Goal: Information Seeking & Learning: Learn about a topic

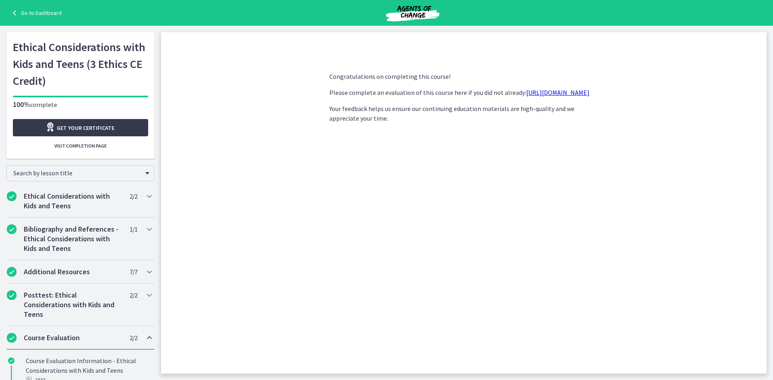
scroll to position [37, 0]
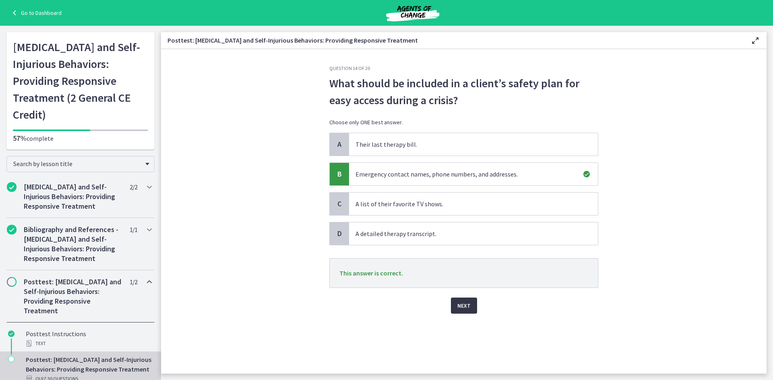
click at [458, 311] on button "Next" at bounding box center [464, 306] width 26 height 16
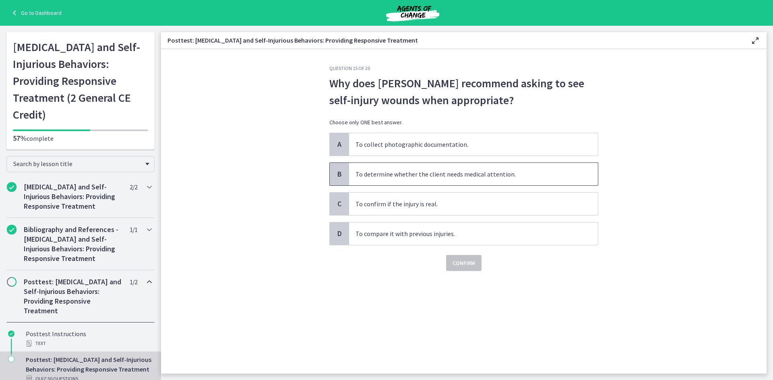
click at [458, 174] on span "To determine whether the client needs medical attention." at bounding box center [473, 174] width 249 height 23
click at [473, 266] on span "Confirm" at bounding box center [463, 263] width 23 height 10
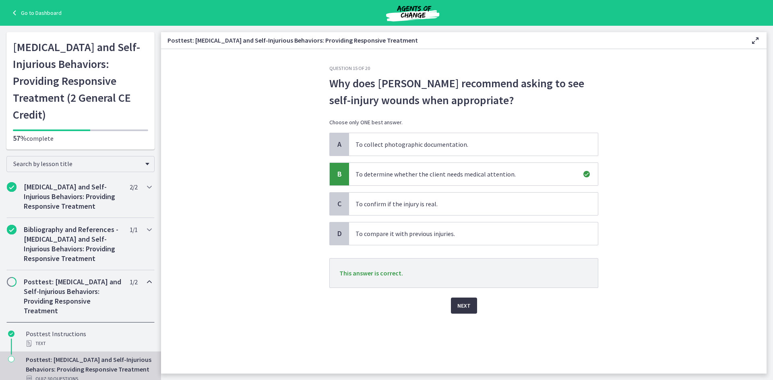
click at [467, 305] on span "Next" at bounding box center [463, 306] width 13 height 10
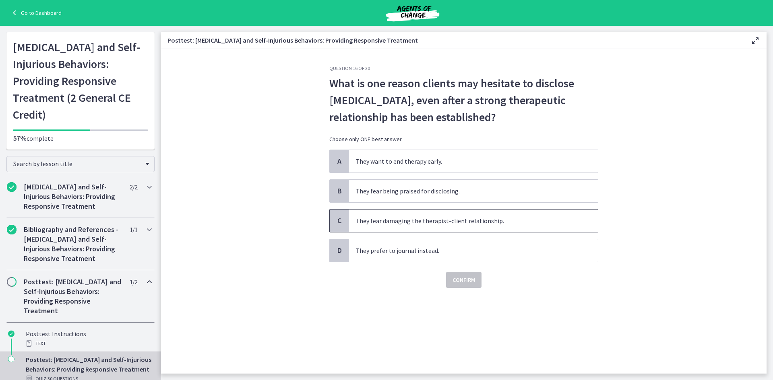
click at [462, 221] on span "They fear damaging the therapist-client relationship." at bounding box center [473, 221] width 249 height 23
click at [473, 279] on span "Confirm" at bounding box center [463, 280] width 23 height 10
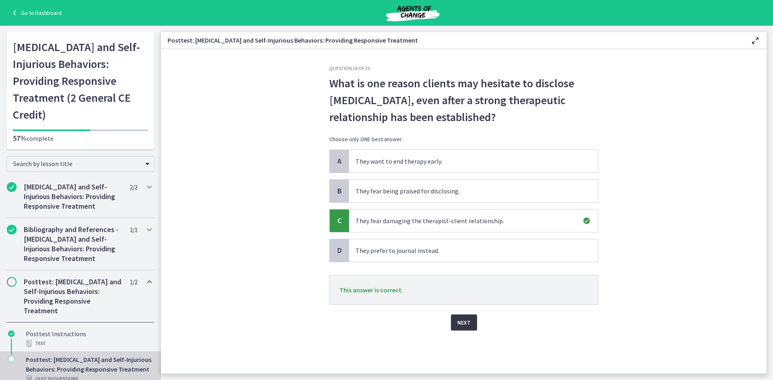
click at [461, 320] on span "Next" at bounding box center [463, 323] width 13 height 10
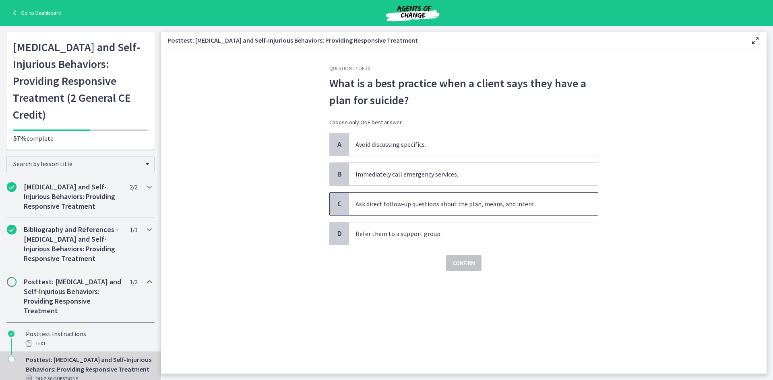
click at [426, 208] on span "Ask direct follow-up questions about the plan, means, and intent." at bounding box center [473, 204] width 249 height 23
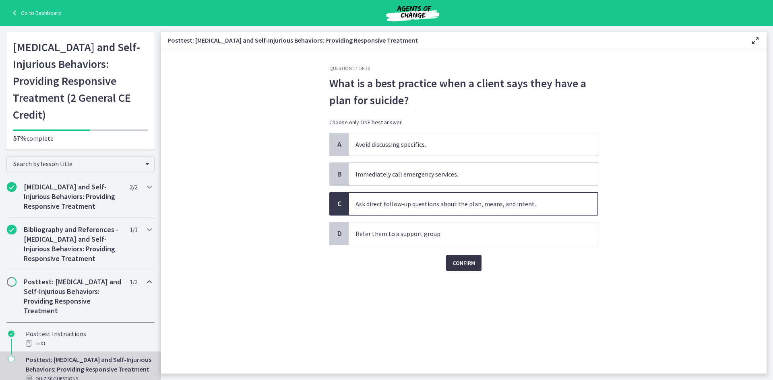
click at [480, 258] on button "Confirm" at bounding box center [463, 263] width 35 height 16
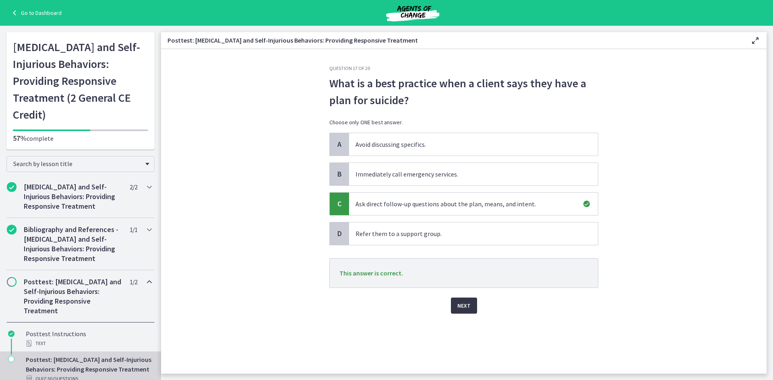
click at [463, 303] on span "Next" at bounding box center [463, 306] width 13 height 10
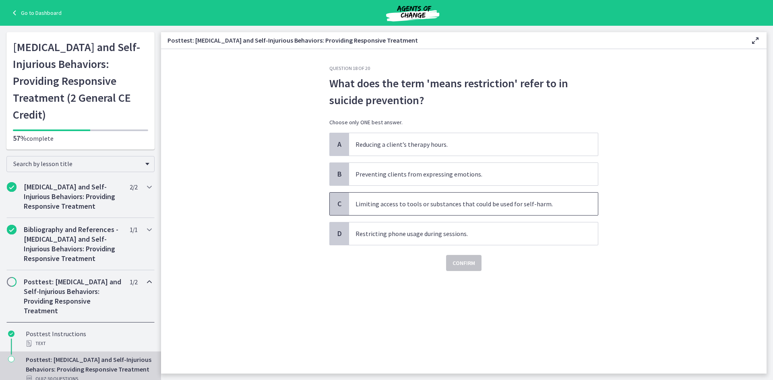
click at [444, 207] on span "Limiting access to tools or substances that could be used for self-harm." at bounding box center [473, 204] width 249 height 23
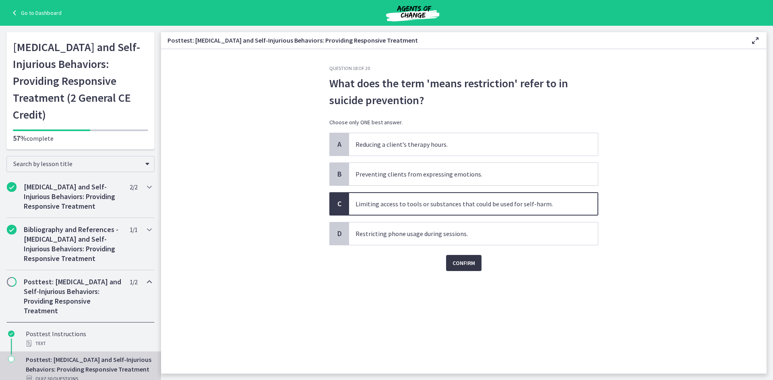
click at [464, 267] on span "Confirm" at bounding box center [463, 263] width 23 height 10
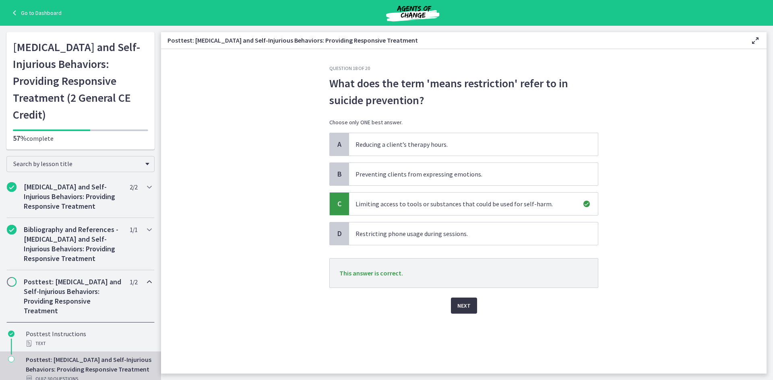
click at [467, 309] on span "Next" at bounding box center [463, 306] width 13 height 10
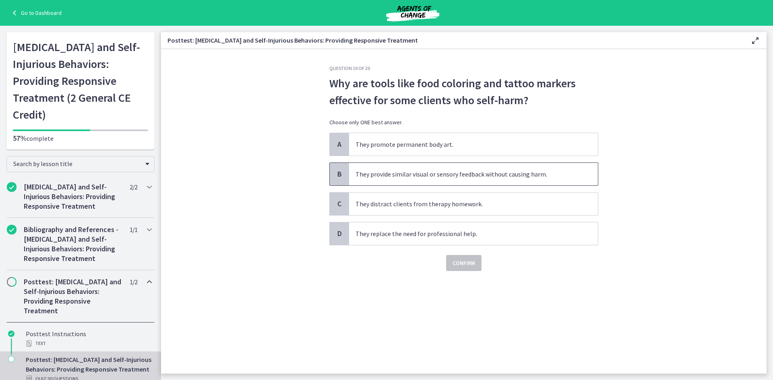
click at [418, 177] on span "They provide similar visual or sensory feedback without causing harm." at bounding box center [473, 174] width 249 height 23
click at [465, 263] on span "Confirm" at bounding box center [463, 263] width 23 height 10
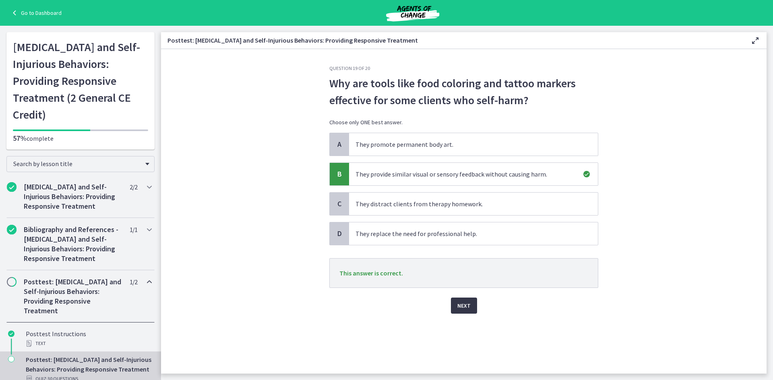
click at [463, 304] on span "Next" at bounding box center [463, 306] width 13 height 10
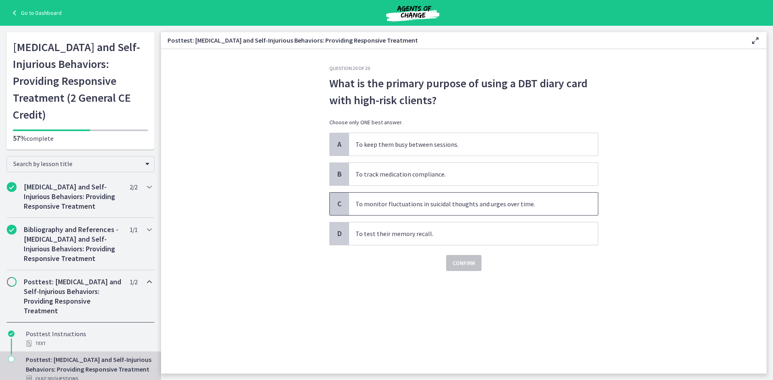
click at [428, 200] on span "To monitor fluctuations in suicidal thoughts and urges over time." at bounding box center [473, 204] width 249 height 23
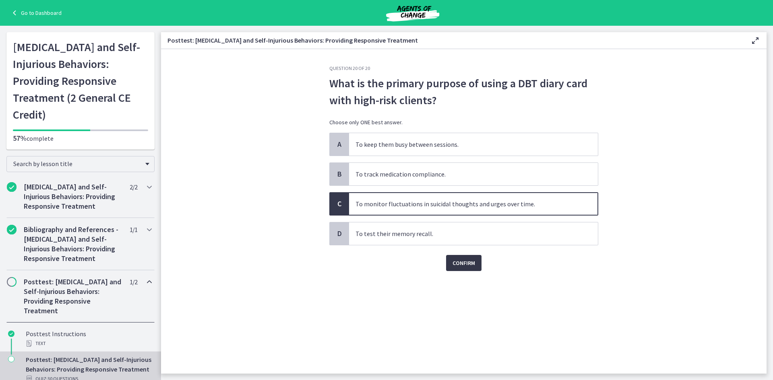
click at [465, 260] on span "Confirm" at bounding box center [463, 263] width 23 height 10
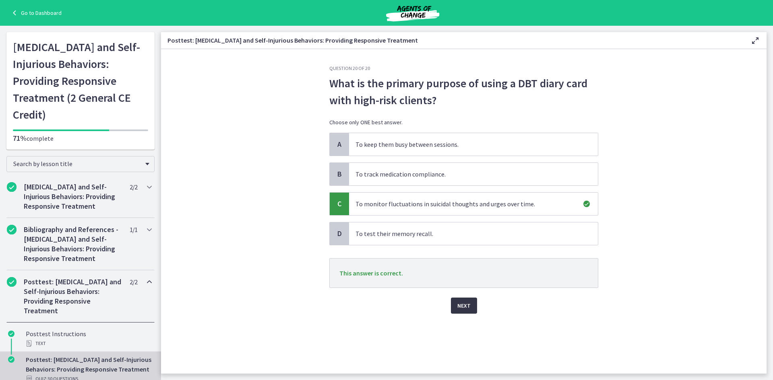
click at [470, 311] on button "Next" at bounding box center [464, 306] width 26 height 16
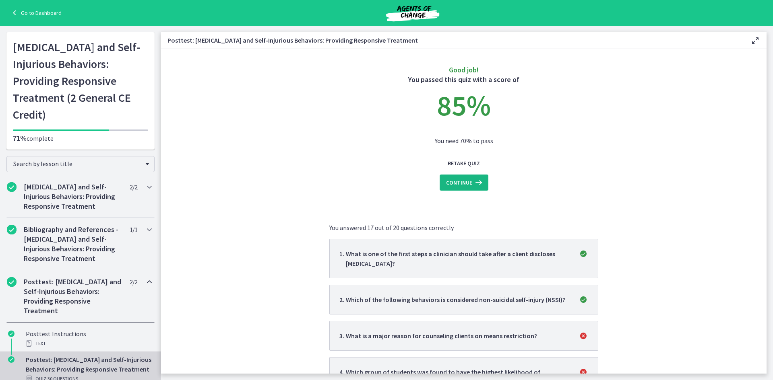
click at [472, 184] on icon at bounding box center [477, 183] width 11 height 10
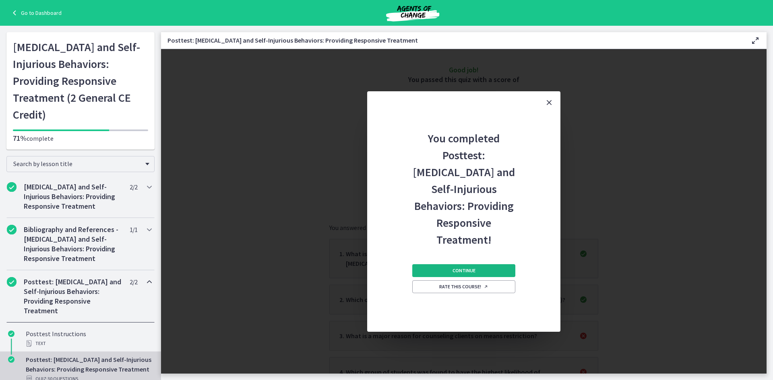
click at [473, 268] on span "Continue" at bounding box center [463, 271] width 23 height 6
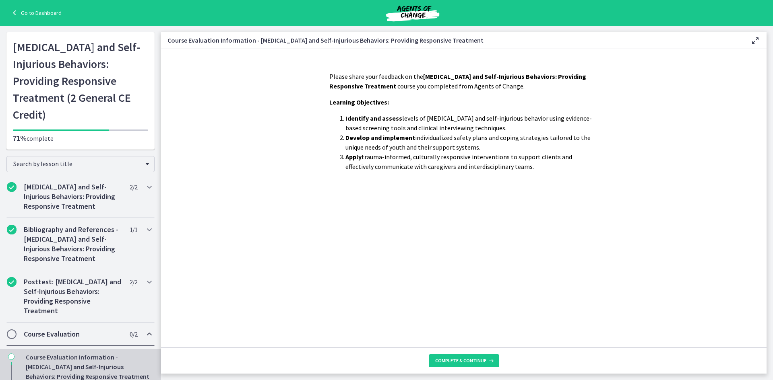
click at [461, 349] on footer "Complete & continue" at bounding box center [463, 361] width 605 height 26
click at [461, 361] on span "Complete & continue" at bounding box center [460, 361] width 51 height 6
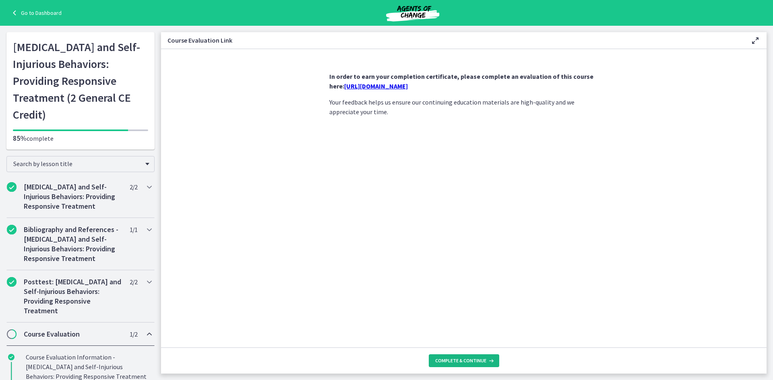
click at [461, 361] on span "Complete & continue" at bounding box center [460, 361] width 51 height 6
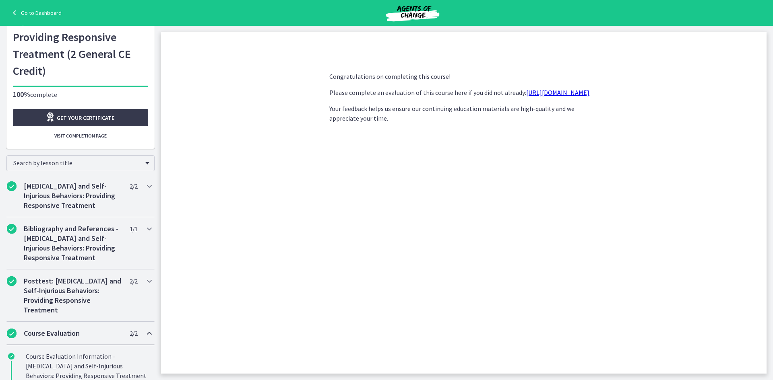
scroll to position [105, 0]
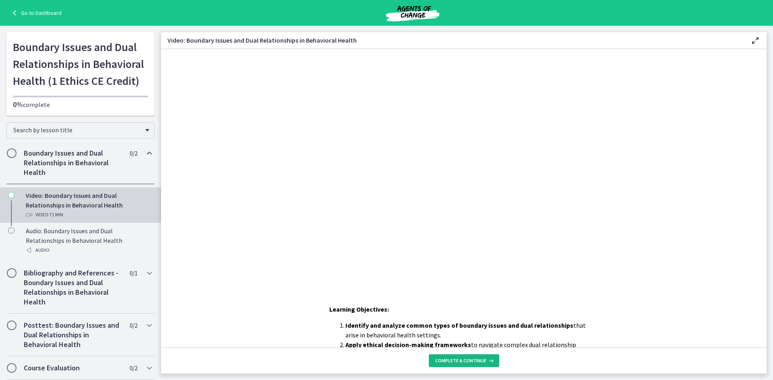
click at [448, 361] on span "Complete & continue" at bounding box center [460, 361] width 51 height 6
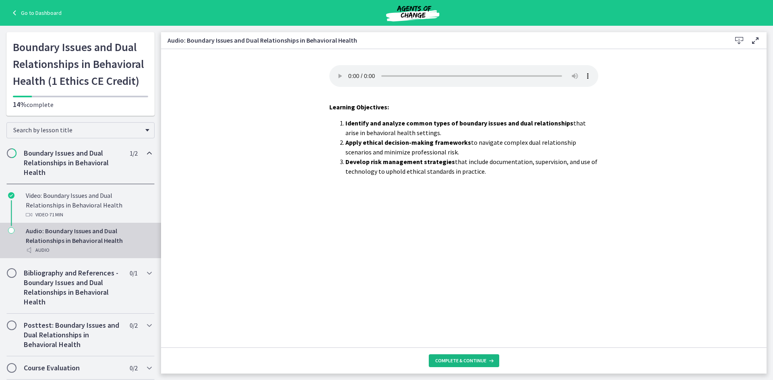
click at [448, 361] on span "Complete & continue" at bounding box center [460, 361] width 51 height 6
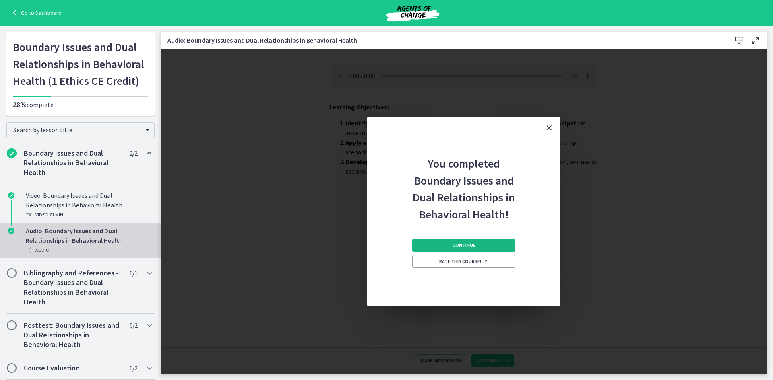
click at [484, 246] on button "Continue" at bounding box center [463, 245] width 103 height 13
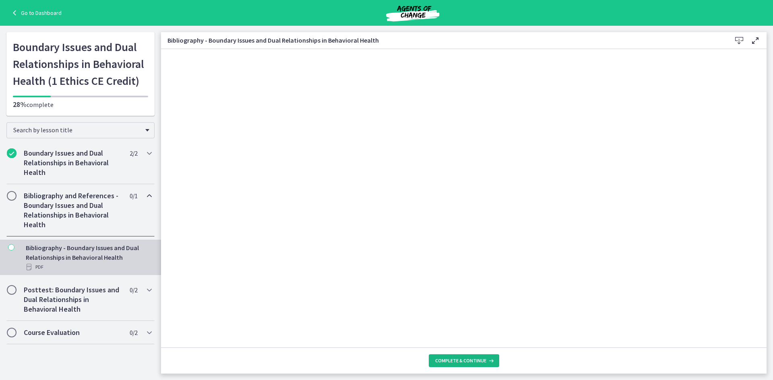
click at [483, 361] on span "Complete & continue" at bounding box center [460, 361] width 51 height 6
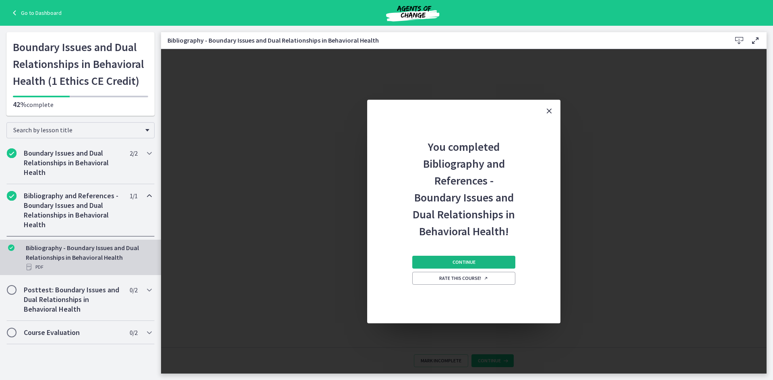
click at [468, 257] on button "Continue" at bounding box center [463, 262] width 103 height 13
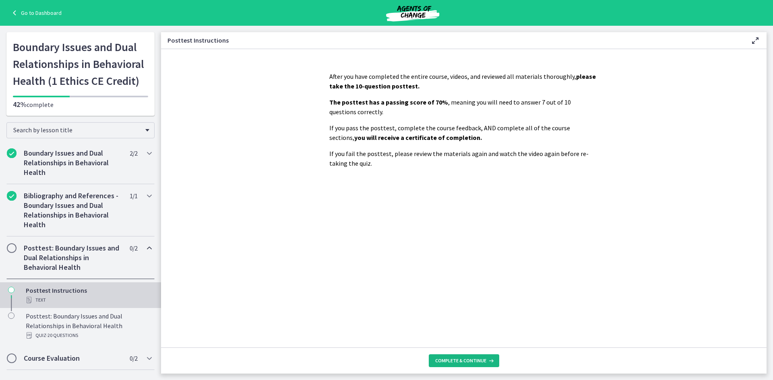
click at [475, 357] on button "Complete & continue" at bounding box center [464, 361] width 70 height 13
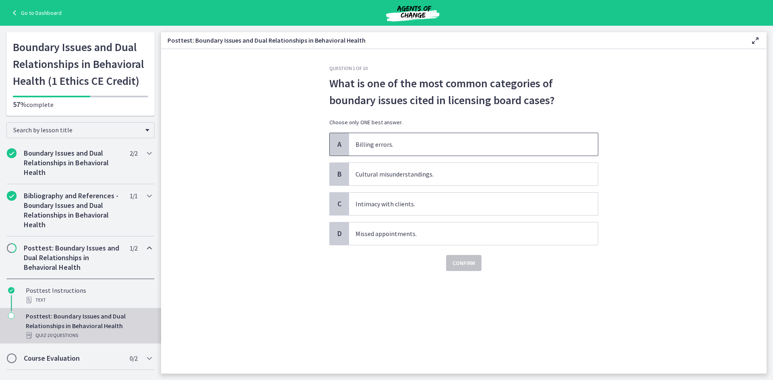
click at [396, 143] on span "Billing errors." at bounding box center [473, 144] width 249 height 23
click at [472, 268] on button "Confirm" at bounding box center [463, 263] width 35 height 16
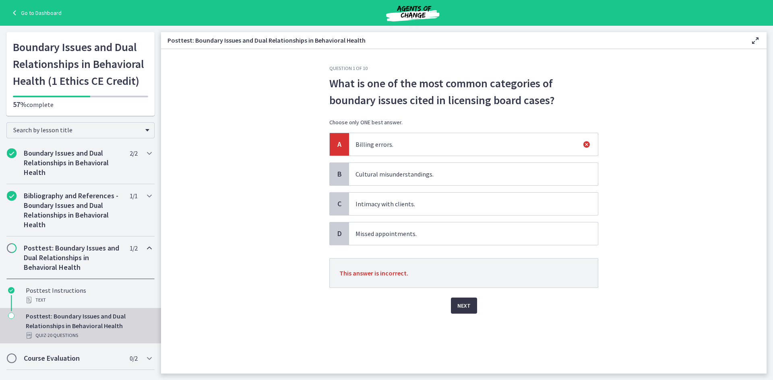
click at [468, 311] on button "Next" at bounding box center [464, 306] width 26 height 16
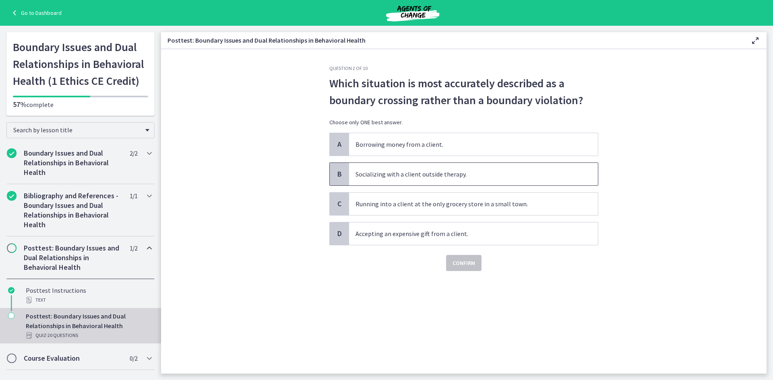
click at [415, 174] on span "Socializing with a client outside therapy." at bounding box center [473, 174] width 249 height 23
click at [476, 267] on button "Confirm" at bounding box center [463, 263] width 35 height 16
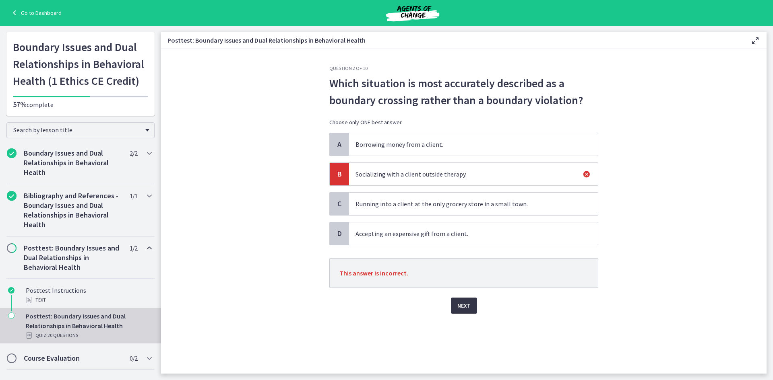
click at [465, 307] on span "Next" at bounding box center [463, 306] width 13 height 10
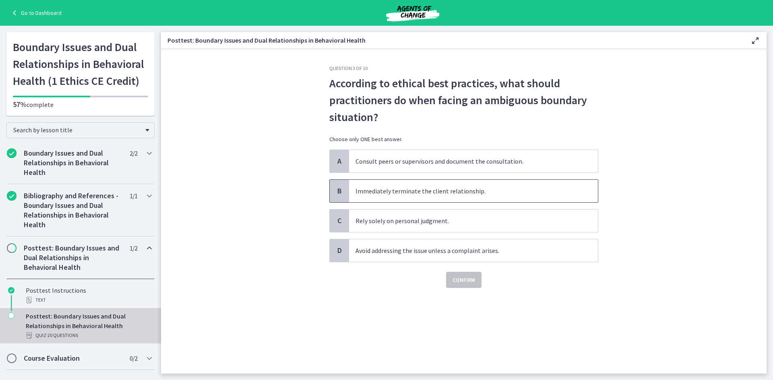
click at [420, 190] on span "Immediately terminate the client relationship." at bounding box center [473, 191] width 249 height 23
click at [478, 282] on button "Confirm" at bounding box center [463, 280] width 35 height 16
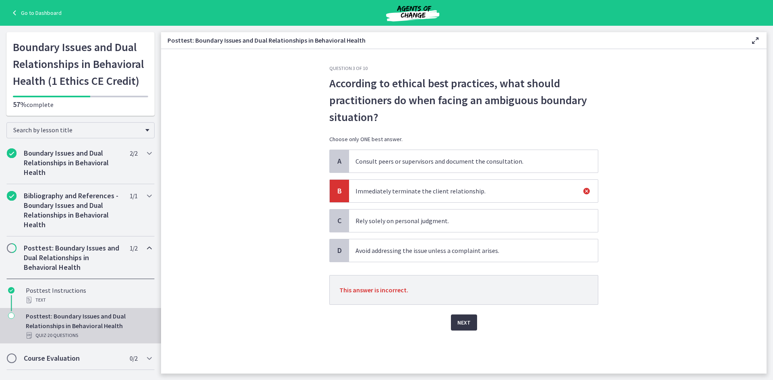
click at [459, 322] on span "Next" at bounding box center [463, 323] width 13 height 10
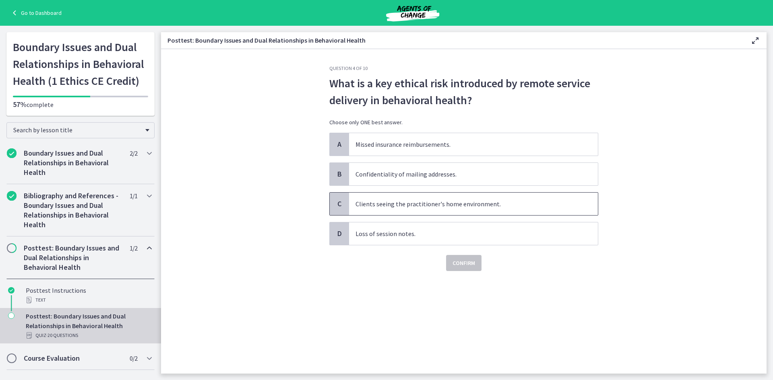
click at [417, 200] on span "Clients seeing the practitioner's home environment." at bounding box center [473, 204] width 249 height 23
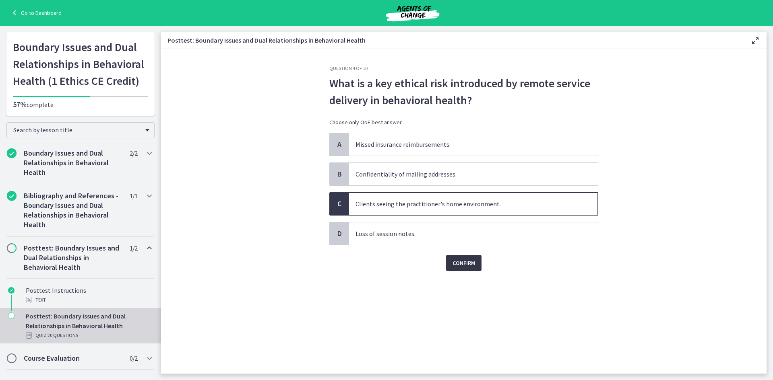
click at [467, 263] on span "Confirm" at bounding box center [463, 263] width 23 height 10
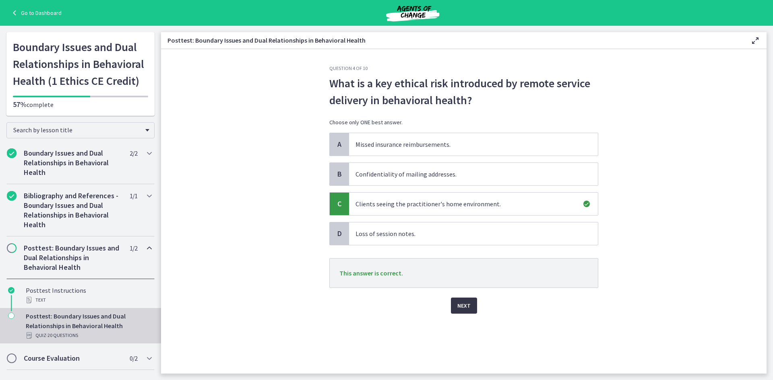
click at [459, 304] on span "Next" at bounding box center [463, 306] width 13 height 10
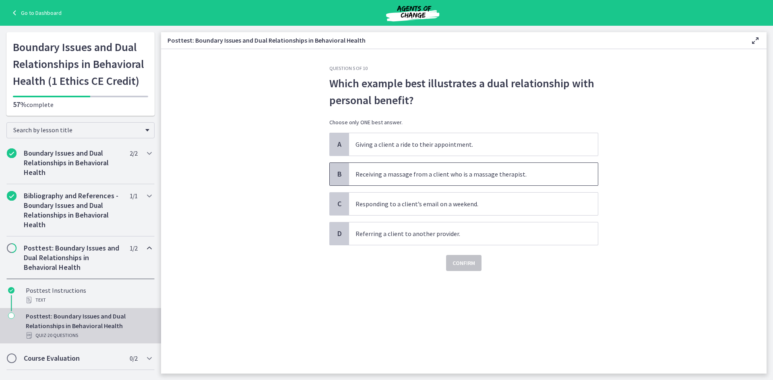
click at [476, 172] on span "Receiving a massage from a client who is a massage therapist." at bounding box center [473, 174] width 249 height 23
click at [457, 268] on button "Confirm" at bounding box center [463, 263] width 35 height 16
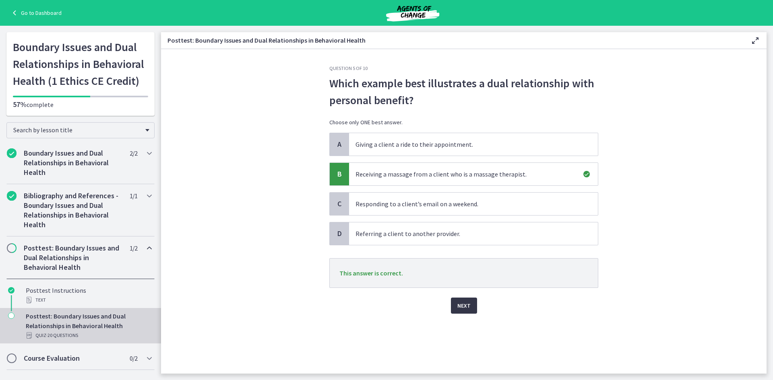
click at [460, 304] on span "Next" at bounding box center [463, 306] width 13 height 10
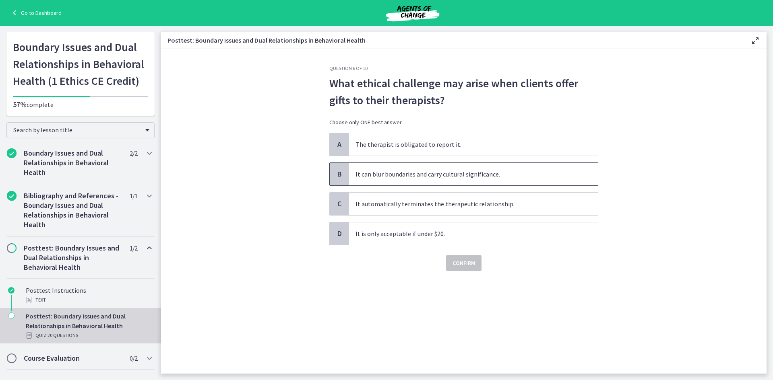
click at [462, 169] on span "It can blur boundaries and carry cultural significance." at bounding box center [473, 174] width 249 height 23
click at [452, 258] on button "Confirm" at bounding box center [463, 263] width 35 height 16
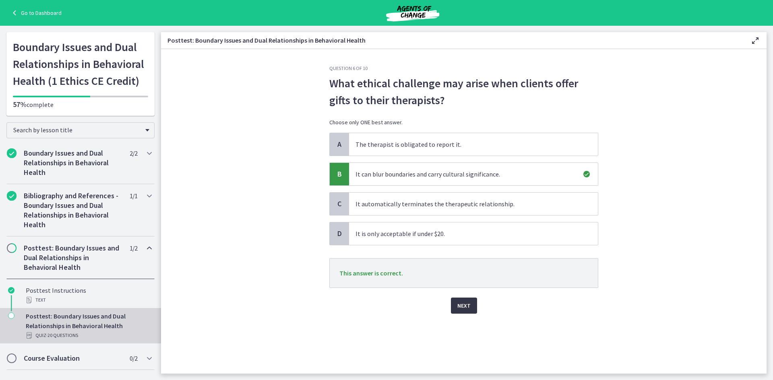
click at [463, 308] on span "Next" at bounding box center [463, 306] width 13 height 10
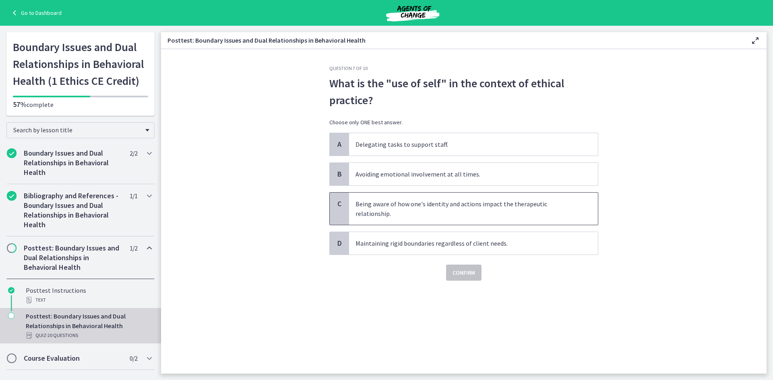
click at [515, 204] on span "Being aware of how one's identity and actions impact the therapeutic relationsh…" at bounding box center [473, 209] width 249 height 32
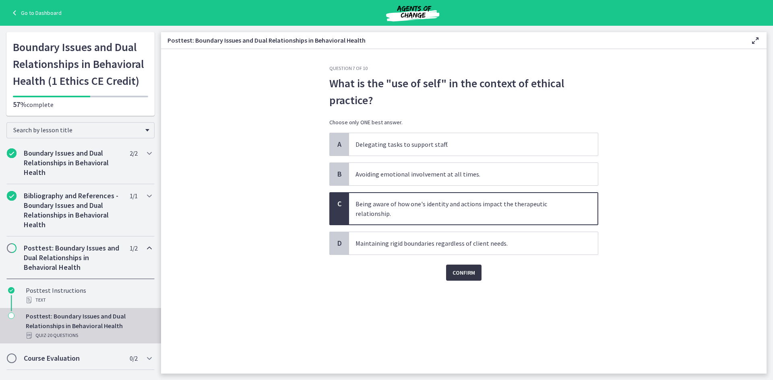
click at [467, 280] on button "Confirm" at bounding box center [463, 273] width 35 height 16
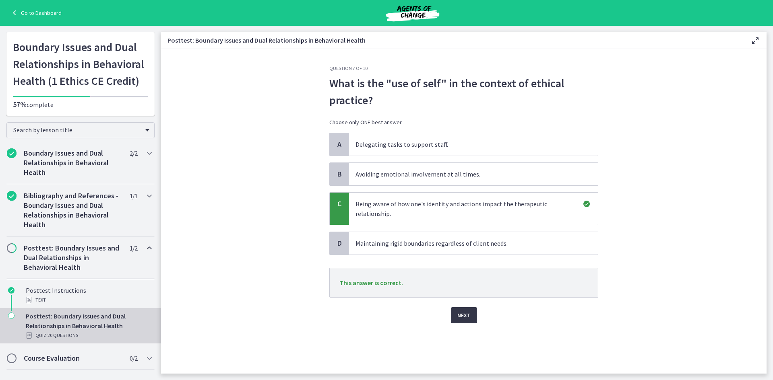
click at [467, 315] on span "Next" at bounding box center [463, 316] width 13 height 10
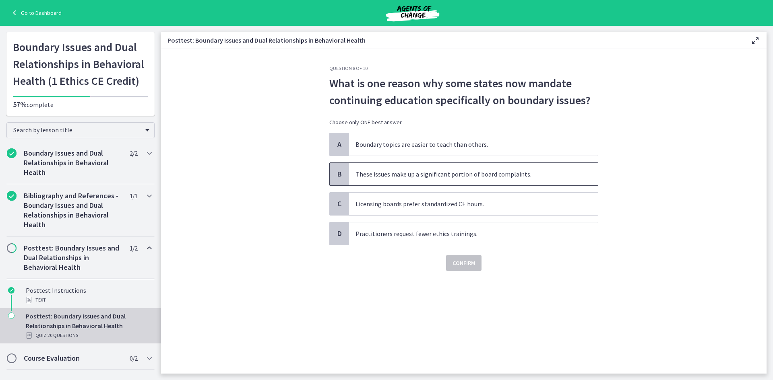
click at [475, 170] on span "These issues make up a significant portion of board complaints." at bounding box center [473, 174] width 249 height 23
click at [470, 258] on span "Confirm" at bounding box center [463, 263] width 23 height 10
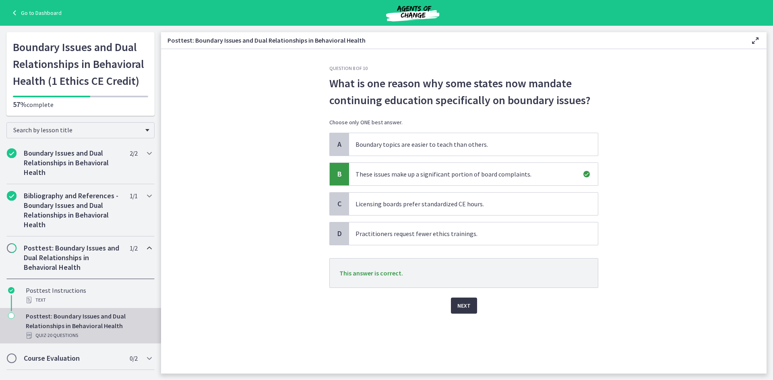
click at [465, 307] on span "Next" at bounding box center [463, 306] width 13 height 10
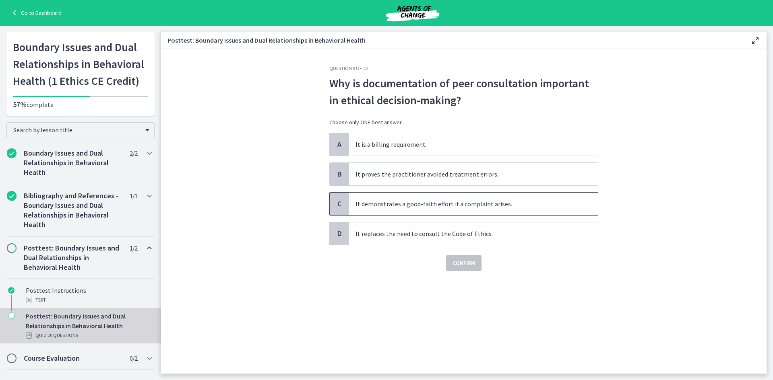
click at [461, 206] on span "It demonstrates a good-faith effort if a complaint arises." at bounding box center [473, 204] width 249 height 23
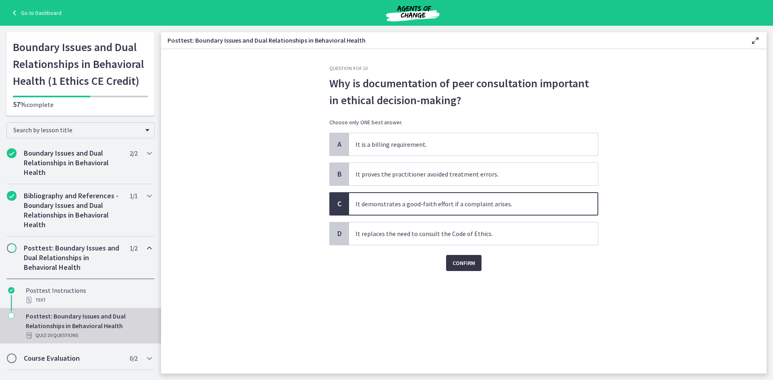
click at [471, 264] on span "Confirm" at bounding box center [463, 263] width 23 height 10
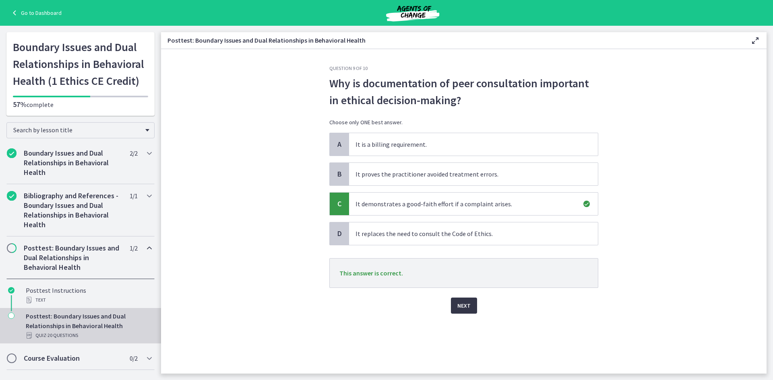
click at [467, 307] on span "Next" at bounding box center [463, 306] width 13 height 10
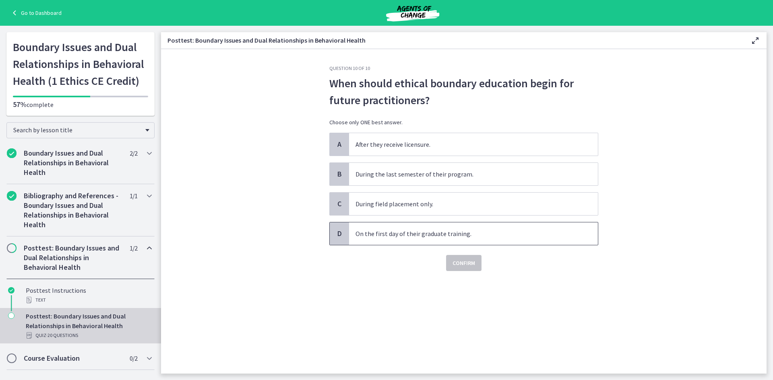
click at [441, 232] on span "On the first day of their graduate training." at bounding box center [473, 234] width 249 height 23
click at [454, 265] on span "Confirm" at bounding box center [463, 263] width 23 height 10
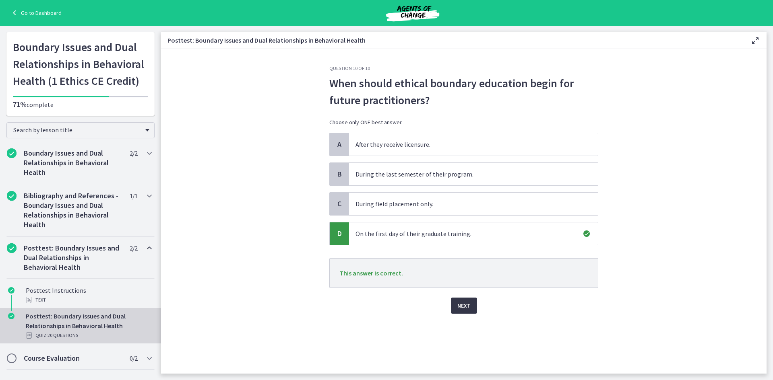
click at [462, 303] on span "Next" at bounding box center [463, 306] width 13 height 10
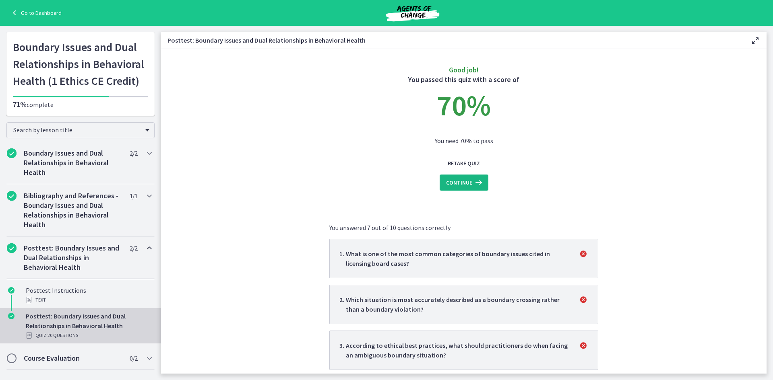
click at [472, 182] on icon at bounding box center [477, 183] width 11 height 10
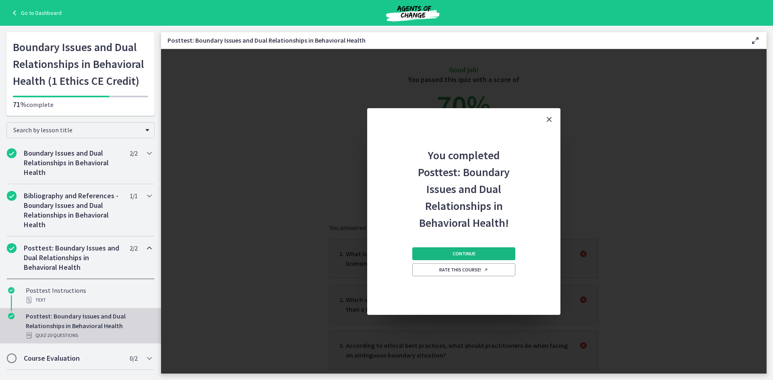
click at [472, 254] on span "Continue" at bounding box center [463, 254] width 23 height 6
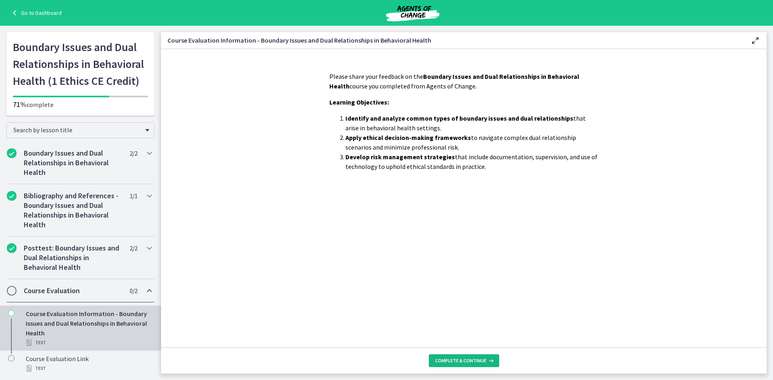
click at [446, 363] on span "Complete & continue" at bounding box center [460, 361] width 51 height 6
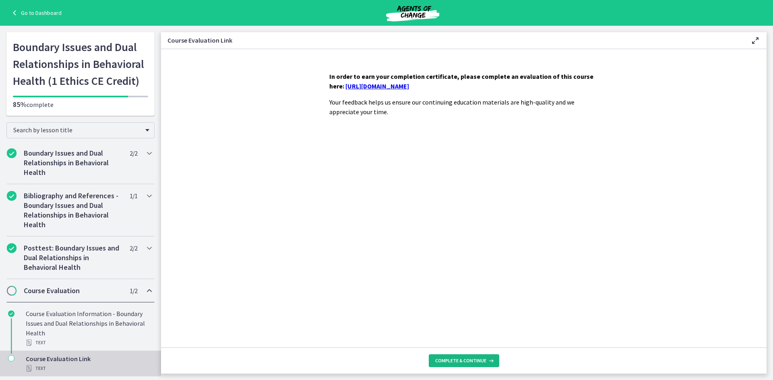
click at [456, 355] on button "Complete & continue" at bounding box center [464, 361] width 70 height 13
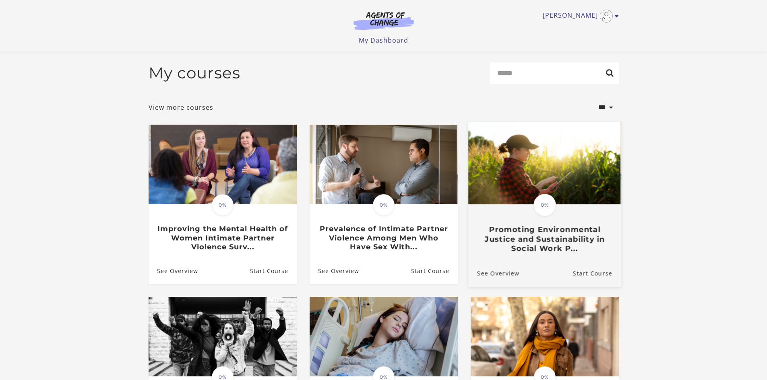
scroll to position [161, 0]
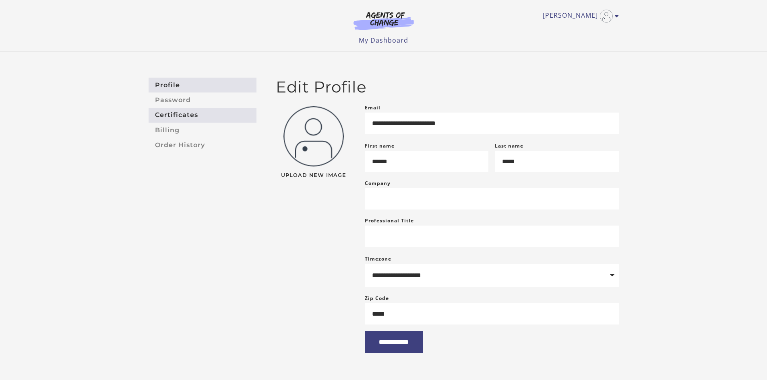
click at [188, 116] on link "Certificates" at bounding box center [203, 115] width 108 height 15
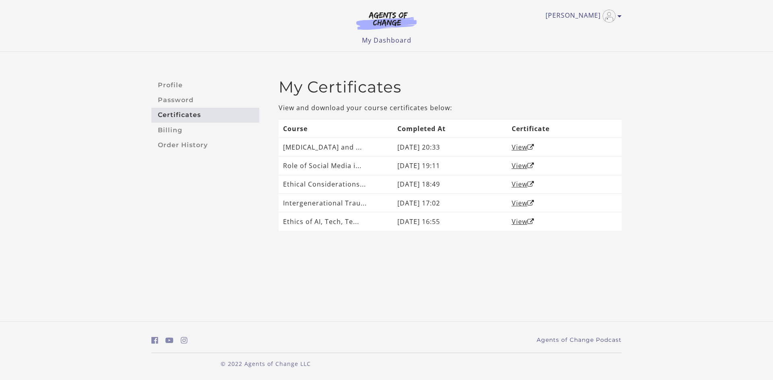
click at [385, 16] on img at bounding box center [386, 20] width 77 height 19
click at [387, 43] on link "My Dashboard" at bounding box center [387, 40] width 50 height 9
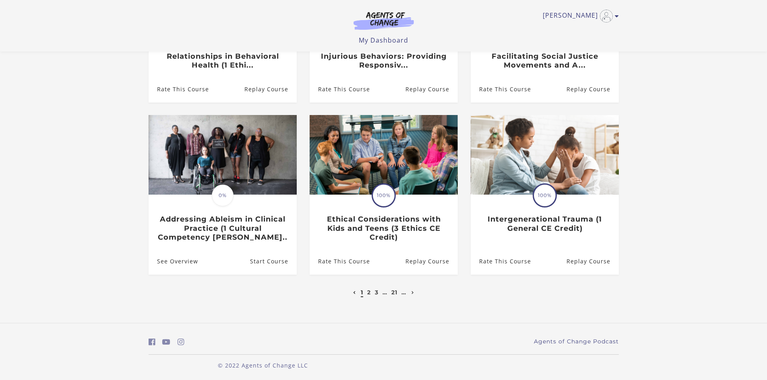
scroll to position [186, 0]
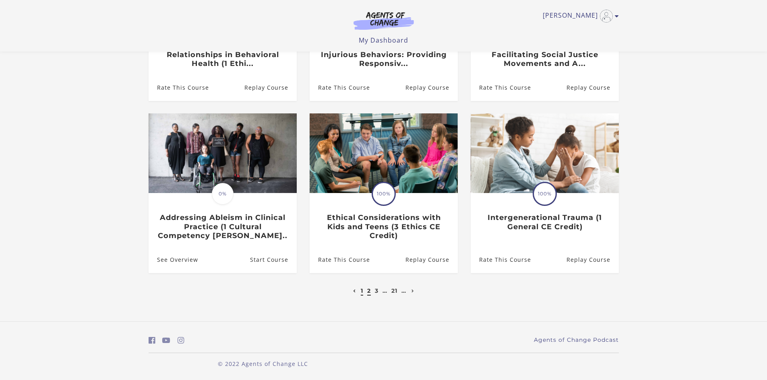
click at [368, 291] on link "2" at bounding box center [369, 290] width 4 height 7
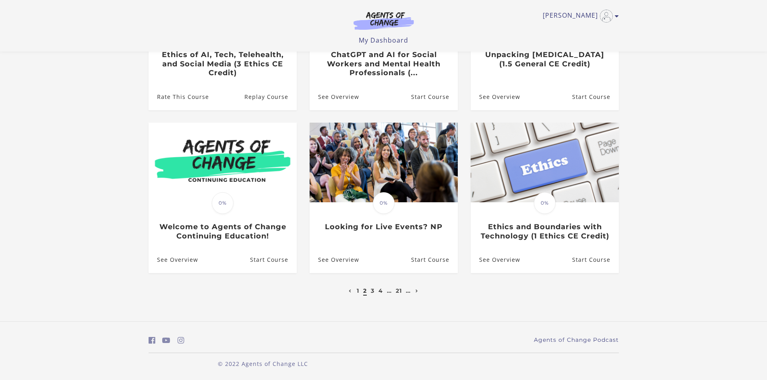
scroll to position [176, 0]
click at [372, 290] on link "3" at bounding box center [373, 290] width 4 height 7
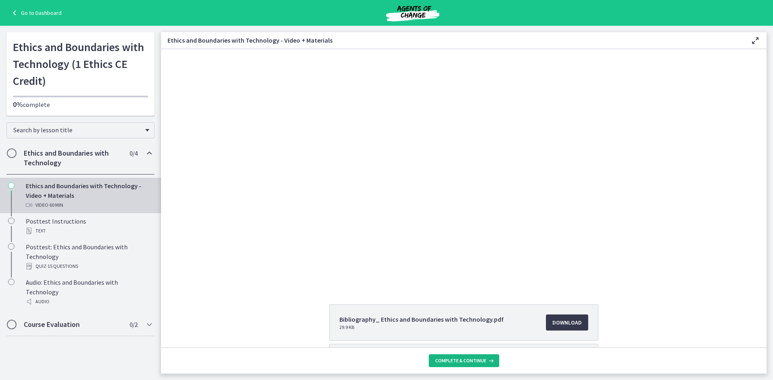
click at [477, 360] on span "Complete & continue" at bounding box center [460, 361] width 51 height 6
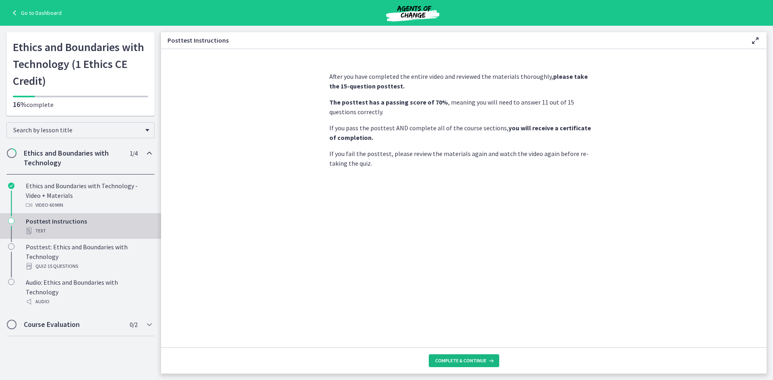
click at [477, 359] on span "Complete & continue" at bounding box center [460, 361] width 51 height 6
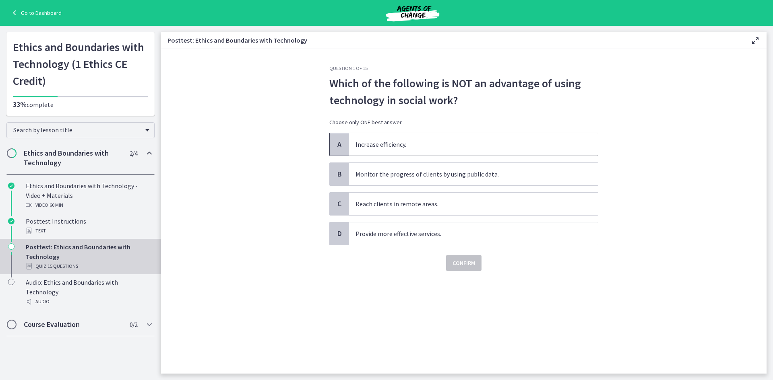
click at [423, 147] on p "Increase efficiency." at bounding box center [465, 145] width 220 height 10
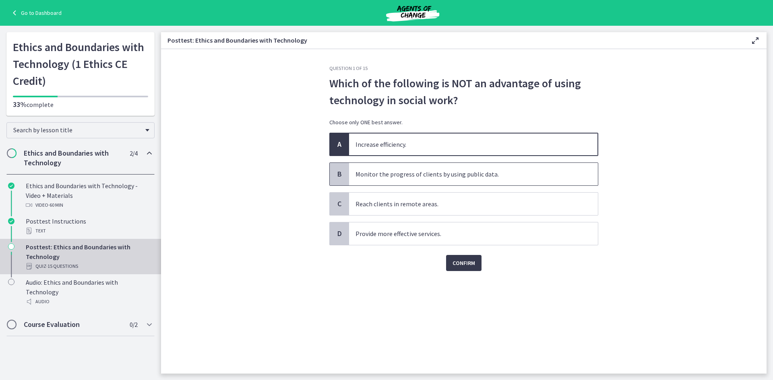
click at [430, 172] on p "Monitor the progress of clients by using public data." at bounding box center [465, 174] width 220 height 10
click at [467, 264] on span "Confirm" at bounding box center [463, 263] width 23 height 10
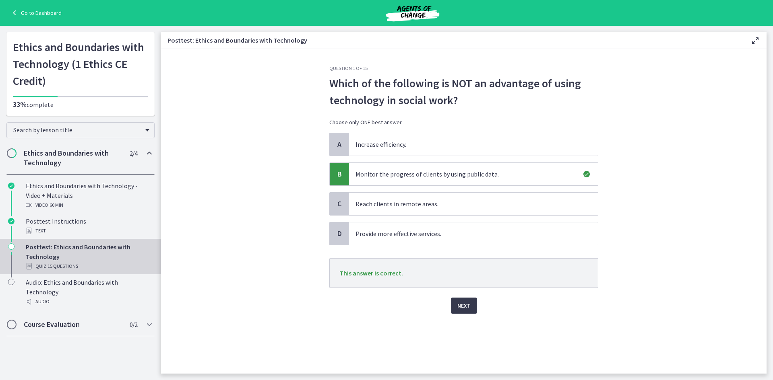
click at [468, 291] on div "Next" at bounding box center [463, 301] width 269 height 26
click at [469, 305] on span "Next" at bounding box center [463, 306] width 13 height 10
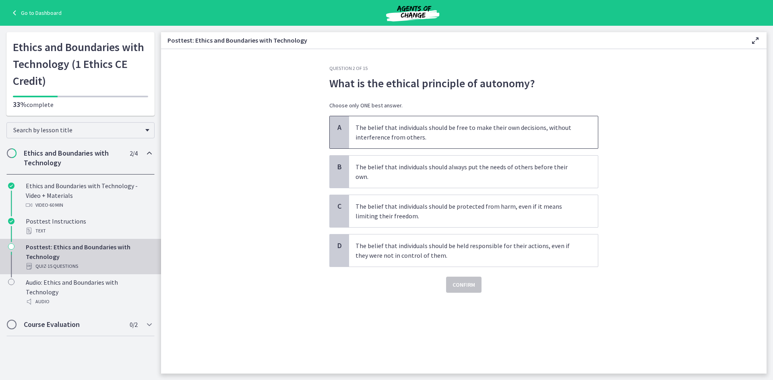
click at [508, 134] on p "The belief that individuals should be free to make their own decisions, without…" at bounding box center [465, 132] width 220 height 19
click at [474, 285] on div "Question 2 of 15 What is the ethical principle of autonomy? Choose only ONE bes…" at bounding box center [464, 219] width 282 height 309
click at [473, 280] on span "Confirm" at bounding box center [463, 285] width 23 height 10
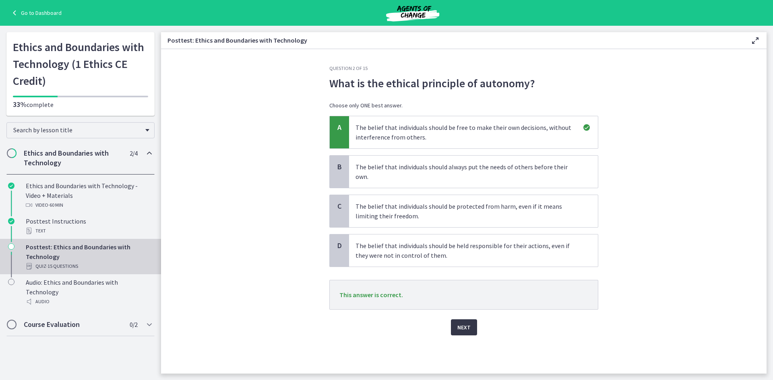
click at [467, 323] on span "Next" at bounding box center [463, 328] width 13 height 10
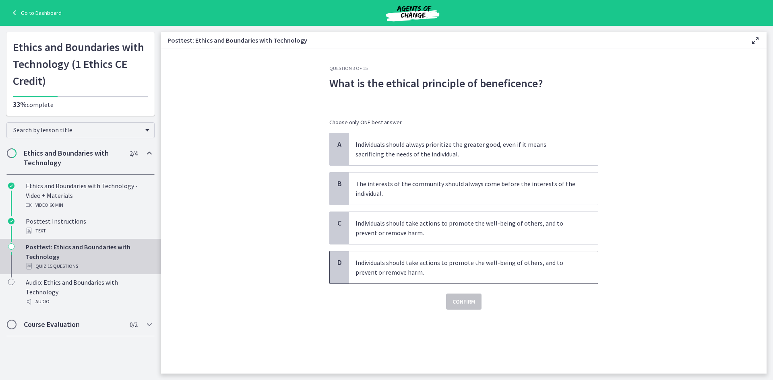
click at [445, 267] on p "Individuals should take actions to promote the well-being of others, and to pre…" at bounding box center [465, 267] width 220 height 19
click at [460, 302] on span "Confirm" at bounding box center [463, 302] width 23 height 10
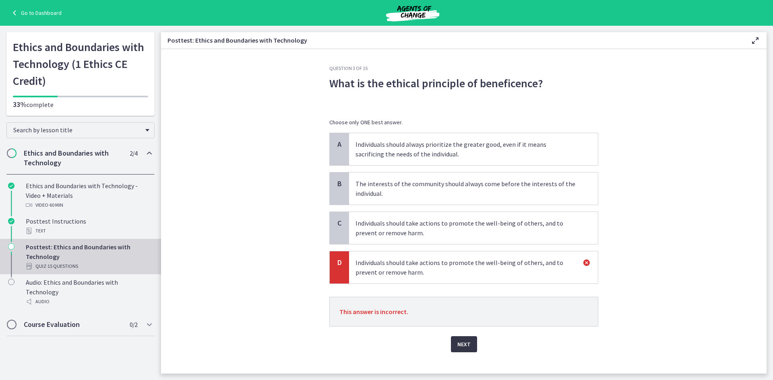
click at [466, 341] on span "Next" at bounding box center [463, 345] width 13 height 10
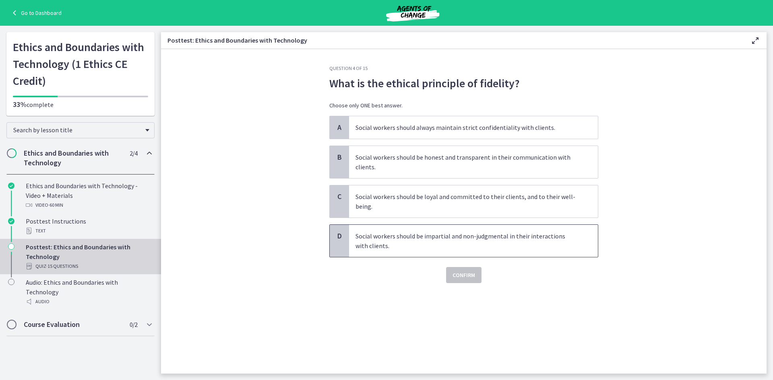
click at [445, 240] on p "Social workers should be impartial and non-judgmental in their interactions wit…" at bounding box center [465, 240] width 220 height 19
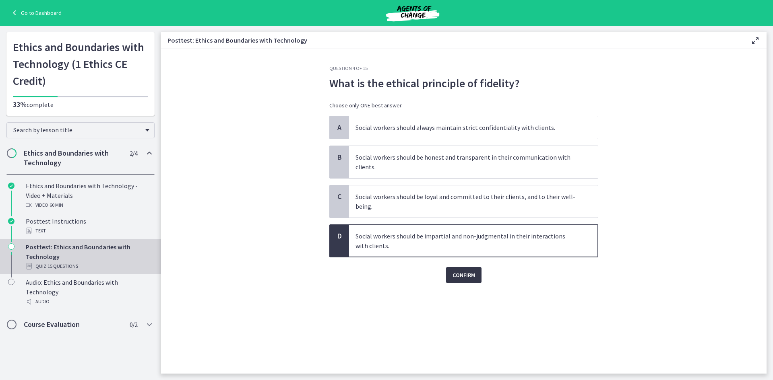
click at [467, 281] on button "Confirm" at bounding box center [463, 275] width 35 height 16
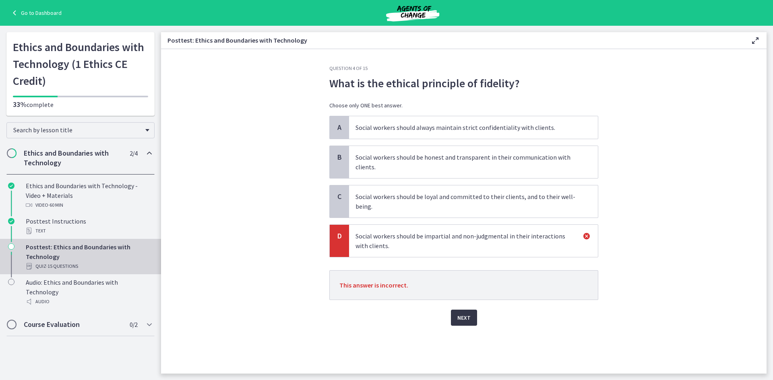
click at [466, 321] on span "Next" at bounding box center [463, 318] width 13 height 10
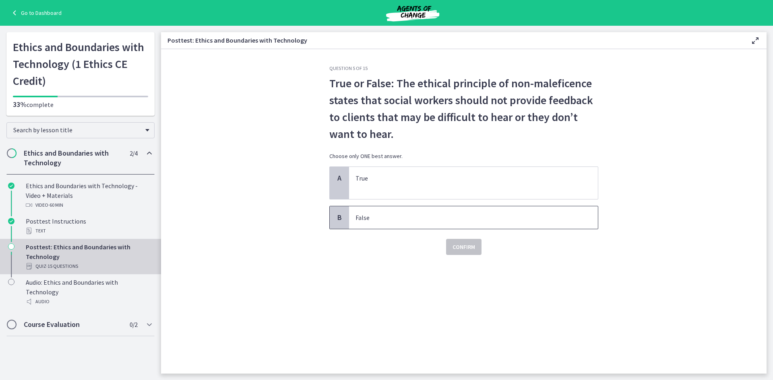
click at [451, 221] on p "False" at bounding box center [465, 218] width 220 height 10
click at [462, 250] on span "Confirm" at bounding box center [463, 247] width 23 height 10
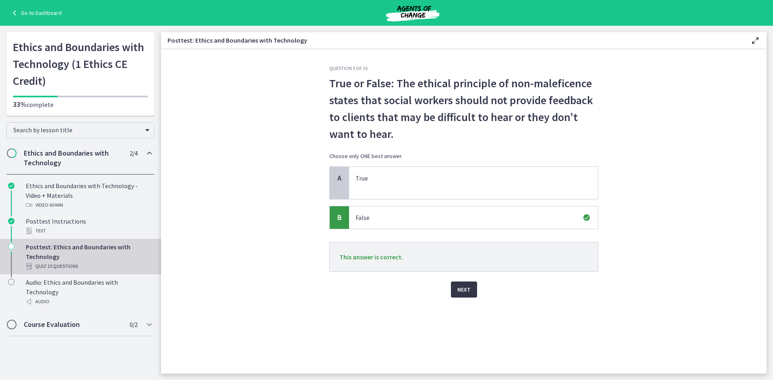
click at [461, 286] on span "Next" at bounding box center [463, 290] width 13 height 10
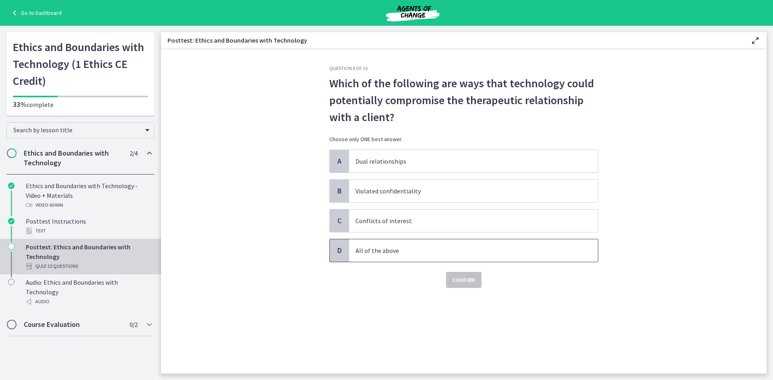
click at [389, 247] on p "All of the above" at bounding box center [465, 251] width 220 height 10
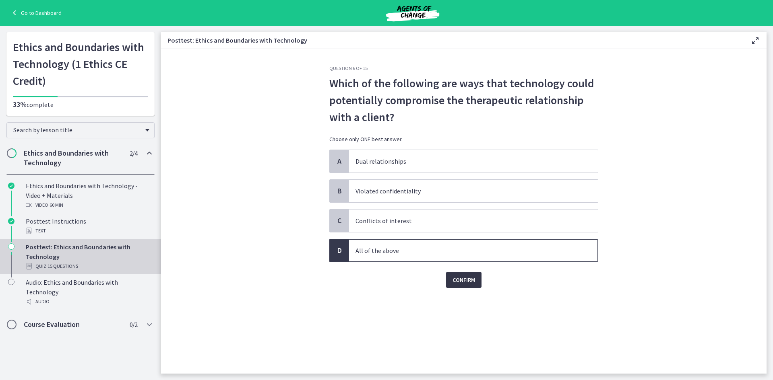
click at [476, 275] on button "Confirm" at bounding box center [463, 280] width 35 height 16
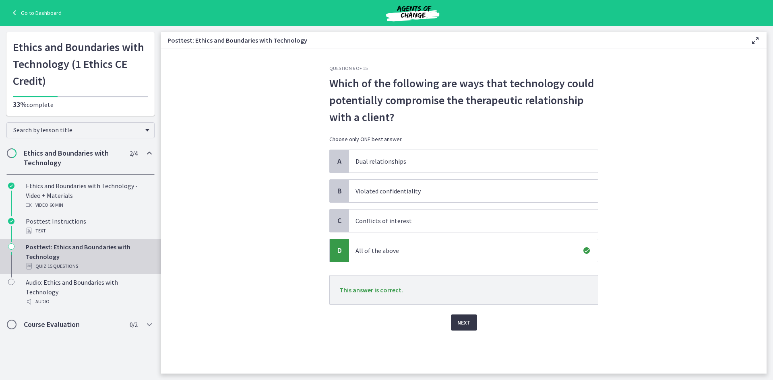
click at [469, 324] on span "Next" at bounding box center [463, 323] width 13 height 10
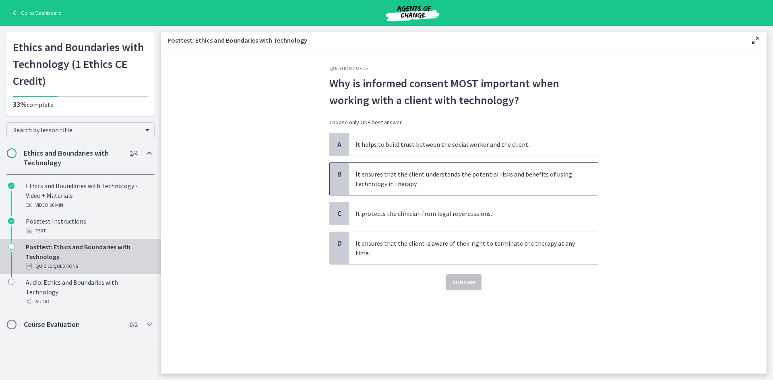
click at [384, 184] on p "It ensures that the client understands the potential risks and benefits of usin…" at bounding box center [465, 178] width 220 height 19
click at [464, 285] on span "Confirm" at bounding box center [463, 283] width 23 height 10
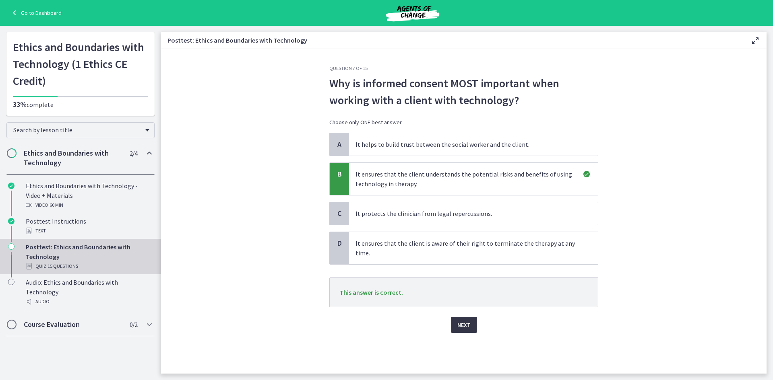
click at [461, 326] on span "Next" at bounding box center [463, 325] width 13 height 10
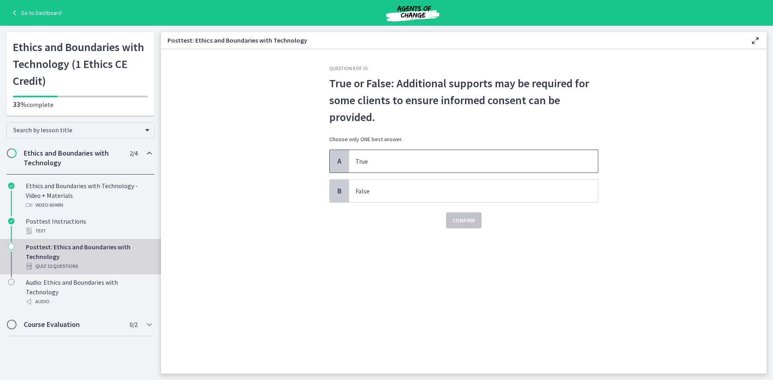
click at [381, 162] on p "True" at bounding box center [465, 162] width 220 height 10
click at [468, 223] on span "Confirm" at bounding box center [463, 221] width 23 height 10
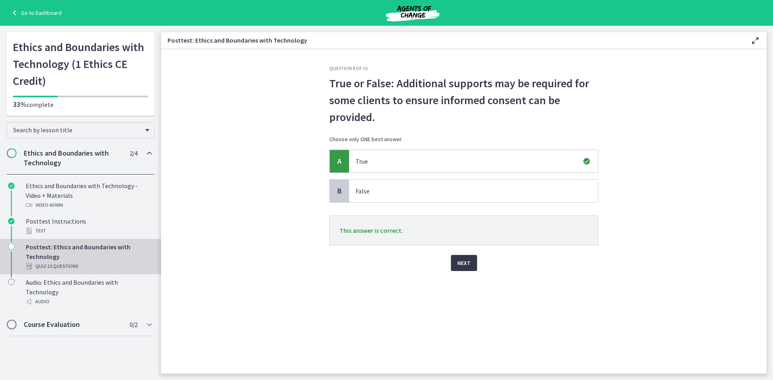
click at [465, 266] on span "Next" at bounding box center [463, 263] width 13 height 10
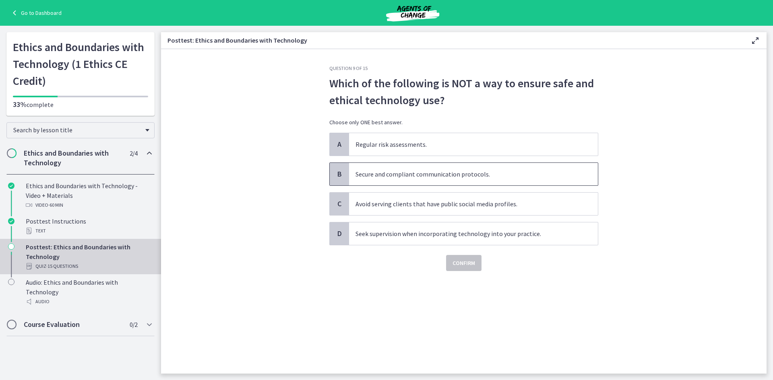
click at [404, 174] on p "Secure and compliant communication protocols." at bounding box center [465, 174] width 220 height 10
click at [463, 262] on span "Confirm" at bounding box center [463, 263] width 23 height 10
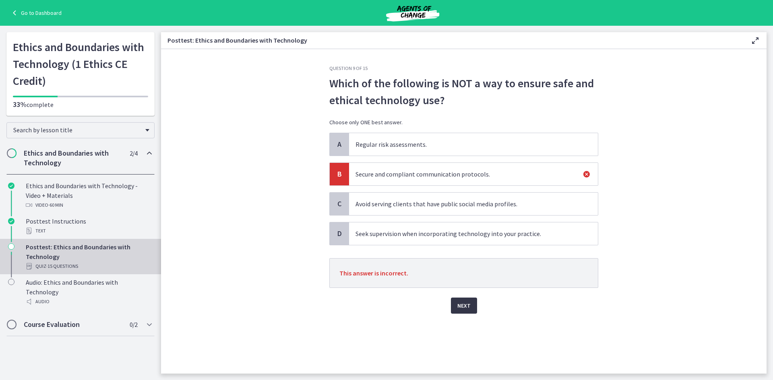
click at [461, 313] on button "Next" at bounding box center [464, 306] width 26 height 16
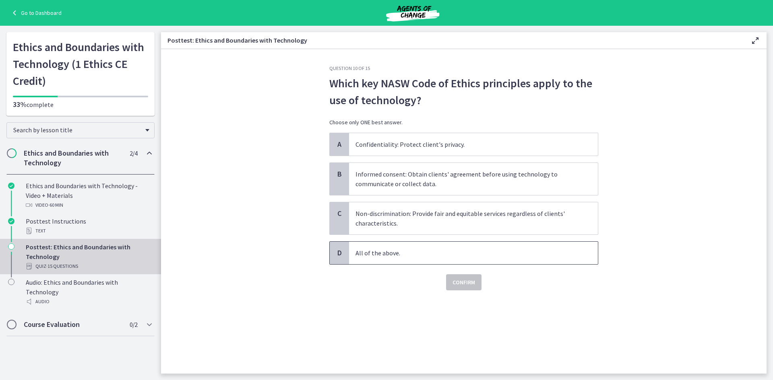
click at [386, 248] on span "All of the above." at bounding box center [473, 253] width 249 height 23
click at [367, 180] on p "Informed consent: Obtain clients' agreement before using technology to communic…" at bounding box center [465, 178] width 220 height 19
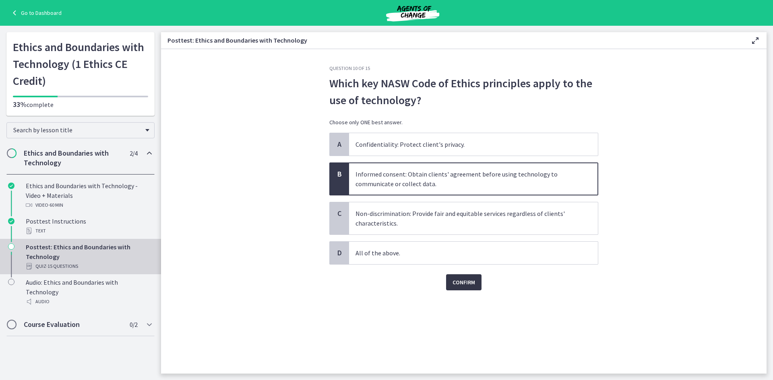
click at [450, 281] on button "Confirm" at bounding box center [463, 283] width 35 height 16
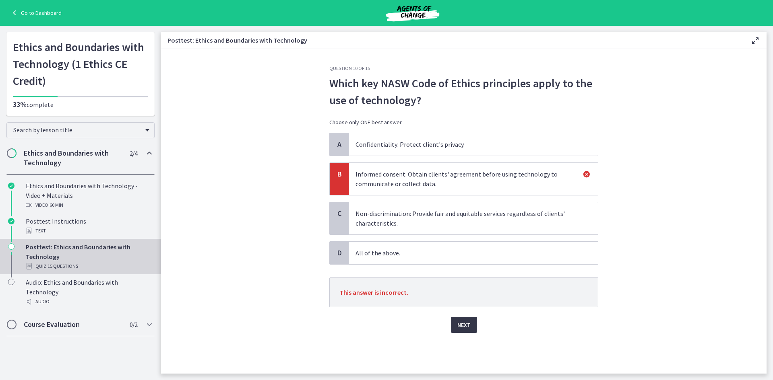
click at [456, 327] on button "Next" at bounding box center [464, 325] width 26 height 16
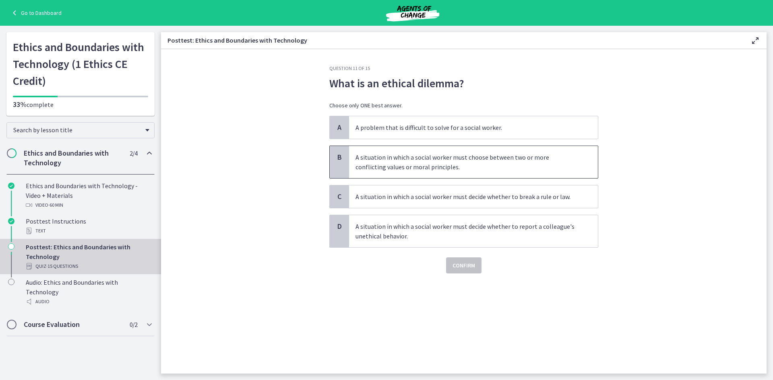
click at [387, 156] on p "A situation in which a social worker must choose between two or more conflictin…" at bounding box center [465, 162] width 220 height 19
click at [465, 271] on button "Confirm" at bounding box center [463, 266] width 35 height 16
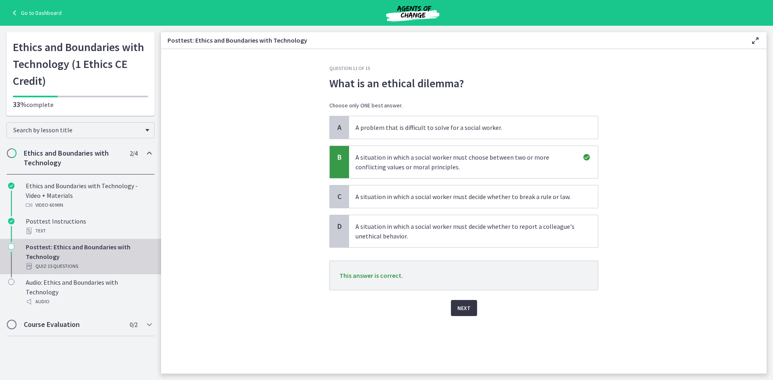
click at [464, 315] on button "Next" at bounding box center [464, 308] width 26 height 16
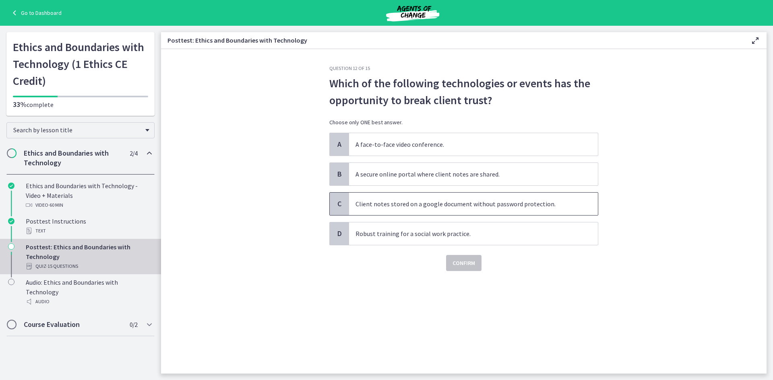
click at [438, 204] on p "Client notes stored on a google document without password protection." at bounding box center [465, 204] width 220 height 10
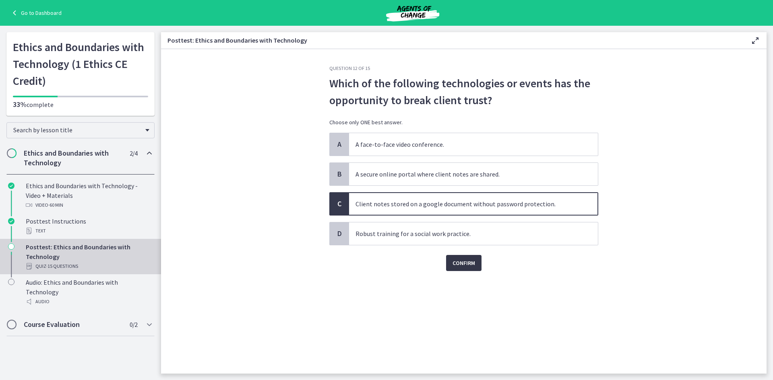
click at [463, 262] on span "Confirm" at bounding box center [463, 263] width 23 height 10
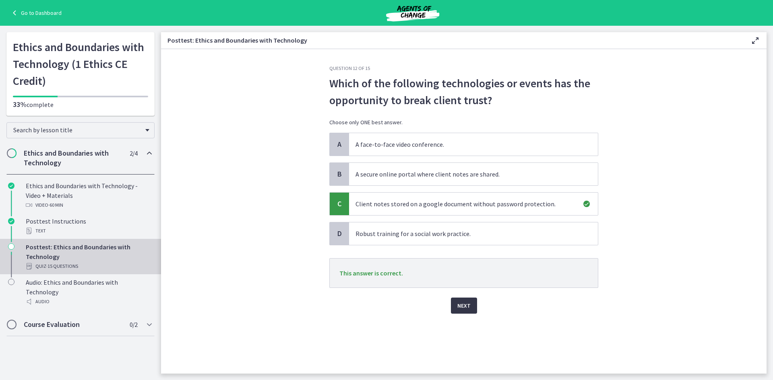
click at [457, 309] on button "Next" at bounding box center [464, 306] width 26 height 16
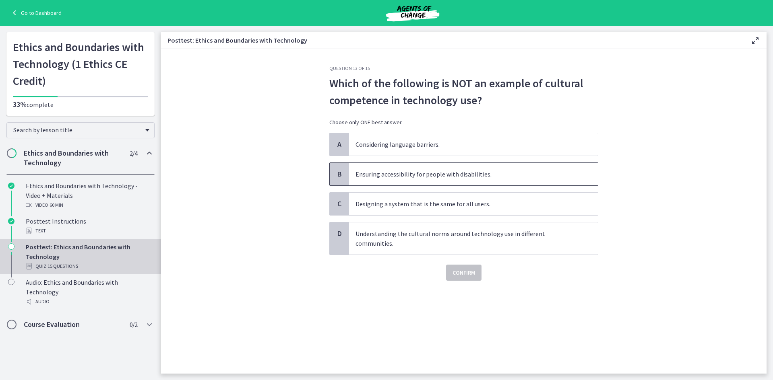
click at [419, 181] on span "Ensuring accessibility for people with disabilities." at bounding box center [473, 174] width 249 height 23
click at [479, 273] on button "Confirm" at bounding box center [463, 273] width 35 height 16
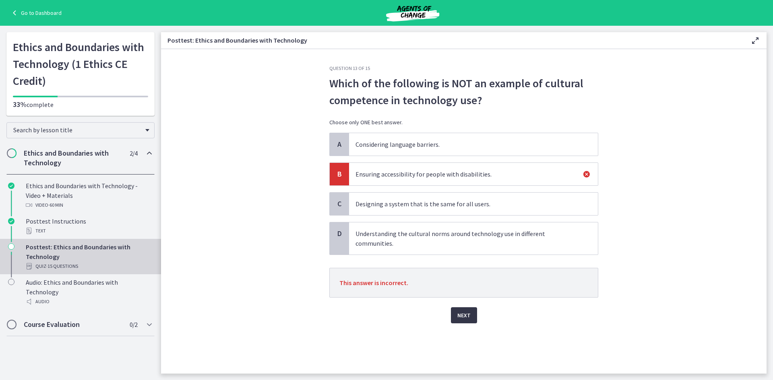
click at [469, 314] on span "Next" at bounding box center [463, 316] width 13 height 10
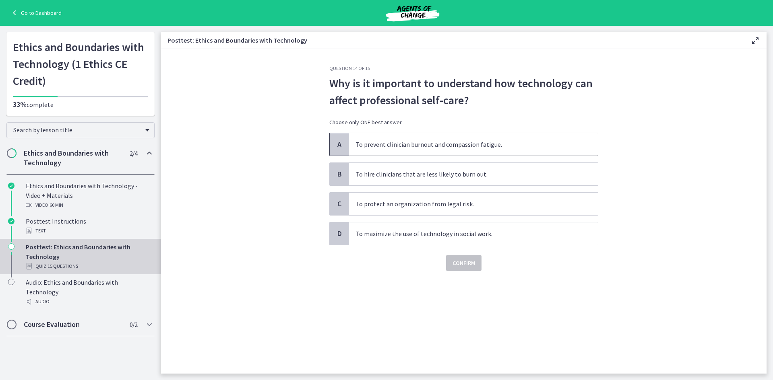
click at [389, 143] on p "To prevent clinician burnout and compassion fatigue." at bounding box center [465, 145] width 220 height 10
click at [471, 263] on span "Confirm" at bounding box center [463, 263] width 23 height 10
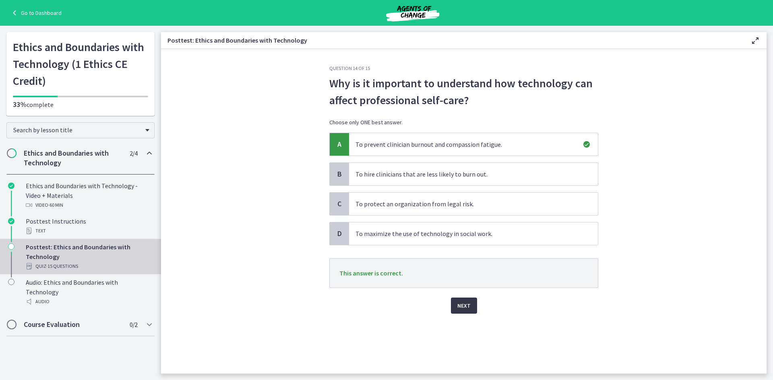
click at [470, 305] on span "Next" at bounding box center [463, 306] width 13 height 10
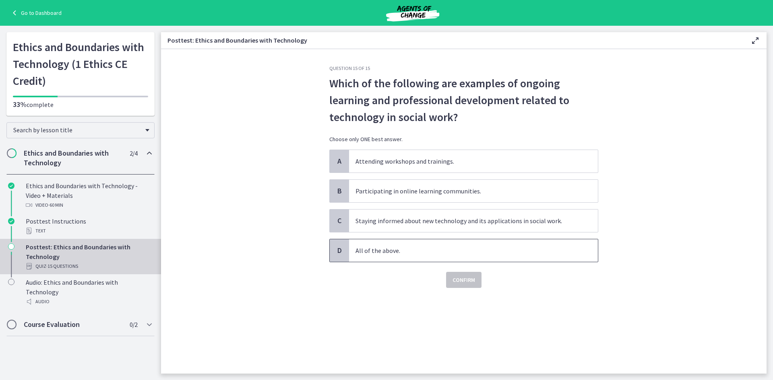
click at [385, 246] on p "All of the above." at bounding box center [465, 251] width 220 height 10
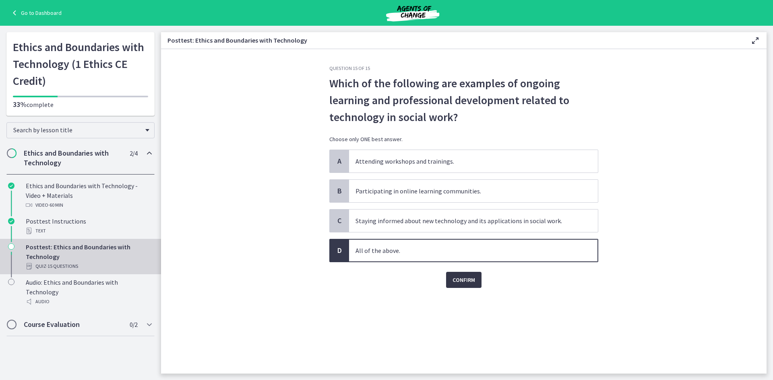
click at [454, 278] on span "Confirm" at bounding box center [463, 280] width 23 height 10
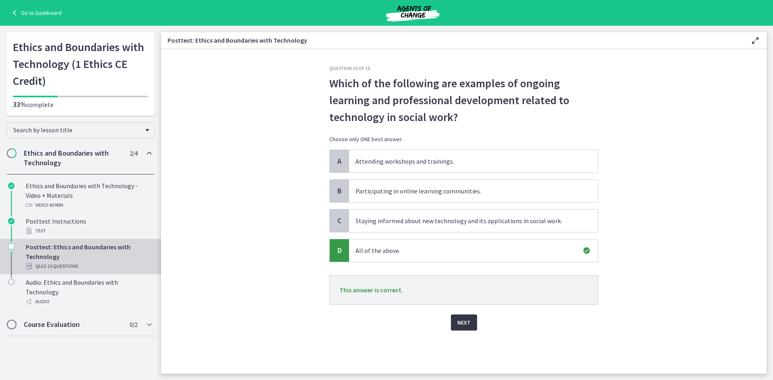
click at [470, 322] on button "Next" at bounding box center [464, 323] width 26 height 16
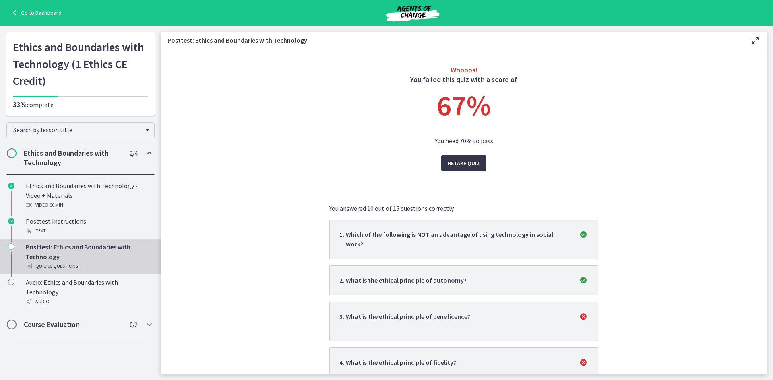
click at [456, 167] on span "Retake Quiz" at bounding box center [464, 164] width 32 height 10
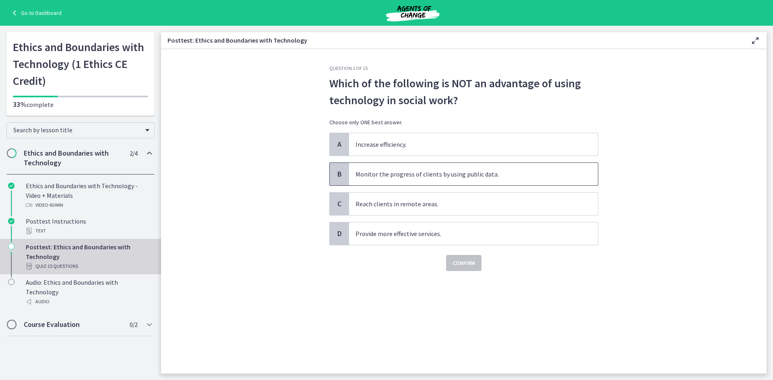
click at [444, 176] on p "Monitor the progress of clients by using public data." at bounding box center [465, 174] width 220 height 10
click at [458, 256] on button "Confirm" at bounding box center [463, 263] width 35 height 16
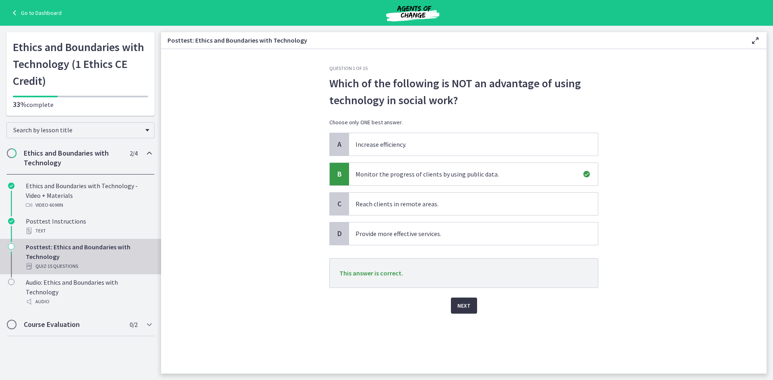
click at [464, 312] on button "Next" at bounding box center [464, 306] width 26 height 16
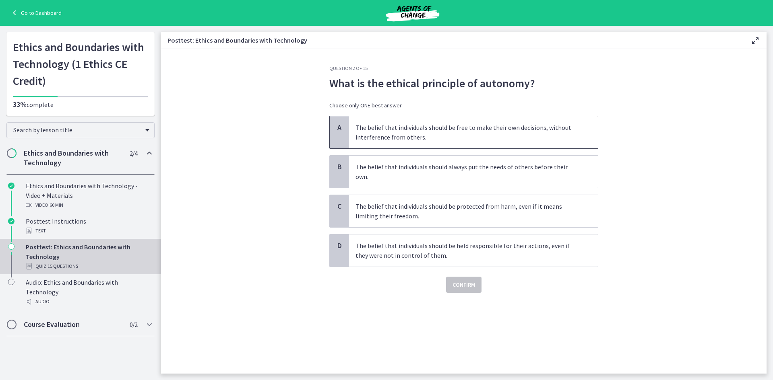
click at [419, 134] on p "The belief that individuals should be free to make their own decisions, without…" at bounding box center [465, 132] width 220 height 19
click at [465, 277] on button "Confirm" at bounding box center [463, 285] width 35 height 16
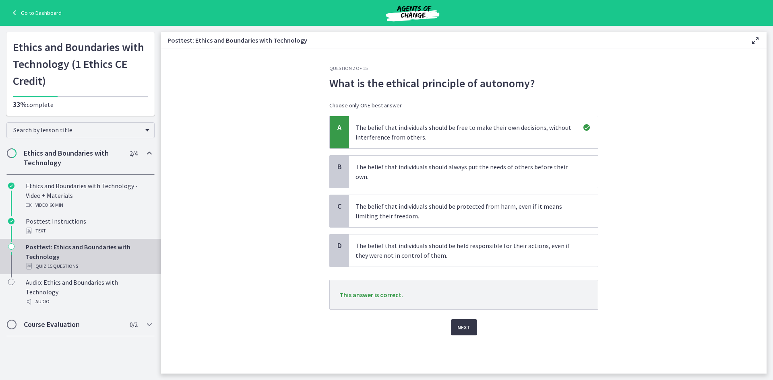
click at [464, 323] on span "Next" at bounding box center [463, 328] width 13 height 10
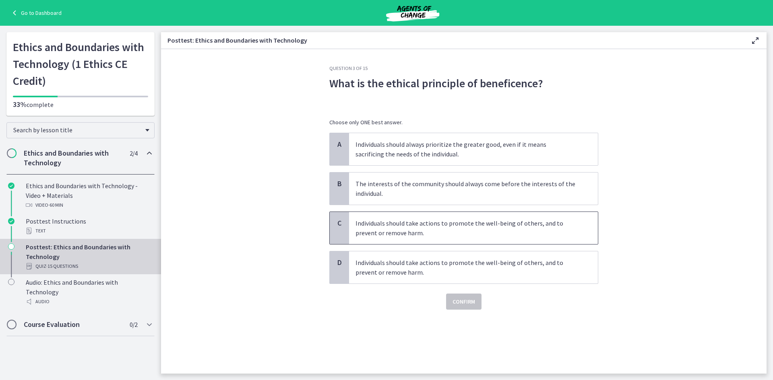
click at [451, 233] on p "Individuals should take actions to promote the well-being of others, and to pre…" at bounding box center [465, 228] width 220 height 19
click at [466, 300] on span "Confirm" at bounding box center [463, 302] width 23 height 10
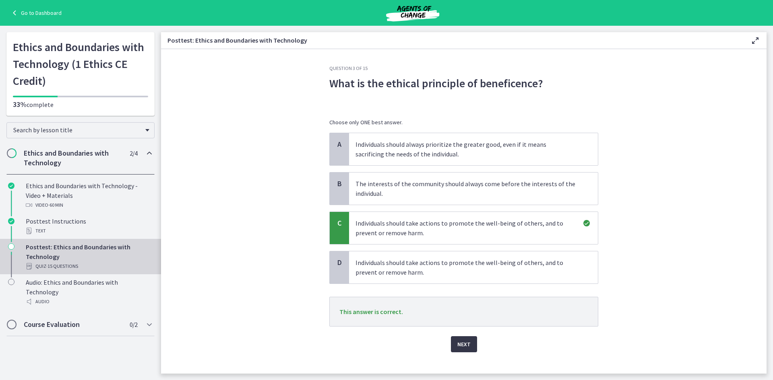
click at [470, 347] on button "Next" at bounding box center [464, 345] width 26 height 16
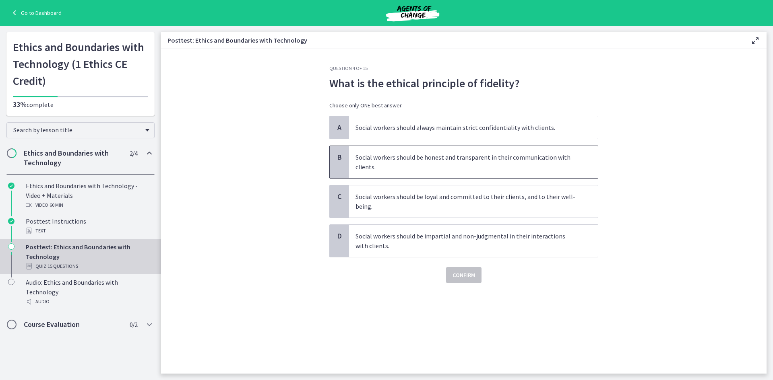
click at [473, 161] on p "Social workers should be honest and transparent in their communication with cli…" at bounding box center [465, 162] width 220 height 19
click at [476, 271] on button "Confirm" at bounding box center [463, 275] width 35 height 16
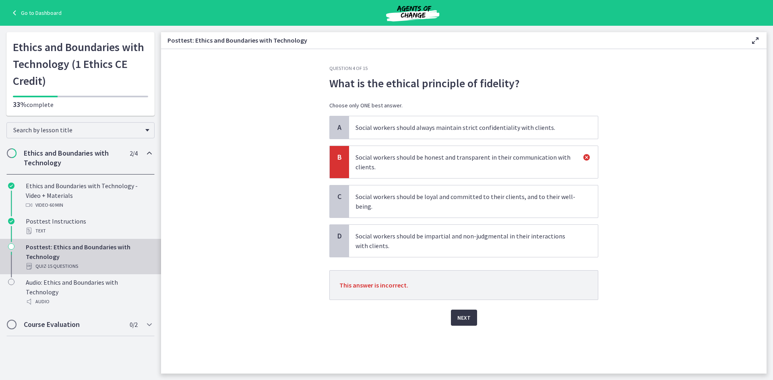
click at [470, 316] on button "Next" at bounding box center [464, 318] width 26 height 16
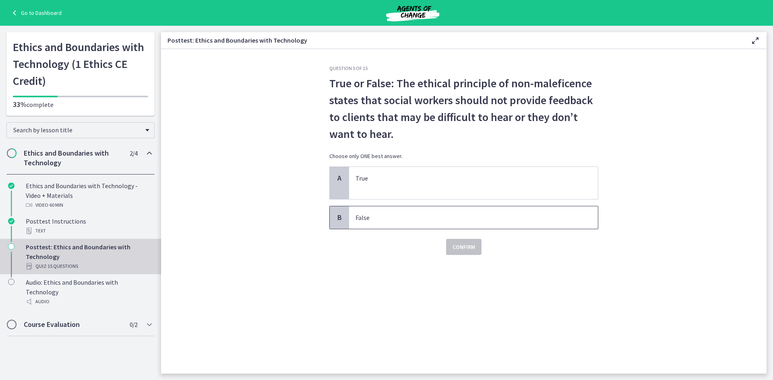
click at [429, 214] on p "False" at bounding box center [465, 218] width 220 height 10
click at [471, 247] on span "Confirm" at bounding box center [463, 247] width 23 height 10
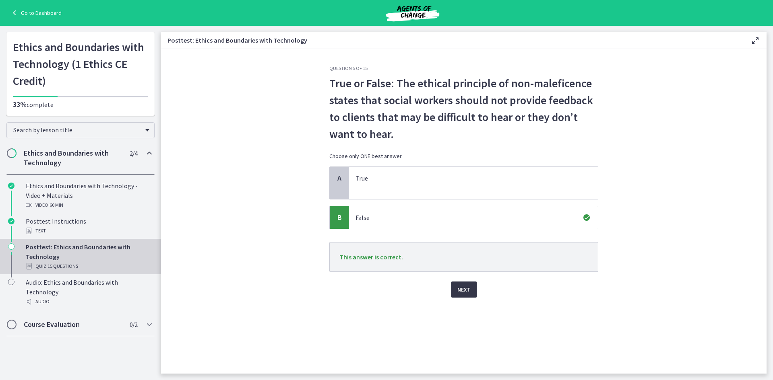
click at [459, 285] on button "Next" at bounding box center [464, 290] width 26 height 16
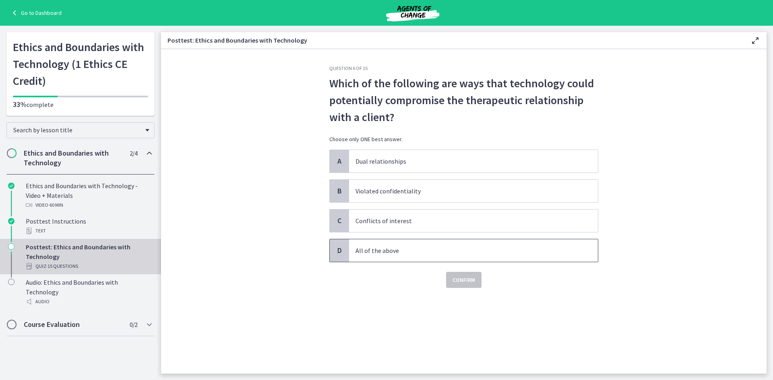
click at [390, 246] on p "All of the above" at bounding box center [465, 251] width 220 height 10
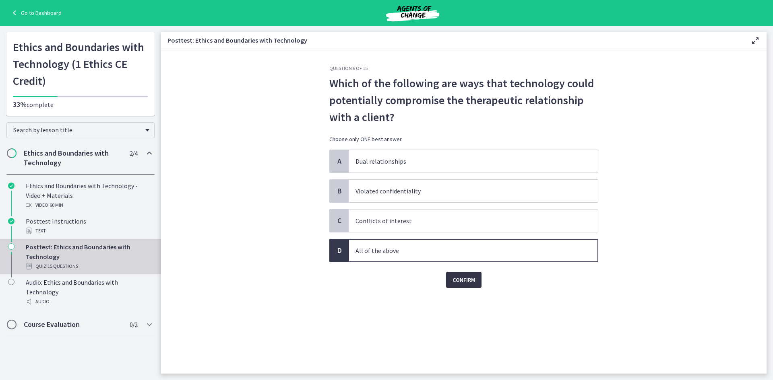
click at [479, 279] on button "Confirm" at bounding box center [463, 280] width 35 height 16
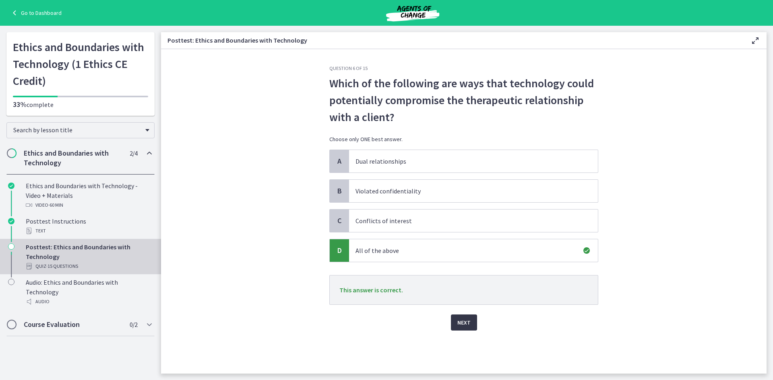
click at [456, 321] on button "Next" at bounding box center [464, 323] width 26 height 16
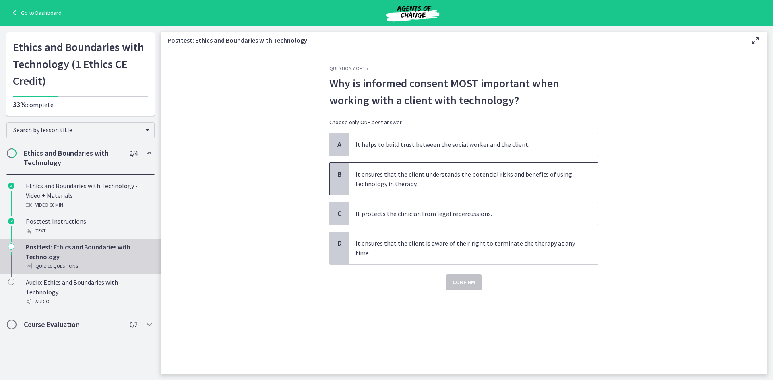
click at [386, 182] on p "It ensures that the client understands the potential risks and benefits of usin…" at bounding box center [465, 178] width 220 height 19
click at [455, 283] on span "Confirm" at bounding box center [463, 283] width 23 height 10
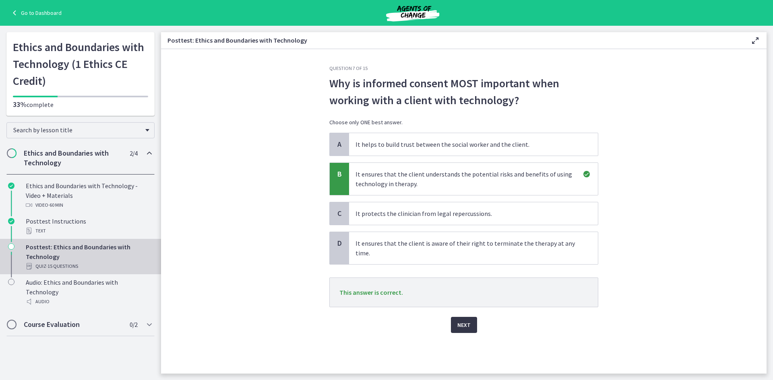
click at [458, 324] on span "Next" at bounding box center [463, 325] width 13 height 10
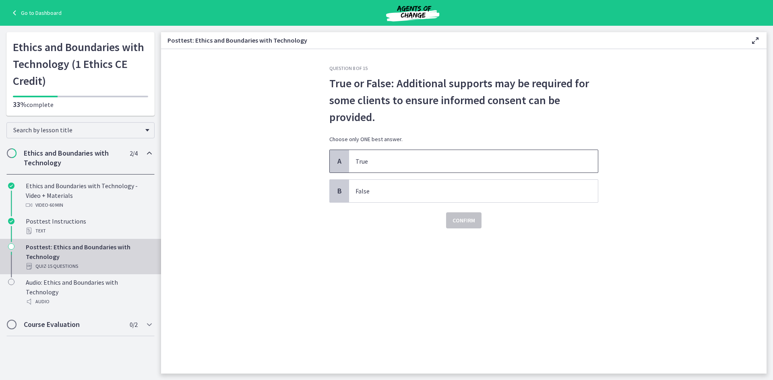
click at [413, 165] on p "True" at bounding box center [465, 162] width 220 height 10
click at [465, 222] on span "Confirm" at bounding box center [463, 221] width 23 height 10
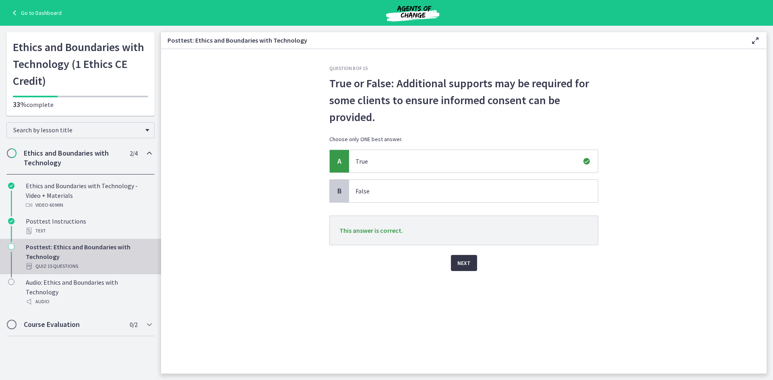
click at [467, 260] on span "Next" at bounding box center [463, 263] width 13 height 10
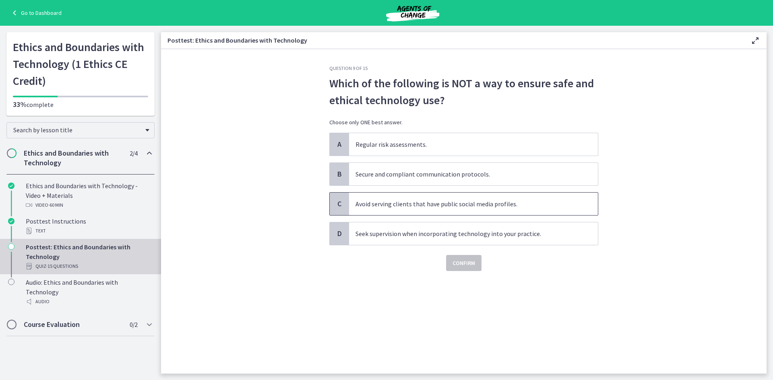
click at [519, 197] on span "Avoid serving clients that have public social media profiles." at bounding box center [473, 204] width 249 height 23
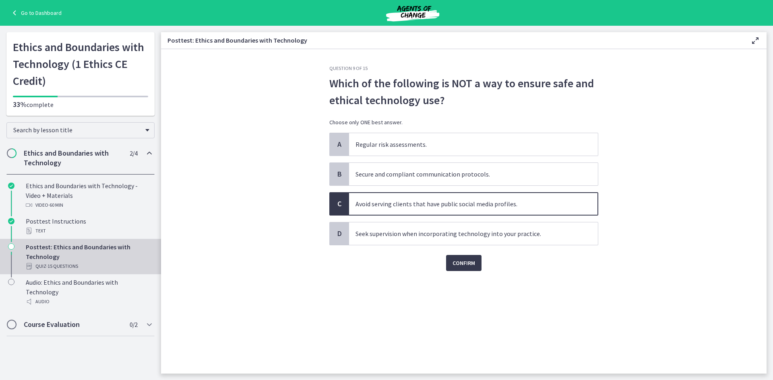
click at [488, 259] on div "Confirm" at bounding box center [463, 259] width 269 height 26
click at [463, 268] on button "Confirm" at bounding box center [463, 263] width 35 height 16
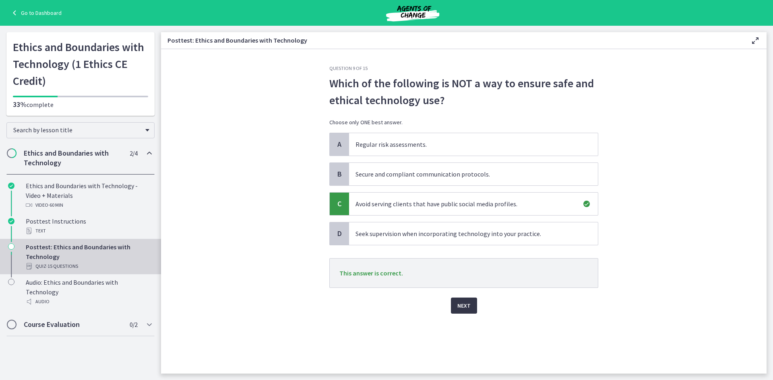
click at [456, 311] on button "Next" at bounding box center [464, 306] width 26 height 16
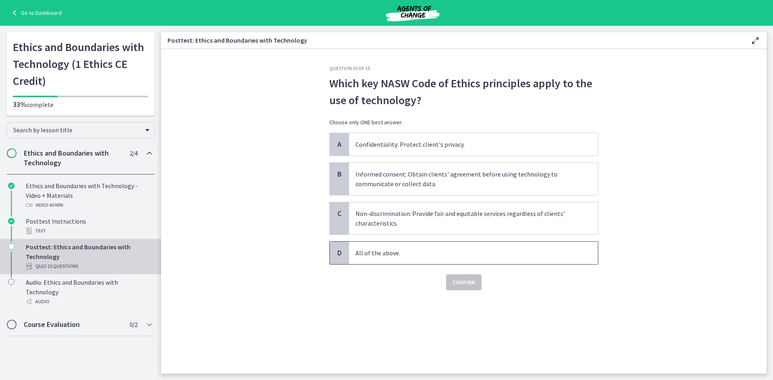
click at [462, 255] on p "All of the above." at bounding box center [465, 253] width 220 height 10
click at [462, 287] on span "Confirm" at bounding box center [463, 283] width 23 height 10
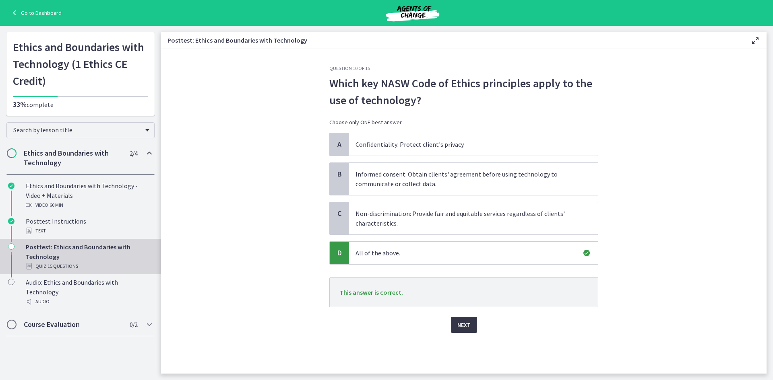
click at [458, 328] on span "Next" at bounding box center [463, 325] width 13 height 10
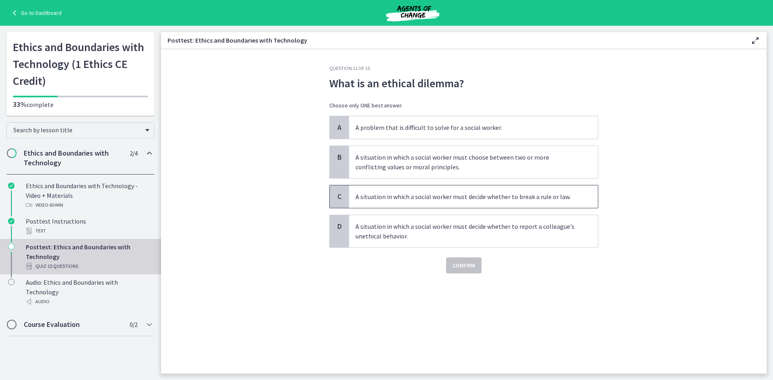
click at [435, 196] on p "A situation in which a social worker must decide whether to break a rule or law." at bounding box center [465, 197] width 220 height 10
click at [459, 272] on button "Confirm" at bounding box center [463, 266] width 35 height 16
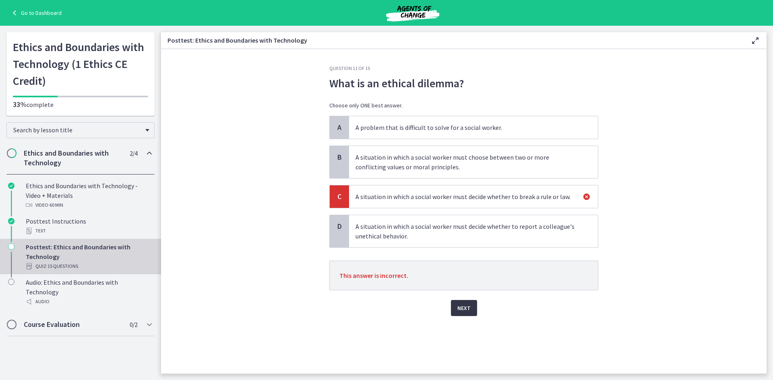
click at [472, 310] on button "Next" at bounding box center [464, 308] width 26 height 16
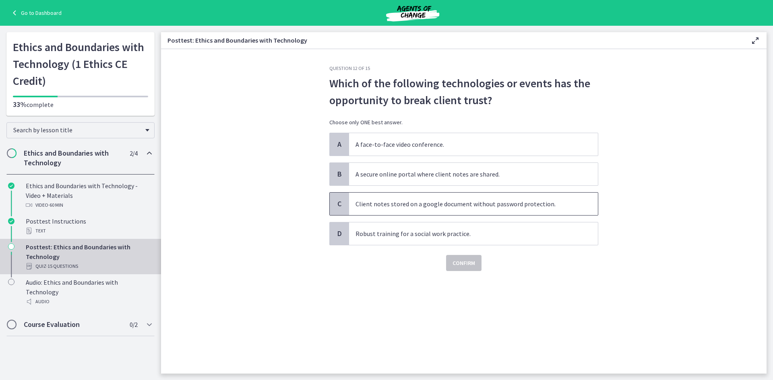
click at [437, 206] on p "Client notes stored on a google document without password protection." at bounding box center [465, 204] width 220 height 10
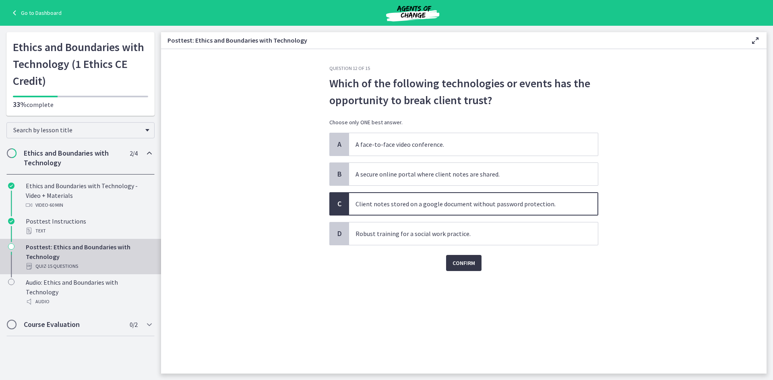
click at [462, 264] on span "Confirm" at bounding box center [463, 263] width 23 height 10
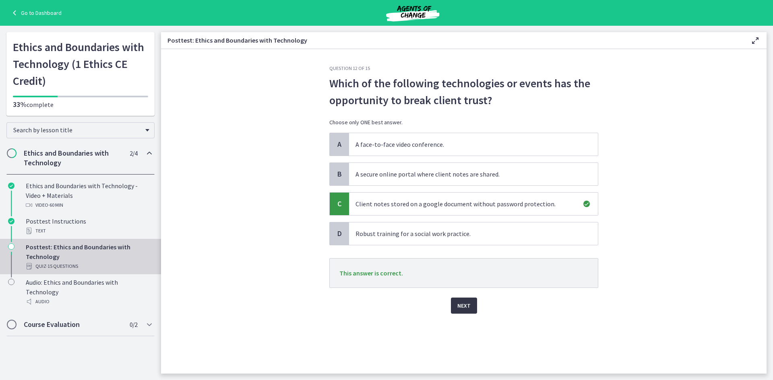
click at [465, 308] on span "Next" at bounding box center [463, 306] width 13 height 10
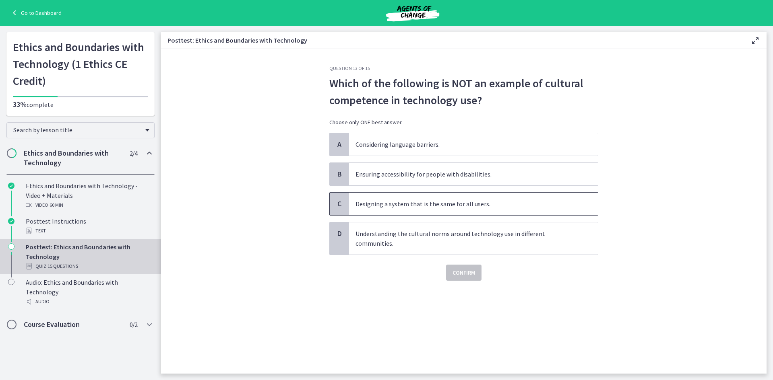
click at [432, 207] on p "Designing a system that is the same for all users." at bounding box center [465, 204] width 220 height 10
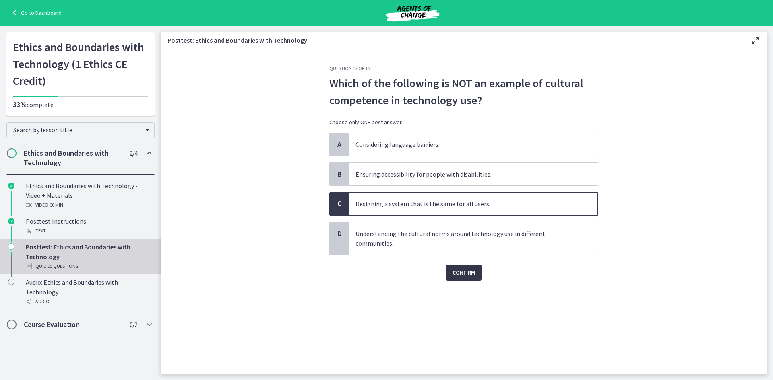
click at [464, 271] on span "Confirm" at bounding box center [463, 273] width 23 height 10
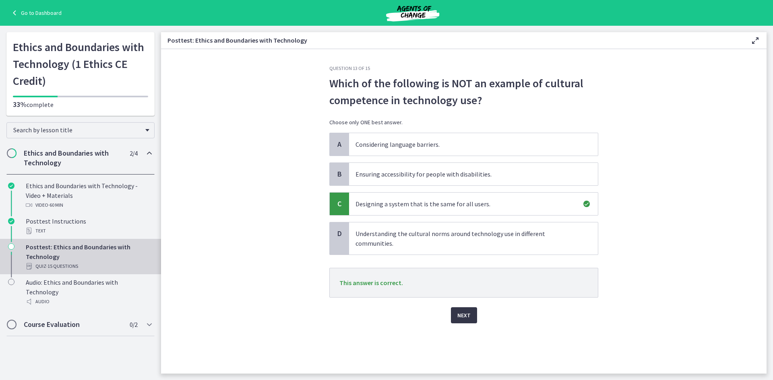
click at [467, 319] on span "Next" at bounding box center [463, 316] width 13 height 10
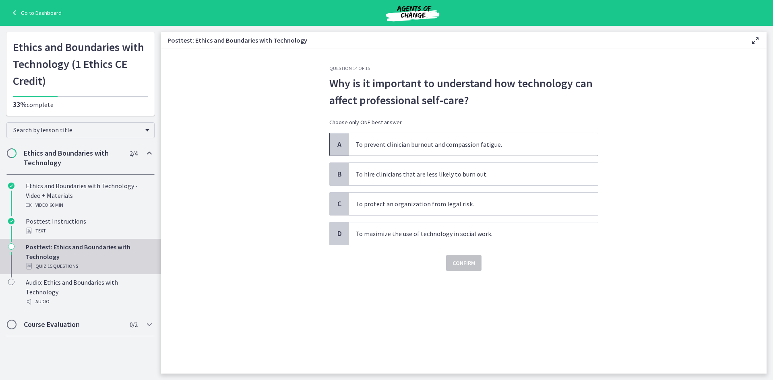
click at [431, 144] on p "To prevent clinician burnout and compassion fatigue." at bounding box center [465, 145] width 220 height 10
click at [456, 263] on span "Confirm" at bounding box center [463, 263] width 23 height 10
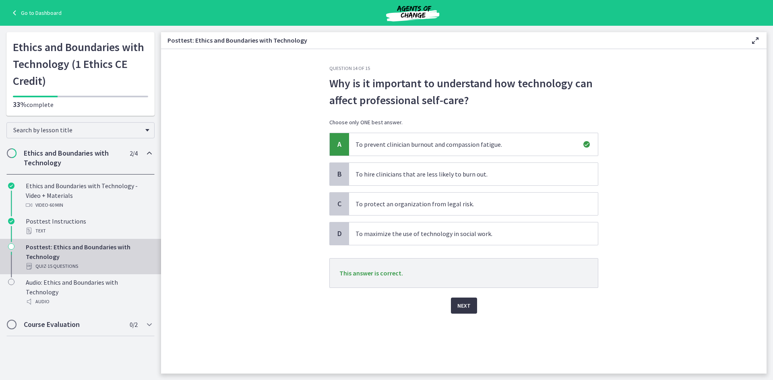
click at [466, 306] on span "Next" at bounding box center [463, 306] width 13 height 10
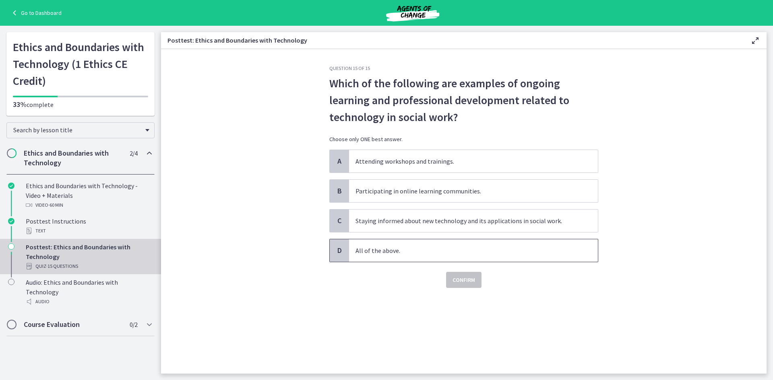
click at [427, 250] on p "All of the above." at bounding box center [465, 251] width 220 height 10
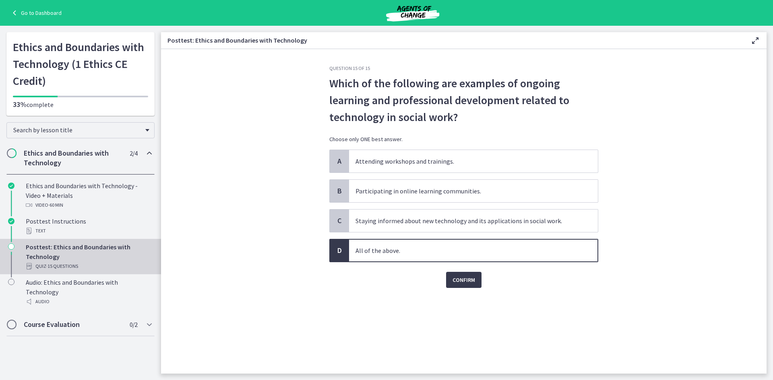
click at [467, 289] on div "Question 15 of 15 Which of the following are examples of ongoing learning and p…" at bounding box center [464, 219] width 282 height 309
click at [465, 279] on span "Confirm" at bounding box center [463, 280] width 23 height 10
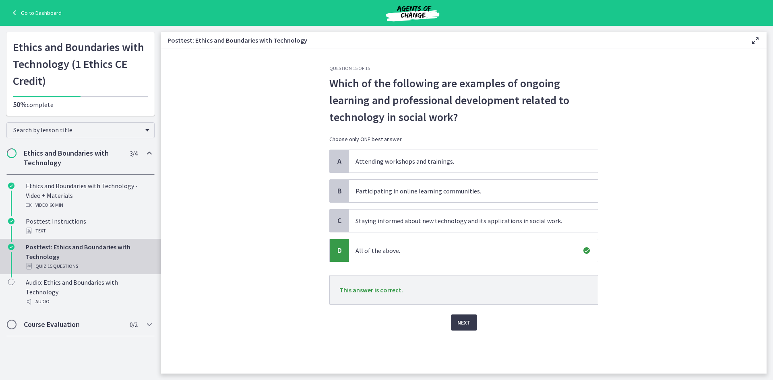
click at [471, 332] on div "Question 15 of 15 Which of the following are examples of ongoing learning and p…" at bounding box center [464, 219] width 282 height 309
click at [468, 323] on span "Next" at bounding box center [463, 323] width 13 height 10
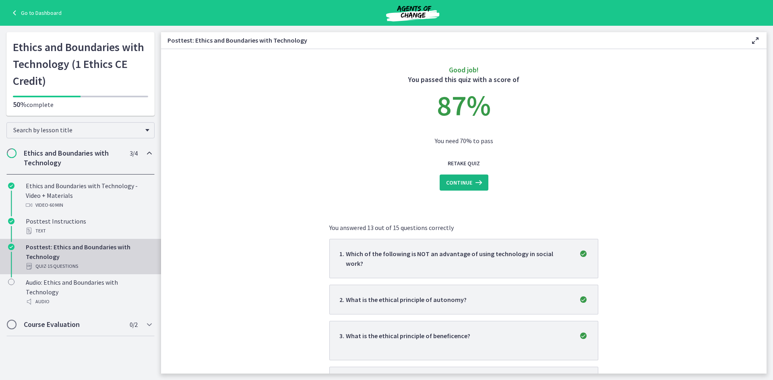
click at [460, 188] on button "Continue" at bounding box center [464, 183] width 49 height 16
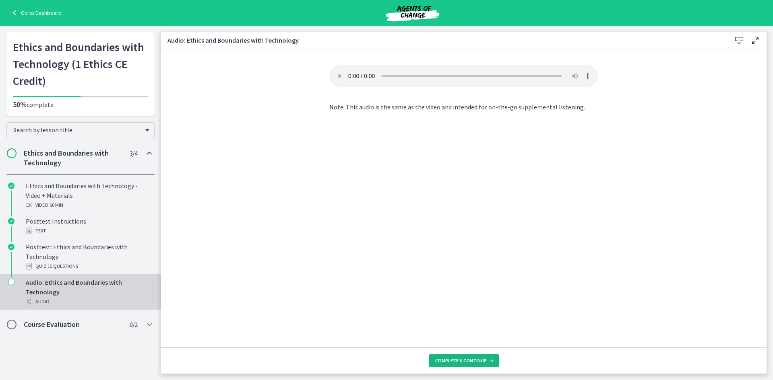
click at [456, 360] on span "Complete & continue" at bounding box center [460, 361] width 51 height 6
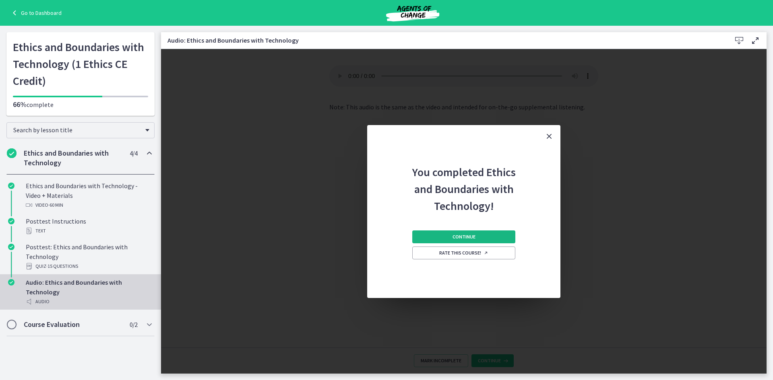
click at [459, 231] on button "Continue" at bounding box center [463, 237] width 103 height 13
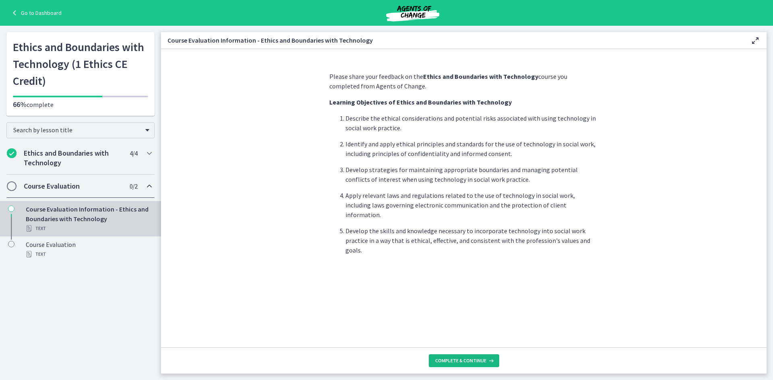
click at [465, 357] on button "Complete & continue" at bounding box center [464, 361] width 70 height 13
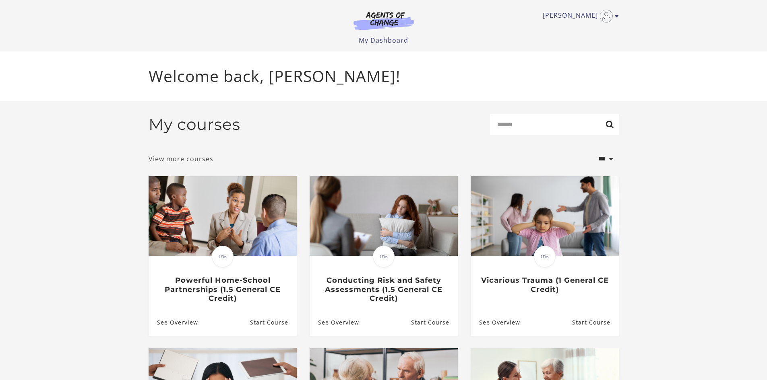
click at [180, 159] on link "View more courses" at bounding box center [181, 159] width 65 height 10
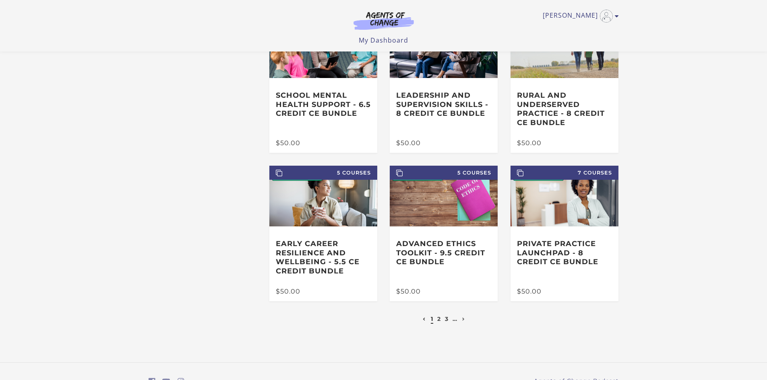
scroll to position [117, 0]
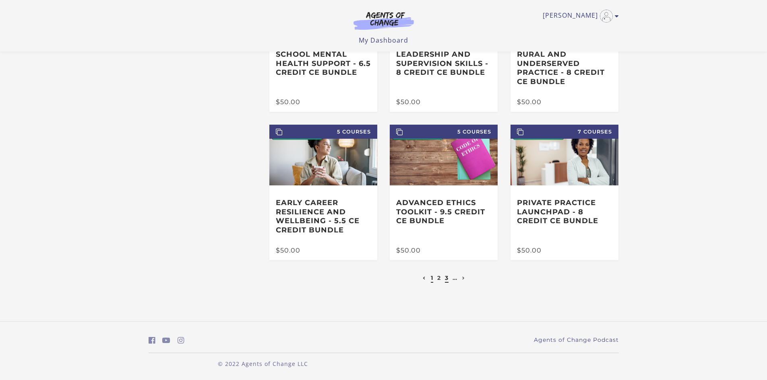
click at [445, 279] on link "3" at bounding box center [447, 278] width 4 height 7
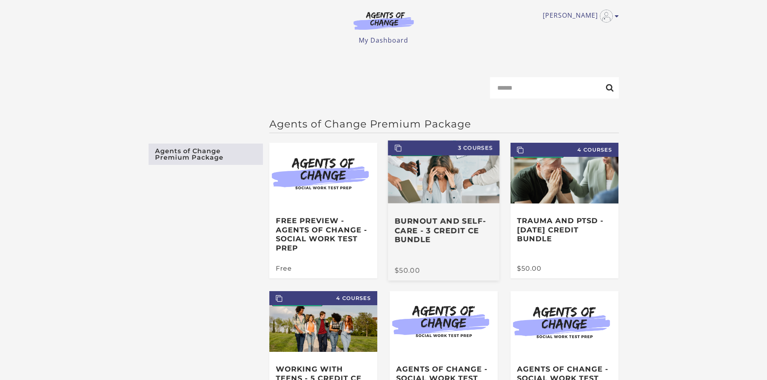
click at [434, 238] on h3 "Burnout and Self-Care - 3 Credit CE Bundle" at bounding box center [444, 231] width 98 height 28
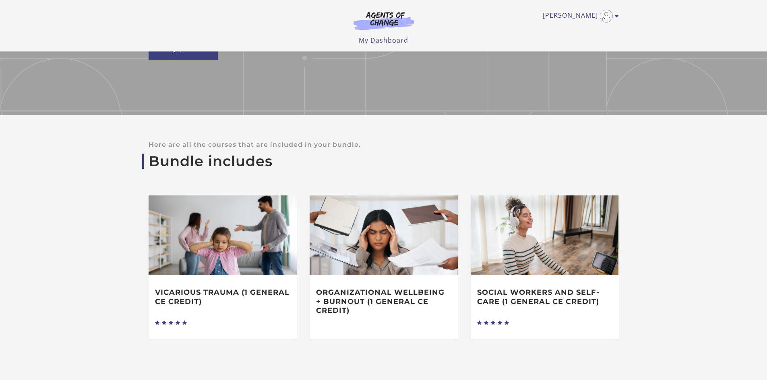
scroll to position [200, 0]
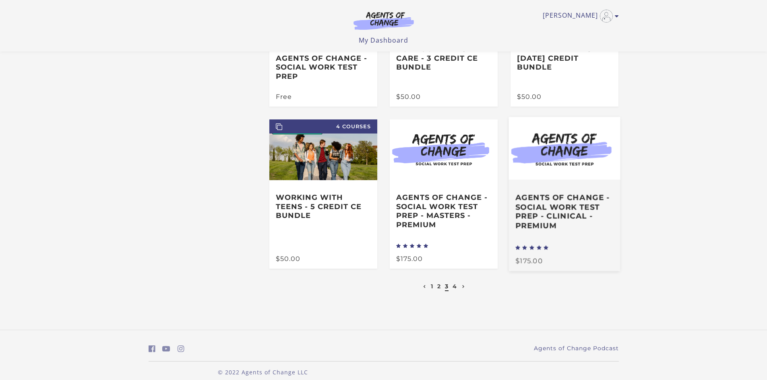
scroll to position [131, 0]
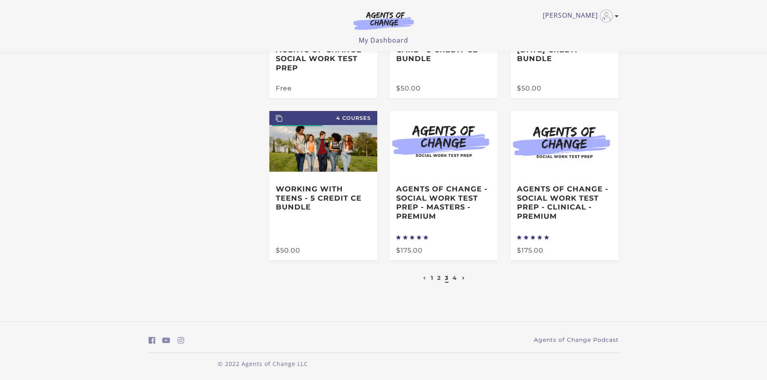
click at [460, 280] on link "Next page" at bounding box center [463, 278] width 7 height 7
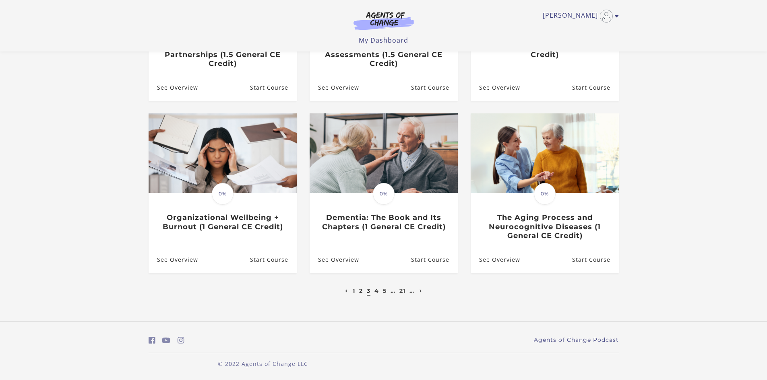
scroll to position [186, 0]
click at [384, 290] on link "5" at bounding box center [385, 290] width 4 height 7
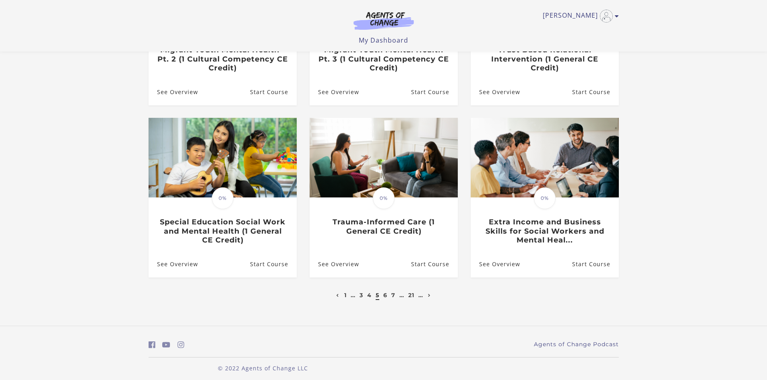
scroll to position [186, 0]
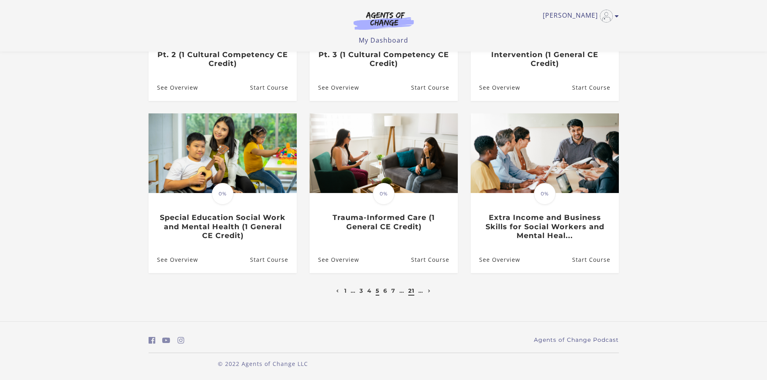
click at [410, 290] on link "21" at bounding box center [411, 290] width 6 height 7
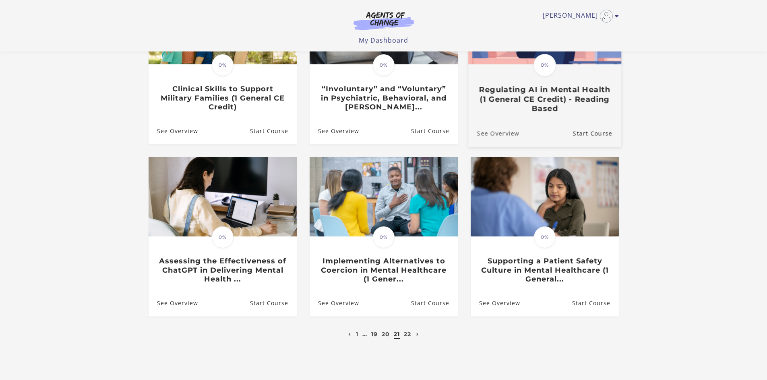
scroll to position [121, 0]
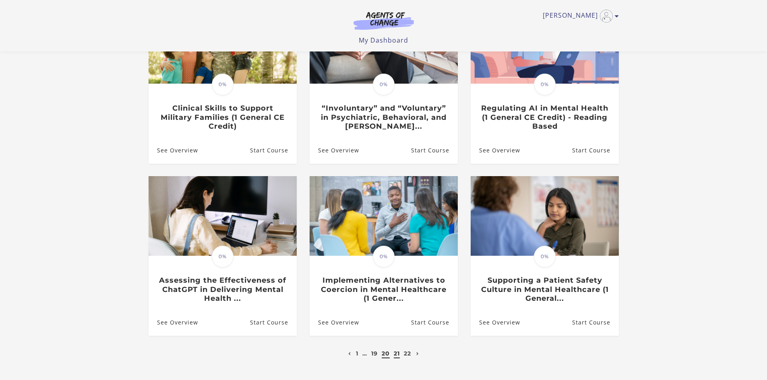
click at [386, 355] on link "20" at bounding box center [386, 353] width 8 height 7
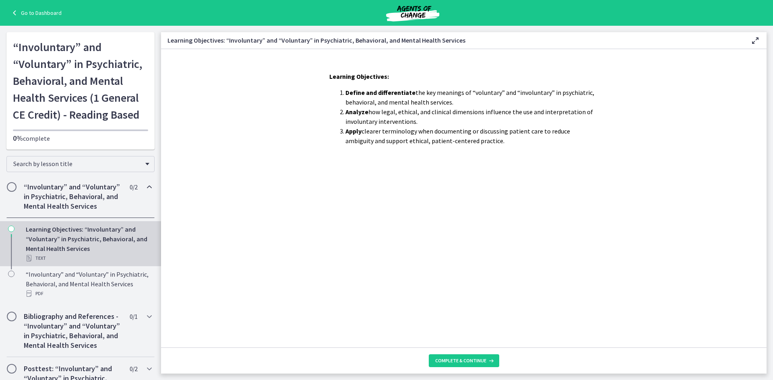
click at [458, 368] on footer "Complete & continue" at bounding box center [463, 361] width 605 height 26
click at [458, 357] on button "Complete & continue" at bounding box center [464, 361] width 70 height 13
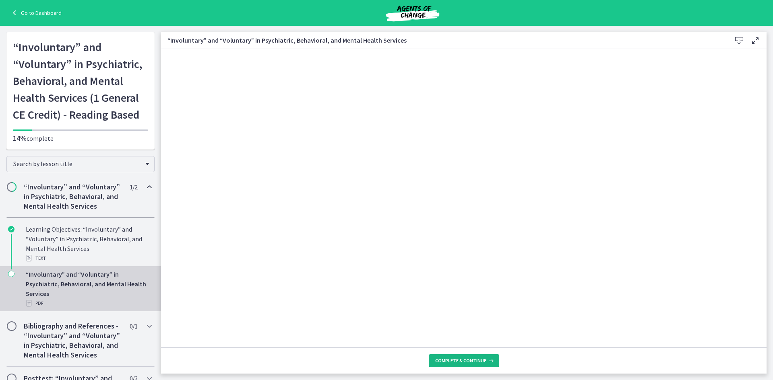
click at [449, 355] on button "Complete & continue" at bounding box center [464, 361] width 70 height 13
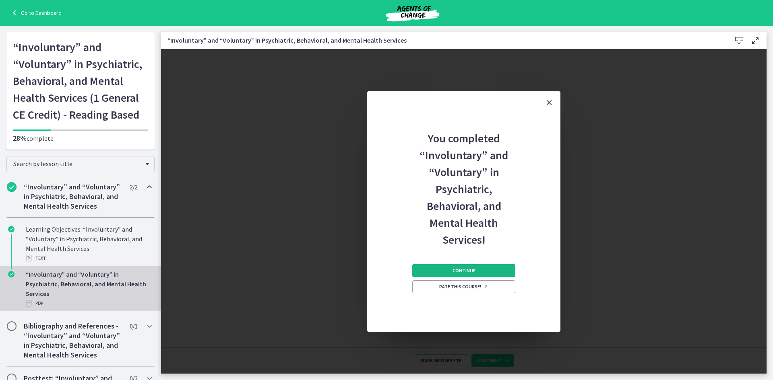
click at [461, 277] on button "Continue" at bounding box center [463, 270] width 103 height 13
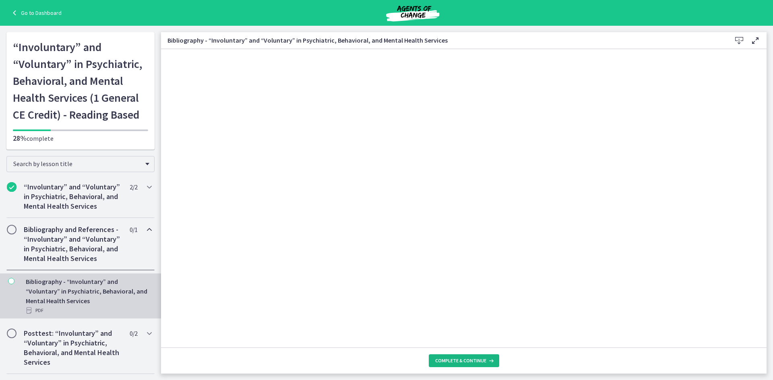
click at [455, 357] on button "Complete & continue" at bounding box center [464, 361] width 70 height 13
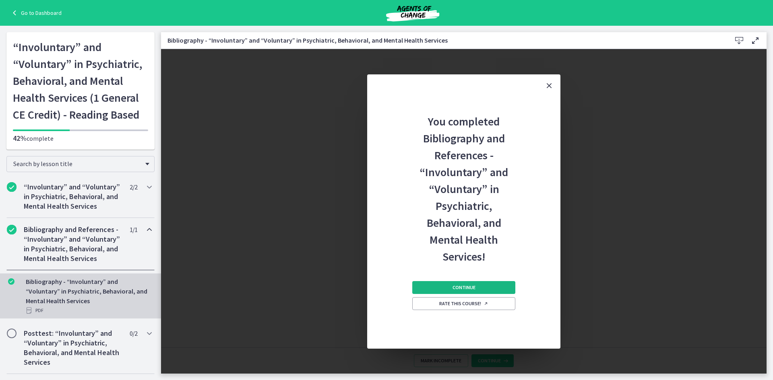
click at [454, 283] on button "Continue" at bounding box center [463, 287] width 103 height 13
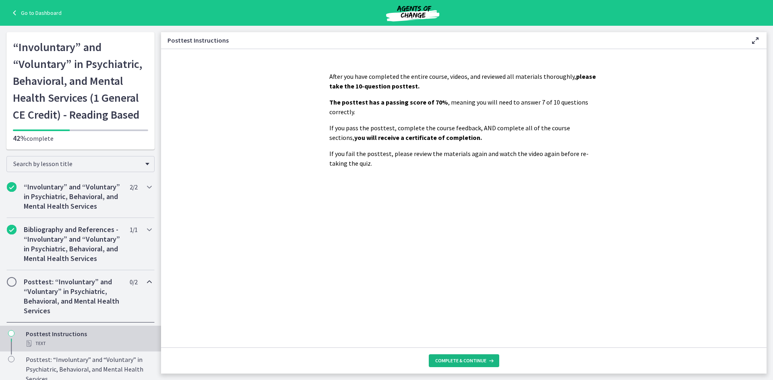
click at [461, 361] on span "Complete & continue" at bounding box center [460, 361] width 51 height 6
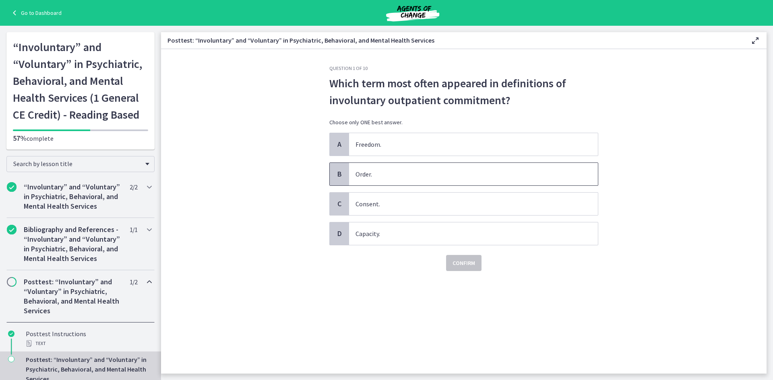
click at [384, 173] on span "Order." at bounding box center [473, 174] width 249 height 23
click at [460, 265] on span "Confirm" at bounding box center [463, 263] width 23 height 10
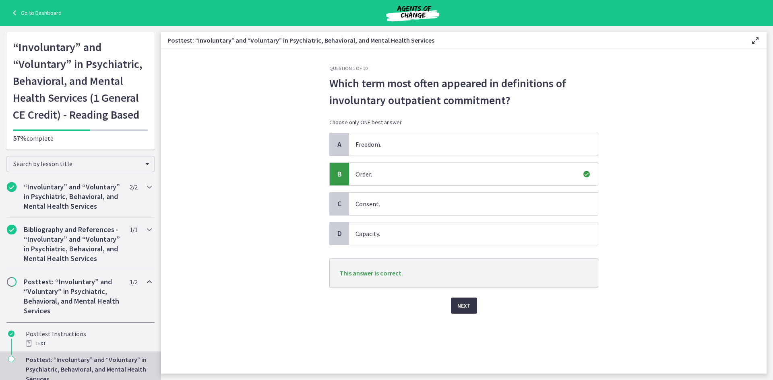
click at [462, 303] on span "Next" at bounding box center [463, 306] width 13 height 10
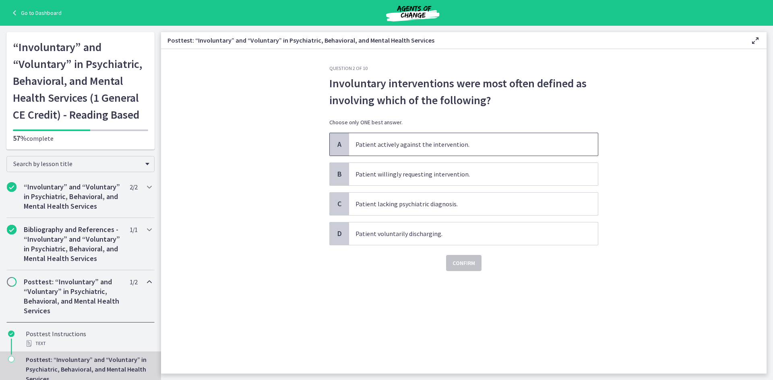
click at [454, 148] on span "Patient actively against the intervention." at bounding box center [473, 144] width 249 height 23
click at [459, 266] on span "Confirm" at bounding box center [463, 263] width 23 height 10
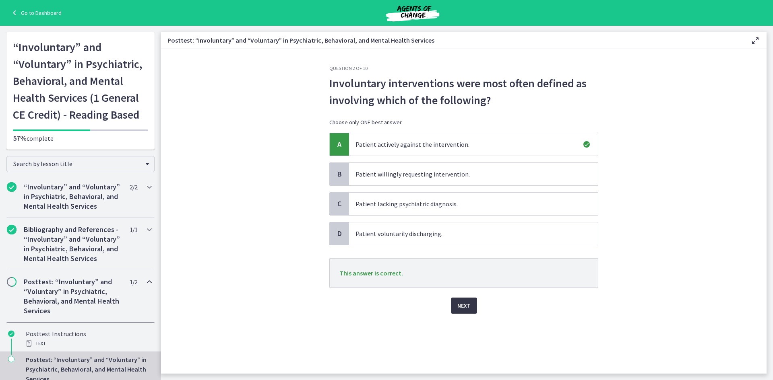
click at [459, 306] on span "Next" at bounding box center [463, 306] width 13 height 10
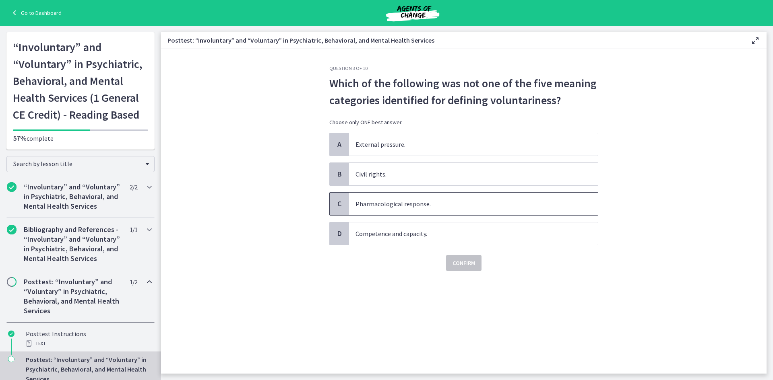
click at [386, 204] on span "Pharmacological response." at bounding box center [473, 204] width 249 height 23
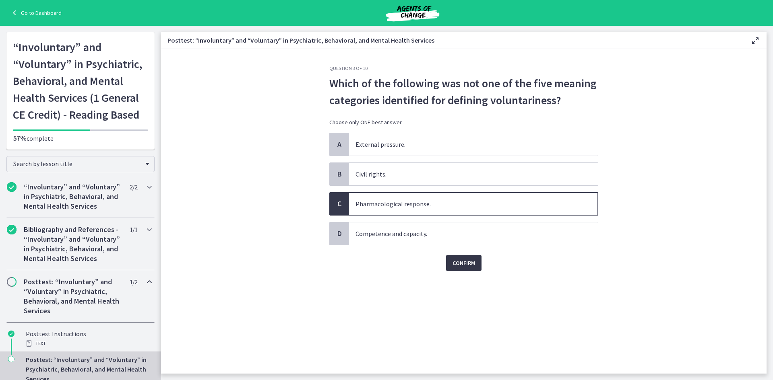
click at [459, 258] on button "Confirm" at bounding box center [463, 263] width 35 height 16
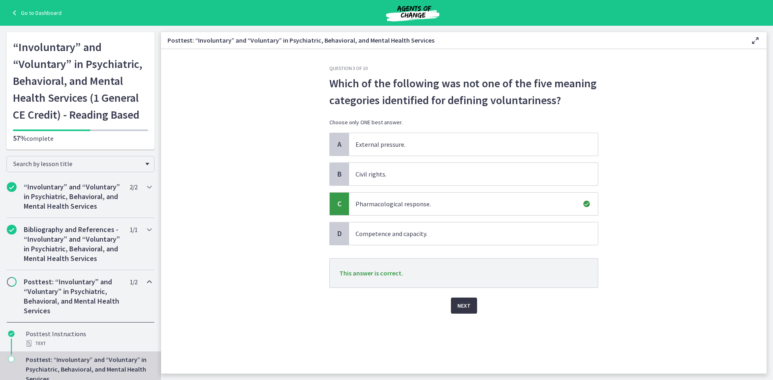
click at [456, 308] on button "Next" at bounding box center [464, 306] width 26 height 16
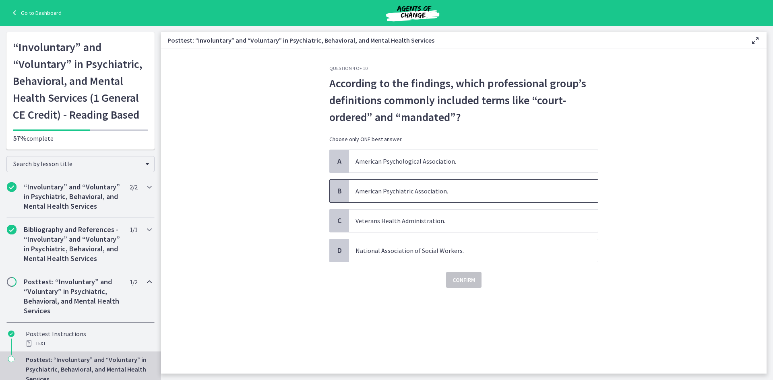
click at [415, 191] on span "American Psychiatric Association." at bounding box center [473, 191] width 249 height 23
click at [466, 281] on span "Confirm" at bounding box center [463, 280] width 23 height 10
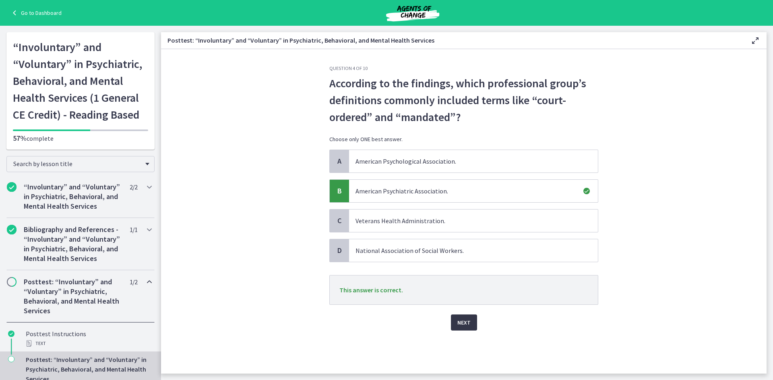
click at [465, 324] on span "Next" at bounding box center [463, 323] width 13 height 10
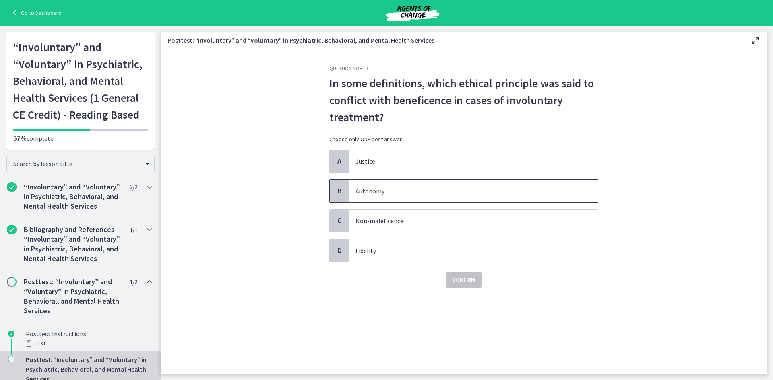
click at [392, 191] on span "Autonomy." at bounding box center [473, 191] width 249 height 23
click at [464, 281] on span "Confirm" at bounding box center [463, 280] width 23 height 10
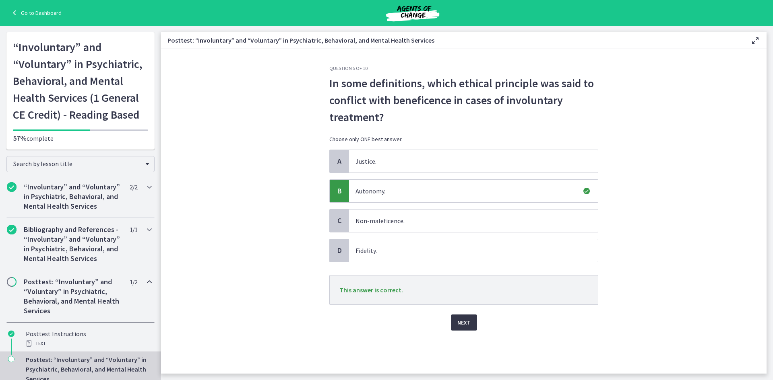
click at [464, 318] on span "Next" at bounding box center [463, 323] width 13 height 10
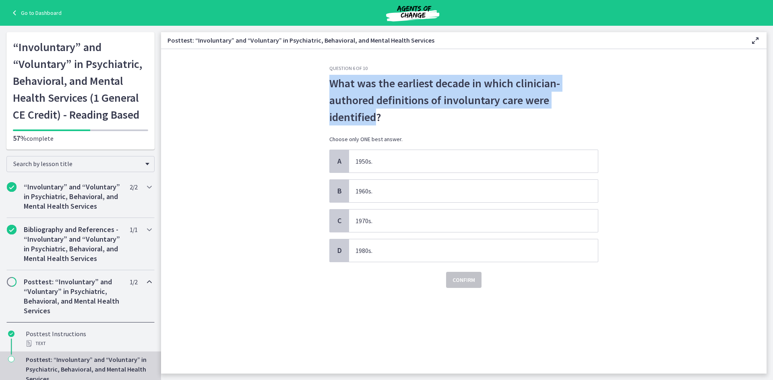
drag, startPoint x: 374, startPoint y: 118, endPoint x: 324, endPoint y: 85, distance: 59.4
click at [324, 85] on div "Question 6 of 10 What was the earliest decade in which clinician-authored defin…" at bounding box center [464, 219] width 282 height 309
copy span "What was the earliest decade in which clinician-authored definitions of involun…"
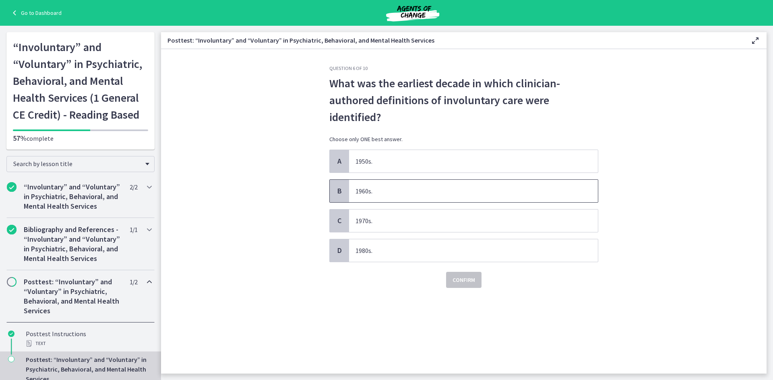
click at [372, 189] on span "1960s." at bounding box center [473, 191] width 249 height 23
click at [473, 284] on span "Confirm" at bounding box center [463, 280] width 23 height 10
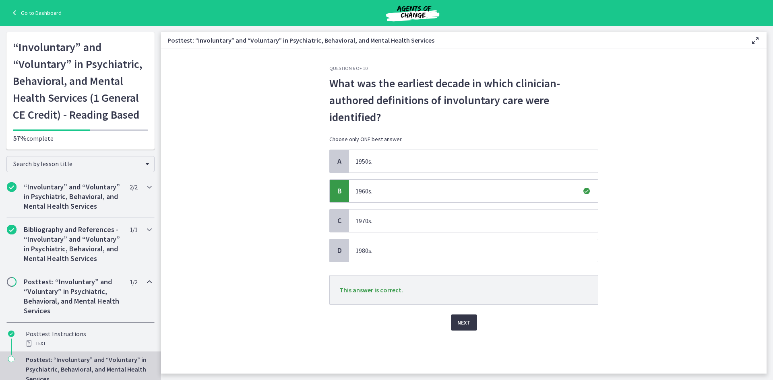
click at [458, 327] on span "Next" at bounding box center [463, 323] width 13 height 10
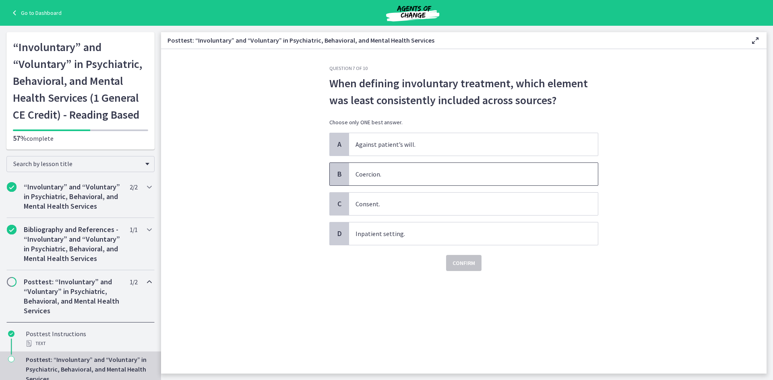
click at [382, 172] on span "Coercion." at bounding box center [473, 174] width 249 height 23
click at [466, 264] on span "Confirm" at bounding box center [463, 263] width 23 height 10
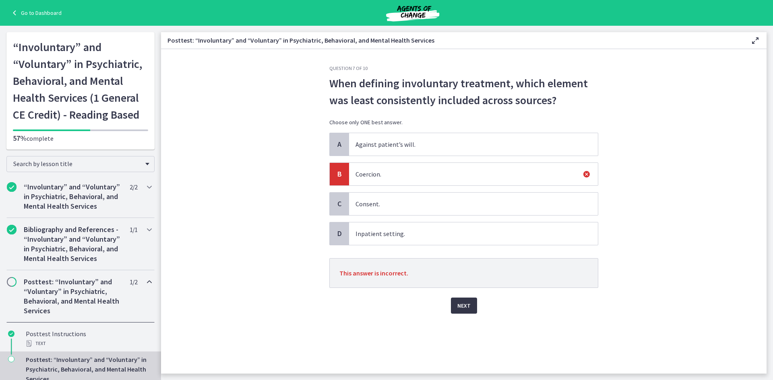
click at [468, 302] on span "Next" at bounding box center [463, 306] width 13 height 10
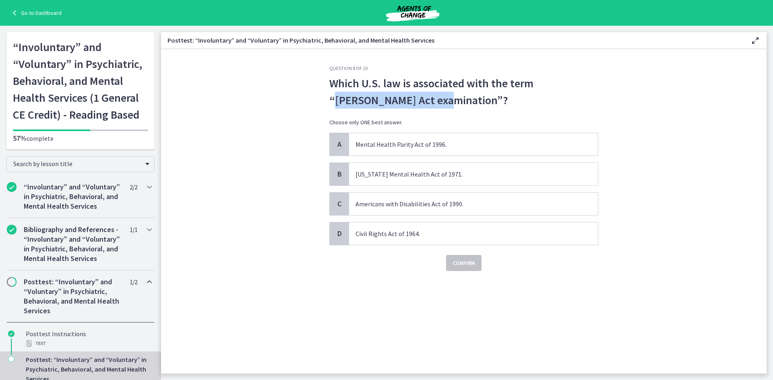
drag, startPoint x: 391, startPoint y: 99, endPoint x: 542, endPoint y: 85, distance: 151.2
click at [542, 85] on span "Which U.S. law is associated with the term “[PERSON_NAME] Act examination”?" at bounding box center [463, 92] width 269 height 34
copy span "[PERSON_NAME] Act examination"
click at [410, 176] on span "[US_STATE] Mental Health Act of 1971." at bounding box center [473, 174] width 249 height 23
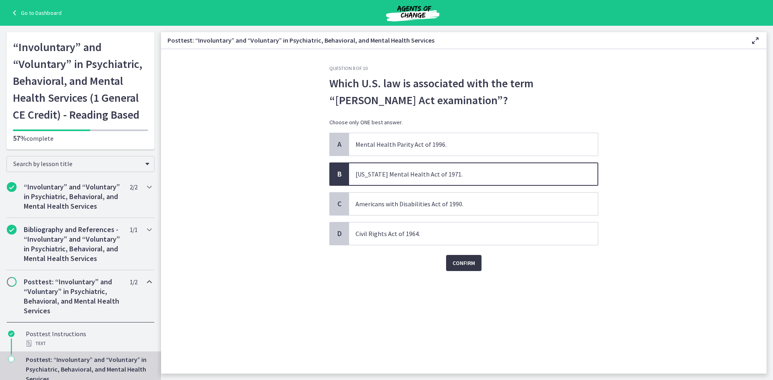
click at [475, 266] on button "Confirm" at bounding box center [463, 263] width 35 height 16
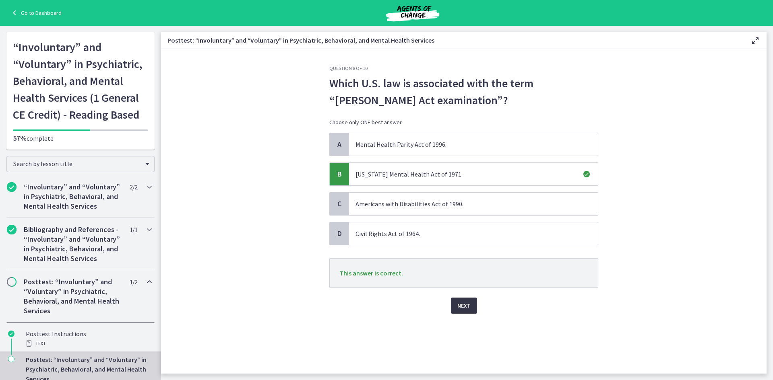
click at [470, 309] on span "Next" at bounding box center [463, 306] width 13 height 10
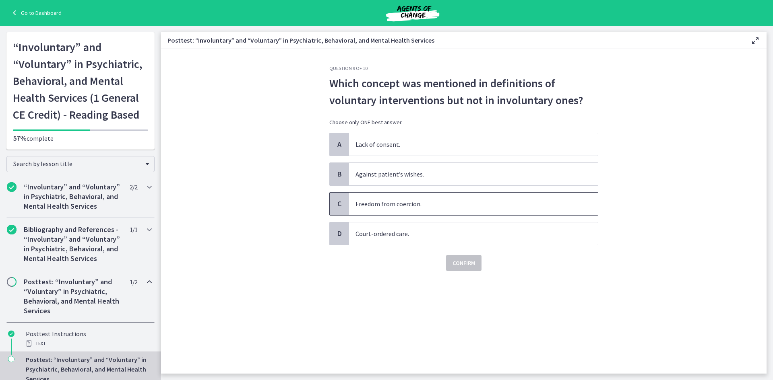
click at [420, 206] on span "Freedom from coercion." at bounding box center [473, 204] width 249 height 23
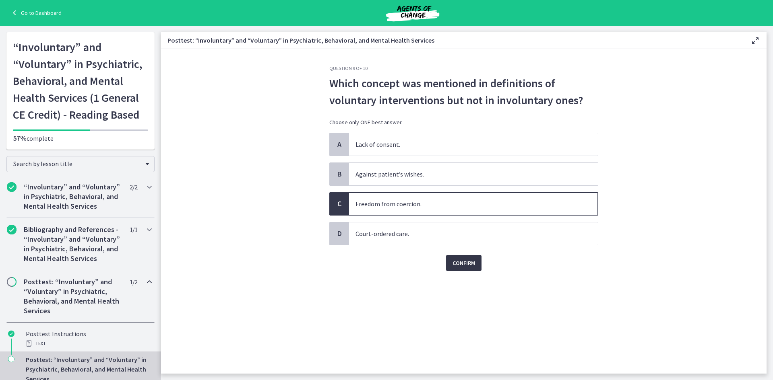
click at [456, 264] on span "Confirm" at bounding box center [463, 263] width 23 height 10
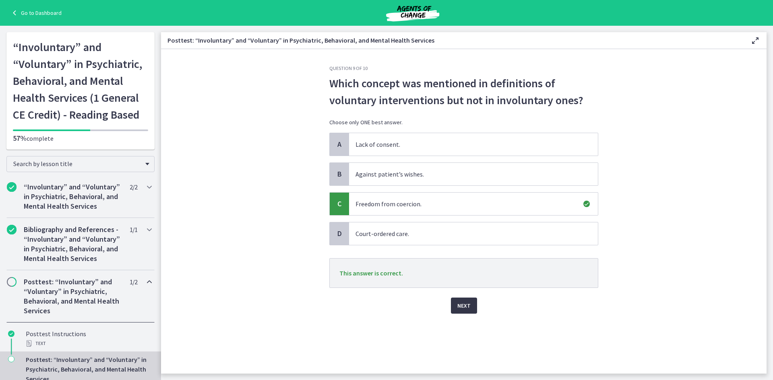
click at [466, 299] on button "Next" at bounding box center [464, 306] width 26 height 16
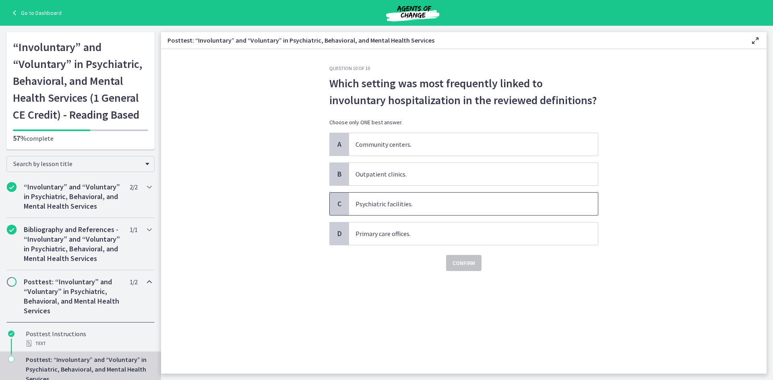
click at [416, 206] on span "Psychiatric facilities." at bounding box center [473, 204] width 249 height 23
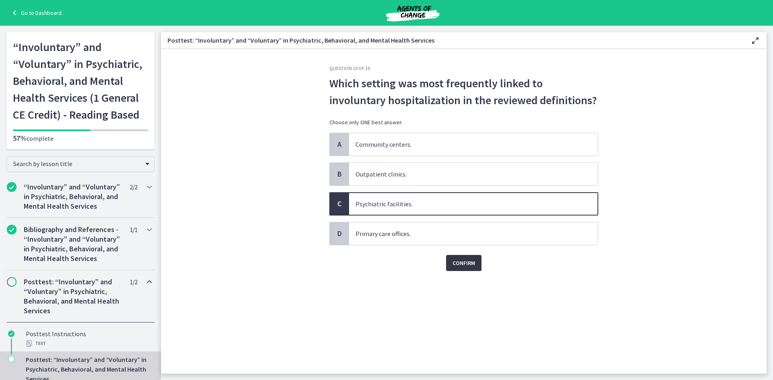
click at [465, 265] on span "Confirm" at bounding box center [463, 263] width 23 height 10
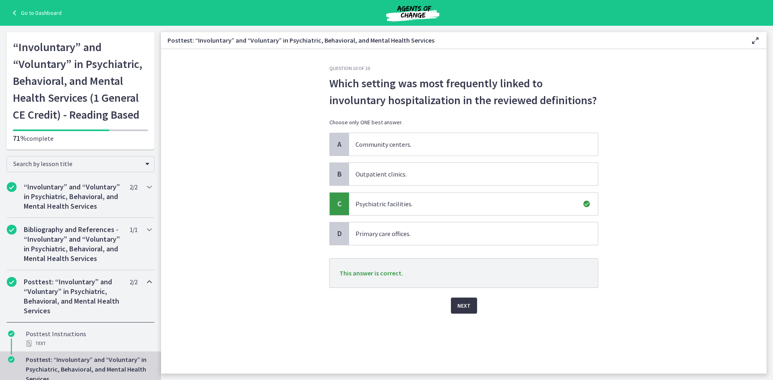
click at [467, 302] on span "Next" at bounding box center [463, 306] width 13 height 10
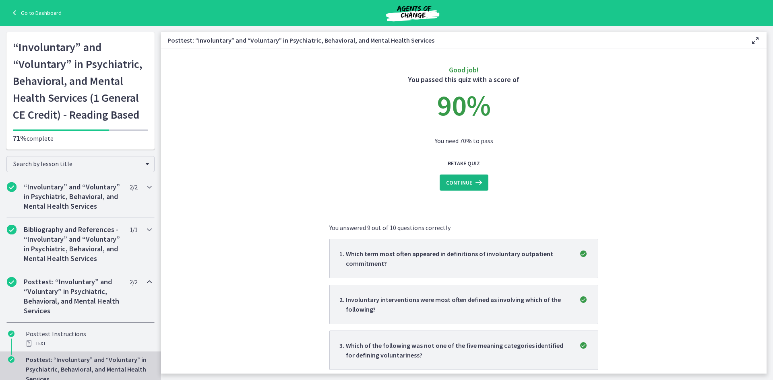
click at [472, 181] on icon at bounding box center [477, 183] width 11 height 10
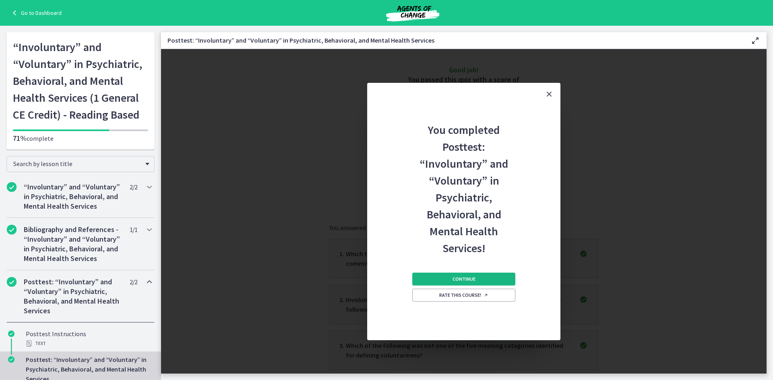
click at [470, 277] on span "Continue" at bounding box center [463, 279] width 23 height 6
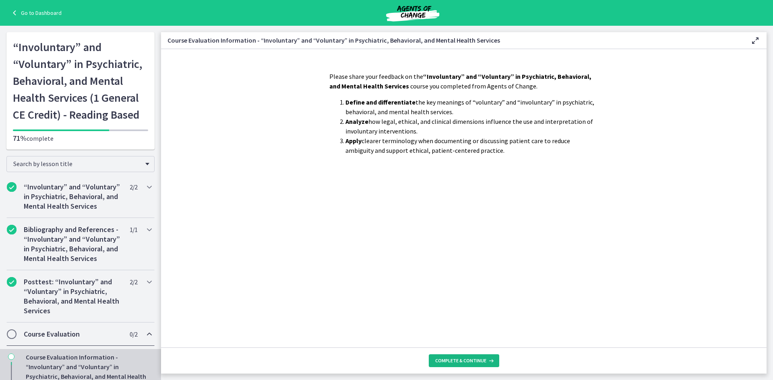
click at [466, 357] on button "Complete & continue" at bounding box center [464, 361] width 70 height 13
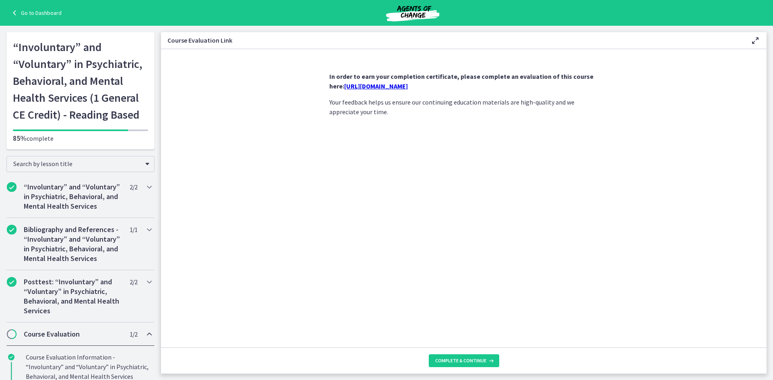
click at [477, 349] on footer "Complete & continue" at bounding box center [463, 361] width 605 height 26
click at [477, 363] on span "Complete & continue" at bounding box center [460, 361] width 51 height 6
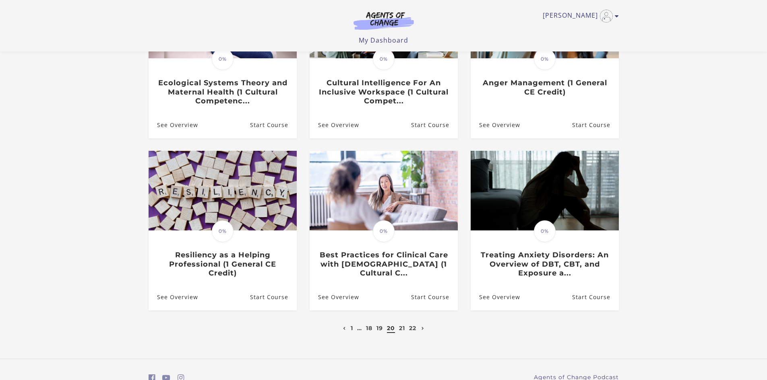
scroll to position [161, 0]
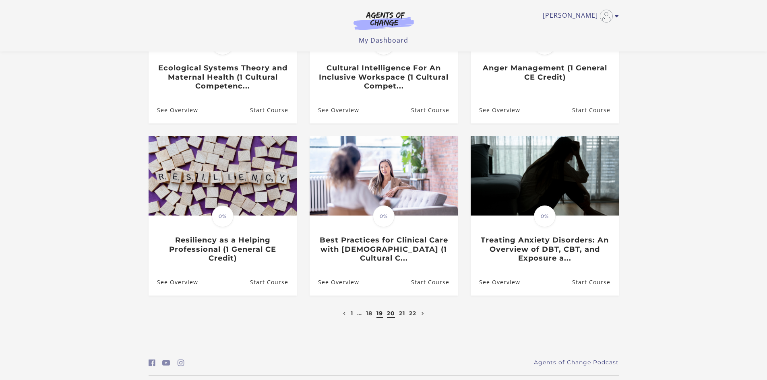
click at [381, 314] on link "19" at bounding box center [379, 313] width 6 height 7
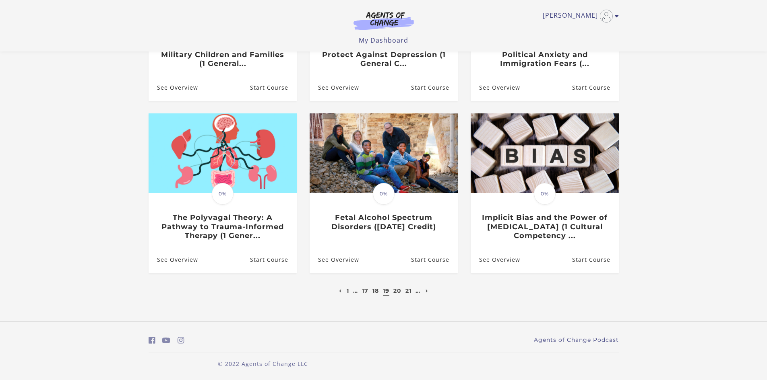
scroll to position [186, 0]
click at [377, 295] on li "18" at bounding box center [376, 291] width 8 height 10
click at [374, 291] on link "18" at bounding box center [375, 290] width 6 height 7
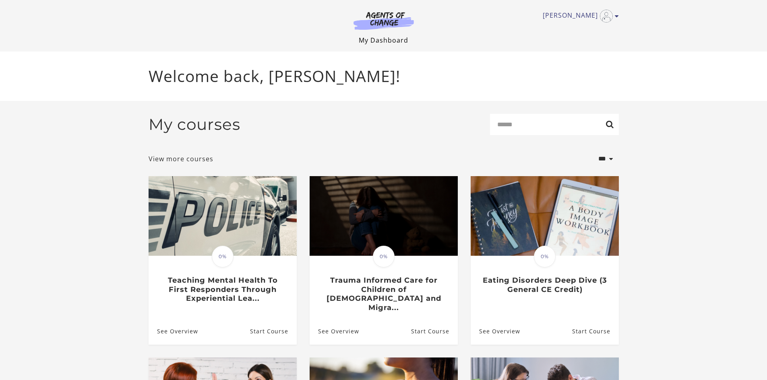
click at [382, 38] on link "My Dashboard" at bounding box center [384, 40] width 50 height 9
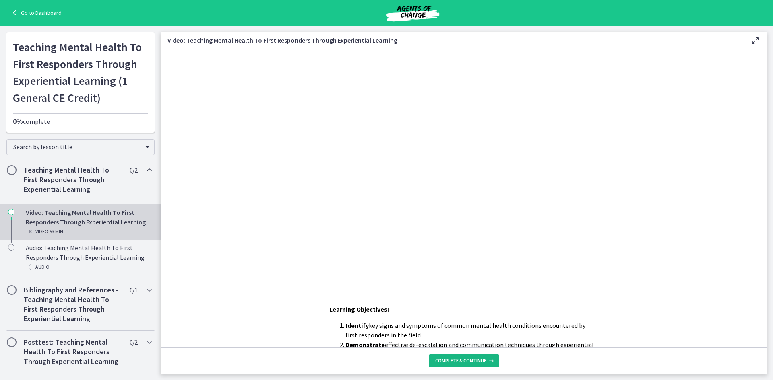
click at [464, 357] on button "Complete & continue" at bounding box center [464, 361] width 70 height 13
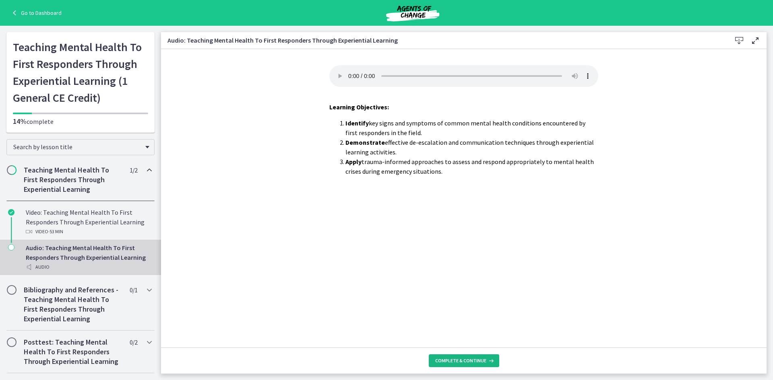
click at [461, 363] on span "Complete & continue" at bounding box center [460, 361] width 51 height 6
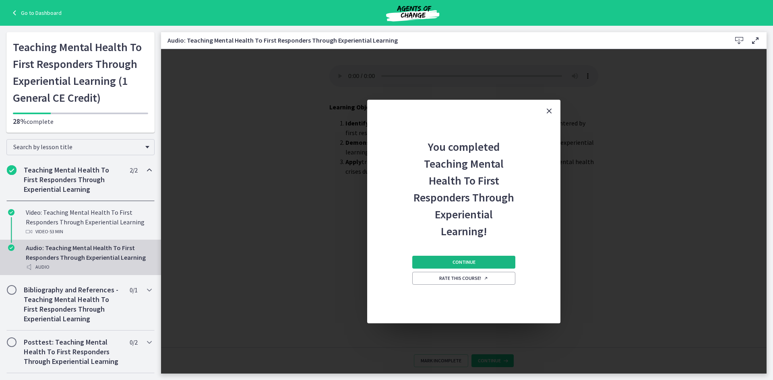
click at [454, 264] on span "Continue" at bounding box center [463, 262] width 23 height 6
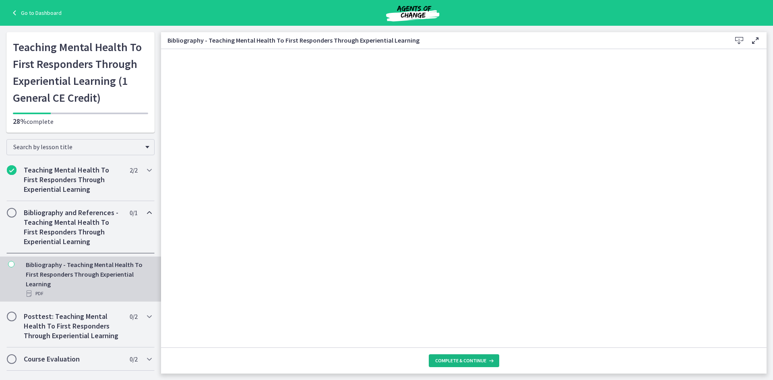
click at [486, 367] on button "Complete & continue" at bounding box center [464, 361] width 70 height 13
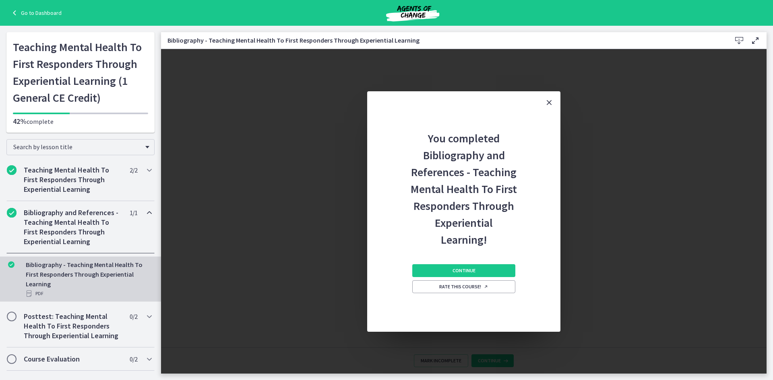
click at [467, 263] on div "Continue Rate this course!" at bounding box center [463, 290] width 103 height 84
click at [468, 268] on span "Continue" at bounding box center [463, 271] width 23 height 6
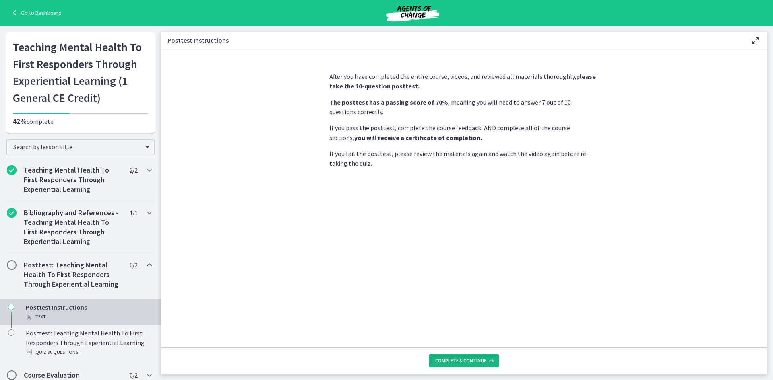
drag, startPoint x: 482, startPoint y: 363, endPoint x: 481, endPoint y: 357, distance: 6.5
click at [482, 363] on span "Complete & continue" at bounding box center [460, 361] width 51 height 6
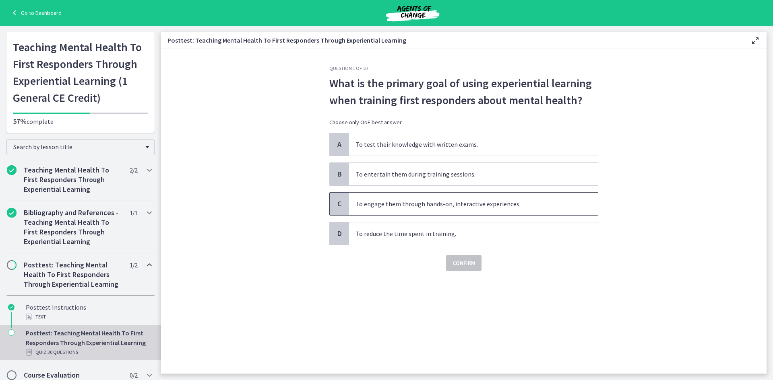
click at [439, 207] on span "To engage them through hands-on, interactive experiences." at bounding box center [473, 204] width 249 height 23
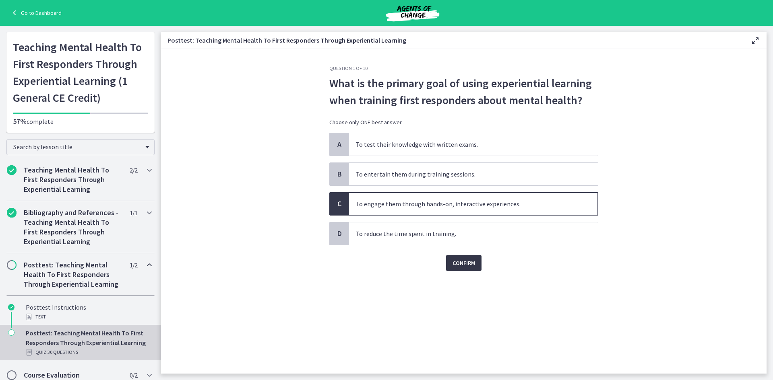
click at [463, 264] on span "Confirm" at bounding box center [463, 263] width 23 height 10
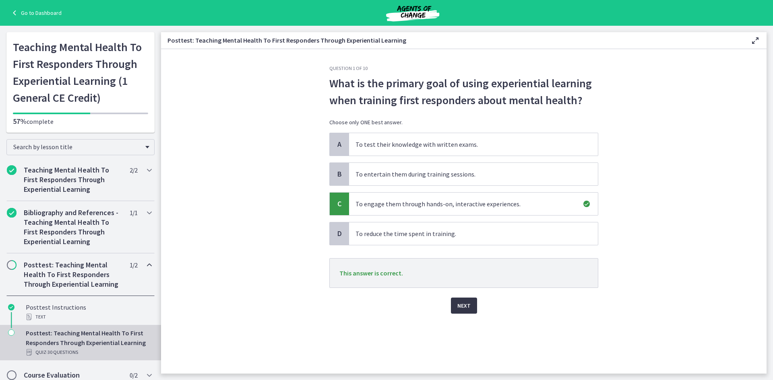
click at [465, 305] on span "Next" at bounding box center [463, 306] width 13 height 10
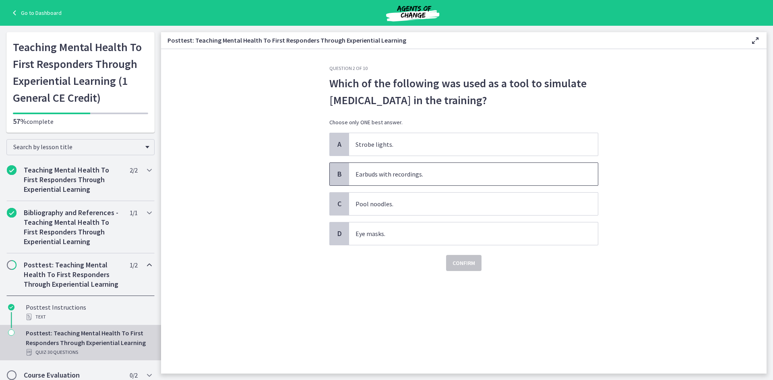
click at [427, 178] on span "Earbuds with recordings." at bounding box center [473, 174] width 249 height 23
click at [455, 260] on span "Confirm" at bounding box center [463, 263] width 23 height 10
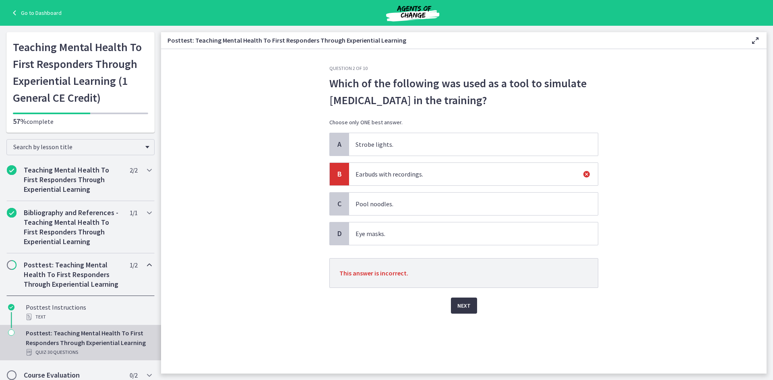
click at [462, 301] on button "Next" at bounding box center [464, 306] width 26 height 16
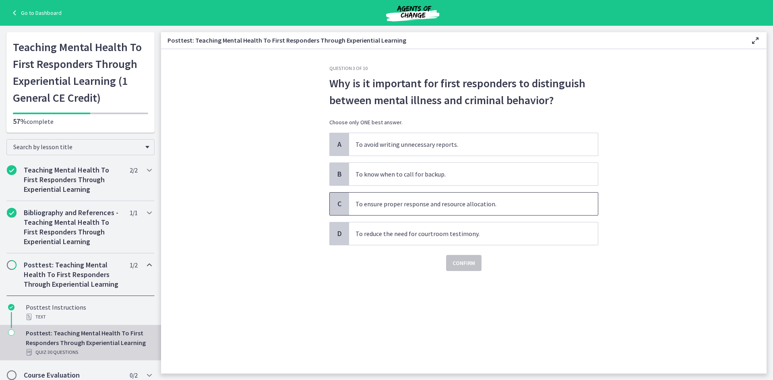
click at [431, 201] on span "To ensure proper response and resource allocation." at bounding box center [473, 204] width 249 height 23
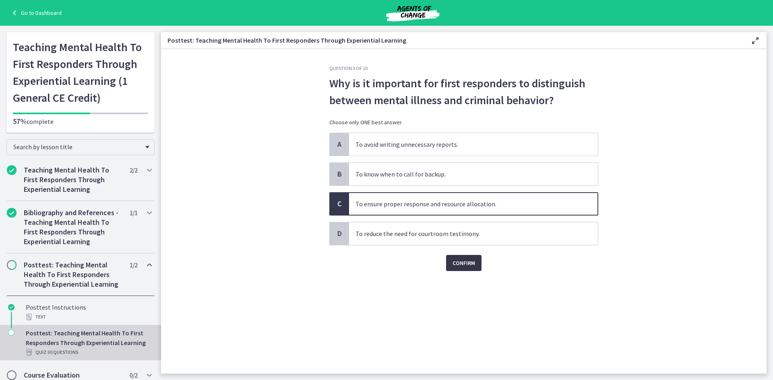
click at [456, 262] on span "Confirm" at bounding box center [463, 263] width 23 height 10
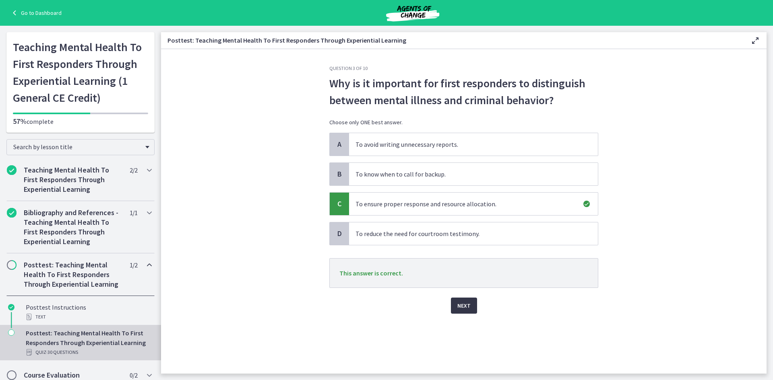
click at [461, 305] on span "Next" at bounding box center [463, 306] width 13 height 10
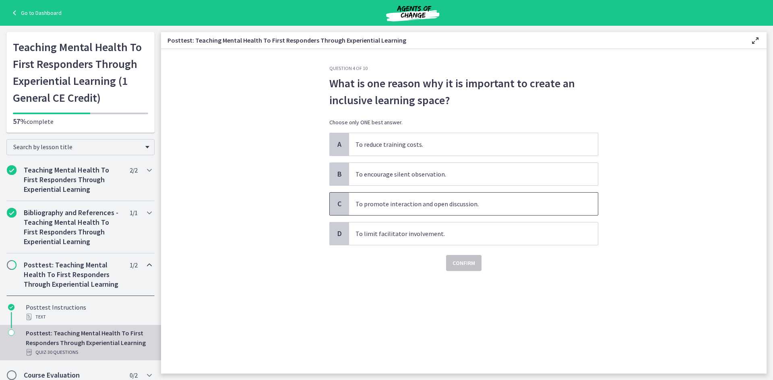
click at [435, 204] on span "To promote interaction and open discussion." at bounding box center [473, 204] width 249 height 23
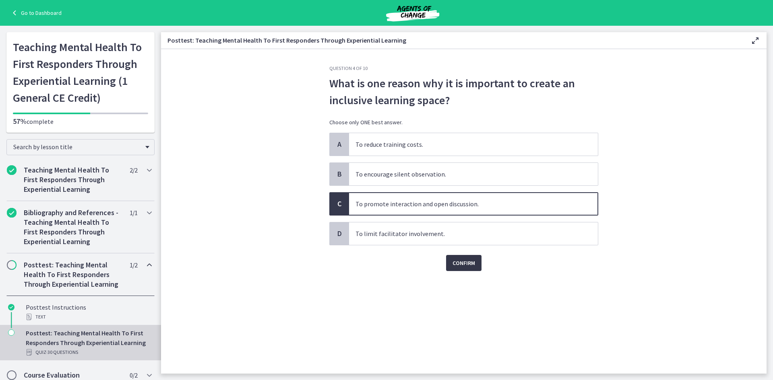
click at [462, 267] on span "Confirm" at bounding box center [463, 263] width 23 height 10
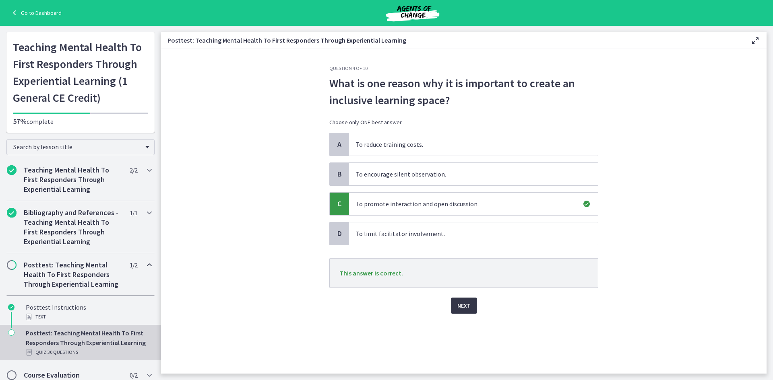
click at [466, 307] on span "Next" at bounding box center [463, 306] width 13 height 10
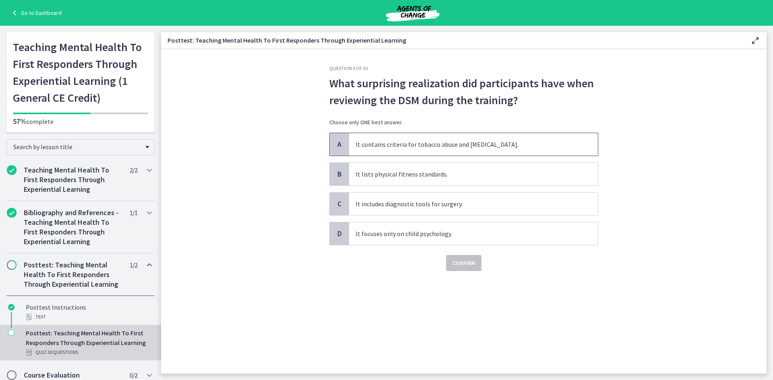
click at [455, 143] on span "It contains criteria for tobacco abuse and [MEDICAL_DATA]." at bounding box center [473, 144] width 249 height 23
click at [467, 258] on span "Confirm" at bounding box center [463, 263] width 23 height 10
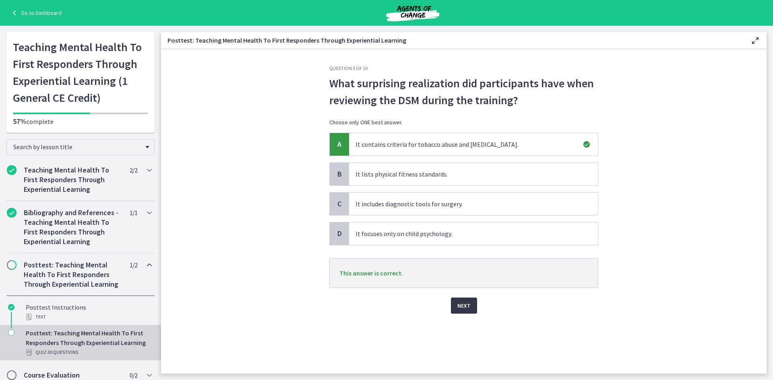
click at [463, 306] on span "Next" at bounding box center [463, 306] width 13 height 10
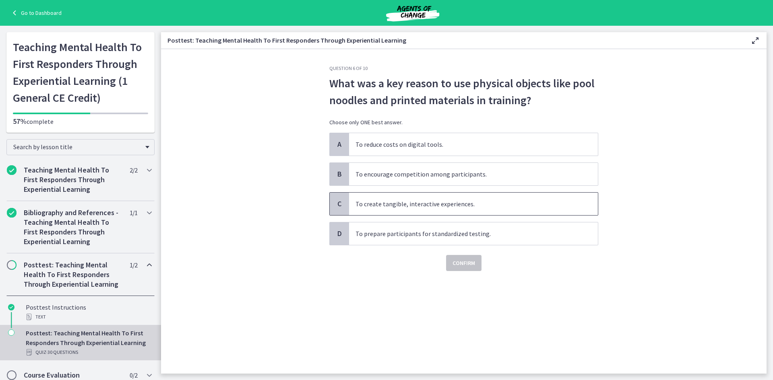
click at [403, 205] on span "To create tangible, interactive experiences." at bounding box center [473, 204] width 249 height 23
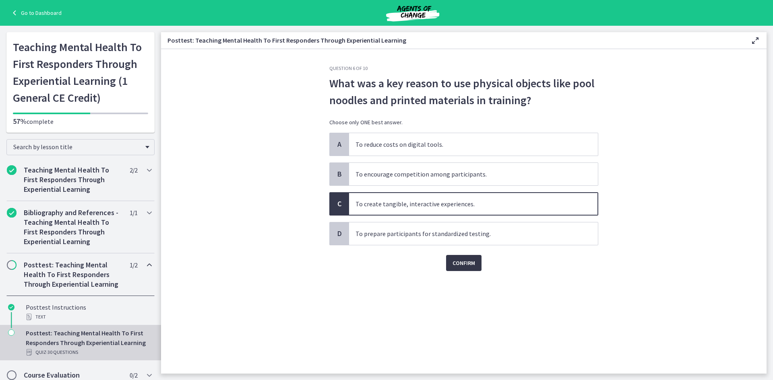
click at [468, 265] on span "Confirm" at bounding box center [463, 263] width 23 height 10
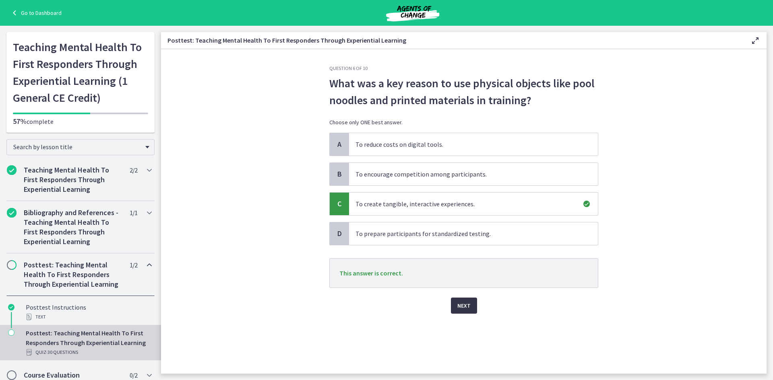
click at [469, 307] on span "Next" at bounding box center [463, 306] width 13 height 10
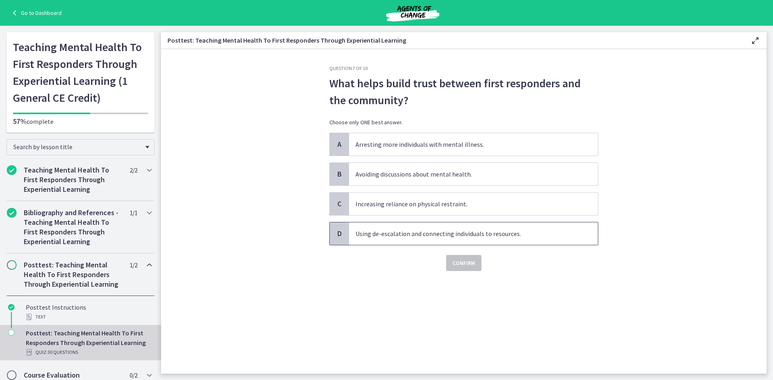
click at [421, 235] on span "Using de-escalation and connecting individuals to resources." at bounding box center [473, 234] width 249 height 23
click at [456, 258] on button "Confirm" at bounding box center [463, 263] width 35 height 16
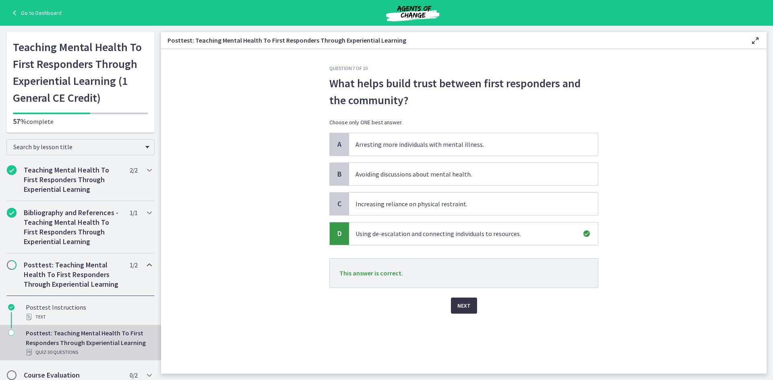
click at [465, 303] on span "Next" at bounding box center [463, 306] width 13 height 10
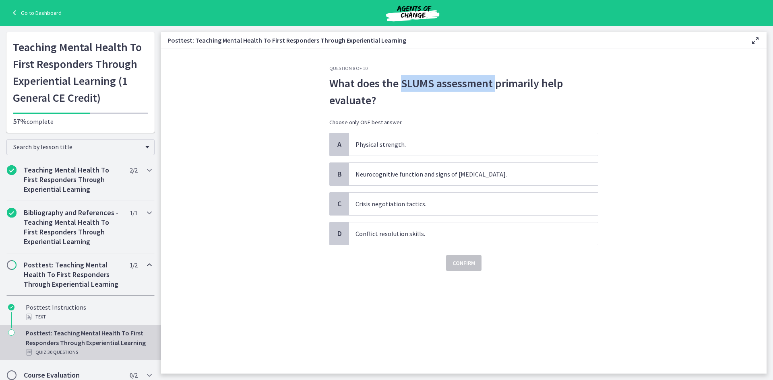
drag, startPoint x: 495, startPoint y: 86, endPoint x: 402, endPoint y: 83, distance: 92.6
click at [402, 83] on span "What does the SLUMS assessment primarily help evaluate?" at bounding box center [463, 92] width 269 height 34
copy span "SLUMS assessment"
click at [391, 174] on span "Neurocognitive function and signs of [MEDICAL_DATA]." at bounding box center [473, 174] width 249 height 23
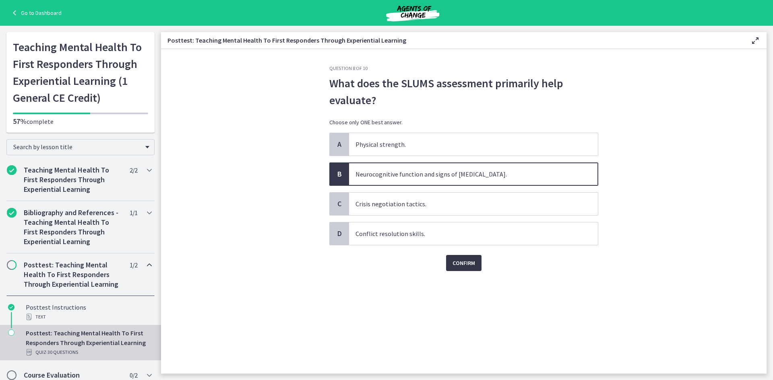
click at [456, 262] on span "Confirm" at bounding box center [463, 263] width 23 height 10
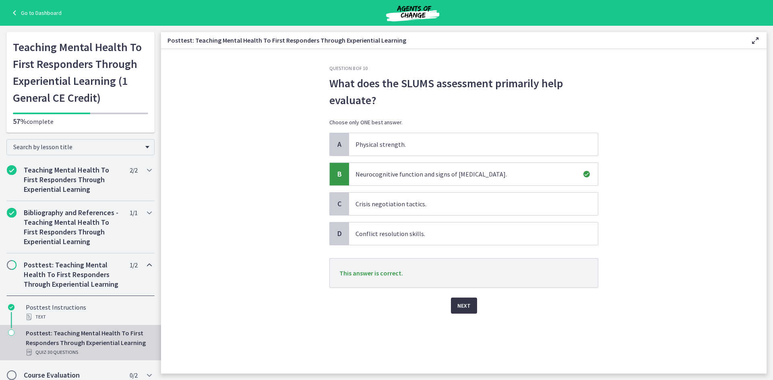
click at [466, 307] on span "Next" at bounding box center [463, 306] width 13 height 10
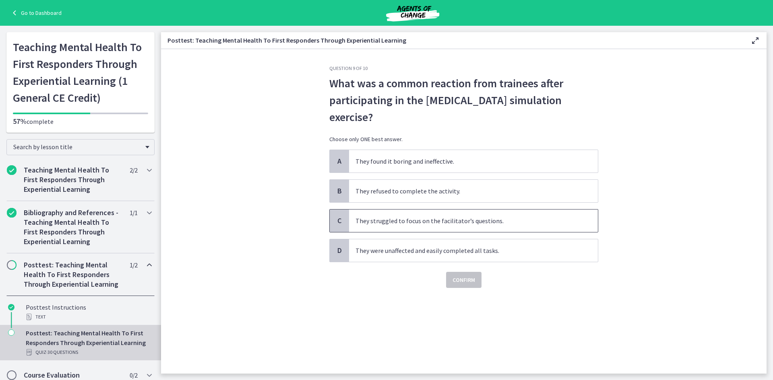
click at [403, 210] on span "They struggled to focus on the facilitator’s questions." at bounding box center [473, 221] width 249 height 23
click at [459, 275] on span "Confirm" at bounding box center [463, 280] width 23 height 10
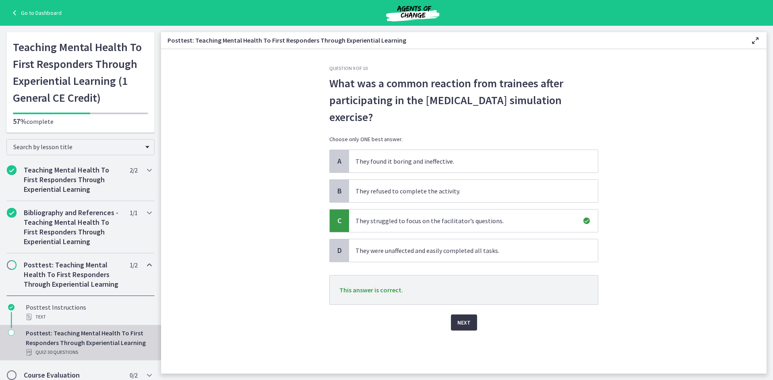
click at [471, 315] on button "Next" at bounding box center [464, 323] width 26 height 16
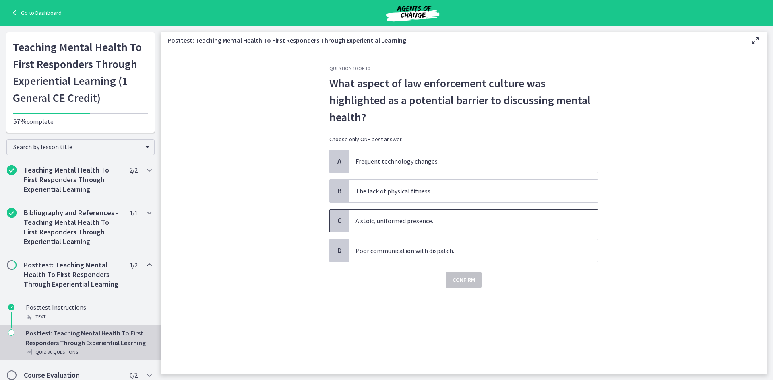
click at [432, 226] on span "A stoic, uniformed presence." at bounding box center [473, 221] width 249 height 23
click at [462, 266] on div "Confirm" at bounding box center [463, 275] width 269 height 26
click at [464, 279] on span "Confirm" at bounding box center [463, 280] width 23 height 10
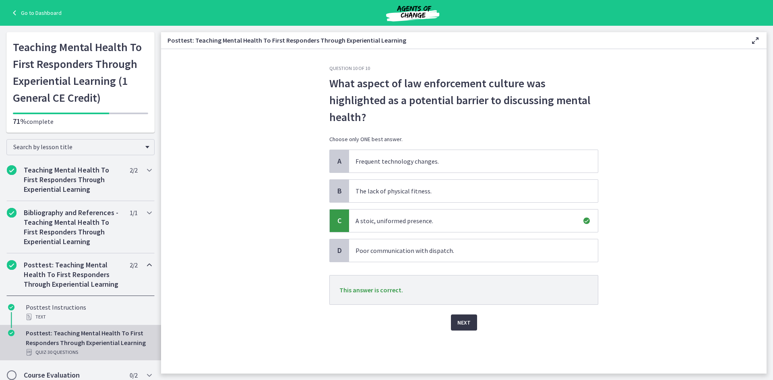
click at [461, 324] on span "Next" at bounding box center [463, 323] width 13 height 10
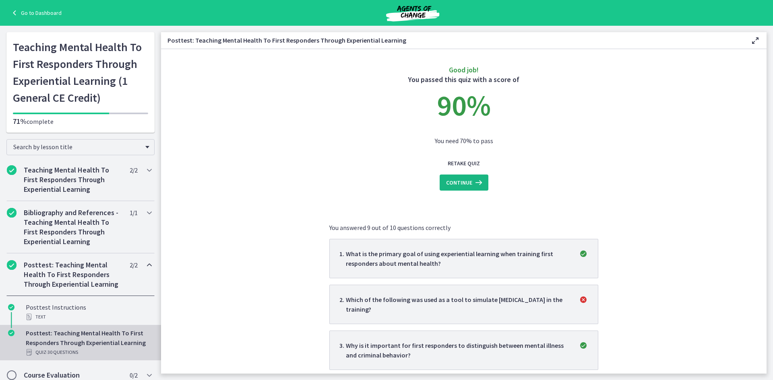
click at [463, 184] on span "Continue" at bounding box center [459, 183] width 26 height 10
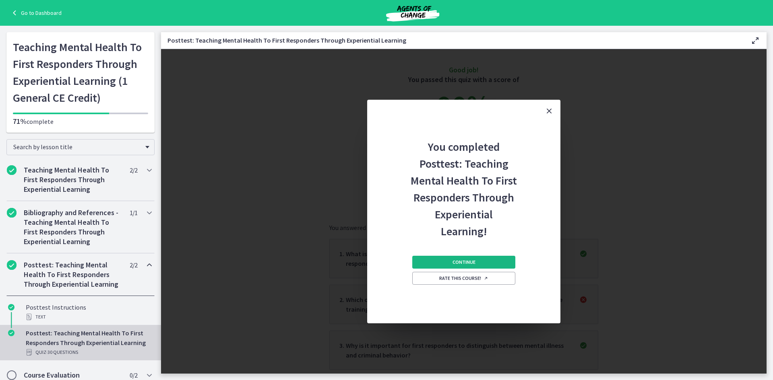
click at [464, 262] on span "Continue" at bounding box center [463, 262] width 23 height 6
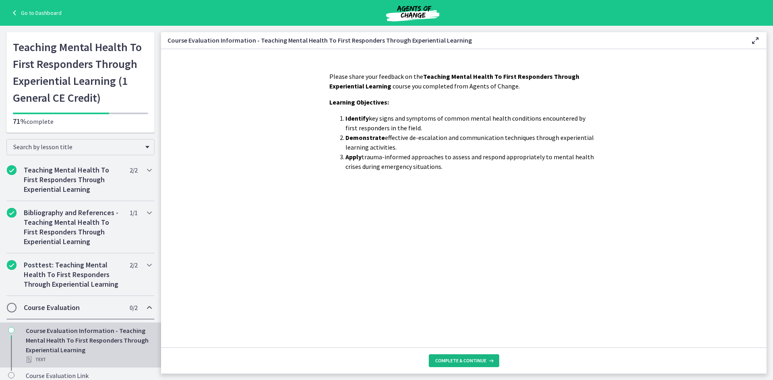
click at [463, 358] on span "Complete & continue" at bounding box center [460, 361] width 51 height 6
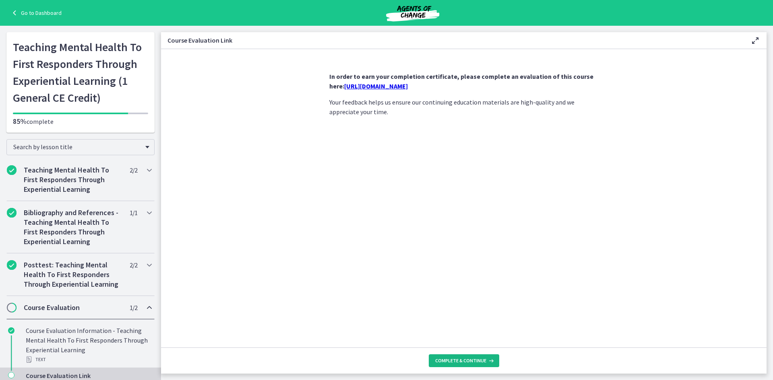
click at [463, 358] on span "Complete & continue" at bounding box center [460, 361] width 51 height 6
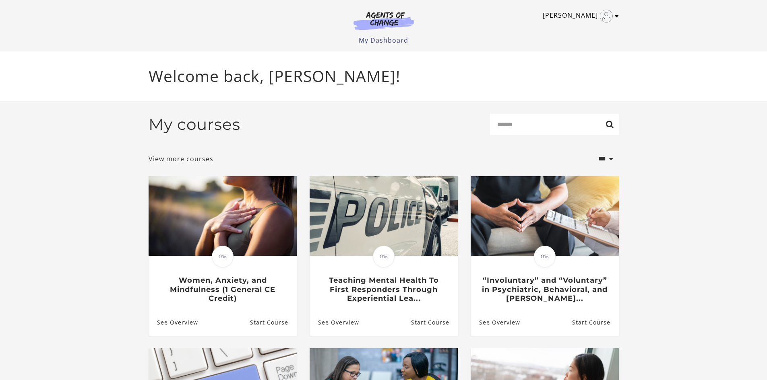
click at [615, 17] on icon "Toggle menu" at bounding box center [617, 16] width 4 height 6
click at [587, 30] on link "My Account" at bounding box center [585, 30] width 71 height 14
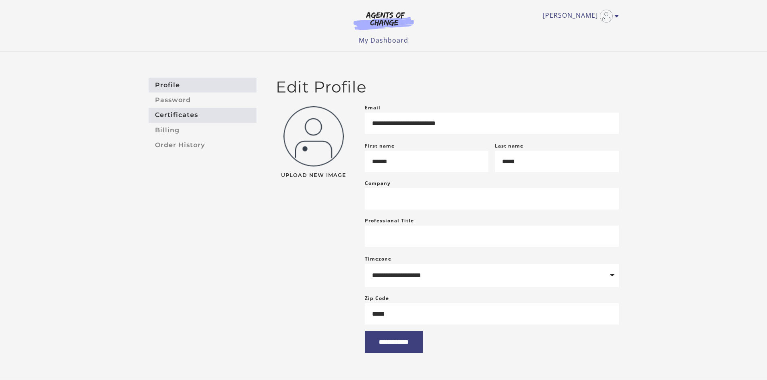
click at [169, 110] on link "Certificates" at bounding box center [203, 115] width 108 height 15
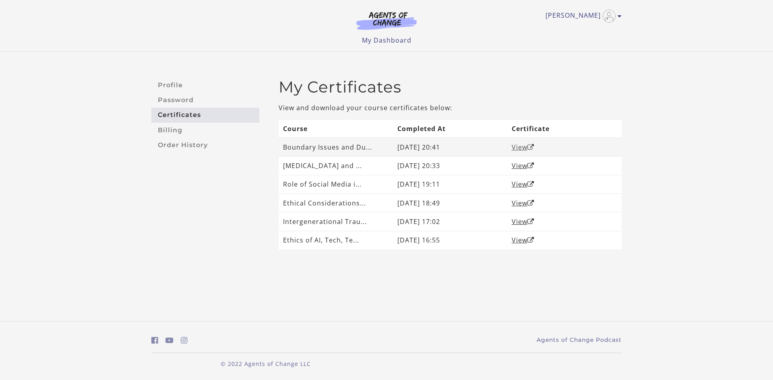
click at [527, 146] on link "View" at bounding box center [523, 147] width 23 height 9
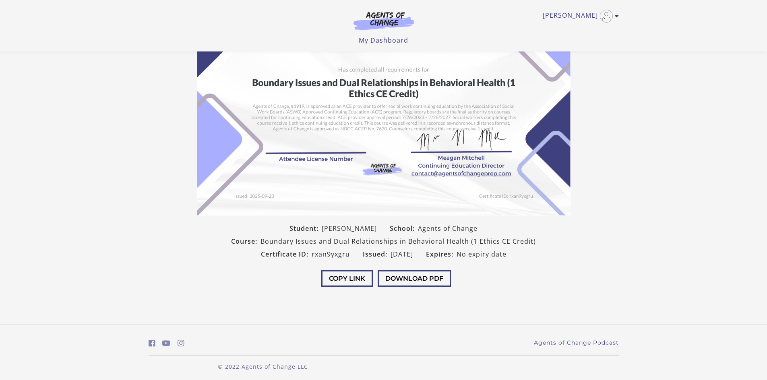
scroll to position [70, 0]
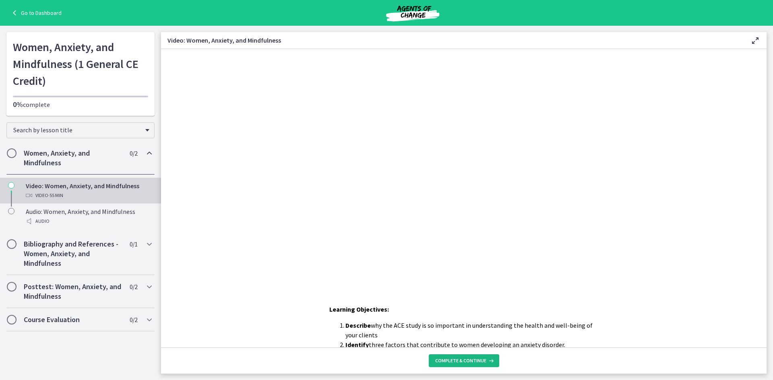
click at [455, 361] on span "Complete & continue" at bounding box center [460, 361] width 51 height 6
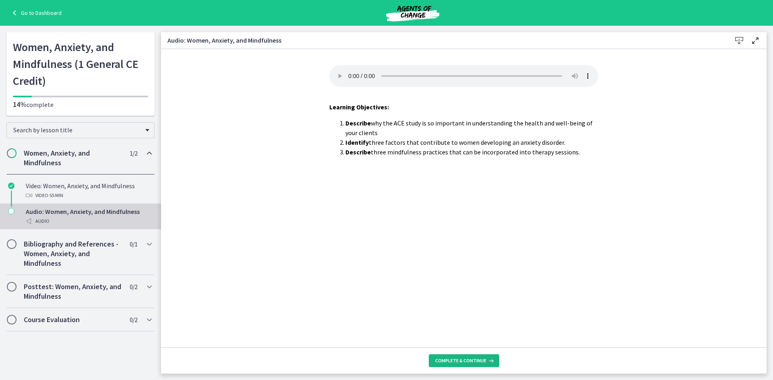
click at [455, 361] on span "Complete & continue" at bounding box center [460, 361] width 51 height 6
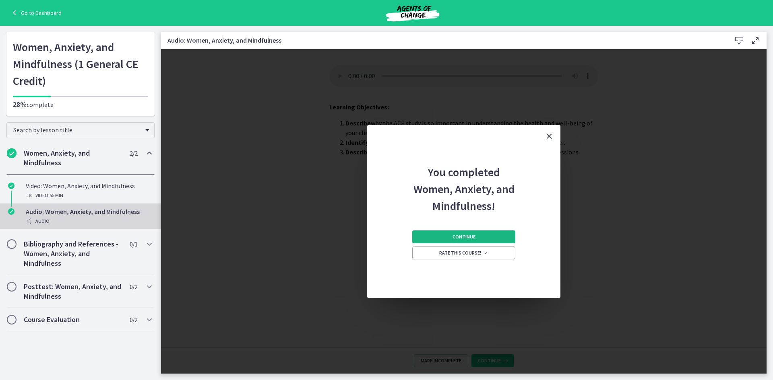
click at [454, 242] on button "Continue" at bounding box center [463, 237] width 103 height 13
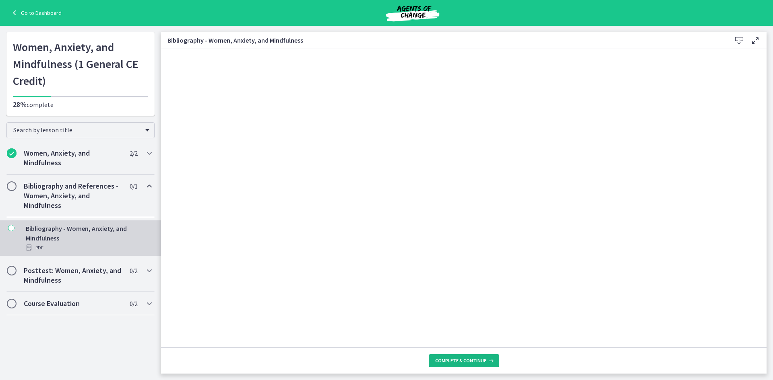
click at [468, 364] on span "Complete & continue" at bounding box center [460, 361] width 51 height 6
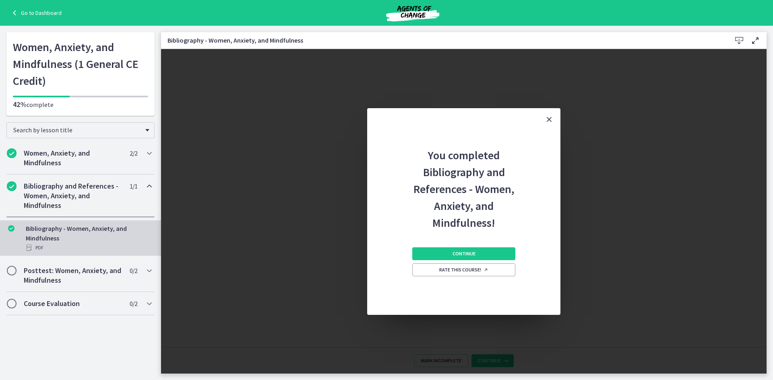
click at [458, 243] on div "Continue Rate this course!" at bounding box center [463, 273] width 103 height 84
click at [458, 249] on button "Continue" at bounding box center [463, 254] width 103 height 13
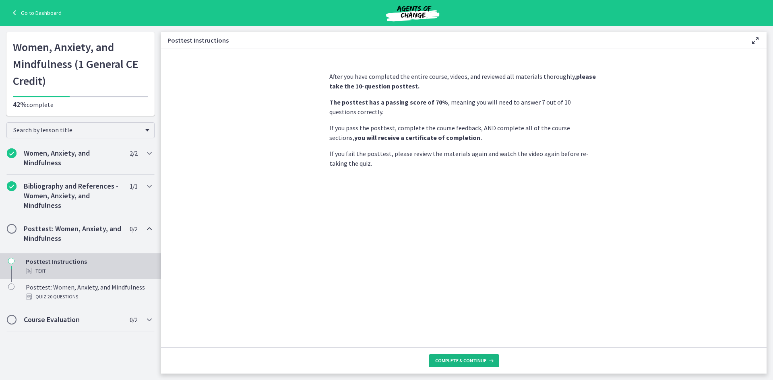
click at [465, 356] on button "Complete & continue" at bounding box center [464, 361] width 70 height 13
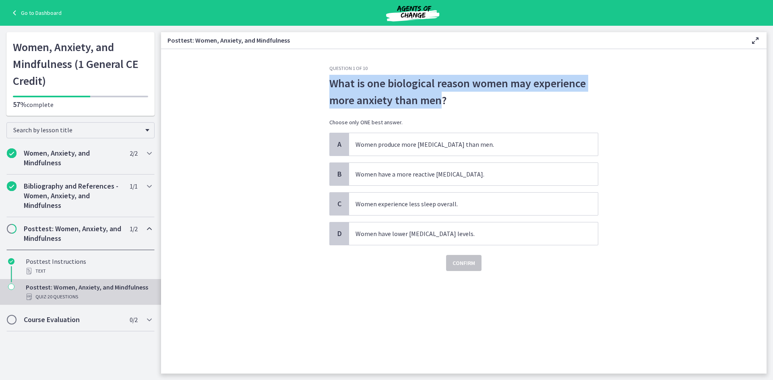
drag, startPoint x: 442, startPoint y: 101, endPoint x: 326, endPoint y: 79, distance: 117.7
click at [326, 79] on div "Question 1 of 10 What is one biological reason women may experience more anxiet…" at bounding box center [464, 219] width 282 height 309
copy span "What is one biological reason women may experience more anxiety than men"
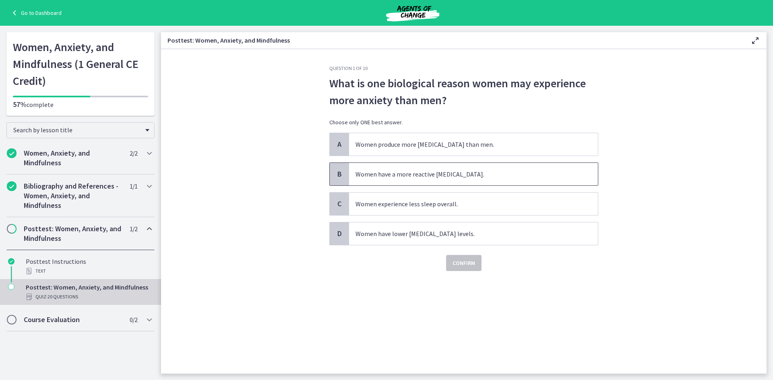
click at [370, 171] on span "Women have a more reactive [MEDICAL_DATA]." at bounding box center [473, 174] width 249 height 23
click at [473, 265] on span "Confirm" at bounding box center [463, 263] width 23 height 10
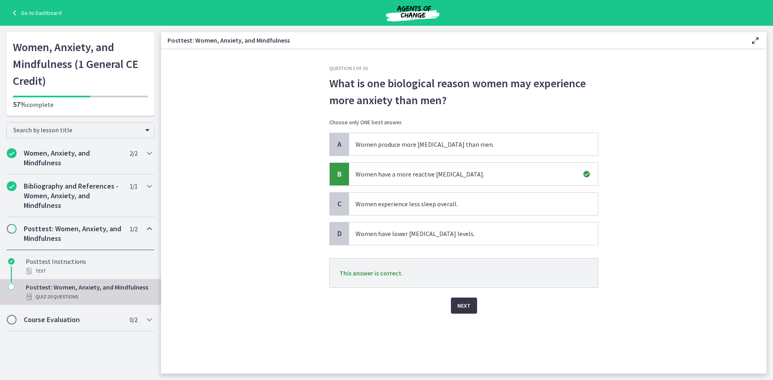
click at [470, 307] on button "Next" at bounding box center [464, 306] width 26 height 16
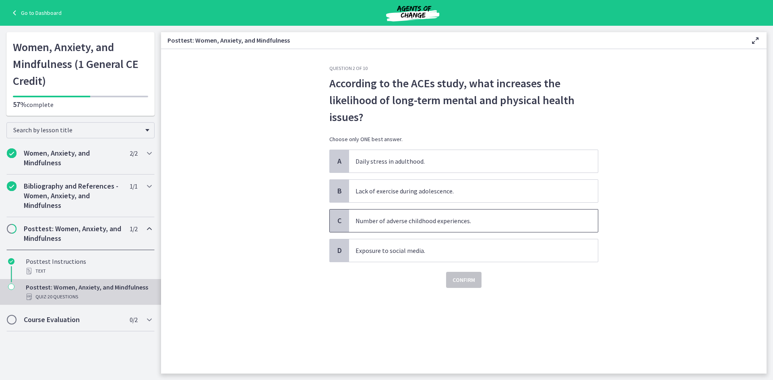
click at [403, 223] on span "Number of adverse childhood experiences." at bounding box center [473, 221] width 249 height 23
click at [462, 280] on span "Confirm" at bounding box center [463, 280] width 23 height 10
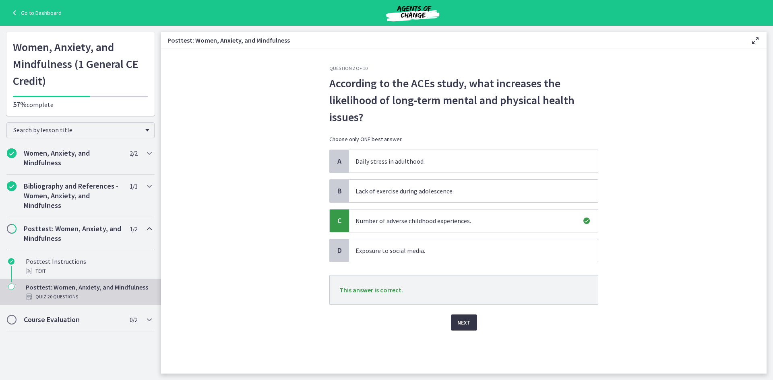
click at [463, 322] on span "Next" at bounding box center [463, 323] width 13 height 10
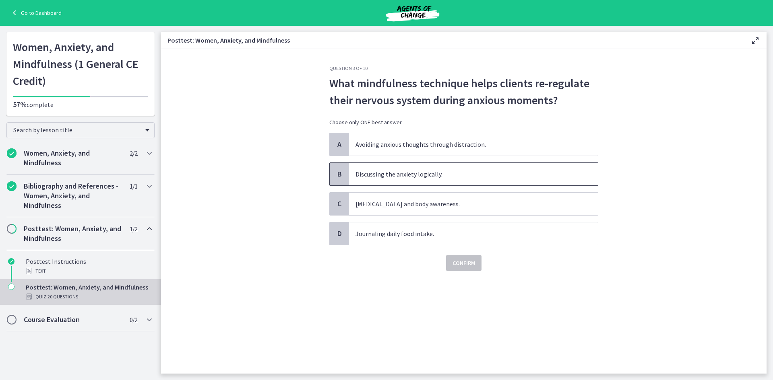
click at [412, 176] on span "Discussing the anxiety logically." at bounding box center [473, 174] width 249 height 23
click at [457, 262] on span "Confirm" at bounding box center [463, 263] width 23 height 10
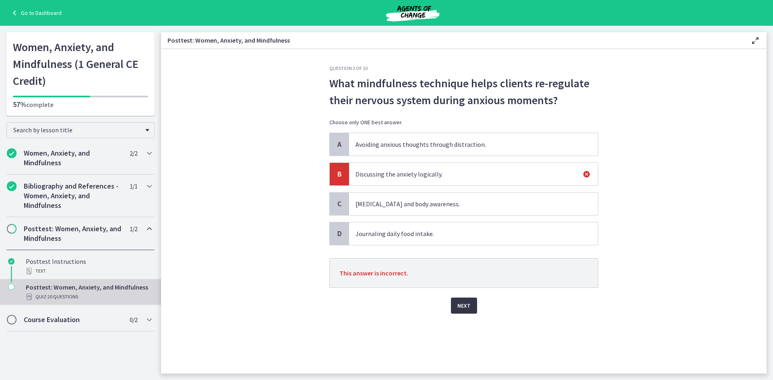
click at [465, 304] on span "Next" at bounding box center [463, 306] width 13 height 10
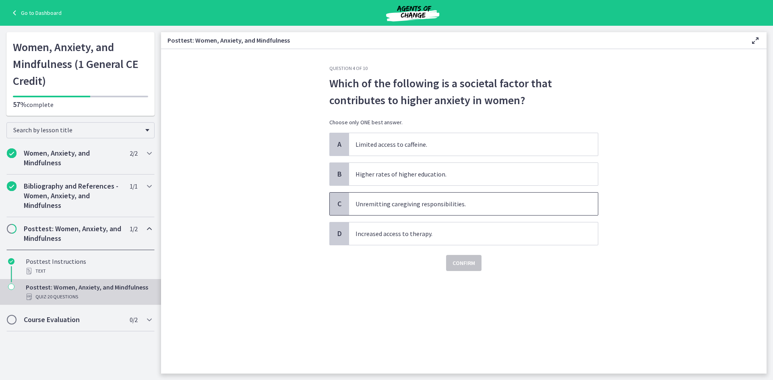
click at [489, 201] on span "Unremitting caregiving responsibilities." at bounding box center [473, 204] width 249 height 23
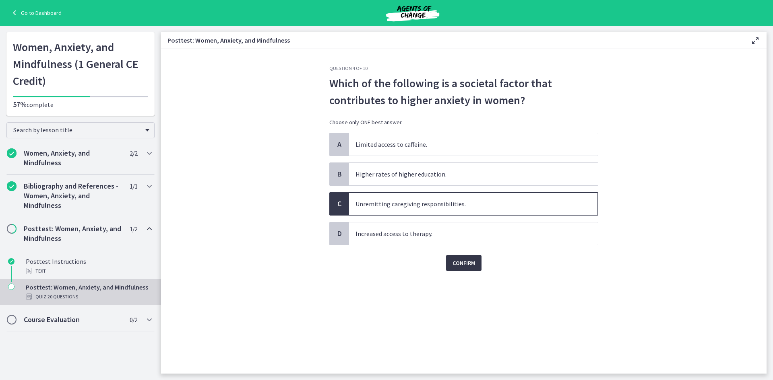
click at [461, 264] on span "Confirm" at bounding box center [463, 263] width 23 height 10
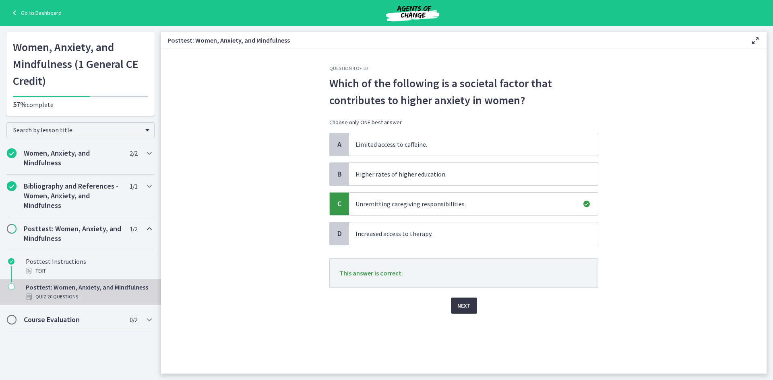
click at [457, 310] on button "Next" at bounding box center [464, 306] width 26 height 16
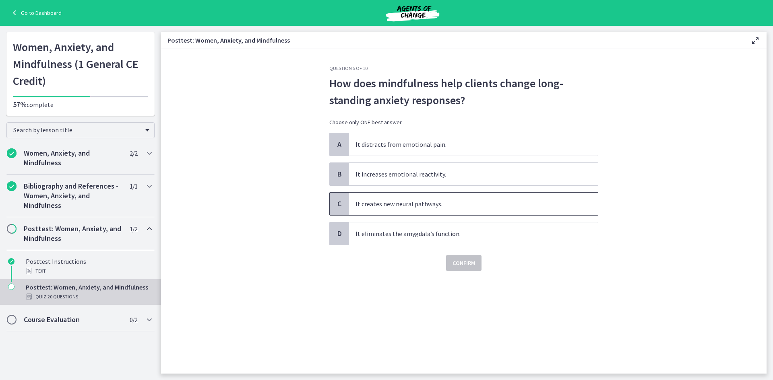
click at [414, 208] on span "It creates new neural pathways." at bounding box center [473, 204] width 249 height 23
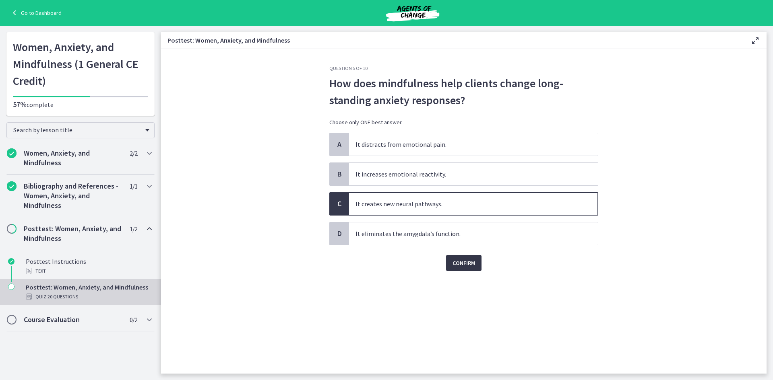
click at [461, 261] on span "Confirm" at bounding box center [463, 263] width 23 height 10
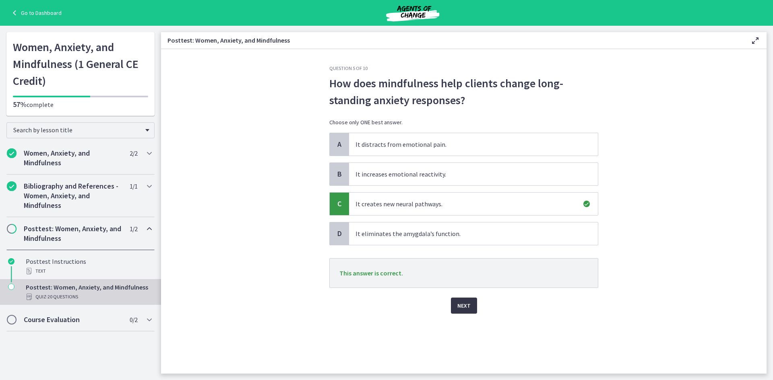
click at [465, 312] on button "Next" at bounding box center [464, 306] width 26 height 16
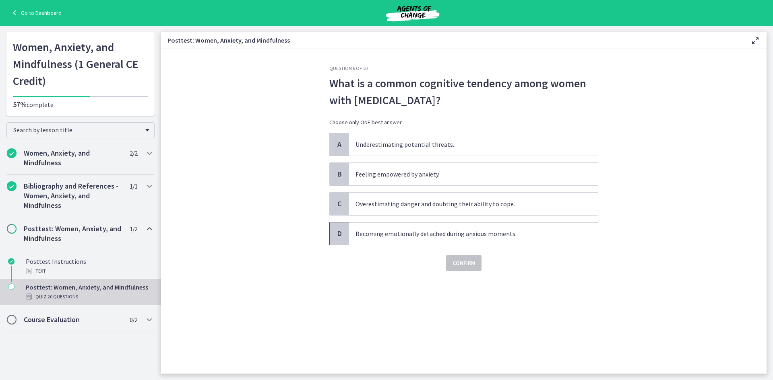
click at [473, 234] on span "Becoming emotionally detached during anxious moments." at bounding box center [473, 234] width 249 height 23
click at [467, 264] on span "Confirm" at bounding box center [463, 263] width 23 height 10
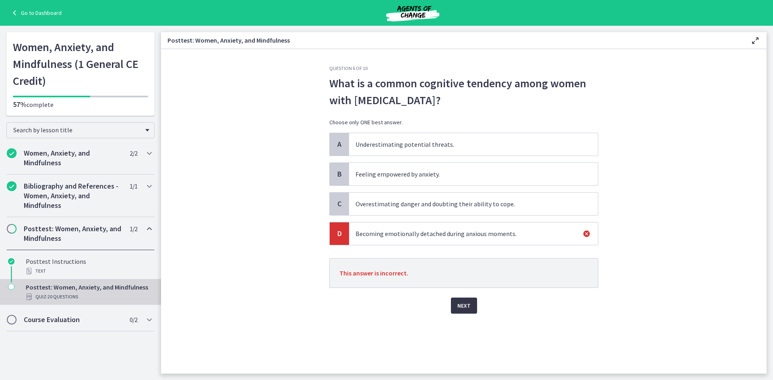
click at [463, 304] on span "Next" at bounding box center [463, 306] width 13 height 10
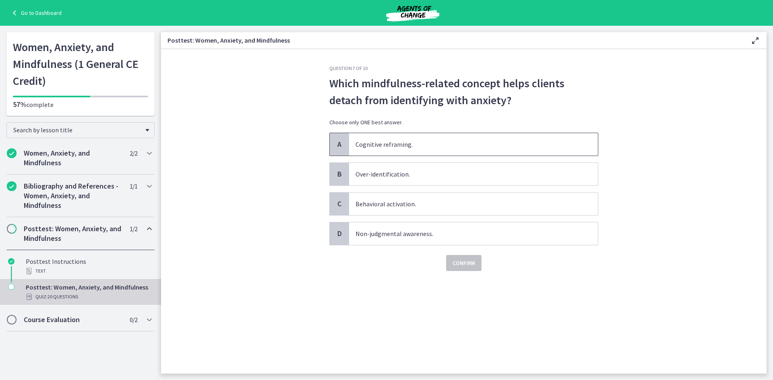
click at [416, 140] on span "Cognitive reframing." at bounding box center [473, 144] width 249 height 23
click at [453, 261] on span "Confirm" at bounding box center [463, 263] width 23 height 10
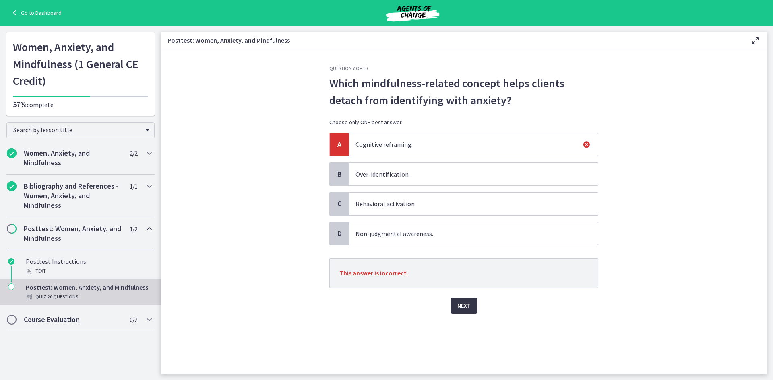
click at [467, 303] on span "Next" at bounding box center [463, 306] width 13 height 10
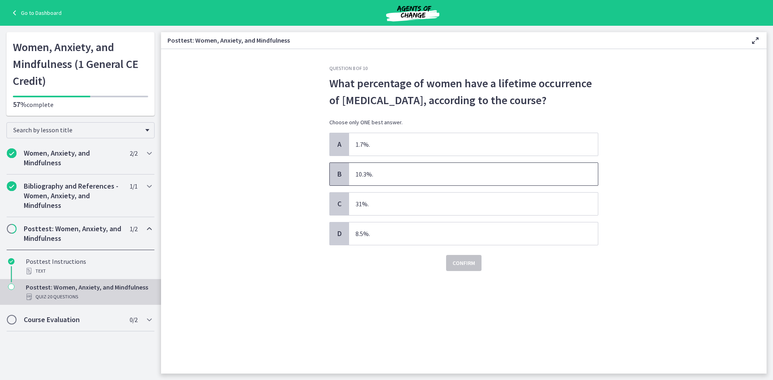
click at [383, 173] on span "10.3%." at bounding box center [473, 174] width 249 height 23
click at [447, 258] on button "Confirm" at bounding box center [463, 263] width 35 height 16
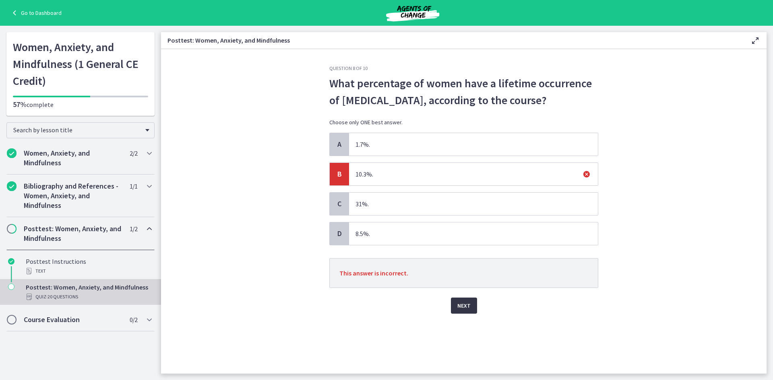
click at [472, 305] on button "Next" at bounding box center [464, 306] width 26 height 16
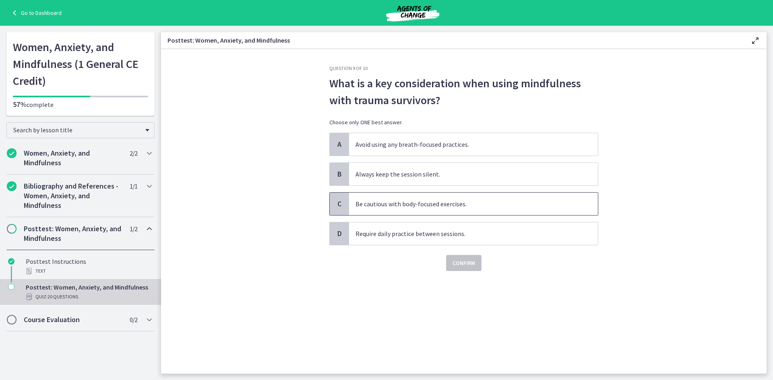
click at [453, 204] on span "Be cautious with body-focused exercises." at bounding box center [473, 204] width 249 height 23
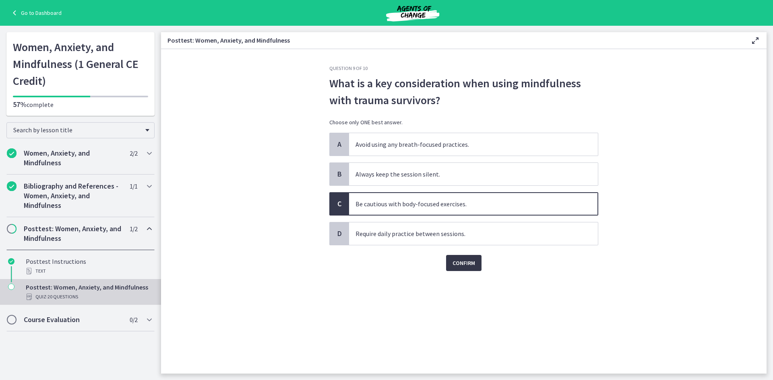
click at [458, 268] on button "Confirm" at bounding box center [463, 263] width 35 height 16
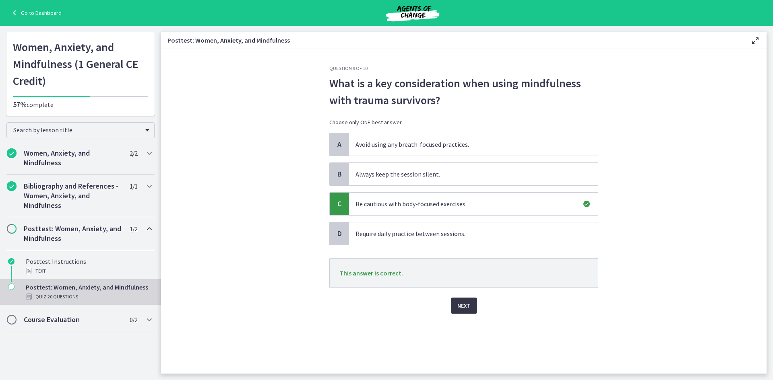
click at [463, 305] on span "Next" at bounding box center [463, 306] width 13 height 10
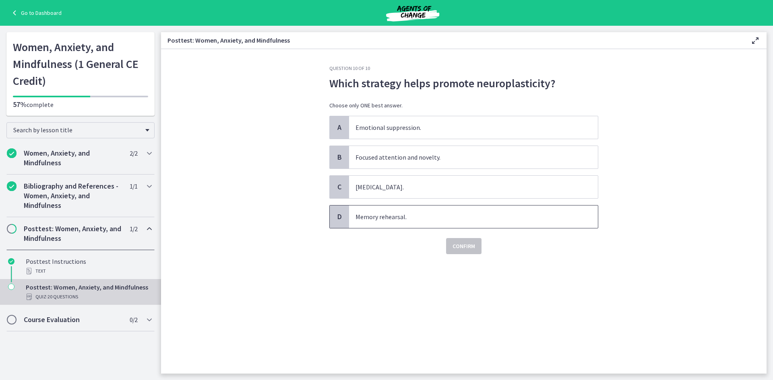
click at [371, 219] on span "Memory rehearsal." at bounding box center [473, 217] width 249 height 23
click at [473, 250] on span "Confirm" at bounding box center [463, 247] width 23 height 10
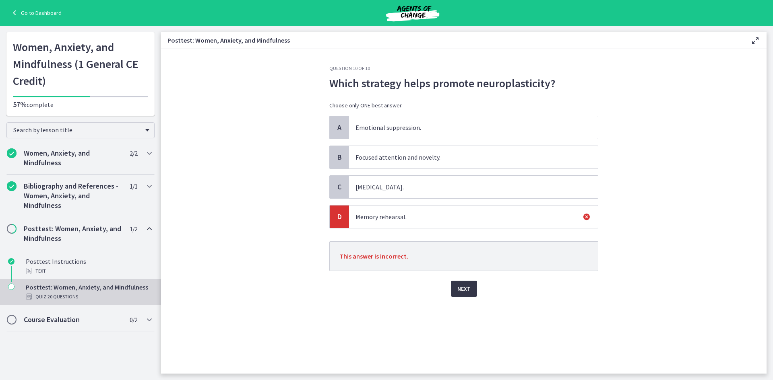
click at [465, 288] on span "Next" at bounding box center [463, 289] width 13 height 10
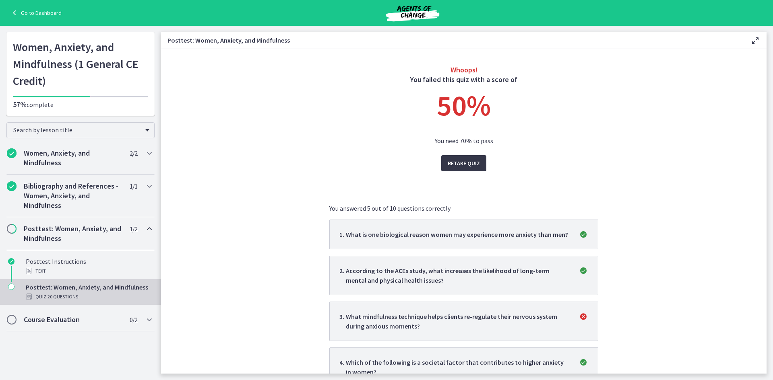
click at [461, 164] on span "Retake Quiz" at bounding box center [464, 164] width 32 height 10
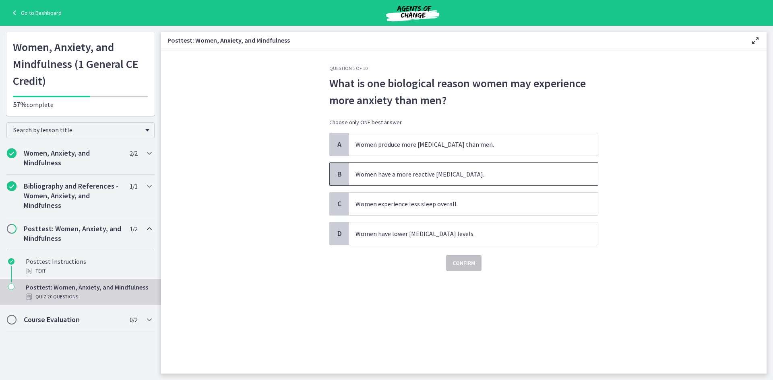
click at [406, 175] on span "Women have a more reactive amygdala." at bounding box center [473, 174] width 249 height 23
click at [407, 138] on span "Women produce more cortisol than men." at bounding box center [473, 144] width 249 height 23
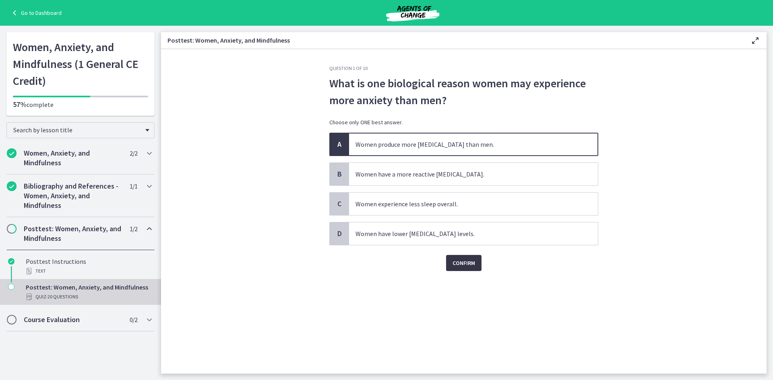
click at [455, 270] on button "Confirm" at bounding box center [463, 263] width 35 height 16
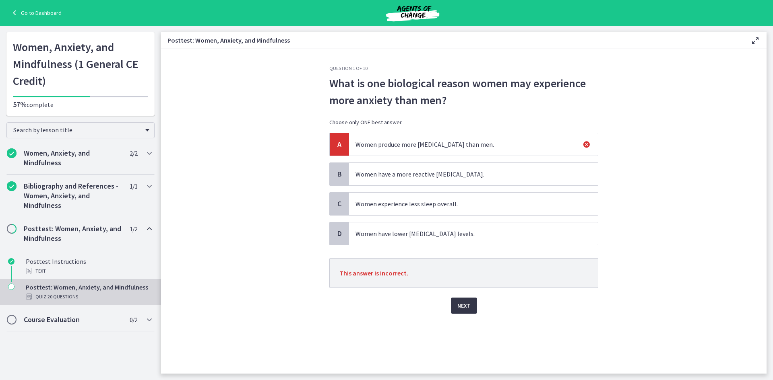
click at [459, 306] on span "Next" at bounding box center [463, 306] width 13 height 10
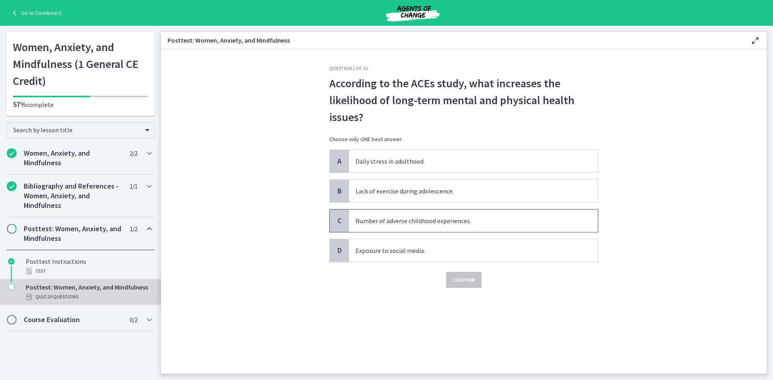
click at [371, 221] on span "Number of adverse childhood experiences." at bounding box center [473, 221] width 249 height 23
click at [458, 284] on span "Confirm" at bounding box center [463, 280] width 23 height 10
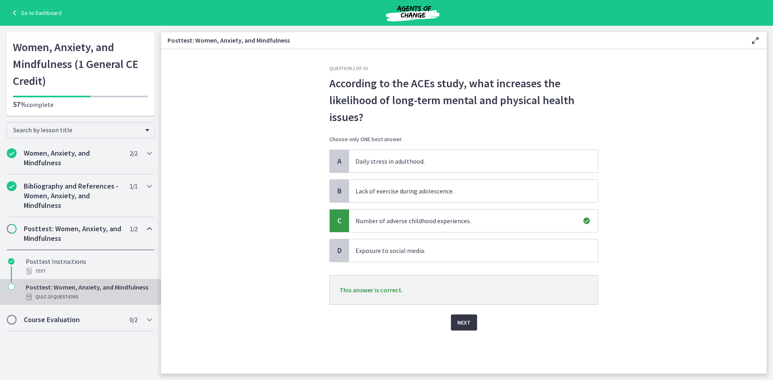
click at [462, 321] on span "Next" at bounding box center [463, 323] width 13 height 10
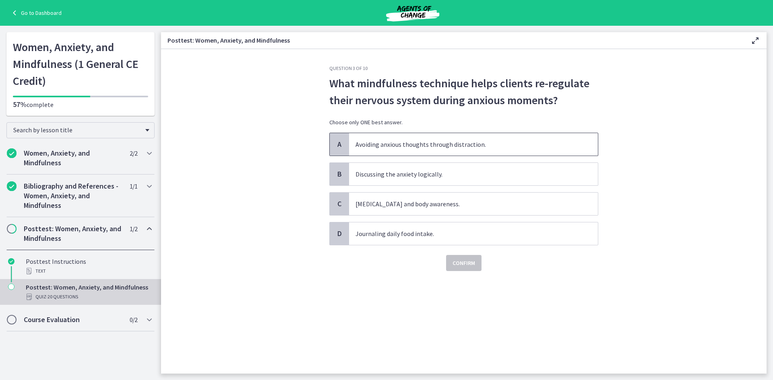
click at [456, 146] on span "Avoiding anxious thoughts through distraction." at bounding box center [473, 144] width 249 height 23
click at [475, 260] on span "Confirm" at bounding box center [463, 263] width 23 height 10
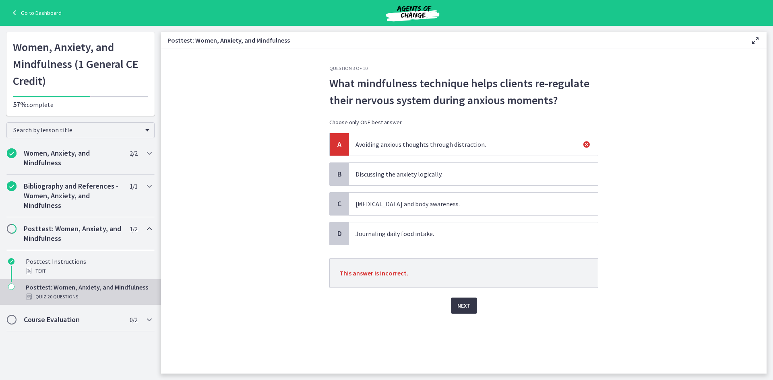
click at [462, 308] on span "Next" at bounding box center [463, 306] width 13 height 10
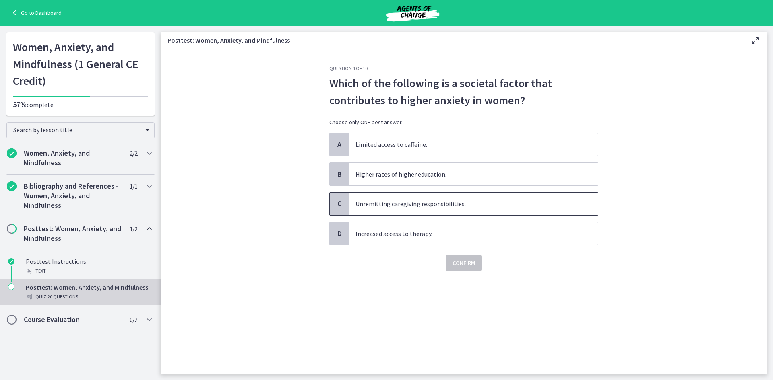
click at [449, 207] on span "Unremitting caregiving responsibilities." at bounding box center [473, 204] width 249 height 23
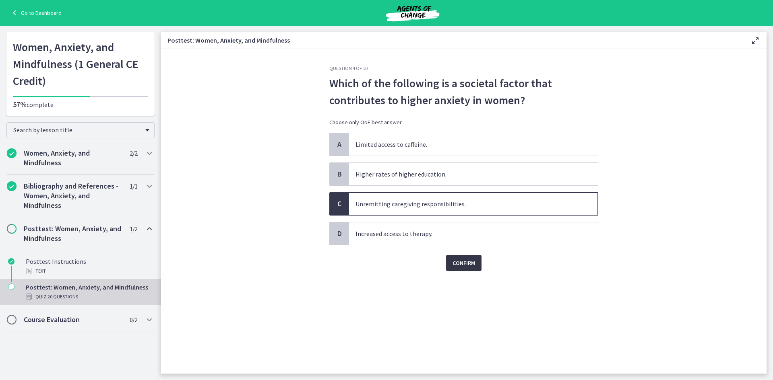
click at [469, 268] on span "Confirm" at bounding box center [463, 263] width 23 height 10
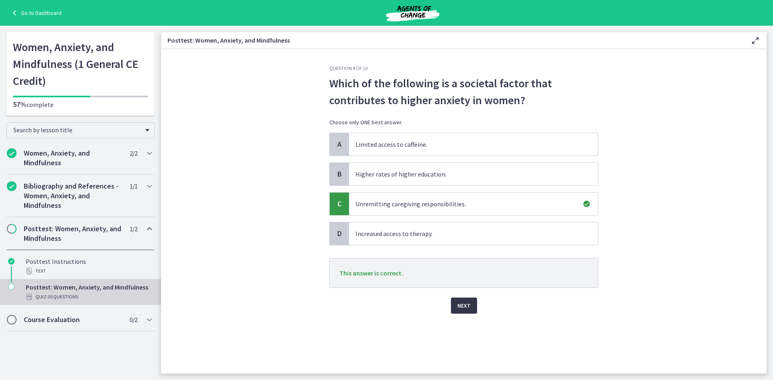
click at [464, 306] on span "Next" at bounding box center [463, 306] width 13 height 10
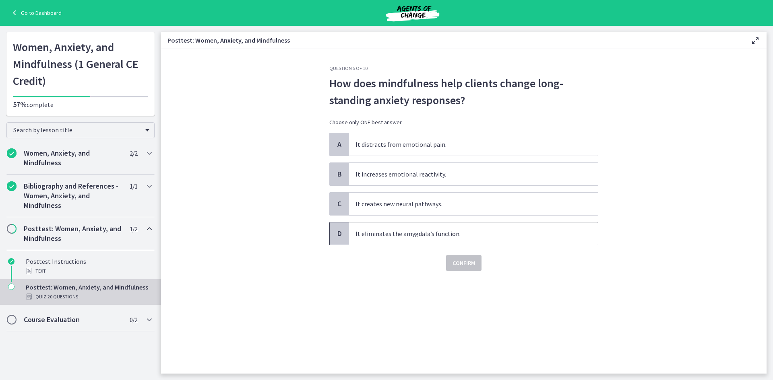
click at [386, 236] on span "It eliminates the amygdala’s function." at bounding box center [473, 234] width 249 height 23
click at [460, 266] on span "Confirm" at bounding box center [463, 263] width 23 height 10
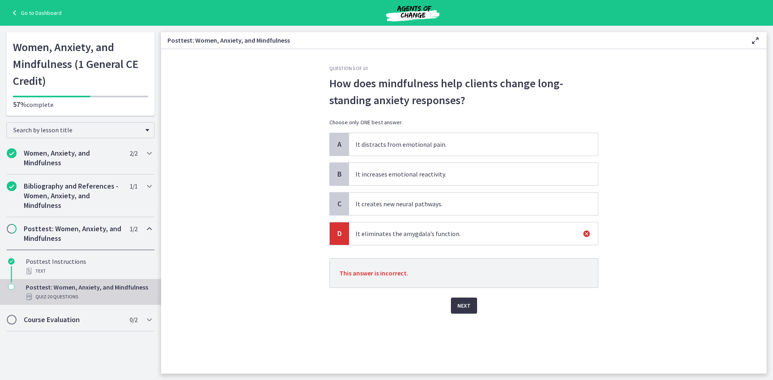
click at [460, 303] on span "Next" at bounding box center [463, 306] width 13 height 10
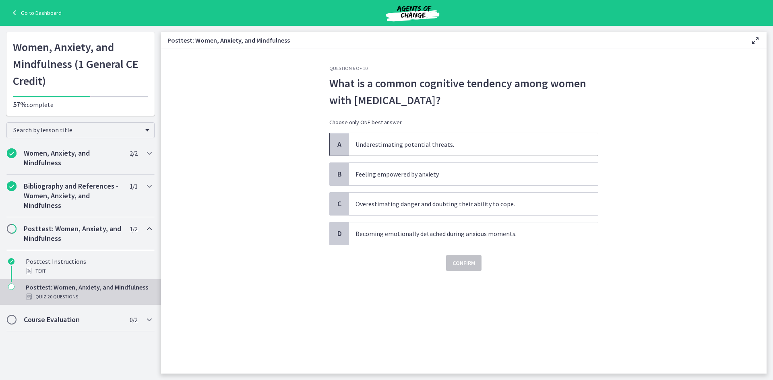
click at [433, 145] on span "Underestimating potential threats." at bounding box center [473, 144] width 249 height 23
click at [474, 262] on span "Confirm" at bounding box center [463, 263] width 23 height 10
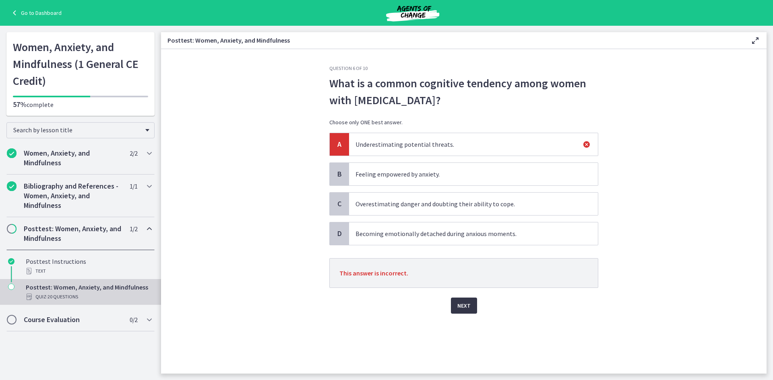
click at [470, 306] on button "Next" at bounding box center [464, 306] width 26 height 16
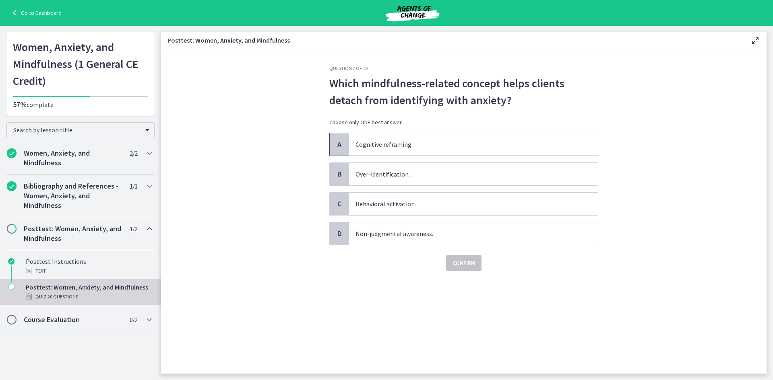
click at [433, 148] on span "Cognitive reframing." at bounding box center [473, 144] width 249 height 23
click at [465, 259] on span "Confirm" at bounding box center [463, 263] width 23 height 10
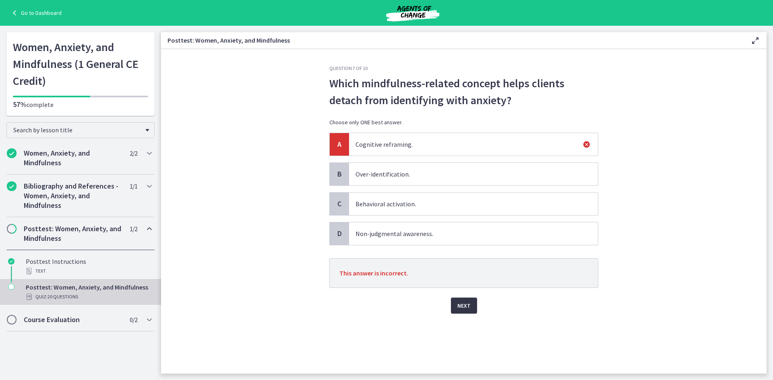
click at [460, 302] on span "Next" at bounding box center [463, 306] width 13 height 10
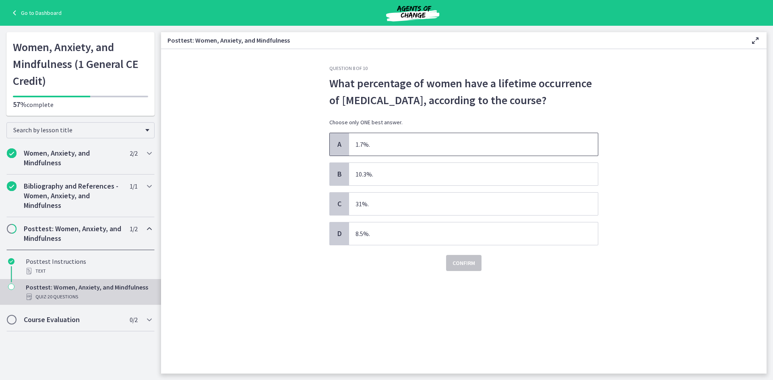
click at [370, 146] on span "1.7%." at bounding box center [473, 144] width 249 height 23
click at [458, 258] on button "Confirm" at bounding box center [463, 263] width 35 height 16
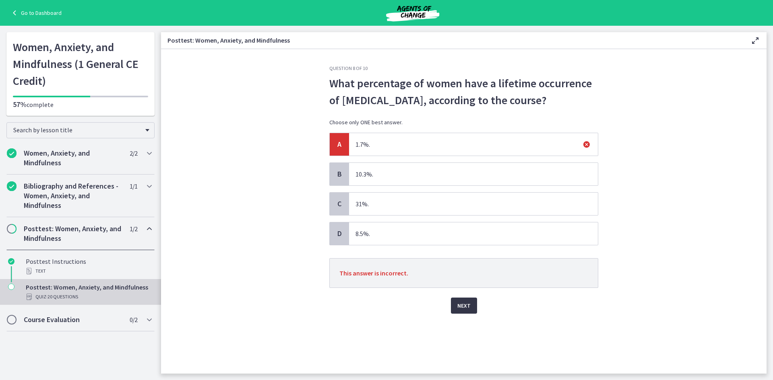
click at [460, 306] on span "Next" at bounding box center [463, 306] width 13 height 10
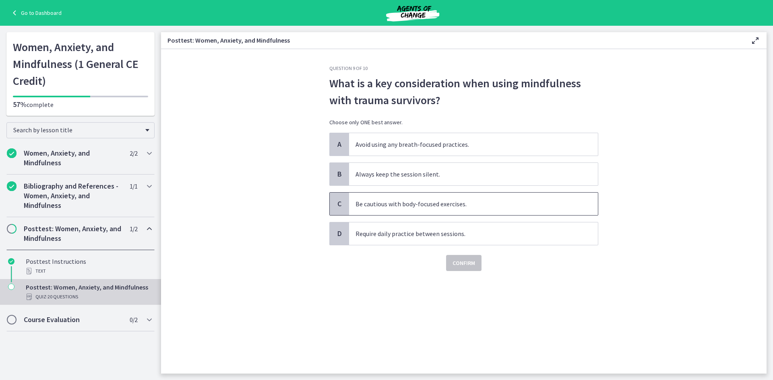
click at [388, 205] on span "Be cautious with body-focused exercises." at bounding box center [473, 204] width 249 height 23
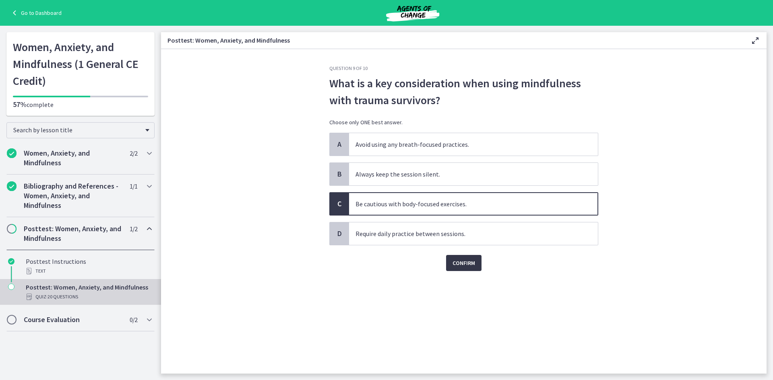
click at [463, 266] on span "Confirm" at bounding box center [463, 263] width 23 height 10
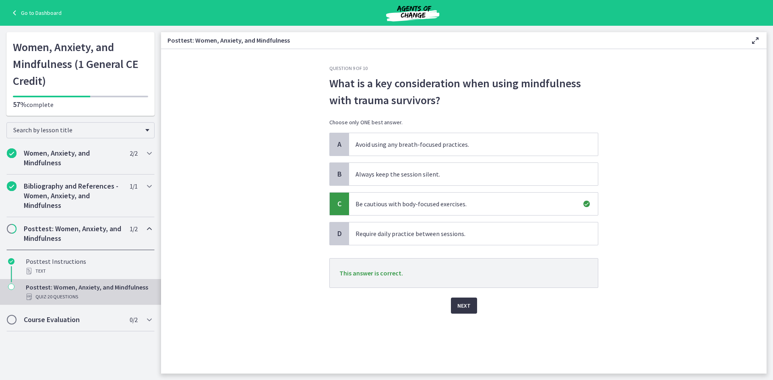
click at [462, 305] on span "Next" at bounding box center [463, 306] width 13 height 10
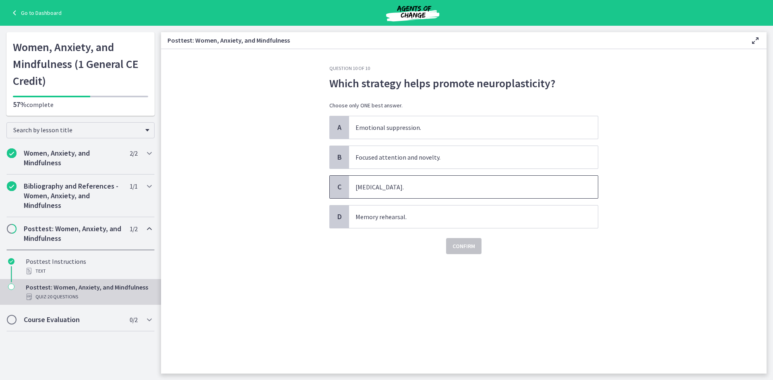
click at [397, 186] on span "Avoidance of triggers." at bounding box center [473, 187] width 249 height 23
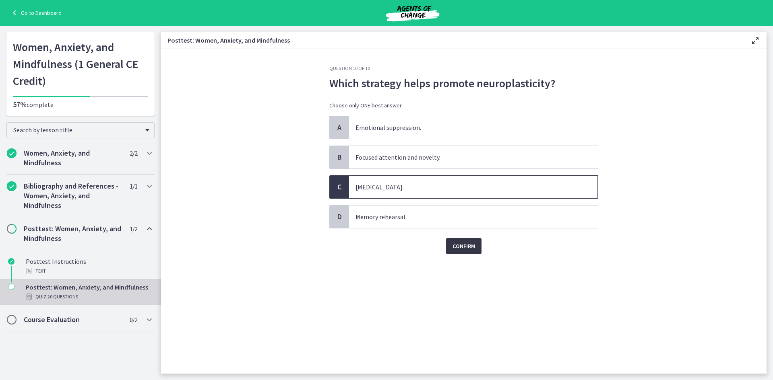
click at [462, 246] on span "Confirm" at bounding box center [463, 247] width 23 height 10
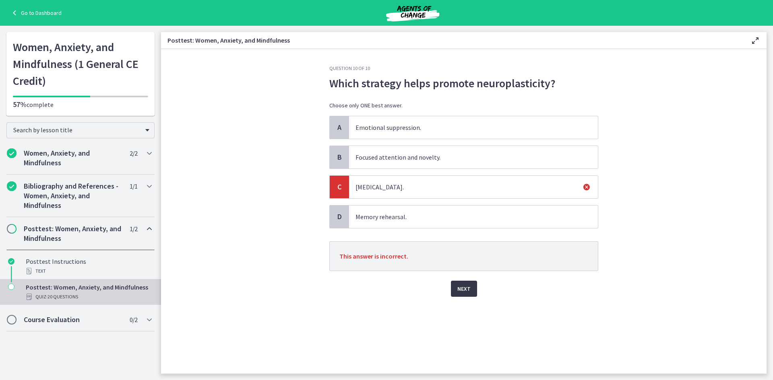
click at [467, 289] on span "Next" at bounding box center [463, 289] width 13 height 10
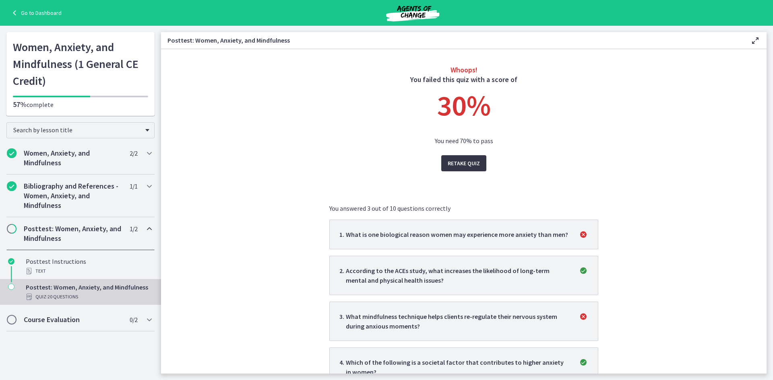
click at [462, 161] on span "Retake Quiz" at bounding box center [464, 164] width 32 height 10
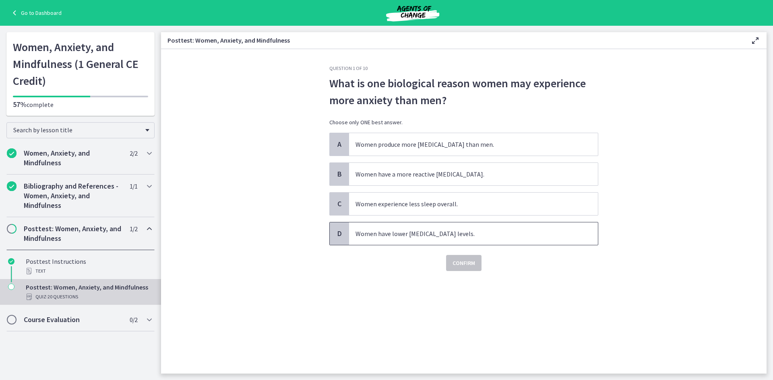
click at [456, 231] on span "Women have lower serotonin levels." at bounding box center [473, 234] width 249 height 23
click at [460, 261] on span "Confirm" at bounding box center [463, 263] width 23 height 10
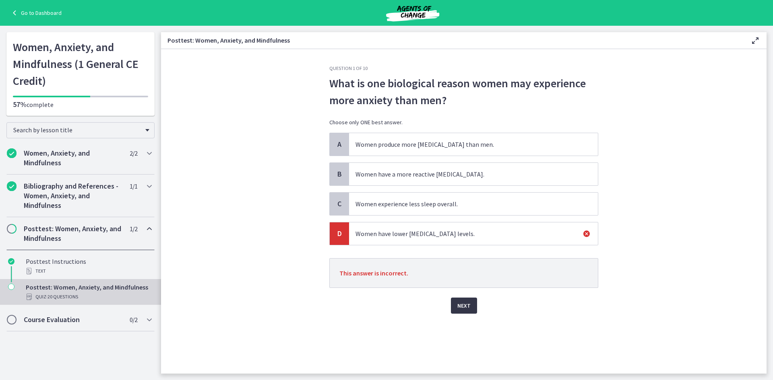
click at [460, 298] on div "Next" at bounding box center [463, 301] width 269 height 26
click at [459, 307] on span "Next" at bounding box center [463, 306] width 13 height 10
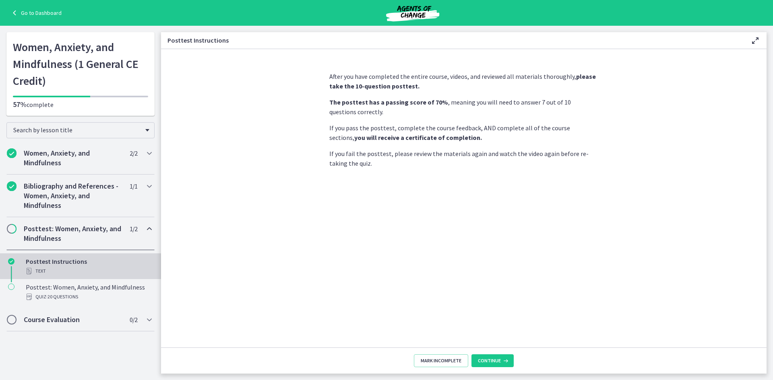
click at [494, 354] on footer "Mark Incomplete Continue" at bounding box center [463, 361] width 605 height 26
click at [496, 363] on span "Continue" at bounding box center [489, 361] width 23 height 6
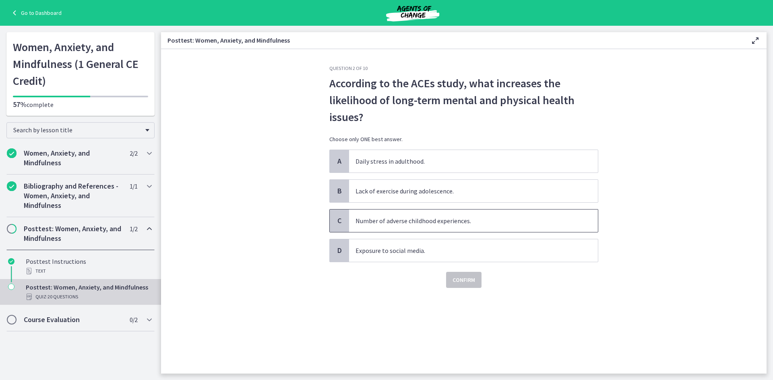
click at [392, 218] on span "Number of adverse childhood experiences." at bounding box center [473, 221] width 249 height 23
click at [469, 281] on span "Confirm" at bounding box center [463, 280] width 23 height 10
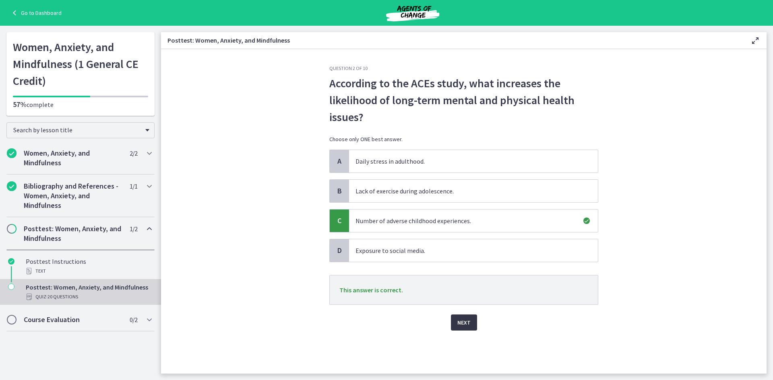
click at [465, 323] on span "Next" at bounding box center [463, 323] width 13 height 10
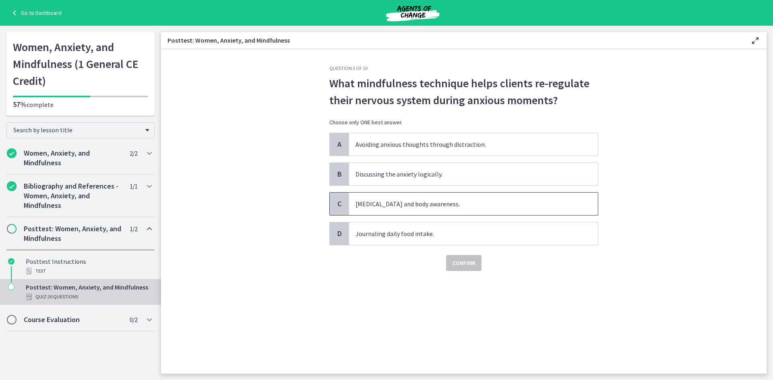
click at [411, 207] on span "Deep breathing and body awareness." at bounding box center [473, 204] width 249 height 23
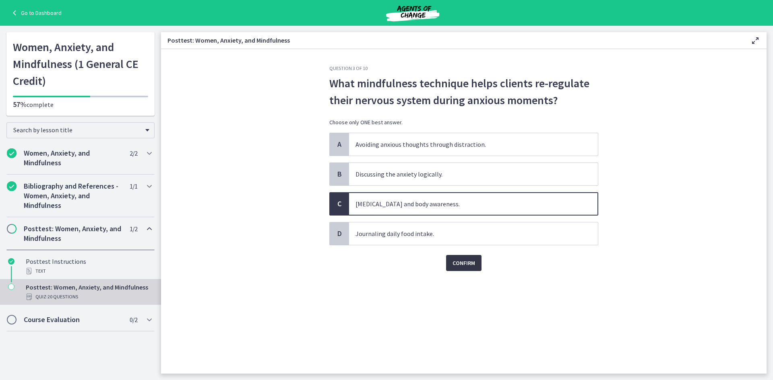
click at [473, 265] on span "Confirm" at bounding box center [463, 263] width 23 height 10
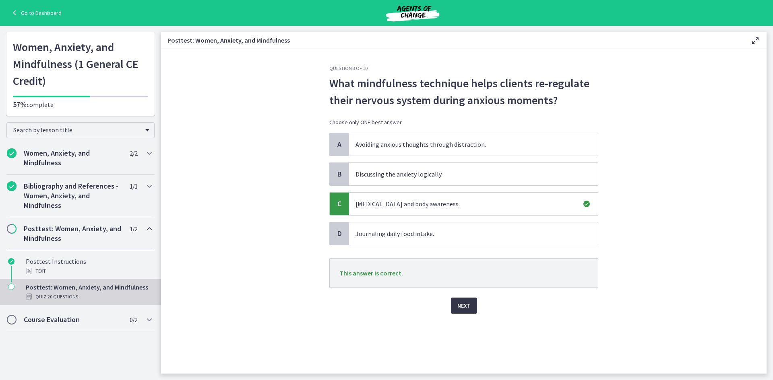
click at [463, 311] on button "Next" at bounding box center [464, 306] width 26 height 16
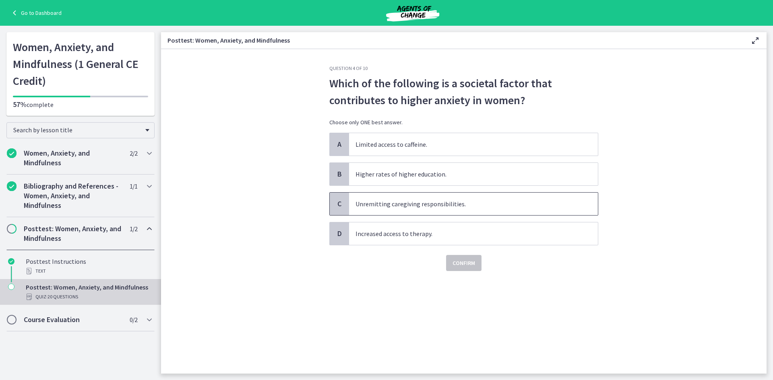
click at [410, 198] on span "Unremitting caregiving responsibilities." at bounding box center [473, 204] width 249 height 23
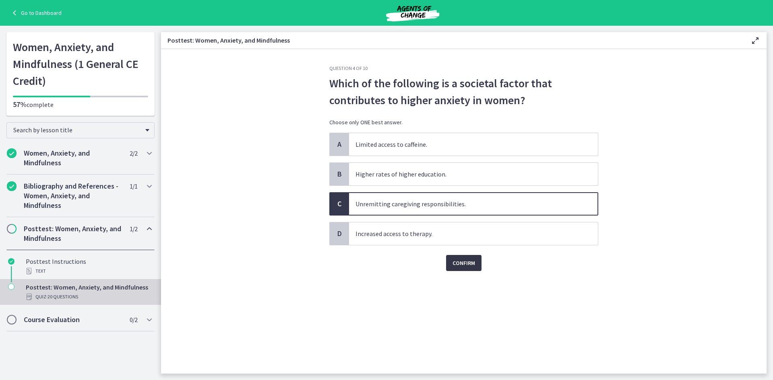
click at [462, 264] on span "Confirm" at bounding box center [463, 263] width 23 height 10
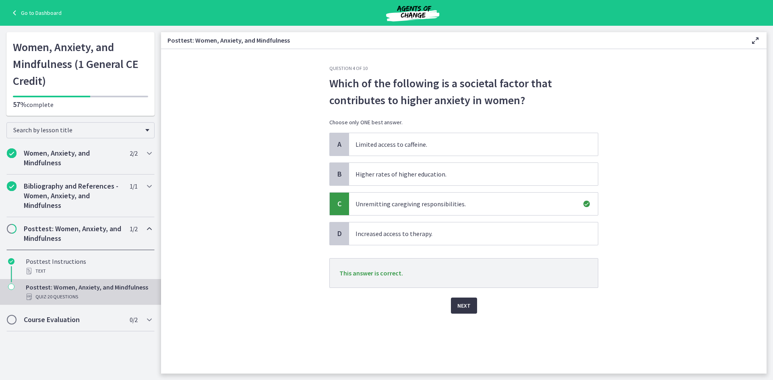
click at [459, 301] on button "Next" at bounding box center [464, 306] width 26 height 16
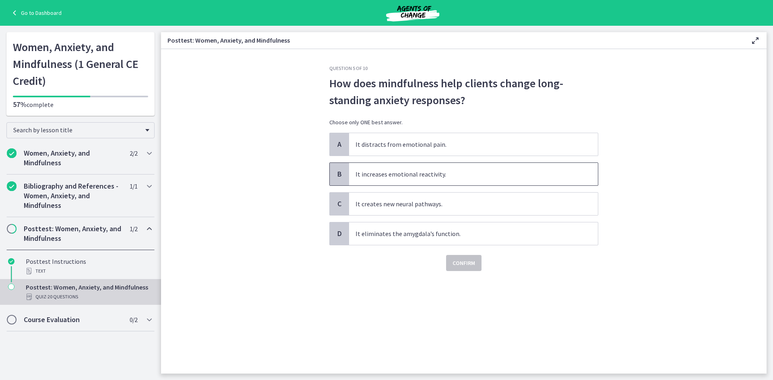
click at [408, 173] on span "It increases emotional reactivity." at bounding box center [473, 174] width 249 height 23
click at [467, 267] on span "Confirm" at bounding box center [463, 263] width 23 height 10
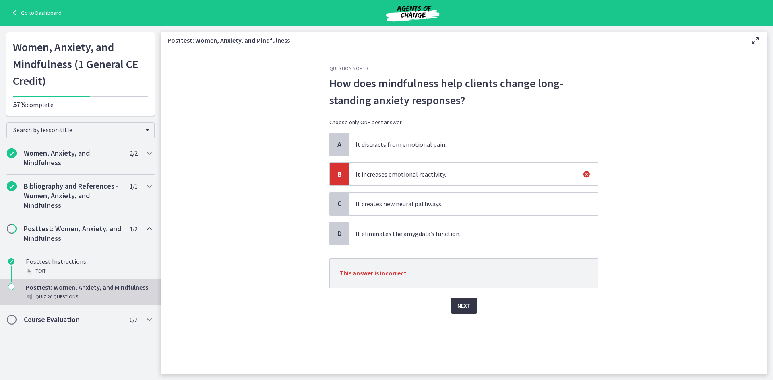
click at [467, 309] on span "Next" at bounding box center [463, 306] width 13 height 10
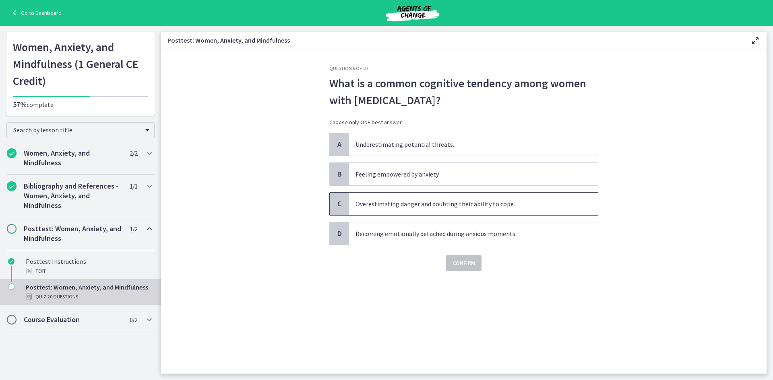
click at [456, 205] on span "Overestimating danger and doubting their ability to cope." at bounding box center [473, 204] width 249 height 23
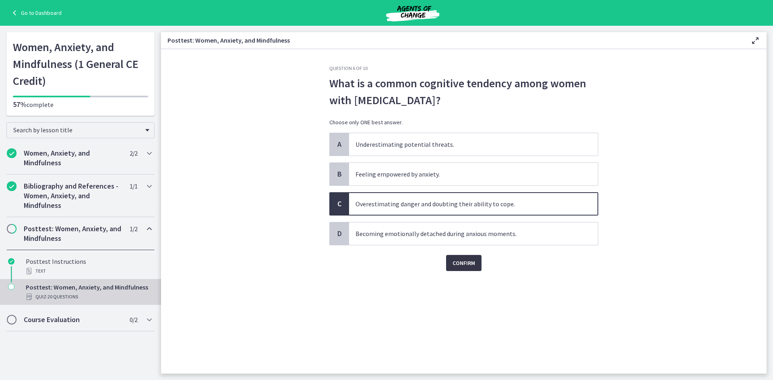
click at [462, 268] on span "Confirm" at bounding box center [463, 263] width 23 height 10
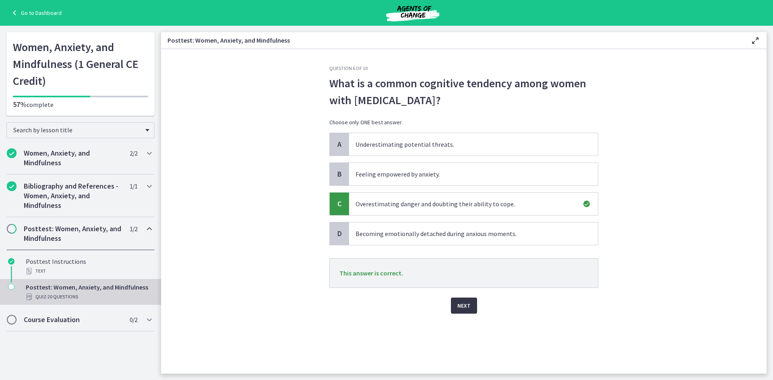
click at [464, 311] on button "Next" at bounding box center [464, 306] width 26 height 16
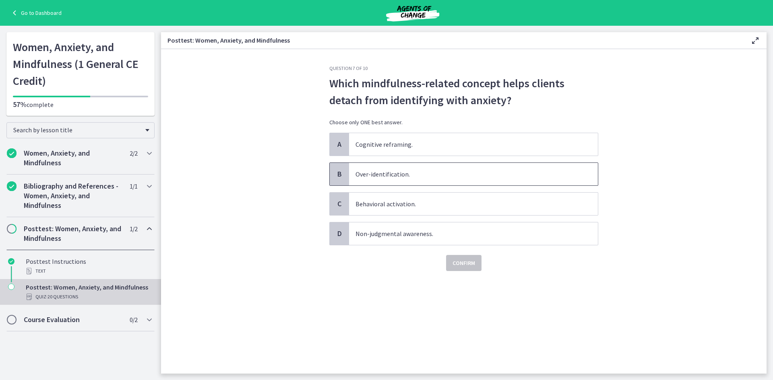
click at [423, 180] on span "Over-identification." at bounding box center [473, 174] width 249 height 23
click at [456, 267] on span "Confirm" at bounding box center [463, 263] width 23 height 10
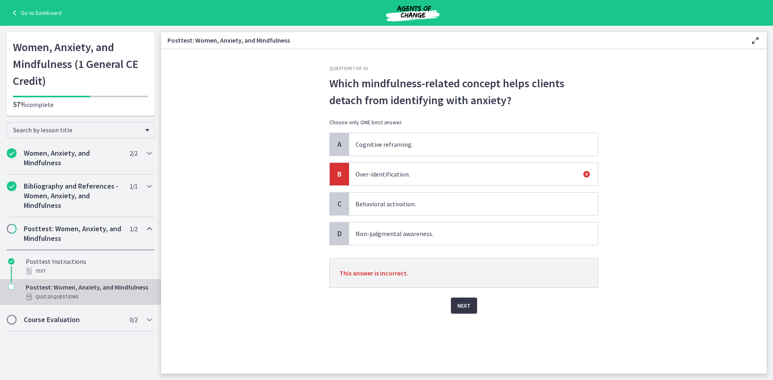
click at [466, 303] on span "Next" at bounding box center [463, 306] width 13 height 10
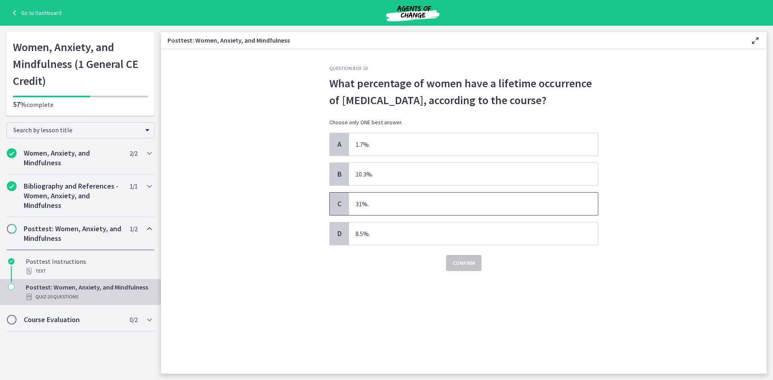
click at [389, 202] on span "31%." at bounding box center [473, 204] width 249 height 23
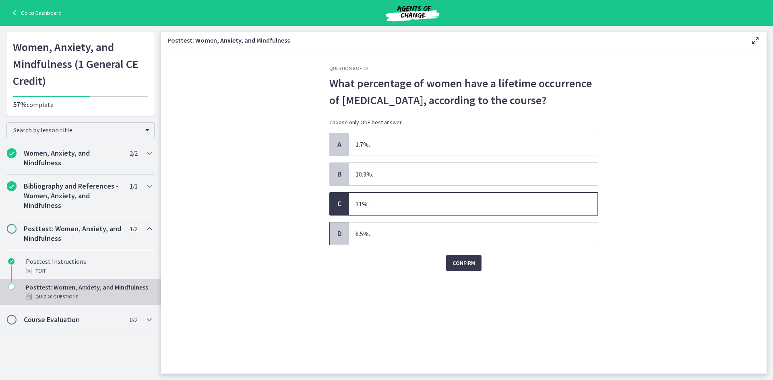
click at [384, 239] on span "8.5%." at bounding box center [473, 234] width 249 height 23
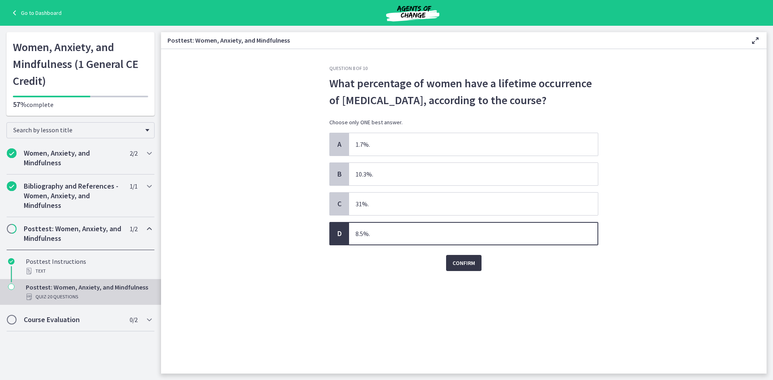
click at [458, 267] on span "Confirm" at bounding box center [463, 263] width 23 height 10
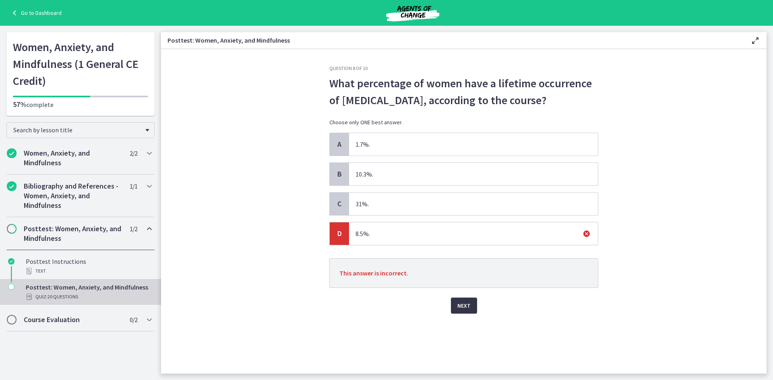
click at [468, 305] on span "Next" at bounding box center [463, 306] width 13 height 10
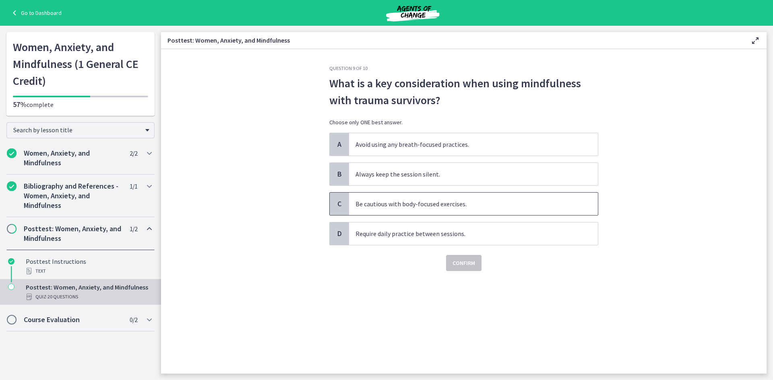
click at [413, 205] on span "Be cautious with body-focused exercises." at bounding box center [473, 204] width 249 height 23
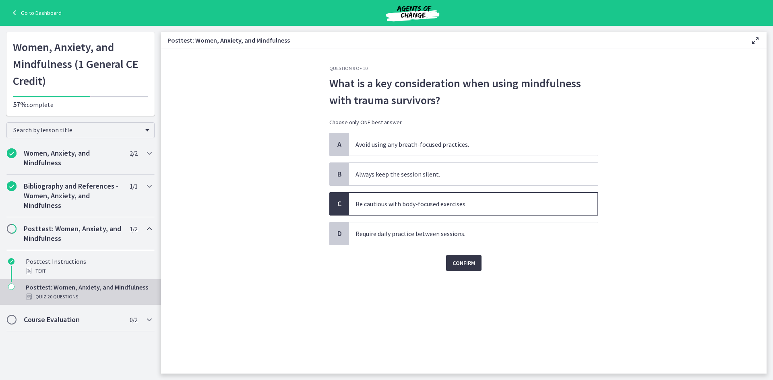
click at [460, 260] on span "Confirm" at bounding box center [463, 263] width 23 height 10
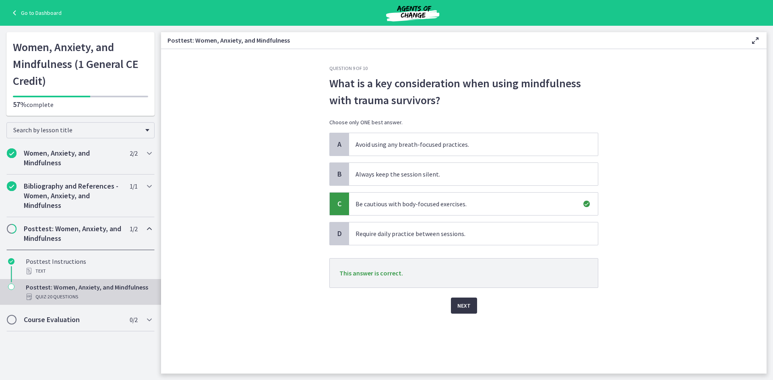
click at [468, 306] on span "Next" at bounding box center [463, 306] width 13 height 10
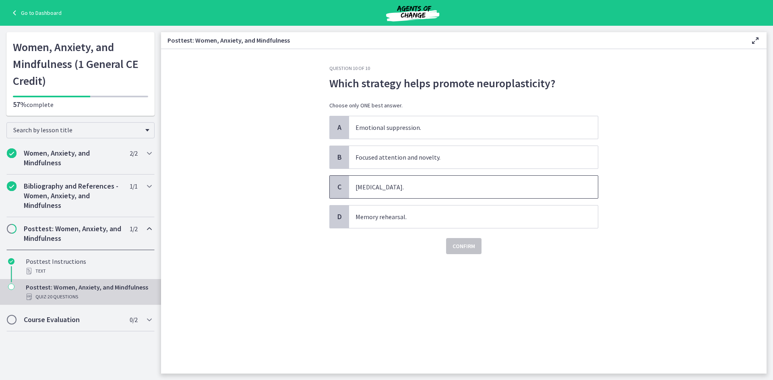
click at [407, 190] on span "Avoidance of triggers." at bounding box center [473, 187] width 249 height 23
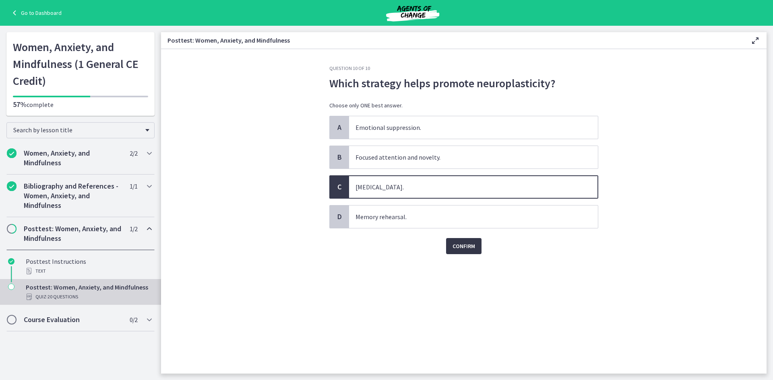
click at [455, 250] on span "Confirm" at bounding box center [463, 247] width 23 height 10
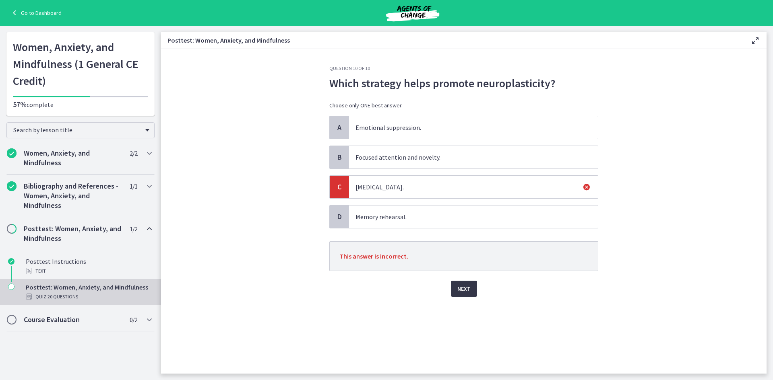
click at [464, 293] on span "Next" at bounding box center [463, 289] width 13 height 10
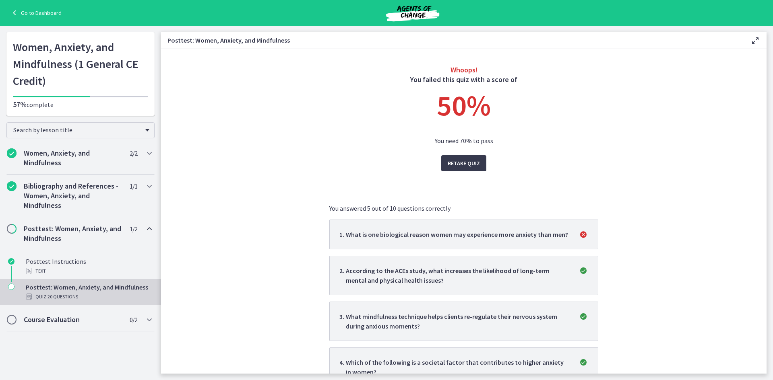
click at [464, 152] on div "Whoops! You failed this quiz with a score of 50 % You need 70% to pass Retake Q…" at bounding box center [463, 344] width 269 height 559
click at [463, 165] on span "Retake Quiz" at bounding box center [464, 164] width 32 height 10
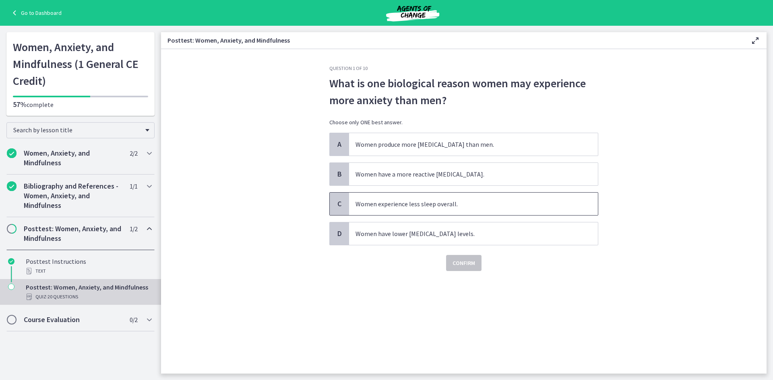
click at [392, 200] on span "Women experience less sleep overall." at bounding box center [473, 204] width 249 height 23
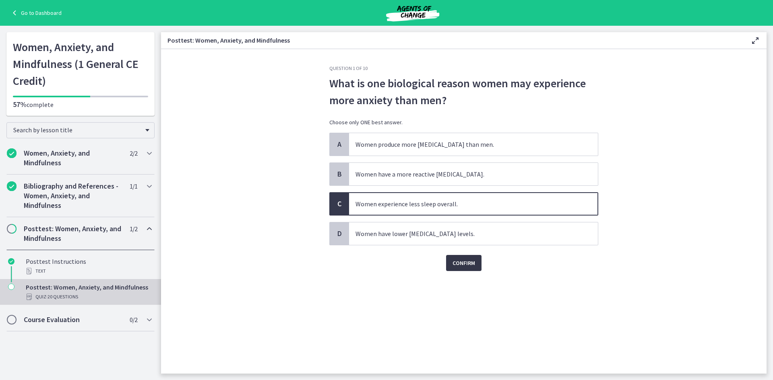
click at [467, 262] on span "Confirm" at bounding box center [463, 263] width 23 height 10
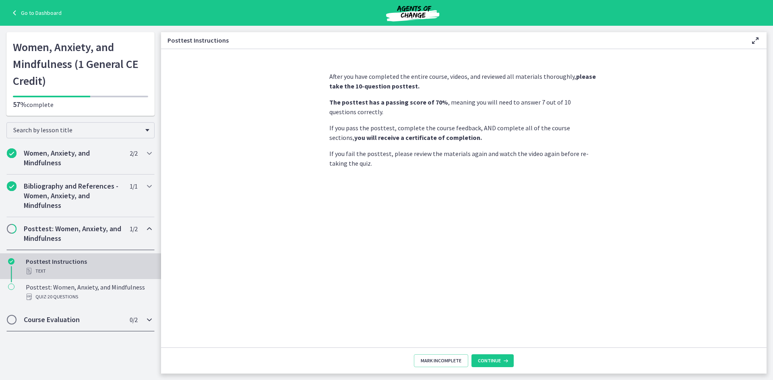
click at [37, 317] on h2 "Course Evaluation" at bounding box center [73, 320] width 98 height 10
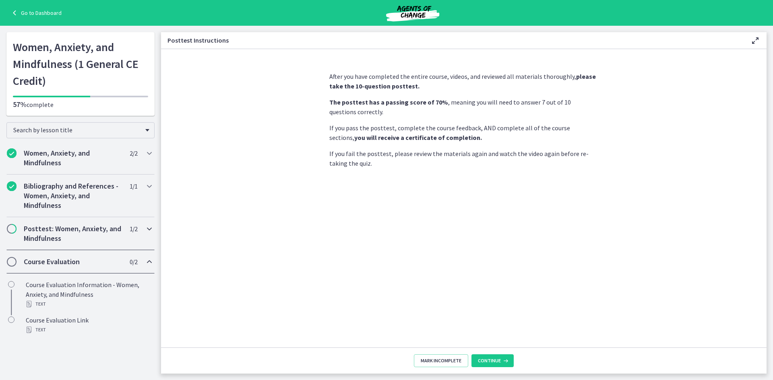
click at [40, 224] on h2 "Posttest: Women, Anxiety, and Mindfulness" at bounding box center [73, 233] width 98 height 19
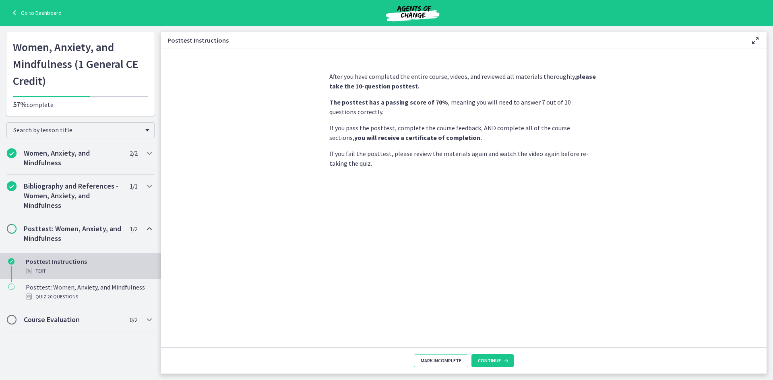
click at [40, 224] on h2 "Posttest: Women, Anxiety, and Mindfulness" at bounding box center [73, 233] width 98 height 19
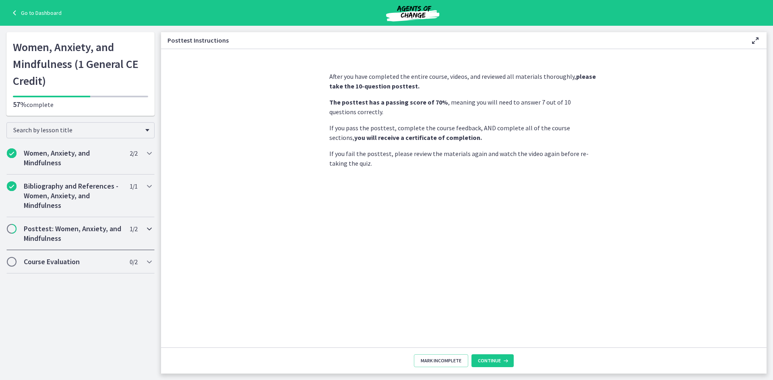
click at [40, 224] on h2 "Posttest: Women, Anxiety, and Mindfulness" at bounding box center [73, 233] width 98 height 19
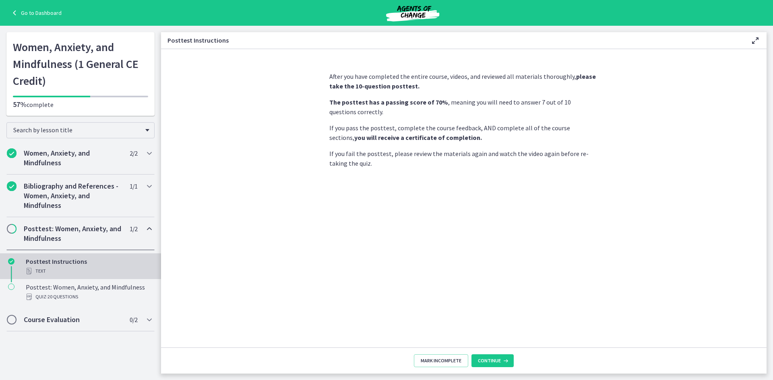
click at [53, 258] on div "Posttest Instructions Text" at bounding box center [89, 266] width 126 height 19
click at [52, 265] on div "Posttest Instructions Text" at bounding box center [89, 266] width 126 height 19
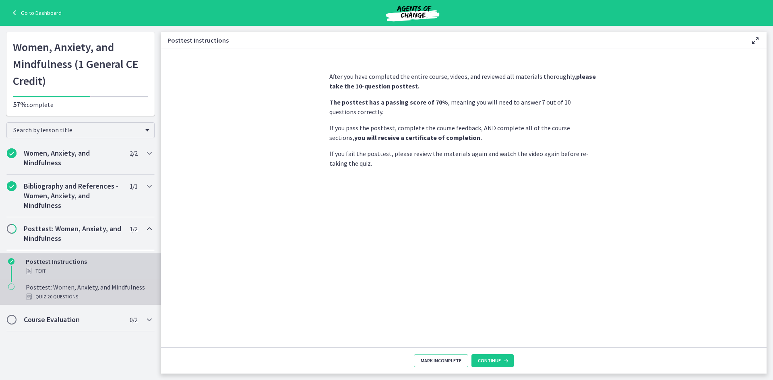
click at [61, 295] on span "· 20 Questions" at bounding box center [62, 297] width 32 height 10
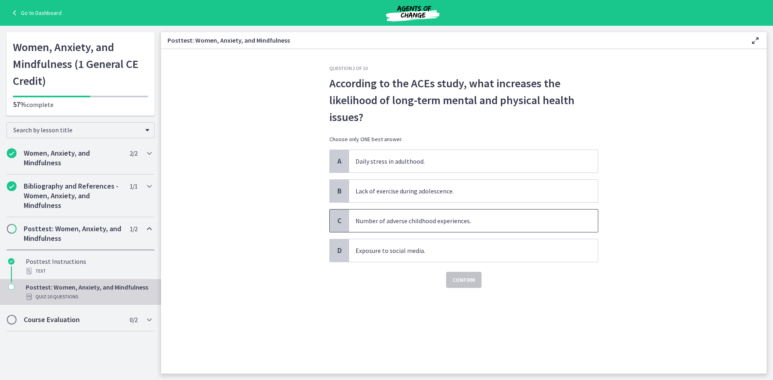
click at [407, 221] on span "Number of adverse childhood experiences." at bounding box center [473, 221] width 249 height 23
click at [452, 273] on button "Confirm" at bounding box center [463, 280] width 35 height 16
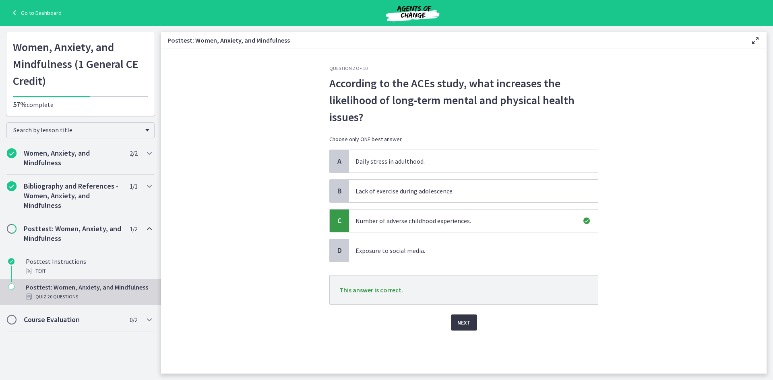
click at [467, 321] on span "Next" at bounding box center [463, 323] width 13 height 10
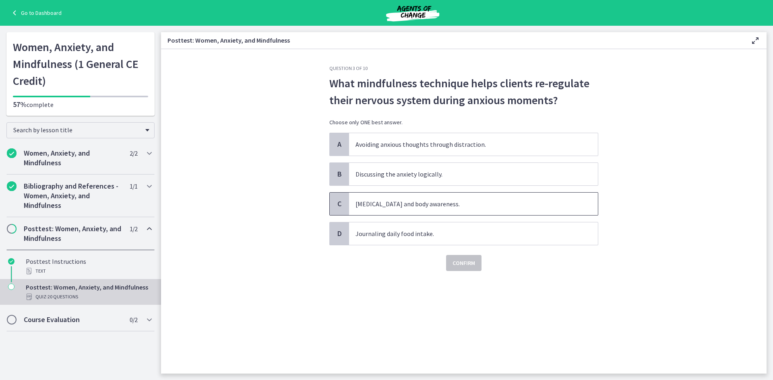
click at [465, 207] on span "Deep breathing and body awareness." at bounding box center [473, 204] width 249 height 23
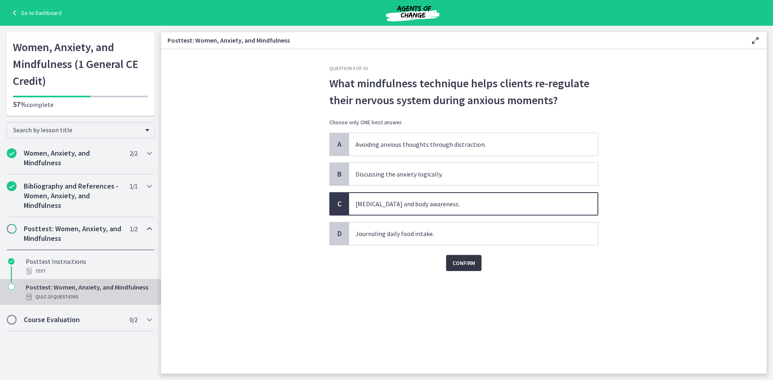
click at [467, 261] on span "Confirm" at bounding box center [463, 263] width 23 height 10
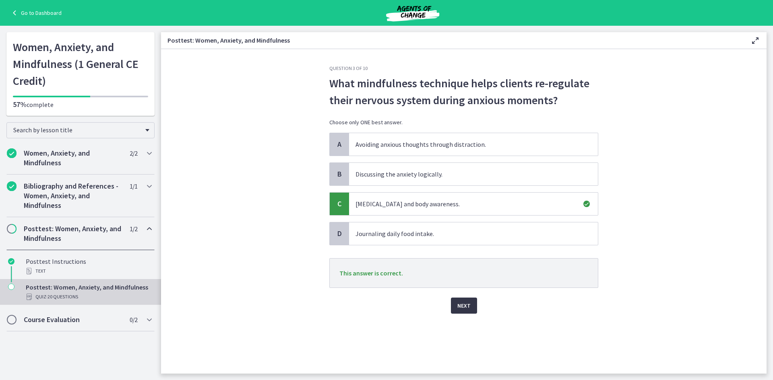
click at [465, 308] on span "Next" at bounding box center [463, 306] width 13 height 10
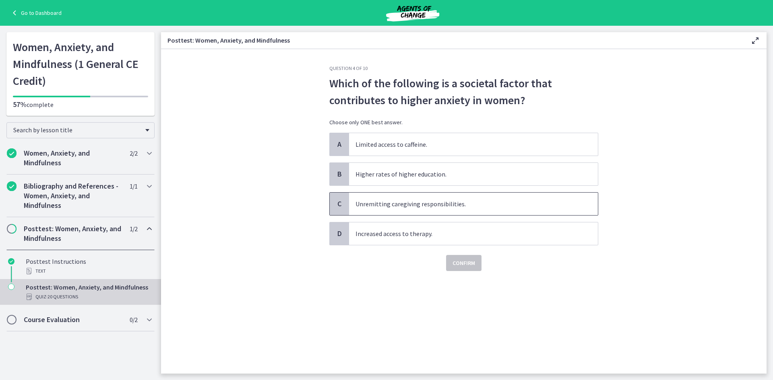
click at [440, 202] on span "Unremitting caregiving responsibilities." at bounding box center [473, 204] width 249 height 23
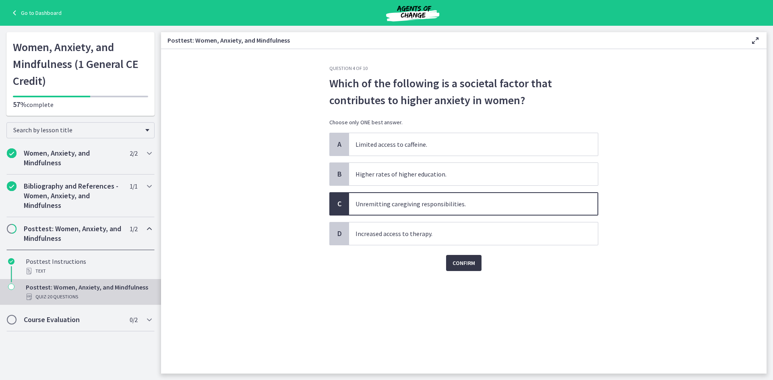
click at [469, 264] on span "Confirm" at bounding box center [463, 263] width 23 height 10
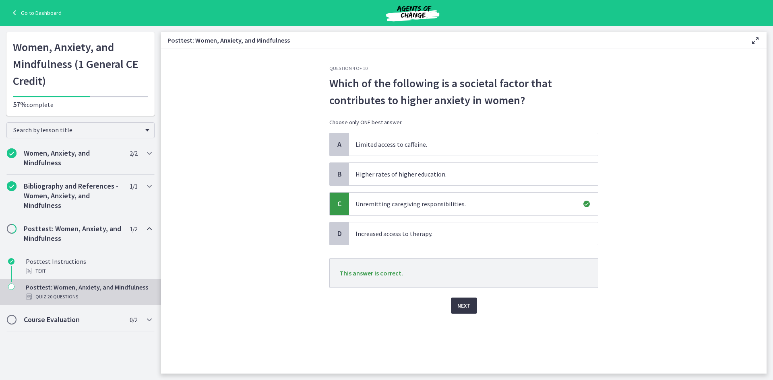
click at [465, 298] on button "Next" at bounding box center [464, 306] width 26 height 16
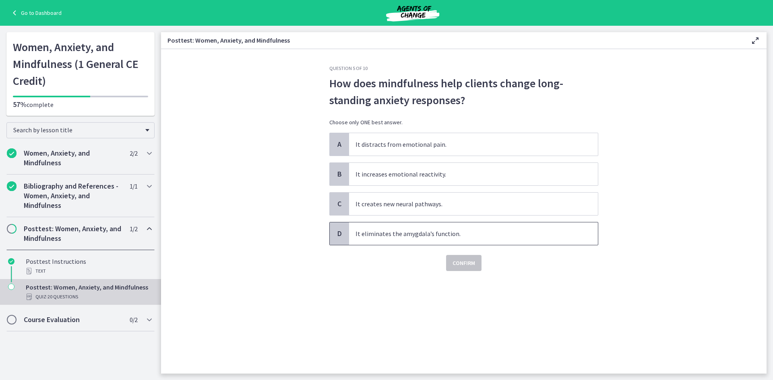
click at [454, 235] on span "It eliminates the amygdala’s function." at bounding box center [473, 234] width 249 height 23
click at [469, 264] on span "Confirm" at bounding box center [463, 263] width 23 height 10
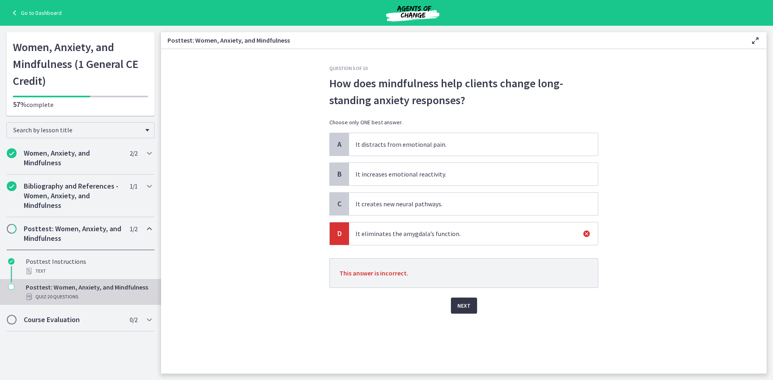
click at [471, 302] on button "Next" at bounding box center [464, 306] width 26 height 16
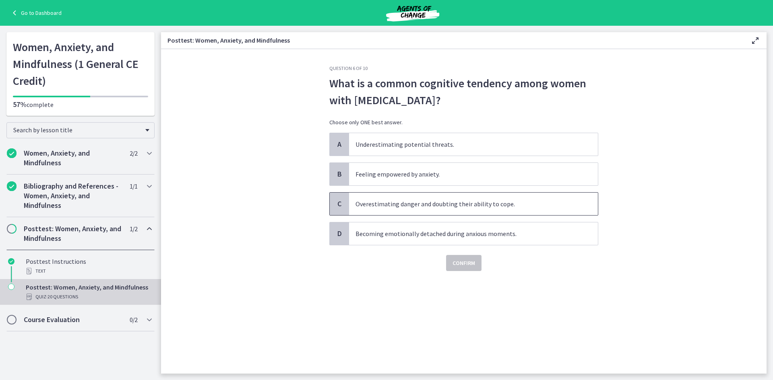
click at [466, 204] on span "Overestimating danger and doubting their ability to cope." at bounding box center [473, 204] width 249 height 23
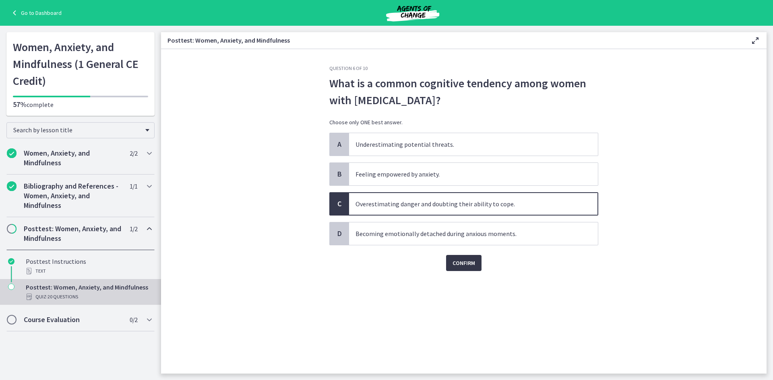
click at [465, 257] on button "Confirm" at bounding box center [463, 263] width 35 height 16
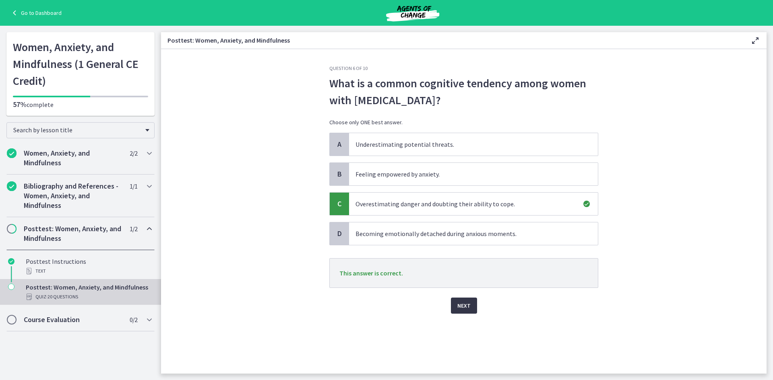
click at [473, 308] on button "Next" at bounding box center [464, 306] width 26 height 16
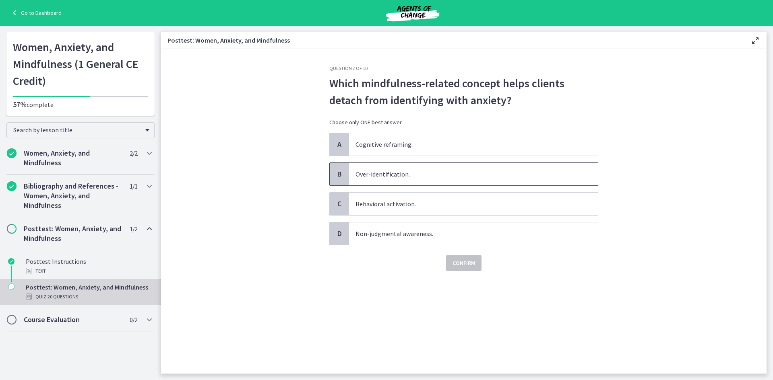
click at [387, 174] on span "Over-identification." at bounding box center [473, 174] width 249 height 23
click at [464, 265] on span "Confirm" at bounding box center [463, 263] width 23 height 10
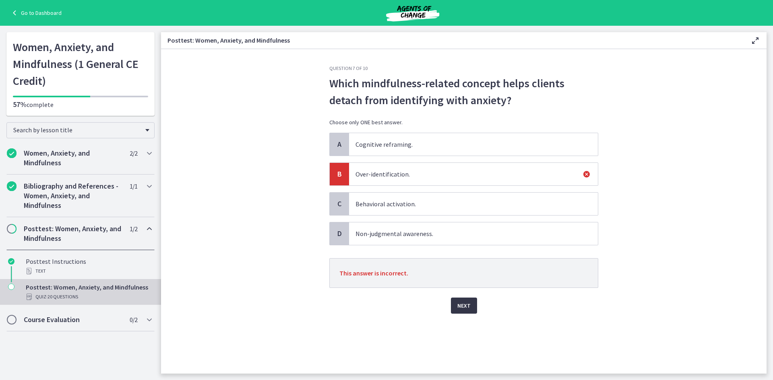
click at [461, 306] on span "Next" at bounding box center [463, 306] width 13 height 10
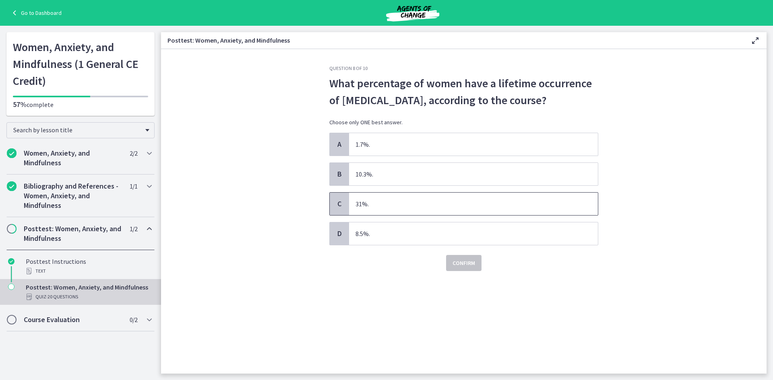
click at [374, 204] on span "31%." at bounding box center [473, 204] width 249 height 23
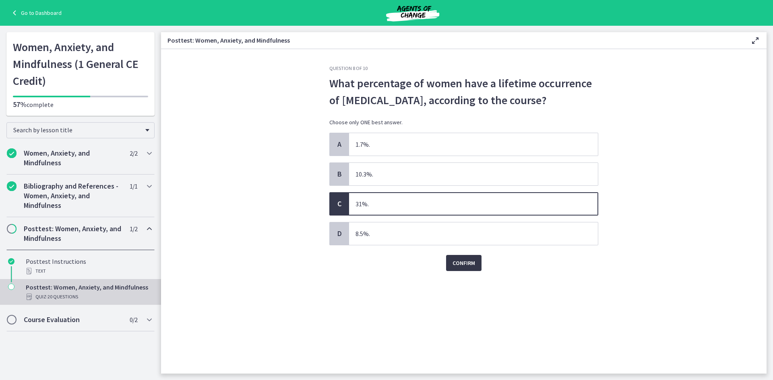
click at [453, 267] on span "Confirm" at bounding box center [463, 263] width 23 height 10
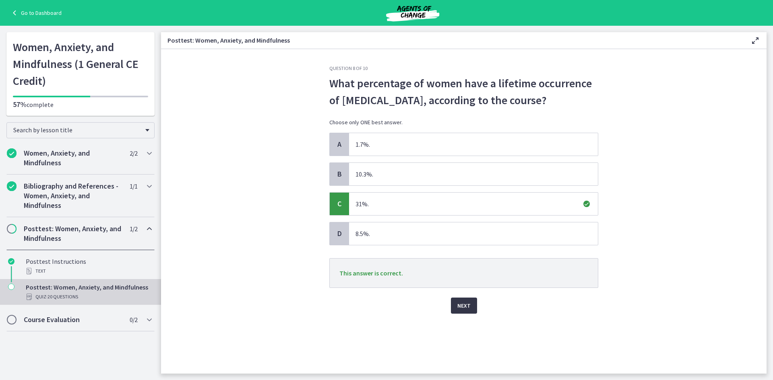
click at [458, 300] on button "Next" at bounding box center [464, 306] width 26 height 16
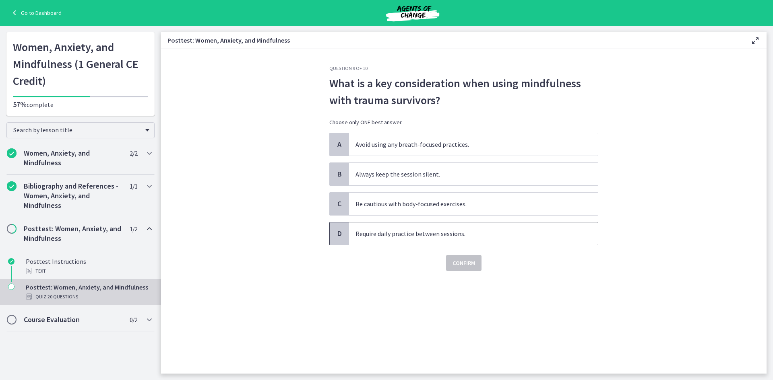
click at [380, 238] on span "Require daily practice between sessions." at bounding box center [473, 234] width 249 height 23
click at [473, 263] on span "Confirm" at bounding box center [463, 263] width 23 height 10
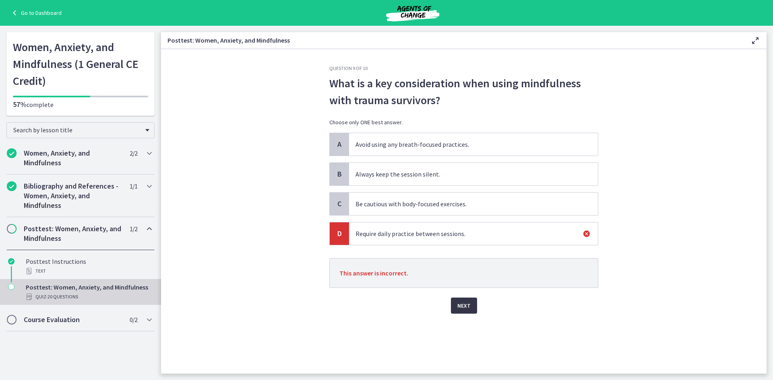
click at [465, 304] on span "Next" at bounding box center [463, 306] width 13 height 10
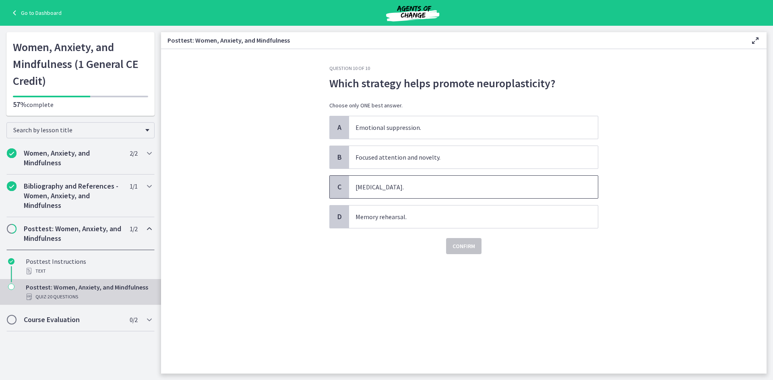
click at [432, 188] on span "Avoidance of triggers." at bounding box center [473, 187] width 249 height 23
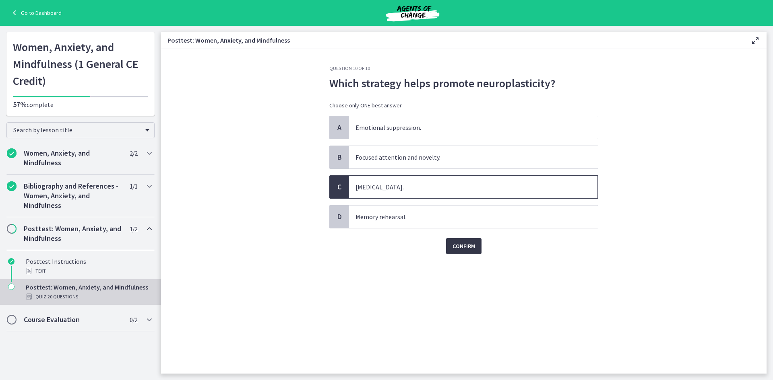
click at [462, 245] on span "Confirm" at bounding box center [463, 247] width 23 height 10
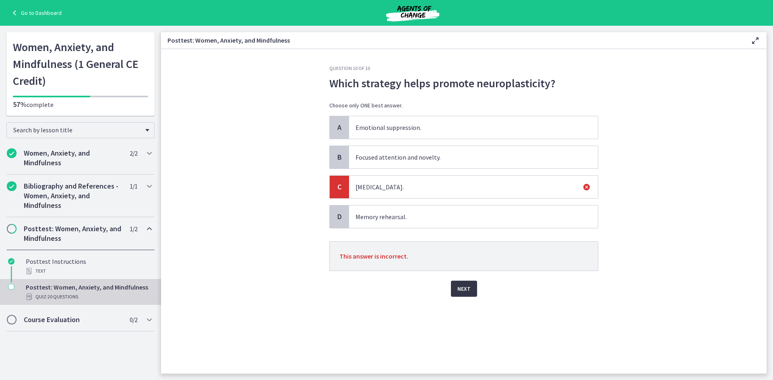
click at [467, 295] on button "Next" at bounding box center [464, 289] width 26 height 16
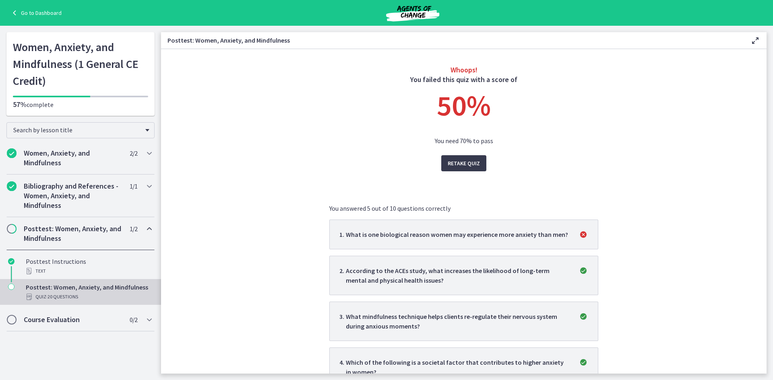
scroll to position [121, 0]
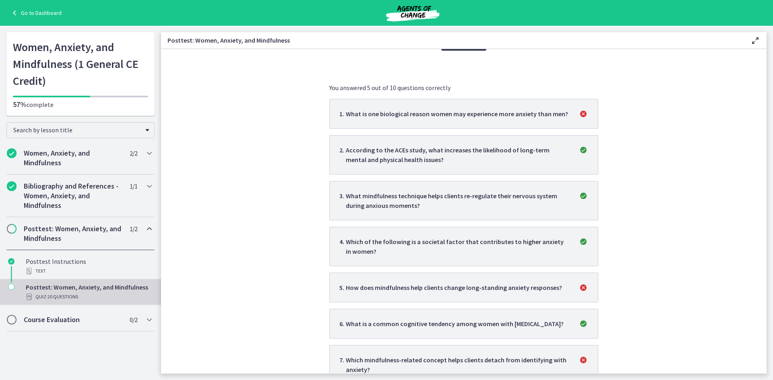
click at [533, 104] on li "1 . What is one biological reason women may experience more anxiety than men?" at bounding box center [463, 114] width 269 height 30
click at [525, 122] on li "1 . What is one biological reason women may experience more anxiety than men?" at bounding box center [463, 114] width 269 height 30
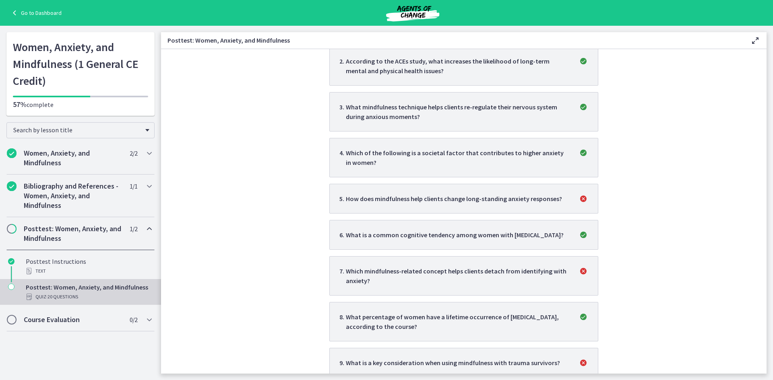
scroll to position [50, 0]
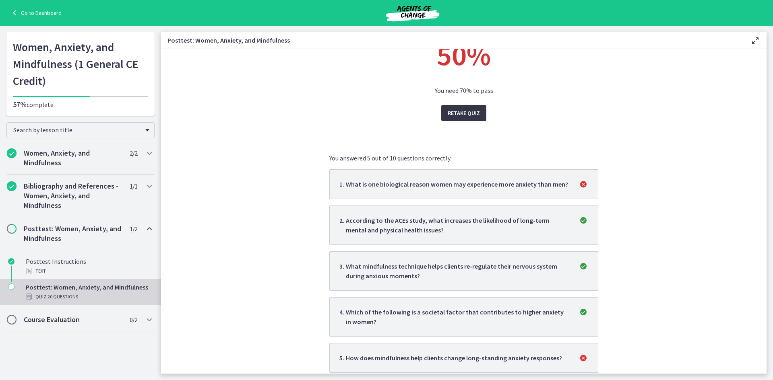
drag, startPoint x: 463, startPoint y: 116, endPoint x: 446, endPoint y: 102, distance: 21.2
click at [461, 116] on span "Retake Quiz" at bounding box center [464, 113] width 32 height 10
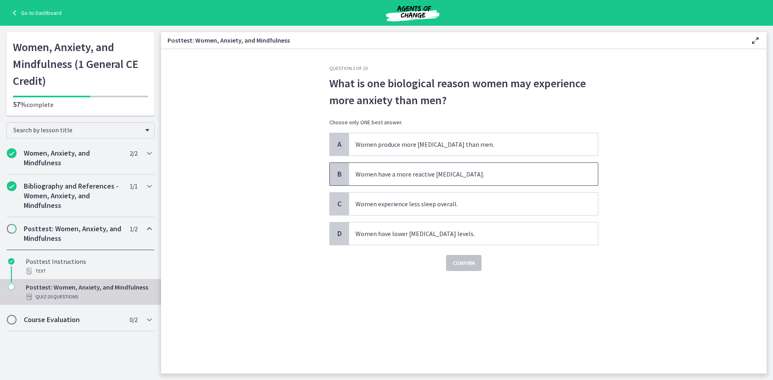
click at [388, 174] on span "Women have a more reactive amygdala." at bounding box center [473, 174] width 249 height 23
click at [465, 263] on span "Confirm" at bounding box center [463, 263] width 23 height 10
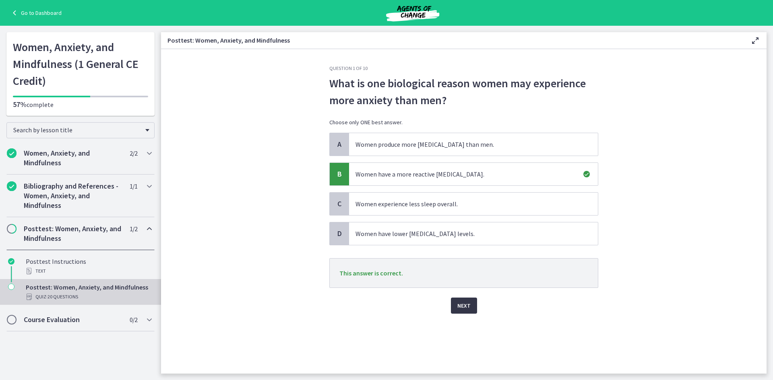
click at [465, 306] on span "Next" at bounding box center [463, 306] width 13 height 10
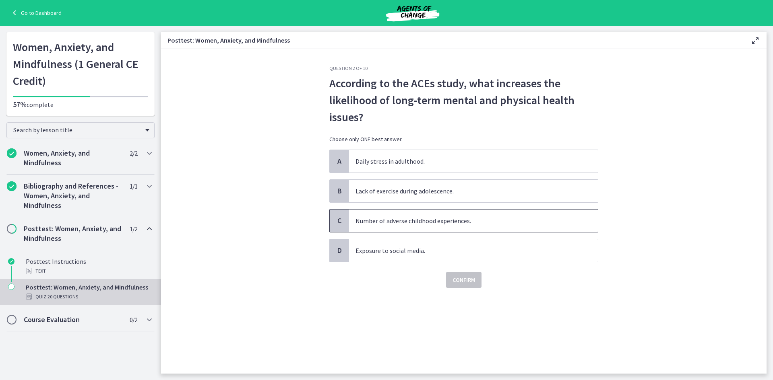
click at [414, 222] on span "Number of adverse childhood experiences." at bounding box center [473, 221] width 249 height 23
click at [468, 278] on span "Confirm" at bounding box center [463, 280] width 23 height 10
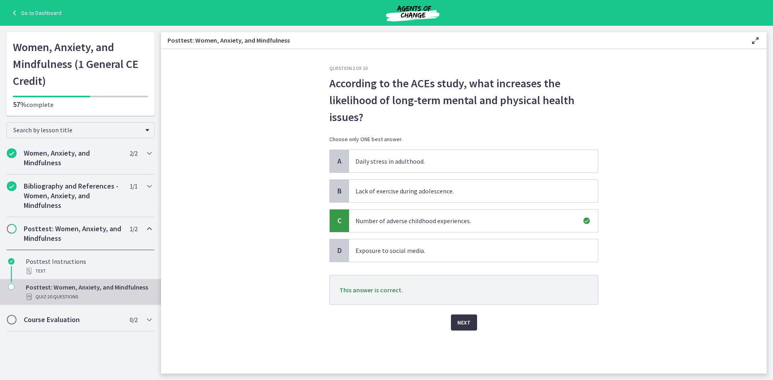
click at [463, 322] on span "Next" at bounding box center [463, 323] width 13 height 10
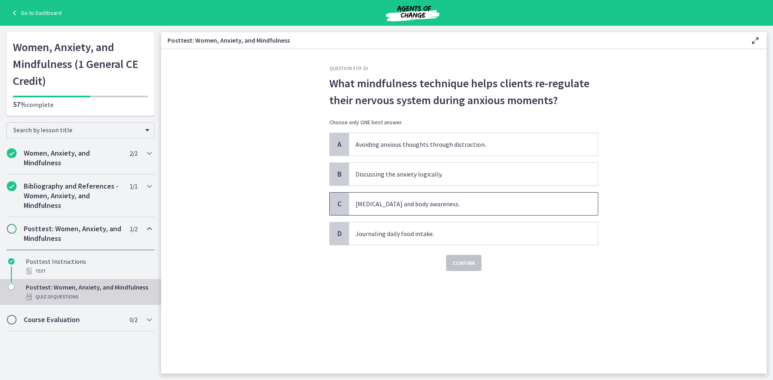
click at [408, 198] on span "Deep breathing and body awareness." at bounding box center [473, 204] width 249 height 23
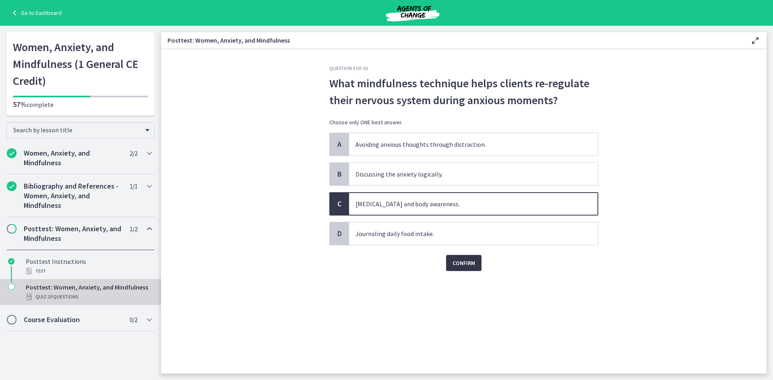
click at [455, 262] on span "Confirm" at bounding box center [463, 263] width 23 height 10
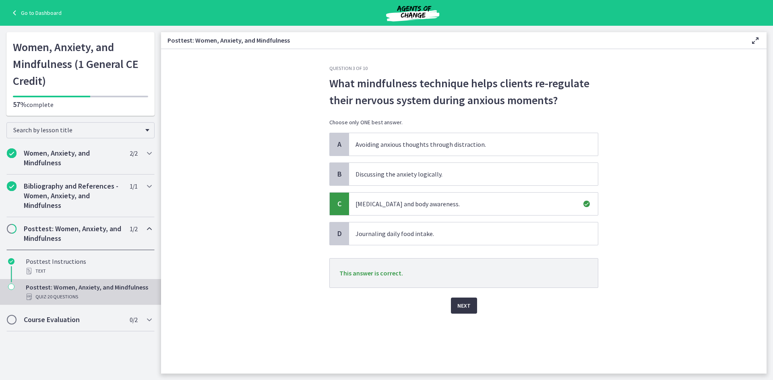
click at [464, 309] on span "Next" at bounding box center [463, 306] width 13 height 10
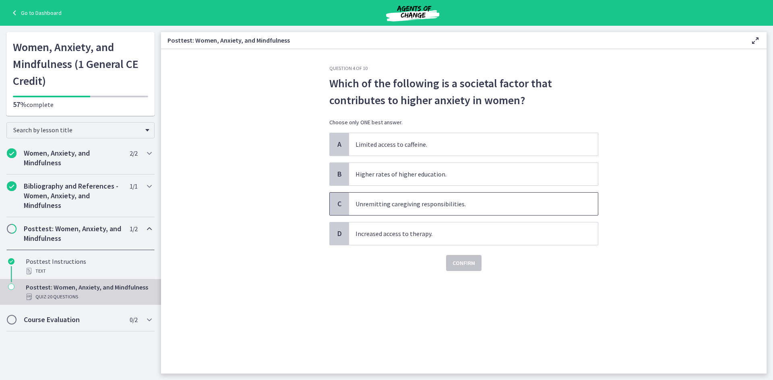
click at [454, 207] on span "Unremitting caregiving responsibilities." at bounding box center [473, 204] width 249 height 23
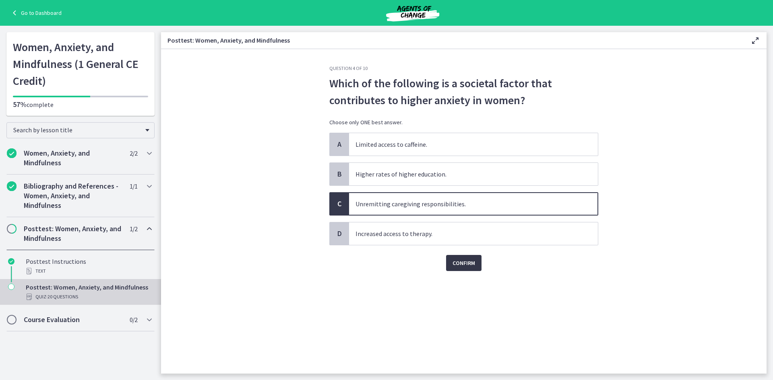
click at [466, 262] on span "Confirm" at bounding box center [463, 263] width 23 height 10
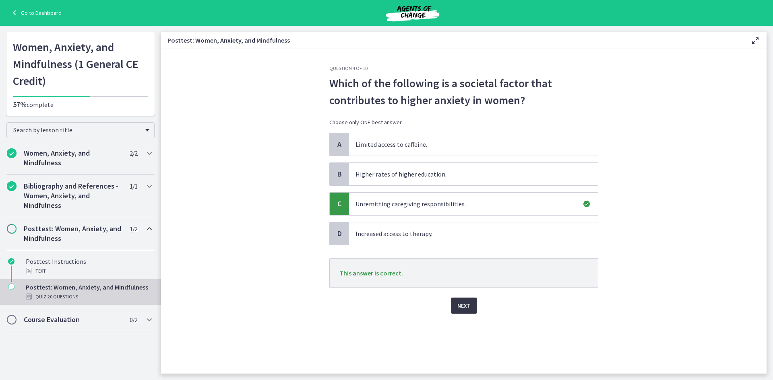
click at [464, 306] on span "Next" at bounding box center [463, 306] width 13 height 10
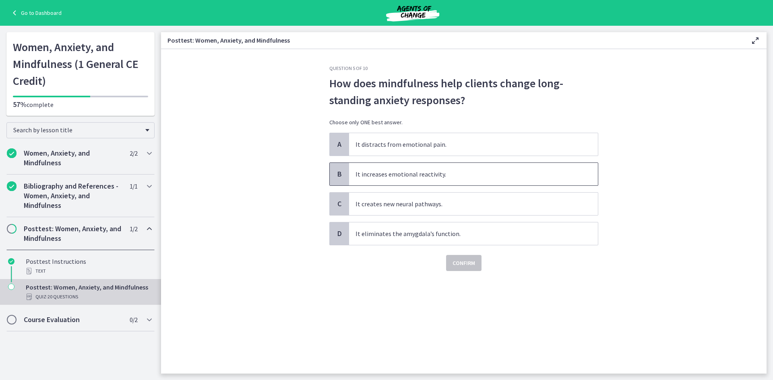
click at [455, 177] on span "It increases emotional reactivity." at bounding box center [473, 174] width 249 height 23
click at [472, 260] on span "Confirm" at bounding box center [463, 263] width 23 height 10
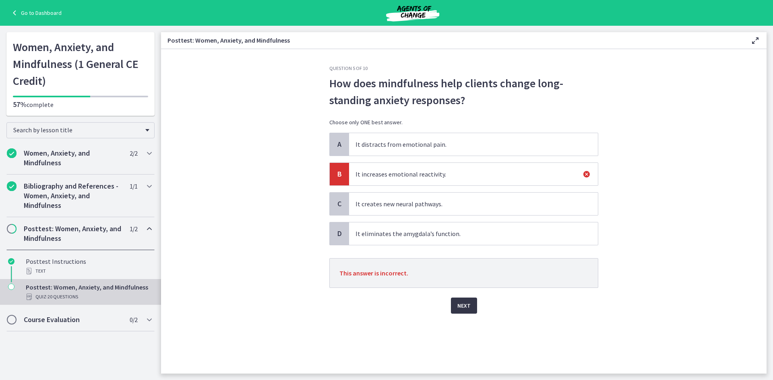
click at [473, 304] on button "Next" at bounding box center [464, 306] width 26 height 16
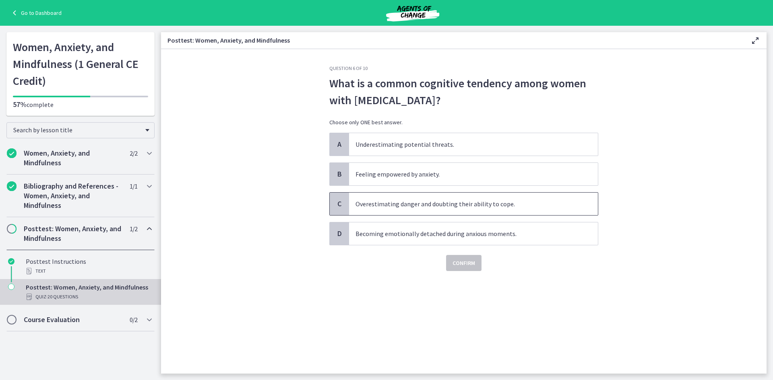
click at [458, 205] on span "Overestimating danger and doubting their ability to cope." at bounding box center [473, 204] width 249 height 23
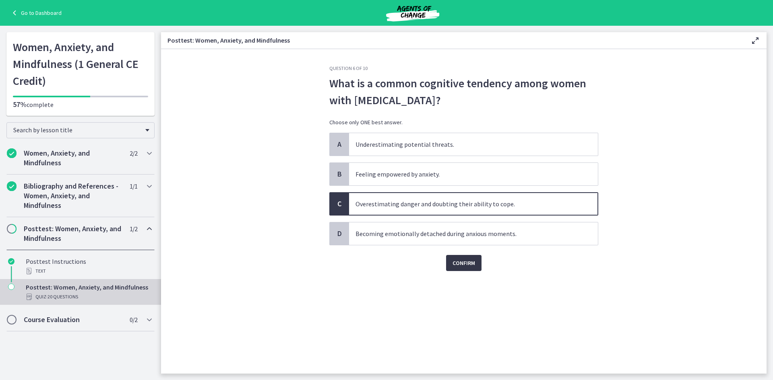
click at [470, 266] on span "Confirm" at bounding box center [463, 263] width 23 height 10
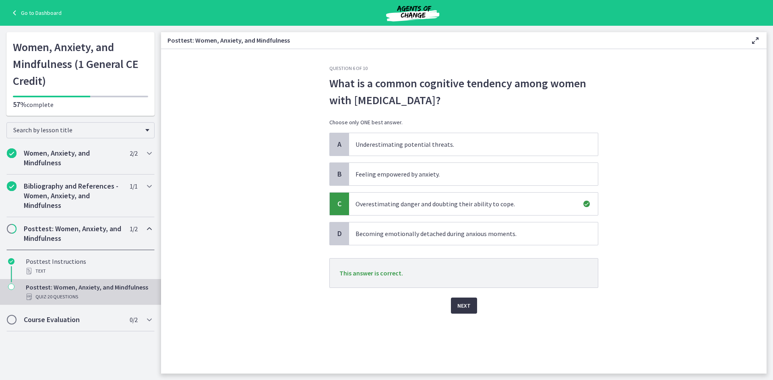
click at [470, 303] on button "Next" at bounding box center [464, 306] width 26 height 16
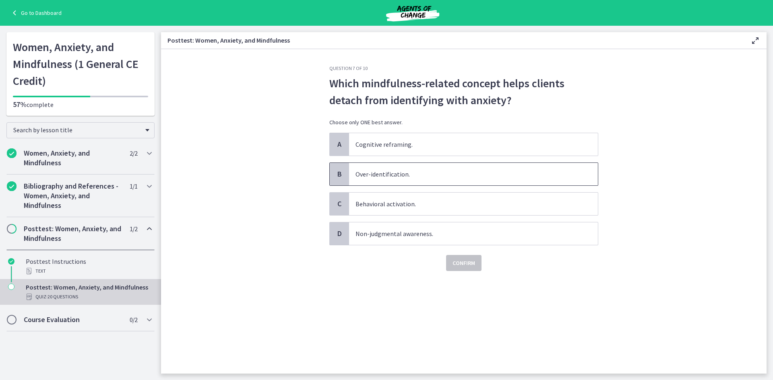
click at [408, 174] on span "Over-identification." at bounding box center [473, 174] width 249 height 23
click at [467, 261] on span "Confirm" at bounding box center [463, 263] width 23 height 10
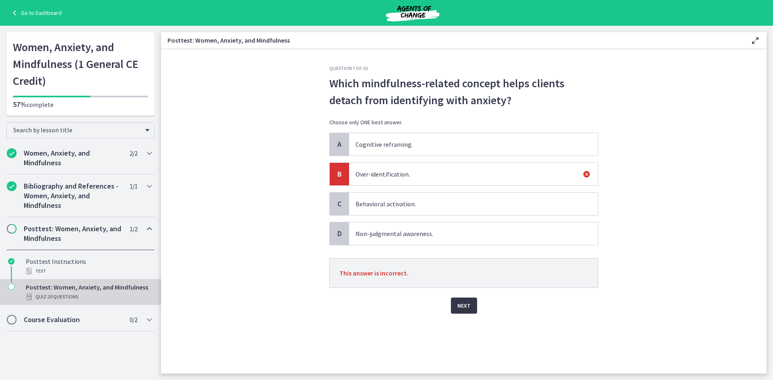
click at [456, 297] on div "Next" at bounding box center [463, 301] width 269 height 26
click at [456, 308] on button "Next" at bounding box center [464, 306] width 26 height 16
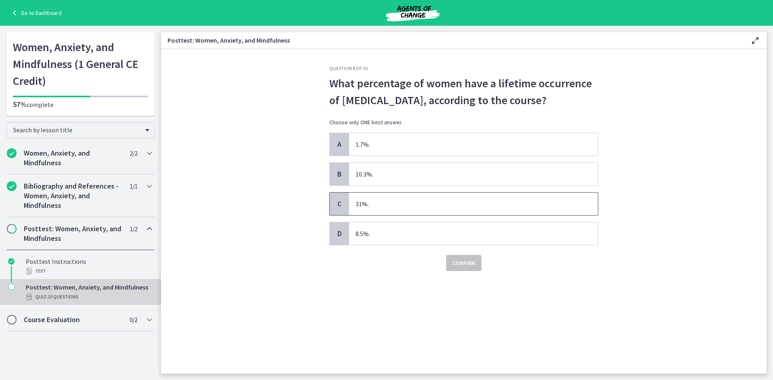
click at [363, 200] on span "31%." at bounding box center [473, 204] width 249 height 23
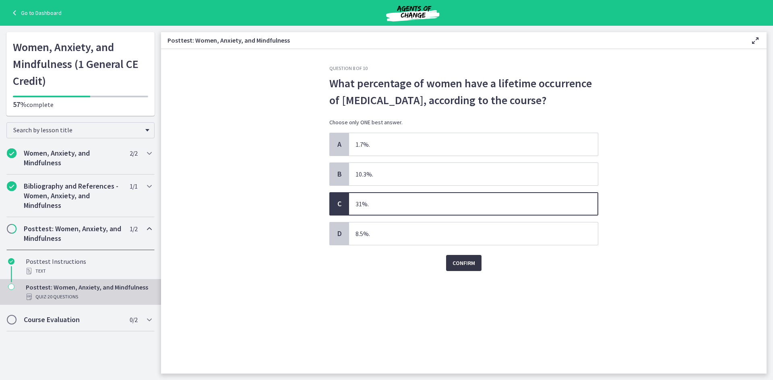
click at [461, 258] on span "Confirm" at bounding box center [463, 263] width 23 height 10
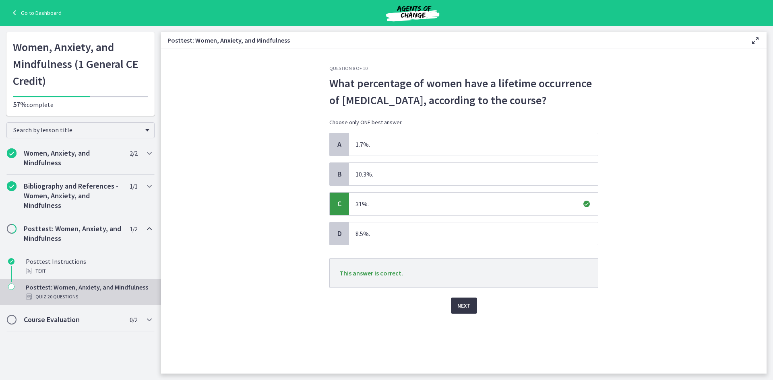
click at [473, 305] on button "Next" at bounding box center [464, 306] width 26 height 16
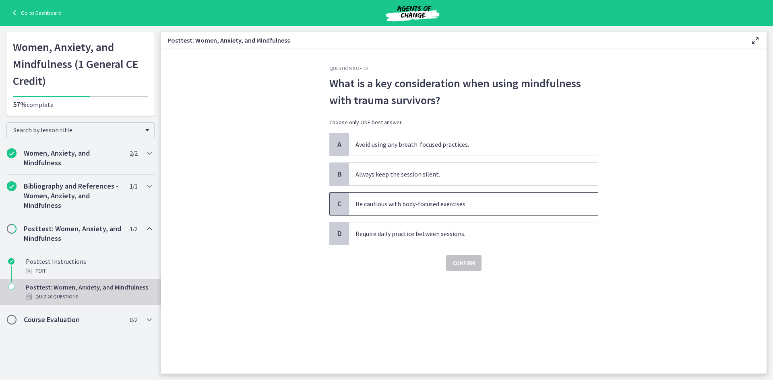
click at [450, 211] on span "Be cautious with body-focused exercises." at bounding box center [473, 204] width 249 height 23
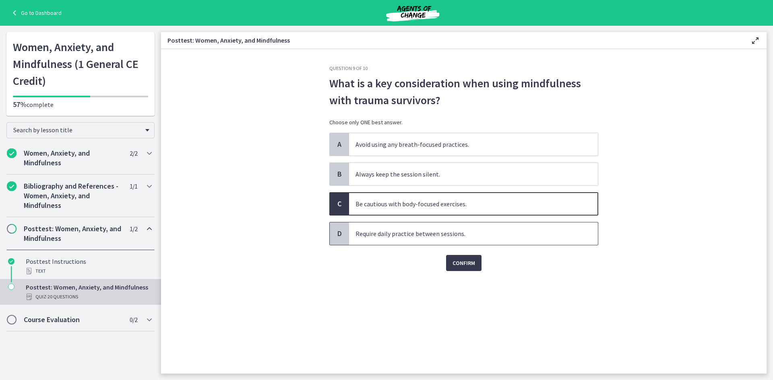
click at [442, 234] on span "Require daily practice between sessions." at bounding box center [473, 234] width 249 height 23
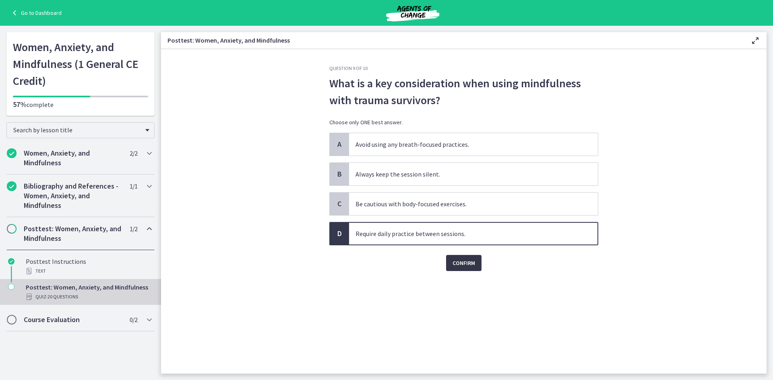
click at [466, 260] on span "Confirm" at bounding box center [463, 263] width 23 height 10
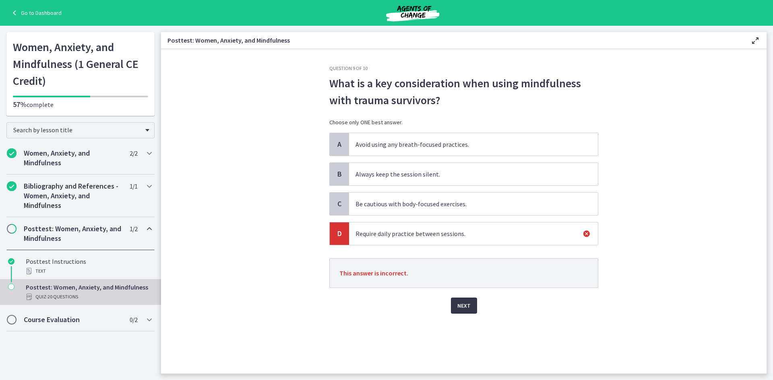
click at [463, 304] on span "Next" at bounding box center [463, 306] width 13 height 10
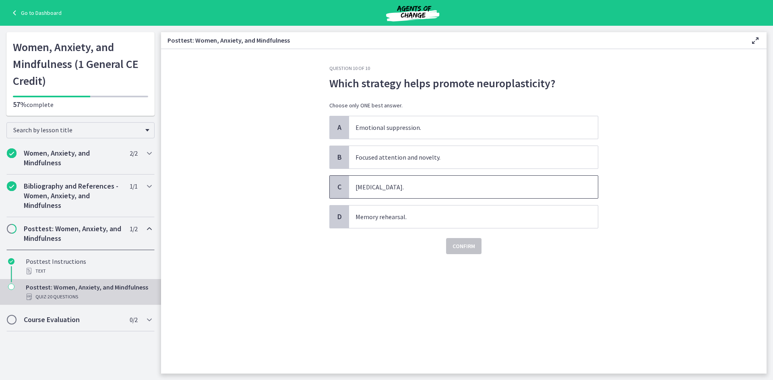
click at [435, 192] on span "Avoidance of triggers." at bounding box center [473, 187] width 249 height 23
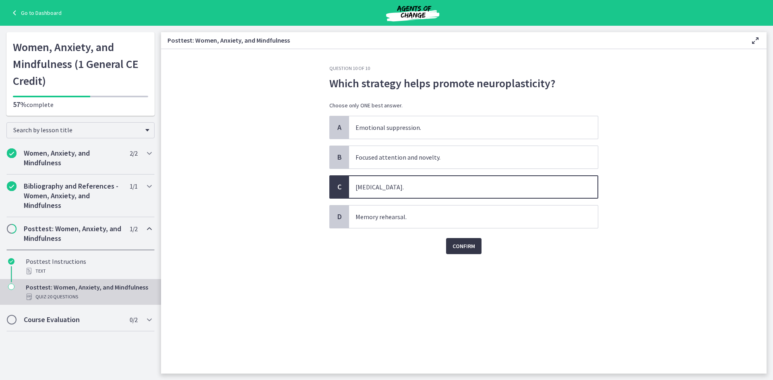
click at [448, 242] on button "Confirm" at bounding box center [463, 246] width 35 height 16
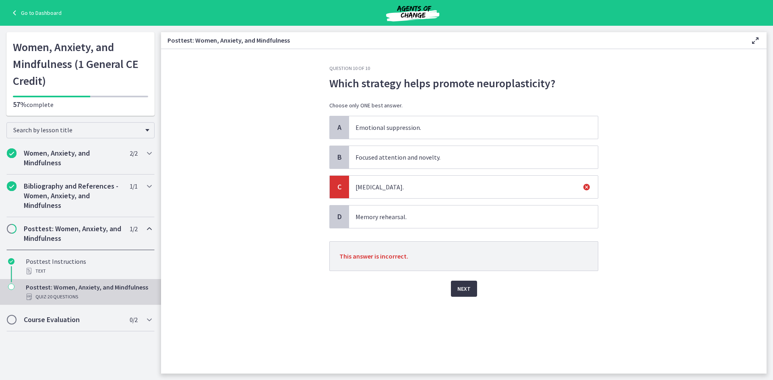
click at [461, 289] on span "Next" at bounding box center [463, 289] width 13 height 10
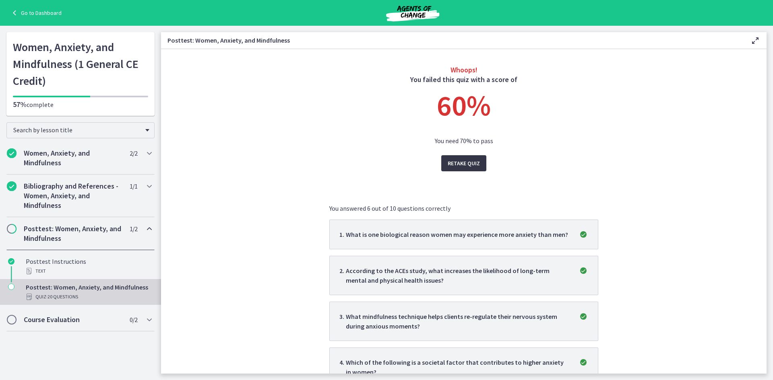
click at [462, 157] on button "Retake Quiz" at bounding box center [463, 163] width 45 height 16
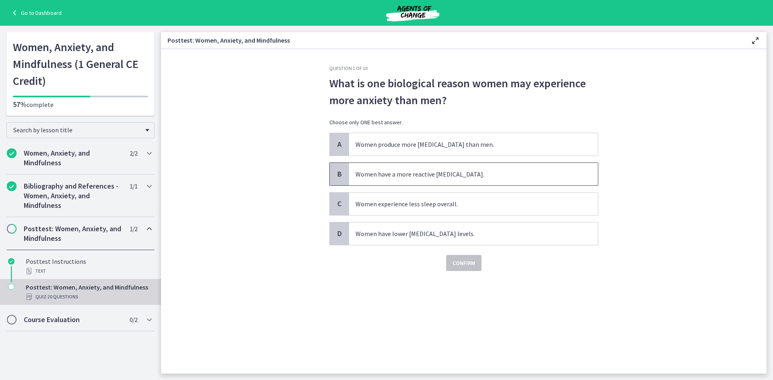
click at [422, 178] on span "Women have a more reactive amygdala." at bounding box center [473, 174] width 249 height 23
click at [454, 263] on span "Confirm" at bounding box center [463, 263] width 23 height 10
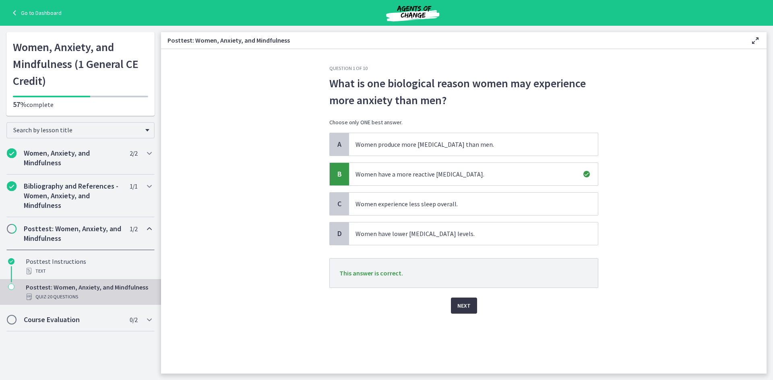
click at [459, 301] on span "Next" at bounding box center [463, 306] width 13 height 10
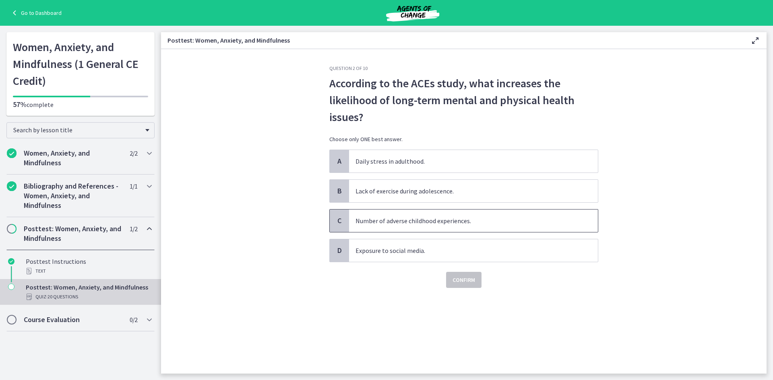
click at [409, 221] on span "Number of adverse childhood experiences." at bounding box center [473, 221] width 249 height 23
click at [458, 277] on span "Confirm" at bounding box center [463, 280] width 23 height 10
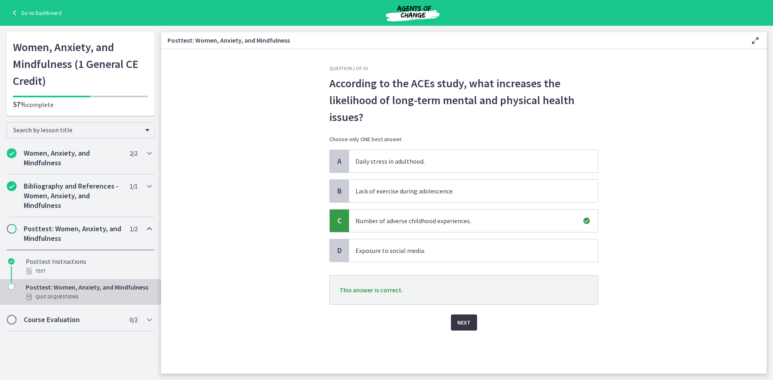
click at [463, 324] on span "Next" at bounding box center [463, 323] width 13 height 10
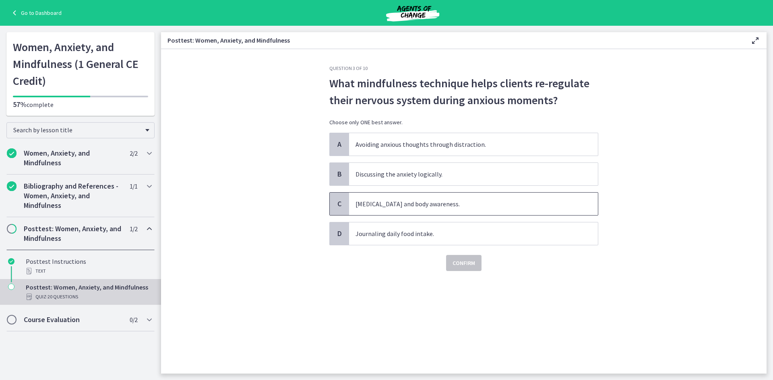
click at [416, 204] on span "Deep breathing and body awareness." at bounding box center [473, 204] width 249 height 23
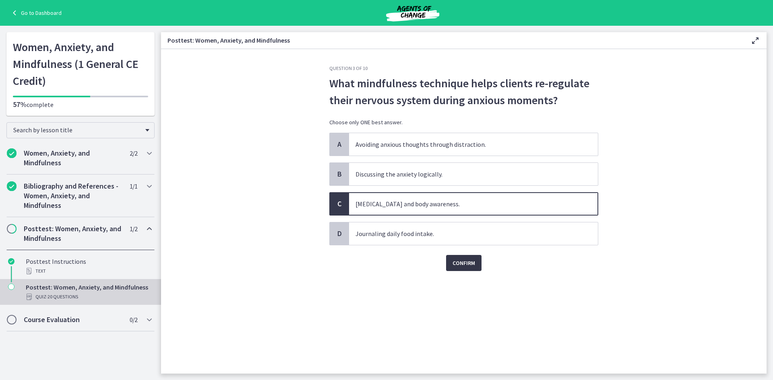
click at [463, 262] on span "Confirm" at bounding box center [463, 263] width 23 height 10
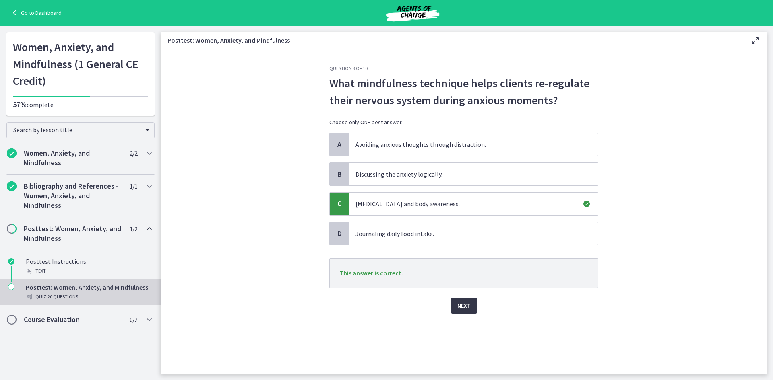
click at [465, 306] on span "Next" at bounding box center [463, 306] width 13 height 10
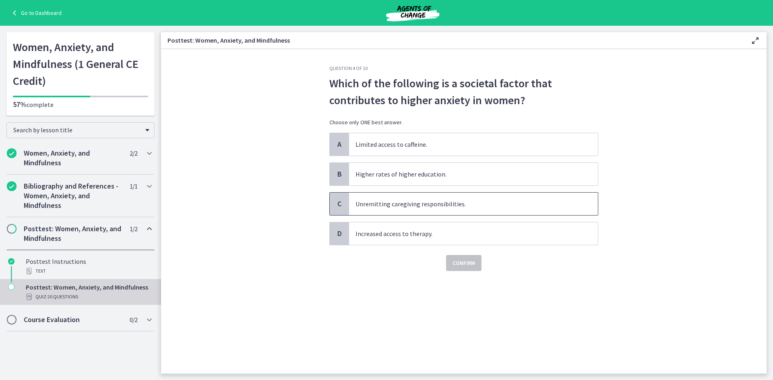
click at [422, 205] on span "Unremitting caregiving responsibilities." at bounding box center [473, 204] width 249 height 23
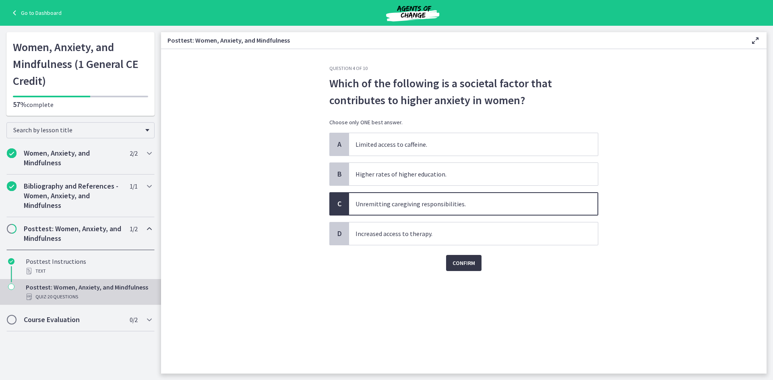
click at [458, 263] on span "Confirm" at bounding box center [463, 263] width 23 height 10
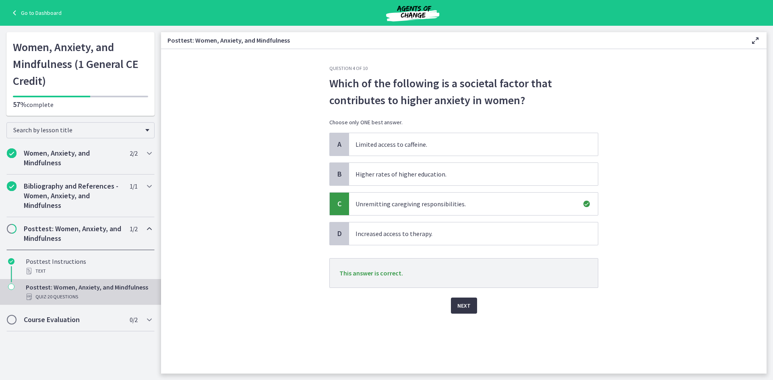
click at [457, 305] on span "Next" at bounding box center [463, 306] width 13 height 10
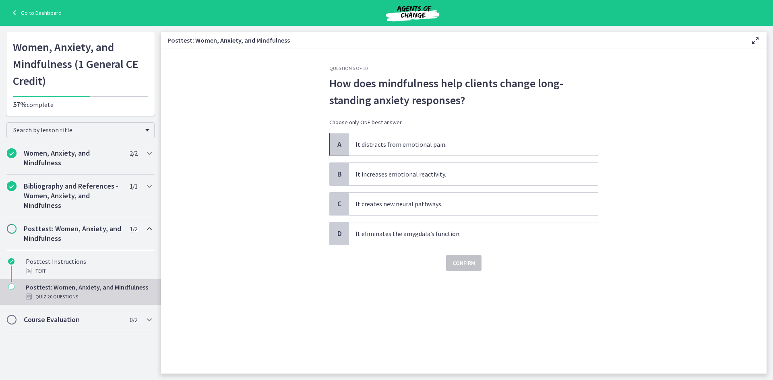
click at [436, 145] on span "It distracts from emotional pain." at bounding box center [473, 144] width 249 height 23
click at [470, 261] on span "Confirm" at bounding box center [463, 263] width 23 height 10
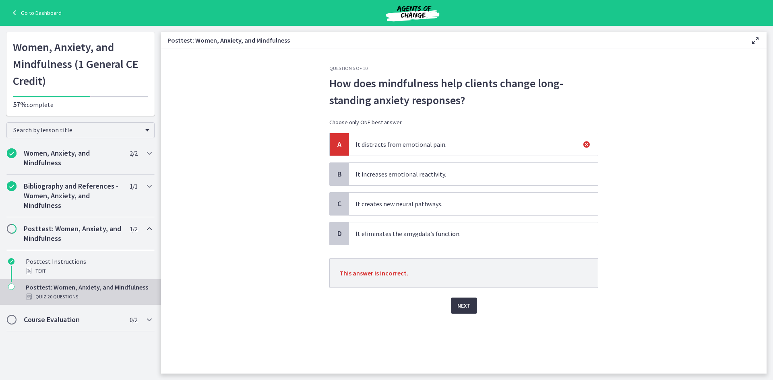
click at [470, 305] on span "Next" at bounding box center [463, 306] width 13 height 10
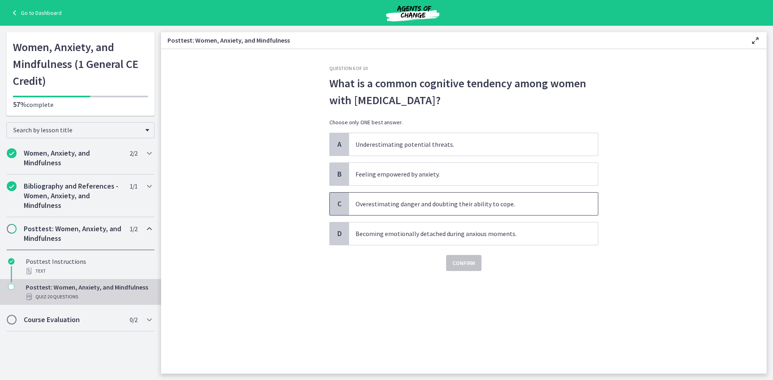
click at [465, 207] on span "Overestimating danger and doubting their ability to cope." at bounding box center [473, 204] width 249 height 23
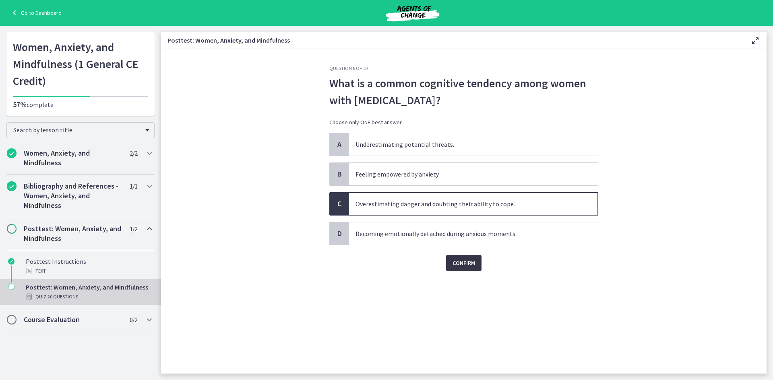
click at [470, 261] on span "Confirm" at bounding box center [463, 263] width 23 height 10
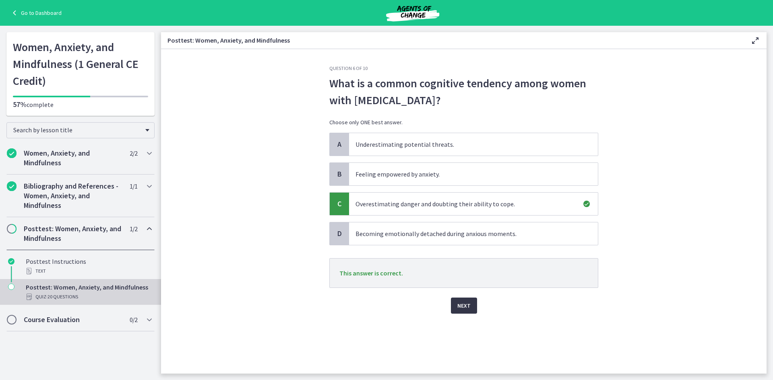
click at [471, 306] on button "Next" at bounding box center [464, 306] width 26 height 16
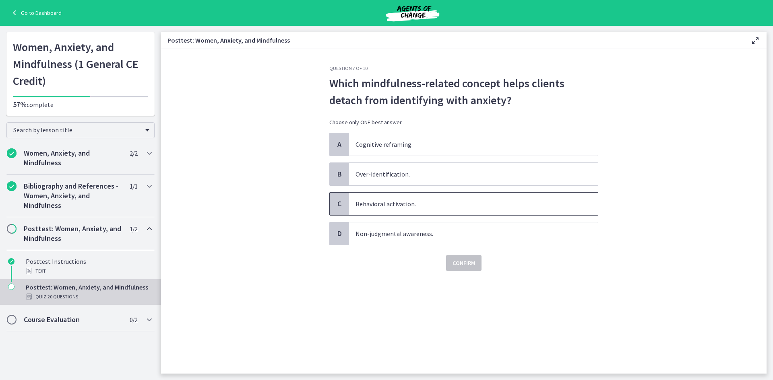
click at [453, 206] on span "Behavioral activation." at bounding box center [473, 204] width 249 height 23
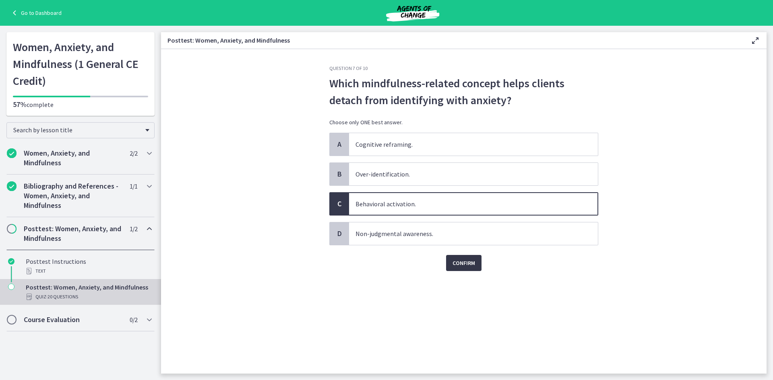
click at [451, 260] on button "Confirm" at bounding box center [463, 263] width 35 height 16
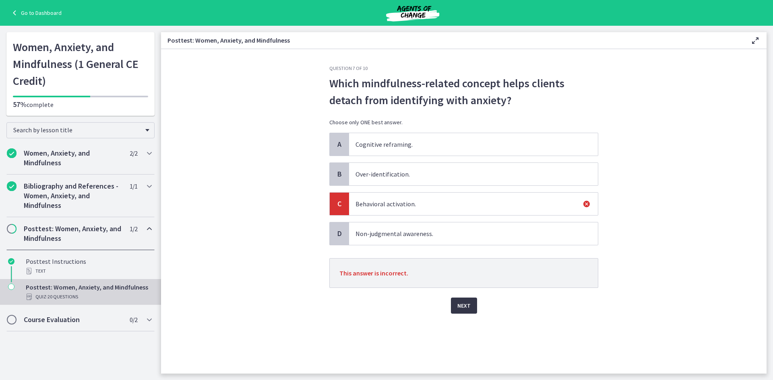
click at [469, 299] on button "Next" at bounding box center [464, 306] width 26 height 16
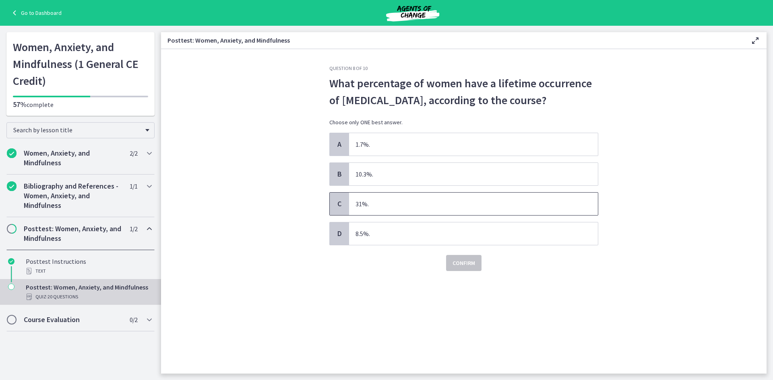
click at [379, 197] on span "31%." at bounding box center [473, 204] width 249 height 23
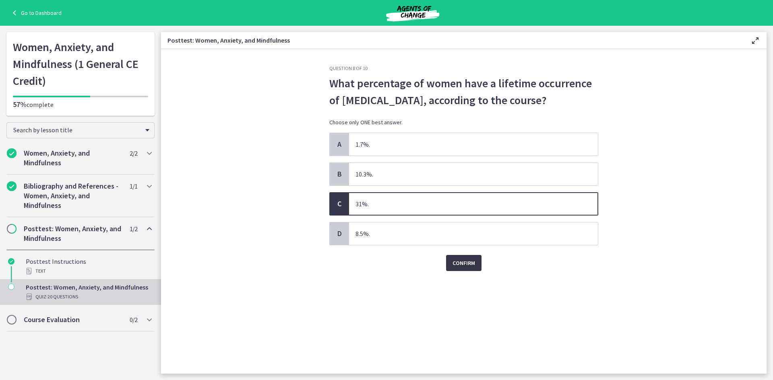
click at [463, 260] on span "Confirm" at bounding box center [463, 263] width 23 height 10
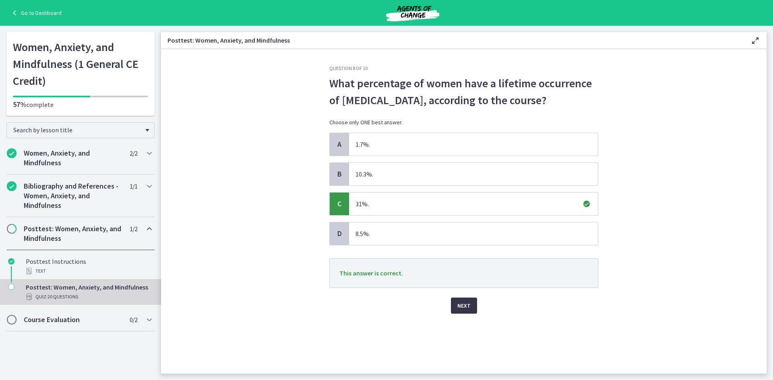
click at [465, 305] on span "Next" at bounding box center [463, 306] width 13 height 10
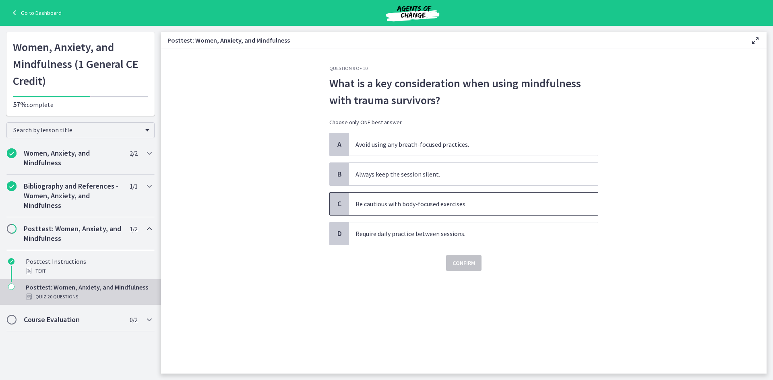
click at [441, 204] on span "Be cautious with body-focused exercises." at bounding box center [473, 204] width 249 height 23
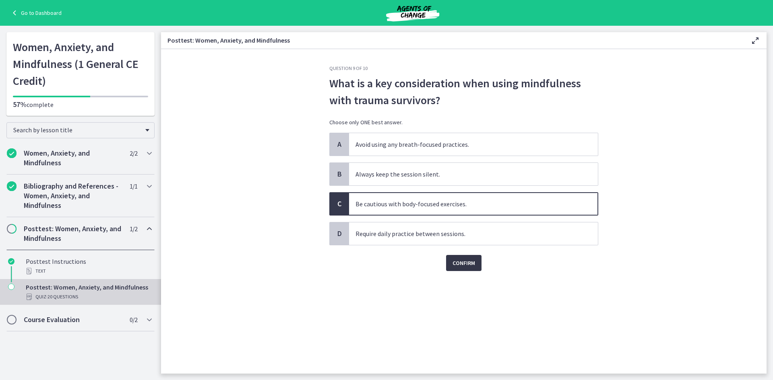
click at [464, 267] on span "Confirm" at bounding box center [463, 263] width 23 height 10
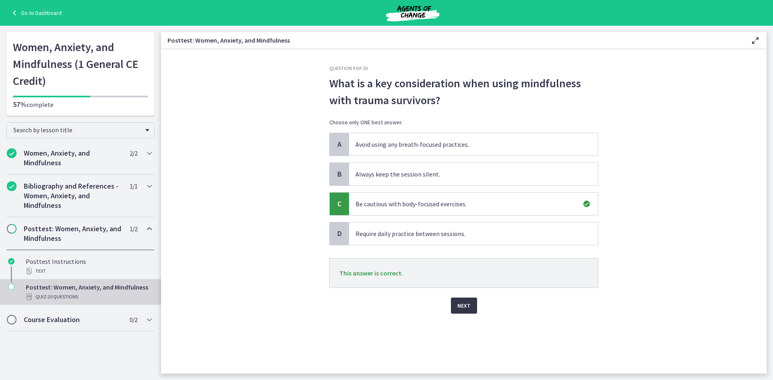
click at [462, 300] on button "Next" at bounding box center [464, 306] width 26 height 16
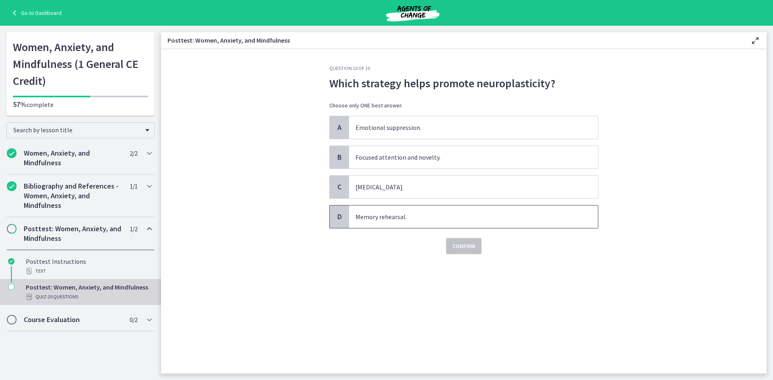
click at [425, 216] on span "Memory rehearsal." at bounding box center [473, 217] width 249 height 23
click at [455, 246] on span "Confirm" at bounding box center [463, 247] width 23 height 10
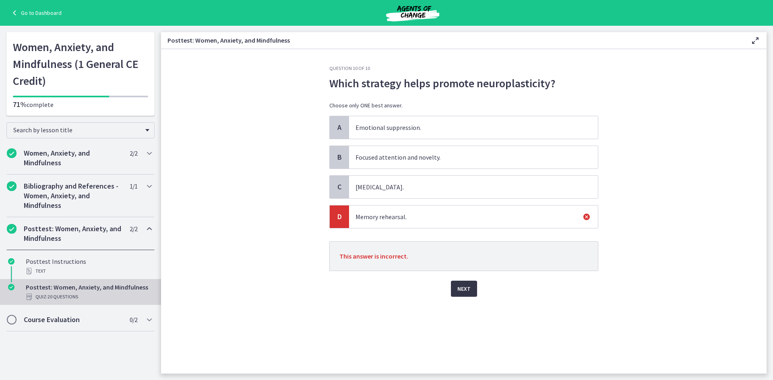
click at [467, 293] on span "Next" at bounding box center [463, 289] width 13 height 10
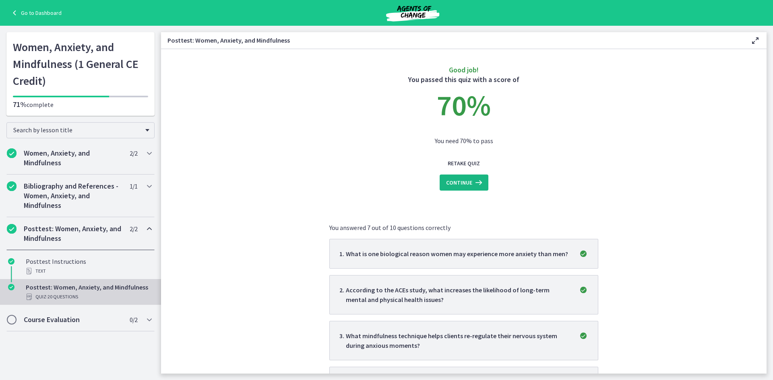
click at [478, 180] on icon at bounding box center [477, 183] width 11 height 10
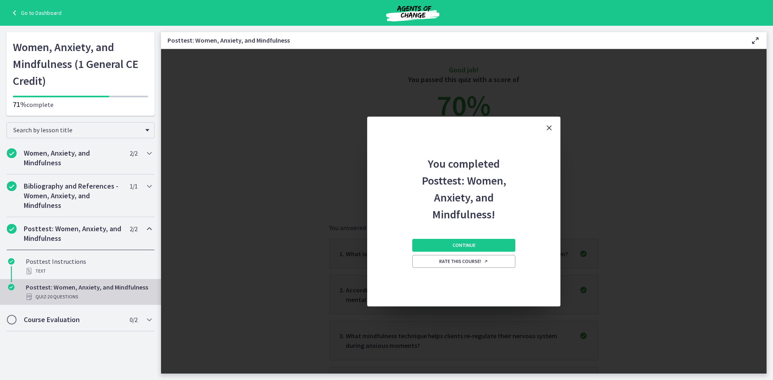
click at [483, 252] on div "Continue Rate this course!" at bounding box center [463, 265] width 103 height 84
click at [483, 246] on button "Continue" at bounding box center [463, 245] width 103 height 13
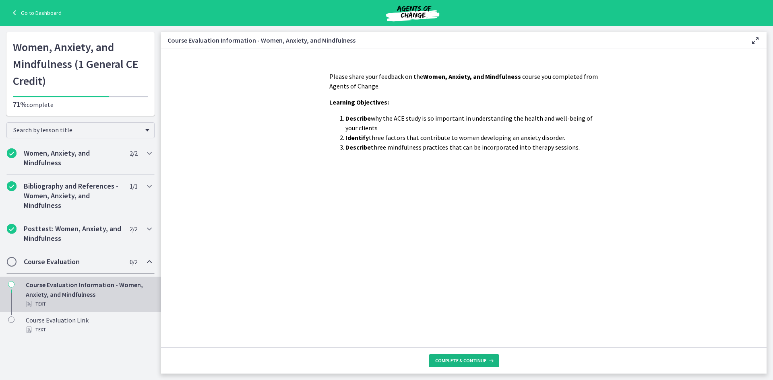
click at [469, 366] on button "Complete & continue" at bounding box center [464, 361] width 70 height 13
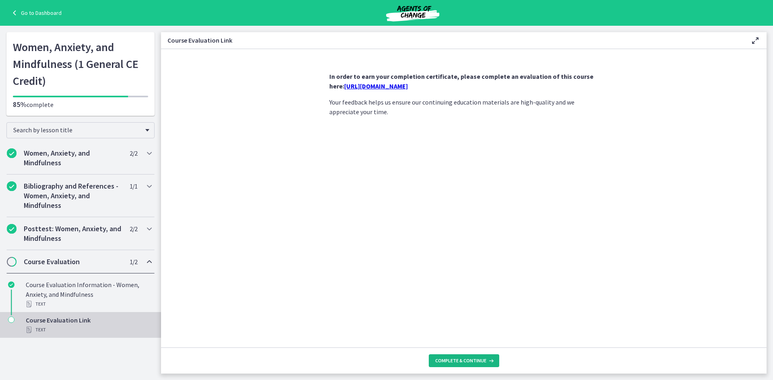
click at [468, 358] on span "Complete & continue" at bounding box center [460, 361] width 51 height 6
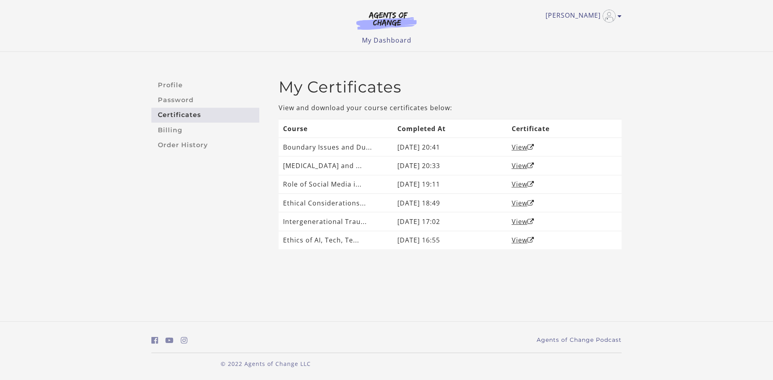
click at [380, 15] on img at bounding box center [386, 20] width 77 height 19
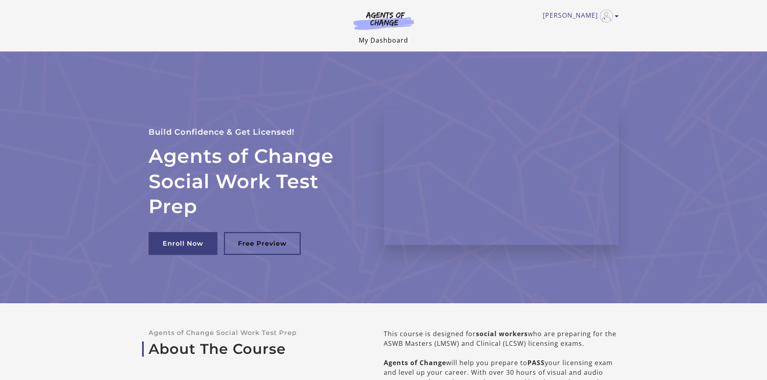
click at [392, 42] on link "My Dashboard" at bounding box center [384, 40] width 50 height 9
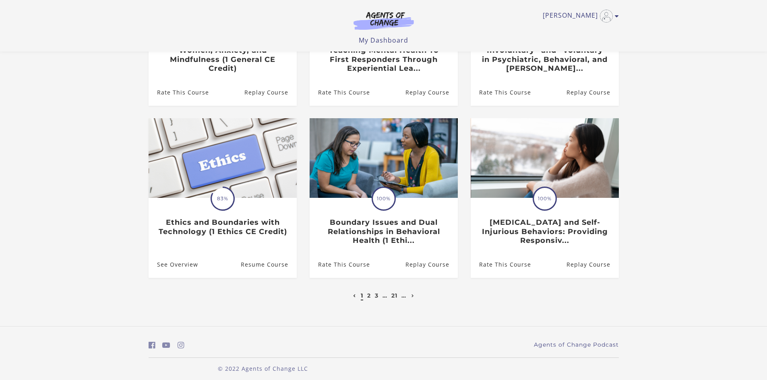
scroll to position [186, 0]
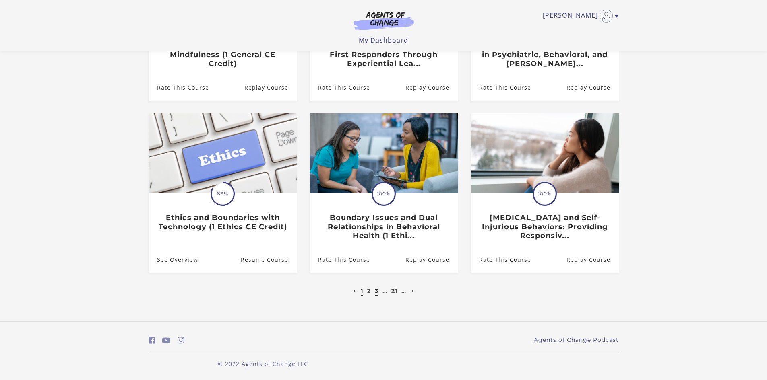
click at [375, 291] on link "3" at bounding box center [377, 290] width 4 height 7
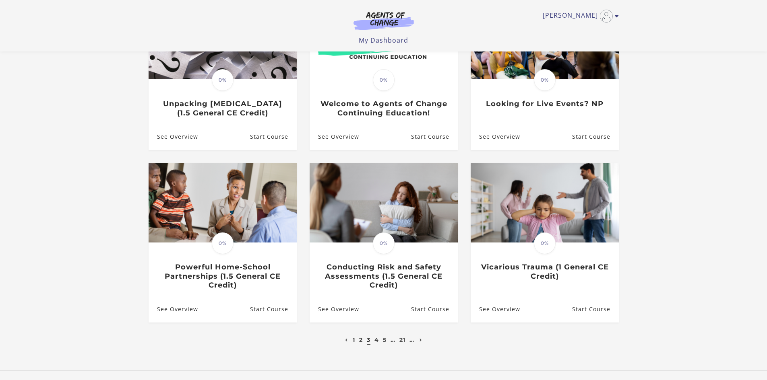
scroll to position [176, 0]
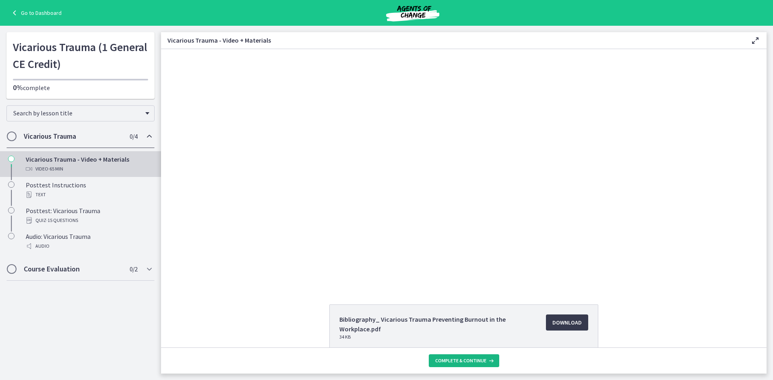
click at [476, 361] on span "Complete & continue" at bounding box center [460, 361] width 51 height 6
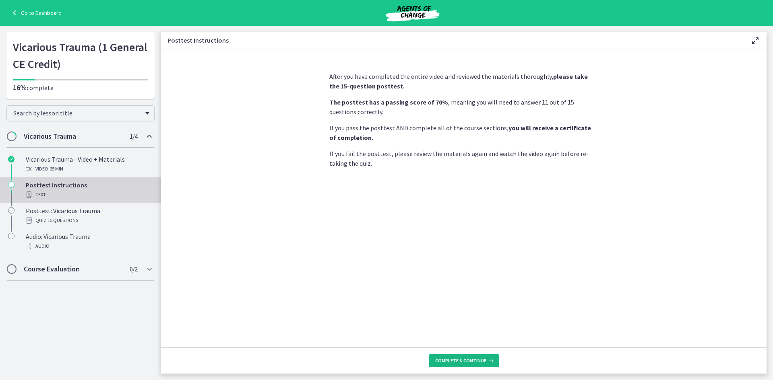
click at [476, 361] on span "Complete & continue" at bounding box center [460, 361] width 51 height 6
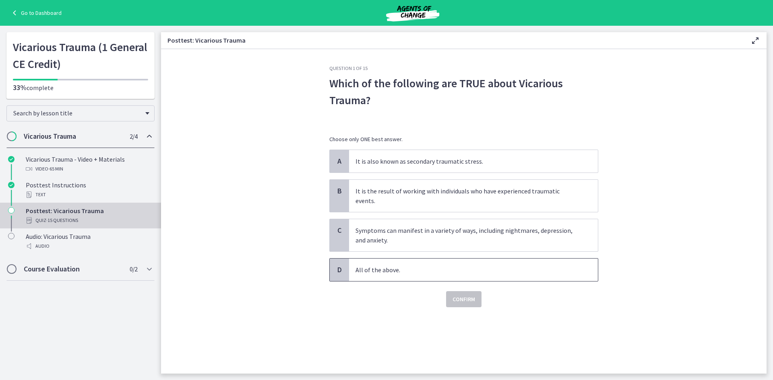
click at [411, 265] on p "All of the above." at bounding box center [465, 270] width 220 height 10
click at [458, 295] on span "Confirm" at bounding box center [463, 300] width 23 height 10
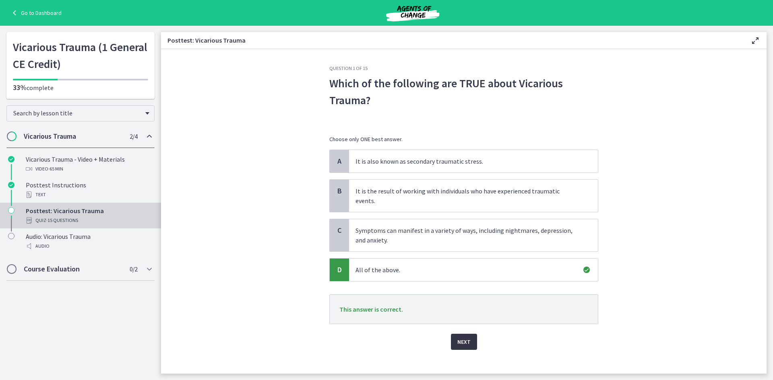
click at [465, 337] on span "Next" at bounding box center [463, 342] width 13 height 10
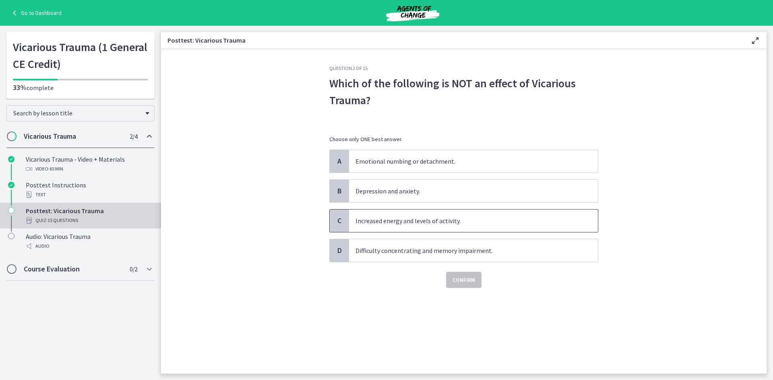
click at [443, 226] on span "Increased energy and levels of activity." at bounding box center [473, 221] width 249 height 23
click at [460, 279] on span "Confirm" at bounding box center [463, 280] width 23 height 10
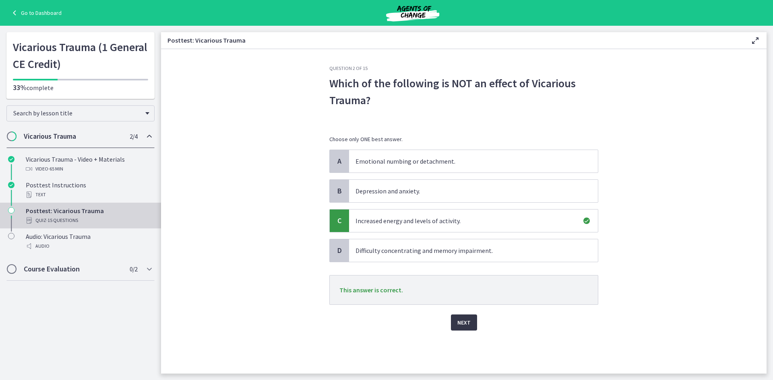
click at [473, 322] on button "Next" at bounding box center [464, 323] width 26 height 16
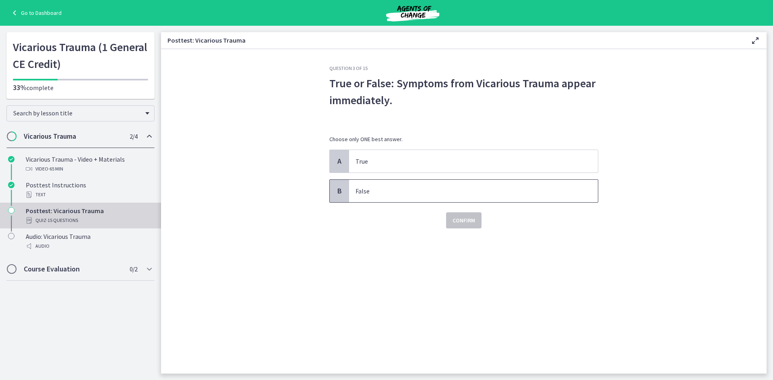
click at [406, 195] on p "False" at bounding box center [465, 191] width 220 height 10
click at [461, 226] on button "Confirm" at bounding box center [463, 221] width 35 height 16
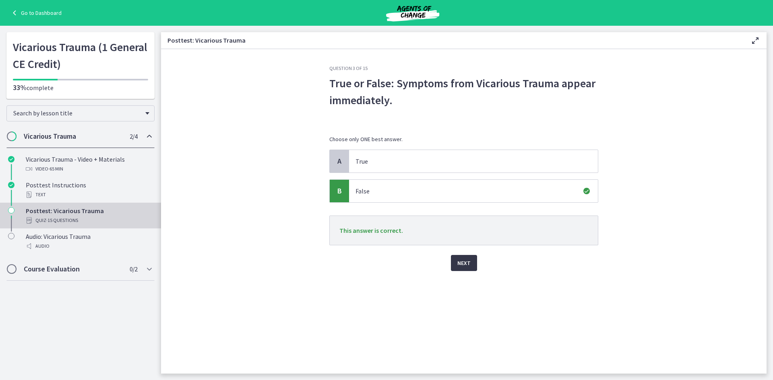
click at [468, 265] on span "Next" at bounding box center [463, 263] width 13 height 10
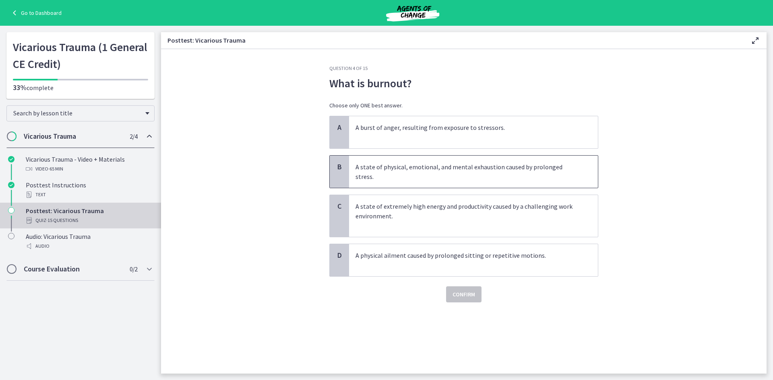
click at [537, 167] on p "A state of physical, emotional, and mental exhaustion caused by prolonged stres…" at bounding box center [465, 171] width 220 height 19
click at [466, 290] on span "Confirm" at bounding box center [463, 295] width 23 height 10
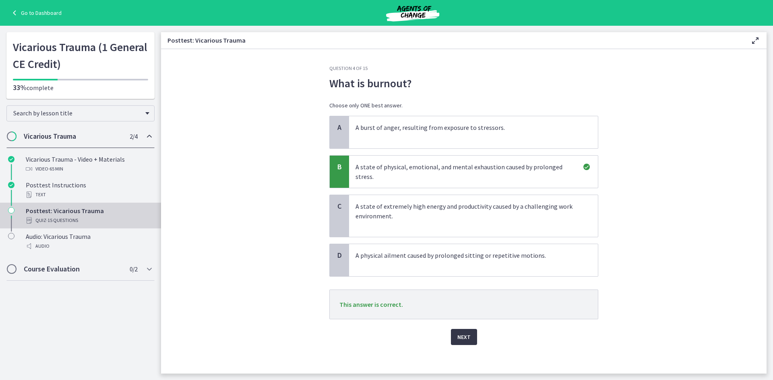
click at [463, 332] on span "Next" at bounding box center [463, 337] width 13 height 10
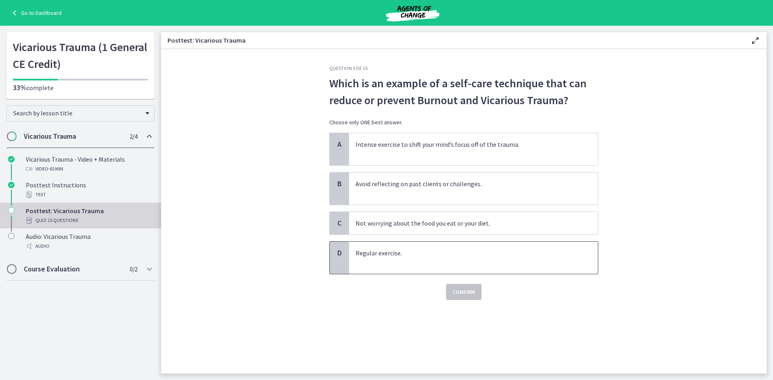
click at [428, 250] on p "Regular exercise." at bounding box center [465, 257] width 220 height 19
click at [461, 292] on span "Confirm" at bounding box center [463, 292] width 23 height 10
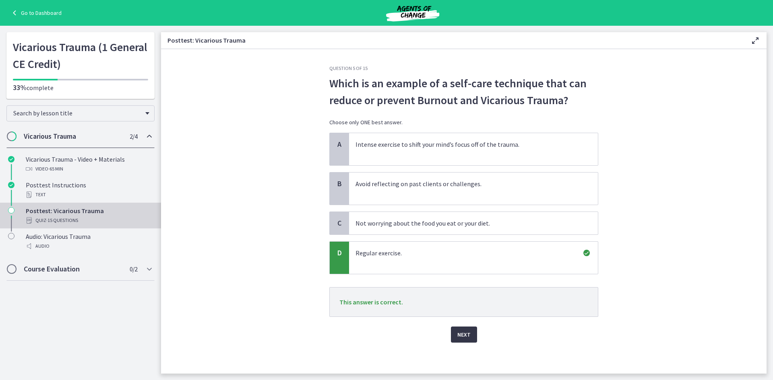
click at [458, 330] on span "Next" at bounding box center [463, 335] width 13 height 10
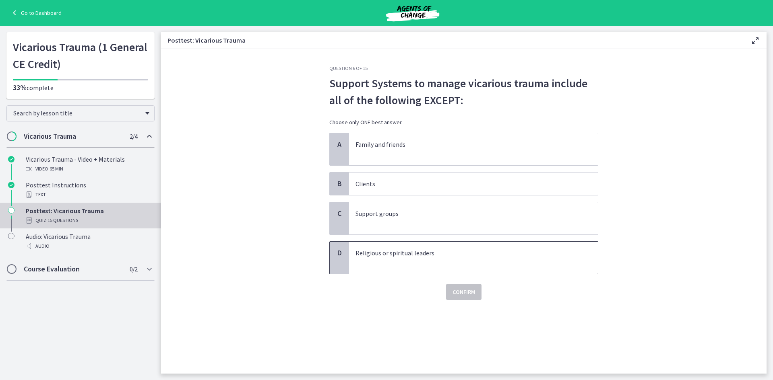
click at [459, 263] on p "Religious or spiritual leaders" at bounding box center [465, 257] width 220 height 19
click at [458, 294] on span "Confirm" at bounding box center [463, 292] width 23 height 10
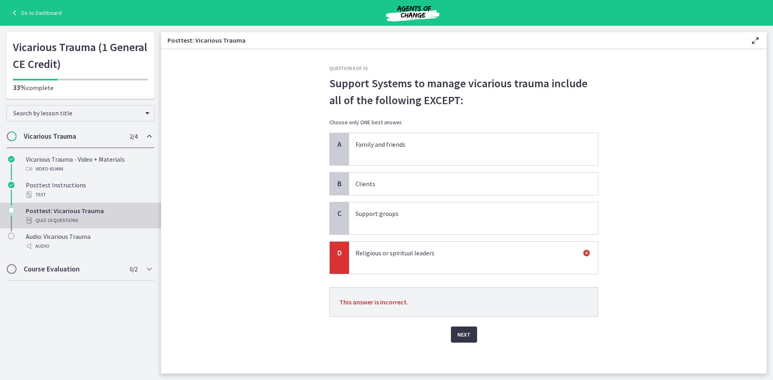
click at [462, 339] on span "Next" at bounding box center [463, 335] width 13 height 10
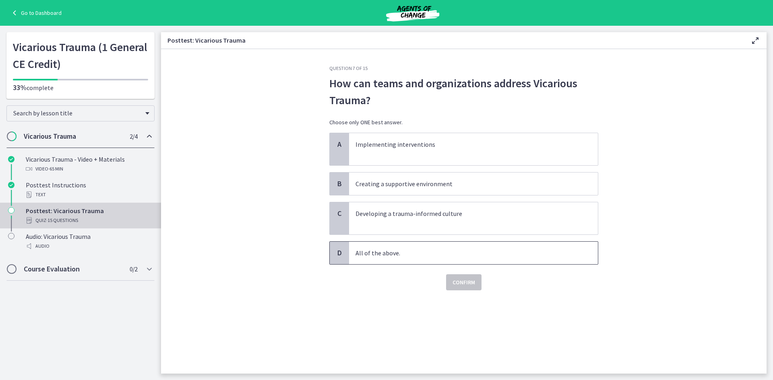
click at [444, 252] on p "All of the above." at bounding box center [465, 253] width 220 height 10
click at [459, 293] on div "Question 7 of 15 How can teams and organizations address Vicarious Trauma? Choo…" at bounding box center [464, 219] width 282 height 309
click at [460, 289] on button "Confirm" at bounding box center [463, 283] width 35 height 16
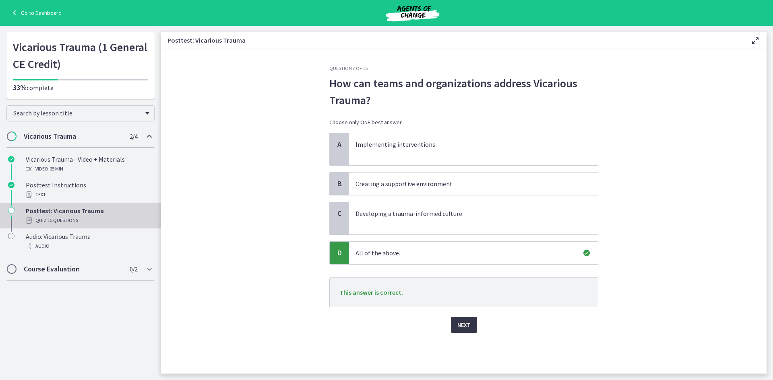
click at [460, 329] on span "Next" at bounding box center [463, 325] width 13 height 10
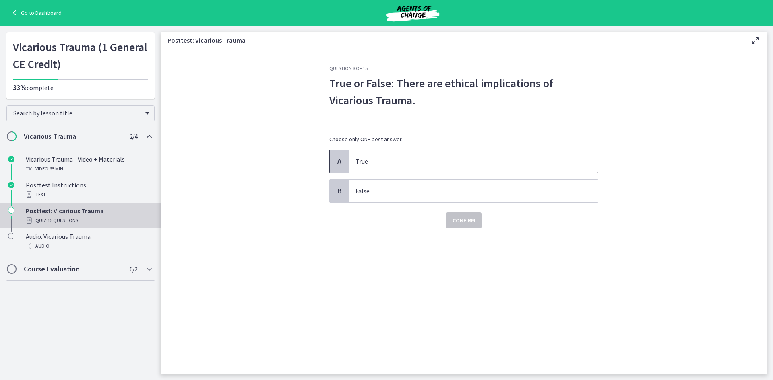
click at [385, 160] on p "True" at bounding box center [465, 162] width 220 height 10
click at [463, 219] on span "Confirm" at bounding box center [463, 221] width 23 height 10
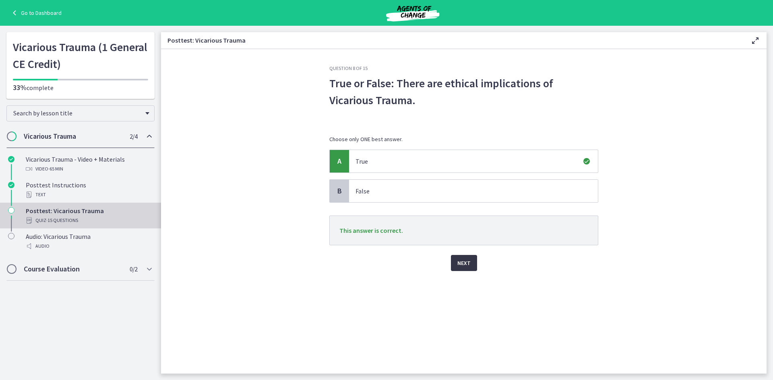
click at [467, 260] on span "Next" at bounding box center [463, 263] width 13 height 10
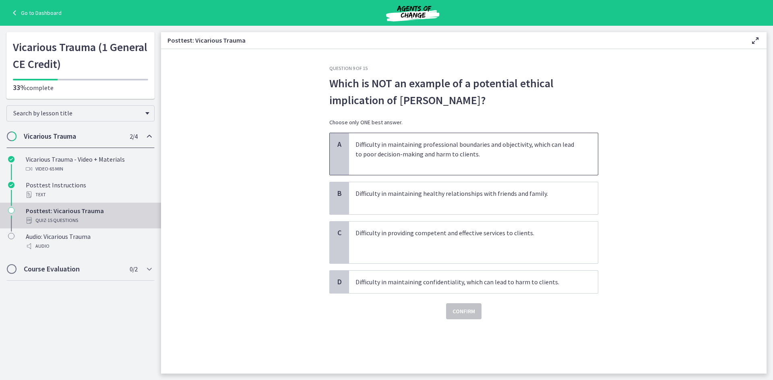
click at [492, 157] on p "Difficulty in maintaining professional boundaries and objectivity, which can le…" at bounding box center [465, 154] width 220 height 29
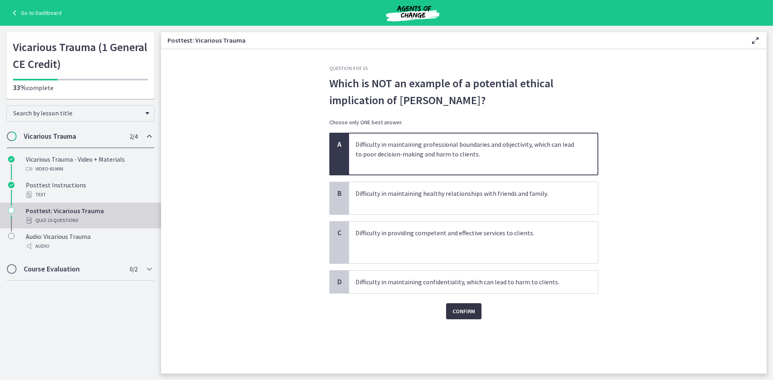
click at [471, 314] on span "Confirm" at bounding box center [463, 312] width 23 height 10
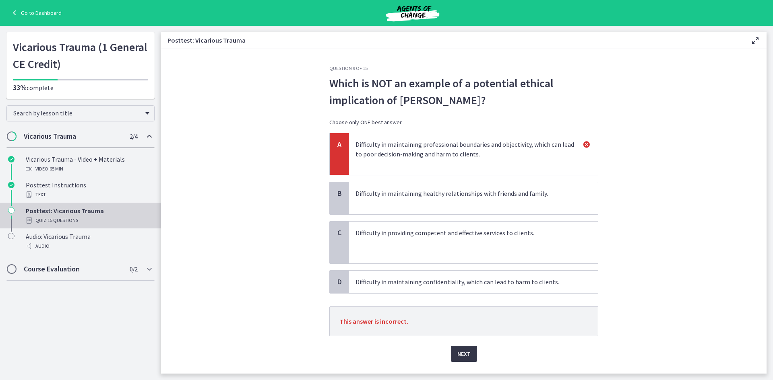
click at [460, 349] on button "Next" at bounding box center [464, 354] width 26 height 16
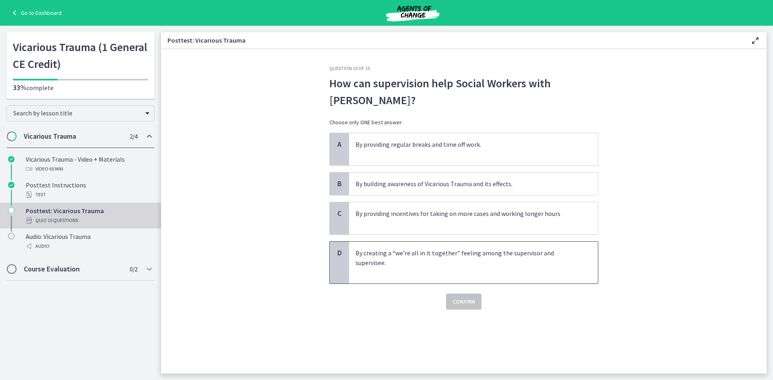
click at [459, 269] on p "By creating a “we’re all in it together” feeling among the supervisor and super…" at bounding box center [465, 262] width 220 height 29
click at [463, 302] on span "Confirm" at bounding box center [463, 302] width 23 height 10
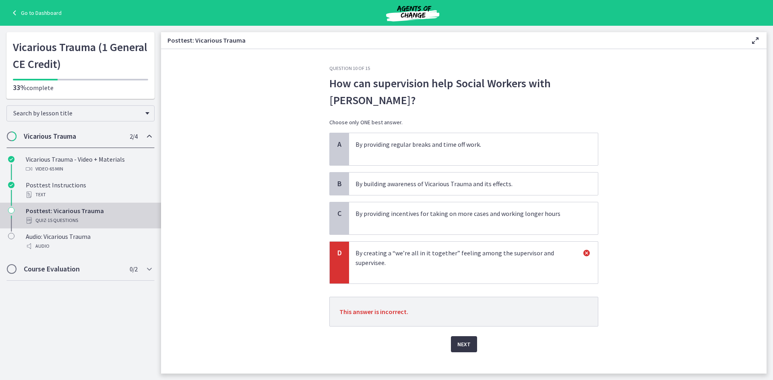
click at [463, 346] on span "Next" at bounding box center [463, 345] width 13 height 10
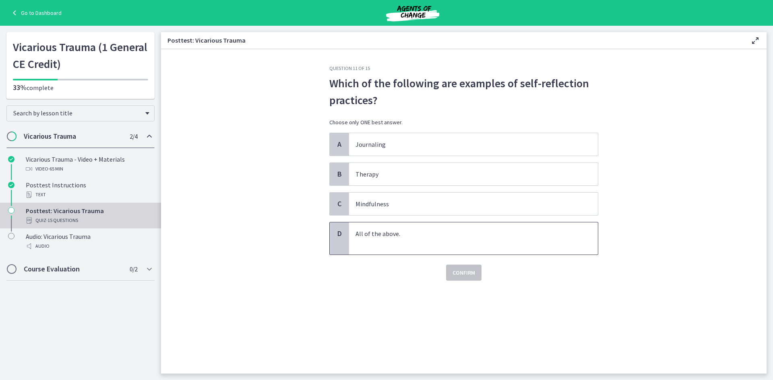
click at [435, 240] on p "All of the above." at bounding box center [465, 238] width 220 height 19
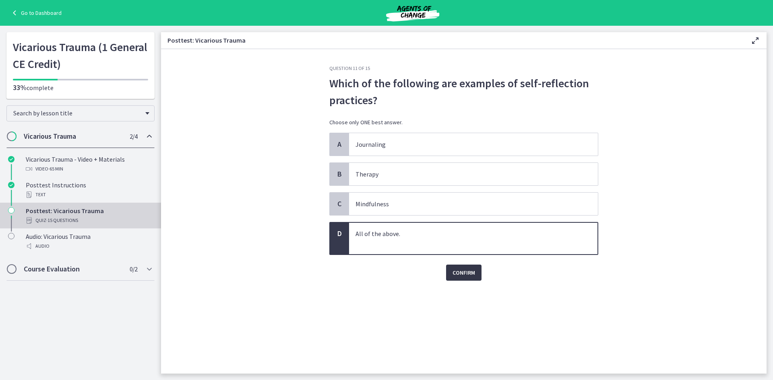
click at [454, 274] on span "Confirm" at bounding box center [463, 273] width 23 height 10
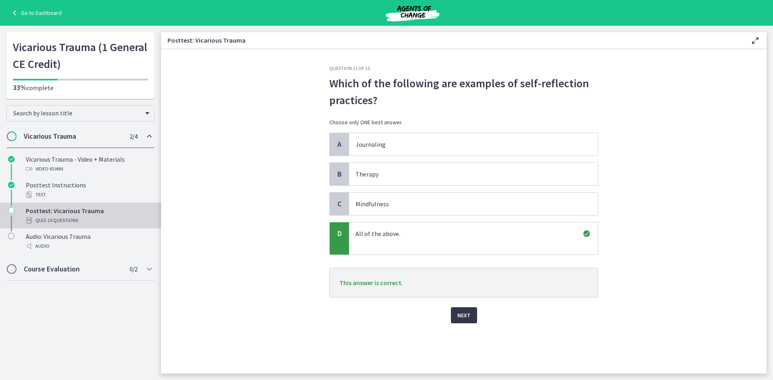
click at [465, 320] on span "Next" at bounding box center [463, 316] width 13 height 10
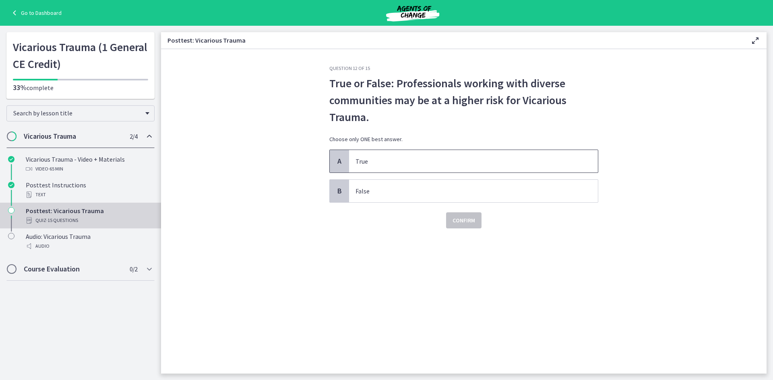
click at [418, 163] on p "True" at bounding box center [465, 162] width 220 height 10
click at [452, 226] on button "Confirm" at bounding box center [463, 221] width 35 height 16
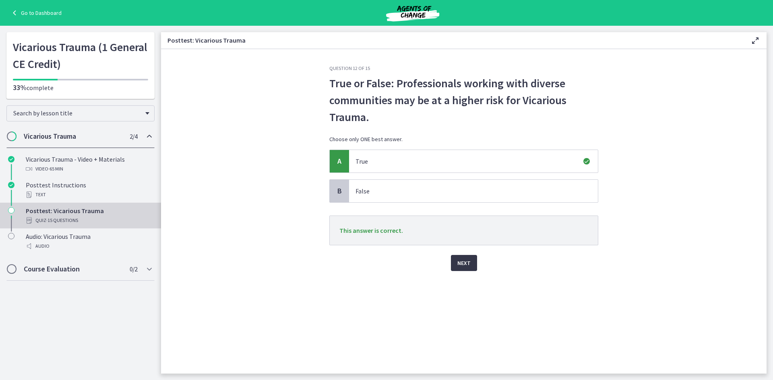
click at [466, 268] on button "Next" at bounding box center [464, 263] width 26 height 16
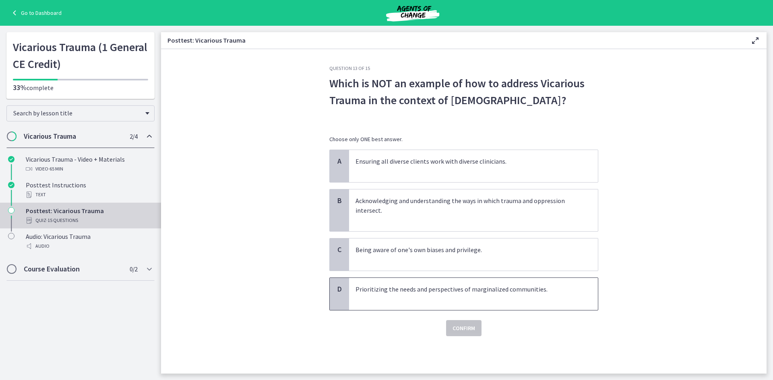
click at [439, 296] on p "Prioritizing the needs and perspectives of marginalized communities." at bounding box center [465, 294] width 220 height 19
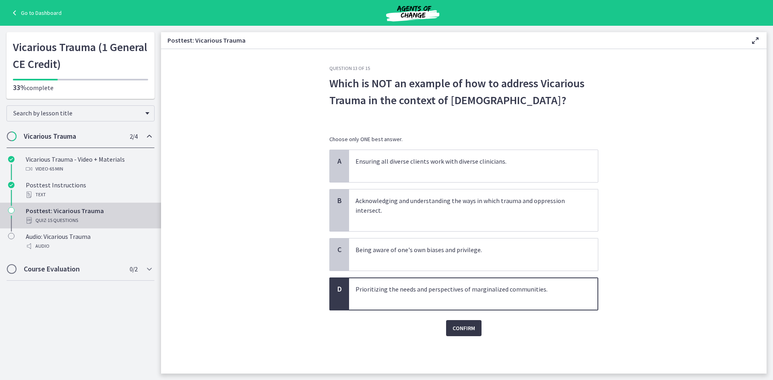
click at [466, 328] on span "Confirm" at bounding box center [463, 329] width 23 height 10
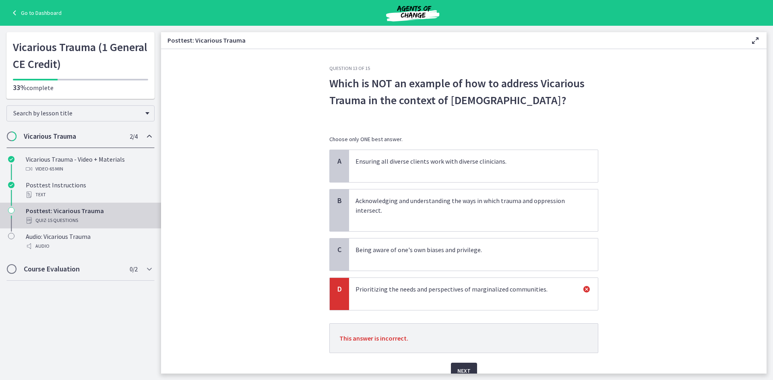
click at [461, 371] on span "Next" at bounding box center [463, 371] width 13 height 10
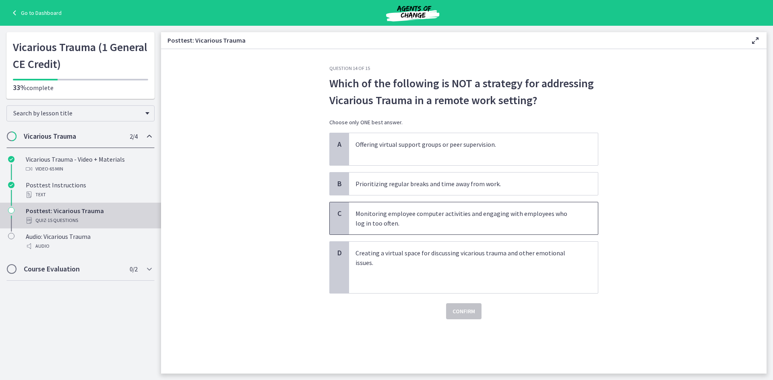
click at [436, 219] on p "Monitoring employee computer activities and engaging with employees who log in …" at bounding box center [465, 218] width 220 height 19
click at [466, 312] on span "Confirm" at bounding box center [463, 312] width 23 height 10
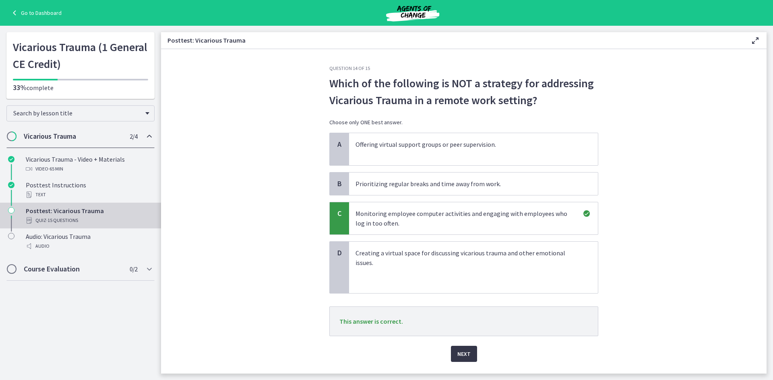
click at [465, 356] on span "Next" at bounding box center [463, 354] width 13 height 10
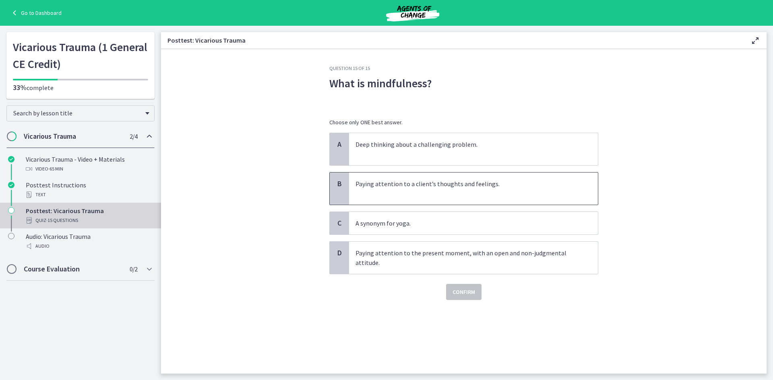
click at [460, 194] on p "Paying attention to a client’s thoughts and feelings." at bounding box center [465, 188] width 220 height 19
click at [473, 295] on span "Confirm" at bounding box center [463, 292] width 23 height 10
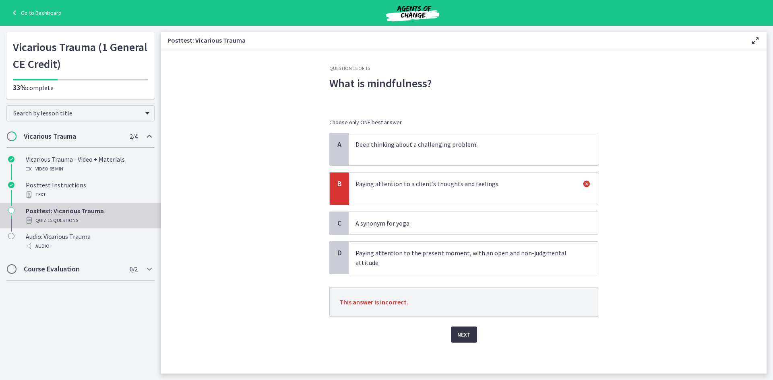
click at [466, 343] on button "Next" at bounding box center [464, 335] width 26 height 16
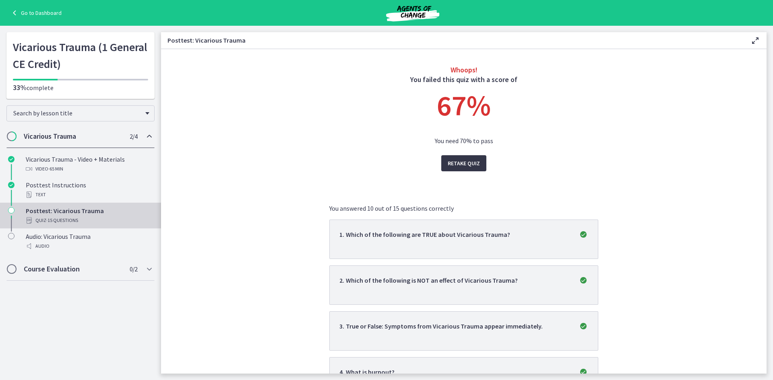
click at [453, 157] on button "Retake Quiz" at bounding box center [463, 163] width 45 height 16
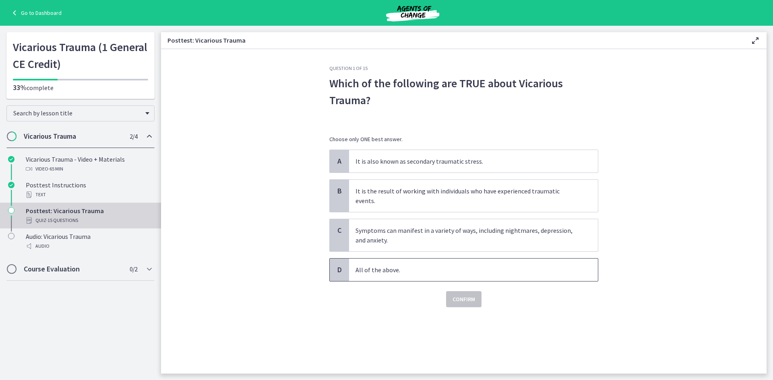
click at [438, 259] on span "All of the above." at bounding box center [473, 270] width 249 height 23
click at [463, 295] on span "Confirm" at bounding box center [463, 300] width 23 height 10
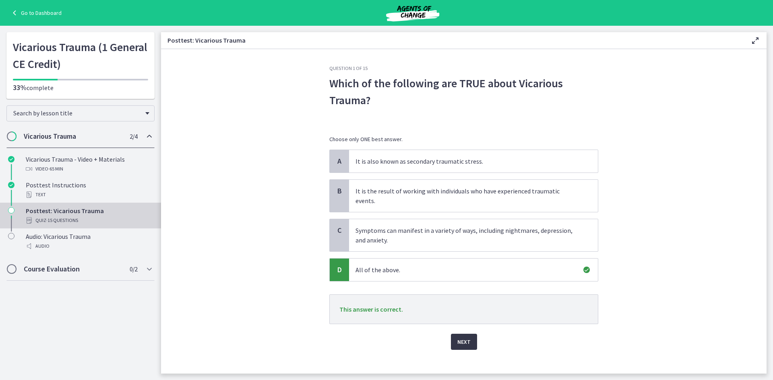
click at [467, 337] on span "Next" at bounding box center [463, 342] width 13 height 10
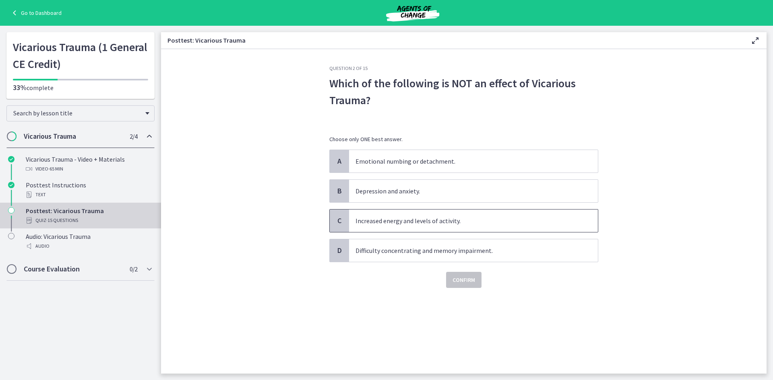
click at [409, 220] on p "Increased energy and levels of activity." at bounding box center [465, 221] width 220 height 10
click at [472, 281] on span "Confirm" at bounding box center [463, 280] width 23 height 10
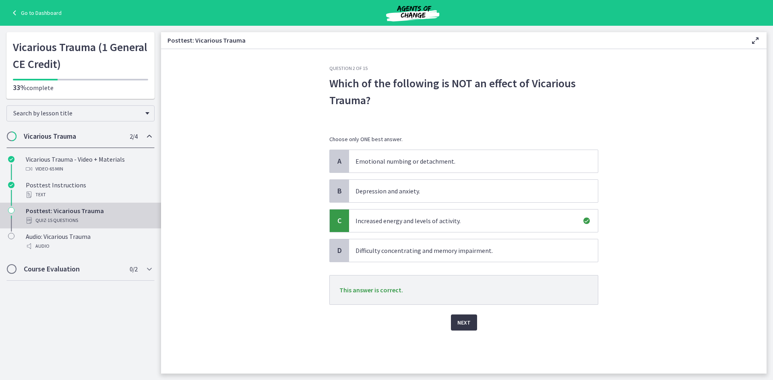
click at [465, 320] on span "Next" at bounding box center [463, 323] width 13 height 10
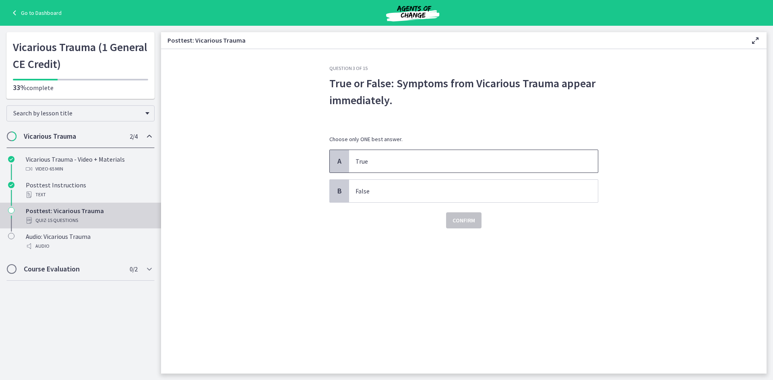
click at [407, 158] on p "True" at bounding box center [465, 162] width 220 height 10
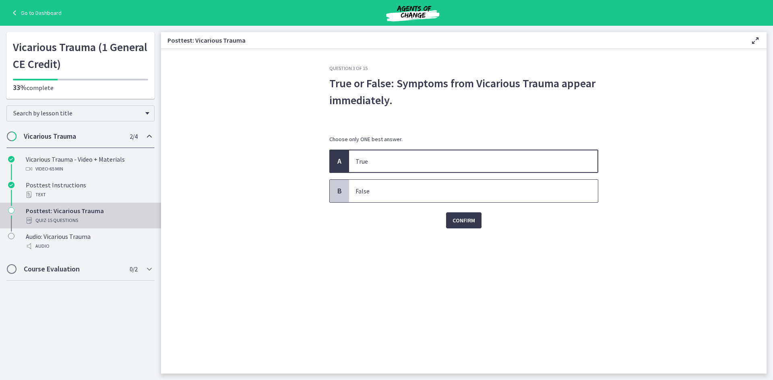
drag, startPoint x: 402, startPoint y: 192, endPoint x: 408, endPoint y: 211, distance: 19.1
click at [402, 193] on p "False" at bounding box center [465, 191] width 220 height 10
click at [461, 224] on span "Confirm" at bounding box center [463, 221] width 23 height 10
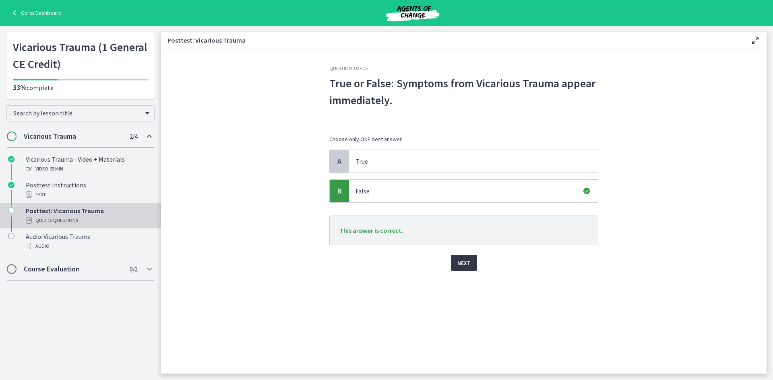
click at [466, 265] on span "Next" at bounding box center [463, 263] width 13 height 10
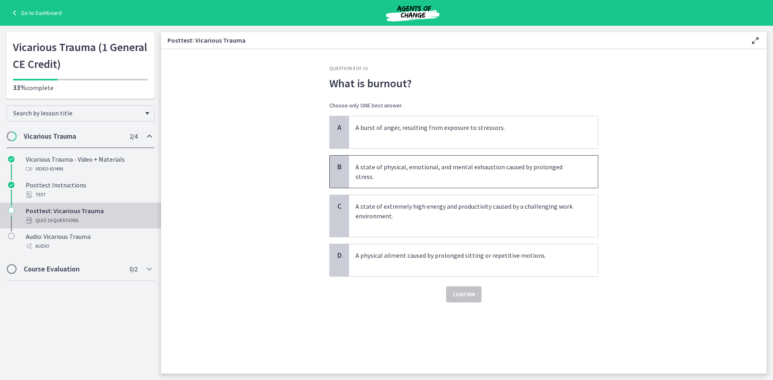
click at [413, 167] on p "A state of physical, emotional, and mental exhaustion caused by prolonged stres…" at bounding box center [465, 171] width 220 height 19
click at [460, 290] on span "Confirm" at bounding box center [463, 295] width 23 height 10
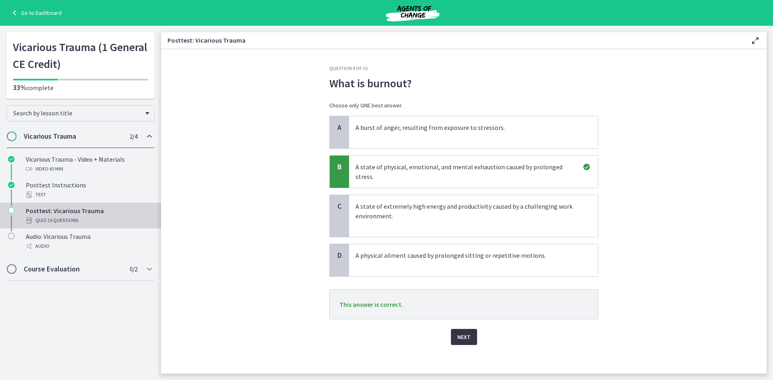
click at [464, 332] on span "Next" at bounding box center [463, 337] width 13 height 10
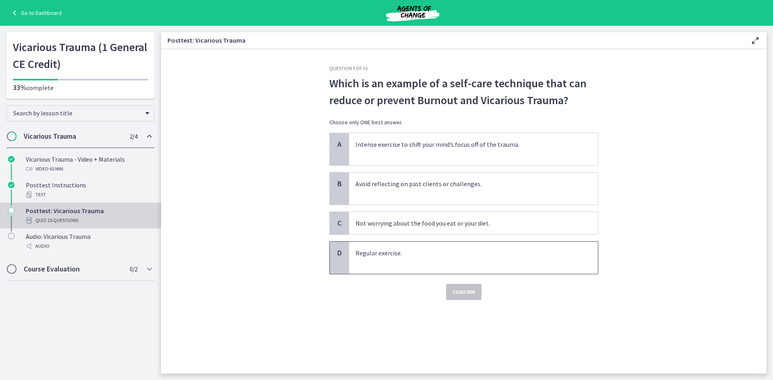
click at [423, 256] on p "Regular exercise." at bounding box center [465, 257] width 220 height 19
click at [465, 295] on span "Confirm" at bounding box center [463, 292] width 23 height 10
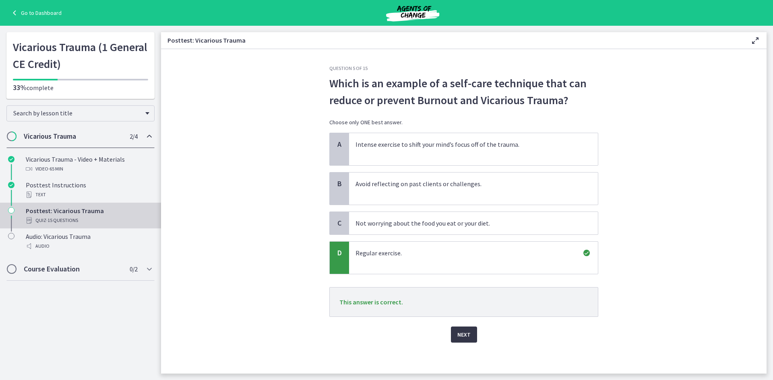
click at [465, 339] on span "Next" at bounding box center [463, 335] width 13 height 10
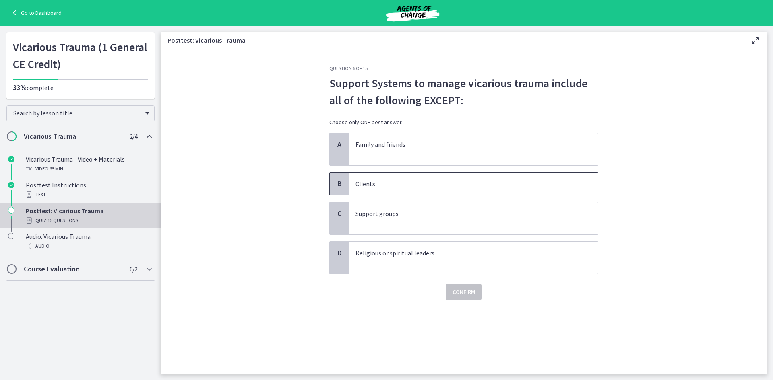
click at [418, 180] on p "Clients" at bounding box center [465, 184] width 220 height 10
click at [464, 293] on span "Confirm" at bounding box center [463, 292] width 23 height 10
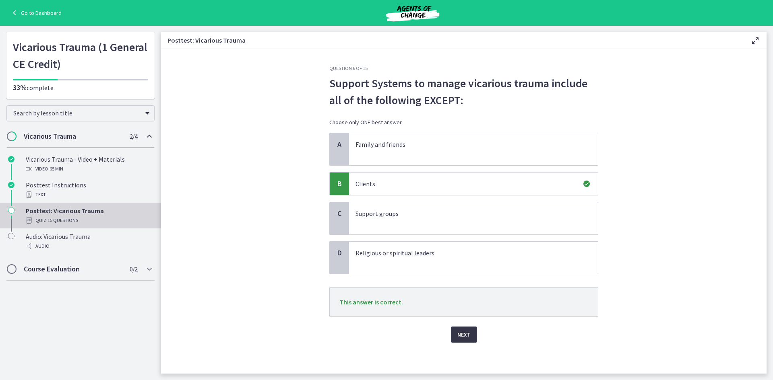
click at [469, 338] on button "Next" at bounding box center [464, 335] width 26 height 16
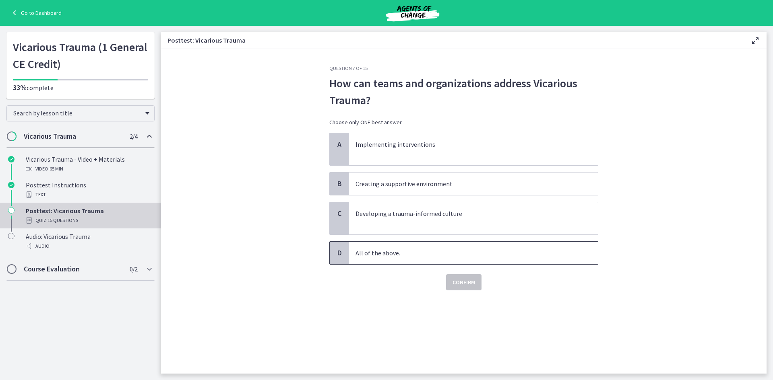
click at [412, 252] on p "All of the above." at bounding box center [465, 253] width 220 height 10
click at [465, 284] on span "Confirm" at bounding box center [463, 283] width 23 height 10
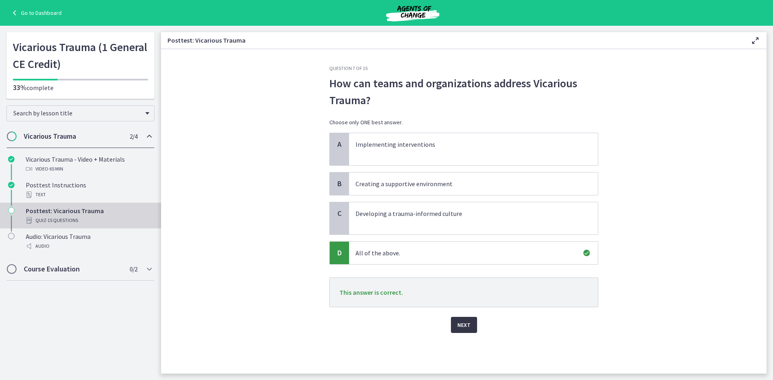
click at [463, 328] on span "Next" at bounding box center [463, 325] width 13 height 10
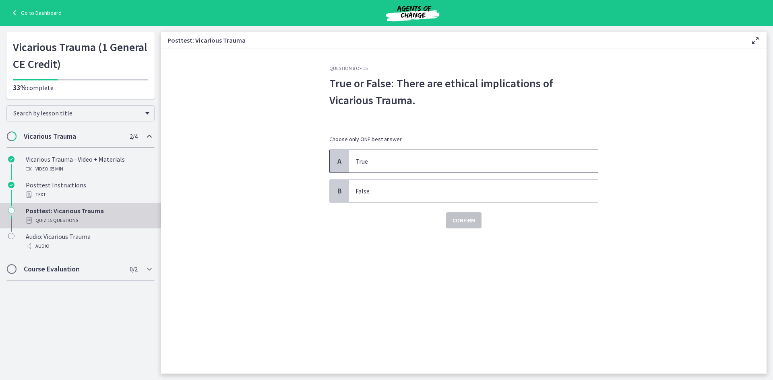
click at [390, 161] on p "True" at bounding box center [465, 162] width 220 height 10
click at [458, 218] on span "Confirm" at bounding box center [463, 221] width 23 height 10
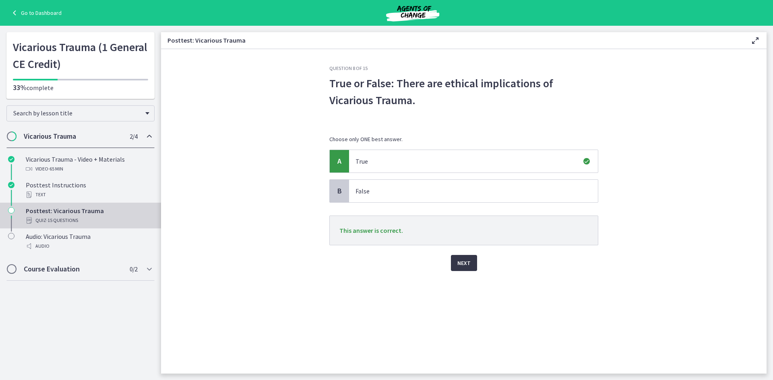
click at [465, 266] on span "Next" at bounding box center [463, 263] width 13 height 10
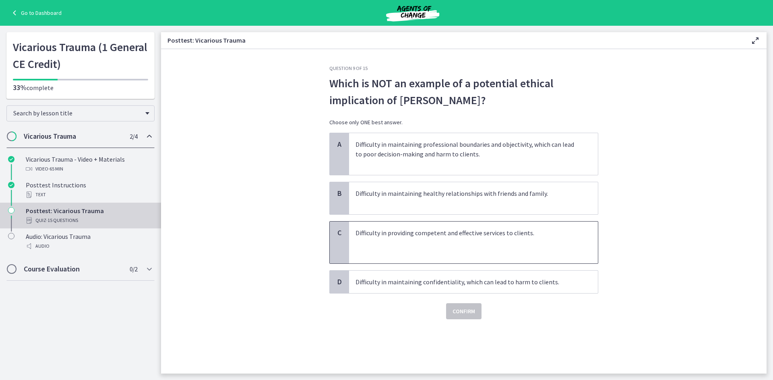
click at [442, 237] on p "Difficulty in providing competent and effective services to clients." at bounding box center [465, 242] width 220 height 29
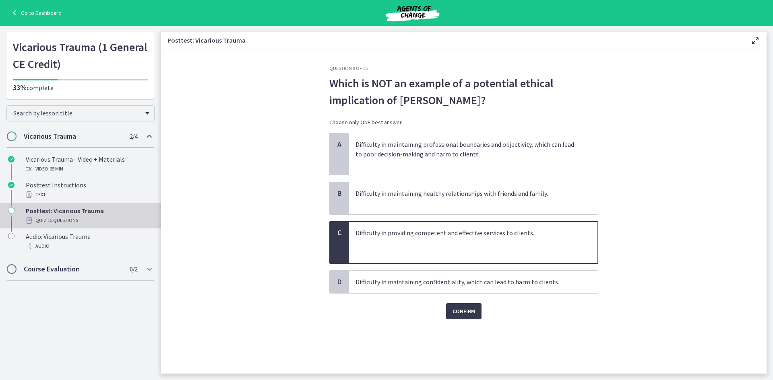
click at [462, 320] on div "Question 9 of 15 Which is NOT an example of a potential ethical implication of …" at bounding box center [464, 219] width 282 height 309
click at [462, 312] on span "Confirm" at bounding box center [463, 312] width 23 height 10
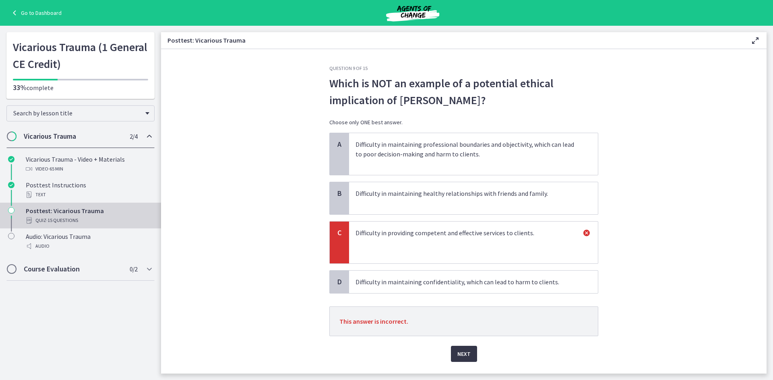
click at [458, 355] on span "Next" at bounding box center [463, 354] width 13 height 10
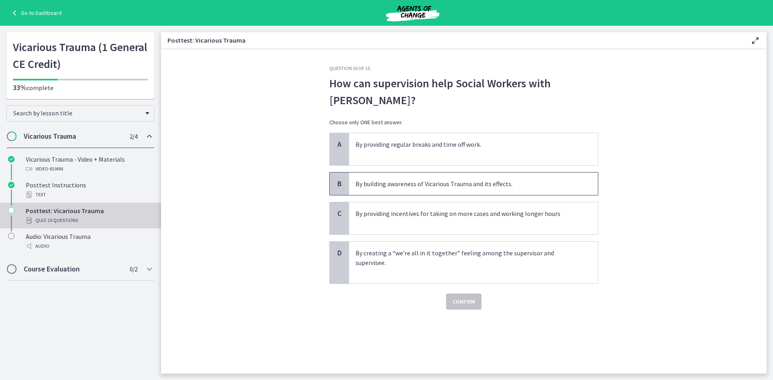
click at [521, 175] on span "By building awareness of Vicarious Trauma and its effects." at bounding box center [473, 184] width 249 height 23
click at [471, 297] on button "Confirm" at bounding box center [463, 302] width 35 height 16
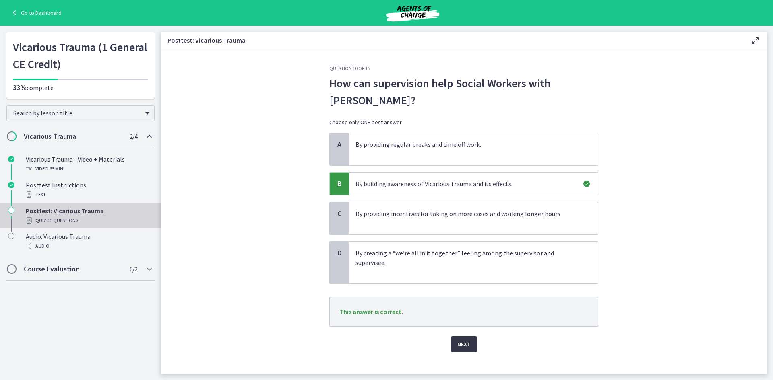
click at [453, 347] on button "Next" at bounding box center [464, 345] width 26 height 16
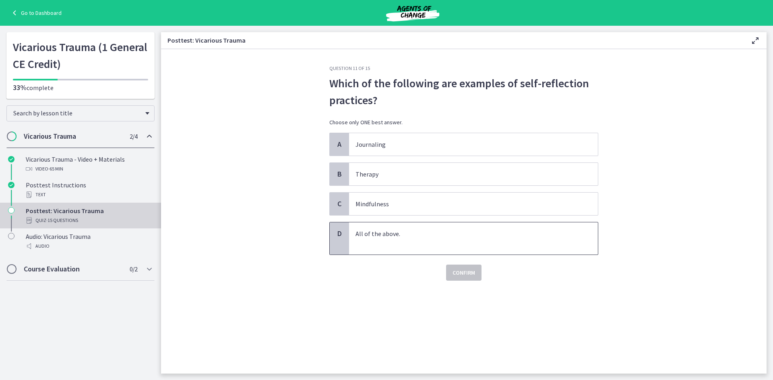
click at [393, 240] on p "All of the above." at bounding box center [465, 238] width 220 height 19
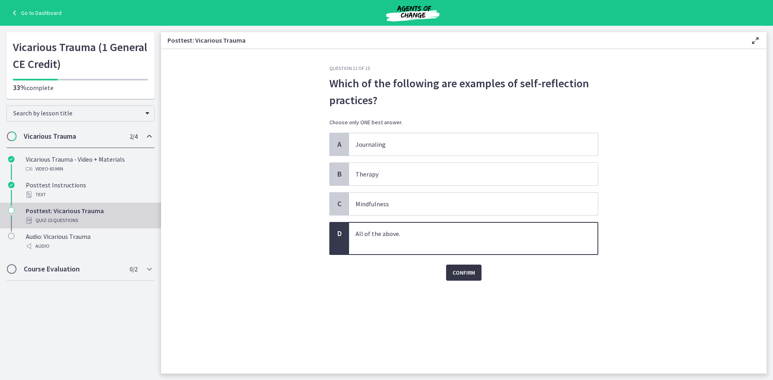
click at [473, 278] on button "Confirm" at bounding box center [463, 273] width 35 height 16
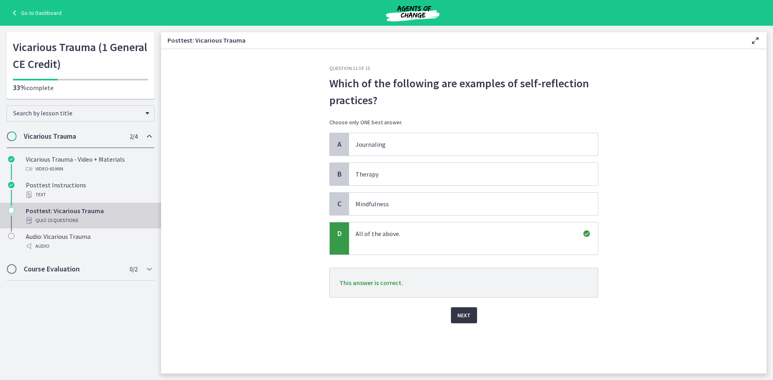
click at [467, 315] on span "Next" at bounding box center [463, 316] width 13 height 10
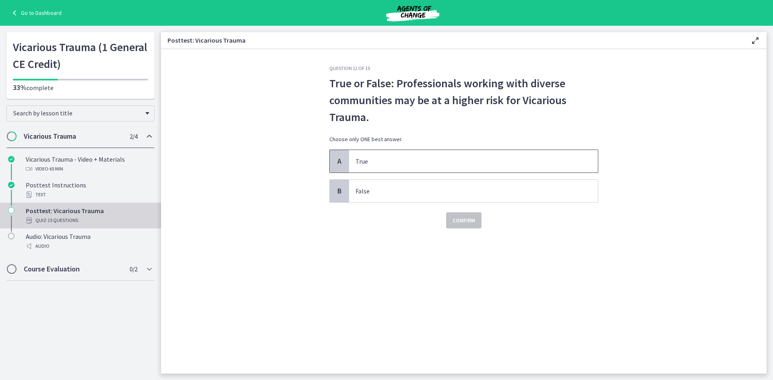
click at [384, 162] on p "True" at bounding box center [465, 162] width 220 height 10
click at [460, 227] on button "Confirm" at bounding box center [463, 221] width 35 height 16
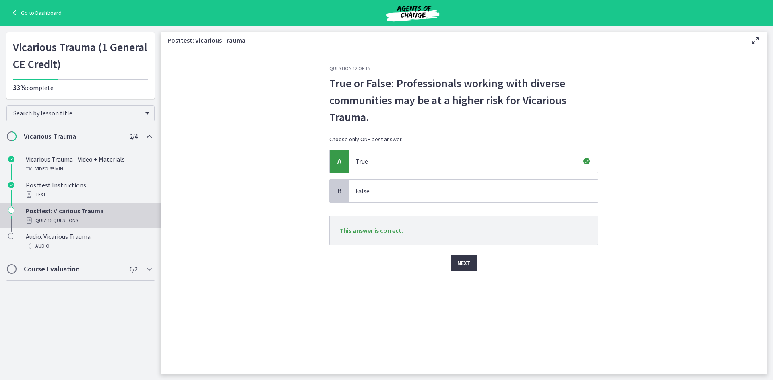
click at [468, 271] on button "Next" at bounding box center [464, 263] width 26 height 16
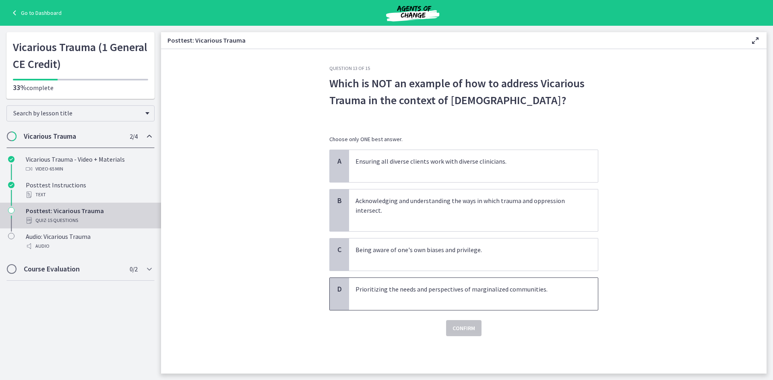
click at [402, 289] on p "Prioritizing the needs and perspectives of marginalized communities." at bounding box center [465, 294] width 220 height 19
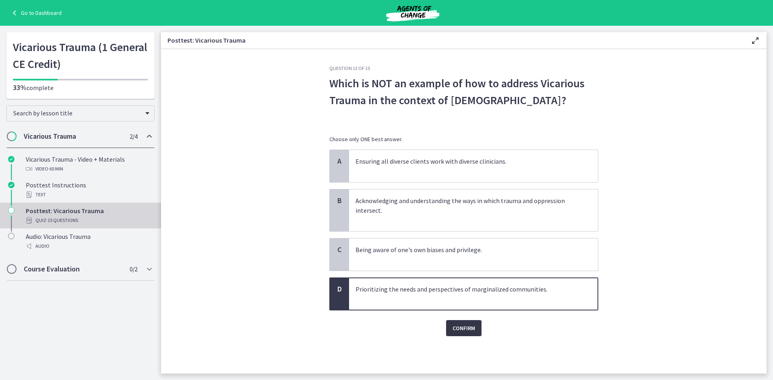
click at [471, 330] on span "Confirm" at bounding box center [463, 329] width 23 height 10
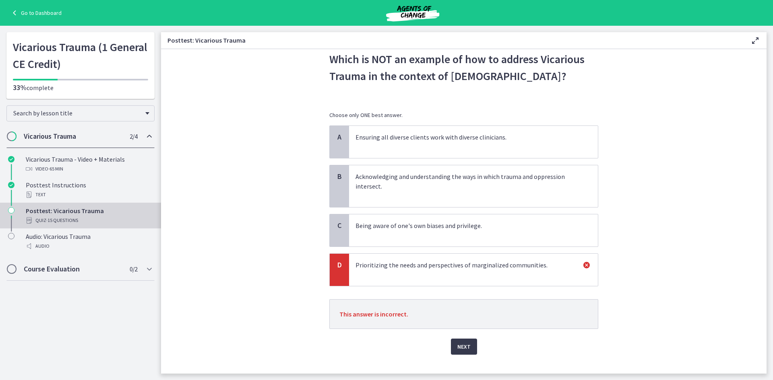
scroll to position [37, 0]
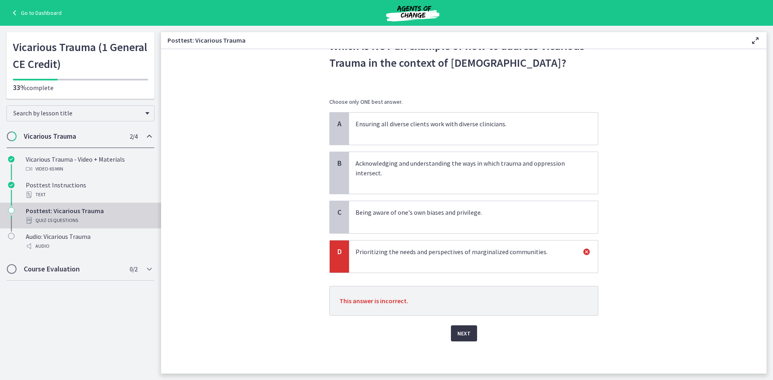
click at [458, 334] on span "Next" at bounding box center [463, 334] width 13 height 10
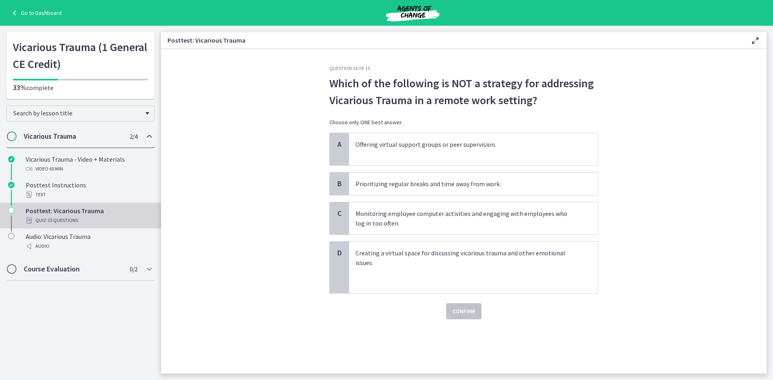
scroll to position [0, 0]
click at [448, 186] on p "Prioritizing regular breaks and time away from work." at bounding box center [465, 184] width 220 height 10
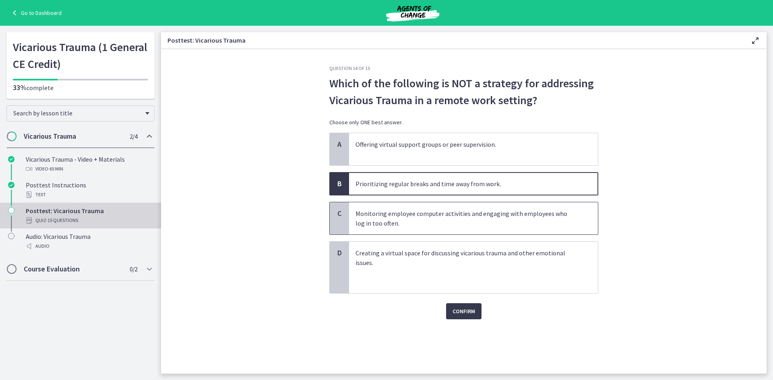
click at [445, 219] on p "Monitoring employee computer activities and engaging with employees who log in …" at bounding box center [465, 218] width 220 height 19
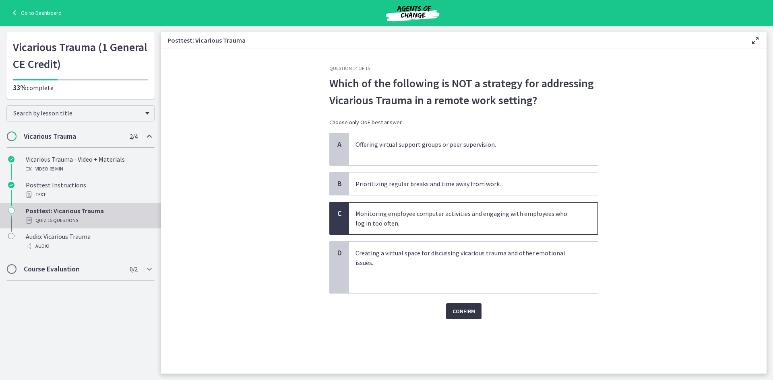
click at [468, 312] on span "Confirm" at bounding box center [463, 312] width 23 height 10
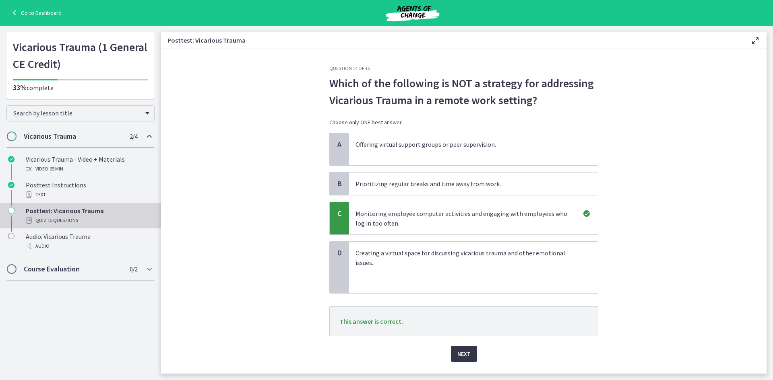
click at [462, 356] on span "Next" at bounding box center [463, 354] width 13 height 10
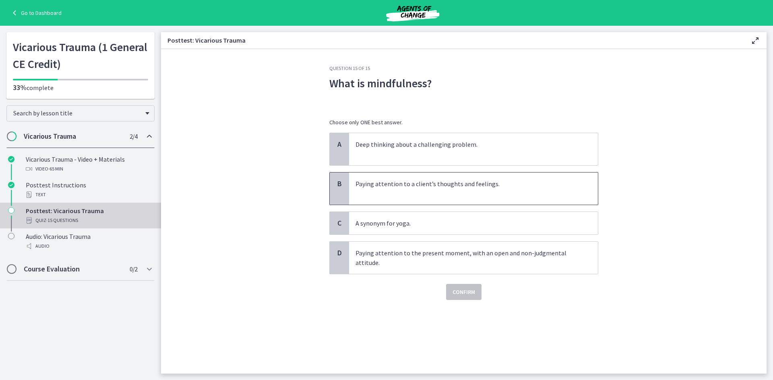
click at [405, 189] on p "Paying attention to a client’s thoughts and feelings." at bounding box center [465, 188] width 220 height 19
click at [459, 279] on div "Confirm" at bounding box center [463, 288] width 269 height 26
click at [460, 296] on span "Confirm" at bounding box center [463, 292] width 23 height 10
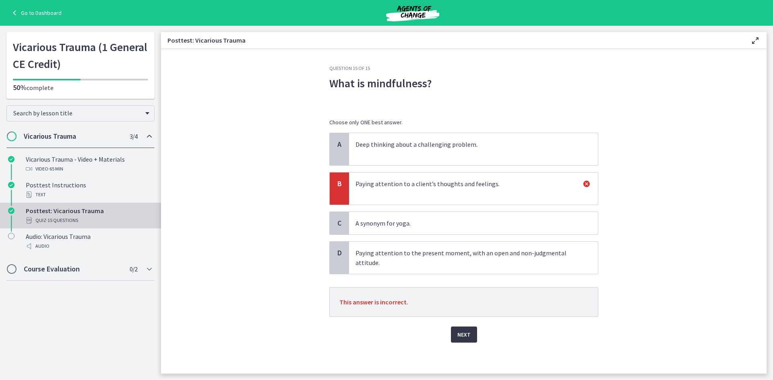
click at [460, 339] on span "Next" at bounding box center [463, 335] width 13 height 10
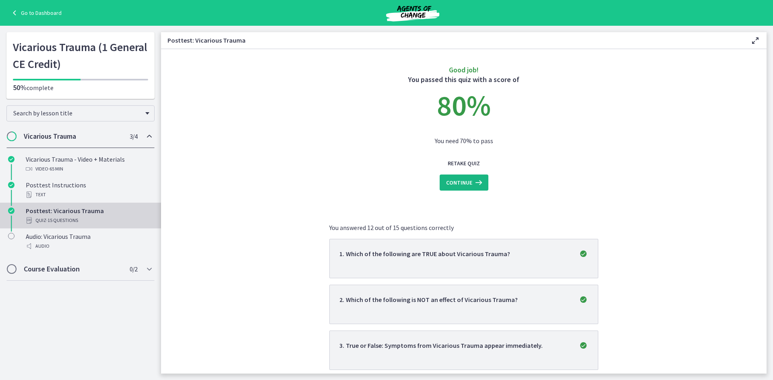
click at [467, 186] on span "Continue" at bounding box center [459, 183] width 26 height 10
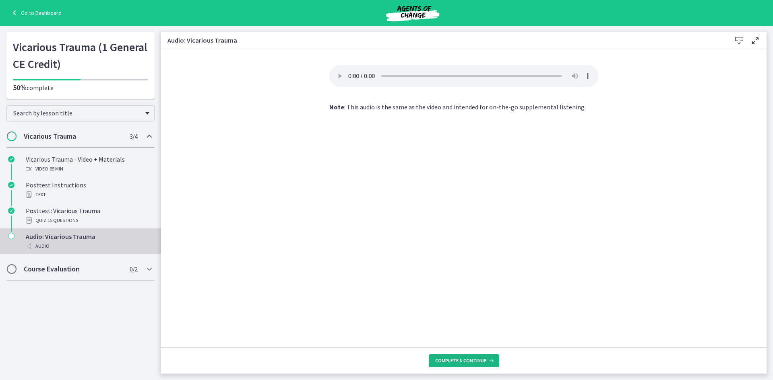
click at [462, 361] on span "Complete & continue" at bounding box center [460, 361] width 51 height 6
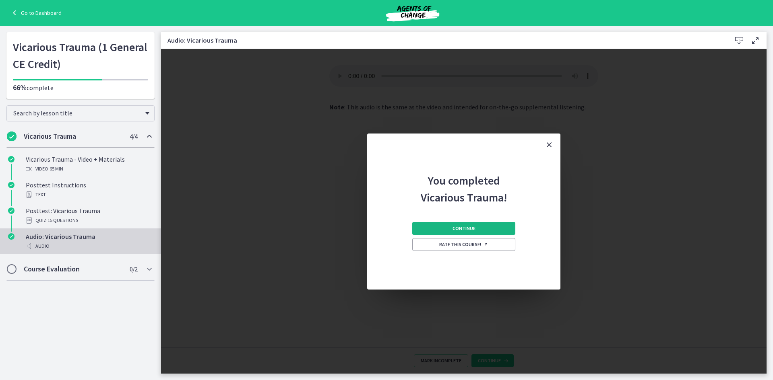
click at [479, 229] on button "Continue" at bounding box center [463, 228] width 103 height 13
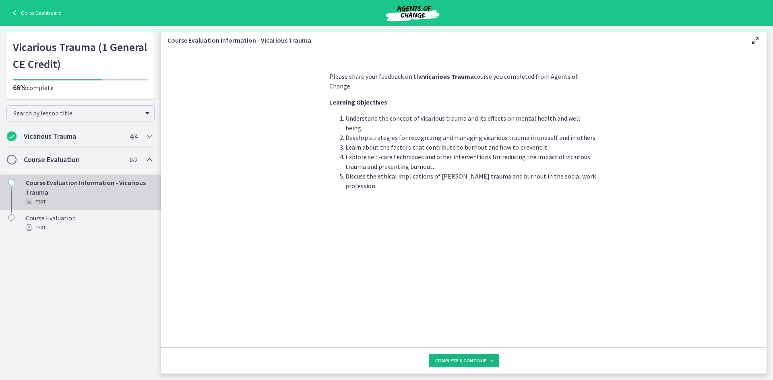
click at [457, 365] on button "Complete & continue" at bounding box center [464, 361] width 70 height 13
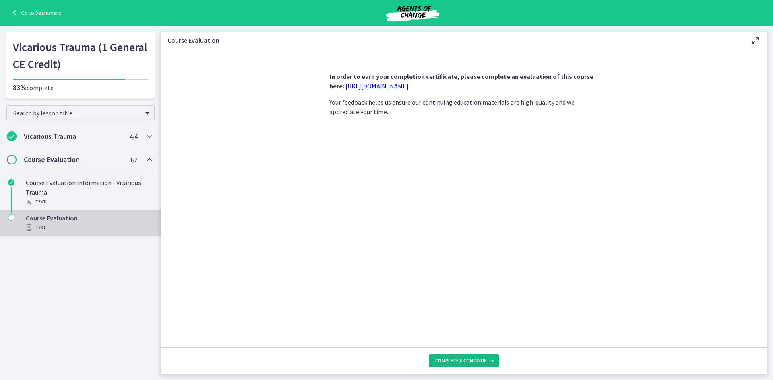
click at [458, 361] on span "Complete & continue" at bounding box center [460, 361] width 51 height 6
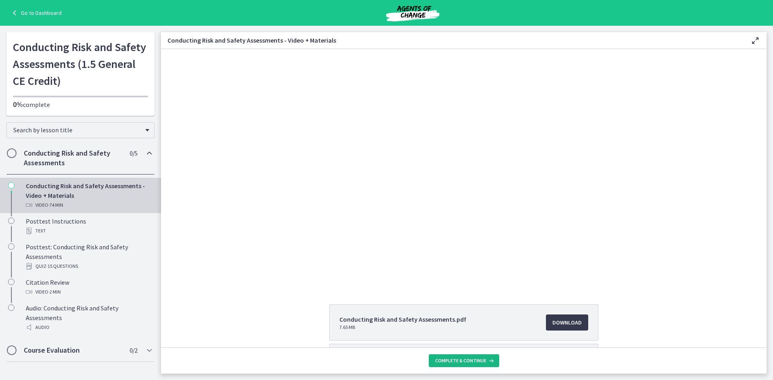
click at [477, 357] on button "Complete & continue" at bounding box center [464, 361] width 70 height 13
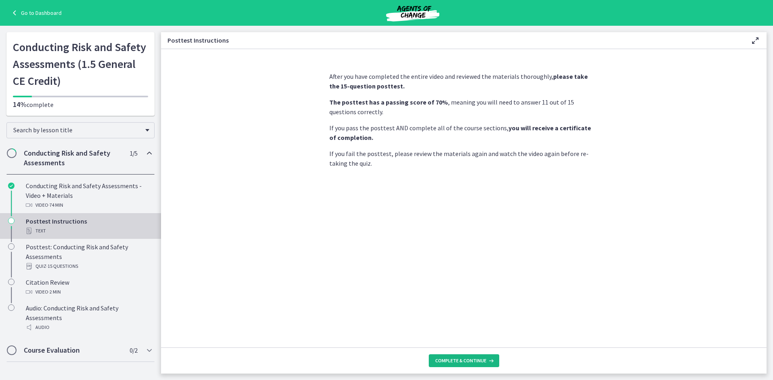
click at [469, 363] on span "Complete & continue" at bounding box center [460, 361] width 51 height 6
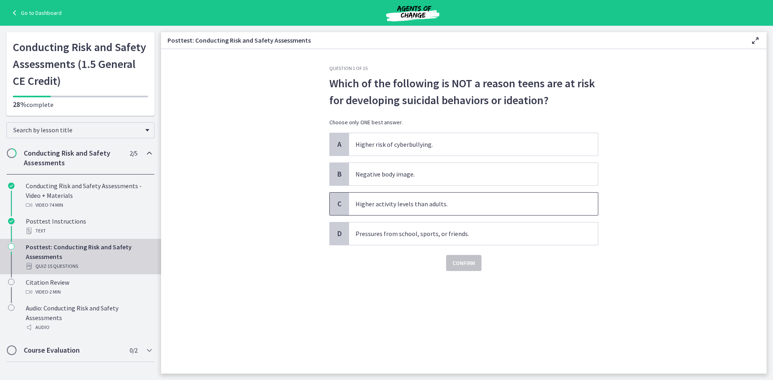
click at [387, 211] on span "Higher activity levels than adults." at bounding box center [473, 204] width 249 height 23
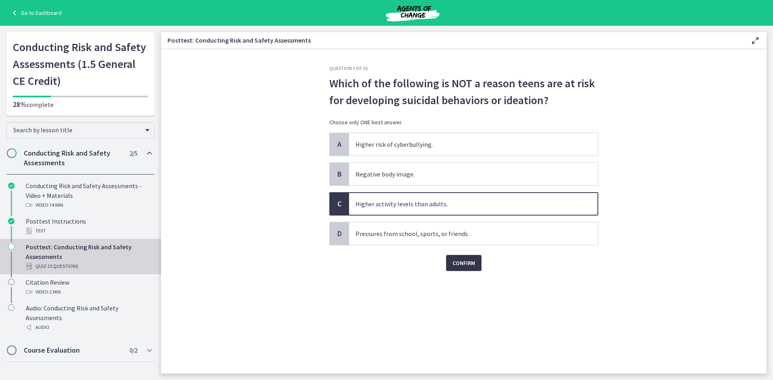
click at [469, 266] on span "Confirm" at bounding box center [463, 263] width 23 height 10
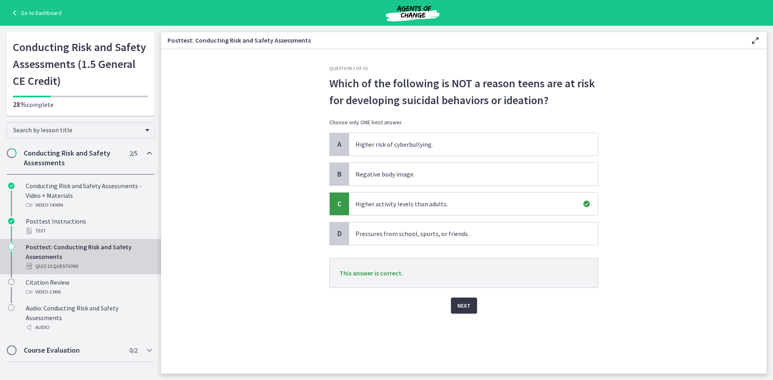
click at [469, 307] on span "Next" at bounding box center [463, 306] width 13 height 10
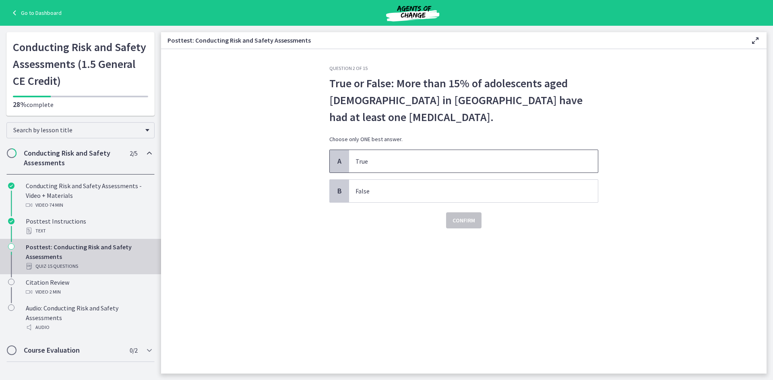
click at [390, 165] on p "True" at bounding box center [465, 162] width 220 height 10
click at [452, 214] on button "Confirm" at bounding box center [463, 221] width 35 height 16
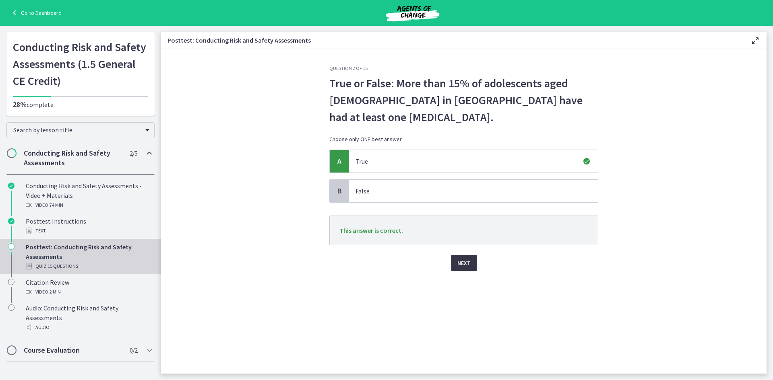
click at [466, 257] on button "Next" at bounding box center [464, 263] width 26 height 16
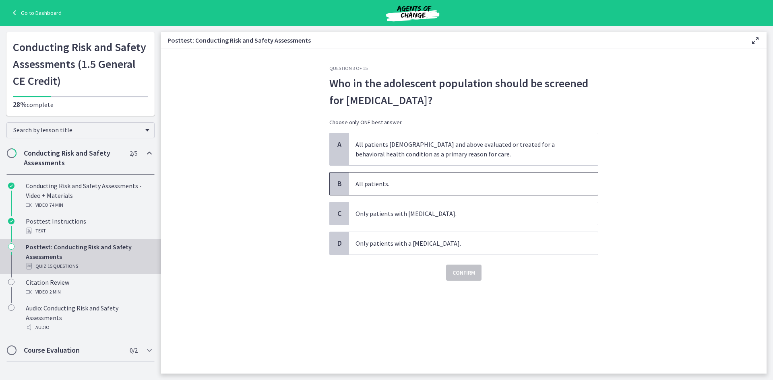
click at [436, 188] on p "All patients." at bounding box center [465, 184] width 220 height 10
click at [472, 275] on span "Confirm" at bounding box center [463, 273] width 23 height 10
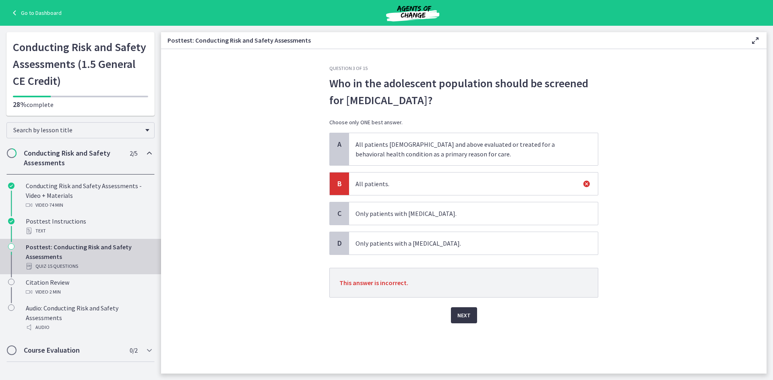
click at [471, 314] on button "Next" at bounding box center [464, 316] width 26 height 16
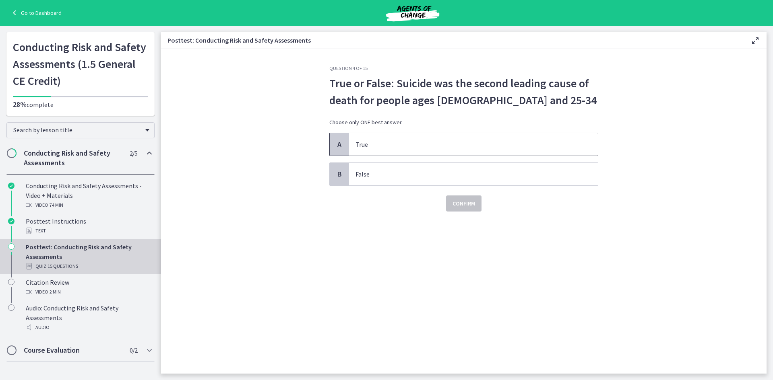
click at [433, 147] on p "True" at bounding box center [465, 145] width 220 height 10
click at [459, 205] on span "Confirm" at bounding box center [463, 204] width 23 height 10
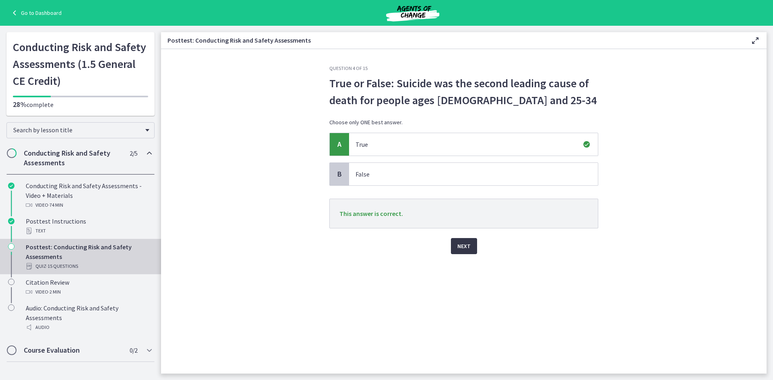
click at [465, 253] on button "Next" at bounding box center [464, 246] width 26 height 16
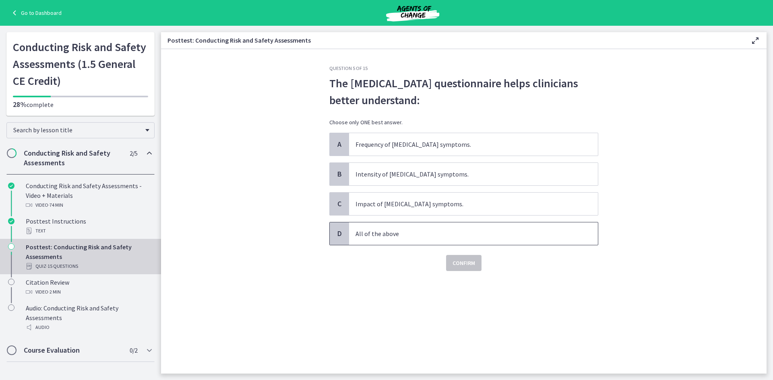
click at [379, 237] on p "All of the above" at bounding box center [465, 234] width 220 height 10
click at [461, 262] on span "Confirm" at bounding box center [463, 263] width 23 height 10
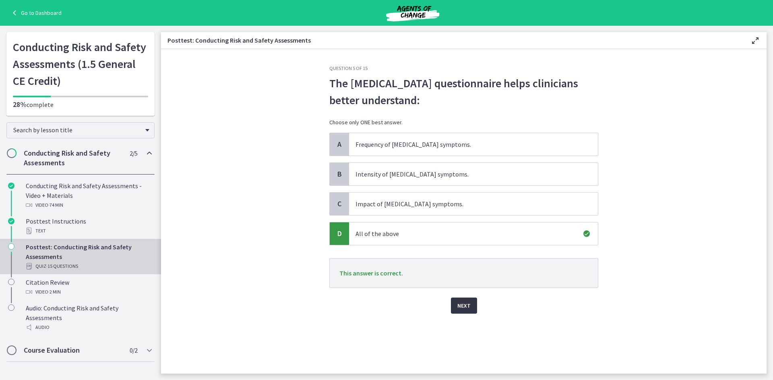
click at [464, 305] on span "Next" at bounding box center [463, 306] width 13 height 10
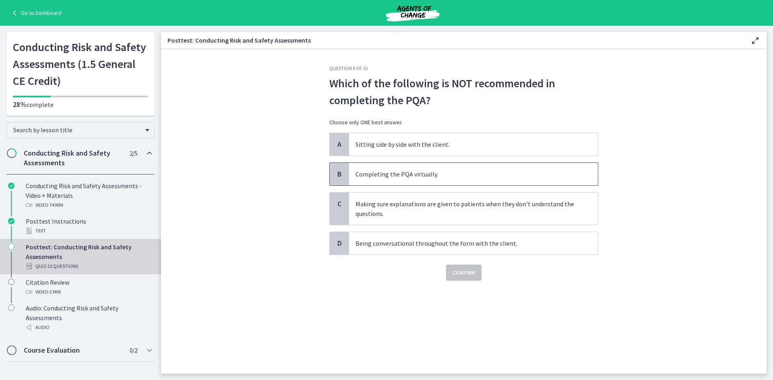
click at [436, 176] on p "Completing the PQA virtually." at bounding box center [465, 174] width 220 height 10
click at [475, 271] on button "Confirm" at bounding box center [463, 273] width 35 height 16
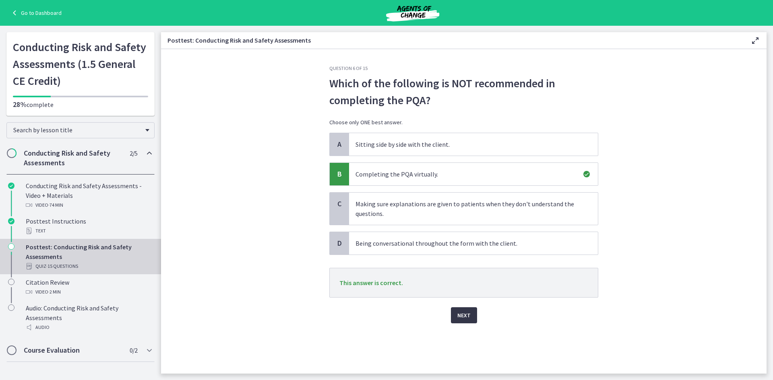
click at [472, 316] on button "Next" at bounding box center [464, 316] width 26 height 16
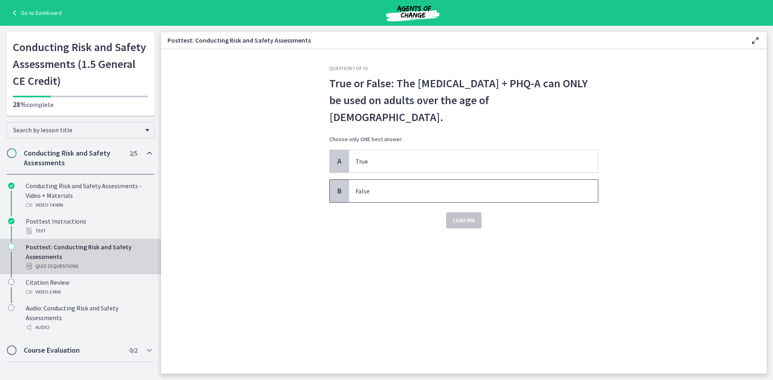
click at [481, 183] on span "False" at bounding box center [473, 191] width 249 height 23
click at [467, 216] on span "Confirm" at bounding box center [463, 221] width 23 height 10
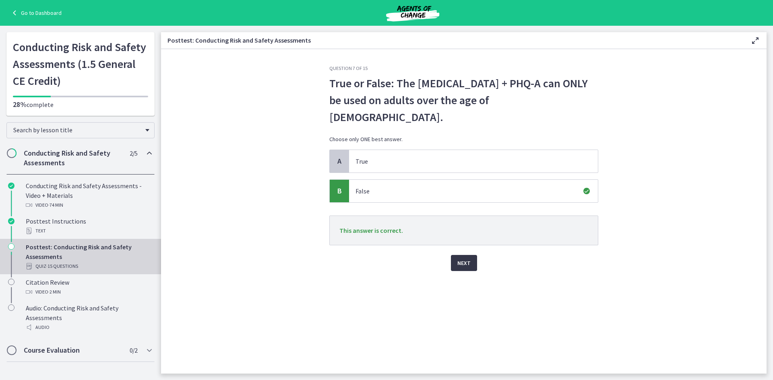
click at [458, 255] on button "Next" at bounding box center [464, 263] width 26 height 16
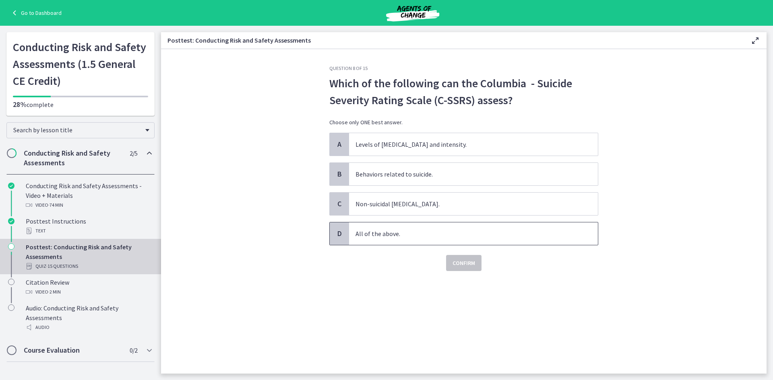
click at [427, 233] on p "All of the above." at bounding box center [465, 234] width 220 height 10
click at [473, 270] on button "Confirm" at bounding box center [463, 263] width 35 height 16
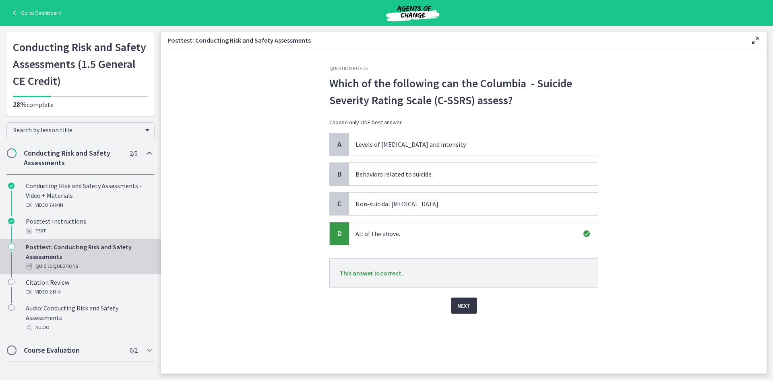
click at [471, 307] on button "Next" at bounding box center [464, 306] width 26 height 16
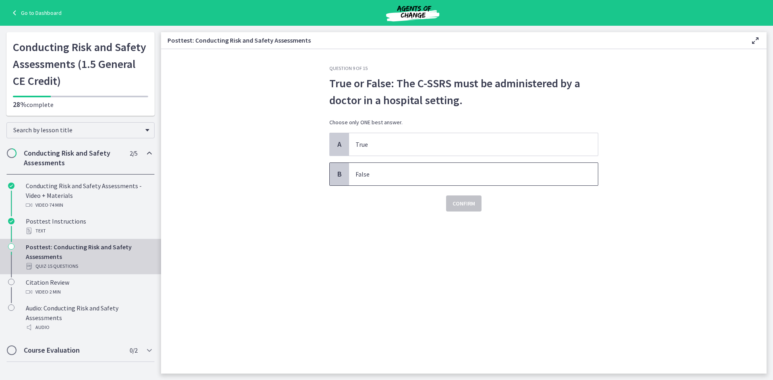
click at [426, 176] on p "False" at bounding box center [465, 174] width 220 height 10
click at [470, 207] on span "Confirm" at bounding box center [463, 204] width 23 height 10
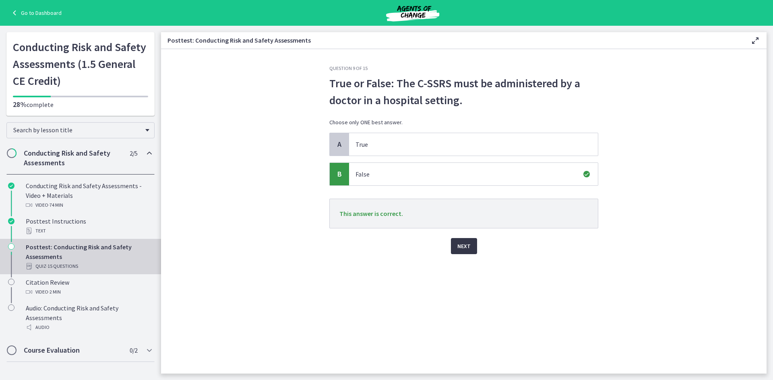
click at [471, 253] on button "Next" at bounding box center [464, 246] width 26 height 16
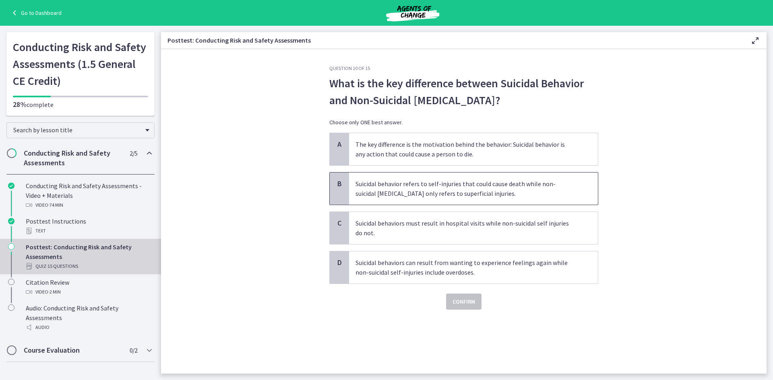
click at [442, 190] on p "Suicidal behavior refers to self-injuries that could cause death while non-suic…" at bounding box center [465, 188] width 220 height 19
click at [458, 298] on span "Confirm" at bounding box center [463, 302] width 23 height 10
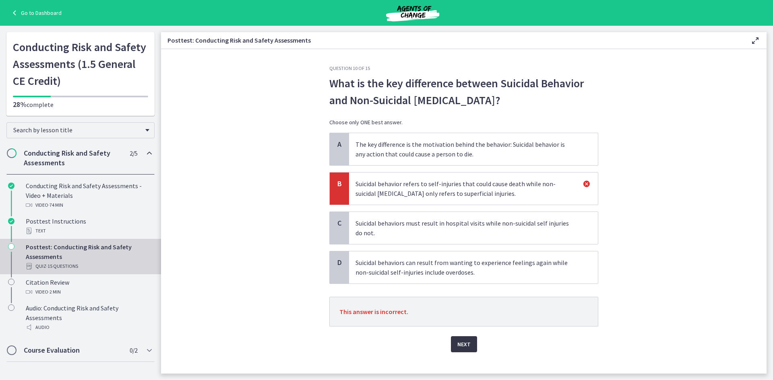
click at [463, 341] on span "Next" at bounding box center [463, 345] width 13 height 10
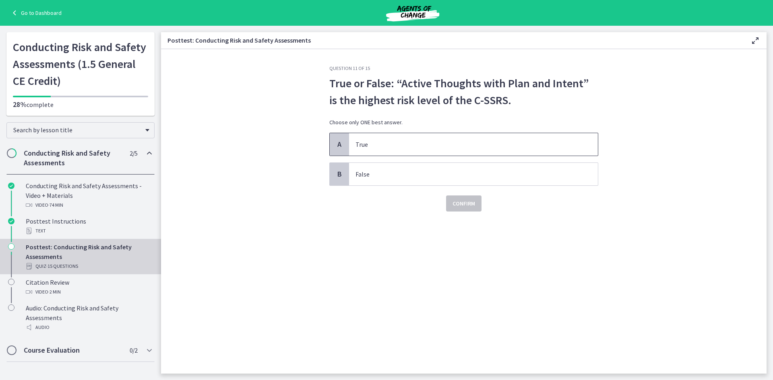
click at [425, 141] on p "True" at bounding box center [465, 145] width 220 height 10
click at [455, 201] on span "Confirm" at bounding box center [463, 204] width 23 height 10
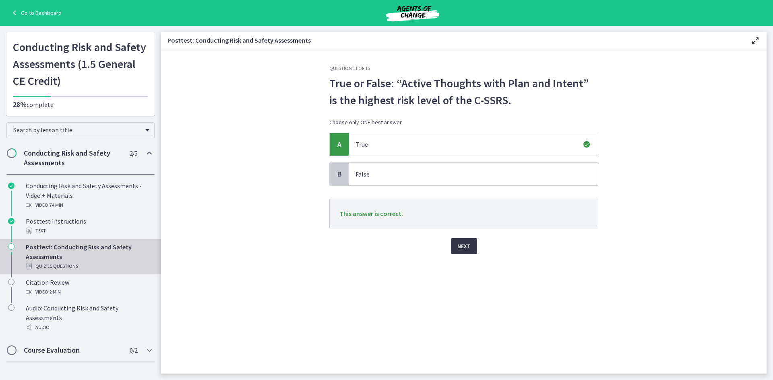
click at [460, 244] on span "Next" at bounding box center [463, 247] width 13 height 10
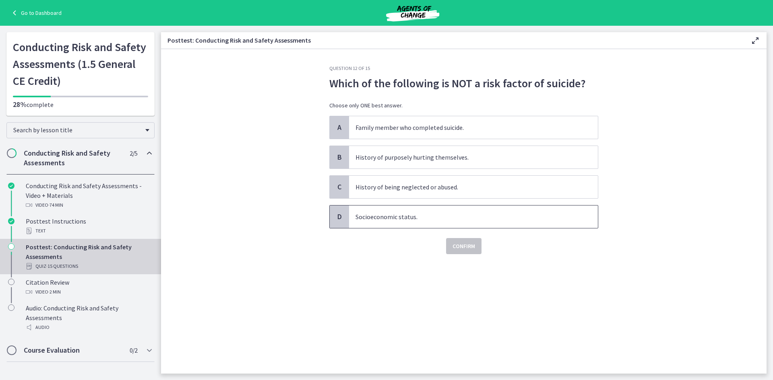
click at [387, 218] on p "Socioeconomic status." at bounding box center [465, 217] width 220 height 10
click at [468, 246] on span "Confirm" at bounding box center [463, 247] width 23 height 10
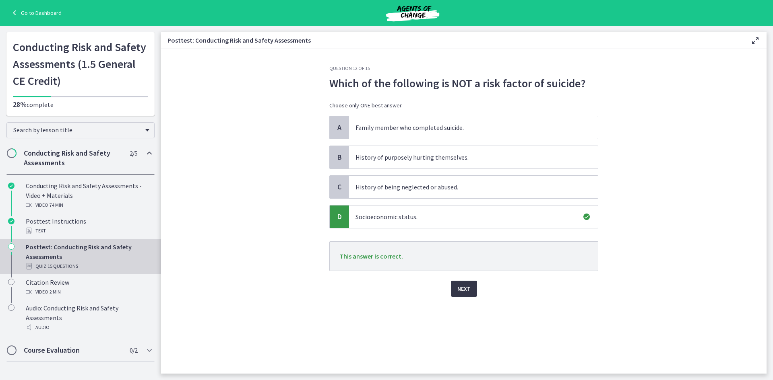
click at [470, 289] on span "Next" at bounding box center [463, 289] width 13 height 10
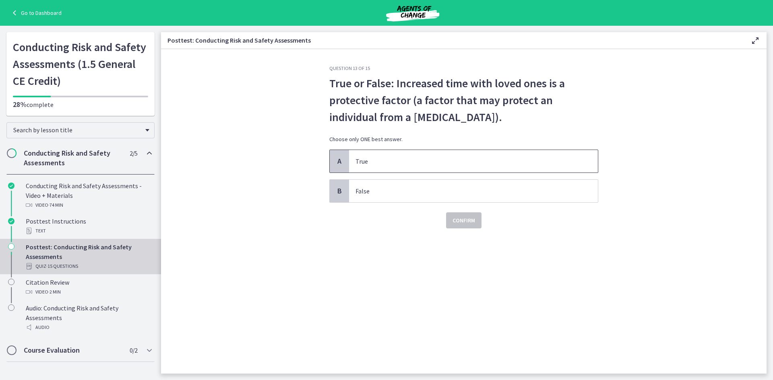
click at [444, 160] on p "True" at bounding box center [465, 162] width 220 height 10
click at [469, 223] on span "Confirm" at bounding box center [463, 221] width 23 height 10
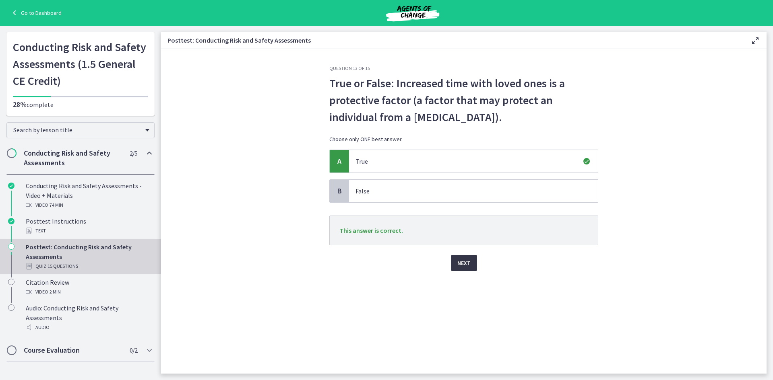
click at [461, 259] on span "Next" at bounding box center [463, 263] width 13 height 10
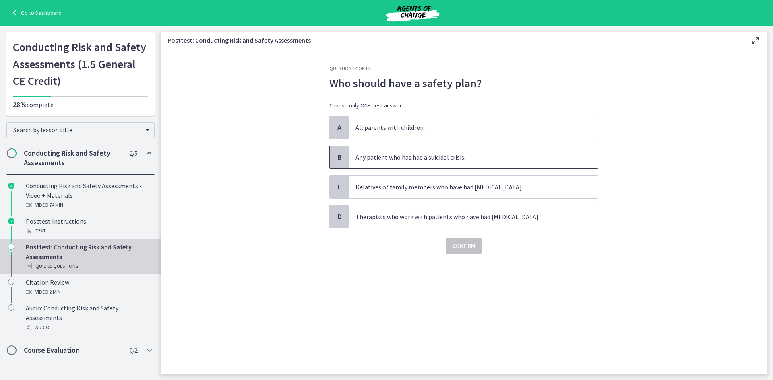
click at [391, 161] on p "Any patient who has had a suicidal crisis." at bounding box center [465, 158] width 220 height 10
click at [460, 243] on span "Confirm" at bounding box center [463, 247] width 23 height 10
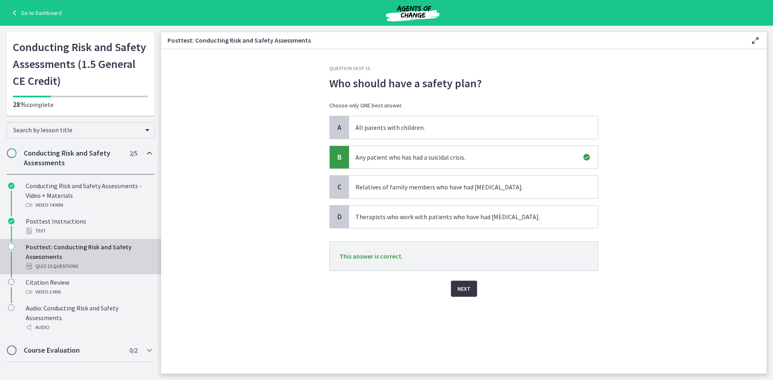
click at [470, 293] on span "Next" at bounding box center [463, 289] width 13 height 10
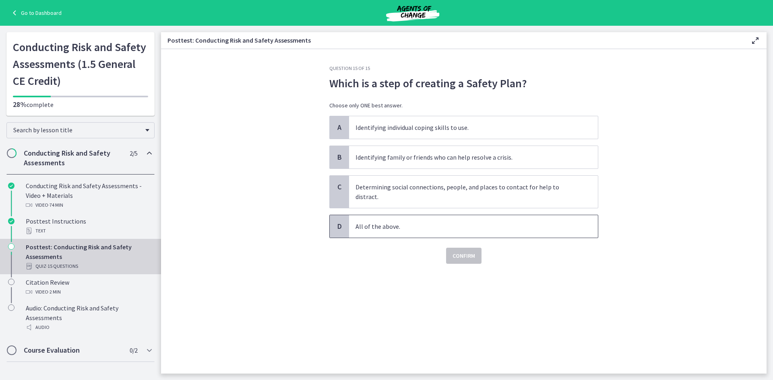
click at [442, 222] on p "All of the above." at bounding box center [465, 227] width 220 height 10
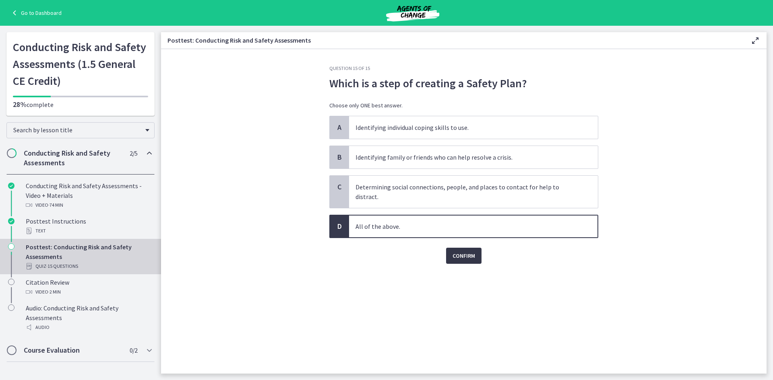
click at [463, 251] on span "Confirm" at bounding box center [463, 256] width 23 height 10
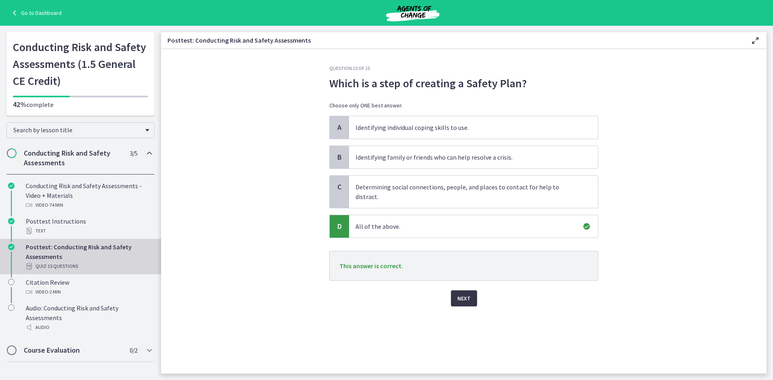
click at [466, 294] on span "Next" at bounding box center [463, 299] width 13 height 10
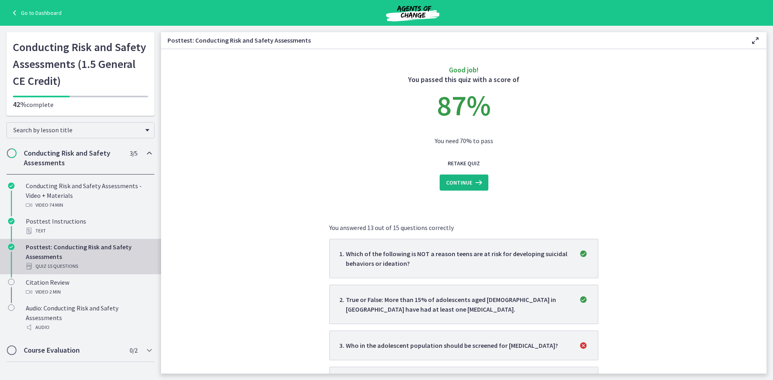
click at [466, 179] on span "Continue" at bounding box center [459, 183] width 26 height 10
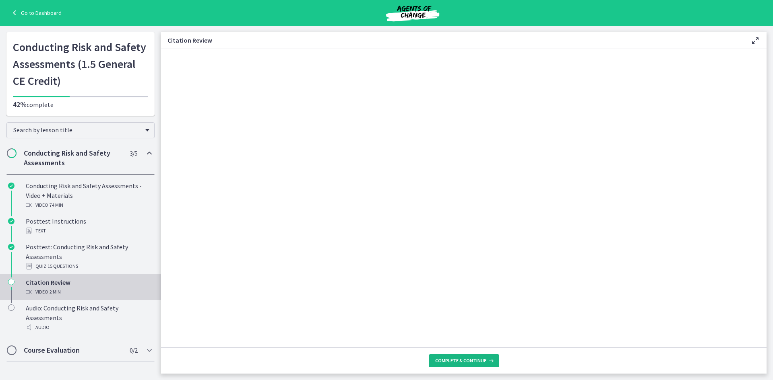
click at [468, 359] on span "Complete & continue" at bounding box center [460, 361] width 51 height 6
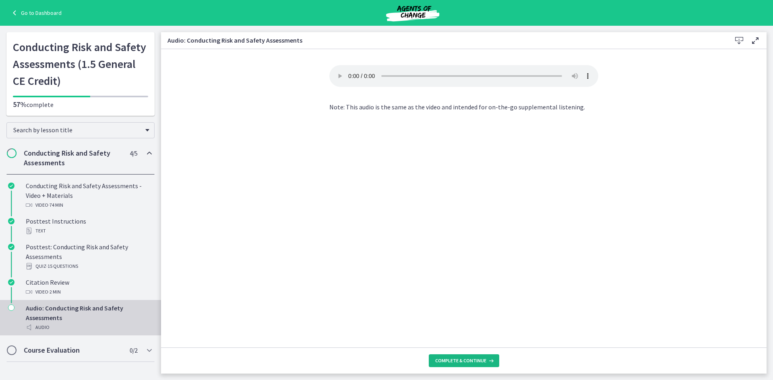
click at [467, 365] on button "Complete & continue" at bounding box center [464, 361] width 70 height 13
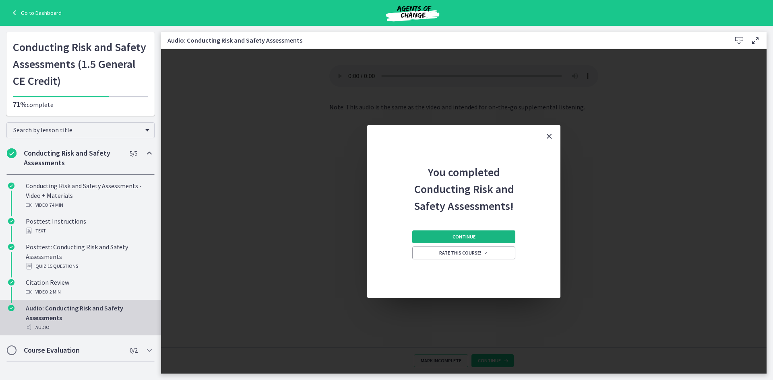
click at [461, 232] on button "Continue" at bounding box center [463, 237] width 103 height 13
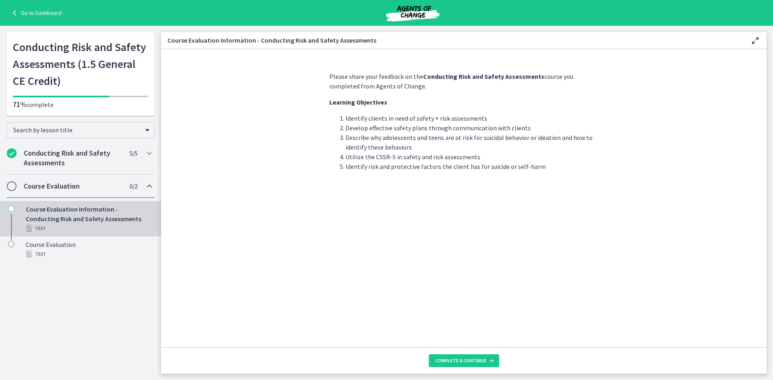
click at [478, 354] on footer "Complete & continue" at bounding box center [463, 361] width 605 height 26
click at [478, 360] on span "Complete & continue" at bounding box center [460, 361] width 51 height 6
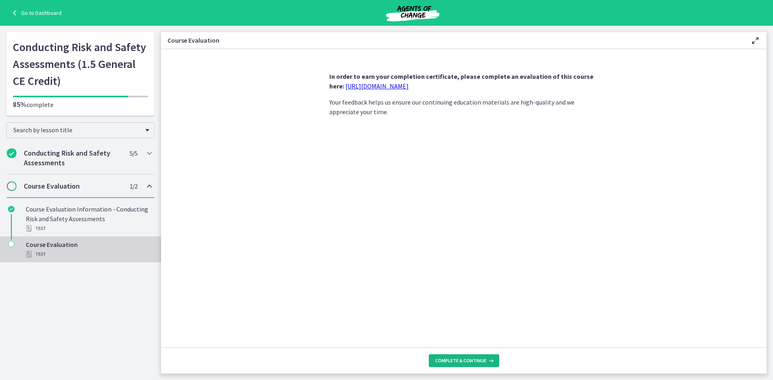
click at [478, 360] on span "Complete & continue" at bounding box center [460, 361] width 51 height 6
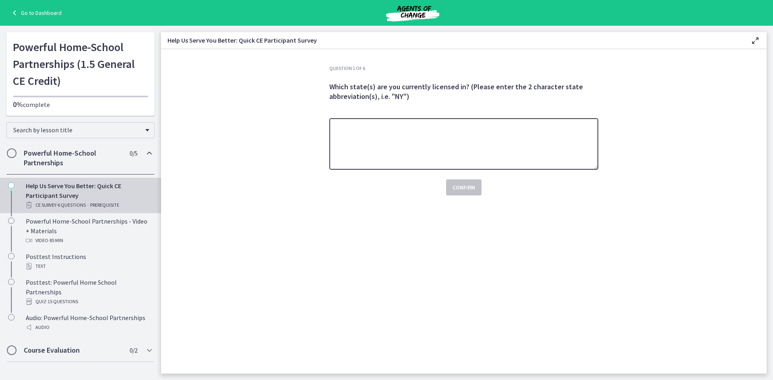
click at [419, 156] on textarea at bounding box center [463, 144] width 269 height 52
type textarea "**"
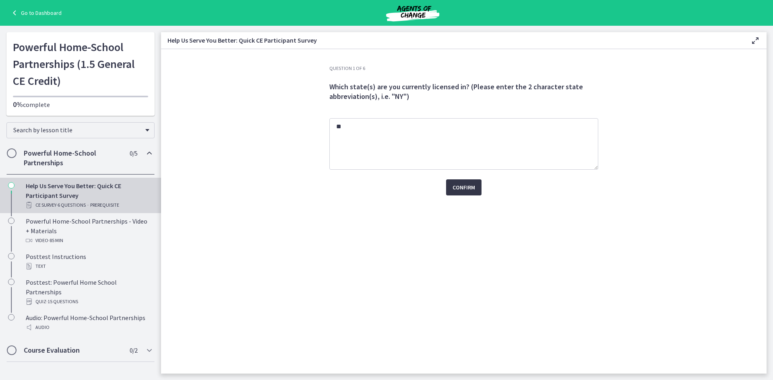
click at [469, 190] on span "Confirm" at bounding box center [463, 188] width 23 height 10
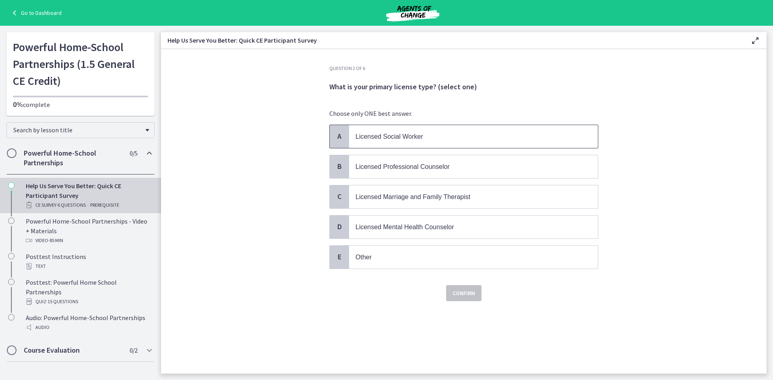
click at [433, 136] on p "Licensed Social Worker" at bounding box center [465, 137] width 220 height 10
click at [468, 293] on span "Confirm" at bounding box center [463, 294] width 23 height 10
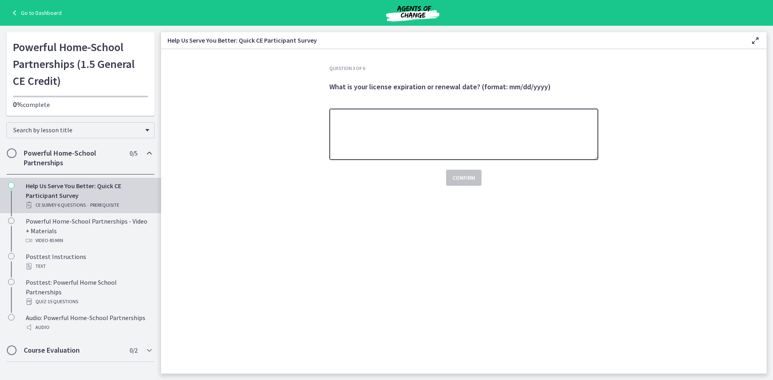
click at [383, 134] on textarea at bounding box center [463, 135] width 269 height 52
type textarea "**********"
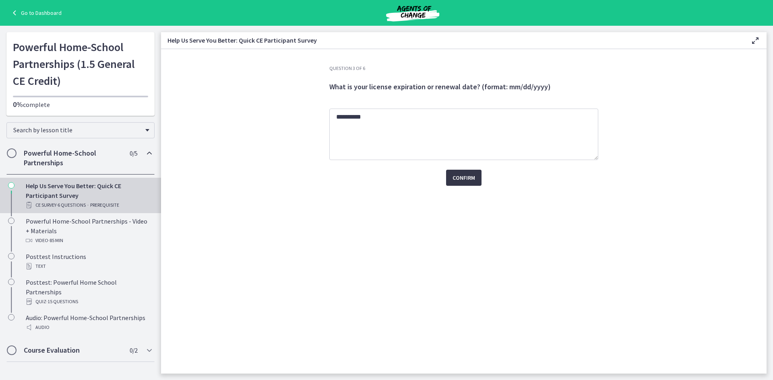
click at [468, 182] on span "Confirm" at bounding box center [463, 178] width 23 height 10
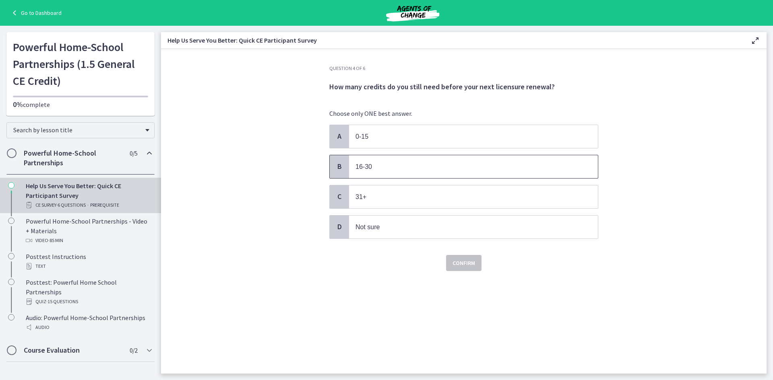
click at [373, 167] on p "16-30" at bounding box center [465, 167] width 220 height 10
click at [469, 262] on span "Confirm" at bounding box center [463, 263] width 23 height 10
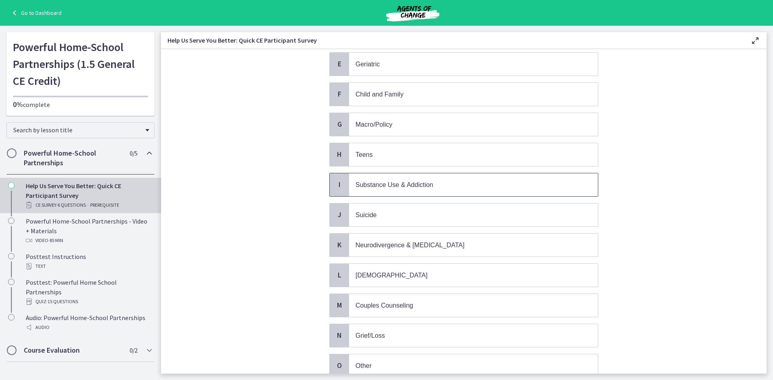
scroll to position [242, 0]
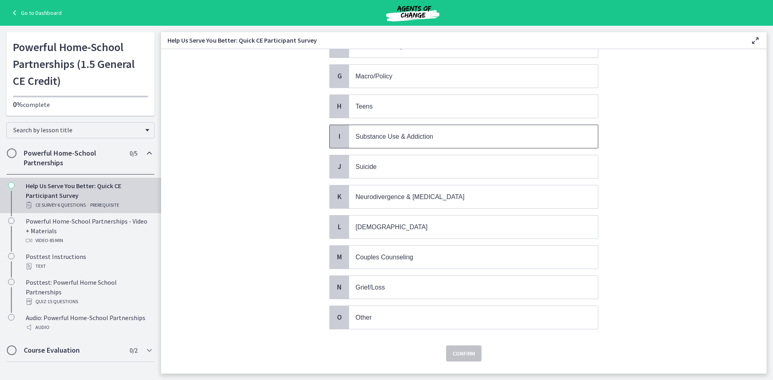
click at [415, 139] on span "Substance Use & Addiction" at bounding box center [394, 136] width 78 height 7
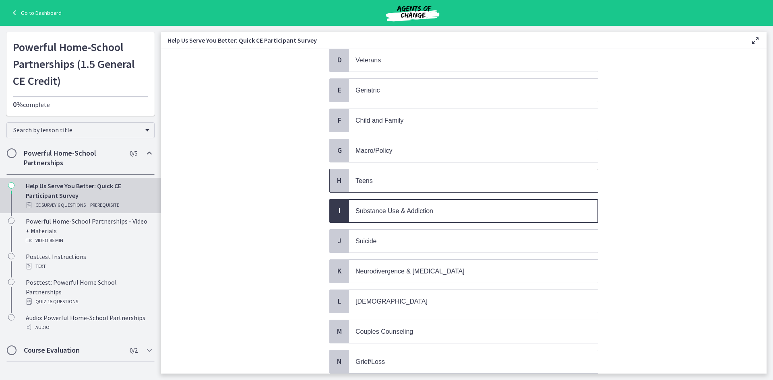
scroll to position [221, 0]
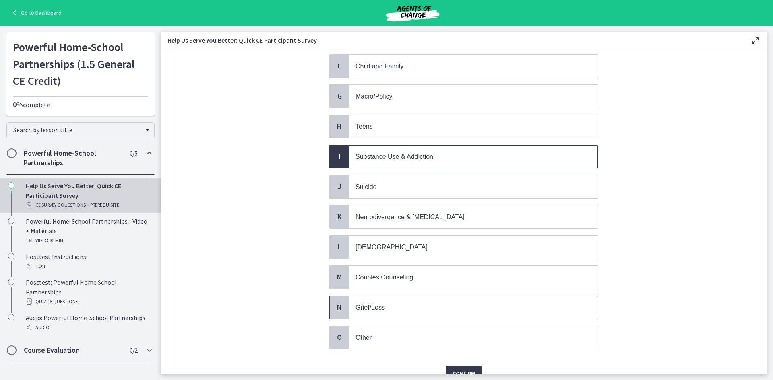
click at [402, 307] on p "Grief/Loss" at bounding box center [465, 308] width 220 height 10
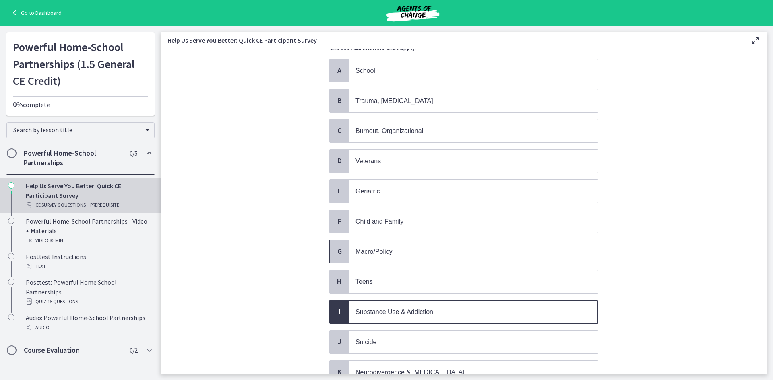
scroll to position [60, 0]
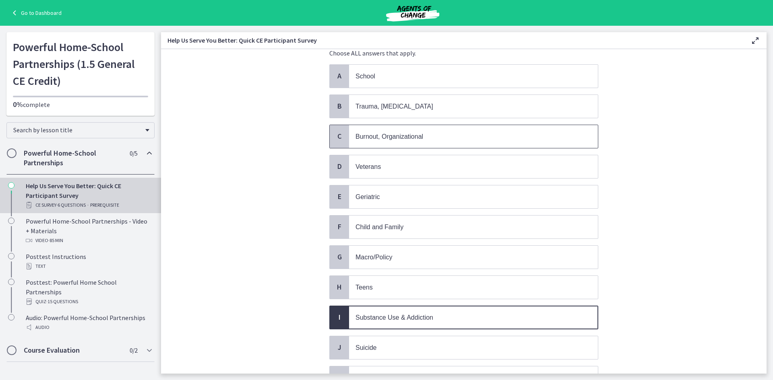
click at [403, 136] on span "Burnout, Organizational" at bounding box center [389, 136] width 68 height 7
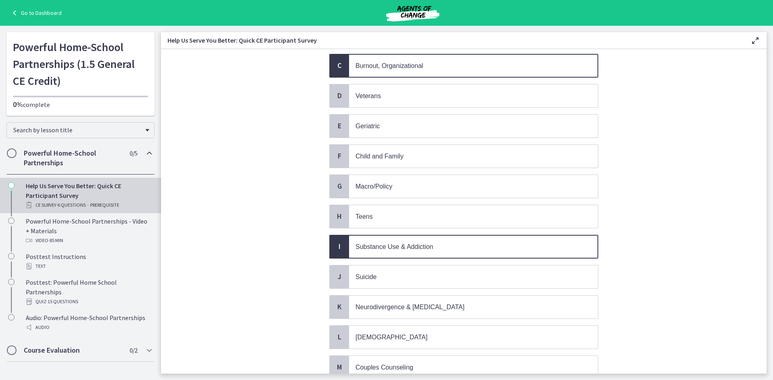
scroll to position [262, 0]
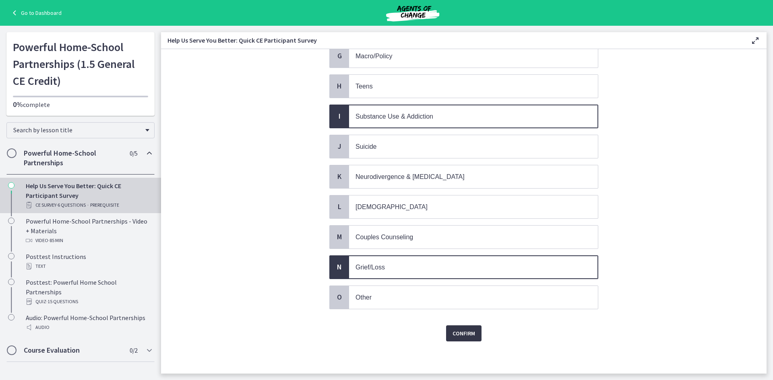
click at [464, 334] on span "Confirm" at bounding box center [463, 334] width 23 height 10
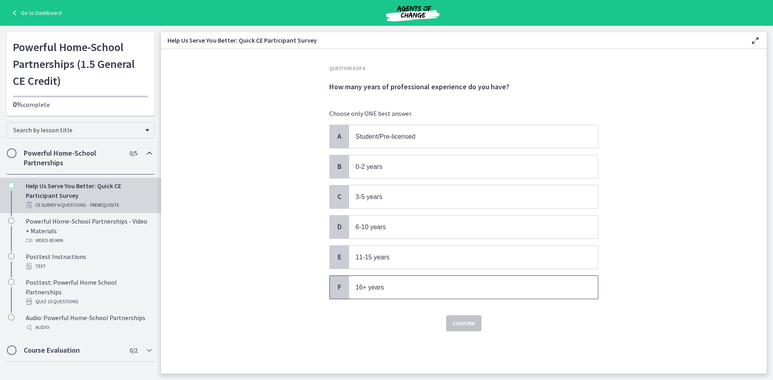
click at [404, 289] on p "16+ years" at bounding box center [465, 288] width 220 height 10
click at [466, 328] on span "Confirm" at bounding box center [463, 324] width 23 height 10
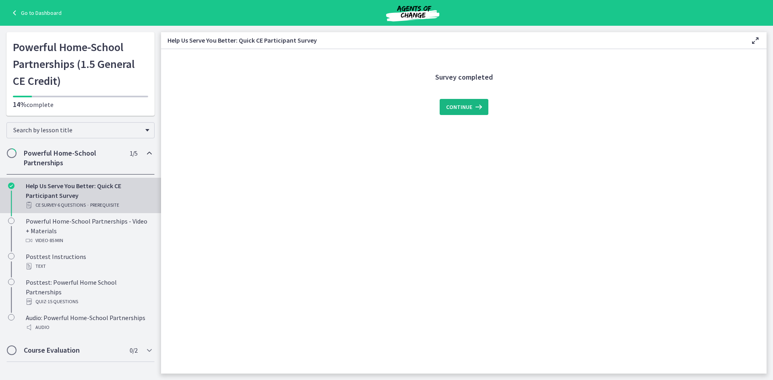
click at [461, 111] on span "Continue" at bounding box center [459, 107] width 26 height 10
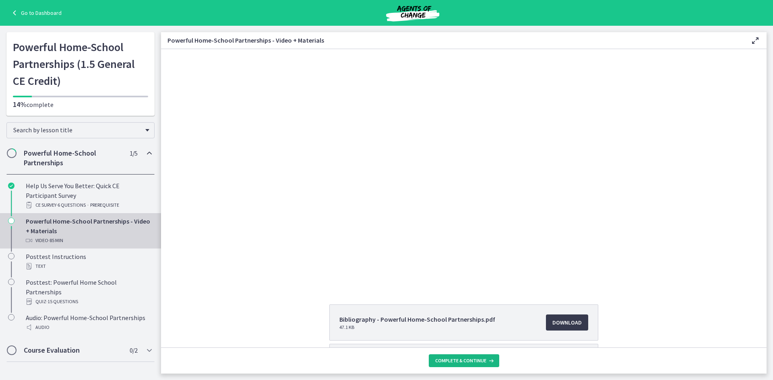
click at [478, 364] on span "Complete & continue" at bounding box center [460, 361] width 51 height 6
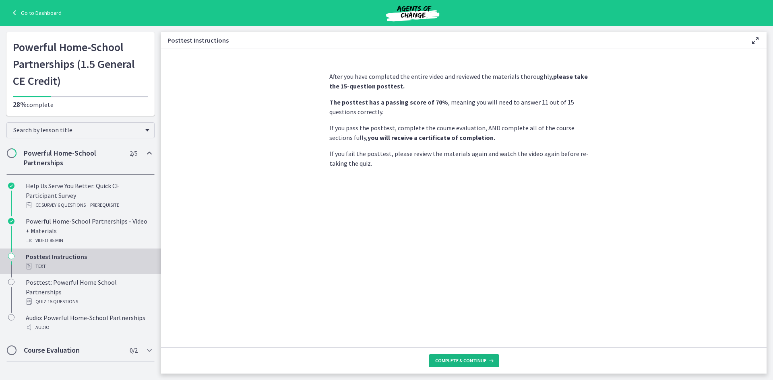
click at [475, 359] on span "Complete & continue" at bounding box center [460, 361] width 51 height 6
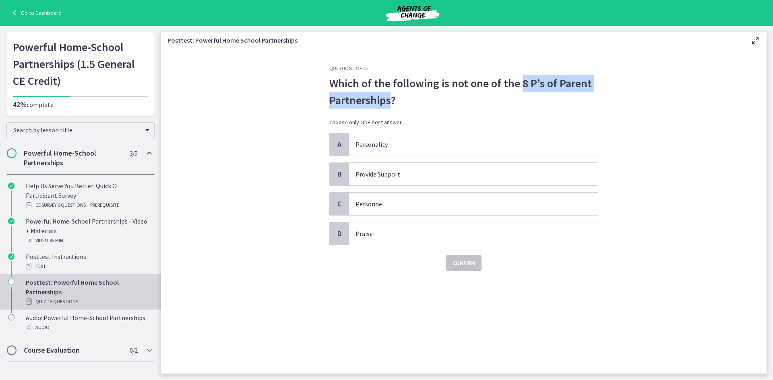
drag, startPoint x: 391, startPoint y: 101, endPoint x: 520, endPoint y: 89, distance: 129.9
click at [520, 89] on p "Which of the following is not one of the 8 P’s of Parent Partnerships?" at bounding box center [463, 92] width 269 height 34
copy p "8 P’s of Parent Partnerships"
click at [433, 140] on p "Personality" at bounding box center [465, 145] width 220 height 10
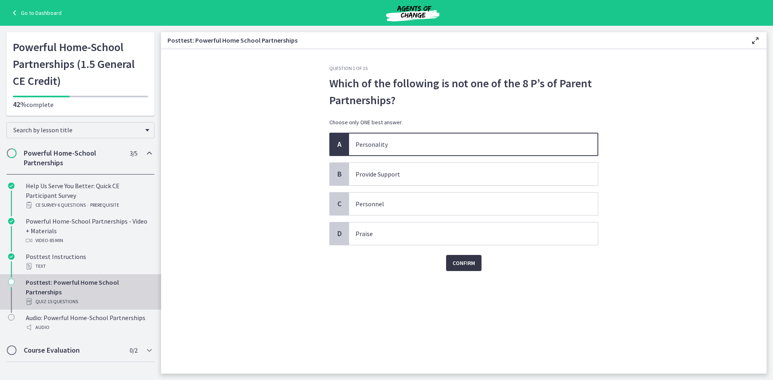
click at [474, 263] on span "Confirm" at bounding box center [463, 263] width 23 height 10
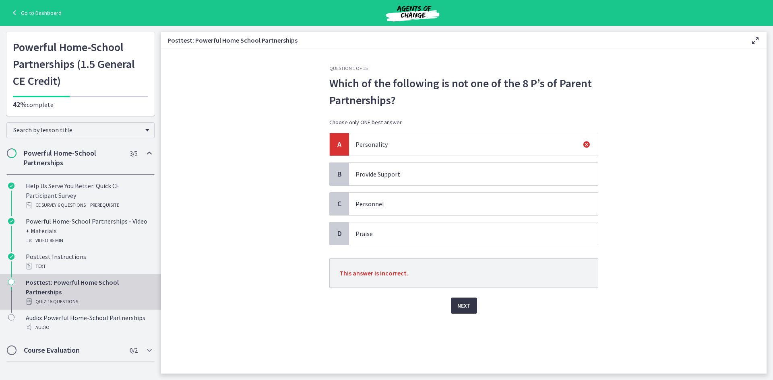
click at [467, 301] on button "Next" at bounding box center [464, 306] width 26 height 16
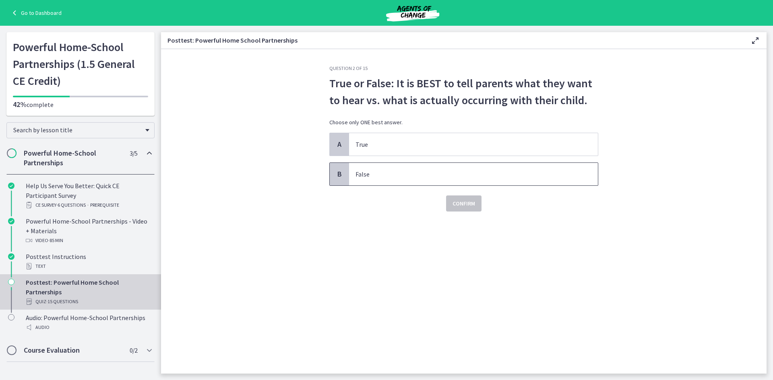
click at [430, 169] on p "False" at bounding box center [465, 174] width 220 height 10
click at [467, 210] on button "Confirm" at bounding box center [463, 204] width 35 height 16
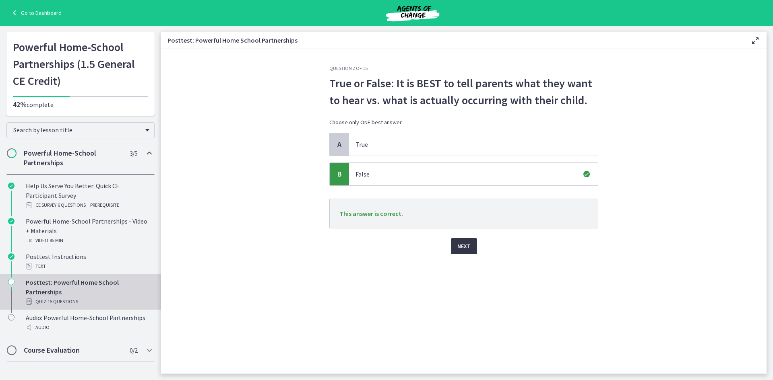
click at [461, 247] on span "Next" at bounding box center [463, 247] width 13 height 10
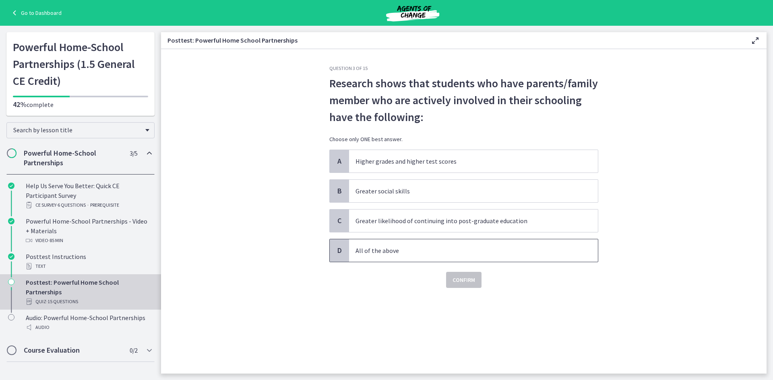
click at [410, 249] on p "All of the above" at bounding box center [465, 251] width 220 height 10
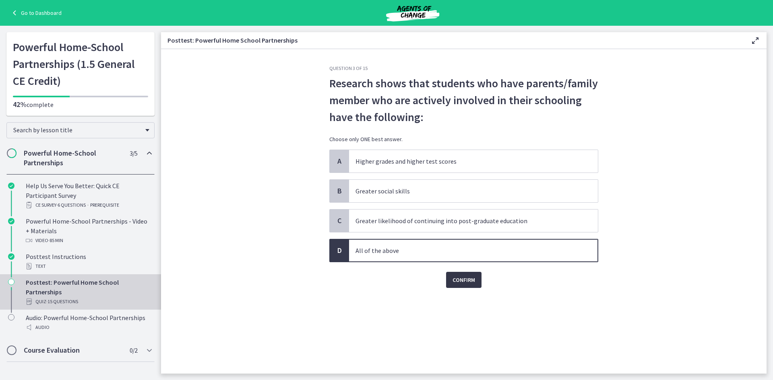
click at [471, 277] on span "Confirm" at bounding box center [463, 280] width 23 height 10
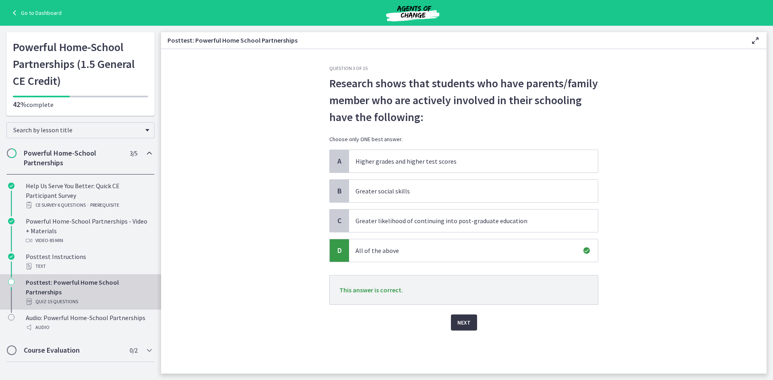
click at [462, 326] on span "Next" at bounding box center [463, 323] width 13 height 10
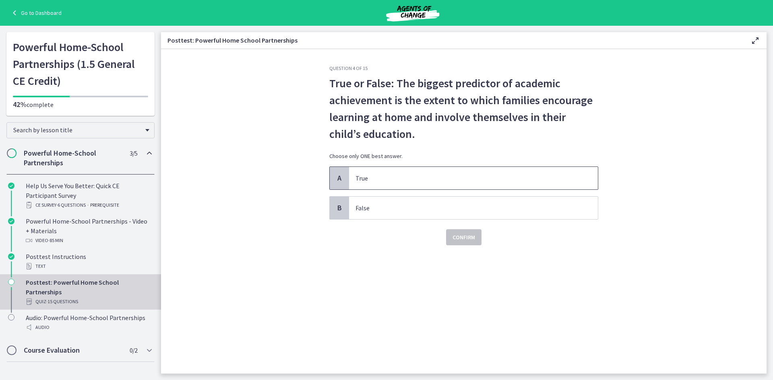
click at [442, 187] on span "True" at bounding box center [473, 178] width 249 height 23
click at [458, 240] on span "Confirm" at bounding box center [463, 238] width 23 height 10
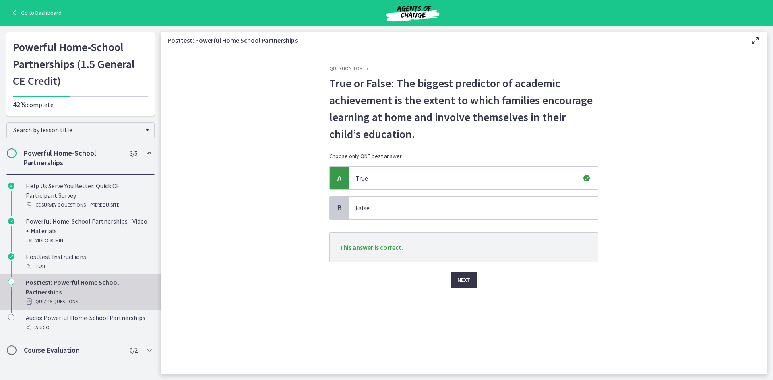
click at [460, 279] on span "Next" at bounding box center [463, 280] width 13 height 10
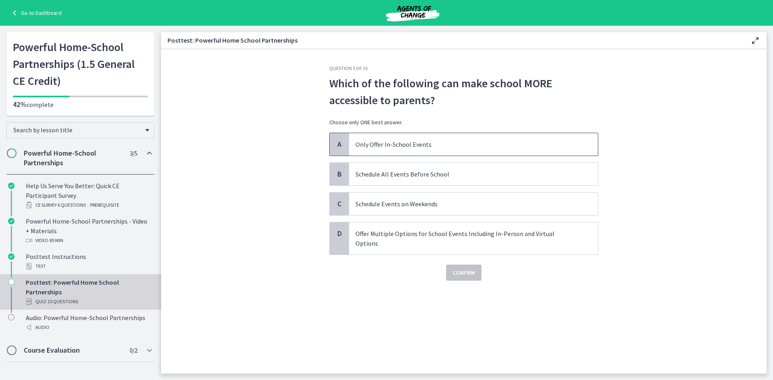
click at [397, 148] on p "Only Offer In-School Events" at bounding box center [465, 145] width 220 height 10
click at [468, 235] on p "Offer Multiple Options for School Events Including In-Person and Virtual Options" at bounding box center [465, 238] width 220 height 19
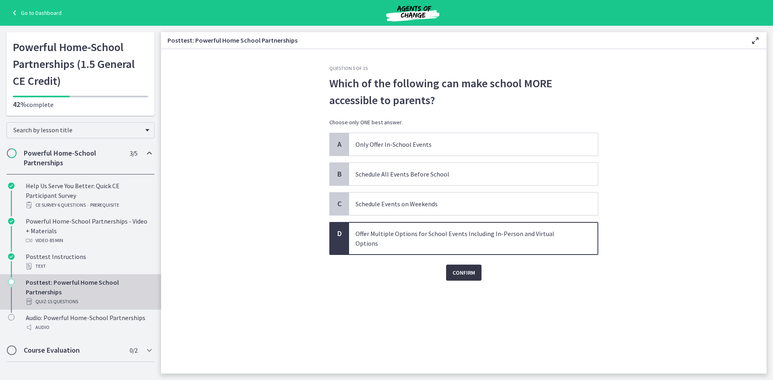
click at [468, 269] on button "Confirm" at bounding box center [463, 273] width 35 height 16
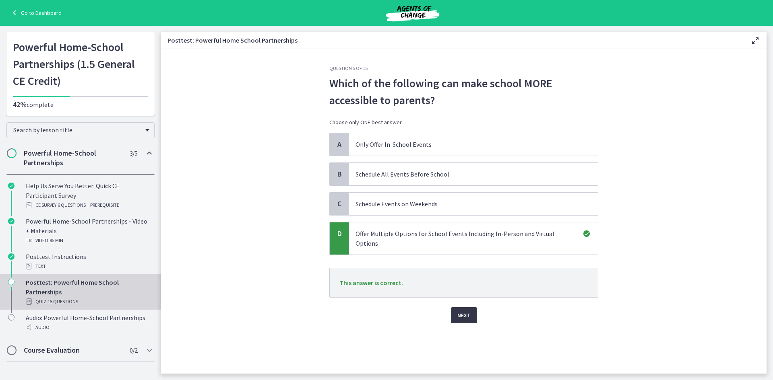
click at [466, 311] on span "Next" at bounding box center [463, 316] width 13 height 10
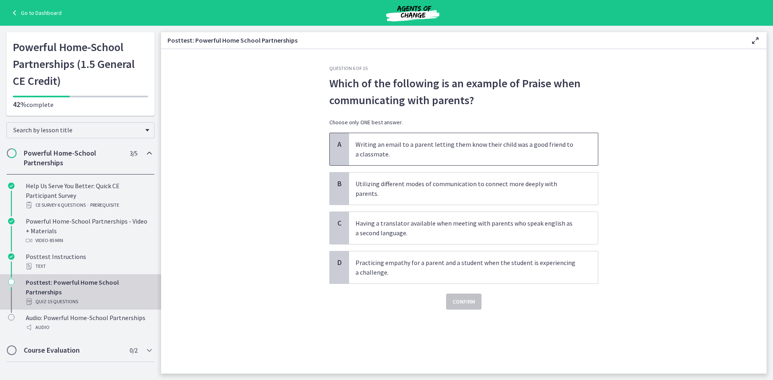
click at [401, 153] on p "Writing an email to a parent letting them know their child was a good friend to…" at bounding box center [465, 149] width 220 height 19
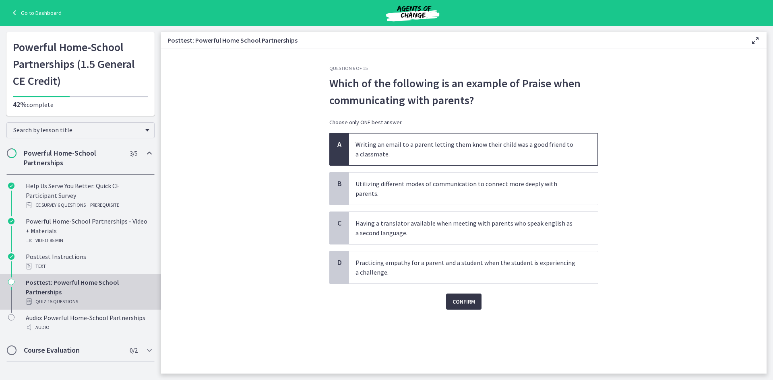
click at [467, 297] on span "Confirm" at bounding box center [463, 302] width 23 height 10
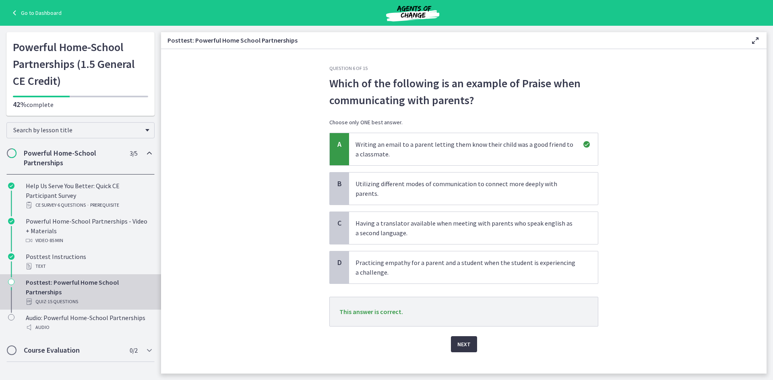
click at [458, 340] on span "Next" at bounding box center [463, 345] width 13 height 10
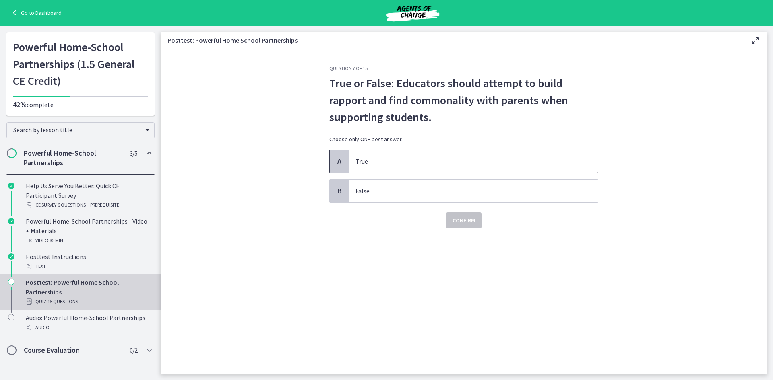
click at [445, 166] on span "True" at bounding box center [473, 161] width 249 height 23
click at [454, 218] on span "Confirm" at bounding box center [463, 221] width 23 height 10
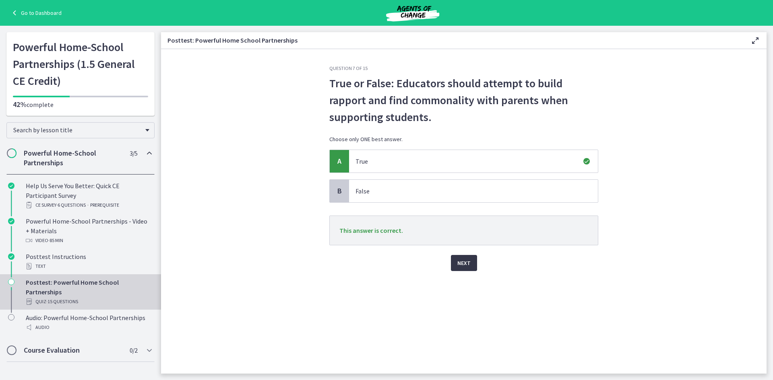
click at [458, 271] on div "Question 7 of 15 True or False: Educators should attempt to build rapport and f…" at bounding box center [464, 219] width 282 height 309
click at [458, 264] on span "Next" at bounding box center [463, 263] width 13 height 10
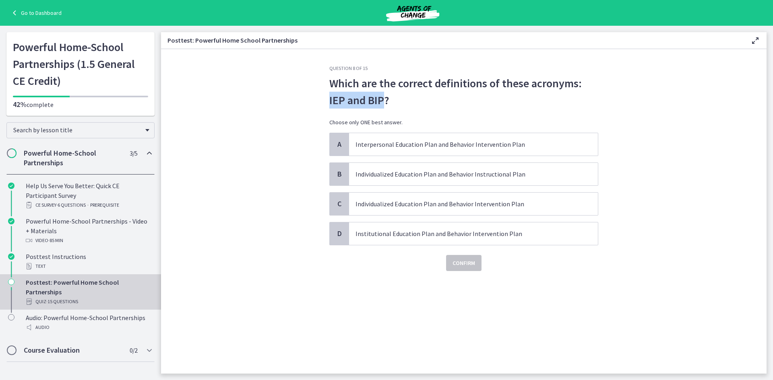
drag, startPoint x: 366, startPoint y: 103, endPoint x: 581, endPoint y: 90, distance: 215.3
click at [581, 90] on p "Which are the correct definitions of these acronyms: IEP and BIP?" at bounding box center [463, 92] width 269 height 34
copy p "IEP and BIP"
click at [483, 203] on p "Individualized Education Plan and Behavior Intervention Plan" at bounding box center [465, 204] width 220 height 10
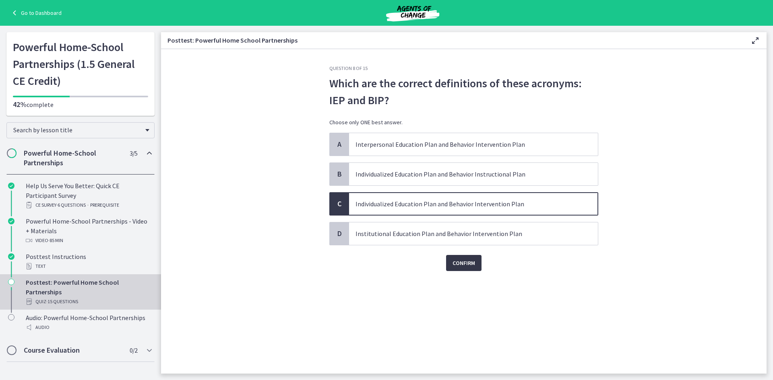
click at [471, 263] on span "Confirm" at bounding box center [463, 263] width 23 height 10
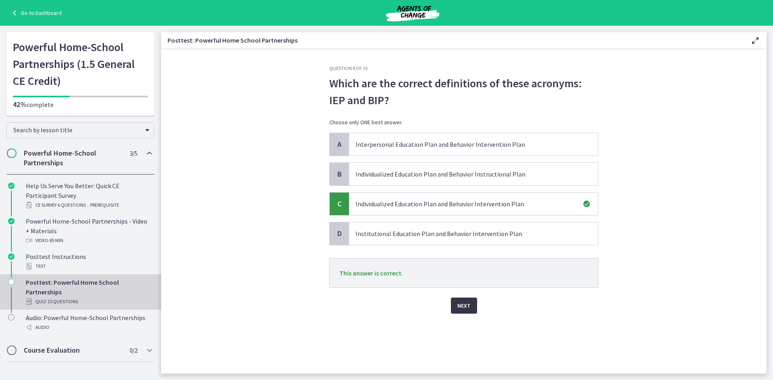
click at [465, 306] on span "Next" at bounding box center [463, 306] width 13 height 10
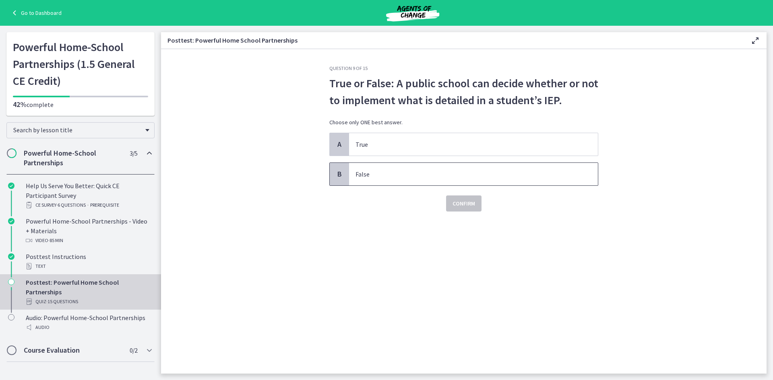
click at [445, 180] on span "False" at bounding box center [473, 174] width 249 height 23
click at [472, 202] on span "Confirm" at bounding box center [463, 204] width 23 height 10
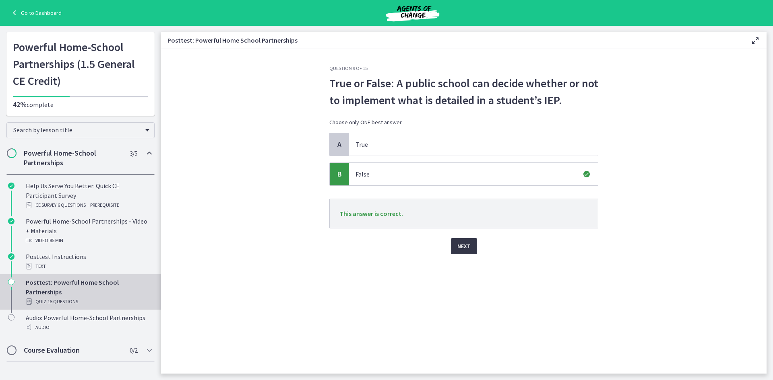
click at [471, 246] on button "Next" at bounding box center [464, 246] width 26 height 16
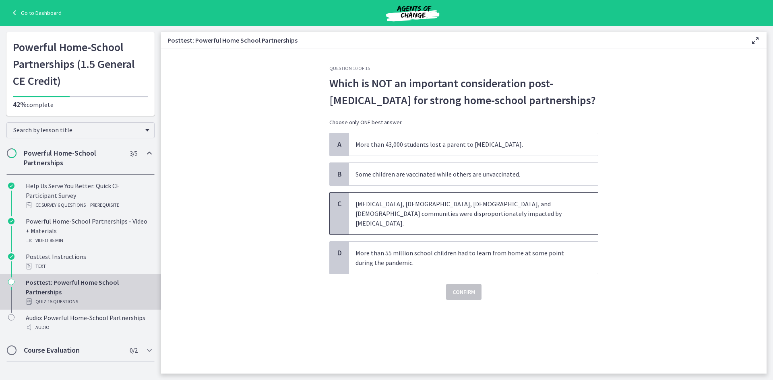
click at [406, 211] on p "Low-income, Black, Latino, and Native American communities were disproportionat…" at bounding box center [465, 213] width 220 height 29
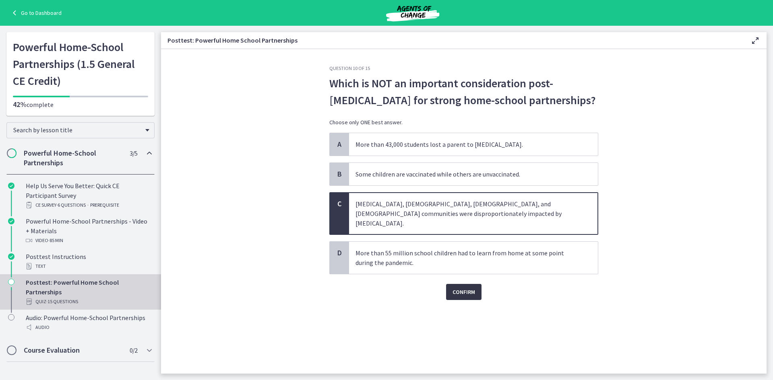
click at [466, 284] on button "Confirm" at bounding box center [463, 292] width 35 height 16
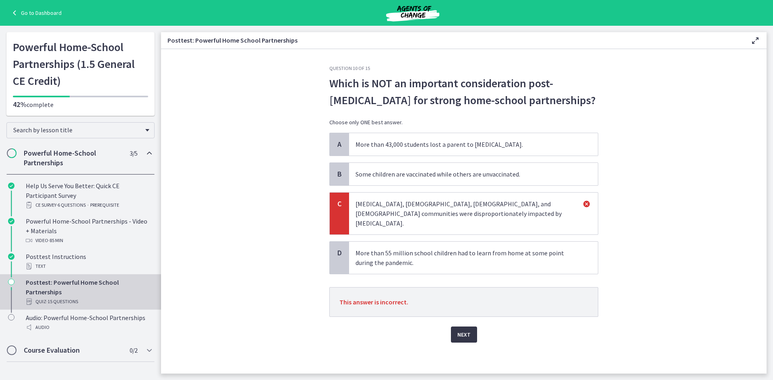
click at [460, 330] on span "Next" at bounding box center [463, 335] width 13 height 10
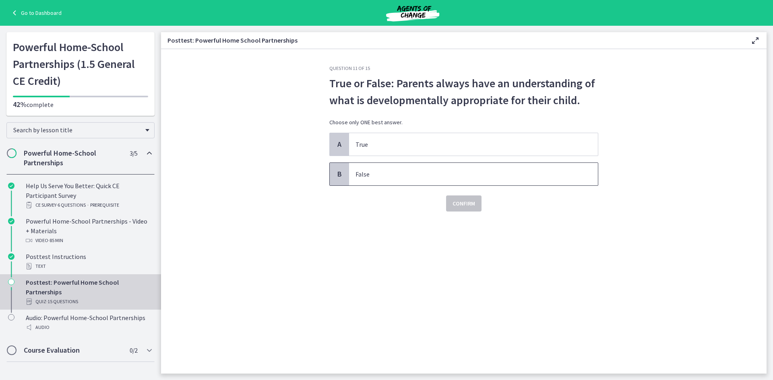
click at [412, 179] on span "False" at bounding box center [473, 174] width 249 height 23
click at [466, 202] on span "Confirm" at bounding box center [463, 204] width 23 height 10
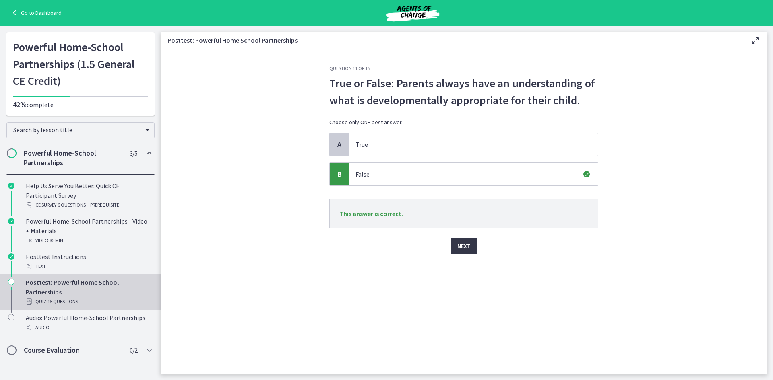
click at [472, 253] on button "Next" at bounding box center [464, 246] width 26 height 16
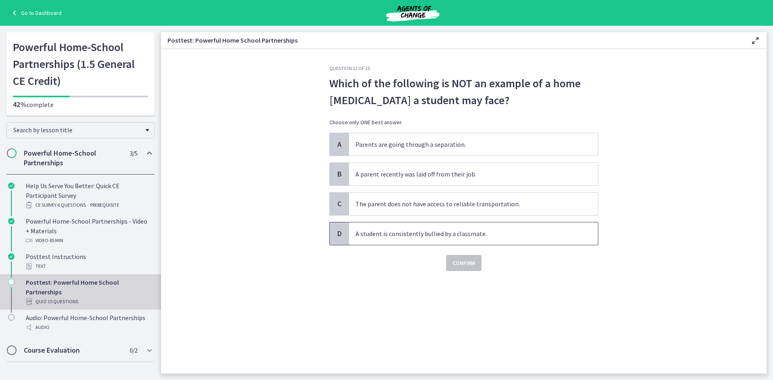
click at [415, 239] on span "A student is consistently bullied by a classmate." at bounding box center [473, 234] width 249 height 23
click at [465, 268] on button "Confirm" at bounding box center [463, 263] width 35 height 16
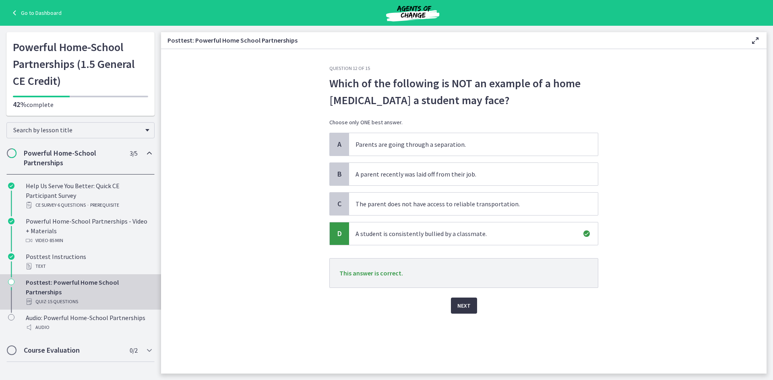
click at [468, 308] on span "Next" at bounding box center [463, 306] width 13 height 10
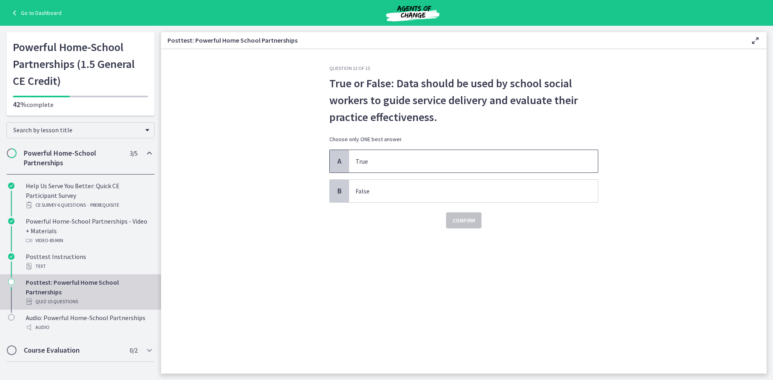
click at [434, 165] on p "True" at bounding box center [465, 162] width 220 height 10
click at [448, 218] on button "Confirm" at bounding box center [463, 221] width 35 height 16
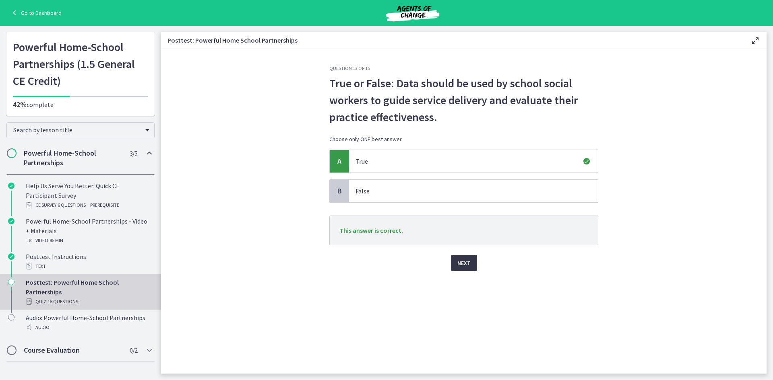
click at [460, 260] on span "Next" at bounding box center [463, 263] width 13 height 10
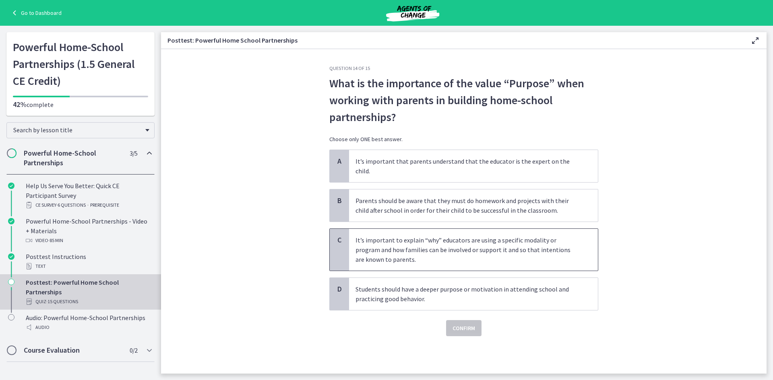
click at [405, 241] on p "It’s important to explain “why” educators are using a specific modality or prog…" at bounding box center [465, 249] width 220 height 29
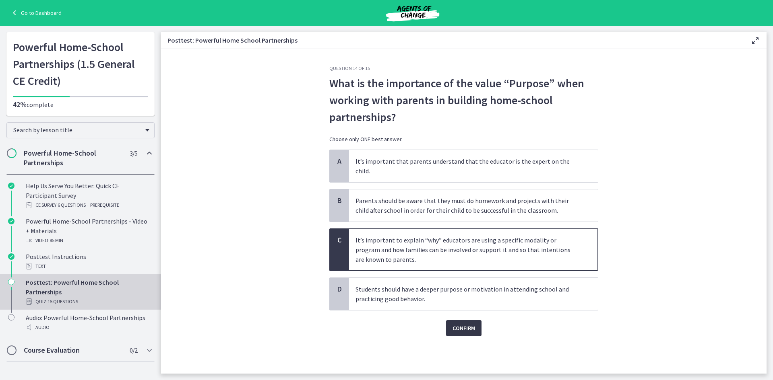
click at [455, 324] on span "Confirm" at bounding box center [463, 329] width 23 height 10
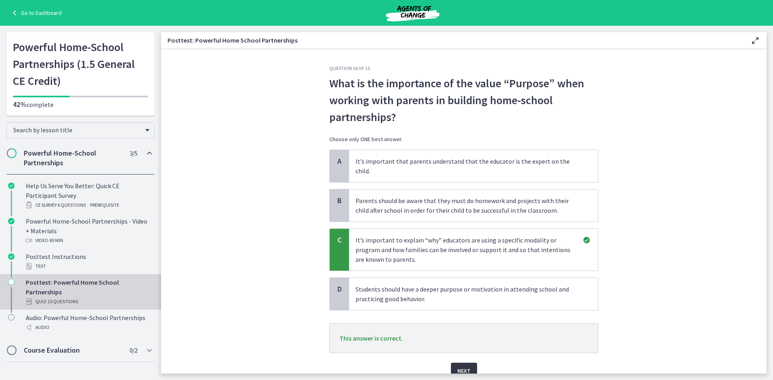
click at [458, 366] on span "Next" at bounding box center [463, 371] width 13 height 10
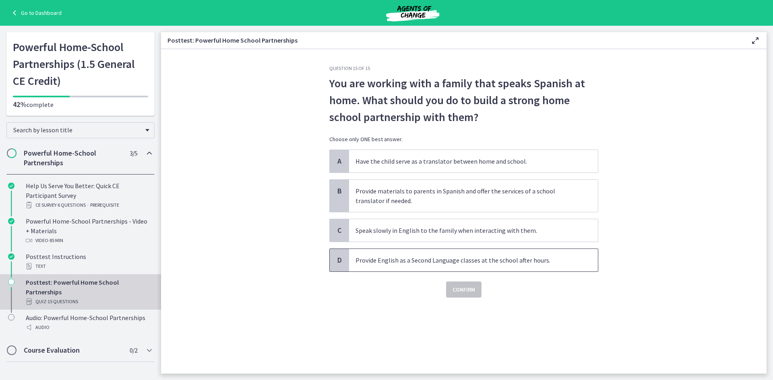
click at [527, 264] on p "Provide English as a Second Language classes at the school after hours." at bounding box center [465, 261] width 220 height 10
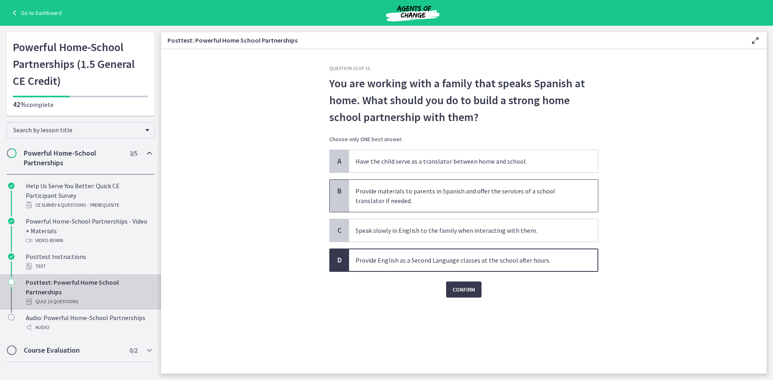
click at [417, 194] on p "Provide materials to parents in Spanish and offer the services of a school tran…" at bounding box center [465, 195] width 220 height 19
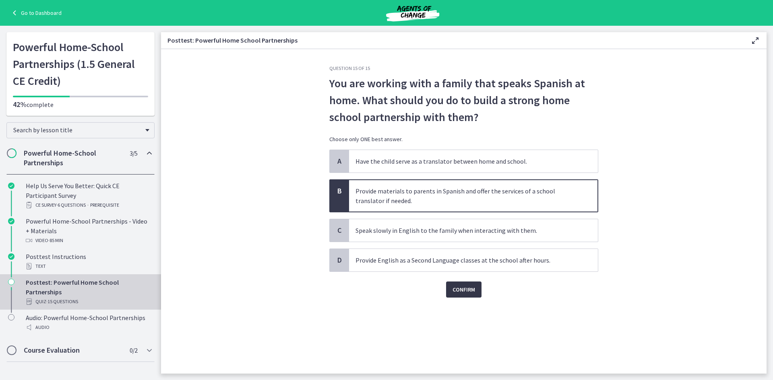
click at [475, 291] on button "Confirm" at bounding box center [463, 290] width 35 height 16
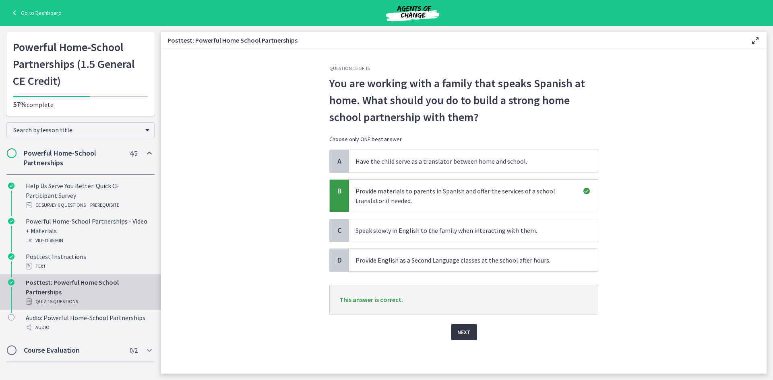
click at [465, 327] on button "Next" at bounding box center [464, 332] width 26 height 16
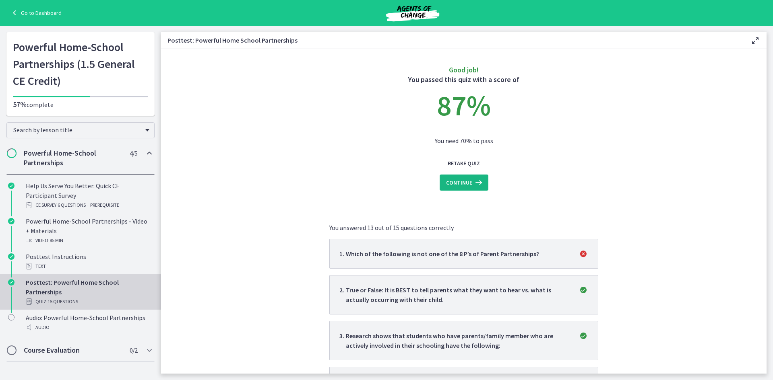
click at [477, 186] on icon at bounding box center [477, 183] width 11 height 10
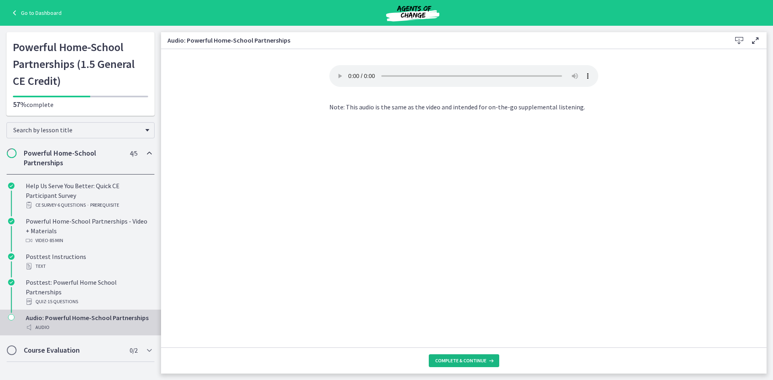
click at [473, 361] on span "Complete & continue" at bounding box center [460, 361] width 51 height 6
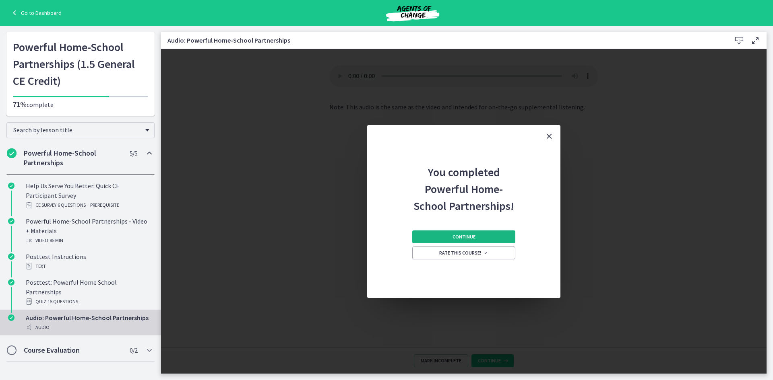
click at [473, 231] on button "Continue" at bounding box center [463, 237] width 103 height 13
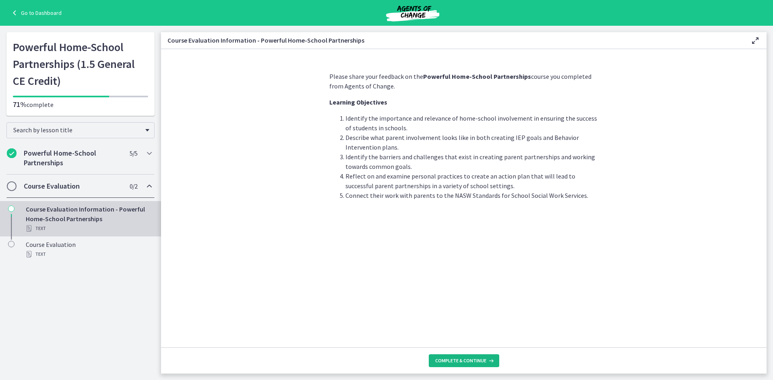
click at [473, 362] on span "Complete & continue" at bounding box center [460, 361] width 51 height 6
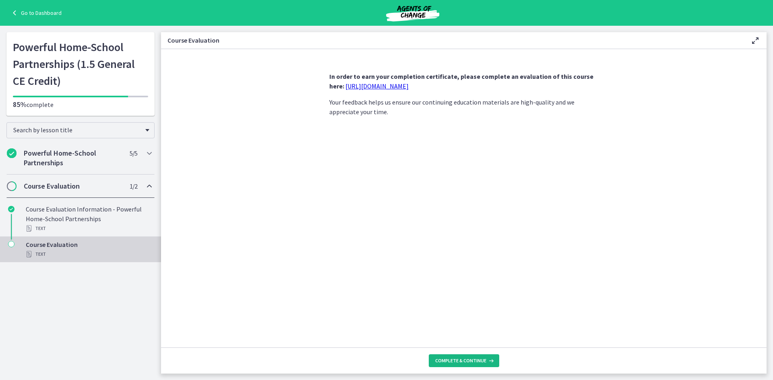
click at [473, 362] on span "Complete & continue" at bounding box center [460, 361] width 51 height 6
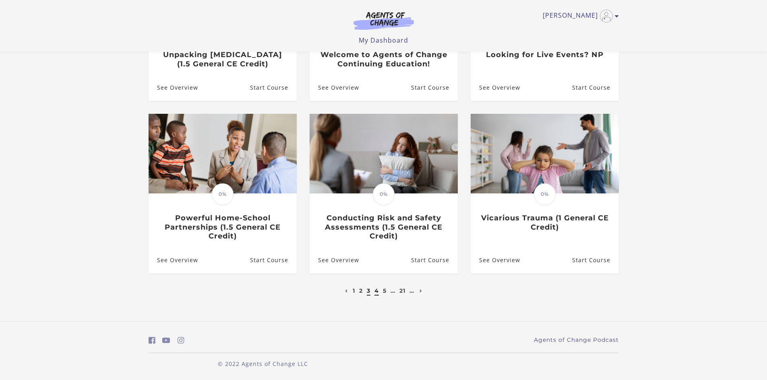
click at [376, 293] on link "4" at bounding box center [376, 290] width 4 height 7
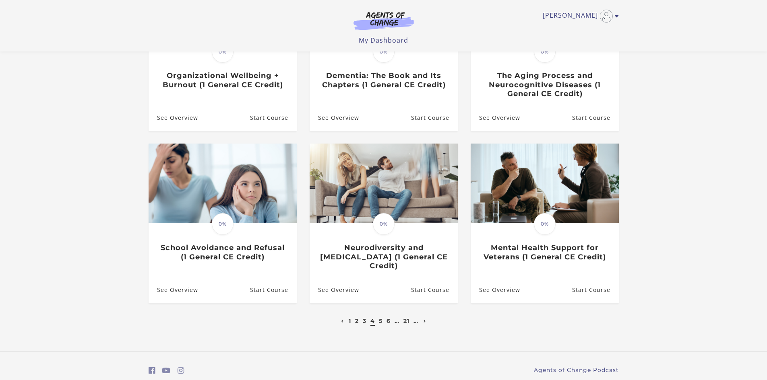
scroll to position [176, 0]
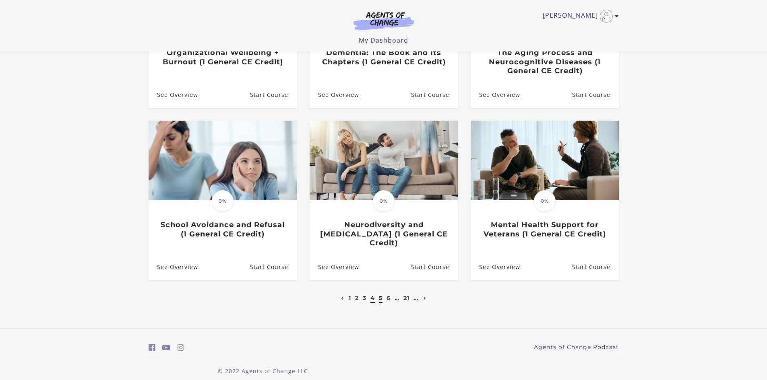
click at [380, 295] on link "5" at bounding box center [381, 298] width 4 height 7
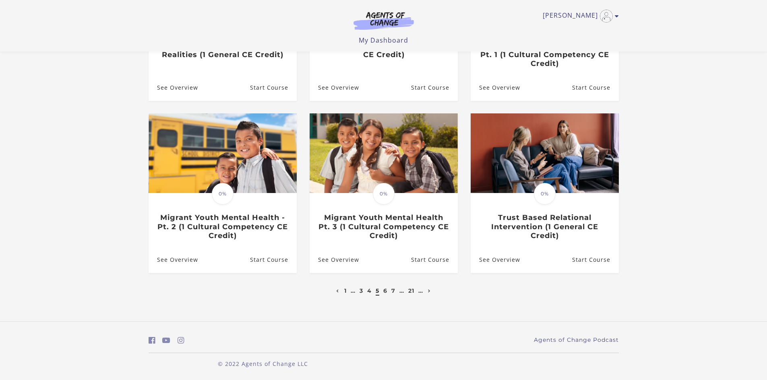
scroll to position [186, 0]
click at [385, 292] on link "6" at bounding box center [385, 290] width 4 height 7
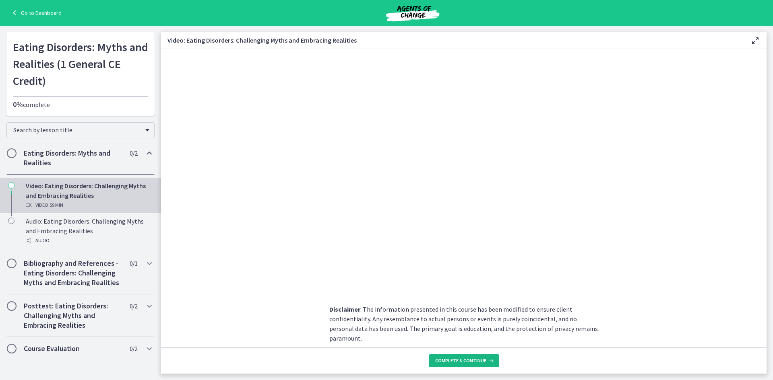
click at [465, 357] on button "Complete & continue" at bounding box center [464, 361] width 70 height 13
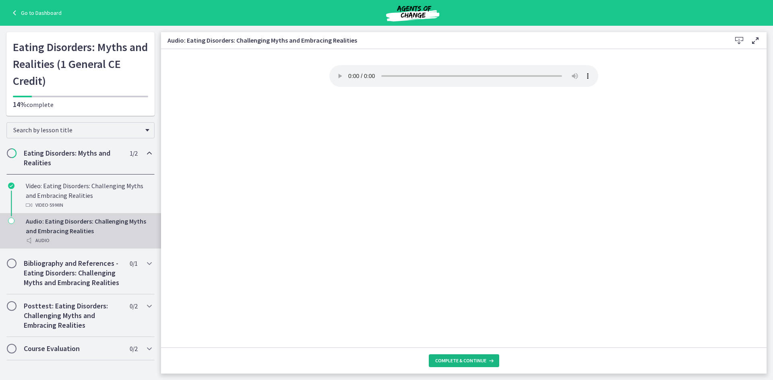
click at [472, 355] on button "Complete & continue" at bounding box center [464, 361] width 70 height 13
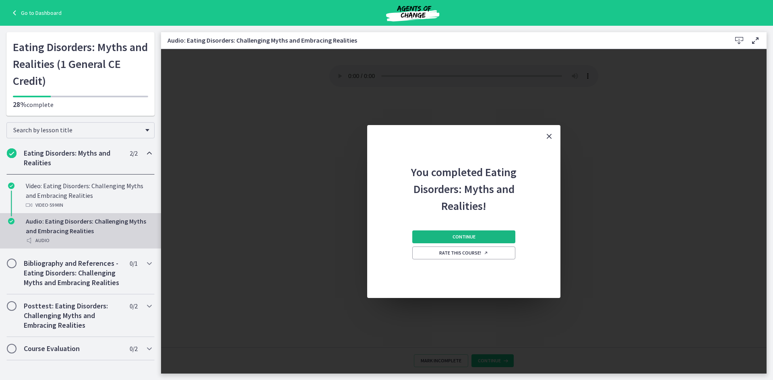
click at [471, 233] on button "Continue" at bounding box center [463, 237] width 103 height 13
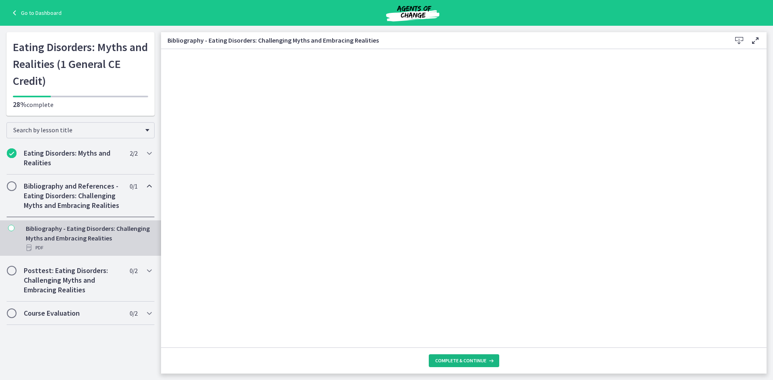
click at [461, 362] on span "Complete & continue" at bounding box center [460, 361] width 51 height 6
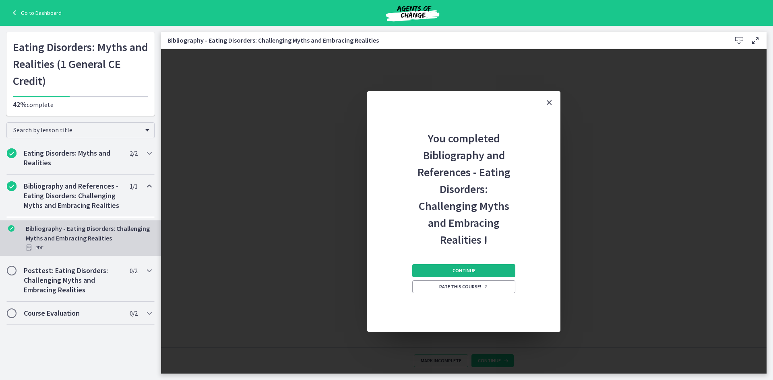
click at [442, 269] on button "Continue" at bounding box center [463, 270] width 103 height 13
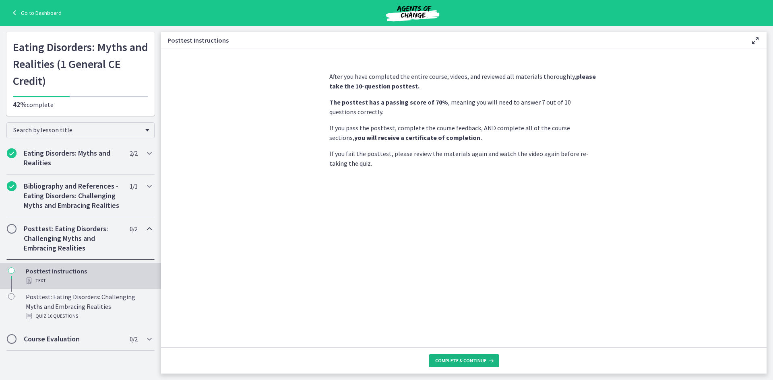
click at [461, 360] on span "Complete & continue" at bounding box center [460, 361] width 51 height 6
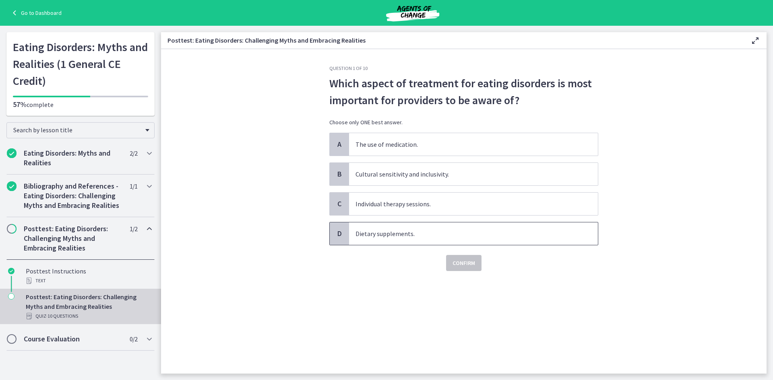
click at [400, 234] on p "Dietary supplements." at bounding box center [465, 234] width 220 height 10
click at [469, 267] on span "Confirm" at bounding box center [463, 263] width 23 height 10
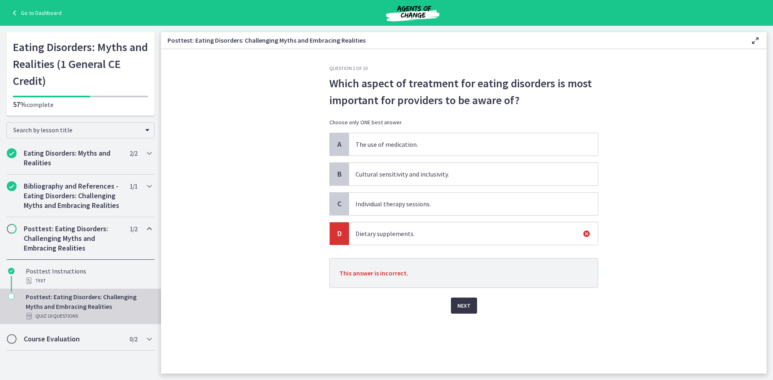
click at [463, 310] on span "Next" at bounding box center [463, 306] width 13 height 10
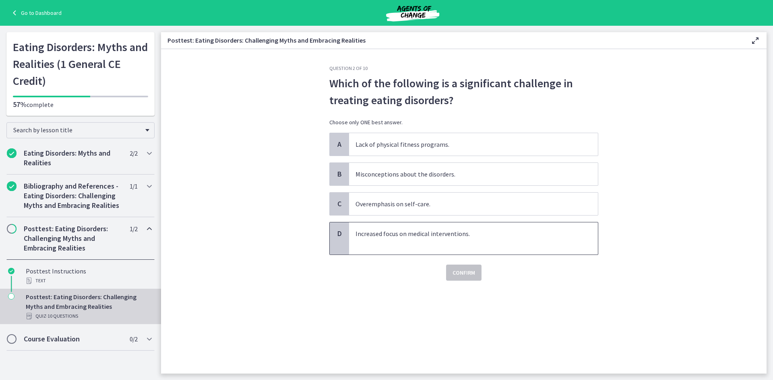
click at [421, 235] on p "Increased focus on medical interventions." at bounding box center [465, 234] width 220 height 10
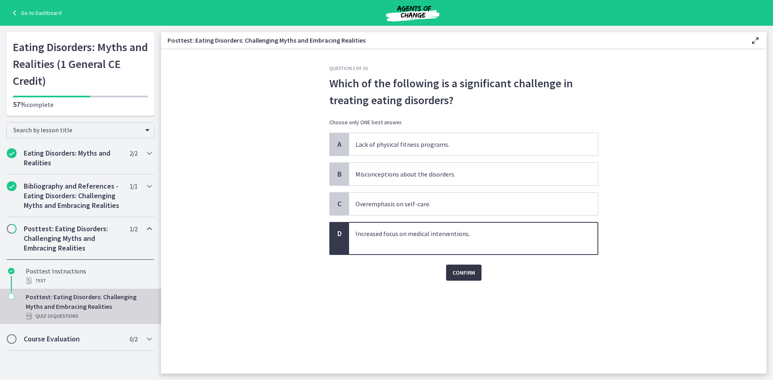
click at [459, 279] on button "Confirm" at bounding box center [463, 273] width 35 height 16
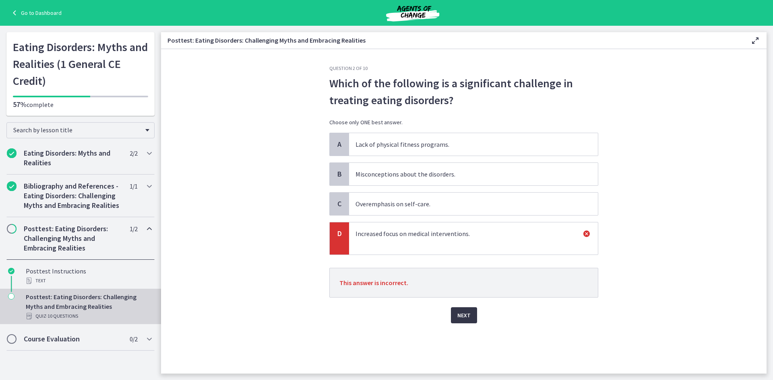
click at [467, 310] on button "Next" at bounding box center [464, 316] width 26 height 16
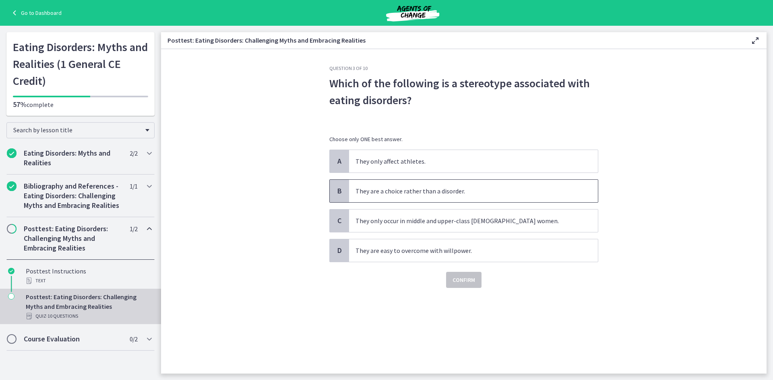
click at [419, 191] on p "They are a choice rather than a disorder." at bounding box center [465, 191] width 220 height 10
click at [468, 288] on div "Question 3 of 10 Which of the following is a stereotype associated with eating …" at bounding box center [464, 219] width 282 height 309
click at [467, 278] on span "Confirm" at bounding box center [463, 280] width 23 height 10
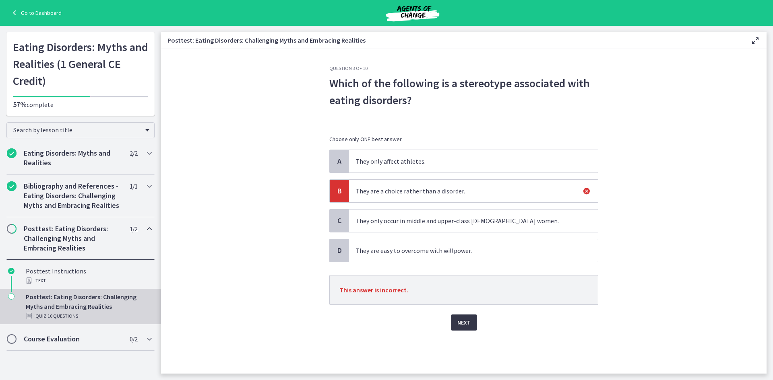
click at [459, 322] on span "Next" at bounding box center [463, 323] width 13 height 10
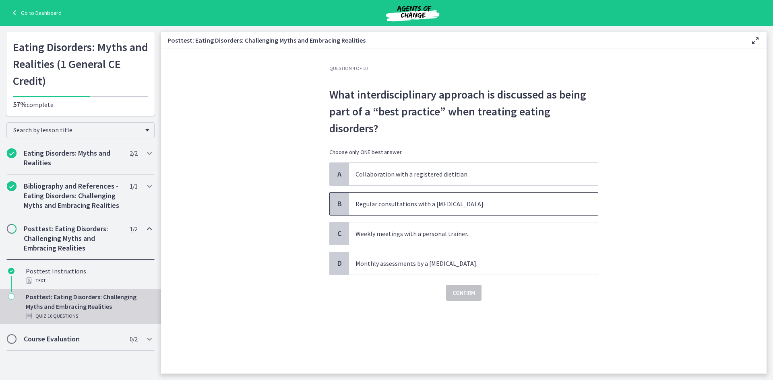
click at [421, 204] on p "Regular consultations with a cardiologist." at bounding box center [465, 204] width 220 height 10
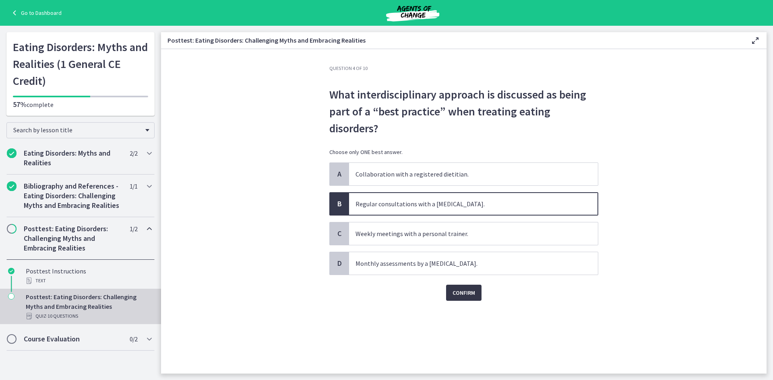
click at [466, 295] on span "Confirm" at bounding box center [463, 293] width 23 height 10
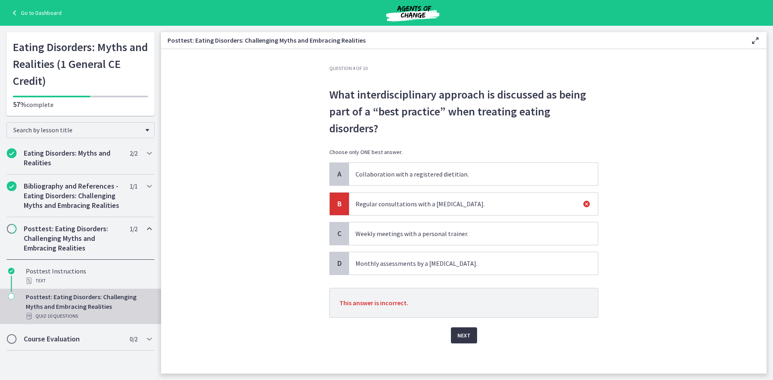
click at [463, 338] on span "Next" at bounding box center [463, 336] width 13 height 10
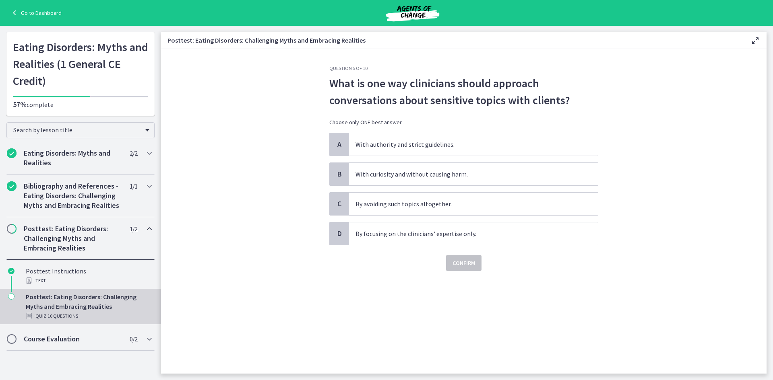
click at [444, 186] on div "A With authority and strict guidelines. B With curiosity and without causing ha…" at bounding box center [463, 189] width 269 height 113
click at [446, 168] on span "With curiosity and without causing harm." at bounding box center [473, 174] width 249 height 23
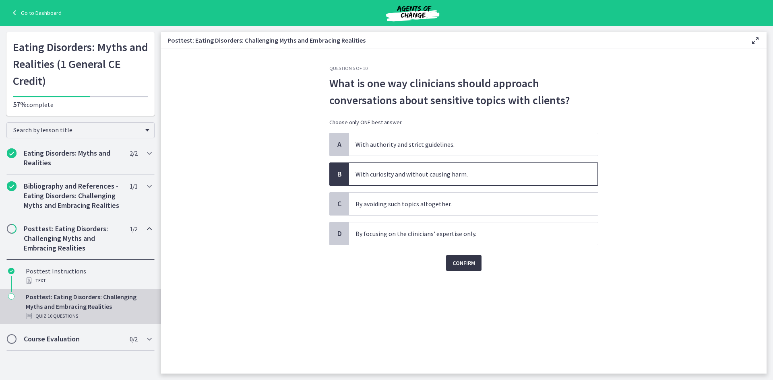
click at [471, 260] on span "Confirm" at bounding box center [463, 263] width 23 height 10
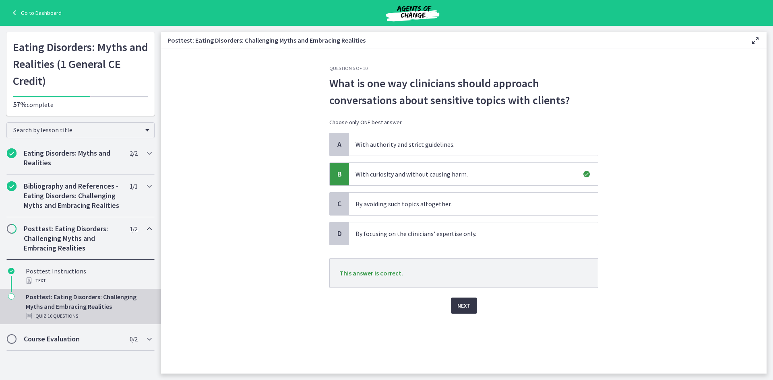
click at [461, 303] on span "Next" at bounding box center [463, 306] width 13 height 10
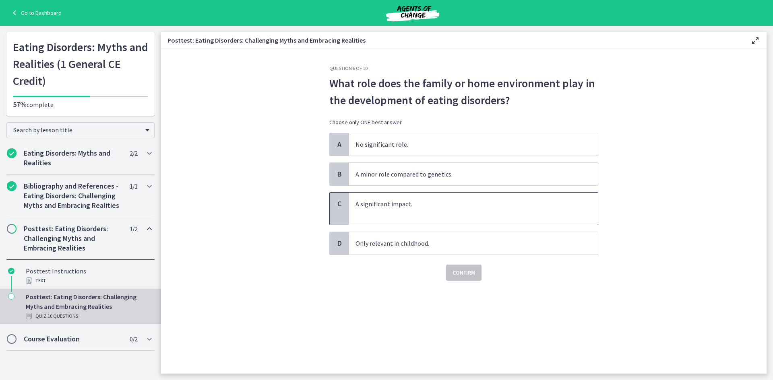
click at [421, 205] on p "A significant impact." at bounding box center [465, 204] width 220 height 10
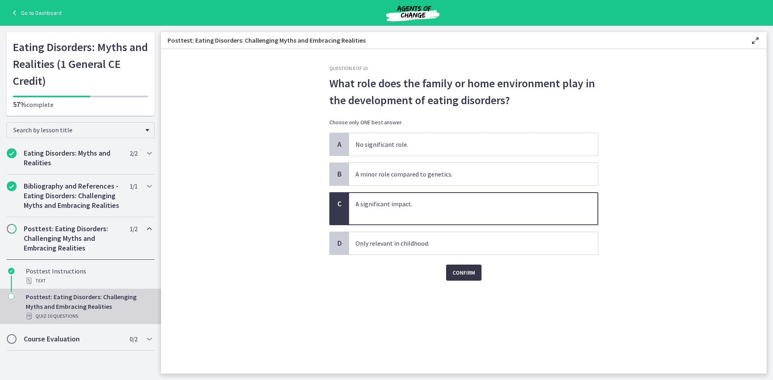
click at [450, 270] on button "Confirm" at bounding box center [463, 273] width 35 height 16
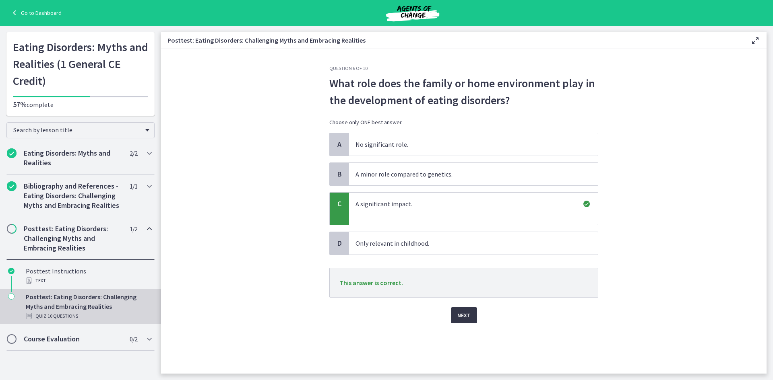
click at [465, 318] on span "Next" at bounding box center [463, 316] width 13 height 10
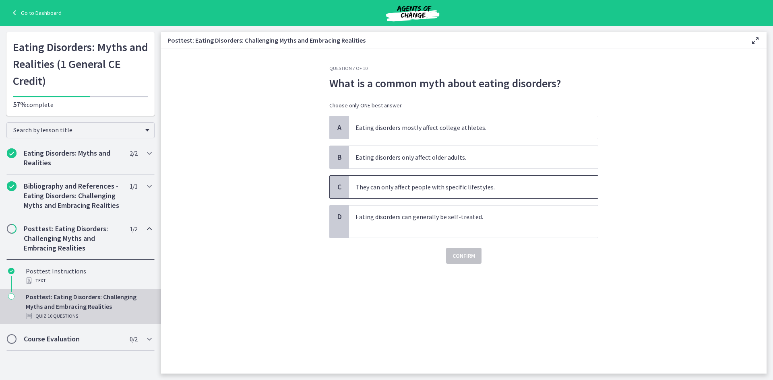
click at [470, 188] on p "They can only affect people with specific lifestyles." at bounding box center [465, 187] width 220 height 10
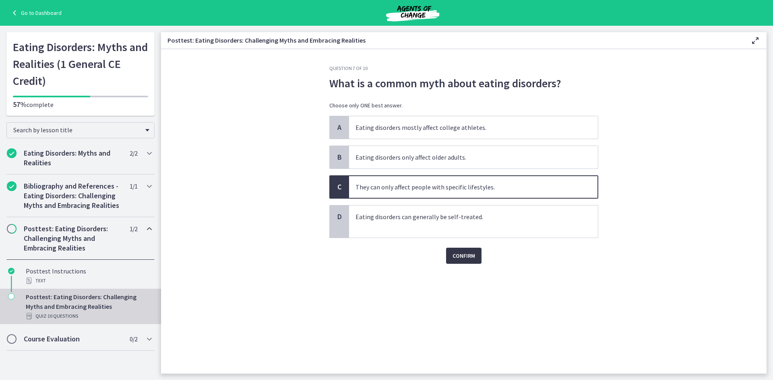
click at [465, 252] on span "Confirm" at bounding box center [463, 256] width 23 height 10
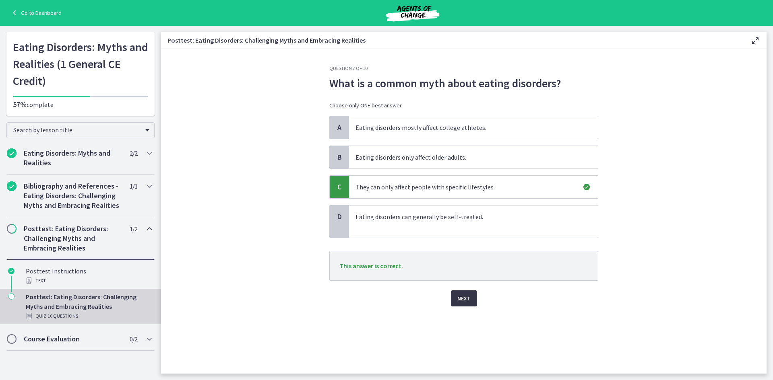
click at [462, 298] on span "Next" at bounding box center [463, 299] width 13 height 10
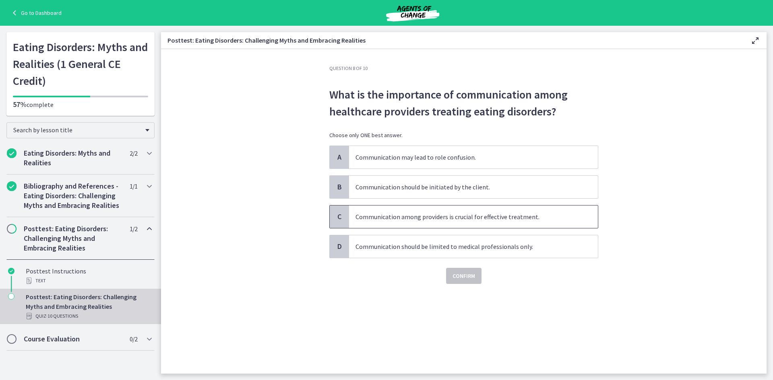
click at [384, 220] on p "Communication among providers is crucial for effective treatment." at bounding box center [465, 217] width 220 height 10
click at [464, 276] on span "Confirm" at bounding box center [463, 276] width 23 height 10
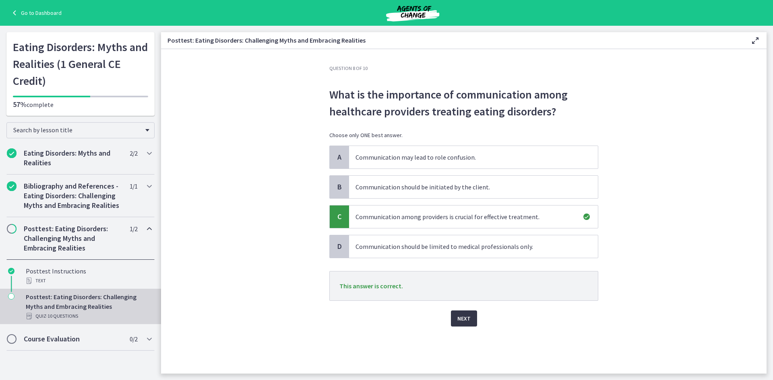
click at [467, 324] on button "Next" at bounding box center [464, 319] width 26 height 16
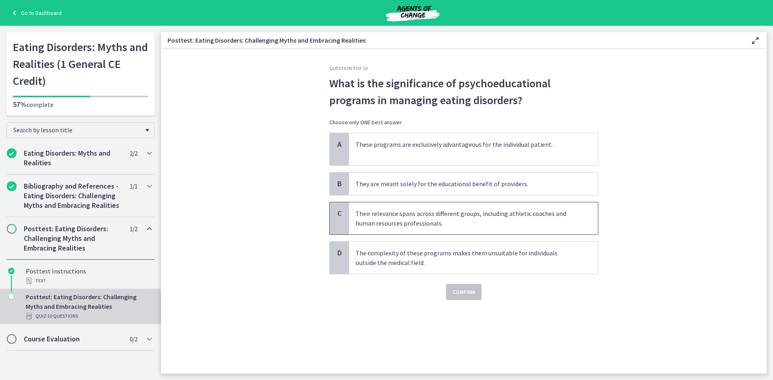
click at [435, 219] on p "Their relevance spans across different groups, including athletic coaches and h…" at bounding box center [465, 218] width 220 height 19
click at [458, 286] on button "Confirm" at bounding box center [463, 292] width 35 height 16
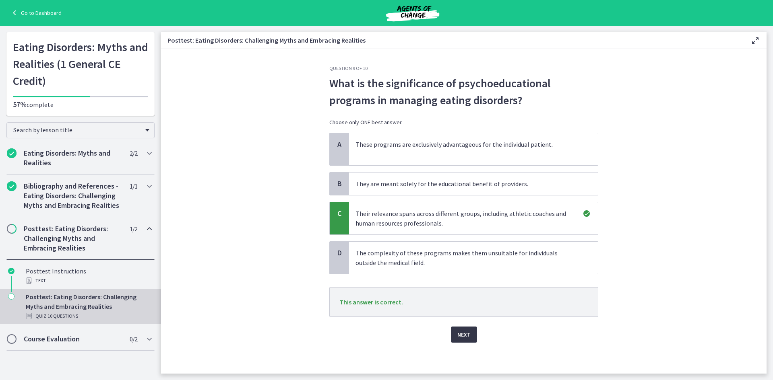
click at [457, 329] on button "Next" at bounding box center [464, 335] width 26 height 16
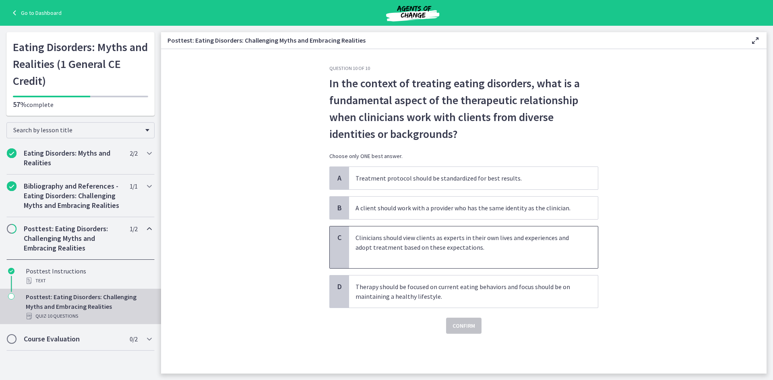
click at [376, 240] on p "Clinicians should view clients as experts in their own lives and experiences an…" at bounding box center [465, 242] width 220 height 19
click at [463, 330] on span "Confirm" at bounding box center [463, 326] width 23 height 10
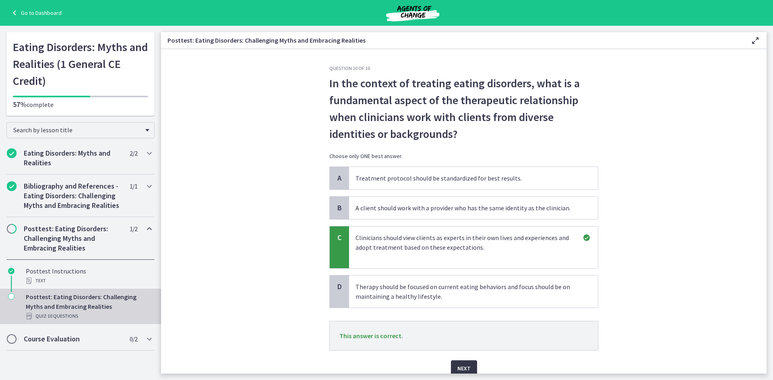
click at [461, 370] on span "Next" at bounding box center [463, 369] width 13 height 10
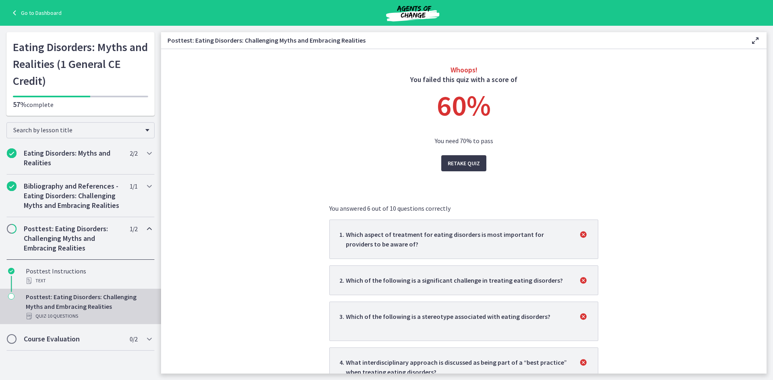
click at [451, 151] on div "Whoops! You failed this quiz with a score of 60 % You need 70% to pass Retake Q…" at bounding box center [463, 370] width 269 height 610
click at [452, 159] on span "Retake Quiz" at bounding box center [464, 164] width 32 height 10
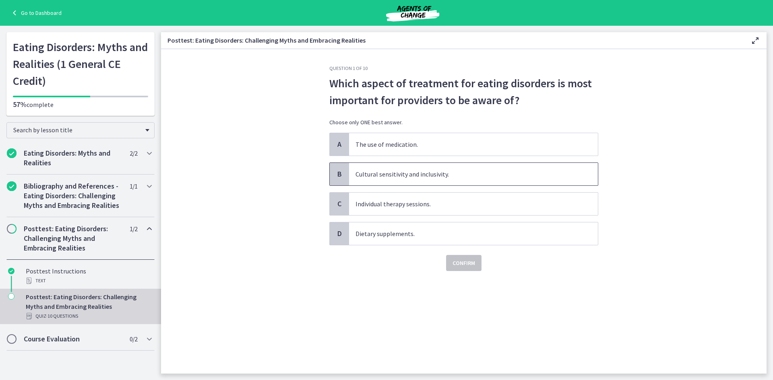
click at [414, 174] on p "Cultural sensitivity and inclusivity." at bounding box center [465, 174] width 220 height 10
click at [455, 267] on span "Confirm" at bounding box center [463, 263] width 23 height 10
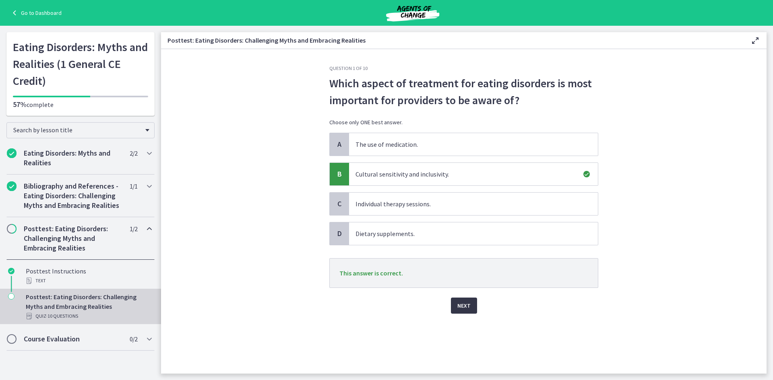
click at [467, 304] on span "Next" at bounding box center [463, 306] width 13 height 10
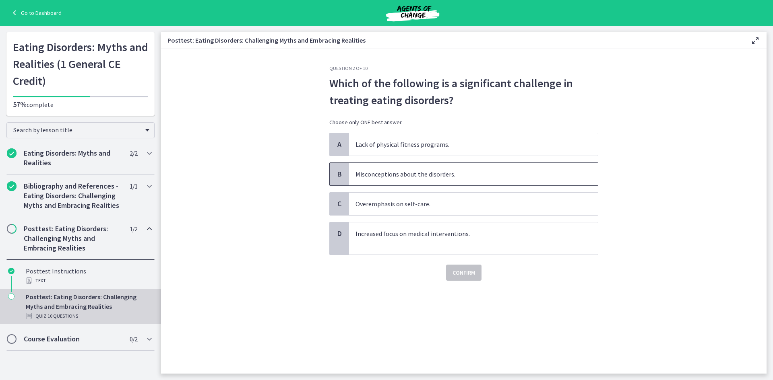
click at [372, 172] on p "Misconceptions about the disorders." at bounding box center [465, 174] width 220 height 10
click at [471, 270] on span "Confirm" at bounding box center [463, 273] width 23 height 10
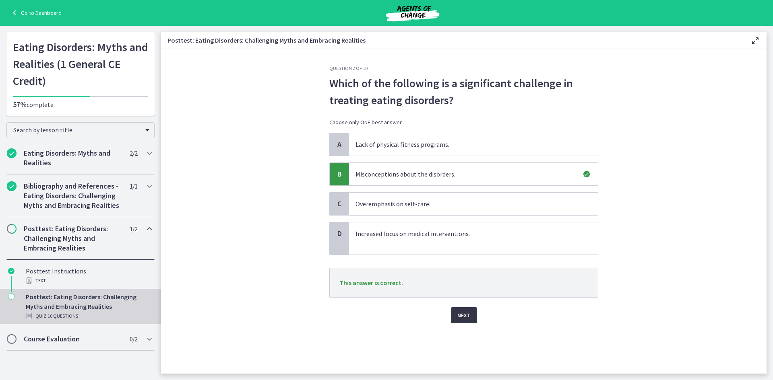
click at [469, 312] on span "Next" at bounding box center [463, 316] width 13 height 10
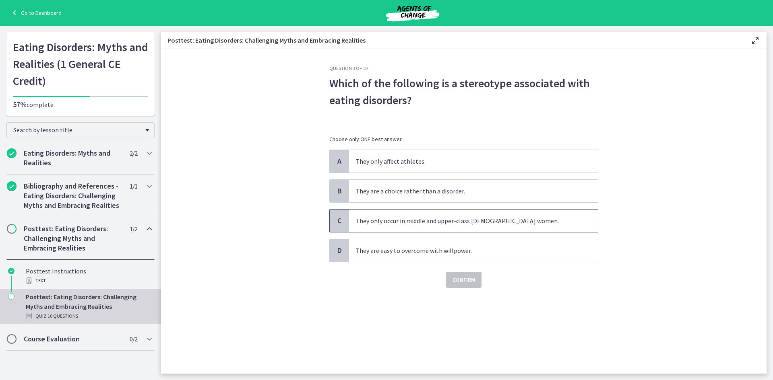
click at [445, 225] on p "They only occur in middle and upper-class white women." at bounding box center [465, 221] width 220 height 10
click at [469, 284] on span "Confirm" at bounding box center [463, 280] width 23 height 10
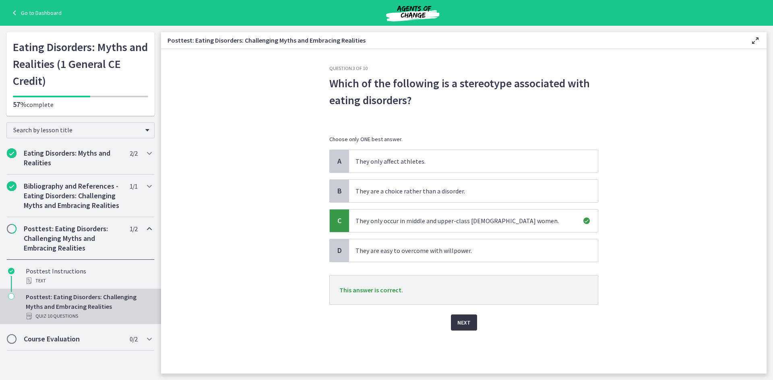
click at [470, 322] on button "Next" at bounding box center [464, 323] width 26 height 16
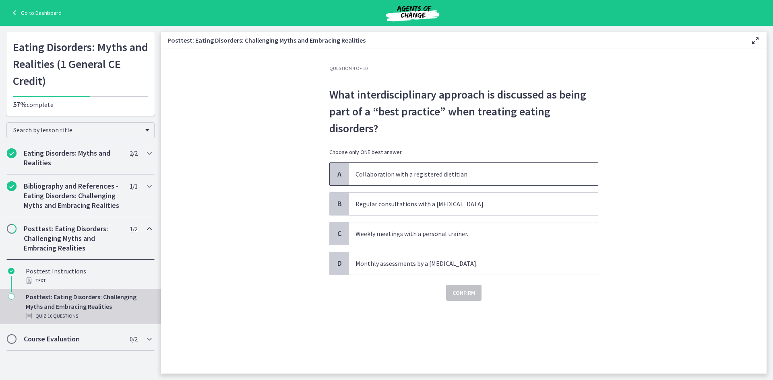
click at [466, 175] on p "Collaboration with a registered dietitian." at bounding box center [465, 174] width 220 height 10
click at [469, 288] on button "Confirm" at bounding box center [463, 293] width 35 height 16
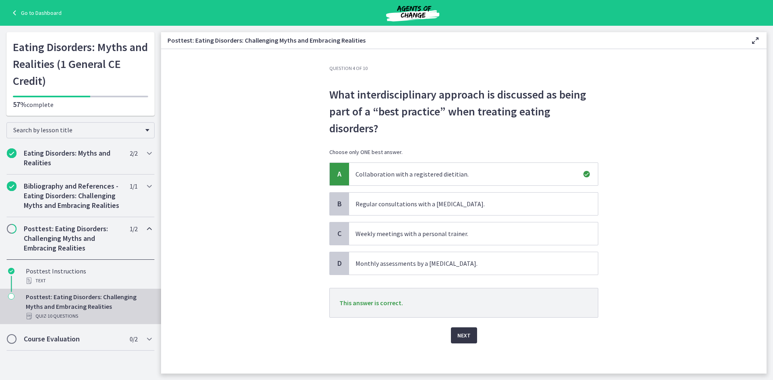
click at [465, 333] on span "Next" at bounding box center [463, 336] width 13 height 10
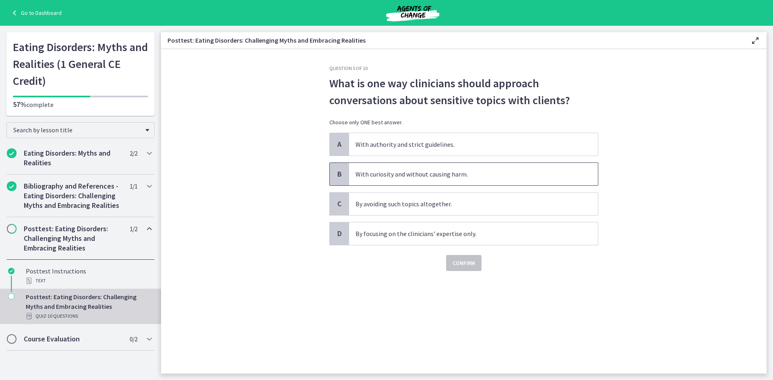
click at [465, 175] on p "With curiosity and without causing harm." at bounding box center [465, 174] width 220 height 10
click at [469, 267] on span "Confirm" at bounding box center [463, 263] width 23 height 10
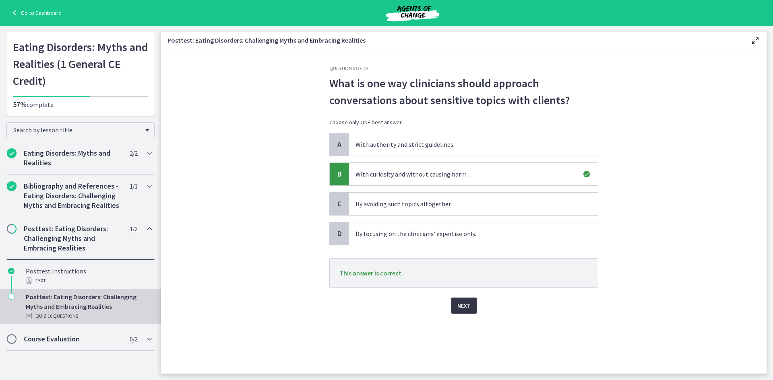
click at [463, 310] on span "Next" at bounding box center [463, 306] width 13 height 10
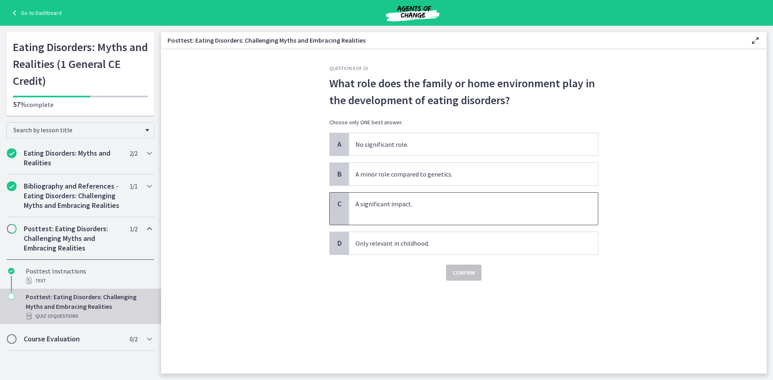
click at [443, 209] on p at bounding box center [465, 214] width 220 height 10
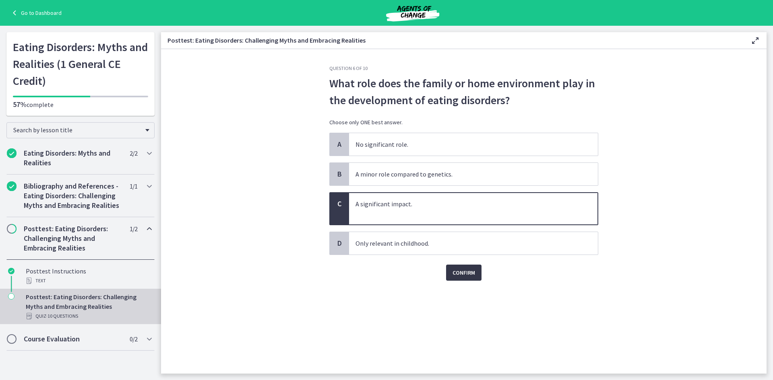
click at [461, 270] on span "Confirm" at bounding box center [463, 273] width 23 height 10
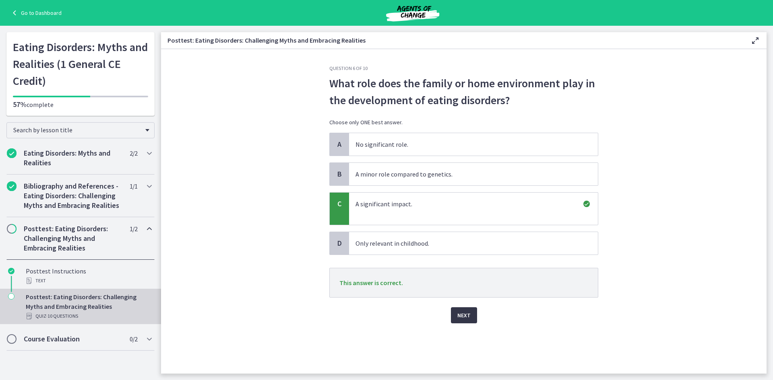
click at [464, 313] on span "Next" at bounding box center [463, 316] width 13 height 10
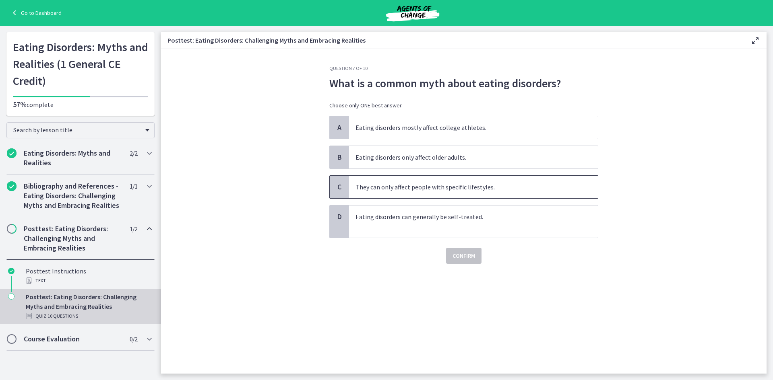
click at [429, 184] on p "They can only affect people with specific lifestyles." at bounding box center [465, 187] width 220 height 10
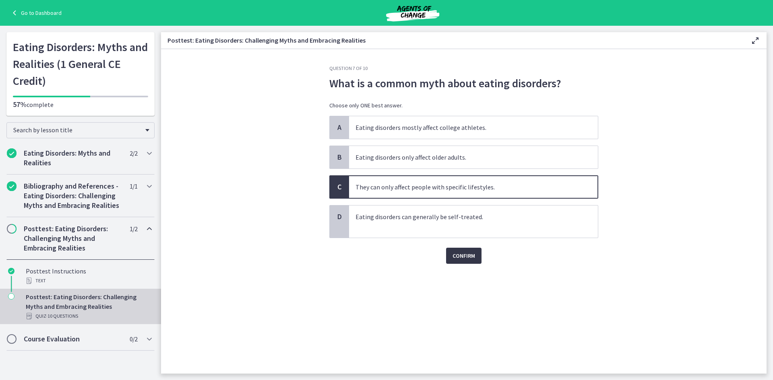
click at [462, 258] on span "Confirm" at bounding box center [463, 256] width 23 height 10
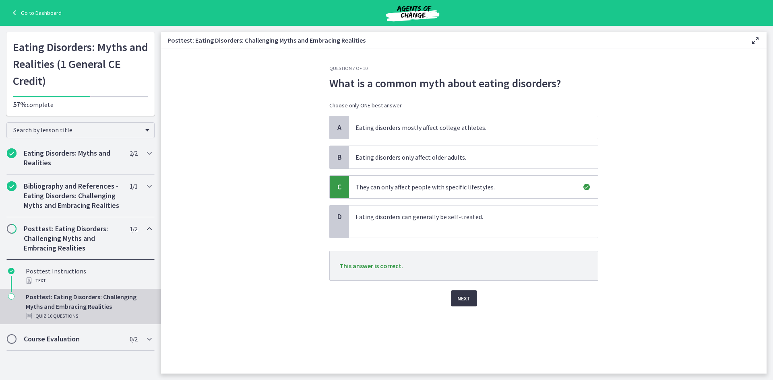
click at [460, 299] on span "Next" at bounding box center [463, 299] width 13 height 10
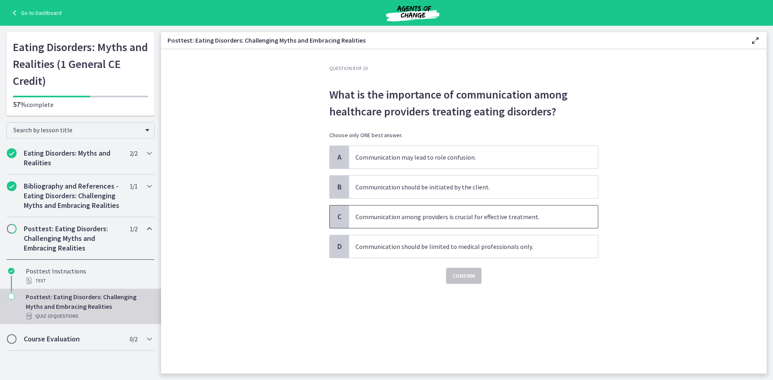
click at [467, 219] on p "Communication among providers is crucial for effective treatment." at bounding box center [465, 217] width 220 height 10
click at [468, 277] on span "Confirm" at bounding box center [463, 276] width 23 height 10
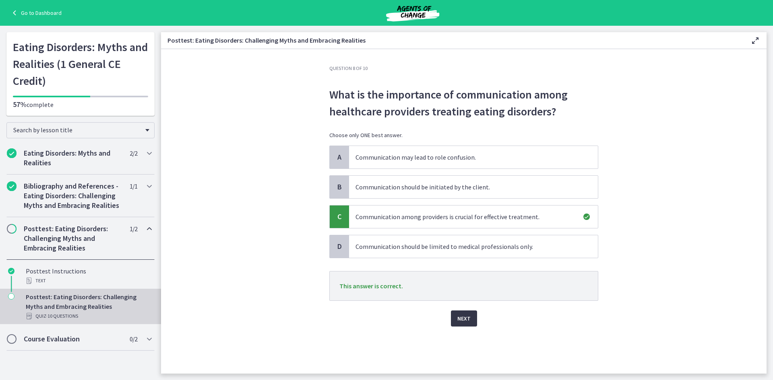
click at [460, 319] on span "Next" at bounding box center [463, 319] width 13 height 10
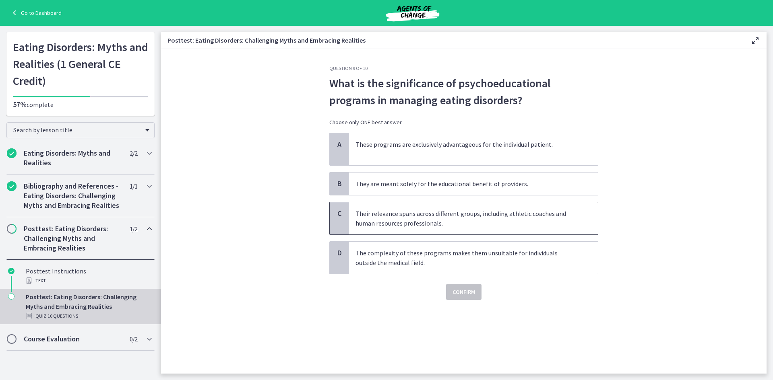
click at [413, 222] on p "Their relevance spans across different groups, including athletic coaches and h…" at bounding box center [465, 218] width 220 height 19
click at [459, 285] on button "Confirm" at bounding box center [463, 292] width 35 height 16
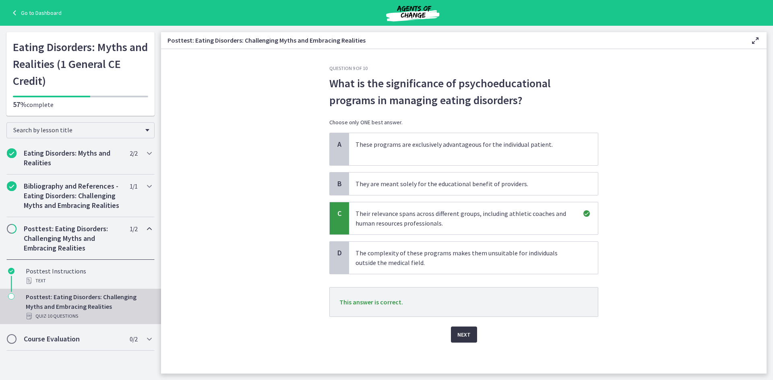
click at [454, 328] on button "Next" at bounding box center [464, 335] width 26 height 16
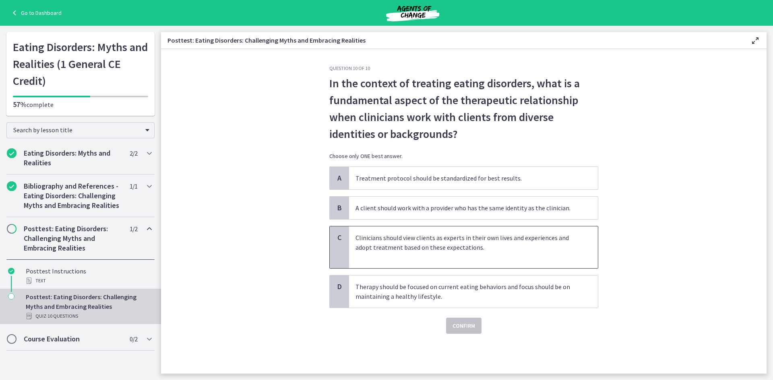
click at [401, 242] on p "Clinicians should view clients as experts in their own lives and experiences an…" at bounding box center [465, 242] width 220 height 19
click at [473, 331] on button "Confirm" at bounding box center [463, 326] width 35 height 16
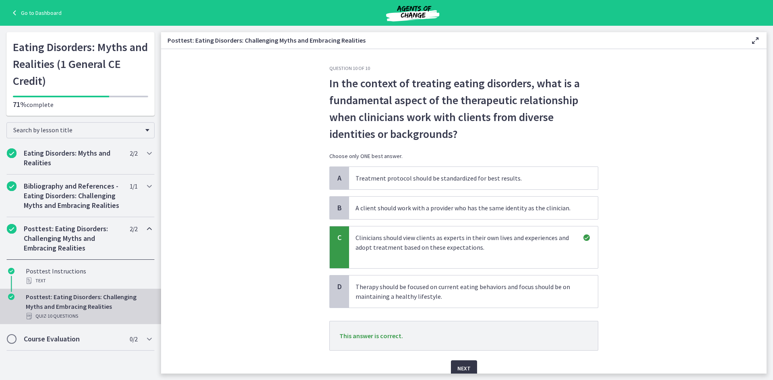
click at [465, 371] on span "Next" at bounding box center [463, 369] width 13 height 10
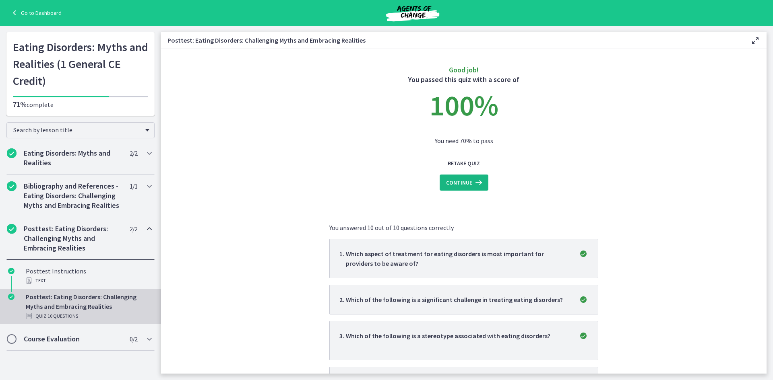
click at [471, 177] on button "Continue" at bounding box center [464, 183] width 49 height 16
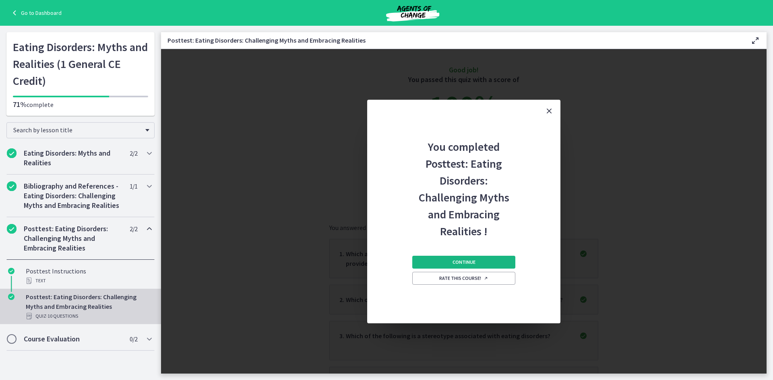
click at [471, 260] on span "Continue" at bounding box center [463, 262] width 23 height 6
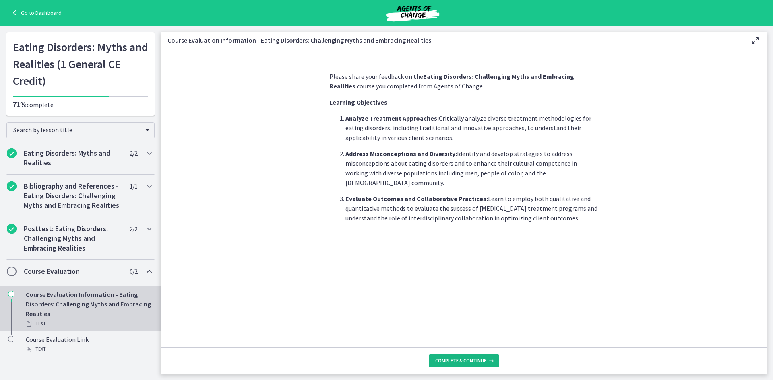
click at [472, 360] on span "Complete & continue" at bounding box center [460, 361] width 51 height 6
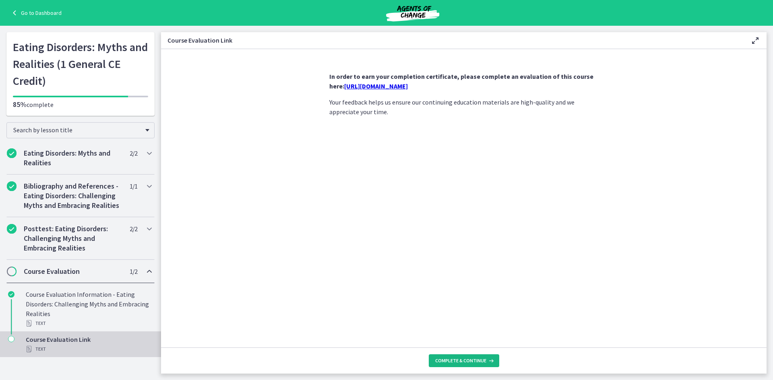
click at [471, 356] on button "Complete & continue" at bounding box center [464, 361] width 70 height 13
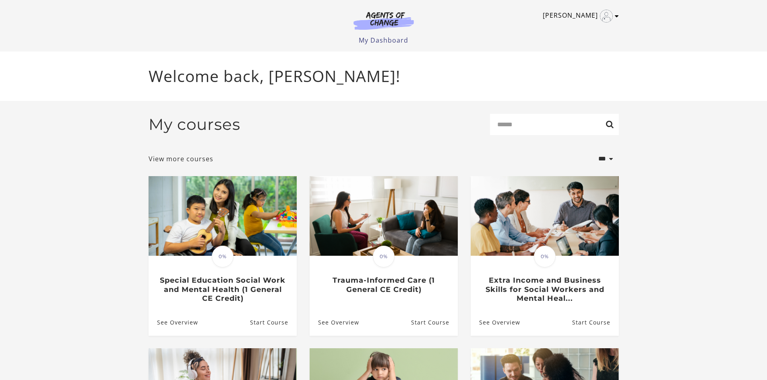
click at [616, 15] on icon "Toggle menu" at bounding box center [617, 16] width 4 height 6
click at [582, 27] on link "My Account" at bounding box center [585, 30] width 71 height 14
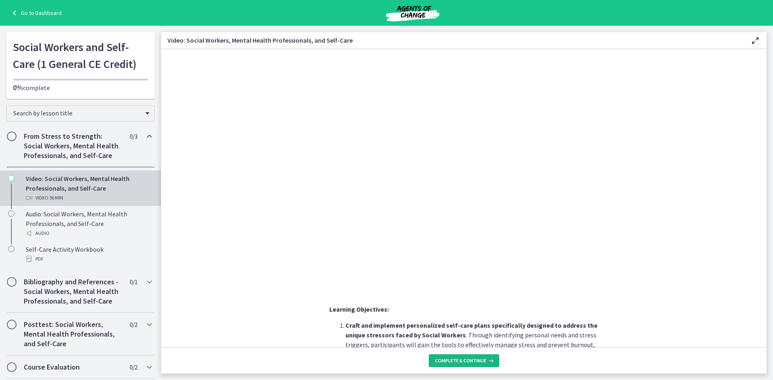
click at [458, 359] on span "Complete & continue" at bounding box center [460, 361] width 51 height 6
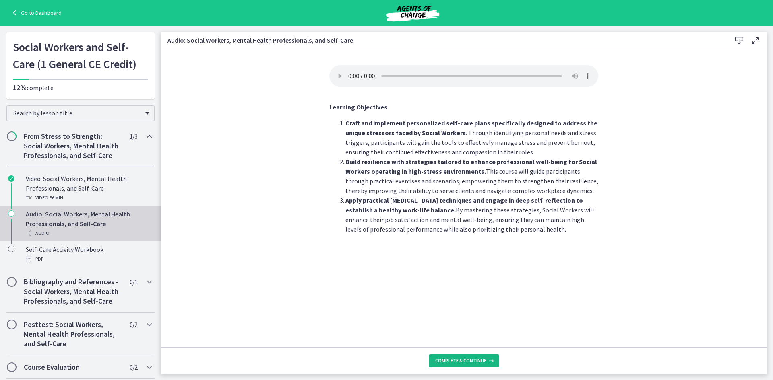
click at [458, 359] on span "Complete & continue" at bounding box center [460, 361] width 51 height 6
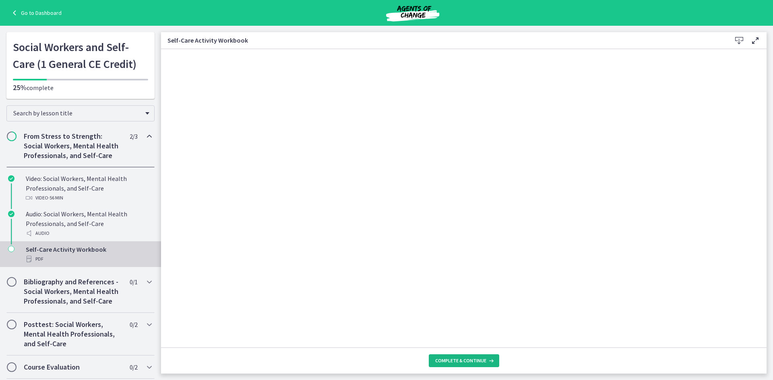
click at [469, 365] on button "Complete & continue" at bounding box center [464, 361] width 70 height 13
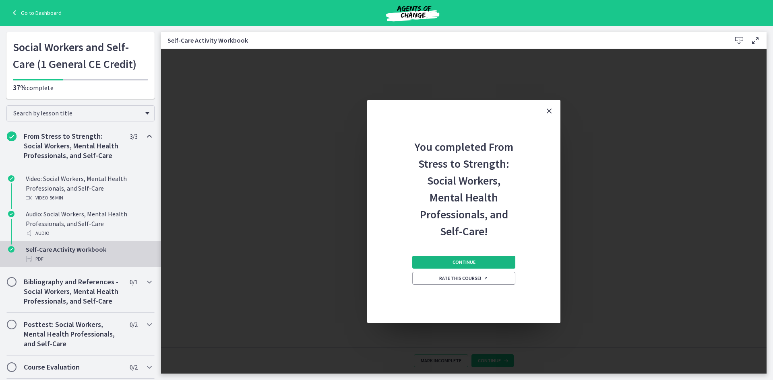
click at [464, 259] on span "Continue" at bounding box center [463, 262] width 23 height 6
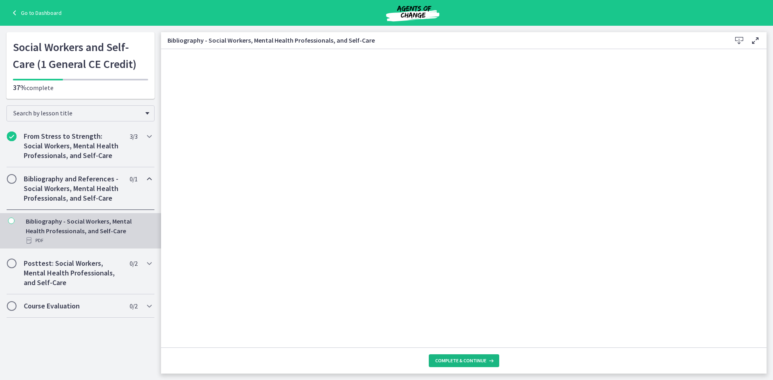
click at [452, 362] on span "Complete & continue" at bounding box center [460, 361] width 51 height 6
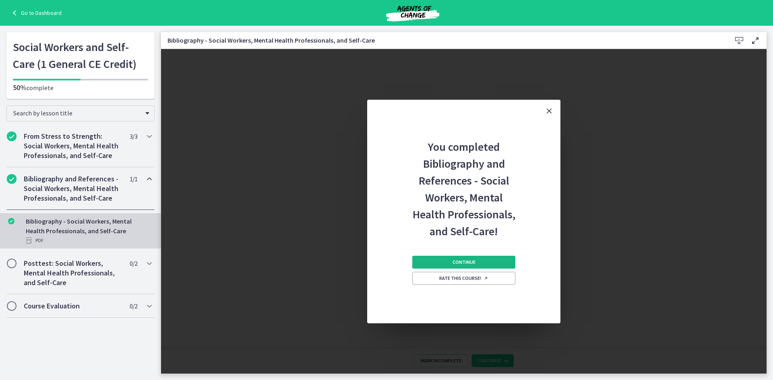
click at [434, 263] on button "Continue" at bounding box center [463, 262] width 103 height 13
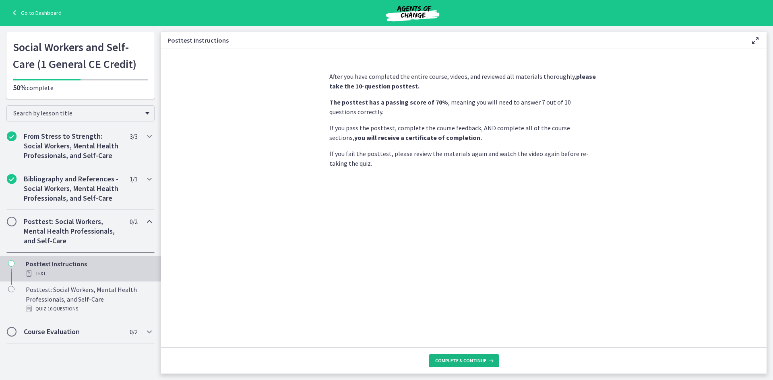
click at [467, 359] on span "Complete & continue" at bounding box center [460, 361] width 51 height 6
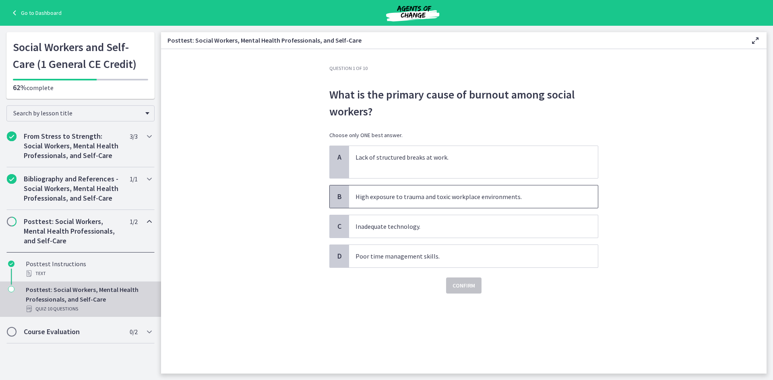
click at [471, 201] on p "High exposure to trauma and toxic workplace environments." at bounding box center [465, 197] width 220 height 10
click at [473, 289] on span "Confirm" at bounding box center [463, 286] width 23 height 10
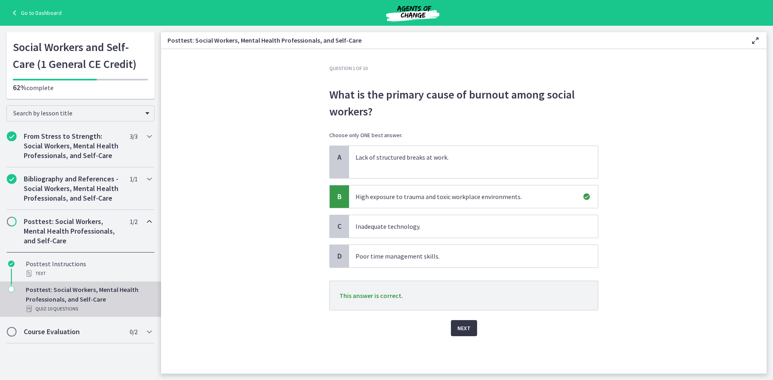
click at [463, 335] on button "Next" at bounding box center [464, 328] width 26 height 16
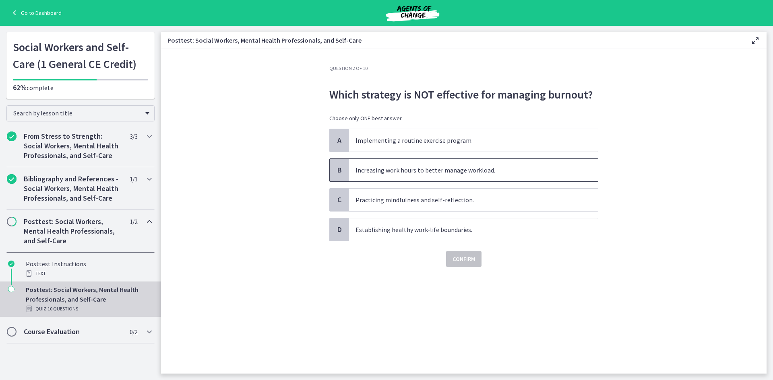
click at [517, 165] on p "Increasing work hours to better manage workload." at bounding box center [465, 170] width 220 height 10
click at [467, 264] on button "Confirm" at bounding box center [463, 259] width 35 height 16
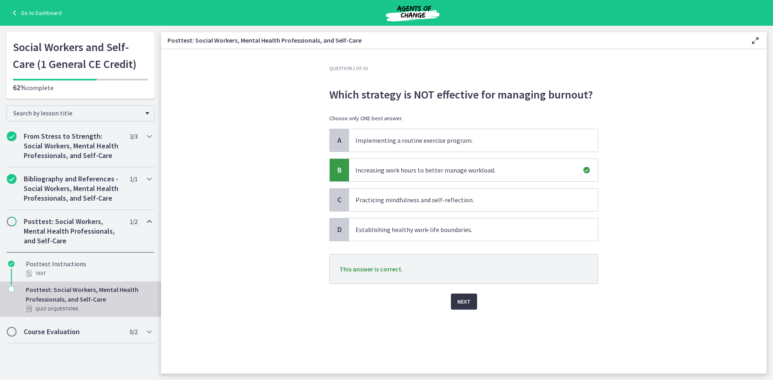
click at [459, 305] on span "Next" at bounding box center [463, 302] width 13 height 10
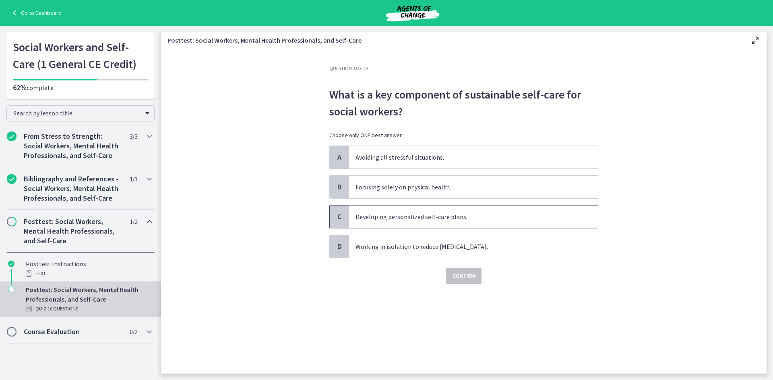
click at [477, 221] on p "Developing personalized self-care plans." at bounding box center [465, 217] width 220 height 10
click at [471, 273] on span "Confirm" at bounding box center [463, 276] width 23 height 10
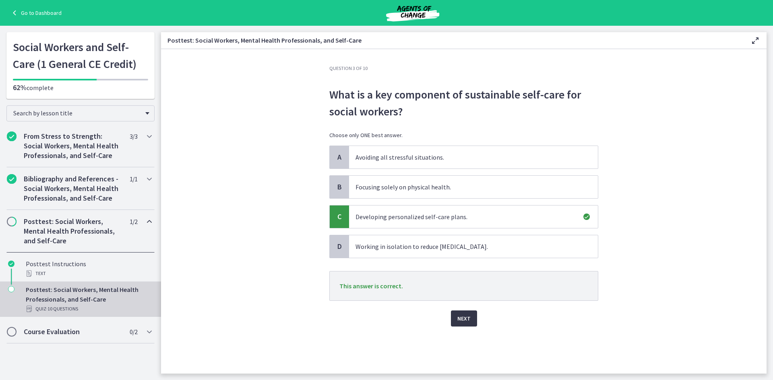
click at [458, 318] on span "Next" at bounding box center [463, 319] width 13 height 10
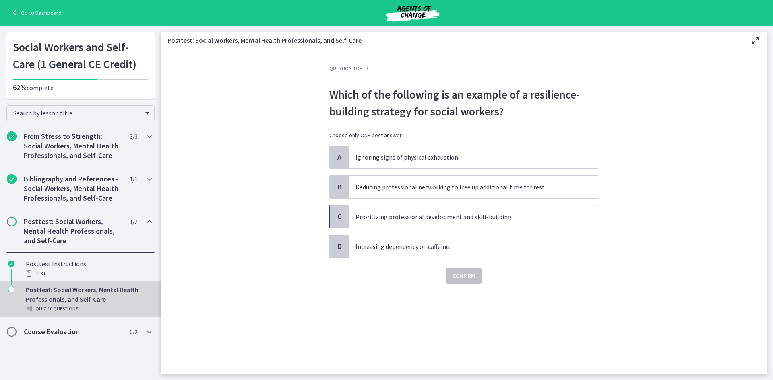
click at [519, 215] on p "Prioritizing professional development and skill-building." at bounding box center [465, 217] width 220 height 10
click at [470, 274] on span "Confirm" at bounding box center [463, 276] width 23 height 10
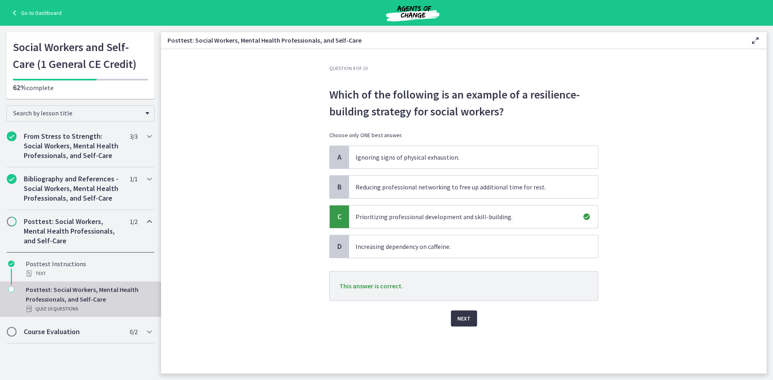
click at [458, 324] on button "Next" at bounding box center [464, 319] width 26 height 16
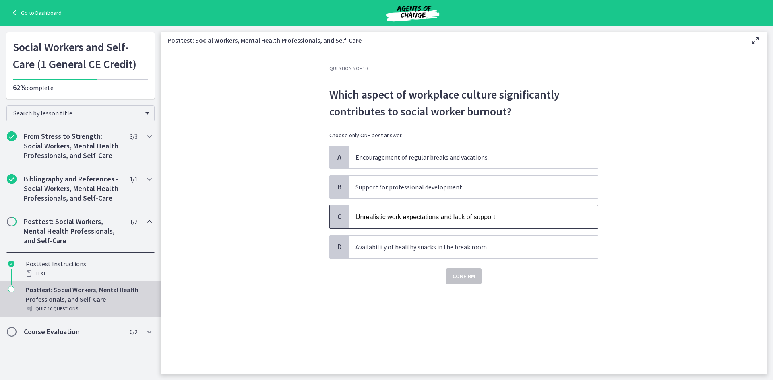
click at [413, 217] on span "Unrealistic work expectations and lack of support." at bounding box center [425, 217] width 141 height 7
click at [468, 281] on span "Confirm" at bounding box center [463, 277] width 23 height 10
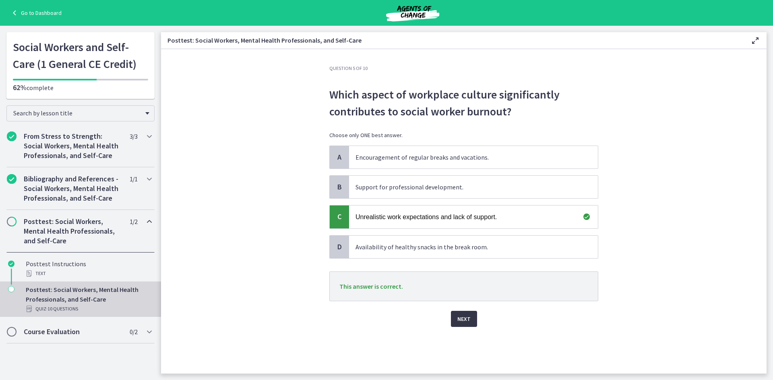
click at [469, 320] on span "Next" at bounding box center [463, 319] width 13 height 10
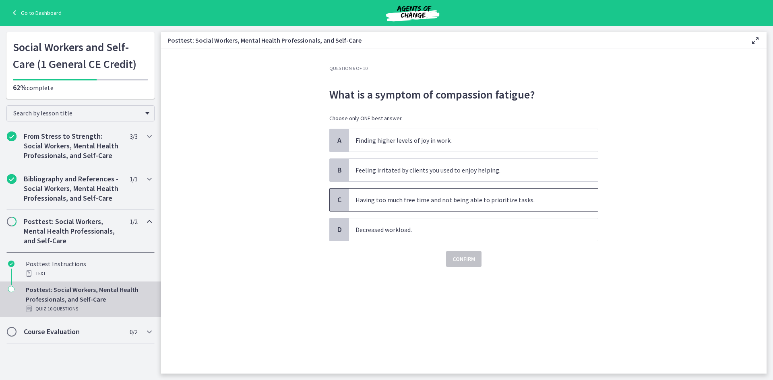
click at [404, 201] on p "Having too much free time and not being able to prioritize tasks." at bounding box center [465, 200] width 220 height 10
click at [459, 256] on span "Confirm" at bounding box center [463, 259] width 23 height 10
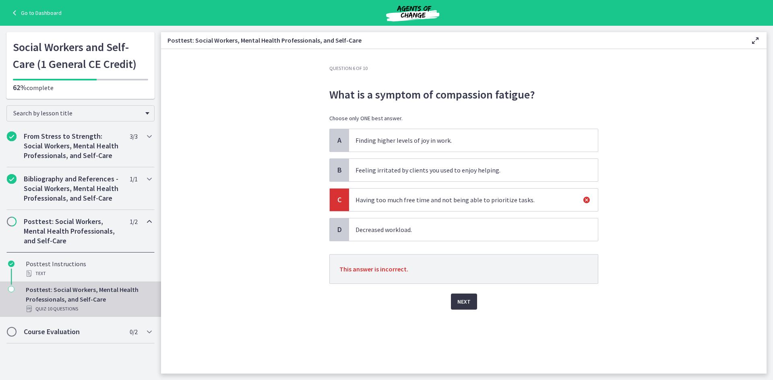
click at [466, 298] on span "Next" at bounding box center [463, 302] width 13 height 10
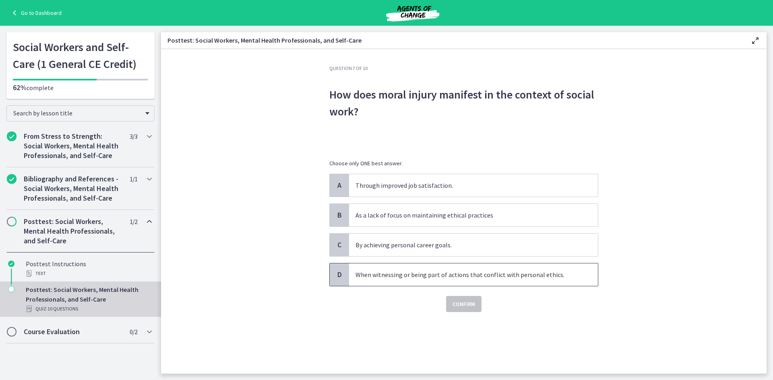
click at [415, 277] on p "When witnessing or being part of actions that conflict with personal ethics." at bounding box center [465, 275] width 220 height 10
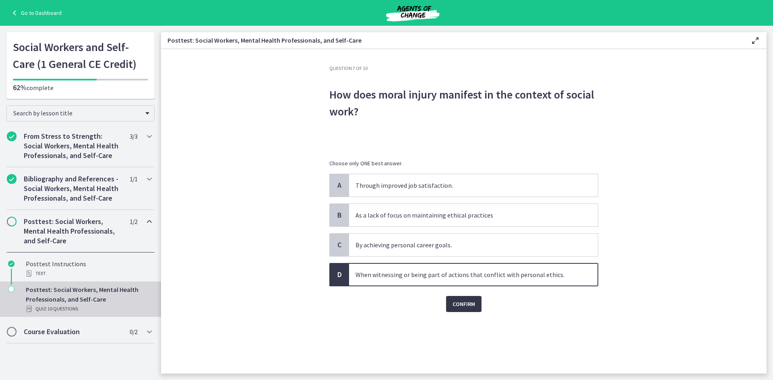
click at [471, 304] on span "Confirm" at bounding box center [463, 304] width 23 height 10
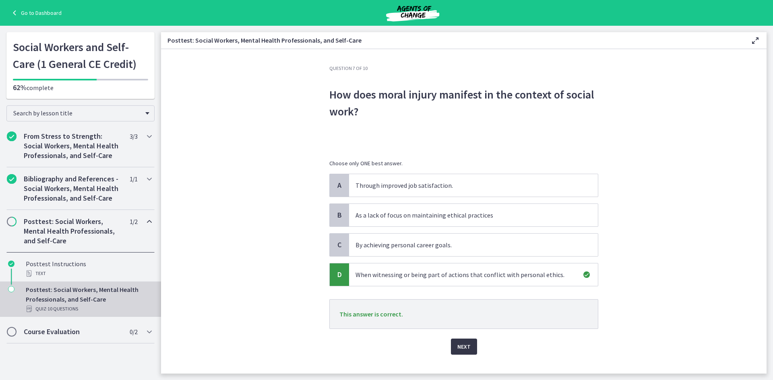
click at [463, 348] on span "Next" at bounding box center [463, 347] width 13 height 10
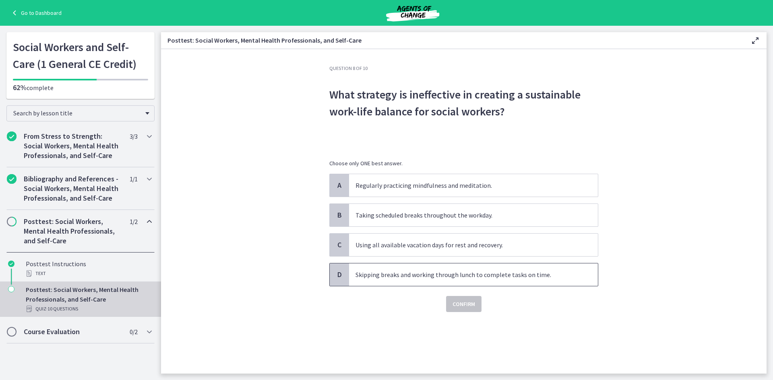
click at [420, 282] on span "Skipping breaks and working through lunch to complete tasks on time." at bounding box center [473, 275] width 249 height 23
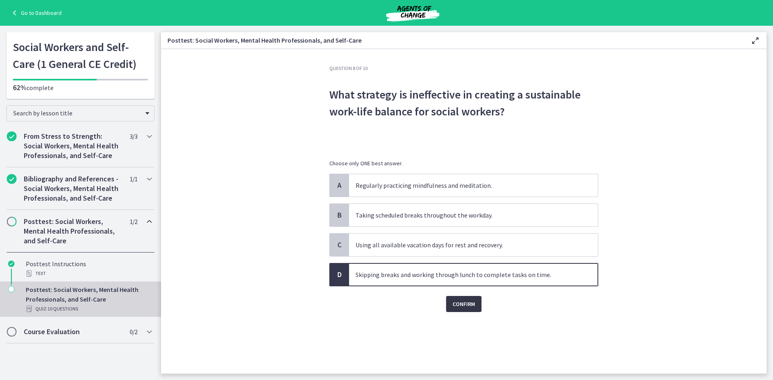
click at [459, 303] on span "Confirm" at bounding box center [463, 304] width 23 height 10
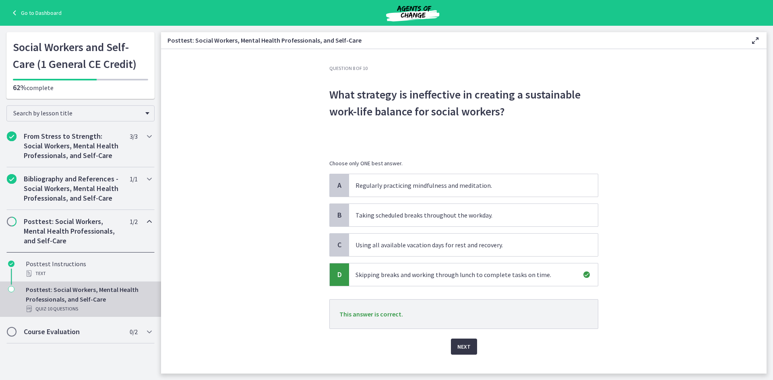
click at [459, 346] on span "Next" at bounding box center [463, 347] width 13 height 10
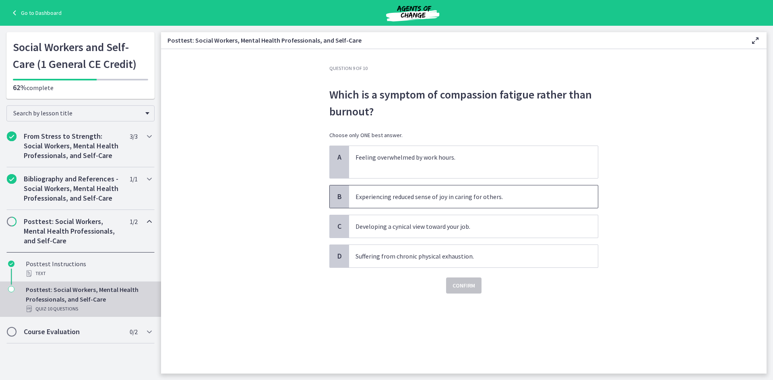
click at [482, 189] on span "Experiencing reduced sense of joy in caring for others." at bounding box center [473, 197] width 249 height 23
click at [465, 283] on span "Confirm" at bounding box center [463, 286] width 23 height 10
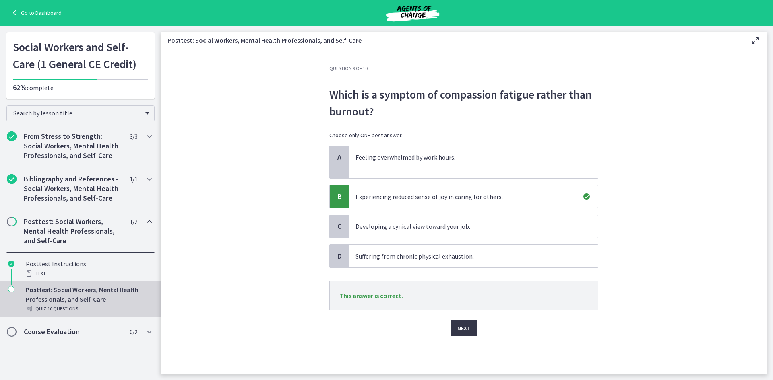
click at [467, 331] on span "Next" at bounding box center [463, 329] width 13 height 10
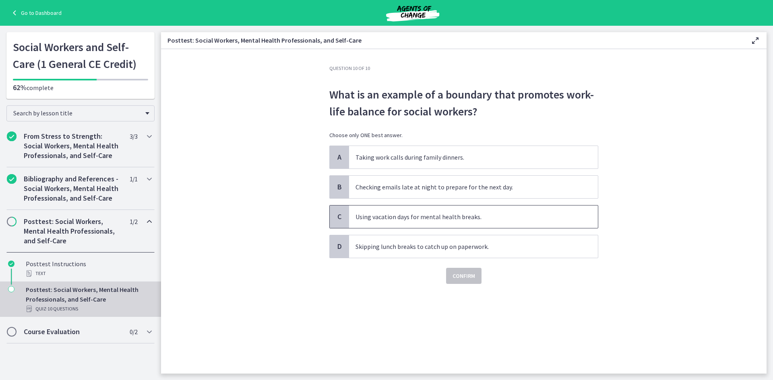
click at [390, 215] on p "Using vacation days for mental health breaks." at bounding box center [465, 217] width 220 height 10
click at [465, 281] on button "Confirm" at bounding box center [463, 276] width 35 height 16
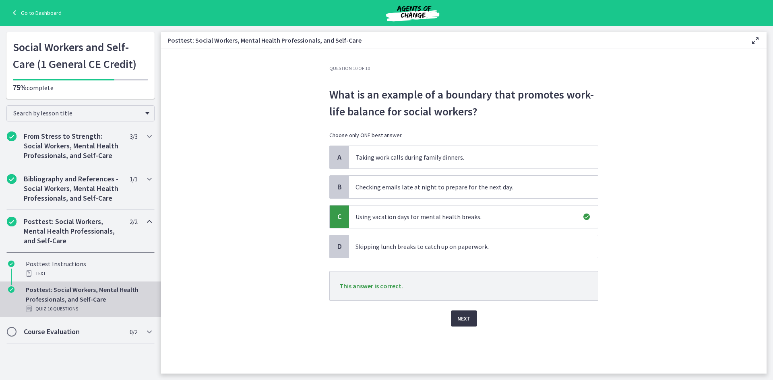
click at [455, 320] on button "Next" at bounding box center [464, 319] width 26 height 16
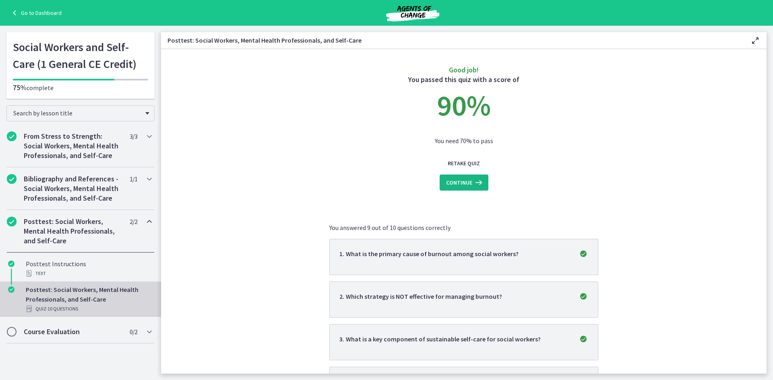
click at [467, 182] on span "Continue" at bounding box center [459, 183] width 26 height 10
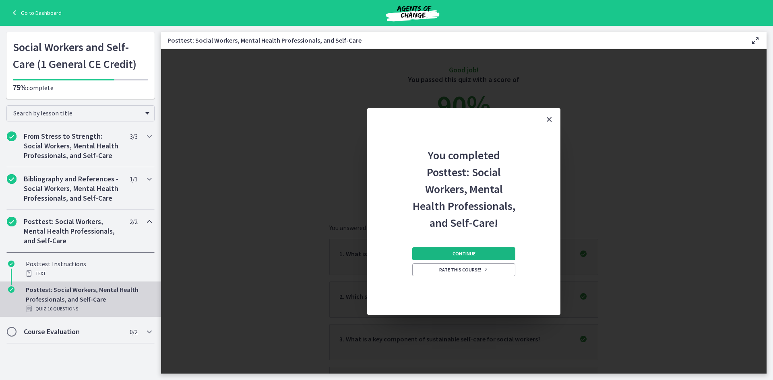
click at [476, 254] on button "Continue" at bounding box center [463, 254] width 103 height 13
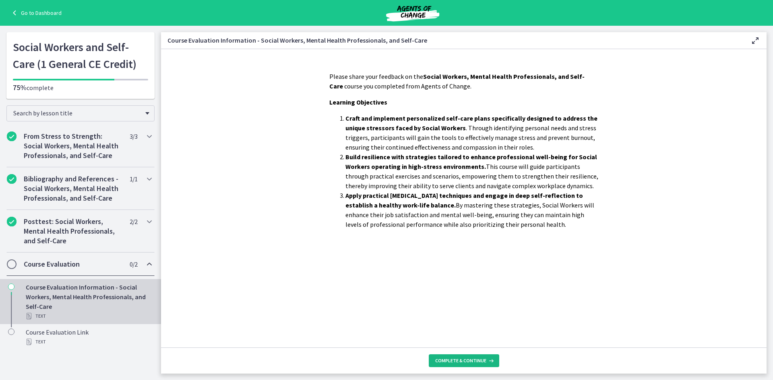
click at [460, 360] on span "Complete & continue" at bounding box center [460, 361] width 51 height 6
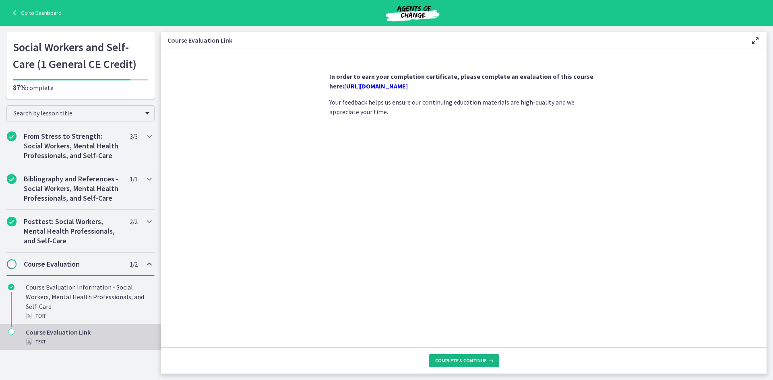
click at [463, 359] on span "Complete & continue" at bounding box center [460, 361] width 51 height 6
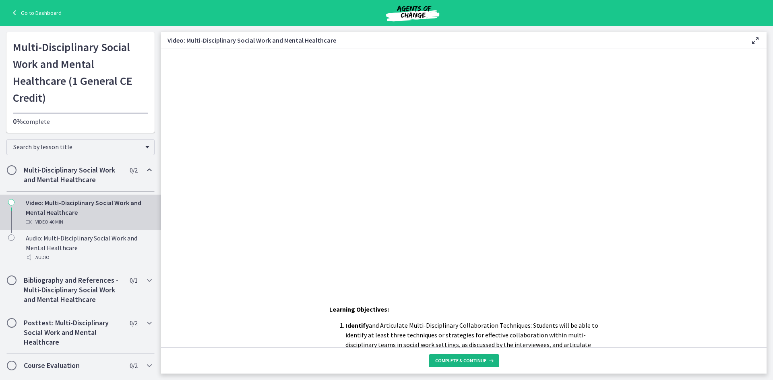
click at [479, 360] on span "Complete & continue" at bounding box center [460, 361] width 51 height 6
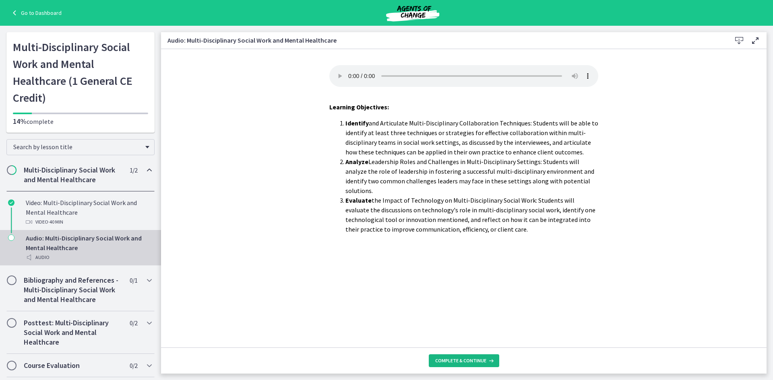
click at [479, 360] on span "Complete & continue" at bounding box center [460, 361] width 51 height 6
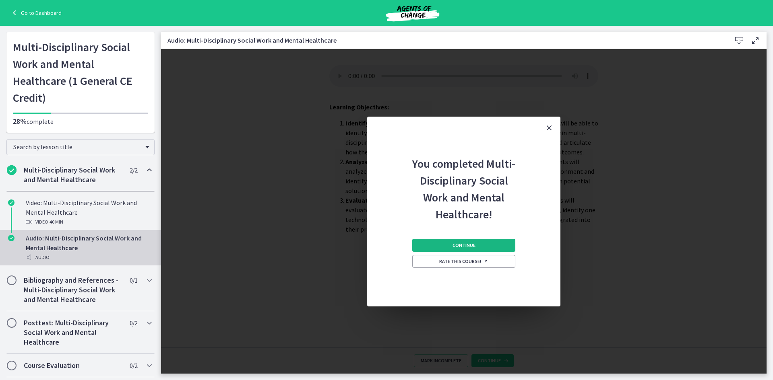
click at [452, 241] on button "Continue" at bounding box center [463, 245] width 103 height 13
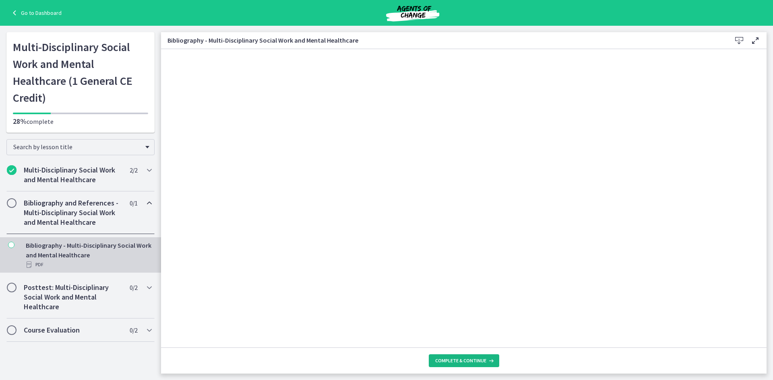
click at [479, 360] on span "Complete & continue" at bounding box center [460, 361] width 51 height 6
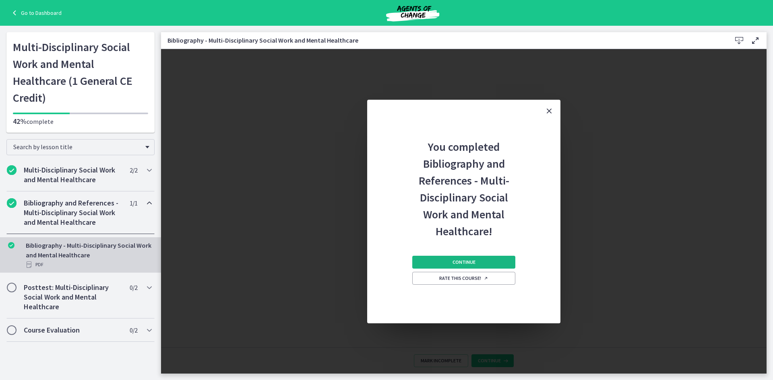
click at [461, 263] on span "Continue" at bounding box center [463, 262] width 23 height 6
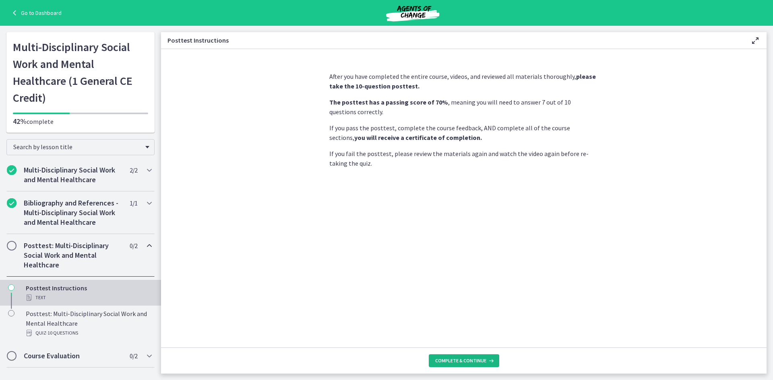
click at [475, 361] on span "Complete & continue" at bounding box center [460, 361] width 51 height 6
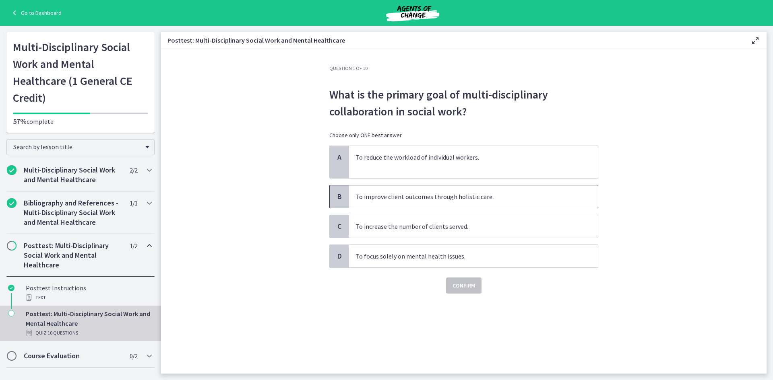
click at [477, 202] on span "To improve client outcomes through holistic care." at bounding box center [473, 197] width 249 height 23
click at [459, 293] on button "Confirm" at bounding box center [463, 286] width 35 height 16
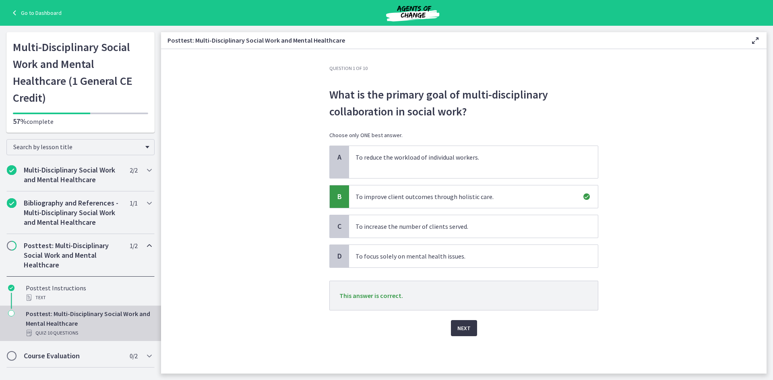
click at [466, 329] on span "Next" at bounding box center [463, 329] width 13 height 10
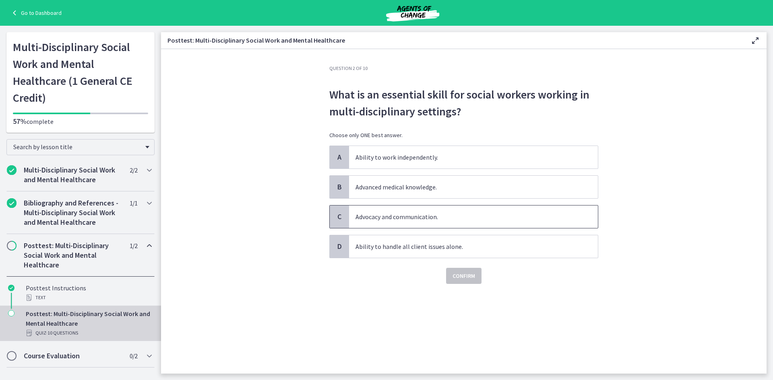
click at [438, 217] on p "Advocacy and communication." at bounding box center [465, 217] width 220 height 10
click at [458, 271] on span "Confirm" at bounding box center [463, 276] width 23 height 10
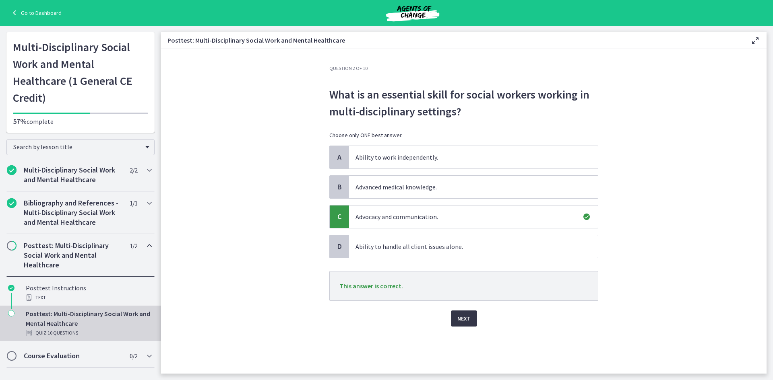
click at [464, 316] on span "Next" at bounding box center [463, 319] width 13 height 10
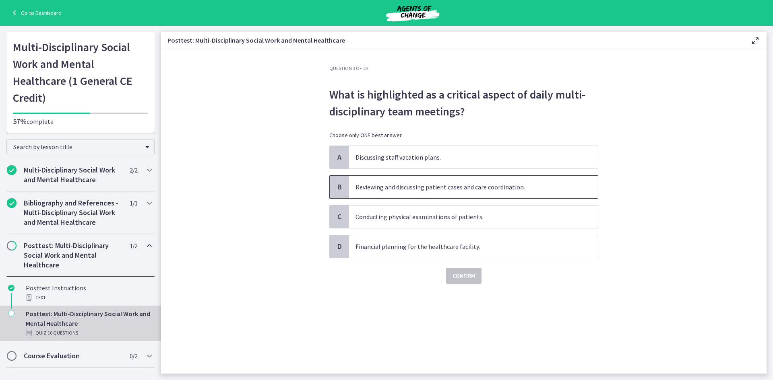
click at [388, 188] on p "Reviewing and discussing patient cases and care coordination." at bounding box center [465, 187] width 220 height 10
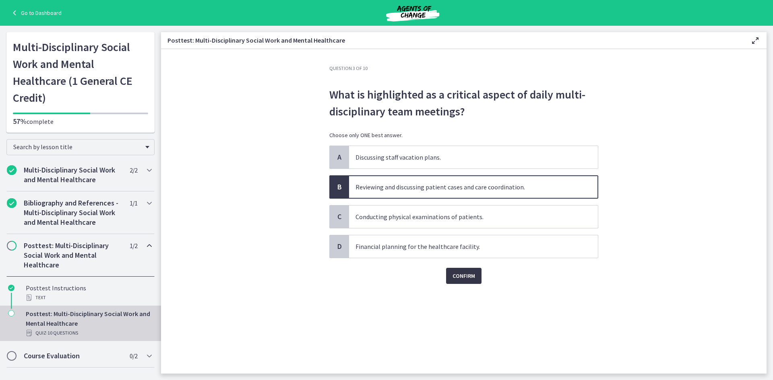
click at [469, 273] on span "Confirm" at bounding box center [463, 276] width 23 height 10
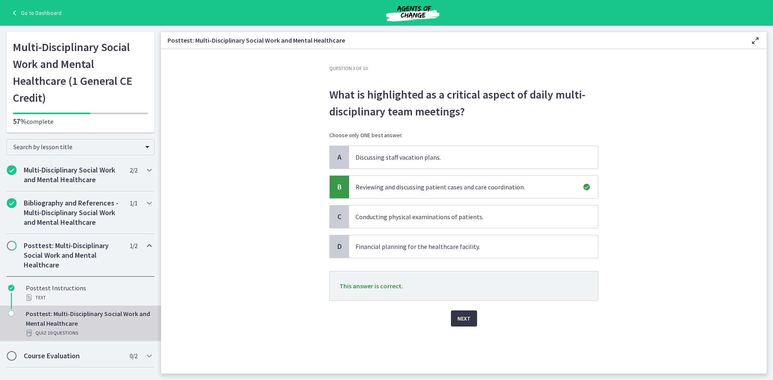
click at [461, 319] on span "Next" at bounding box center [463, 319] width 13 height 10
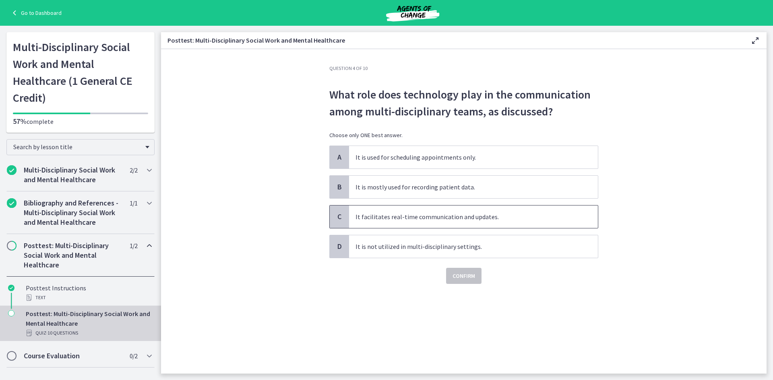
click at [385, 216] on p "It facilitates real-time communication and updates." at bounding box center [465, 217] width 220 height 10
click at [452, 273] on button "Confirm" at bounding box center [463, 276] width 35 height 16
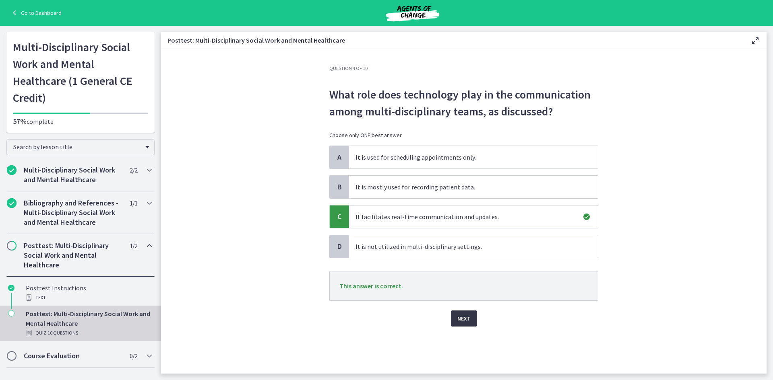
click at [461, 321] on span "Next" at bounding box center [463, 319] width 13 height 10
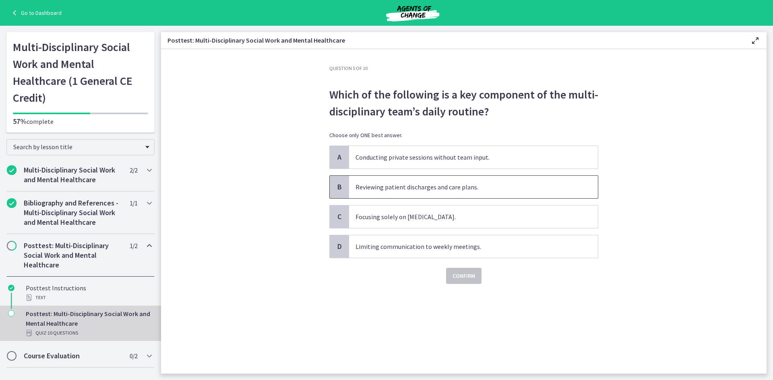
click at [376, 188] on p "Reviewing patient discharges and care plans." at bounding box center [465, 187] width 220 height 10
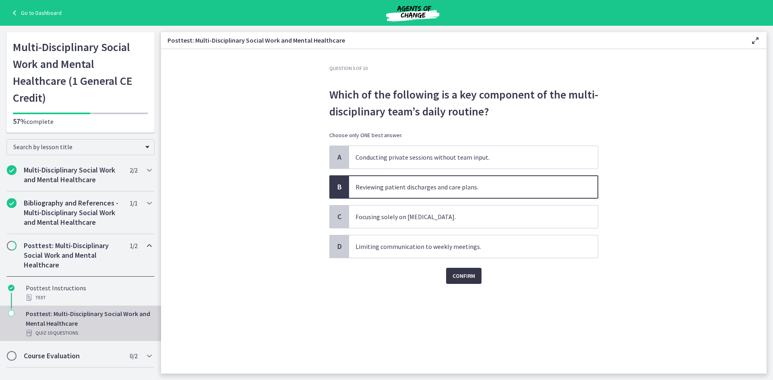
click at [473, 275] on span "Confirm" at bounding box center [463, 276] width 23 height 10
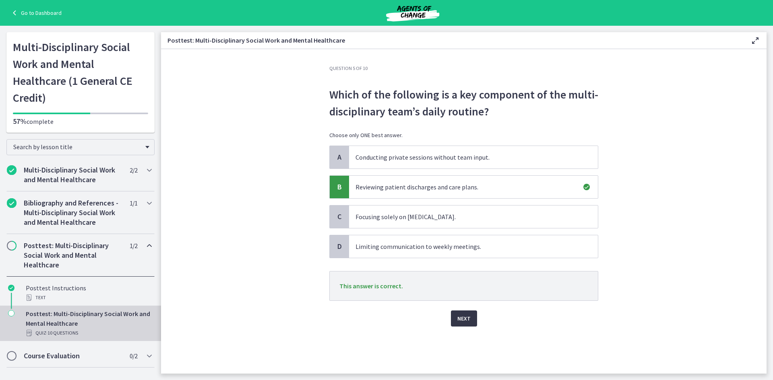
click at [461, 320] on span "Next" at bounding box center [463, 319] width 13 height 10
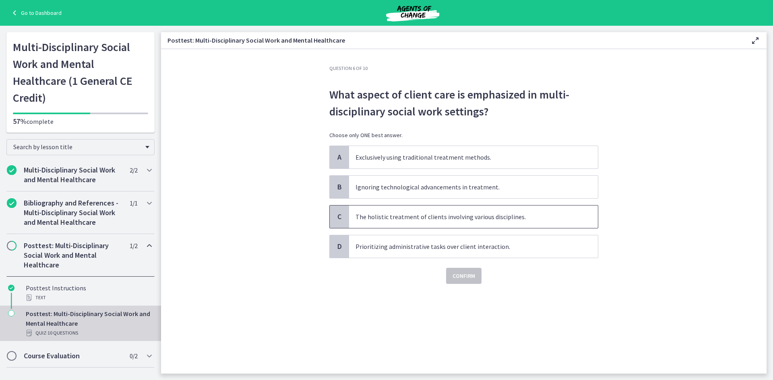
click at [403, 218] on p "The holistic treatment of clients involving various disciplines." at bounding box center [465, 217] width 220 height 10
click at [473, 275] on span "Confirm" at bounding box center [463, 276] width 23 height 10
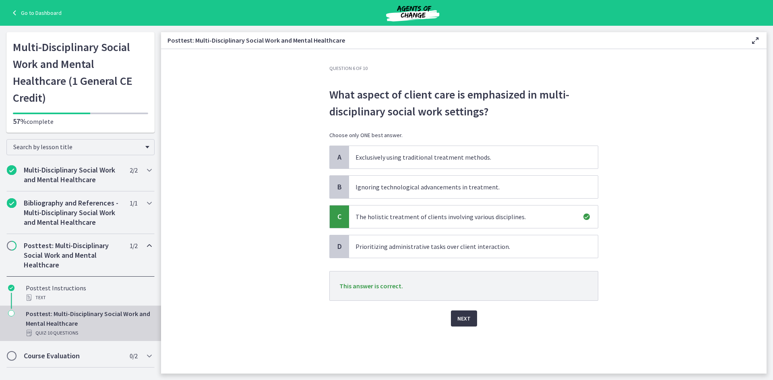
click at [462, 315] on span "Next" at bounding box center [463, 319] width 13 height 10
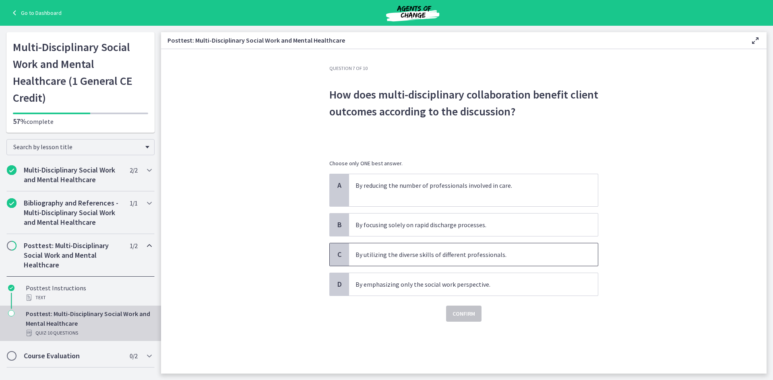
drag, startPoint x: 407, startPoint y: 256, endPoint x: 410, endPoint y: 262, distance: 7.0
click at [407, 256] on p "By utilizing the diverse skills of different professionals." at bounding box center [465, 255] width 220 height 10
click at [461, 317] on span "Confirm" at bounding box center [463, 314] width 23 height 10
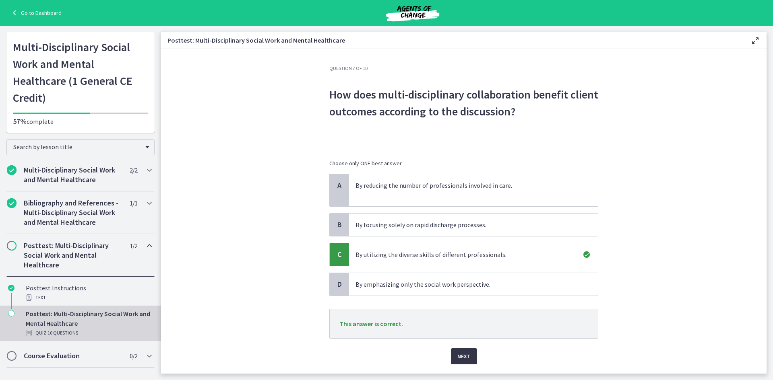
click at [461, 357] on span "Next" at bounding box center [463, 357] width 13 height 10
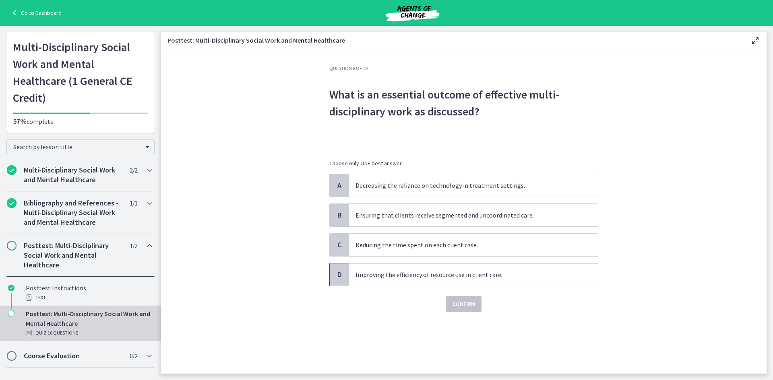
click at [391, 276] on p "Improving the efficiency of resource use in client care." at bounding box center [465, 275] width 220 height 10
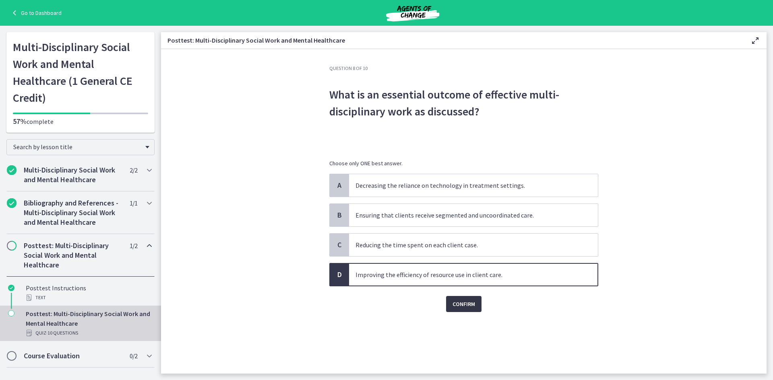
click at [470, 308] on span "Confirm" at bounding box center [463, 304] width 23 height 10
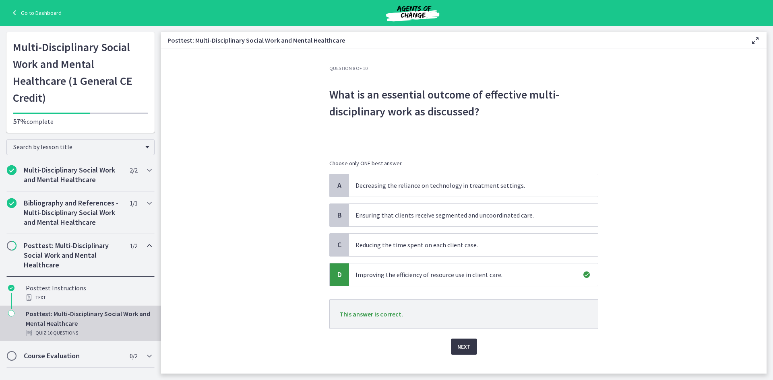
click at [466, 349] on span "Next" at bounding box center [463, 347] width 13 height 10
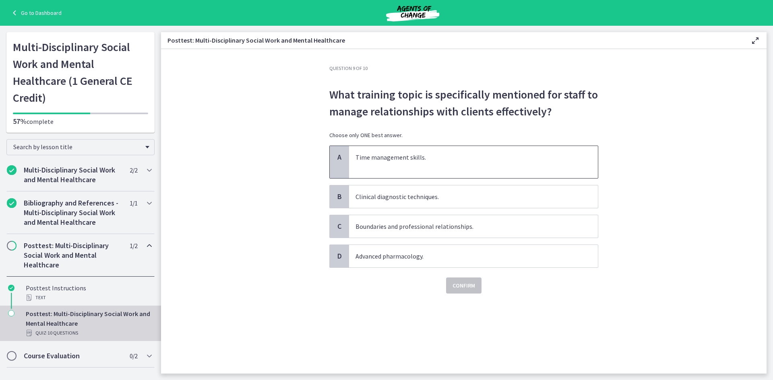
click at [414, 153] on p "Time management skills." at bounding box center [465, 158] width 220 height 10
click at [457, 280] on button "Confirm" at bounding box center [463, 286] width 35 height 16
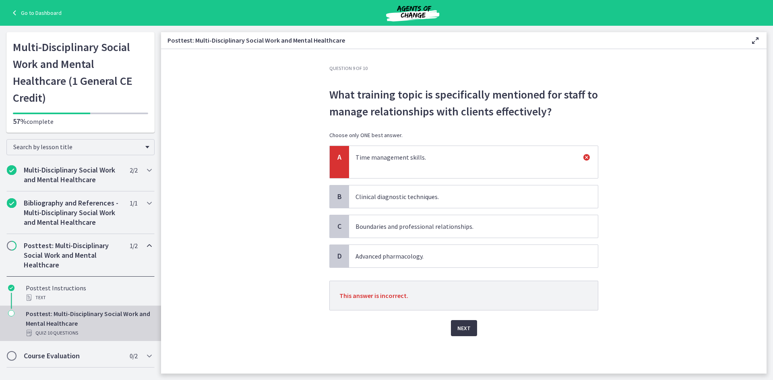
click at [462, 331] on span "Next" at bounding box center [463, 329] width 13 height 10
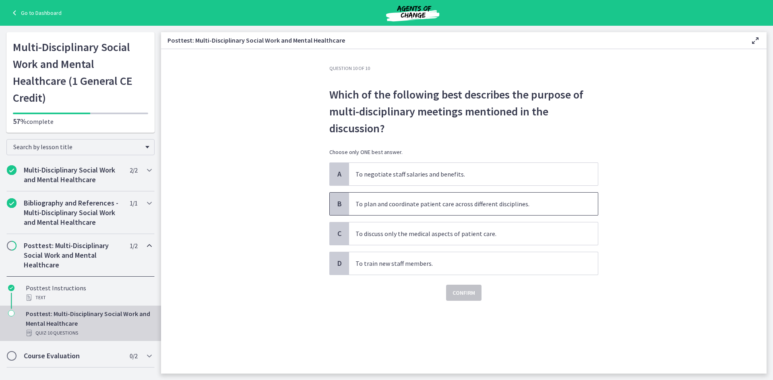
click at [394, 210] on span "To plan and coordinate patient care across different disciplines." at bounding box center [473, 204] width 249 height 23
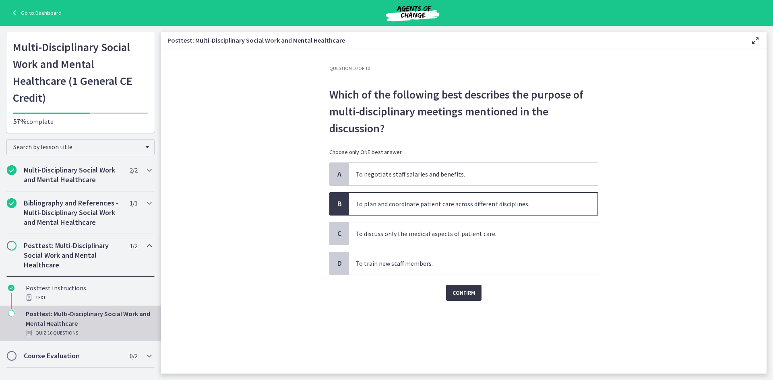
click at [467, 293] on span "Confirm" at bounding box center [463, 293] width 23 height 10
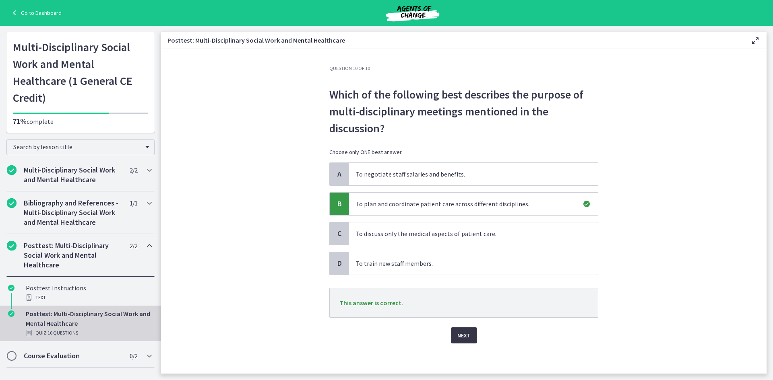
click at [462, 333] on span "Next" at bounding box center [463, 336] width 13 height 10
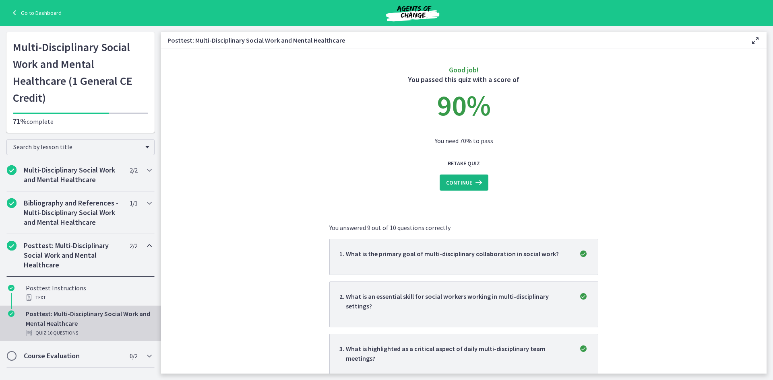
click at [452, 185] on span "Continue" at bounding box center [459, 183] width 26 height 10
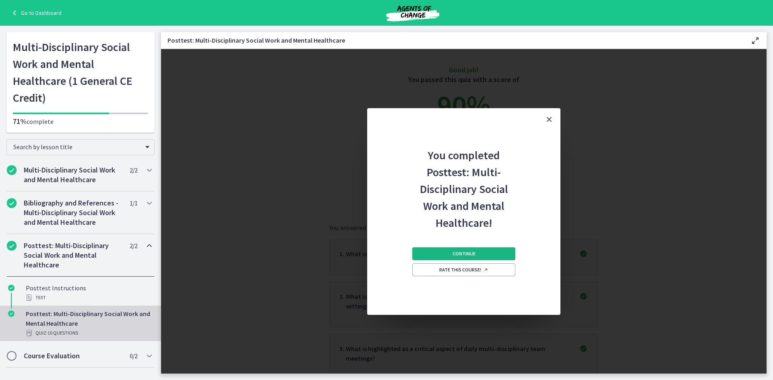
click at [459, 256] on span "Continue" at bounding box center [463, 254] width 23 height 6
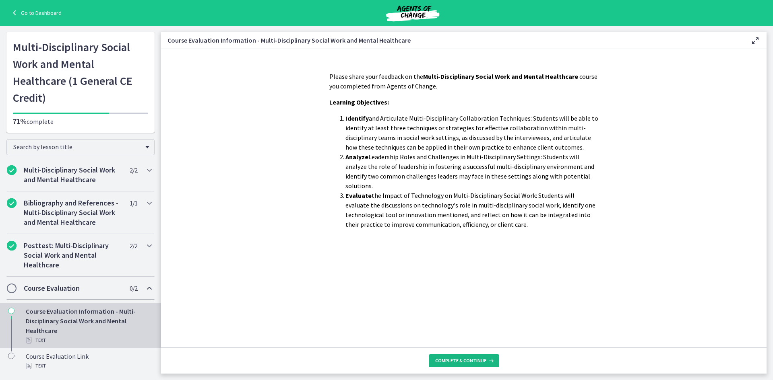
click at [454, 356] on button "Complete & continue" at bounding box center [464, 361] width 70 height 13
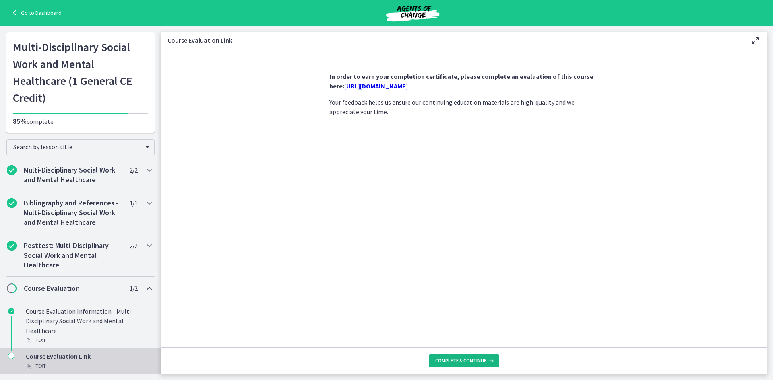
click at [463, 359] on span "Complete & continue" at bounding box center [460, 361] width 51 height 6
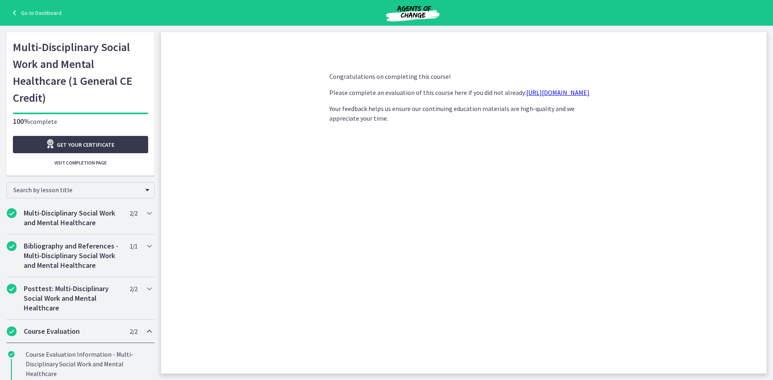
click at [39, 13] on link "Go to Dashboard" at bounding box center [36, 13] width 52 height 10
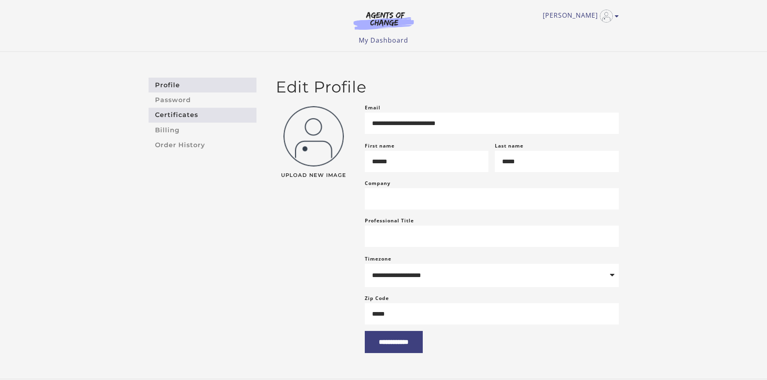
click at [180, 114] on link "Certificates" at bounding box center [203, 115] width 108 height 15
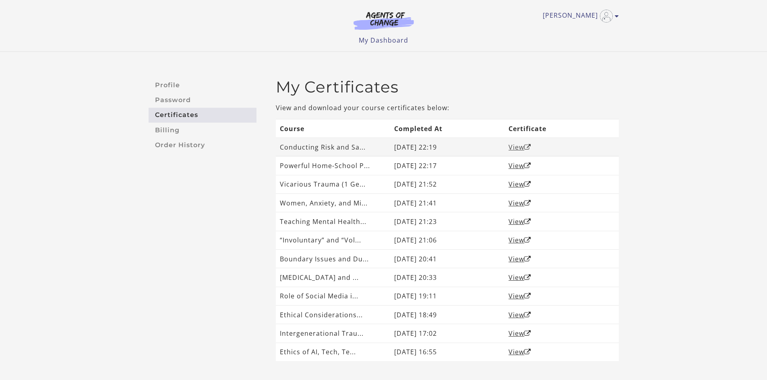
click at [514, 148] on link "View" at bounding box center [519, 147] width 23 height 9
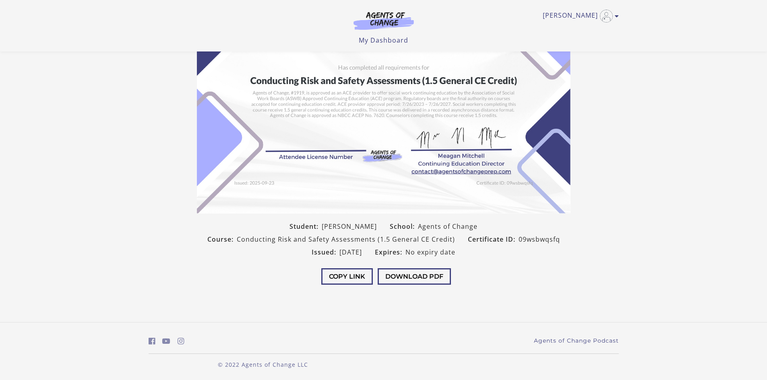
scroll to position [70, 0]
click at [432, 273] on button "Download PDF" at bounding box center [414, 276] width 73 height 17
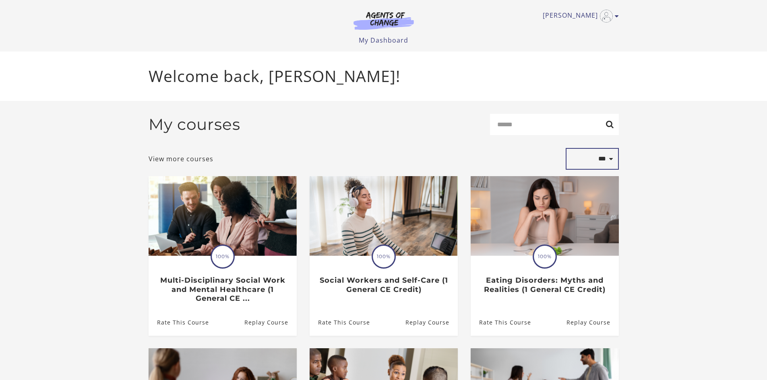
click at [606, 163] on select "**********" at bounding box center [592, 159] width 53 height 22
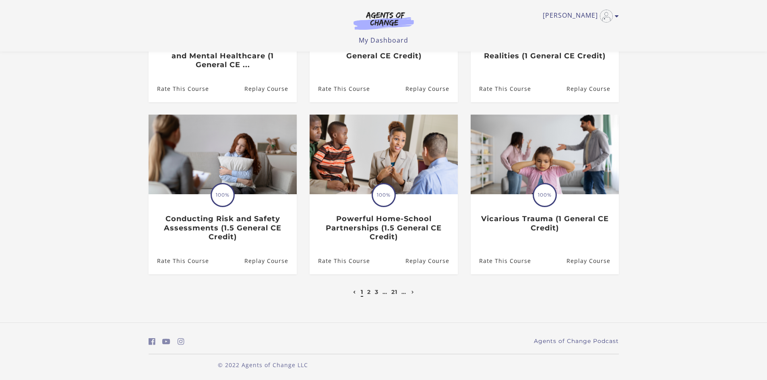
scroll to position [186, 0]
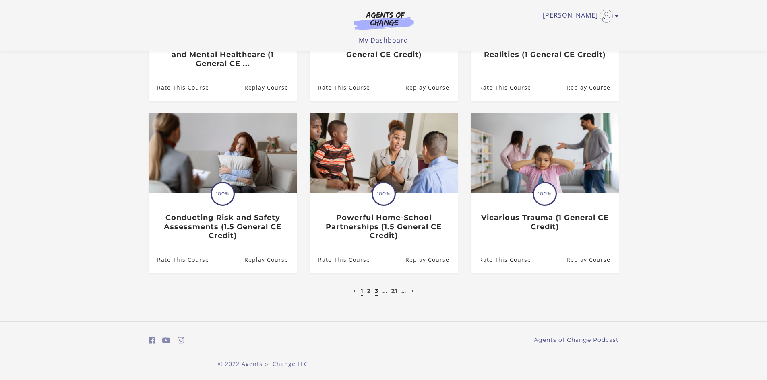
click at [375, 293] on link "3" at bounding box center [377, 290] width 4 height 7
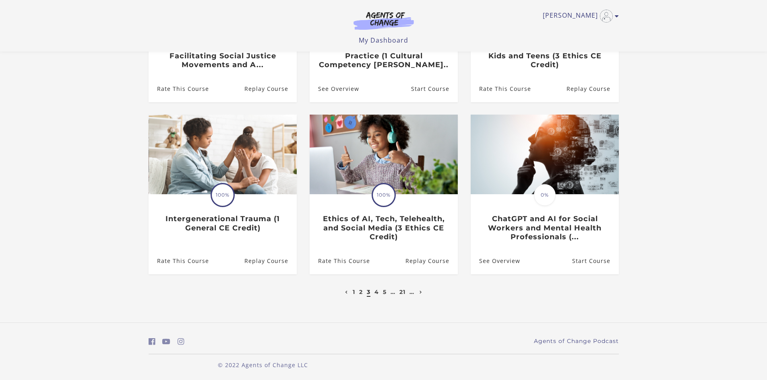
scroll to position [186, 0]
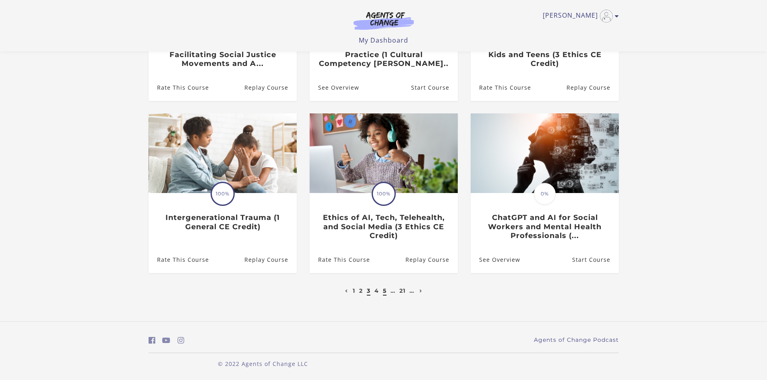
click at [385, 291] on link "5" at bounding box center [385, 290] width 4 height 7
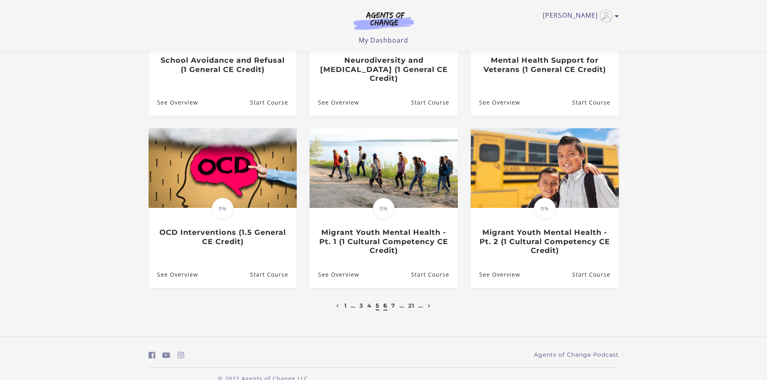
scroll to position [176, 0]
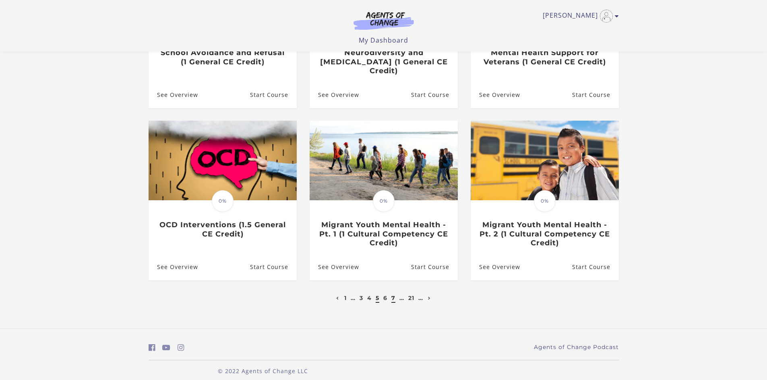
click at [394, 295] on link "7" at bounding box center [393, 298] width 4 height 7
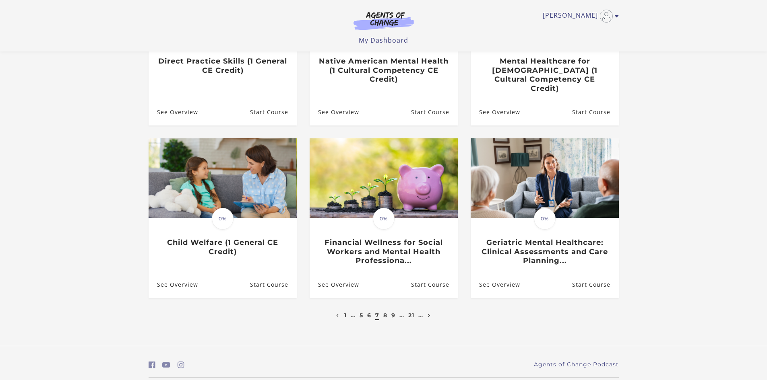
scroll to position [186, 0]
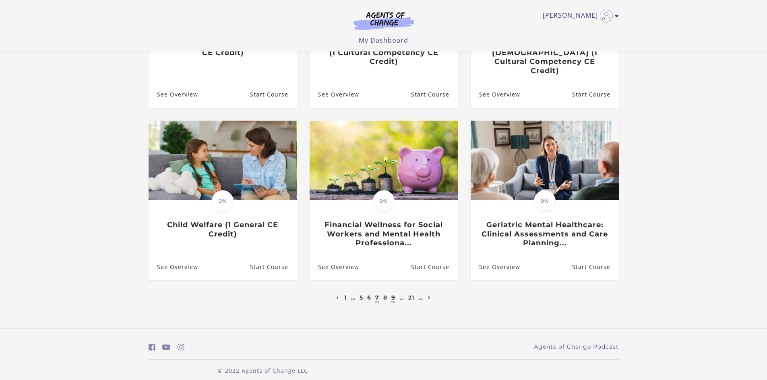
click at [394, 294] on link "9" at bounding box center [393, 297] width 4 height 7
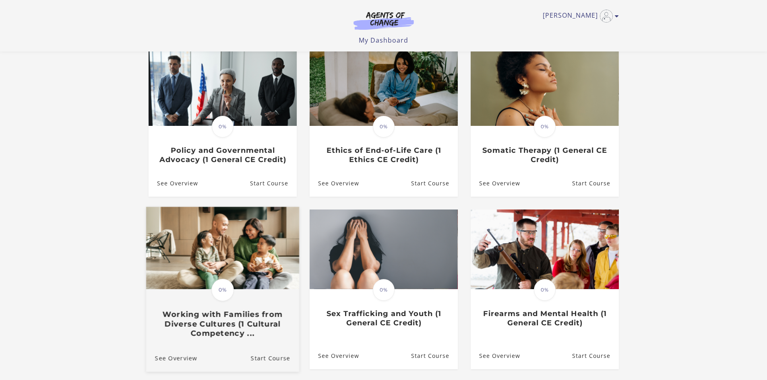
scroll to position [161, 0]
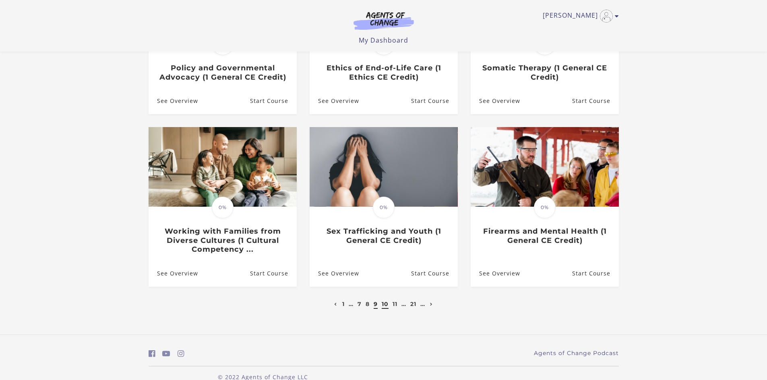
click at [384, 308] on link "10" at bounding box center [385, 304] width 7 height 7
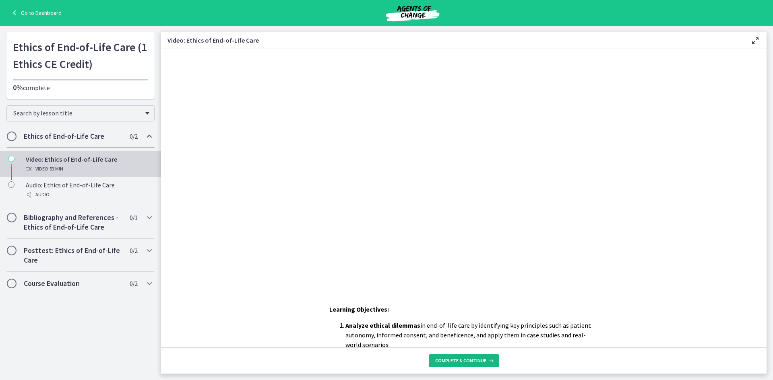
click at [462, 359] on span "Complete & continue" at bounding box center [460, 361] width 51 height 6
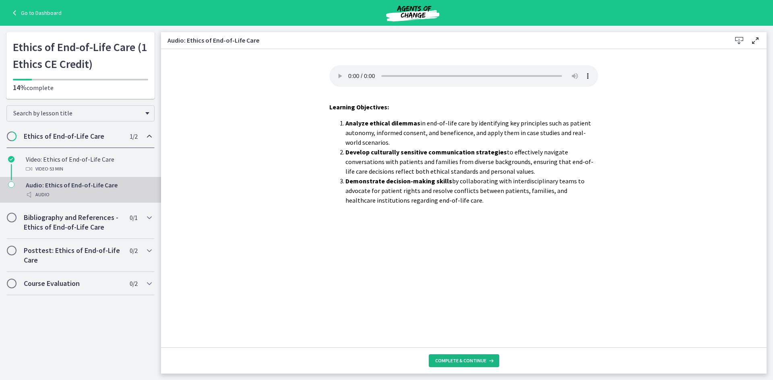
click at [462, 359] on span "Complete & continue" at bounding box center [460, 361] width 51 height 6
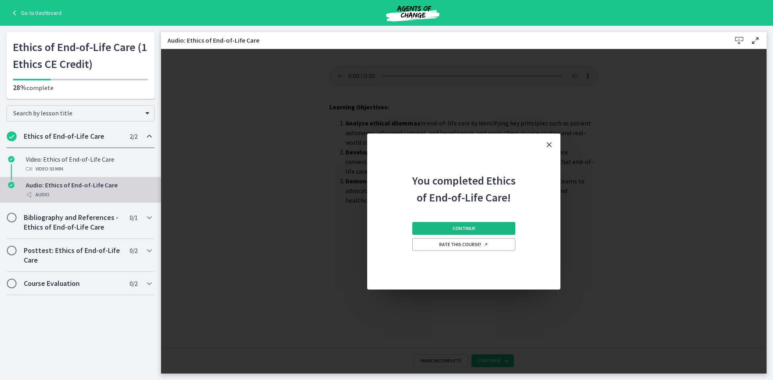
click at [470, 225] on button "Continue" at bounding box center [463, 228] width 103 height 13
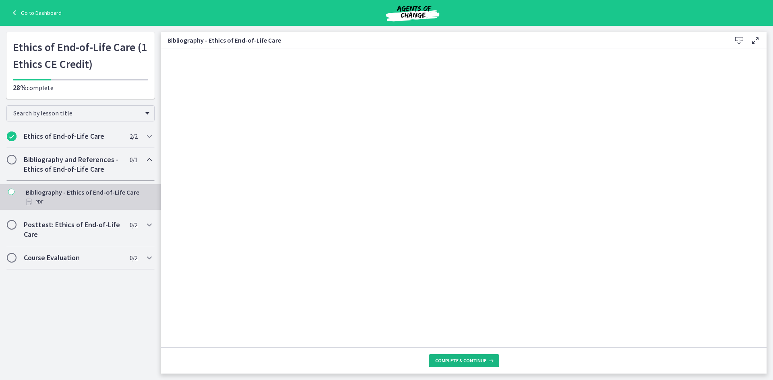
click at [469, 362] on span "Complete & continue" at bounding box center [460, 361] width 51 height 6
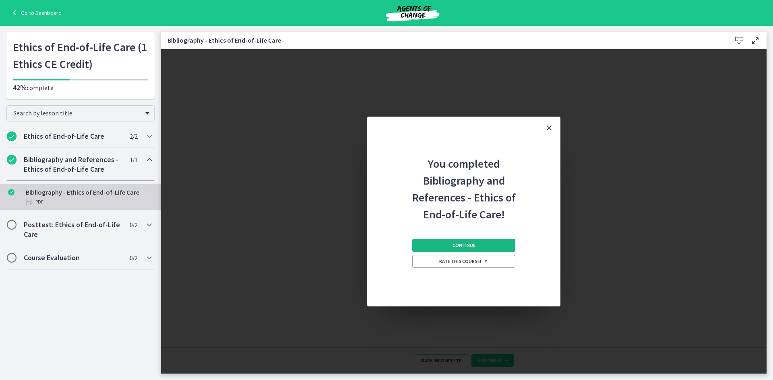
click at [457, 247] on span "Continue" at bounding box center [463, 245] width 23 height 6
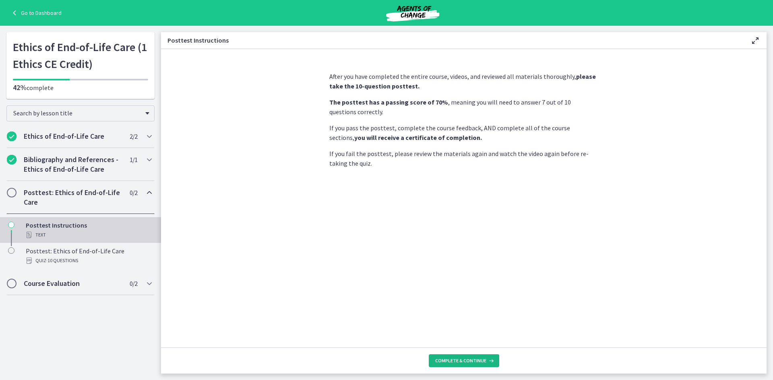
click at [473, 366] on button "Complete & continue" at bounding box center [464, 361] width 70 height 13
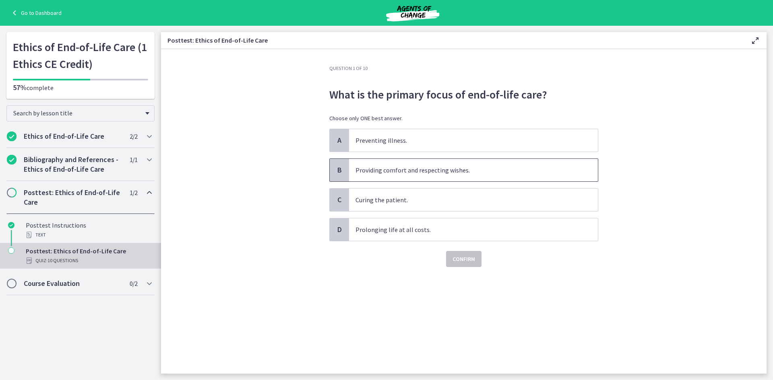
click at [481, 170] on p "Providing comfort and respecting wishes." at bounding box center [465, 170] width 220 height 10
click at [468, 260] on span "Confirm" at bounding box center [463, 259] width 23 height 10
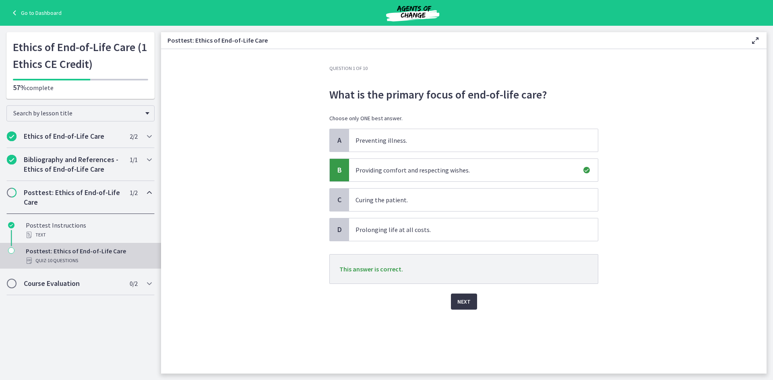
click at [458, 302] on span "Next" at bounding box center [463, 302] width 13 height 10
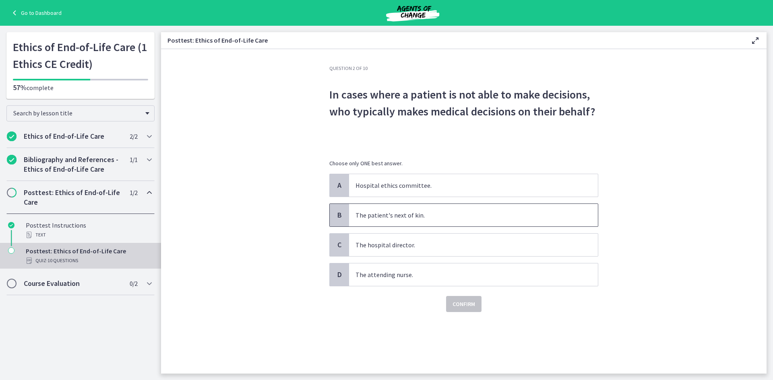
click at [458, 221] on span "The patient's next of kin." at bounding box center [473, 215] width 249 height 23
click at [467, 307] on span "Confirm" at bounding box center [463, 304] width 23 height 10
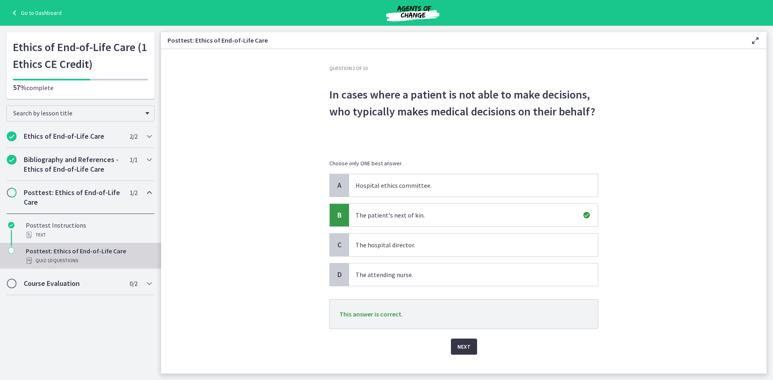
click at [461, 350] on span "Next" at bounding box center [463, 347] width 13 height 10
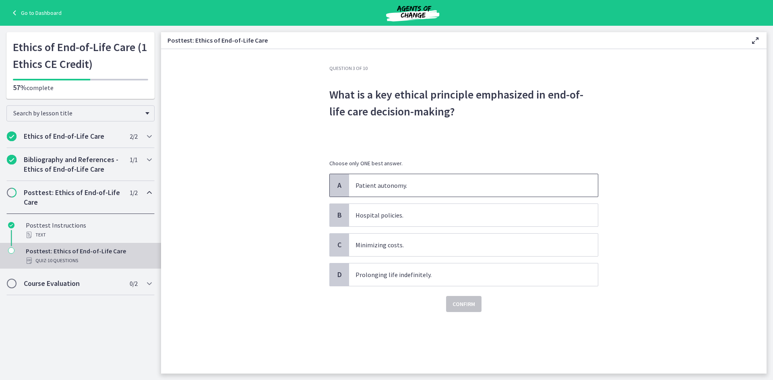
click at [445, 190] on p "Patient autonomy." at bounding box center [465, 186] width 220 height 10
click at [465, 303] on span "Confirm" at bounding box center [463, 304] width 23 height 10
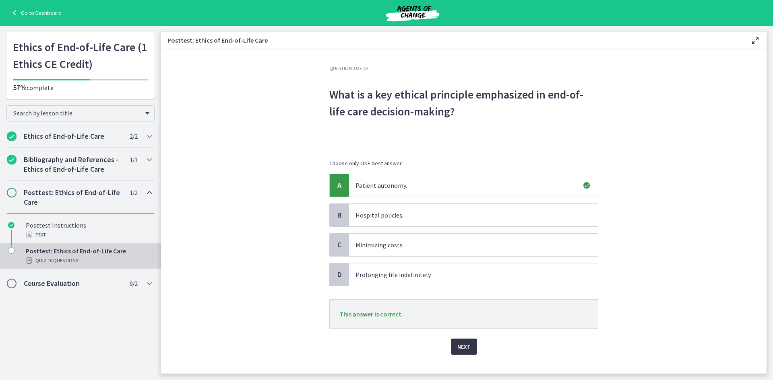
click at [457, 344] on span "Next" at bounding box center [463, 347] width 13 height 10
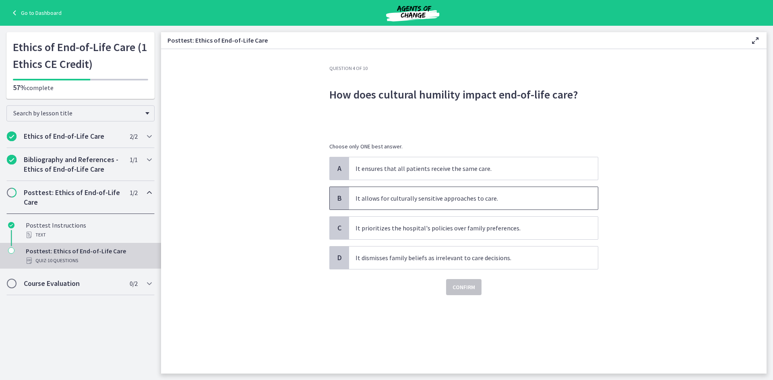
click at [421, 202] on p "It allows for culturally sensitive approaches to care." at bounding box center [465, 199] width 220 height 10
click at [458, 292] on span "Confirm" at bounding box center [463, 288] width 23 height 10
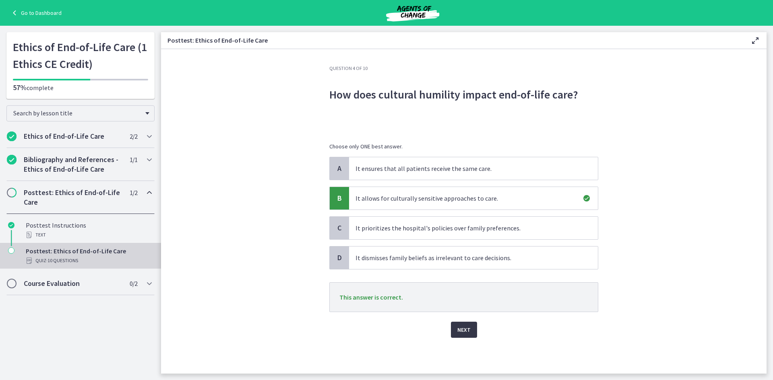
click at [462, 332] on span "Next" at bounding box center [463, 330] width 13 height 10
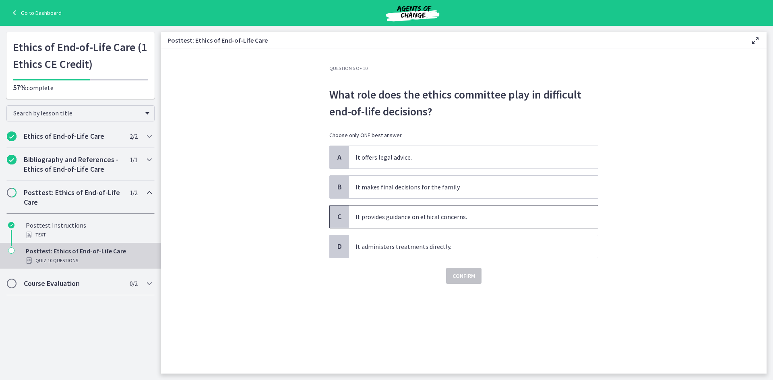
click at [487, 217] on p "It provides guidance on ethical concerns." at bounding box center [465, 217] width 220 height 10
click at [472, 274] on span "Confirm" at bounding box center [463, 276] width 23 height 10
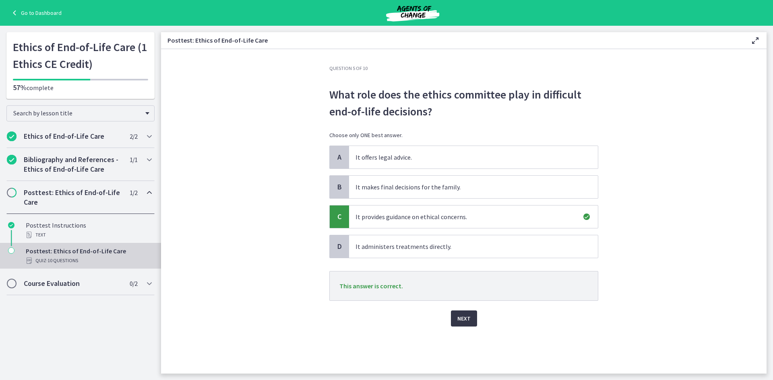
click at [469, 318] on span "Next" at bounding box center [463, 319] width 13 height 10
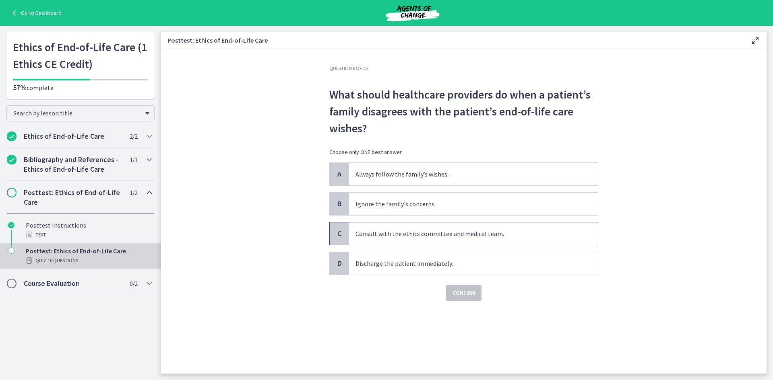
click at [431, 237] on p "Consult with the ethics committee and medical team." at bounding box center [465, 234] width 220 height 10
click at [456, 295] on span "Confirm" at bounding box center [463, 293] width 23 height 10
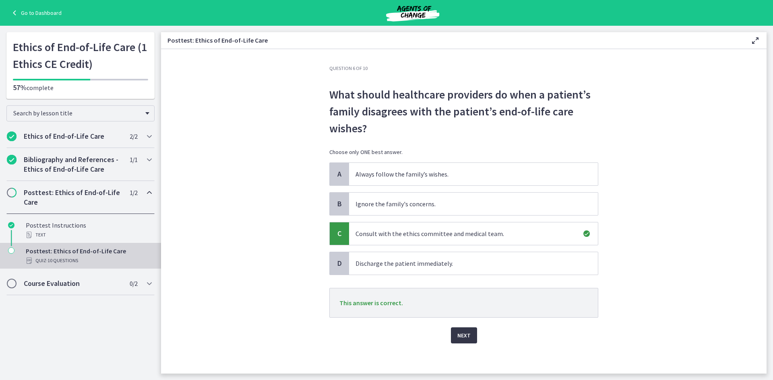
click at [462, 331] on button "Next" at bounding box center [464, 336] width 26 height 16
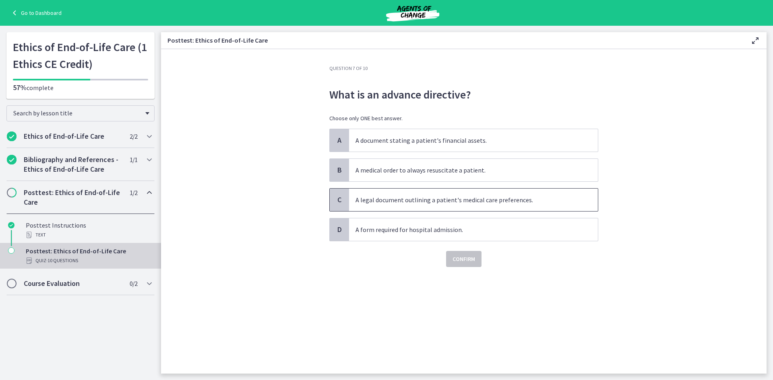
click at [385, 199] on p "A legal document outlining a patient's medical care preferences." at bounding box center [465, 200] width 220 height 10
click at [467, 265] on button "Confirm" at bounding box center [463, 259] width 35 height 16
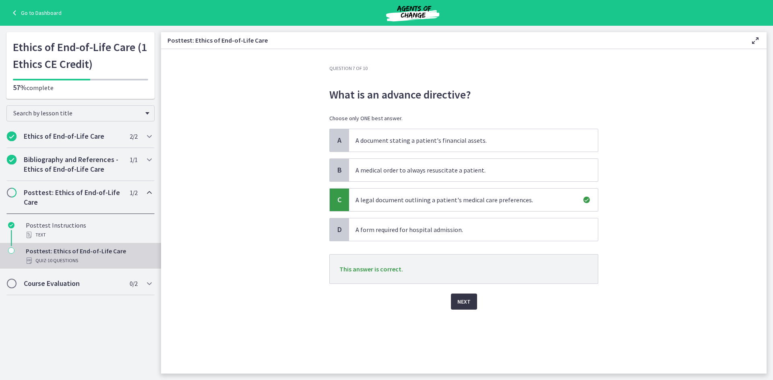
click at [462, 306] on span "Next" at bounding box center [463, 302] width 13 height 10
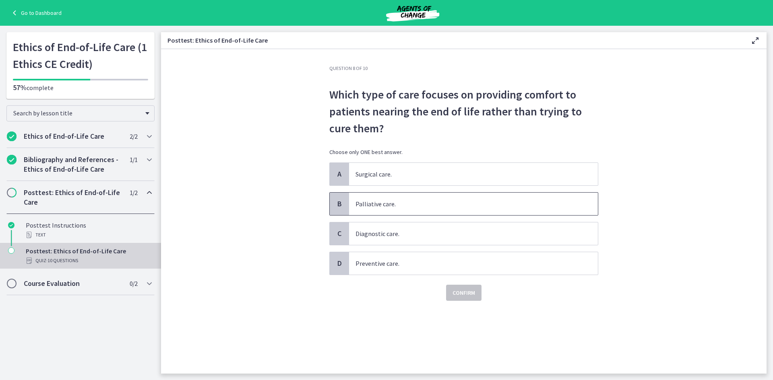
click at [411, 203] on p "Palliative care." at bounding box center [465, 204] width 220 height 10
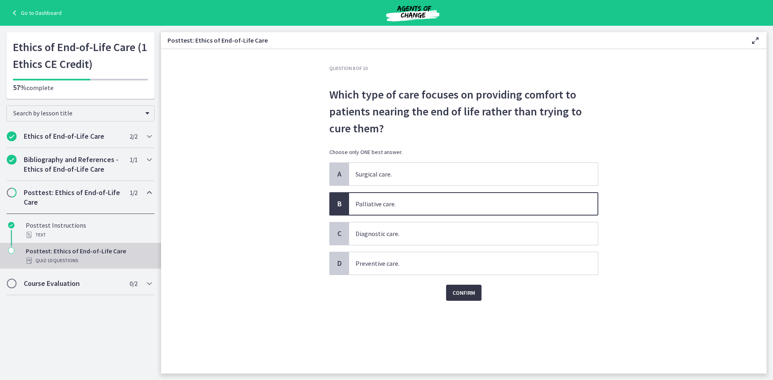
click at [465, 295] on span "Confirm" at bounding box center [463, 293] width 23 height 10
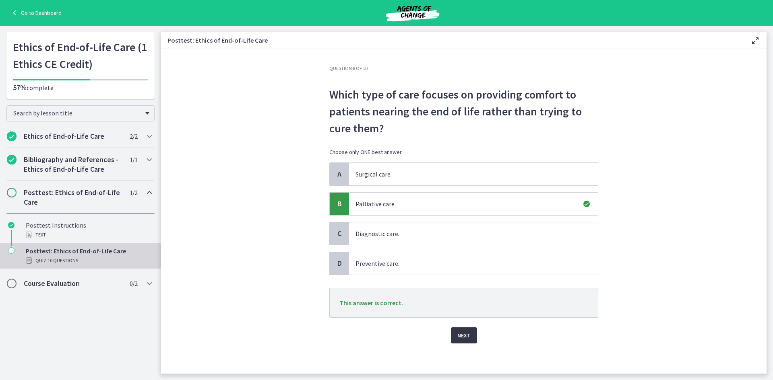
click at [457, 338] on span "Next" at bounding box center [463, 336] width 13 height 10
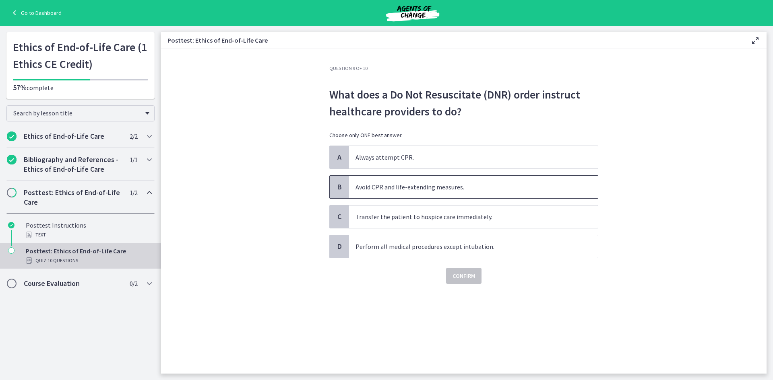
click at [397, 193] on span "Avoid CPR and life-extending measures." at bounding box center [473, 187] width 249 height 23
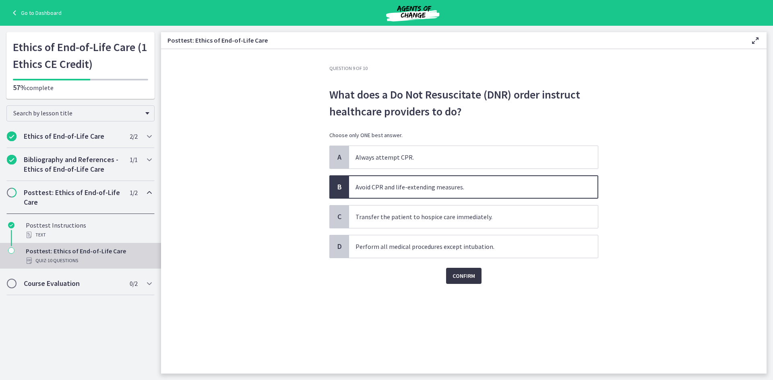
click at [458, 275] on span "Confirm" at bounding box center [463, 276] width 23 height 10
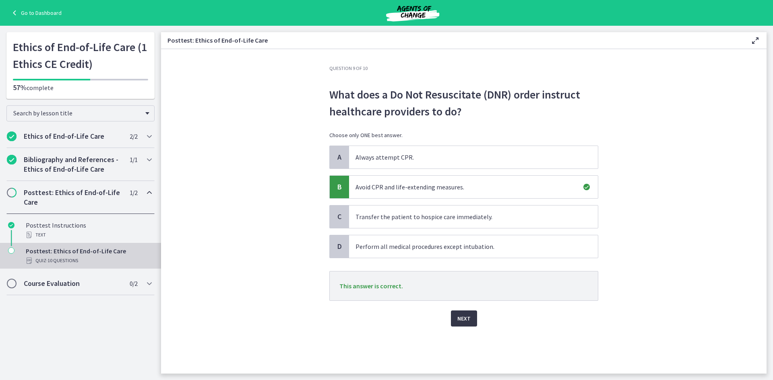
click at [463, 319] on span "Next" at bounding box center [463, 319] width 13 height 10
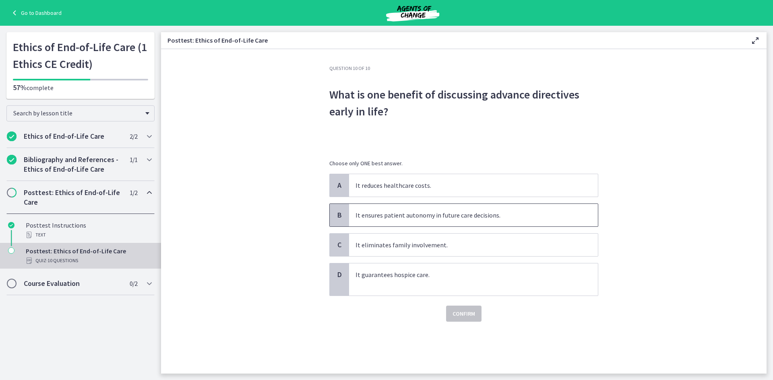
click at [414, 217] on p "It ensures patient autonomy in future care decisions." at bounding box center [465, 216] width 220 height 10
click at [467, 314] on span "Confirm" at bounding box center [463, 314] width 23 height 10
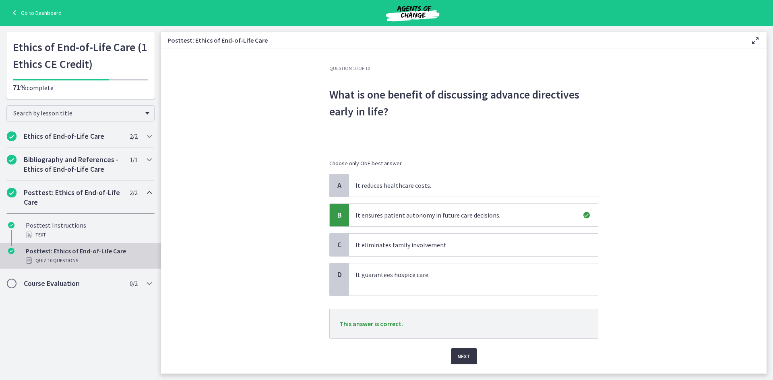
click at [462, 356] on span "Next" at bounding box center [463, 357] width 13 height 10
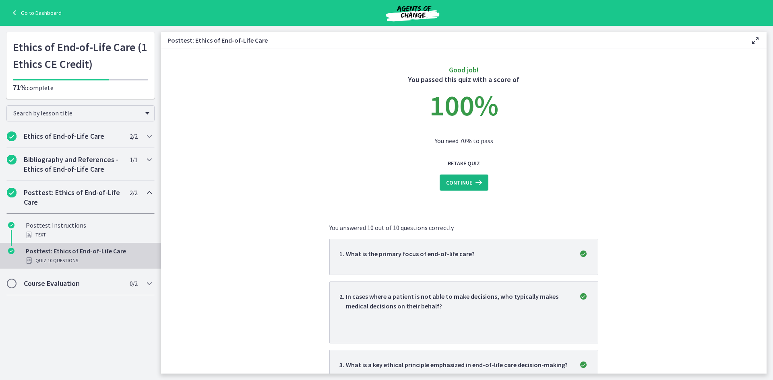
click at [458, 182] on span "Continue" at bounding box center [459, 183] width 26 height 10
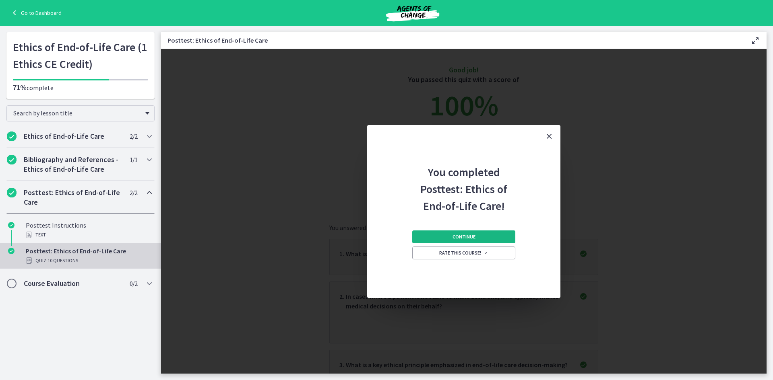
click at [463, 242] on button "Continue" at bounding box center [463, 237] width 103 height 13
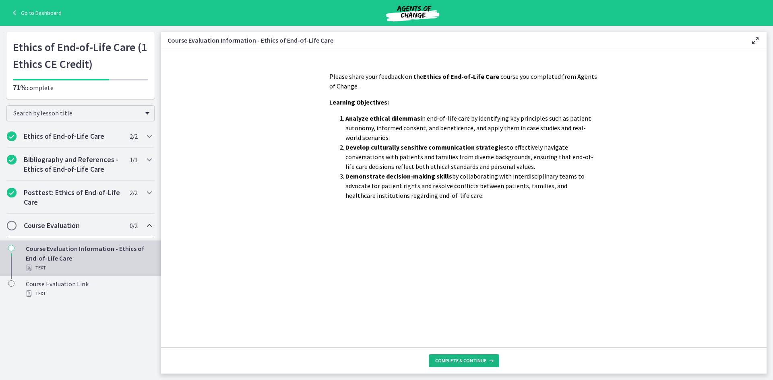
click at [458, 360] on span "Complete & continue" at bounding box center [460, 361] width 51 height 6
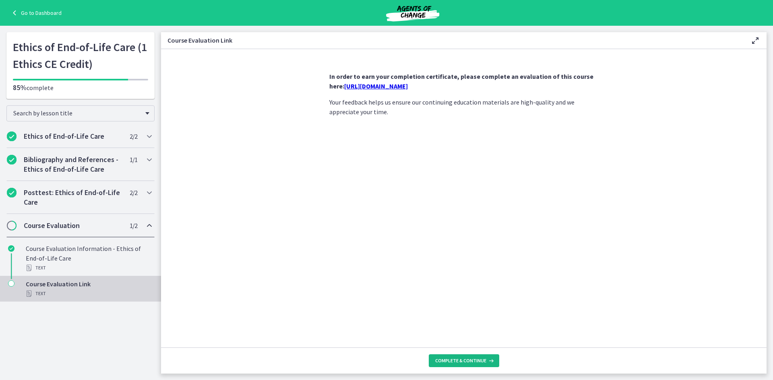
click at [455, 359] on span "Complete & continue" at bounding box center [460, 361] width 51 height 6
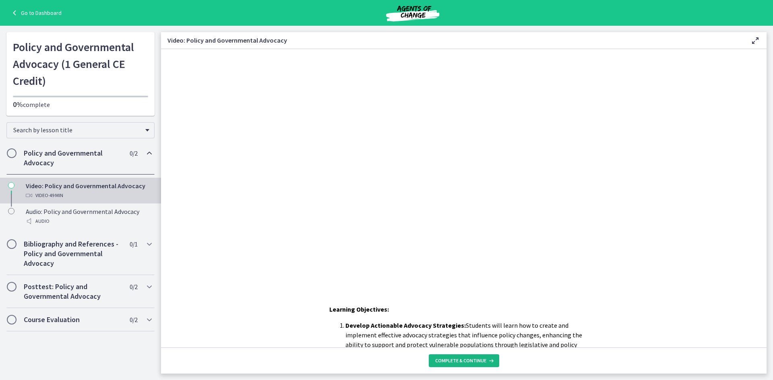
click at [473, 360] on span "Complete & continue" at bounding box center [460, 361] width 51 height 6
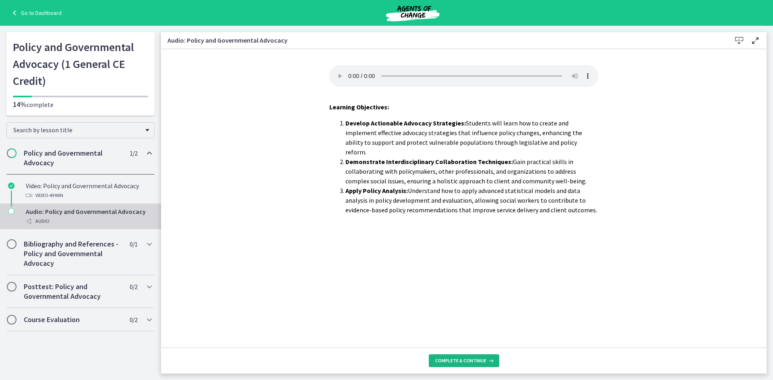
click at [466, 366] on button "Complete & continue" at bounding box center [464, 361] width 70 height 13
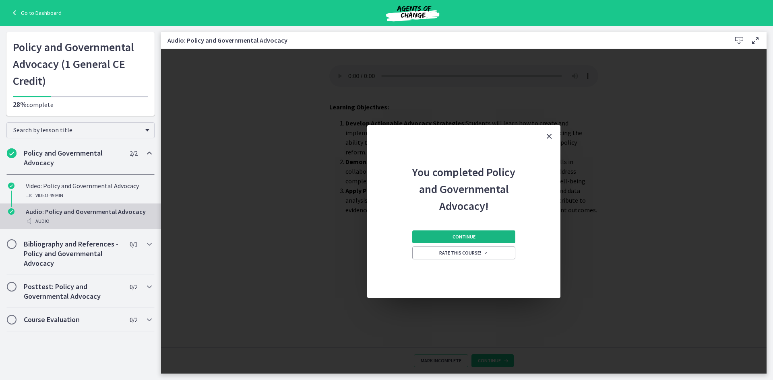
click at [461, 234] on span "Continue" at bounding box center [463, 237] width 23 height 6
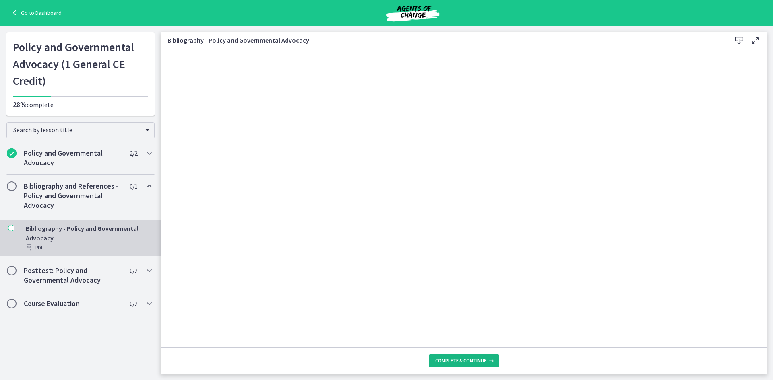
click at [461, 360] on span "Complete & continue" at bounding box center [460, 361] width 51 height 6
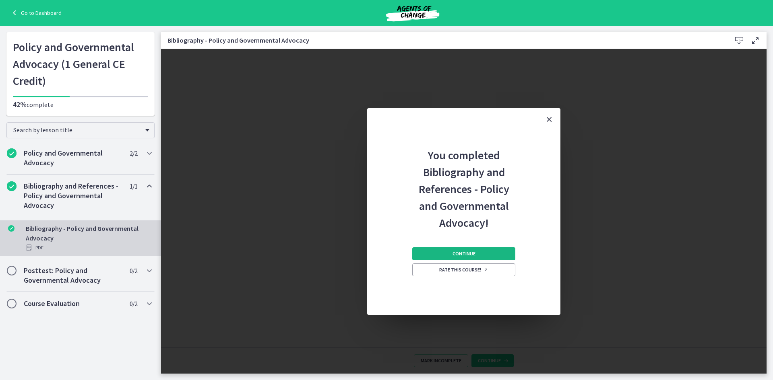
click at [458, 254] on span "Continue" at bounding box center [463, 254] width 23 height 6
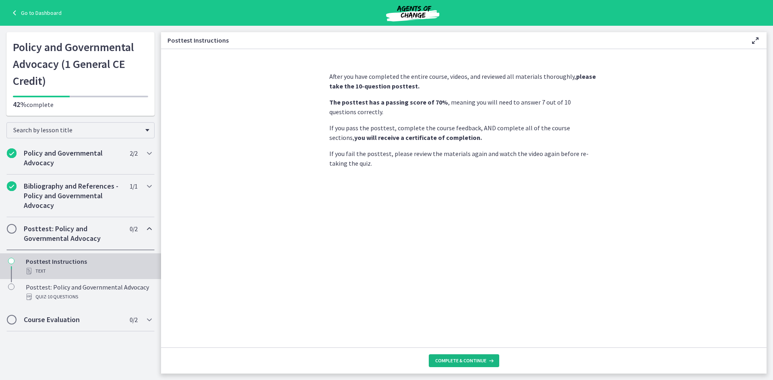
click at [470, 357] on button "Complete & continue" at bounding box center [464, 361] width 70 height 13
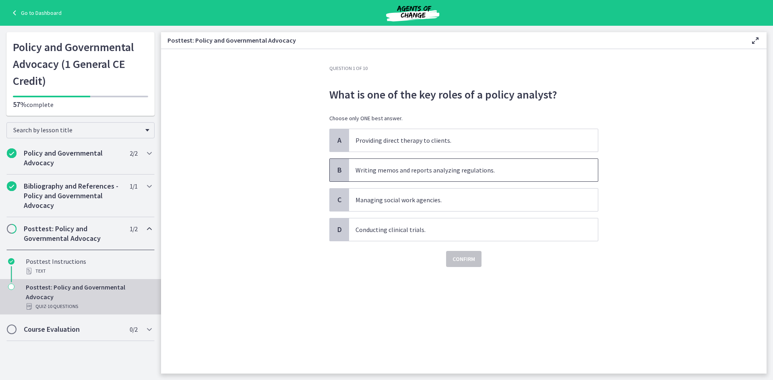
click at [422, 171] on p "Writing memos and reports analyzing regulations." at bounding box center [465, 170] width 220 height 10
click at [465, 262] on span "Confirm" at bounding box center [463, 259] width 23 height 10
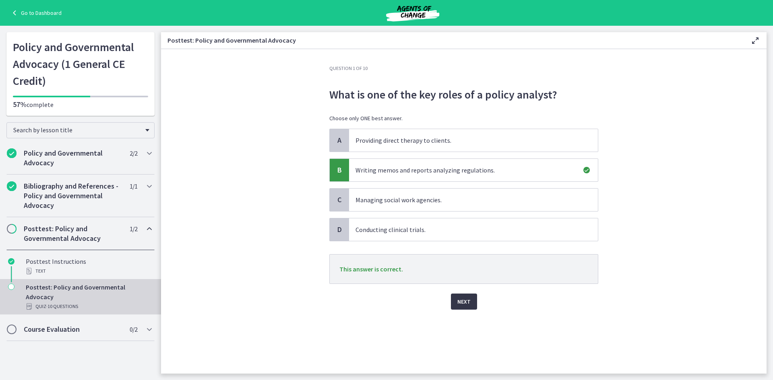
click at [461, 301] on span "Next" at bounding box center [463, 302] width 13 height 10
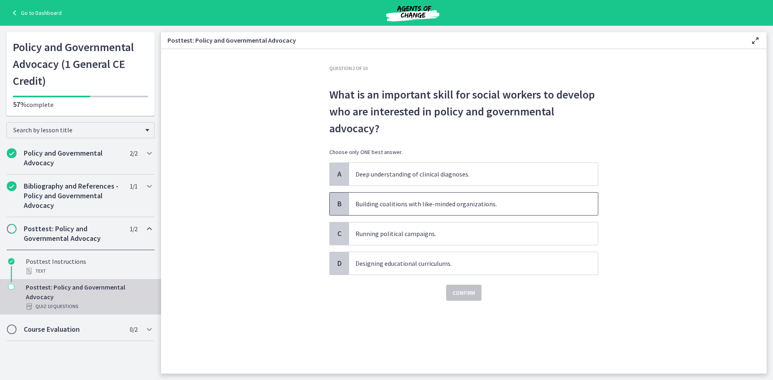
click at [390, 201] on p "Building coalitions with like-minded organizations." at bounding box center [465, 204] width 220 height 10
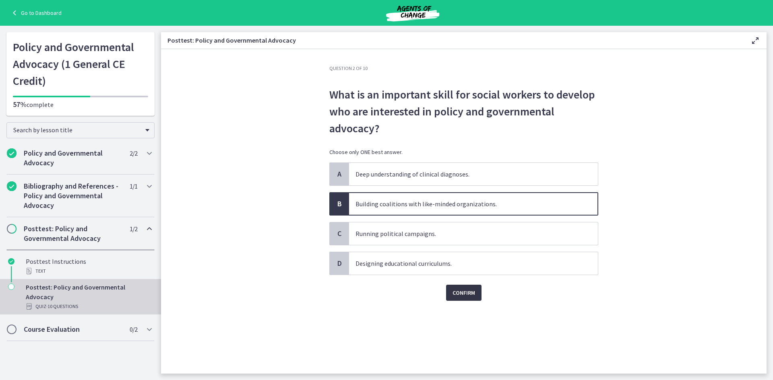
click at [458, 290] on span "Confirm" at bounding box center [463, 293] width 23 height 10
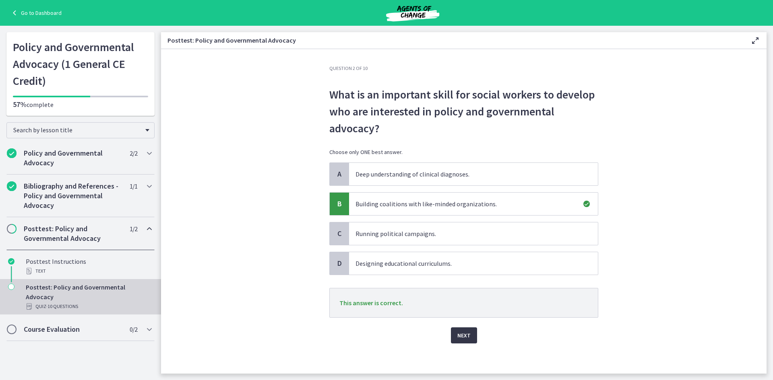
click at [460, 340] on span "Next" at bounding box center [463, 336] width 13 height 10
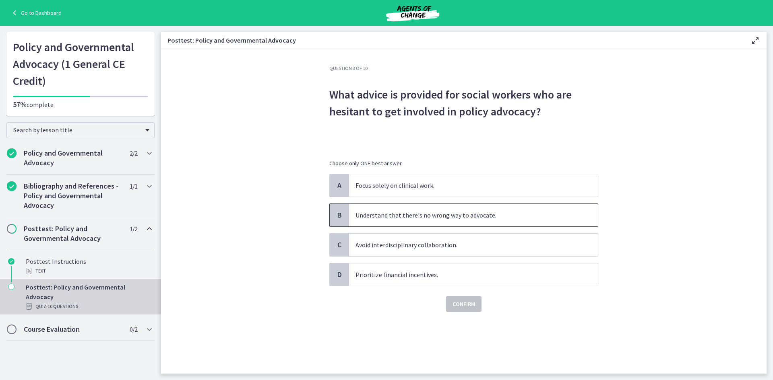
click at [376, 211] on p "Understand that there's no wrong way to advocate." at bounding box center [465, 216] width 220 height 10
click at [457, 299] on span "Confirm" at bounding box center [463, 304] width 23 height 10
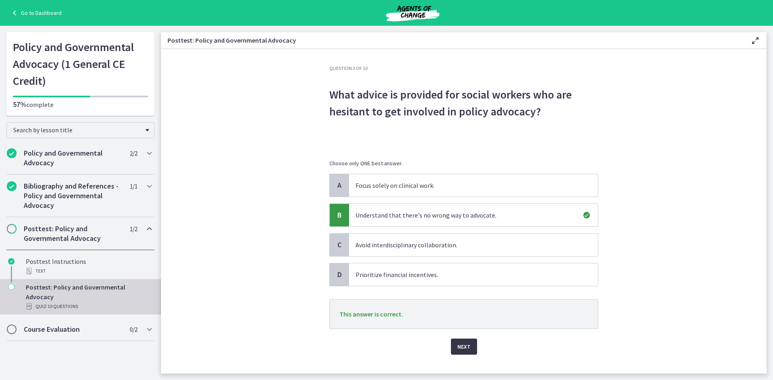
click at [457, 348] on span "Next" at bounding box center [463, 347] width 13 height 10
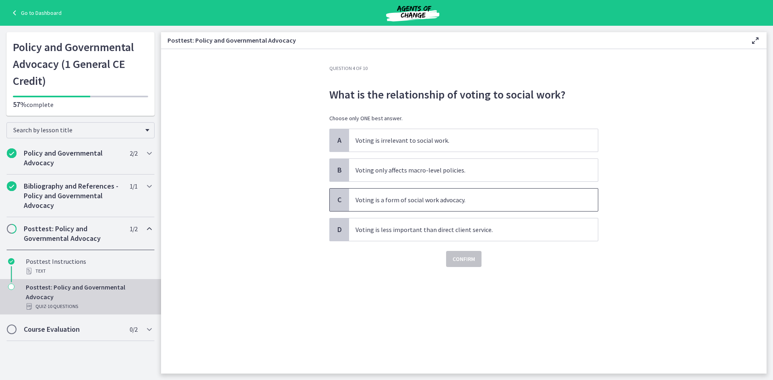
click at [384, 196] on p "Voting is a form of social work advocacy." at bounding box center [465, 200] width 220 height 10
click at [456, 261] on span "Confirm" at bounding box center [463, 259] width 23 height 10
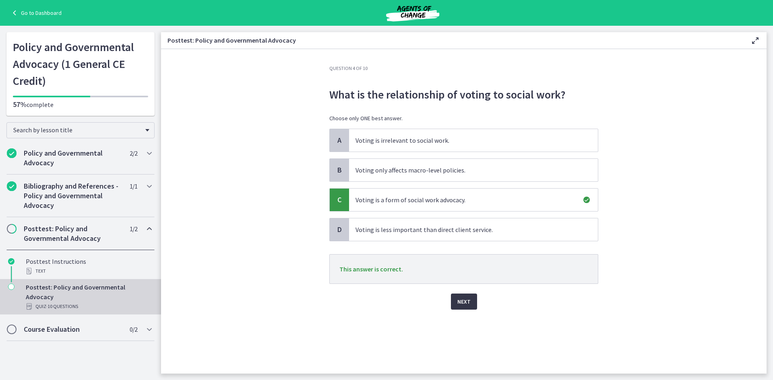
click at [455, 302] on button "Next" at bounding box center [464, 302] width 26 height 16
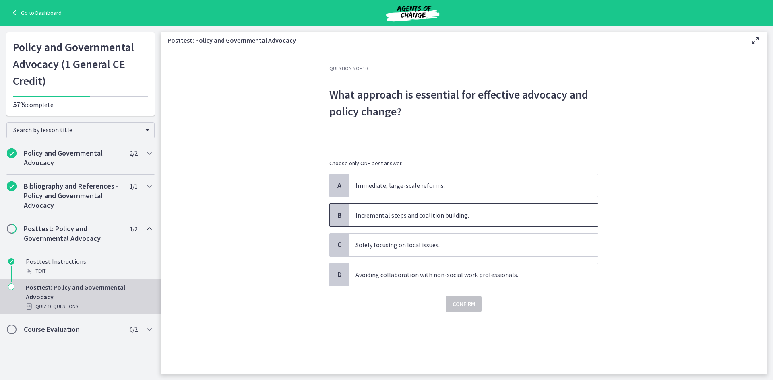
click at [400, 212] on p "Incremental steps and coalition building." at bounding box center [465, 216] width 220 height 10
click at [468, 306] on span "Confirm" at bounding box center [463, 304] width 23 height 10
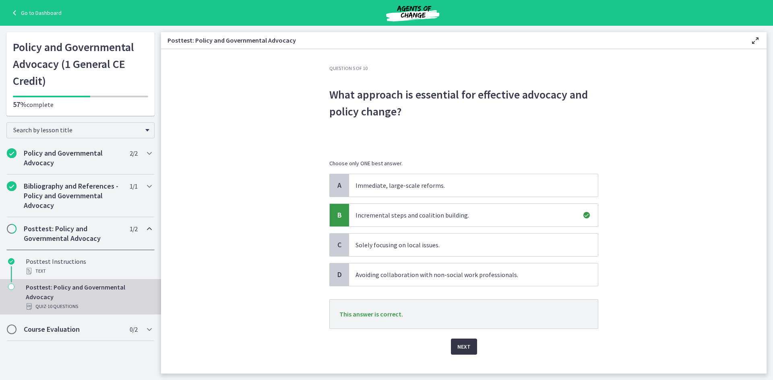
click at [464, 346] on span "Next" at bounding box center [463, 347] width 13 height 10
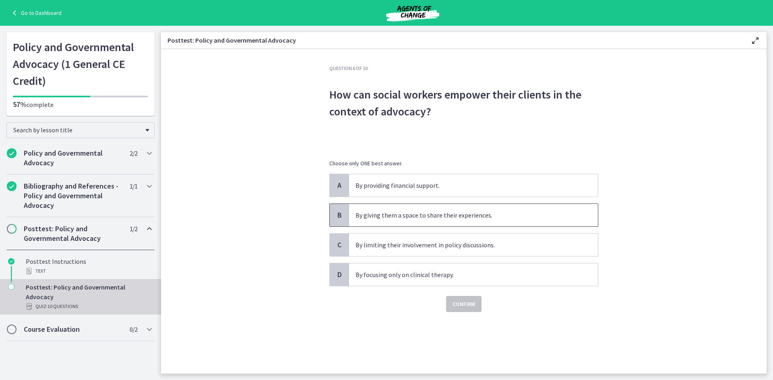
click at [418, 219] on p "By giving them a space to share their experiences." at bounding box center [465, 216] width 220 height 10
click at [467, 308] on span "Confirm" at bounding box center [463, 304] width 23 height 10
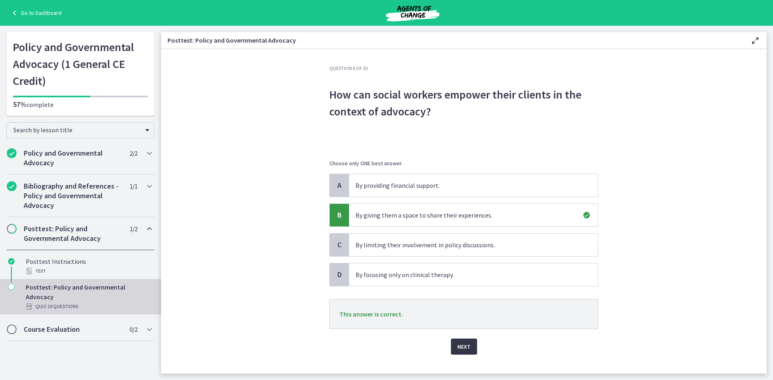
click at [460, 347] on span "Next" at bounding box center [463, 347] width 13 height 10
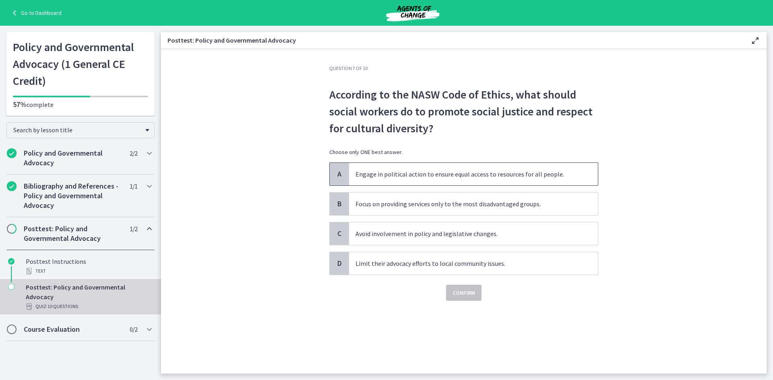
click at [422, 176] on p "Engage in political action to ensure equal access to resources for all people." at bounding box center [465, 174] width 220 height 10
click at [467, 295] on span "Confirm" at bounding box center [463, 293] width 23 height 10
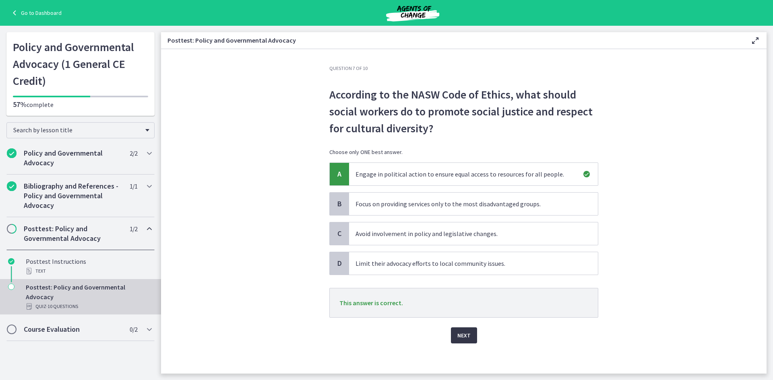
click at [465, 338] on span "Next" at bounding box center [463, 336] width 13 height 10
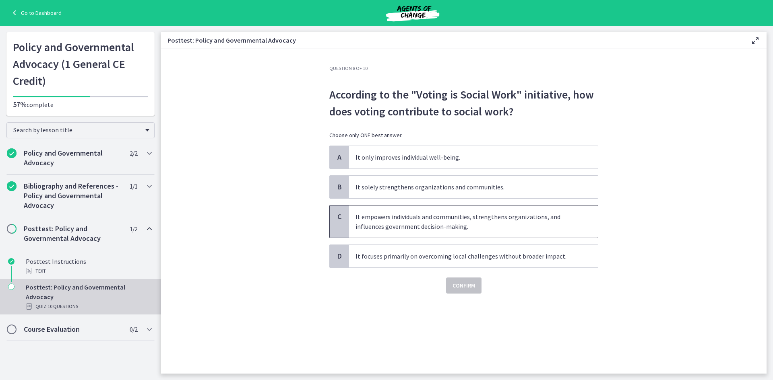
click at [409, 225] on p "It empowers individuals and communities, strengthens organizations, and influen…" at bounding box center [465, 221] width 220 height 19
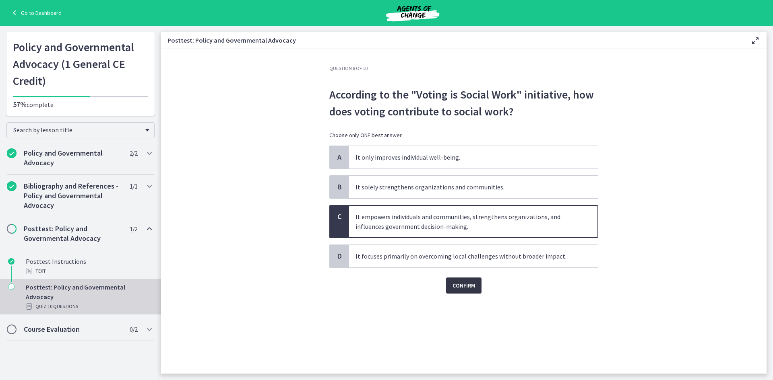
click at [453, 284] on span "Confirm" at bounding box center [463, 286] width 23 height 10
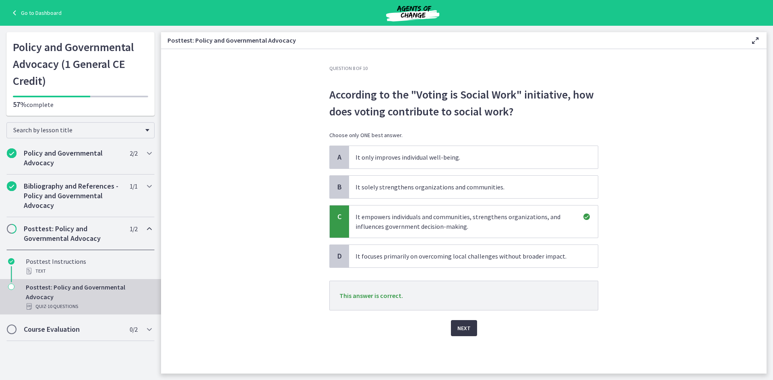
click at [463, 328] on span "Next" at bounding box center [463, 329] width 13 height 10
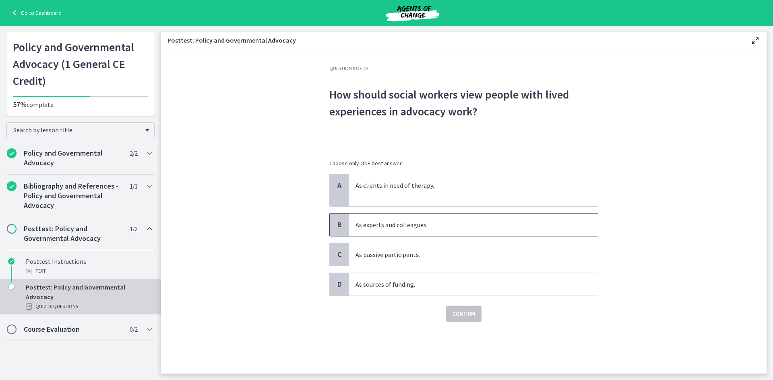
click at [424, 227] on p "As experts and colleagues." at bounding box center [465, 225] width 220 height 10
click at [456, 311] on span "Confirm" at bounding box center [463, 314] width 23 height 10
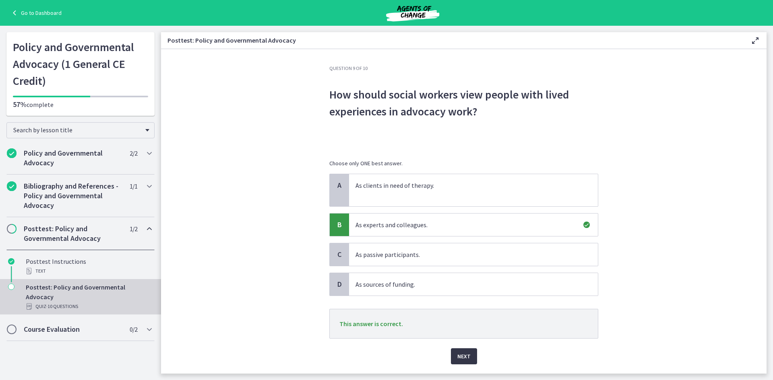
click at [460, 355] on span "Next" at bounding box center [463, 357] width 13 height 10
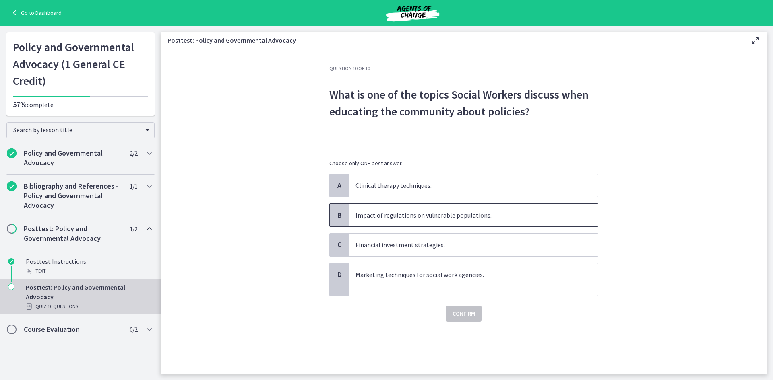
click at [454, 217] on p "Impact of regulations on vulnerable populations." at bounding box center [465, 216] width 220 height 10
click at [467, 315] on span "Confirm" at bounding box center [463, 314] width 23 height 10
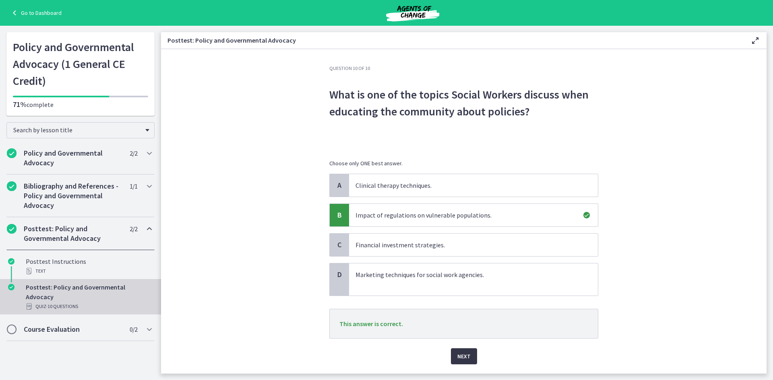
click at [461, 361] on span "Next" at bounding box center [463, 357] width 13 height 10
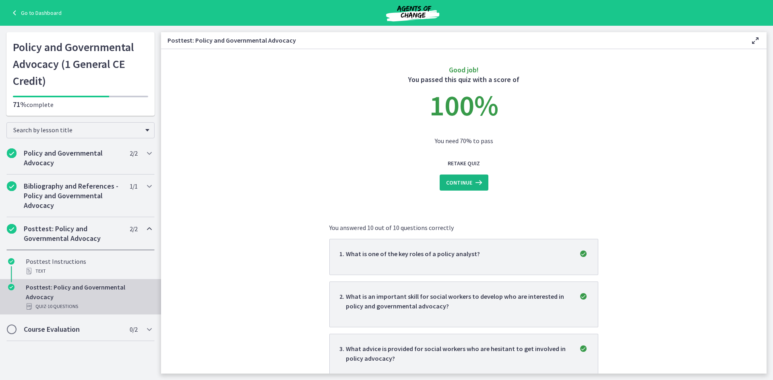
click at [458, 185] on span "Continue" at bounding box center [459, 183] width 26 height 10
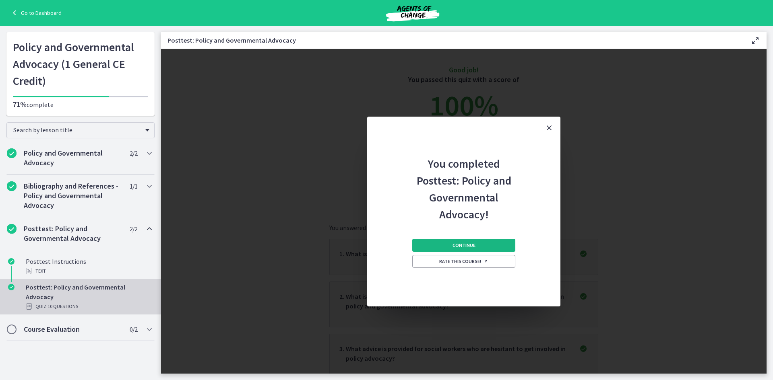
click at [459, 248] on span "Continue" at bounding box center [463, 245] width 23 height 6
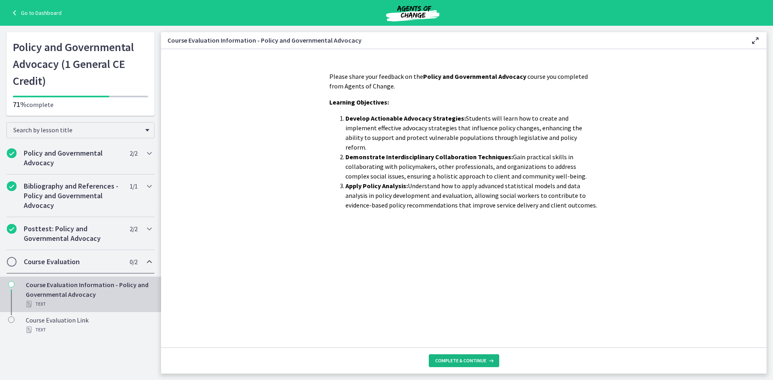
click at [465, 360] on span "Complete & continue" at bounding box center [460, 361] width 51 height 6
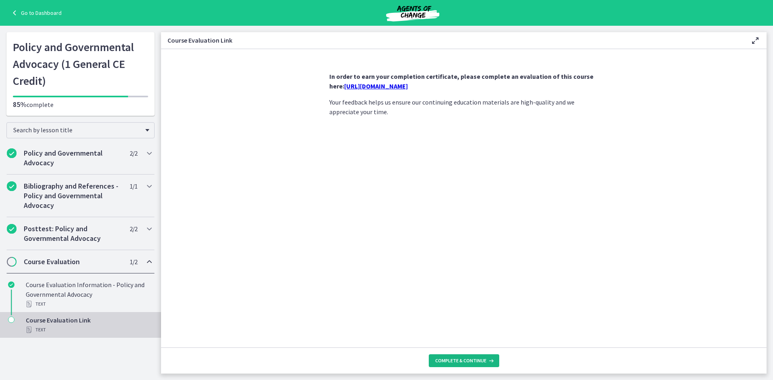
click at [458, 360] on span "Complete & continue" at bounding box center [460, 361] width 51 height 6
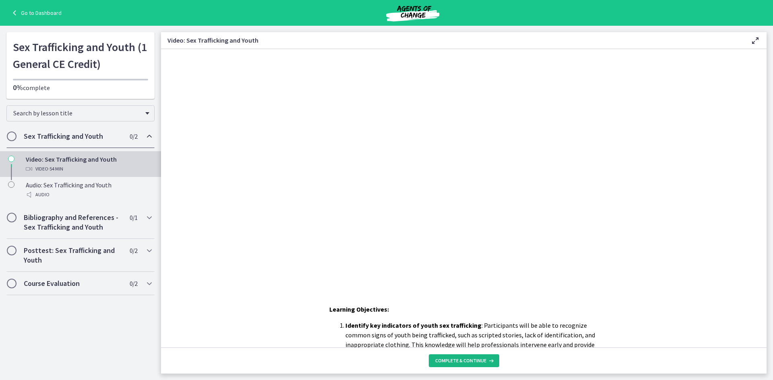
click at [461, 360] on span "Complete & continue" at bounding box center [460, 361] width 51 height 6
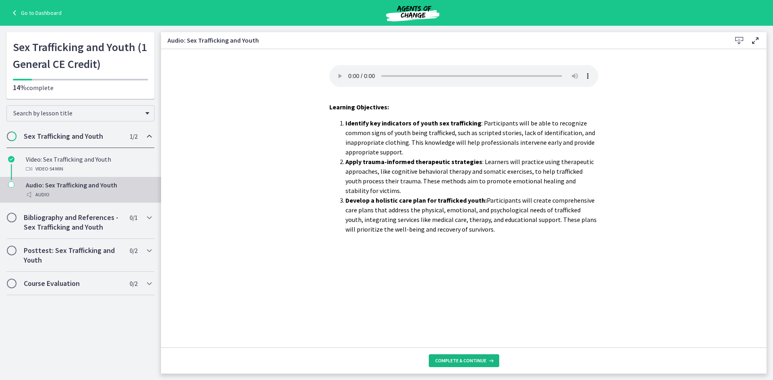
click at [461, 360] on span "Complete & continue" at bounding box center [460, 361] width 51 height 6
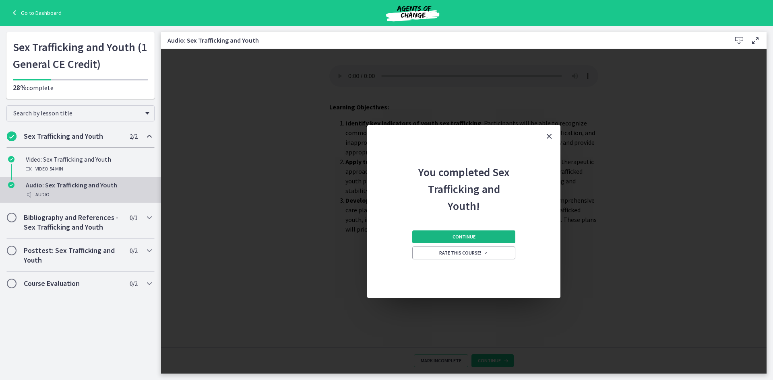
click at [472, 234] on span "Continue" at bounding box center [463, 237] width 23 height 6
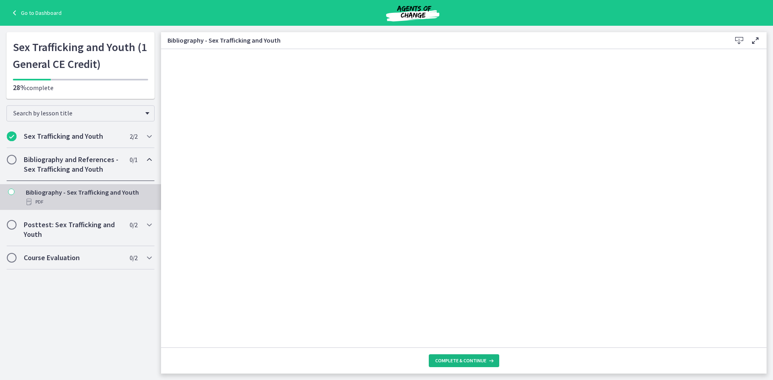
click at [465, 367] on button "Complete & continue" at bounding box center [464, 361] width 70 height 13
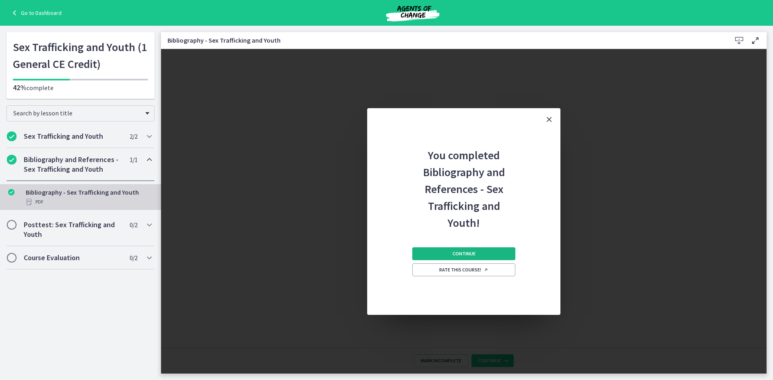
click at [452, 251] on span "Continue" at bounding box center [463, 254] width 23 height 6
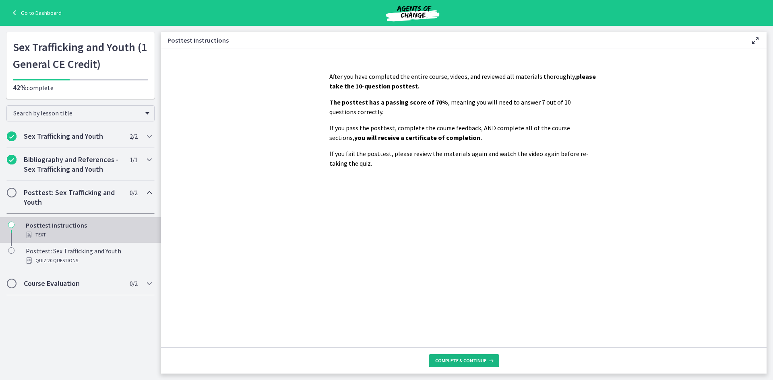
drag, startPoint x: 450, startPoint y: 358, endPoint x: 444, endPoint y: 353, distance: 7.4
click at [449, 357] on button "Complete & continue" at bounding box center [464, 361] width 70 height 13
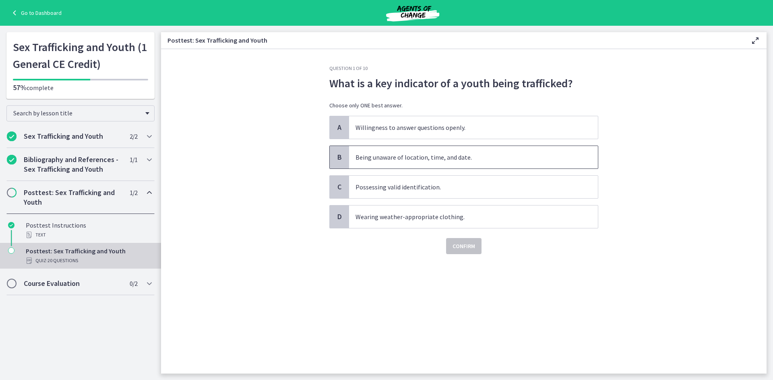
click at [453, 155] on span "Being unaware of location, time, and date." at bounding box center [473, 157] width 249 height 23
click at [459, 241] on button "Confirm" at bounding box center [463, 246] width 35 height 16
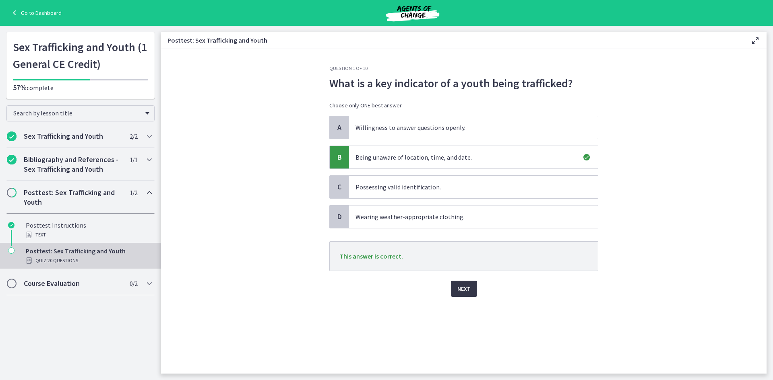
click at [460, 291] on span "Next" at bounding box center [463, 289] width 13 height 10
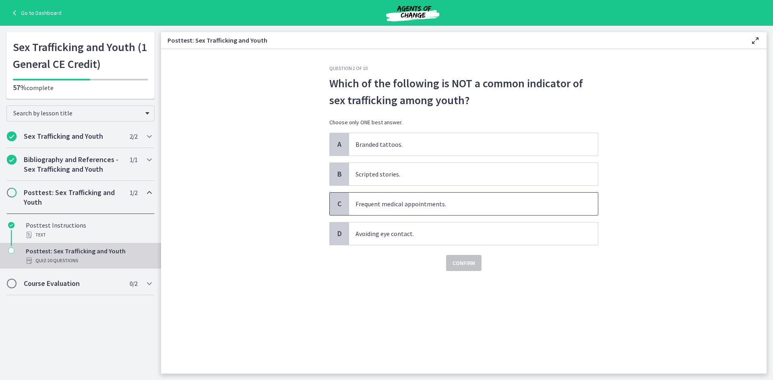
click at [417, 208] on span "Frequent medical appointments." at bounding box center [473, 204] width 249 height 23
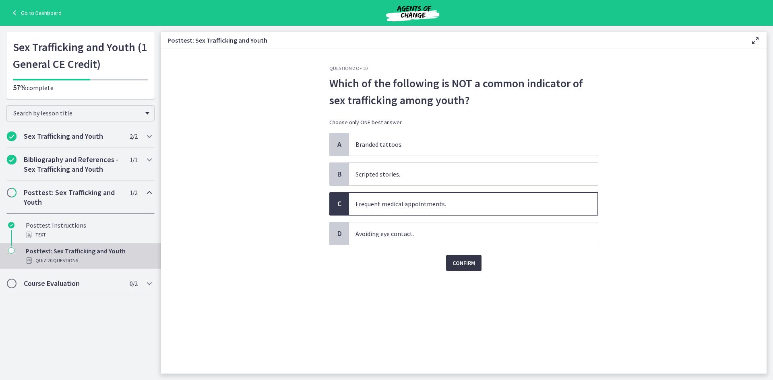
click at [458, 266] on span "Confirm" at bounding box center [463, 263] width 23 height 10
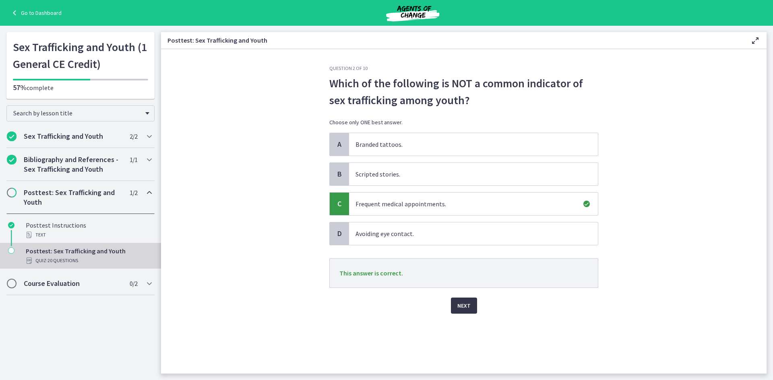
click at [459, 308] on span "Next" at bounding box center [463, 306] width 13 height 10
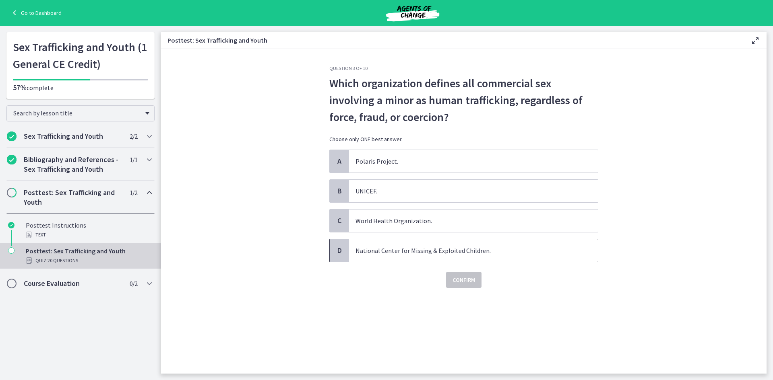
click at [423, 252] on span "National Center for Missing & Exploited Children." at bounding box center [473, 251] width 249 height 23
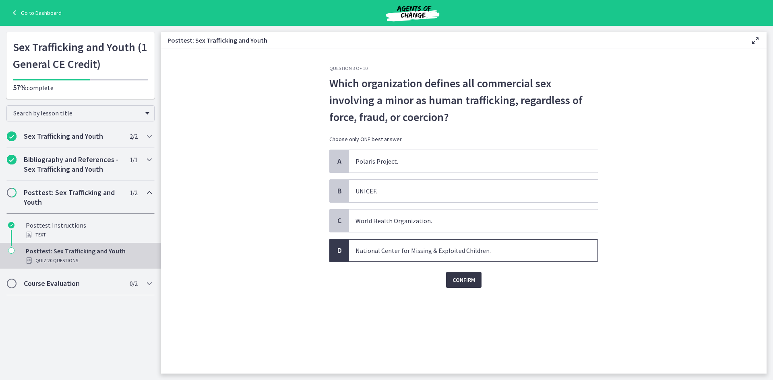
click at [463, 284] on span "Confirm" at bounding box center [463, 280] width 23 height 10
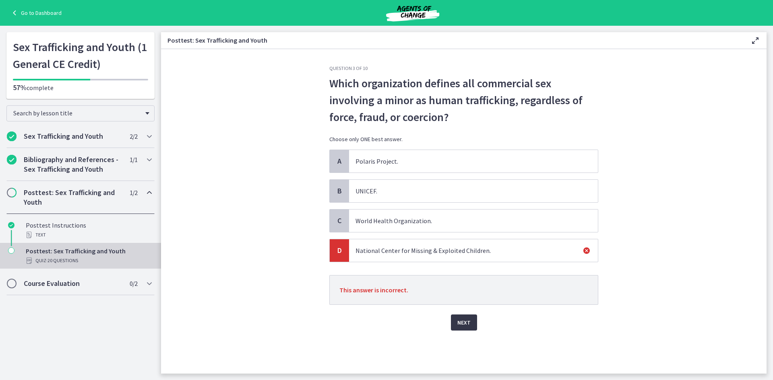
click at [461, 319] on span "Next" at bounding box center [463, 323] width 13 height 10
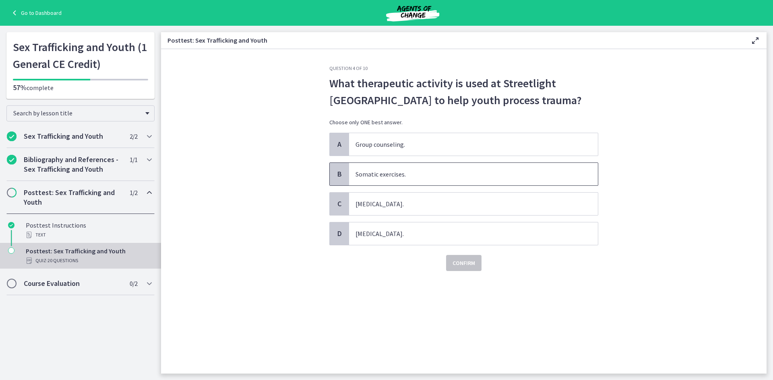
click at [382, 171] on span "Somatic exercises." at bounding box center [473, 174] width 249 height 23
click at [455, 262] on span "Confirm" at bounding box center [463, 263] width 23 height 10
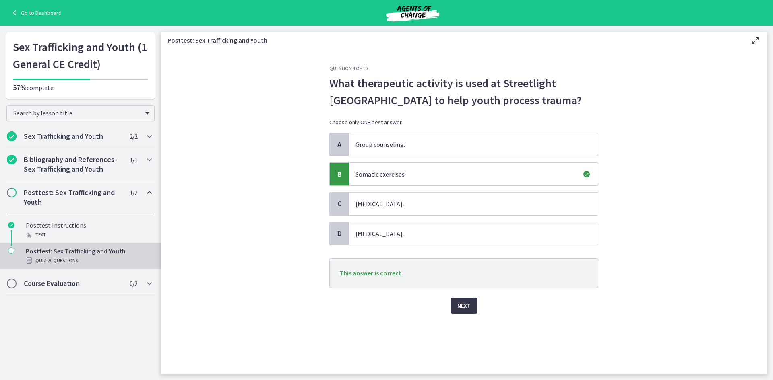
click at [466, 310] on span "Next" at bounding box center [463, 306] width 13 height 10
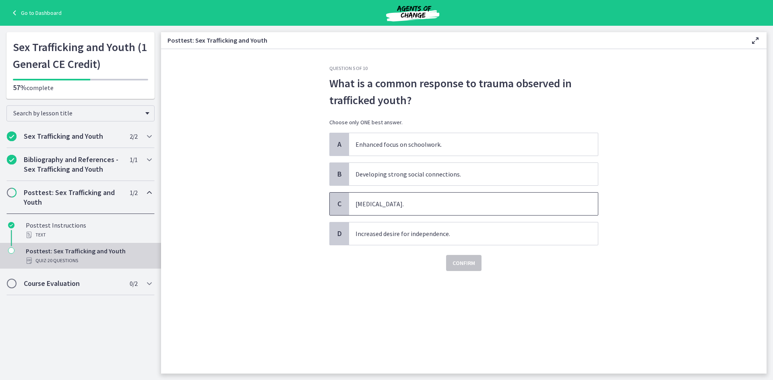
click at [363, 205] on span "Hypersexuality." at bounding box center [473, 204] width 249 height 23
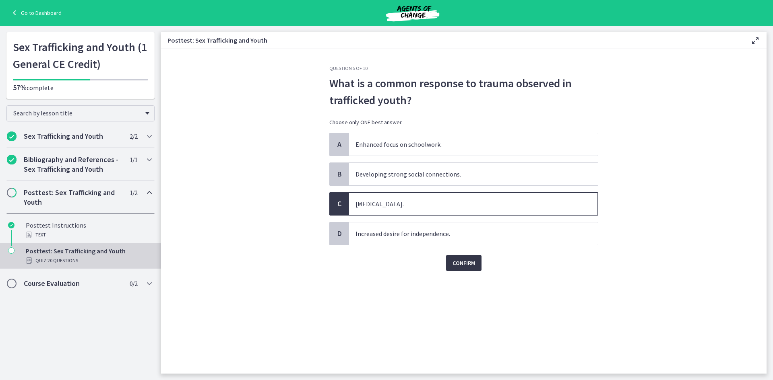
click at [465, 260] on span "Confirm" at bounding box center [463, 263] width 23 height 10
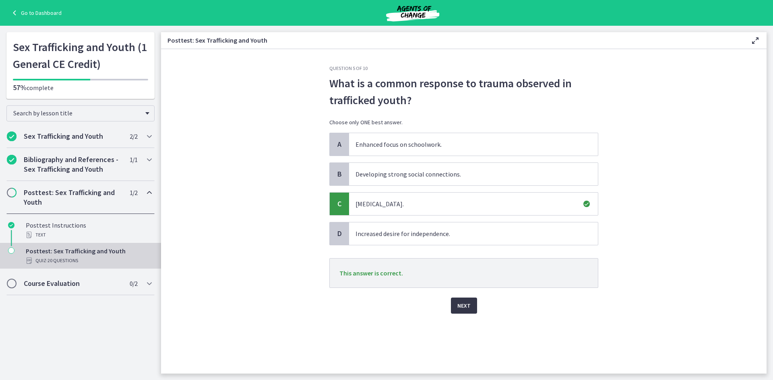
click at [463, 306] on span "Next" at bounding box center [463, 306] width 13 height 10
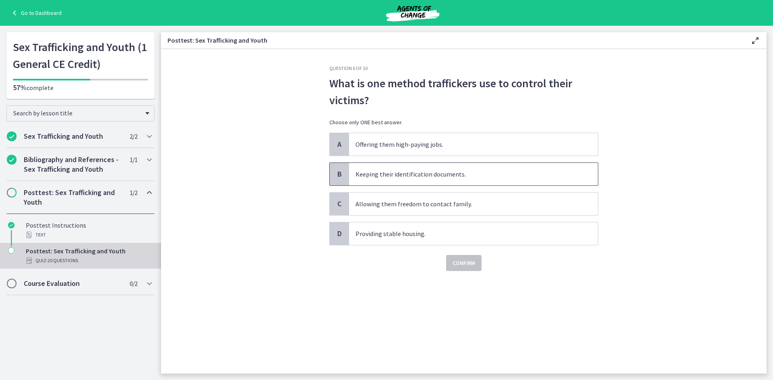
click at [363, 175] on span "Keeping their identification documents." at bounding box center [473, 174] width 249 height 23
click at [462, 266] on span "Confirm" at bounding box center [463, 263] width 23 height 10
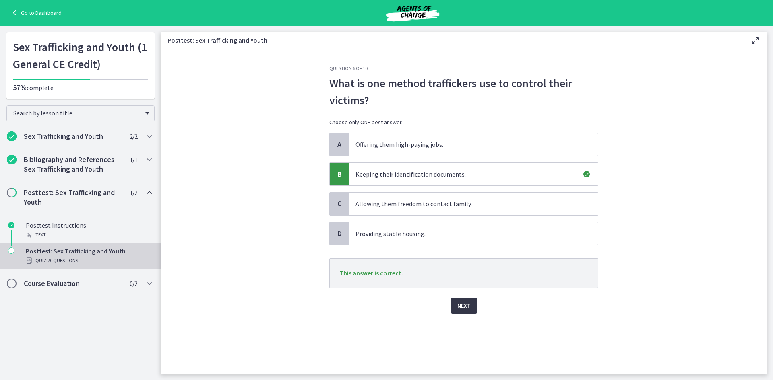
click at [472, 309] on button "Next" at bounding box center [464, 306] width 26 height 16
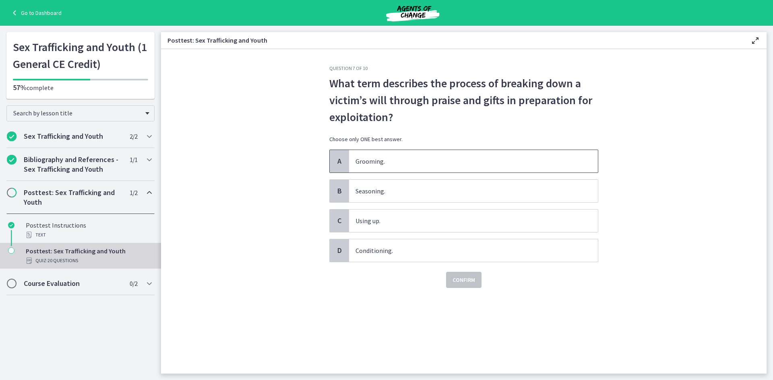
click at [430, 163] on span "Grooming." at bounding box center [473, 161] width 249 height 23
click at [463, 273] on button "Confirm" at bounding box center [463, 280] width 35 height 16
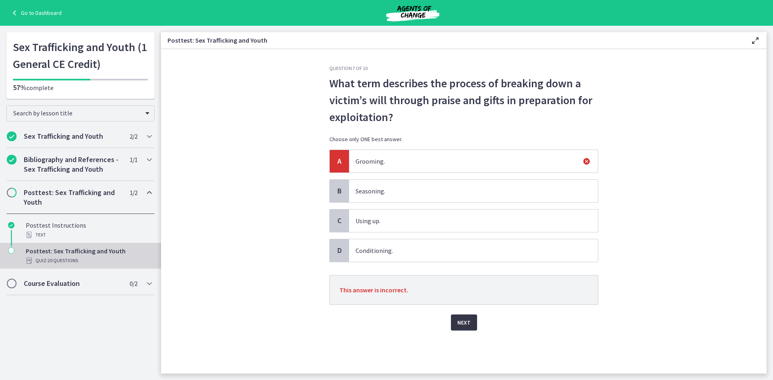
click at [465, 323] on span "Next" at bounding box center [463, 323] width 13 height 10
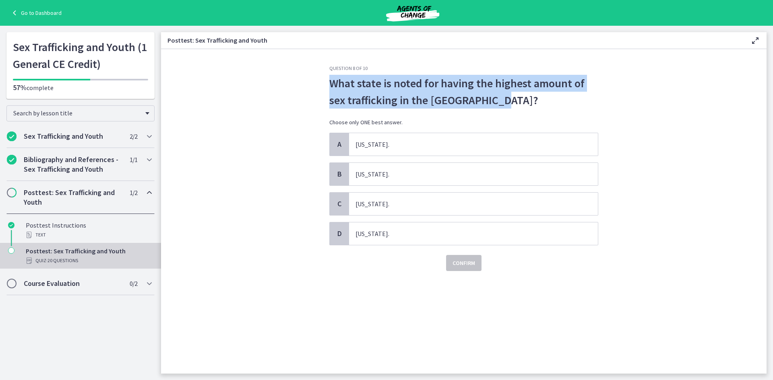
drag, startPoint x: 495, startPoint y: 98, endPoint x: 321, endPoint y: 89, distance: 173.7
click at [321, 89] on section "Question 8 of 10 What state is noted for having the highest amount of sex traff…" at bounding box center [463, 211] width 605 height 325
copy span "What state is noted for having the highest amount of sex trafficking in the Uni…"
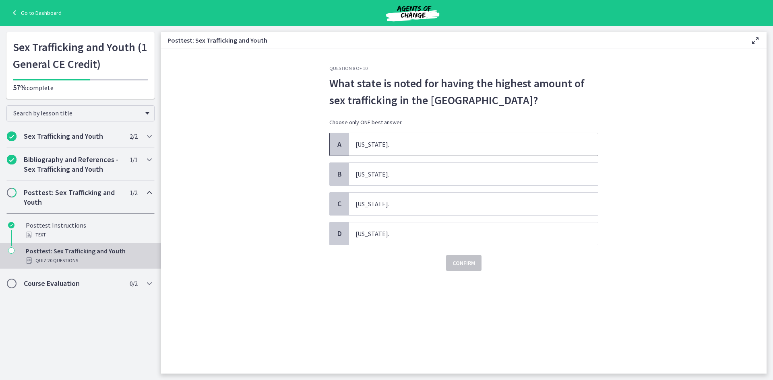
click at [373, 142] on span "California." at bounding box center [473, 144] width 249 height 23
click at [472, 259] on span "Confirm" at bounding box center [463, 263] width 23 height 10
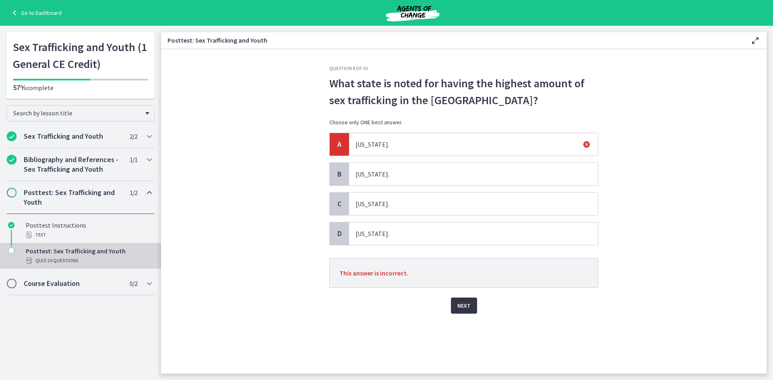
click at [464, 307] on span "Next" at bounding box center [463, 306] width 13 height 10
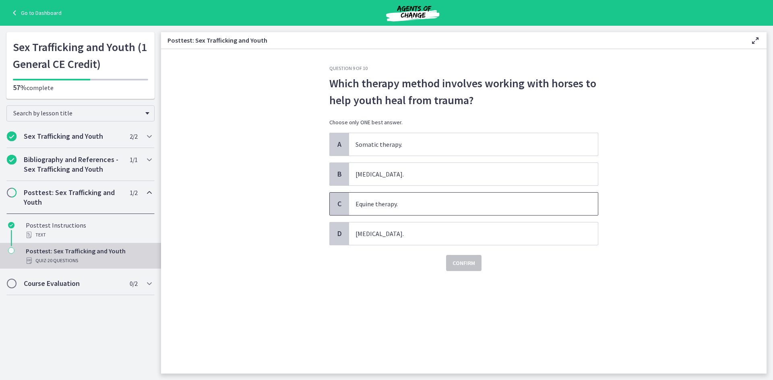
click at [432, 200] on span "Equine therapy." at bounding box center [473, 204] width 249 height 23
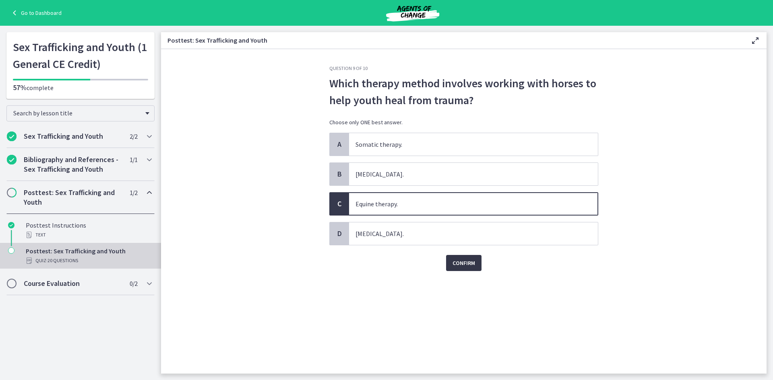
click at [471, 270] on button "Confirm" at bounding box center [463, 263] width 35 height 16
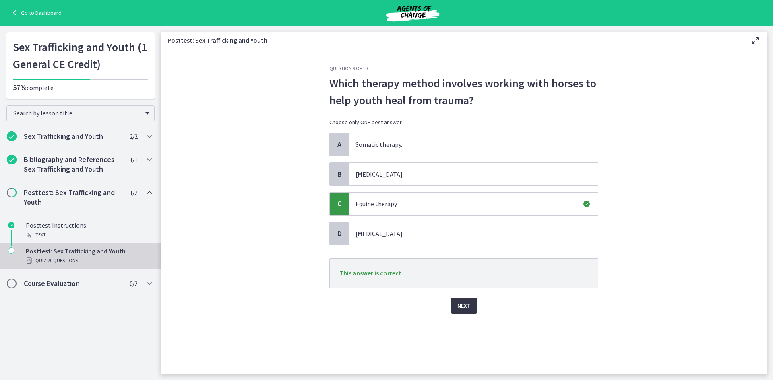
click at [470, 307] on button "Next" at bounding box center [464, 306] width 26 height 16
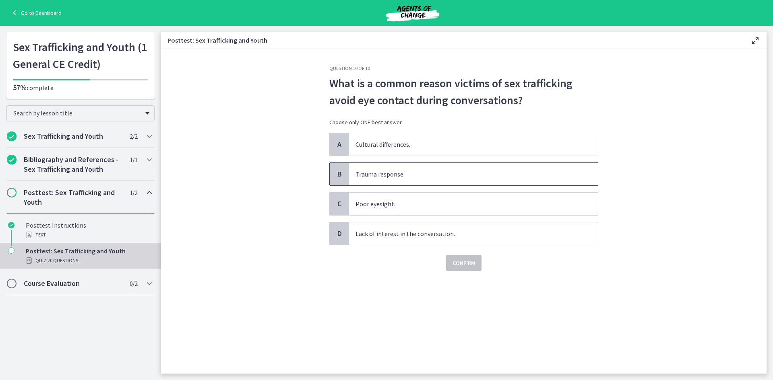
click at [419, 181] on span "Trauma response." at bounding box center [473, 174] width 249 height 23
click at [454, 262] on span "Confirm" at bounding box center [463, 263] width 23 height 10
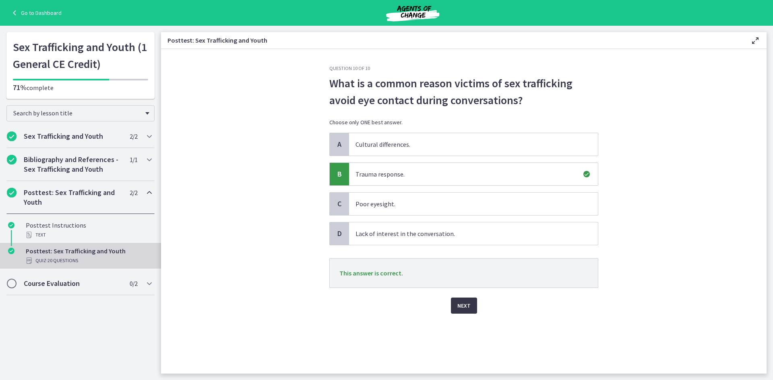
click at [460, 312] on button "Next" at bounding box center [464, 306] width 26 height 16
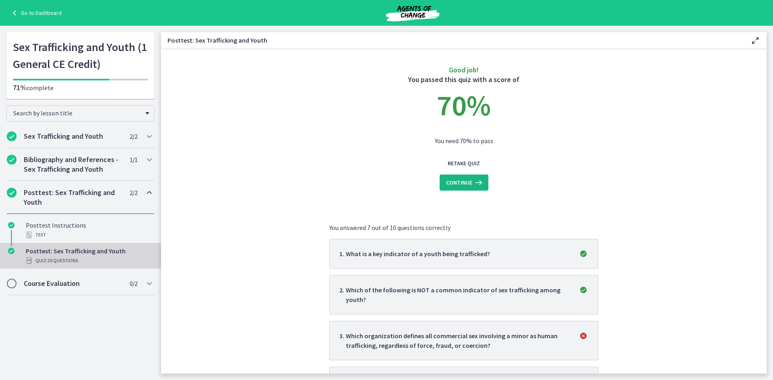
click at [448, 180] on span "Continue" at bounding box center [459, 183] width 26 height 10
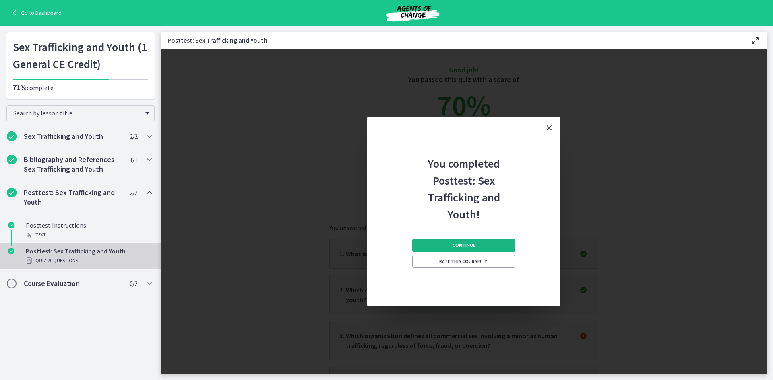
click at [464, 242] on span "Continue" at bounding box center [463, 245] width 23 height 6
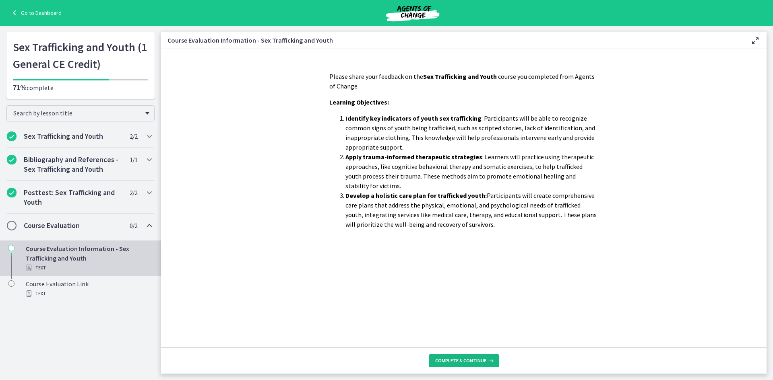
click at [471, 358] on span "Complete & continue" at bounding box center [460, 361] width 51 height 6
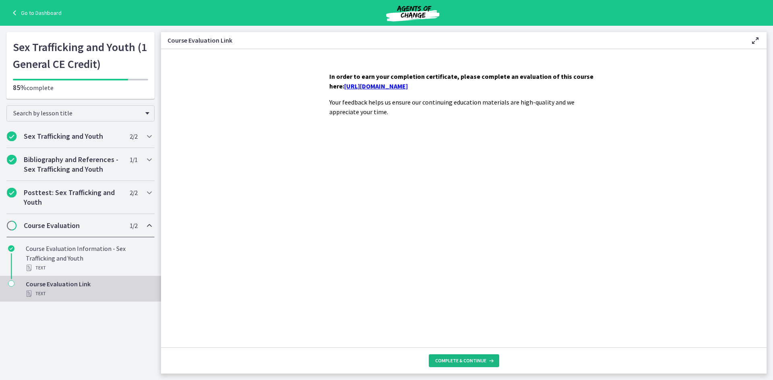
click at [471, 358] on span "Complete & continue" at bounding box center [460, 361] width 51 height 6
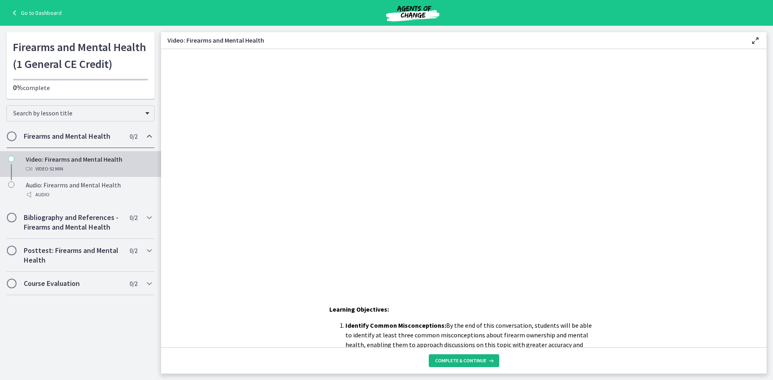
click at [472, 366] on button "Complete & continue" at bounding box center [464, 361] width 70 height 13
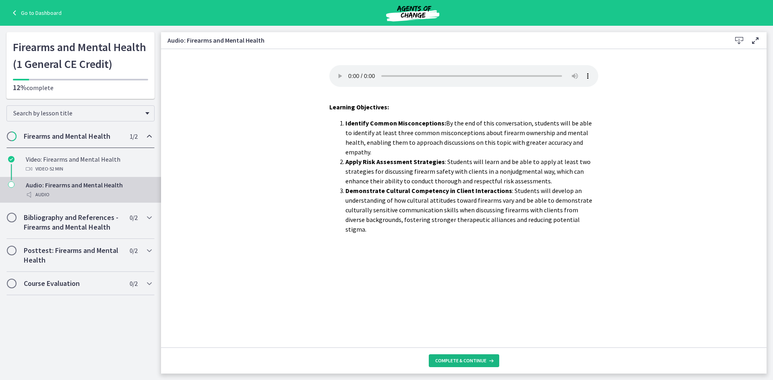
click at [458, 361] on span "Complete & continue" at bounding box center [460, 361] width 51 height 6
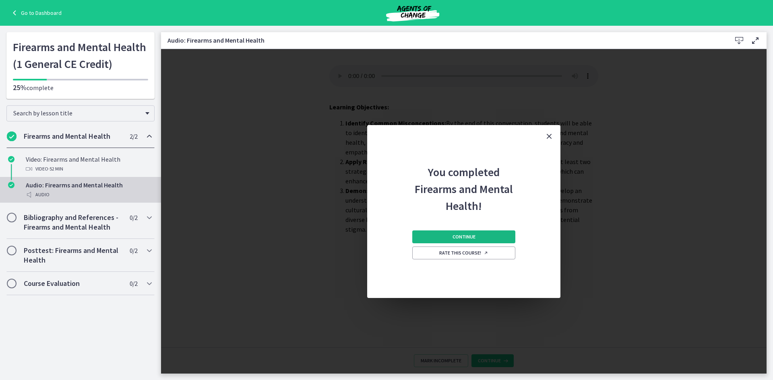
click at [496, 235] on button "Continue" at bounding box center [463, 237] width 103 height 13
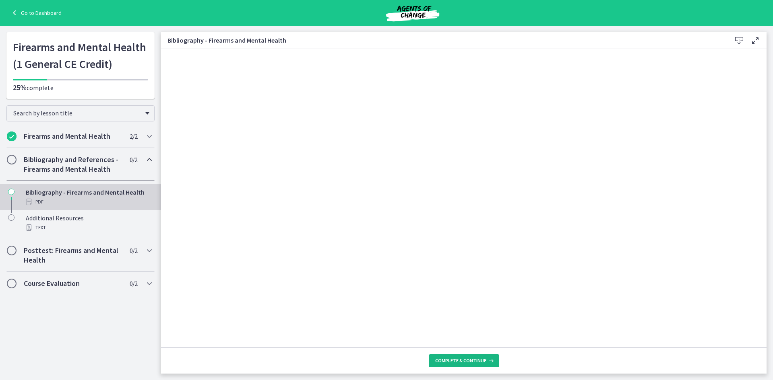
click at [456, 363] on span "Complete & continue" at bounding box center [460, 361] width 51 height 6
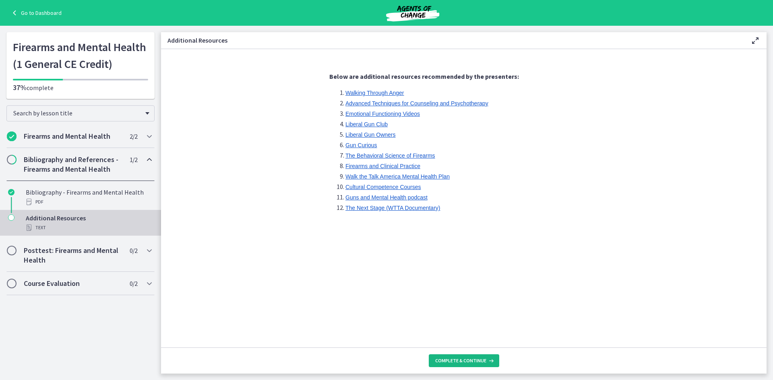
click at [456, 357] on button "Complete & continue" at bounding box center [464, 361] width 70 height 13
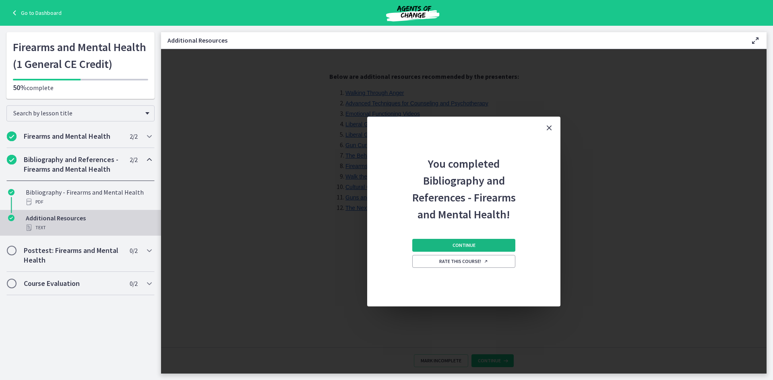
click at [467, 244] on span "Continue" at bounding box center [463, 245] width 23 height 6
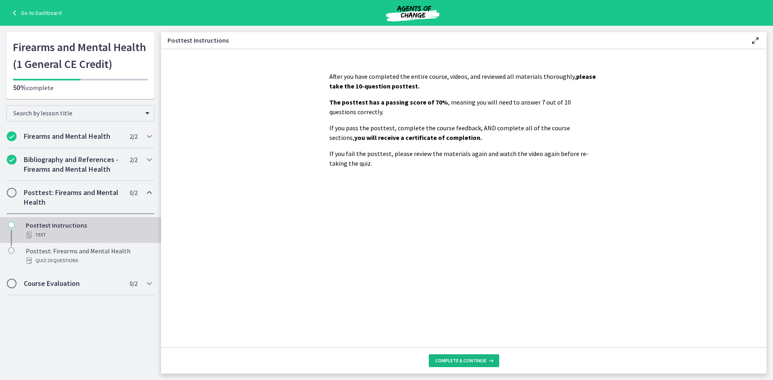
click at [460, 357] on button "Complete & continue" at bounding box center [464, 361] width 70 height 13
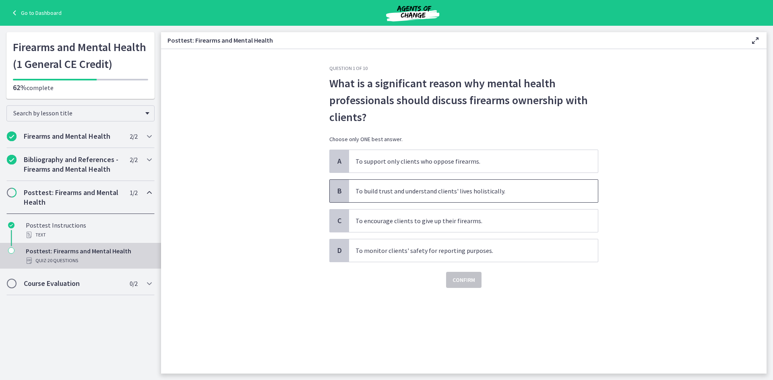
click at [423, 189] on span "To build trust and understand clients' lives holistically." at bounding box center [473, 191] width 249 height 23
click at [465, 287] on button "Confirm" at bounding box center [463, 280] width 35 height 16
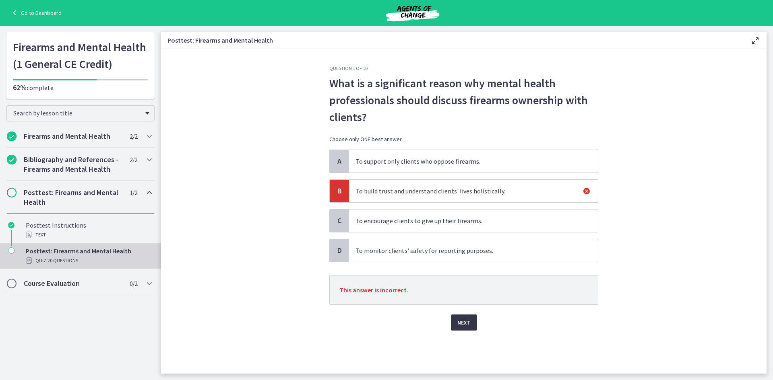
click at [464, 324] on span "Next" at bounding box center [463, 323] width 13 height 10
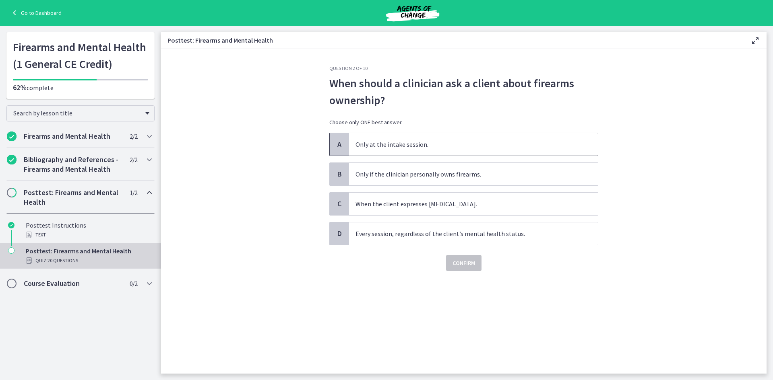
click at [418, 148] on span "Only at the intake session." at bounding box center [473, 144] width 249 height 23
click at [462, 271] on div "Question 2 of 10 When should a clinician ask a client about firearms ownership?…" at bounding box center [464, 219] width 282 height 309
click at [459, 264] on span "Confirm" at bounding box center [463, 263] width 23 height 10
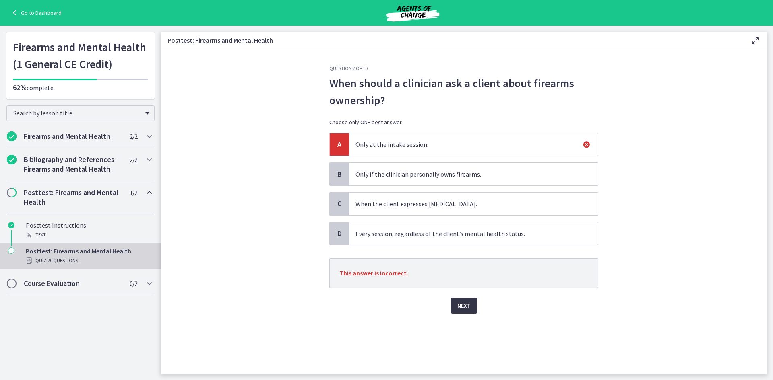
click at [460, 305] on span "Next" at bounding box center [463, 306] width 13 height 10
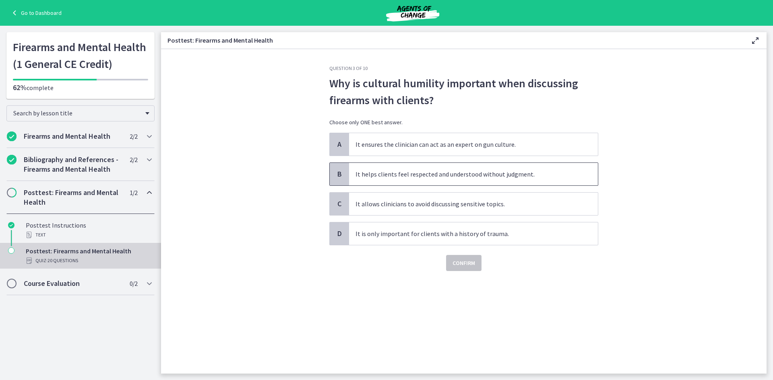
click at [455, 176] on span "It helps clients feel respected and understood without judgment." at bounding box center [473, 174] width 249 height 23
click at [472, 265] on span "Confirm" at bounding box center [463, 263] width 23 height 10
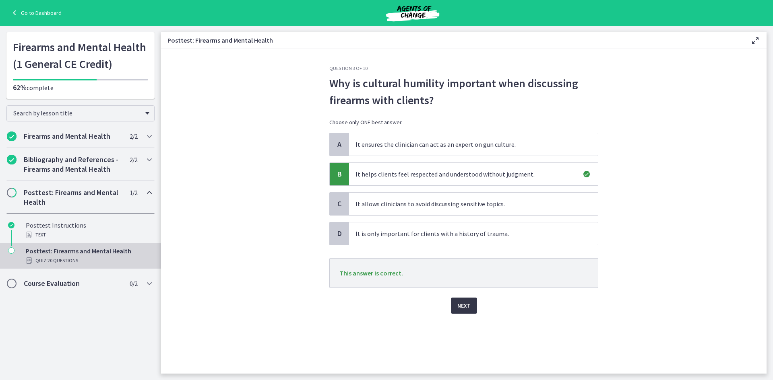
click at [468, 307] on span "Next" at bounding box center [463, 306] width 13 height 10
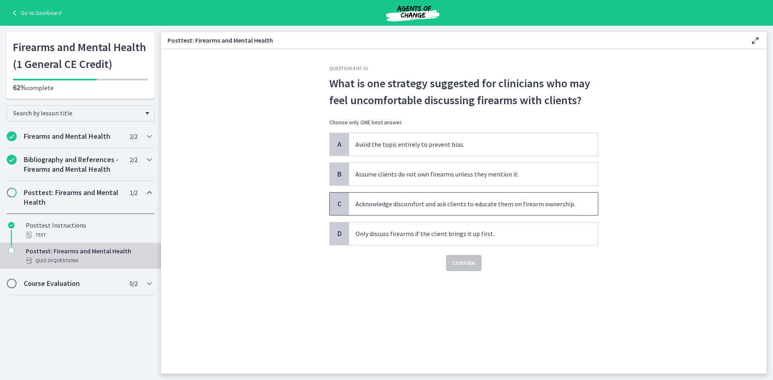
click at [446, 209] on span "Acknowledge discomfort and ask clients to educate them on firearm ownership." at bounding box center [473, 204] width 249 height 23
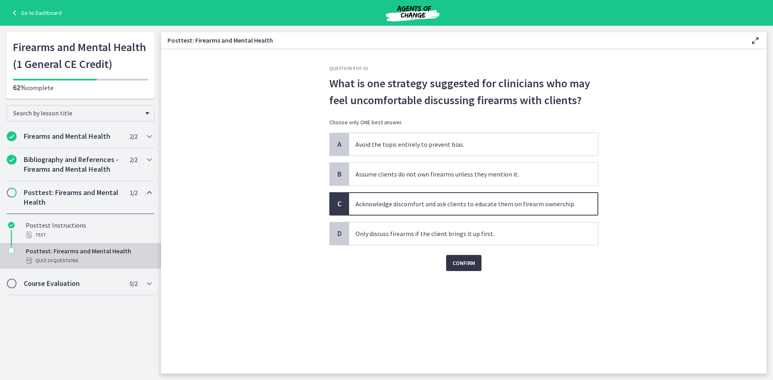
click at [464, 263] on span "Confirm" at bounding box center [463, 263] width 23 height 10
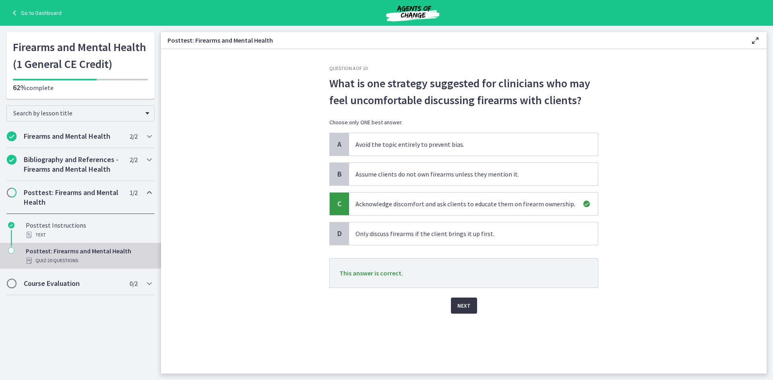
click at [463, 312] on button "Next" at bounding box center [464, 306] width 26 height 16
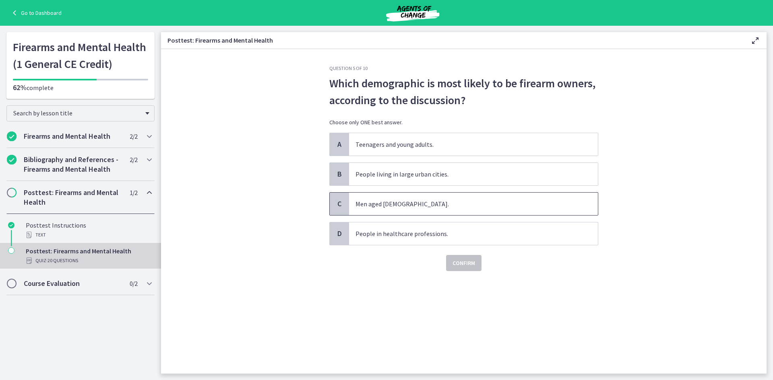
click at [386, 209] on span "Men aged [DEMOGRAPHIC_DATA]." at bounding box center [473, 204] width 249 height 23
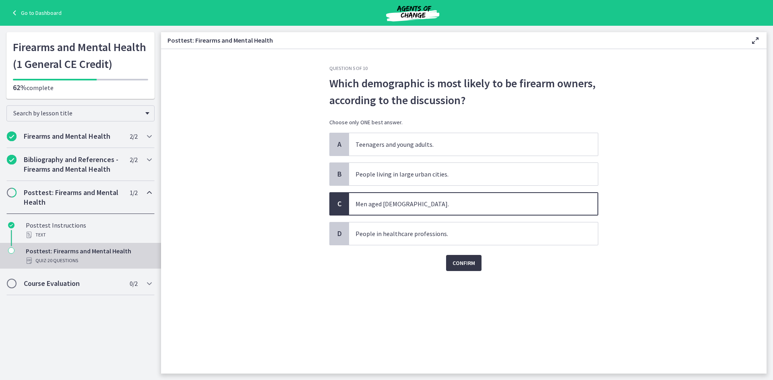
click at [461, 263] on span "Confirm" at bounding box center [463, 263] width 23 height 10
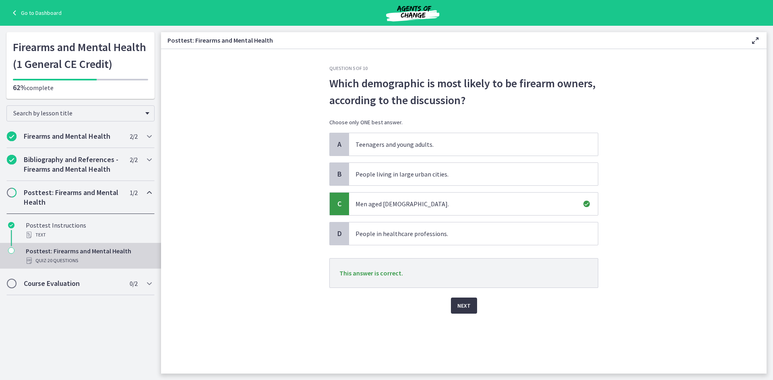
click at [462, 303] on span "Next" at bounding box center [463, 306] width 13 height 10
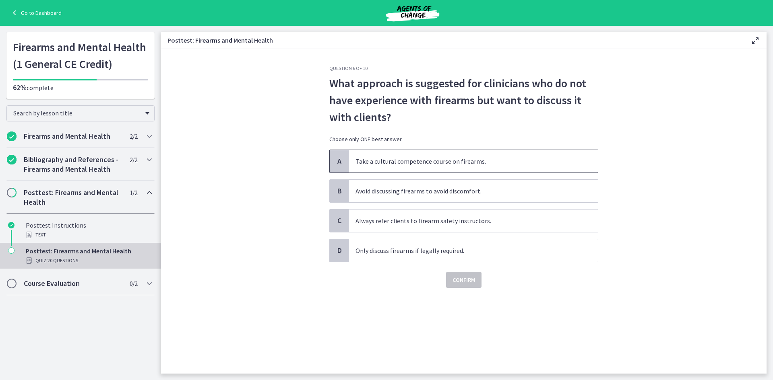
click at [408, 167] on span "Take a cultural competence course on firearms." at bounding box center [473, 161] width 249 height 23
click at [470, 286] on button "Confirm" at bounding box center [463, 280] width 35 height 16
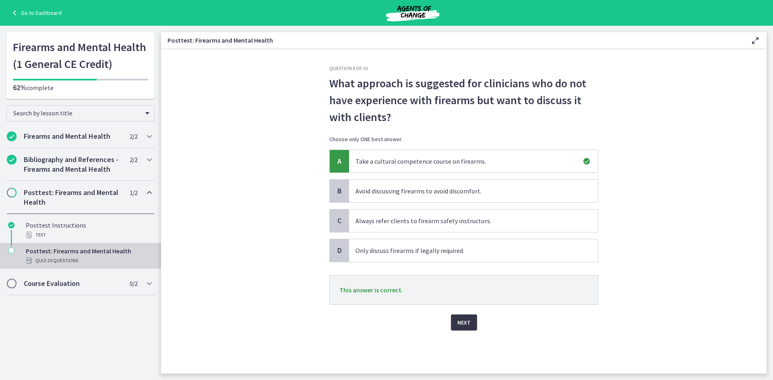
click at [458, 327] on span "Next" at bounding box center [463, 323] width 13 height 10
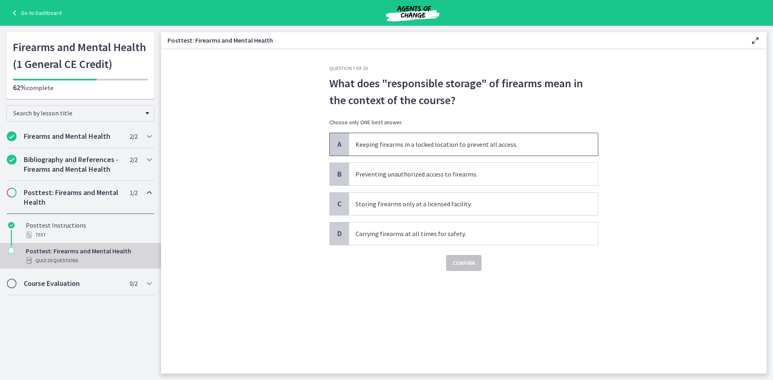
click at [401, 145] on span "Keeping firearms in a locked location to prevent all access." at bounding box center [473, 144] width 249 height 23
click at [465, 271] on button "Confirm" at bounding box center [463, 263] width 35 height 16
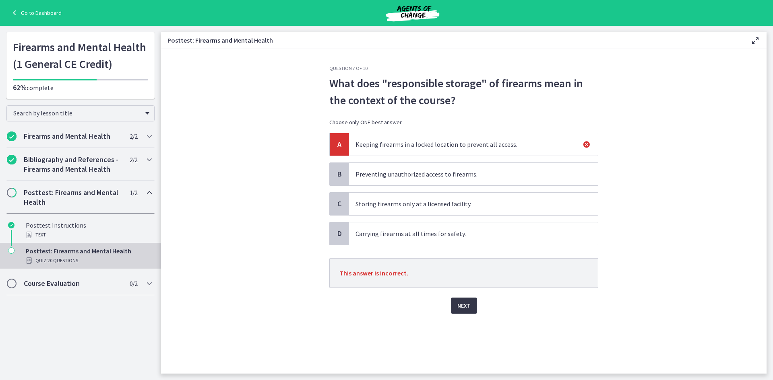
click at [470, 304] on button "Next" at bounding box center [464, 306] width 26 height 16
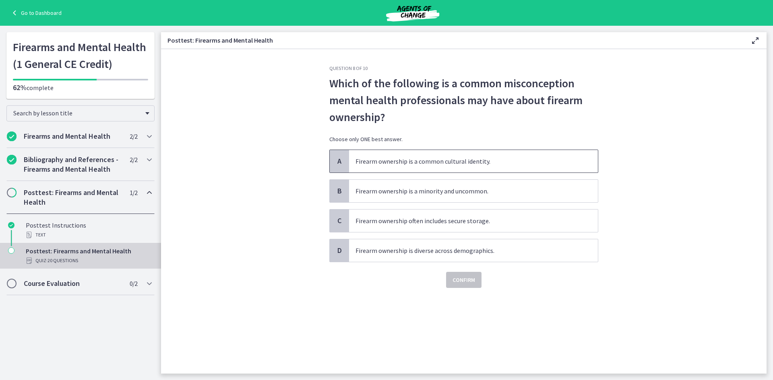
click at [455, 160] on span "Firearm ownership is a common cultural identity." at bounding box center [473, 161] width 249 height 23
click at [465, 278] on span "Confirm" at bounding box center [463, 280] width 23 height 10
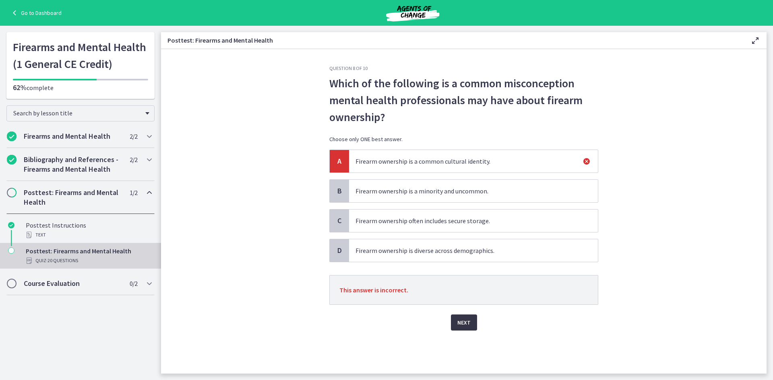
click at [467, 322] on span "Next" at bounding box center [463, 323] width 13 height 10
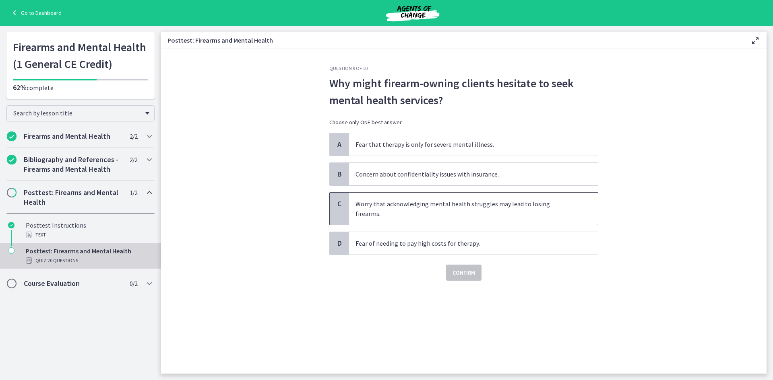
click at [520, 207] on span "Worry that acknowledging mental health struggles may lead to losing firearms." at bounding box center [473, 209] width 249 height 32
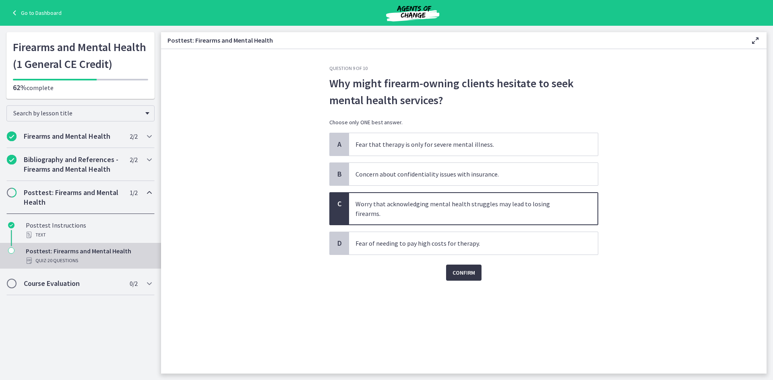
click at [465, 268] on span "Confirm" at bounding box center [463, 273] width 23 height 10
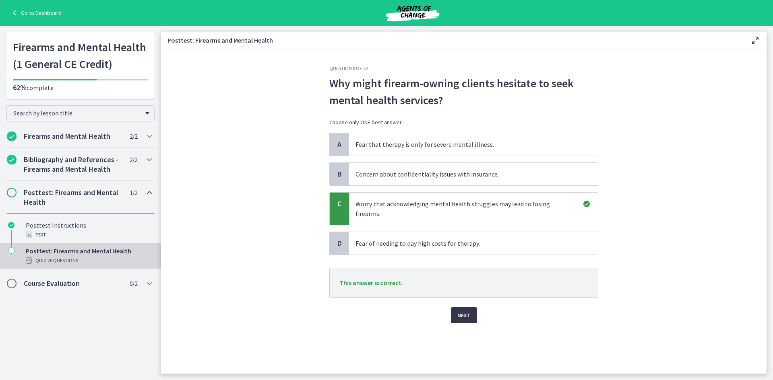
click at [464, 311] on span "Next" at bounding box center [463, 316] width 13 height 10
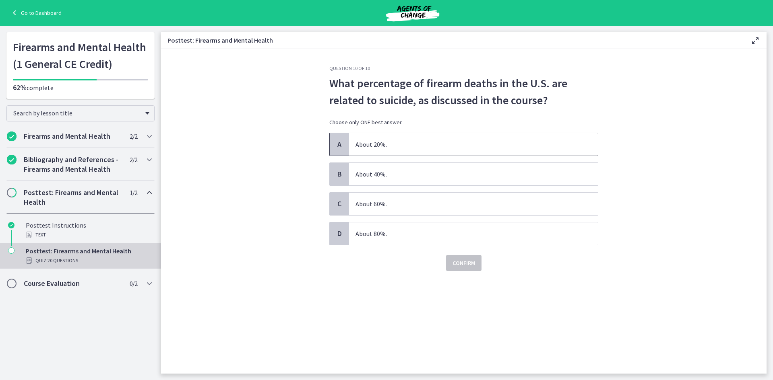
click at [373, 142] on span "About 20%." at bounding box center [473, 144] width 249 height 23
click at [462, 265] on span "Confirm" at bounding box center [463, 263] width 23 height 10
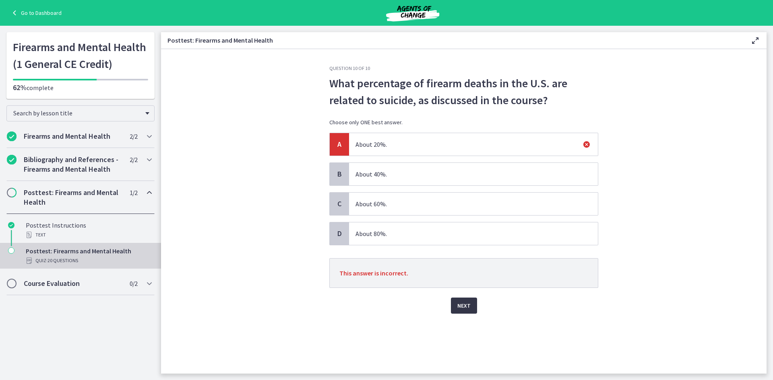
click at [473, 301] on button "Next" at bounding box center [464, 306] width 26 height 16
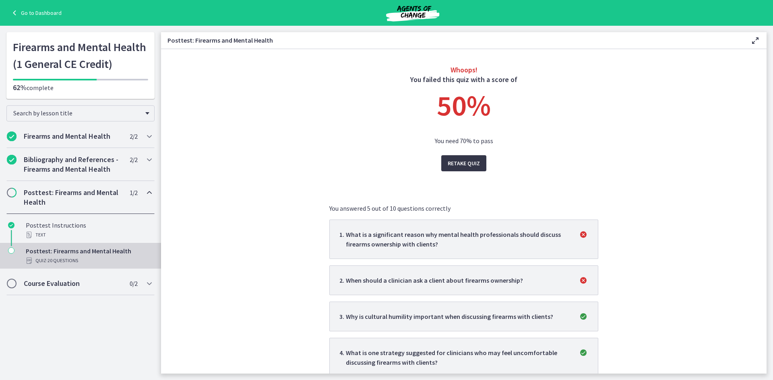
click at [468, 159] on span "Retake Quiz" at bounding box center [464, 164] width 32 height 10
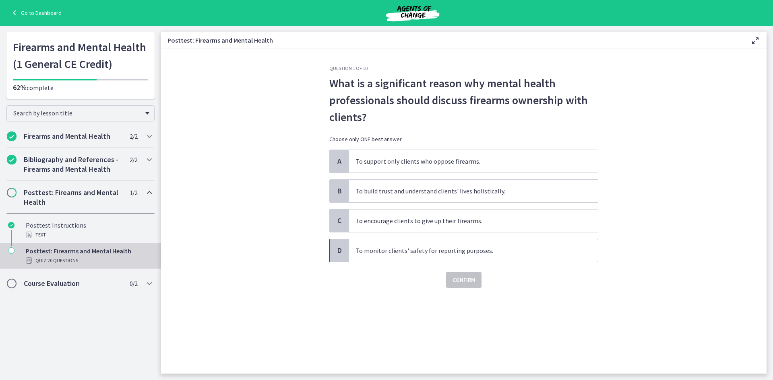
click at [483, 252] on span "To monitor clients' safety for reporting purposes." at bounding box center [473, 251] width 249 height 23
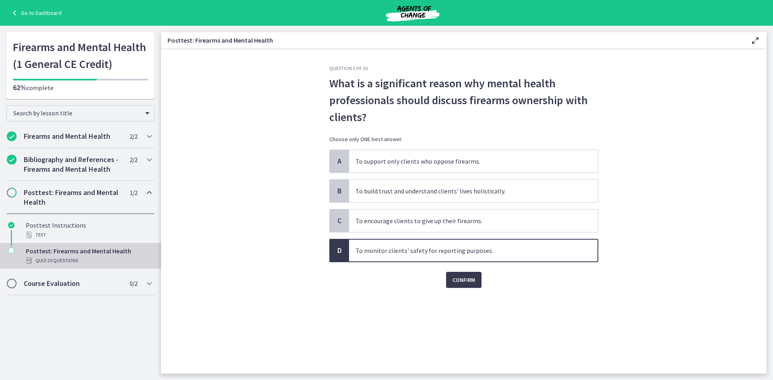
click at [471, 289] on div "Question 1 of 10 What is a significant reason why mental health professionals s…" at bounding box center [464, 219] width 282 height 309
click at [469, 280] on span "Confirm" at bounding box center [463, 280] width 23 height 10
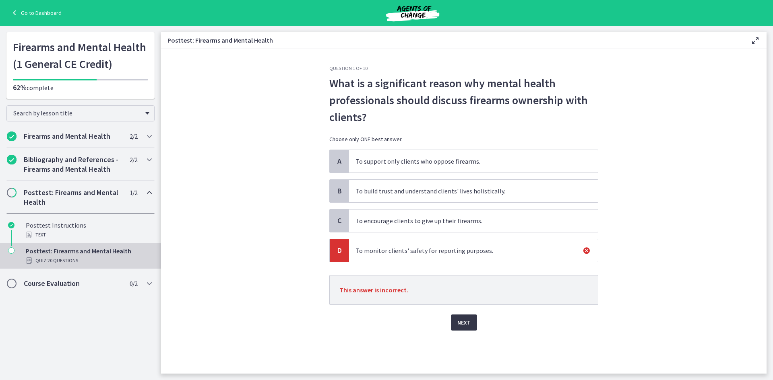
click at [464, 315] on button "Next" at bounding box center [464, 323] width 26 height 16
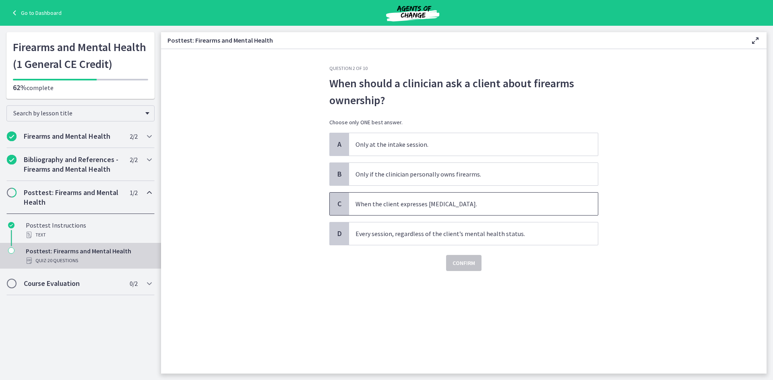
click at [484, 199] on span "When the client expresses [MEDICAL_DATA]." at bounding box center [473, 204] width 249 height 23
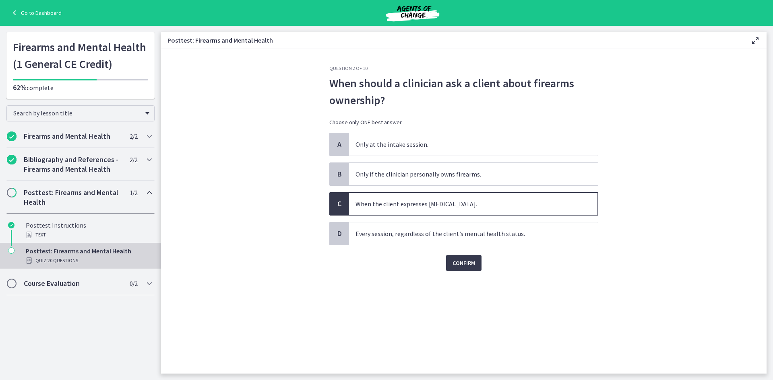
click at [463, 254] on div "Confirm" at bounding box center [463, 259] width 269 height 26
click at [464, 270] on button "Confirm" at bounding box center [463, 263] width 35 height 16
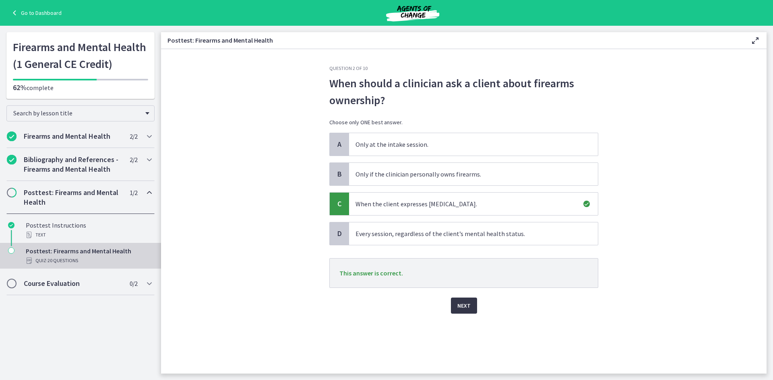
click at [471, 307] on button "Next" at bounding box center [464, 306] width 26 height 16
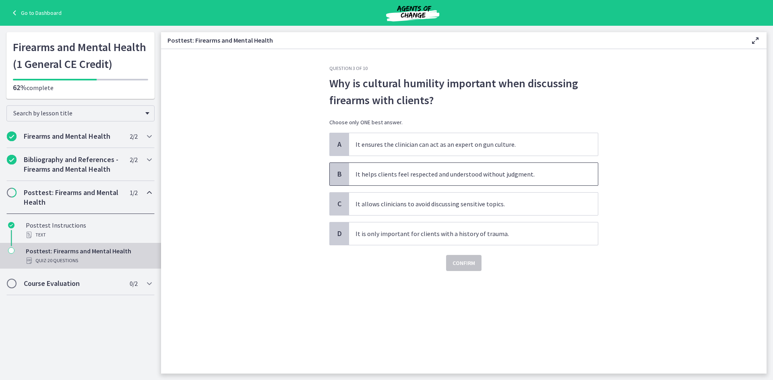
click at [412, 178] on span "It helps clients feel respected and understood without judgment." at bounding box center [473, 174] width 249 height 23
click at [460, 266] on span "Confirm" at bounding box center [463, 263] width 23 height 10
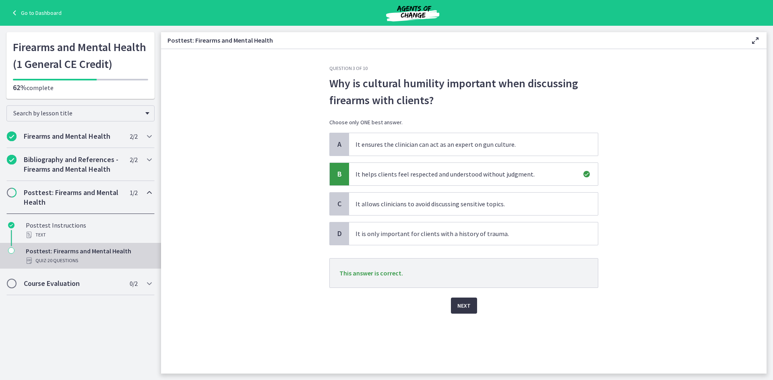
click at [467, 305] on span "Next" at bounding box center [463, 306] width 13 height 10
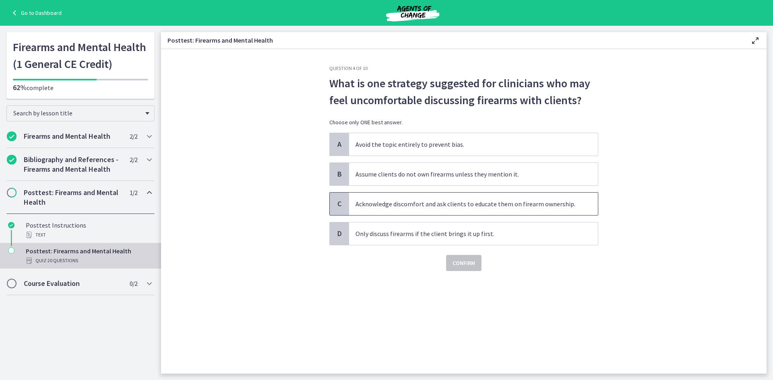
click at [447, 208] on span "Acknowledge discomfort and ask clients to educate them on firearm ownership." at bounding box center [473, 204] width 249 height 23
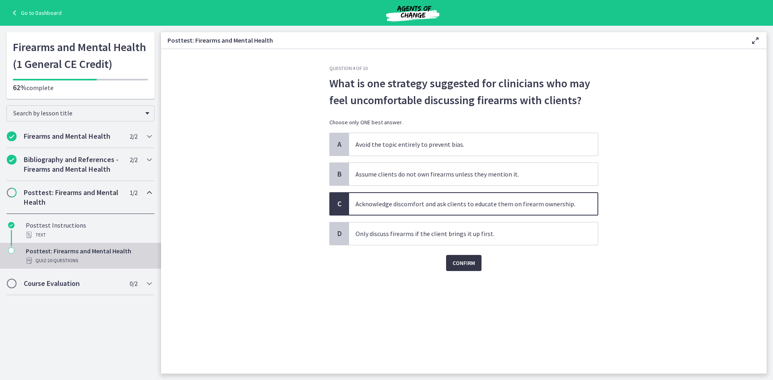
click at [459, 265] on span "Confirm" at bounding box center [463, 263] width 23 height 10
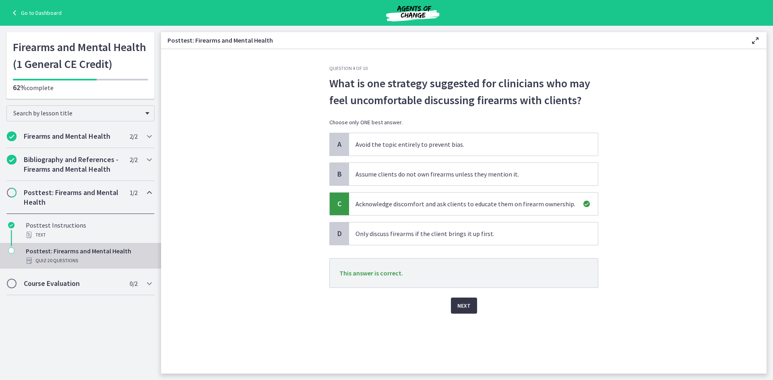
click at [461, 307] on span "Next" at bounding box center [463, 306] width 13 height 10
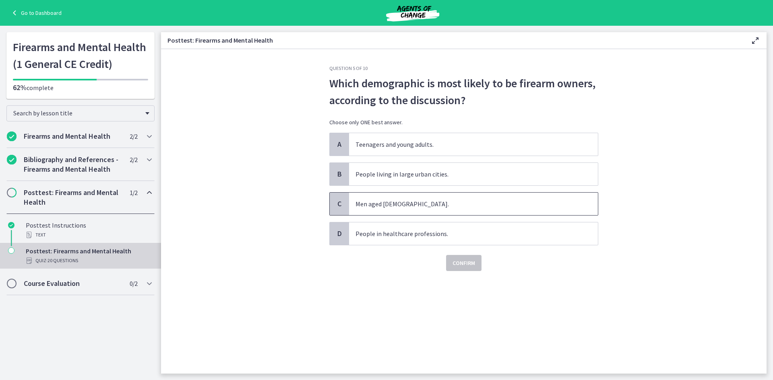
click at [381, 205] on span "Men aged [DEMOGRAPHIC_DATA]." at bounding box center [473, 204] width 249 height 23
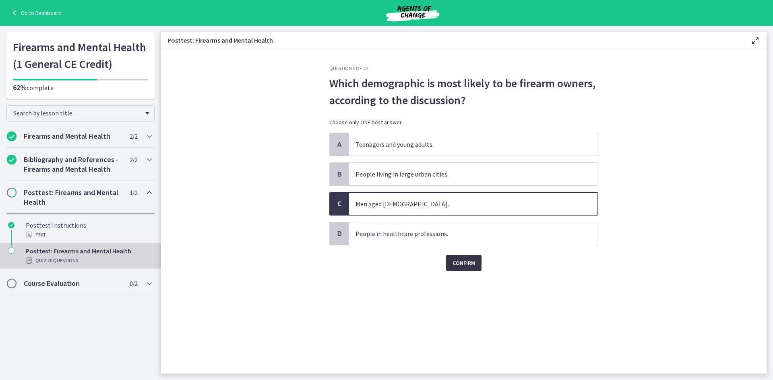
click at [459, 267] on span "Confirm" at bounding box center [463, 263] width 23 height 10
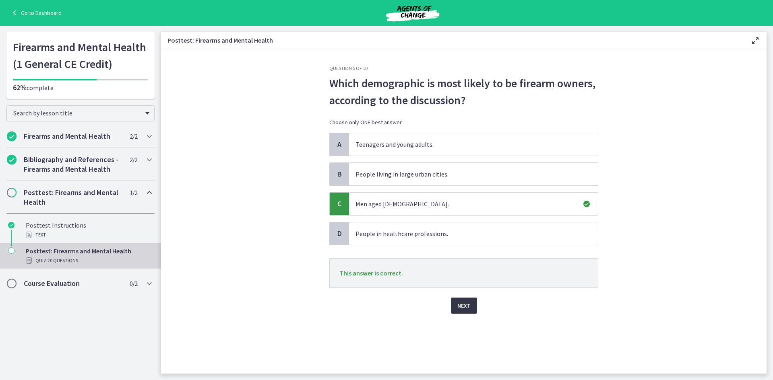
click at [462, 306] on span "Next" at bounding box center [463, 306] width 13 height 10
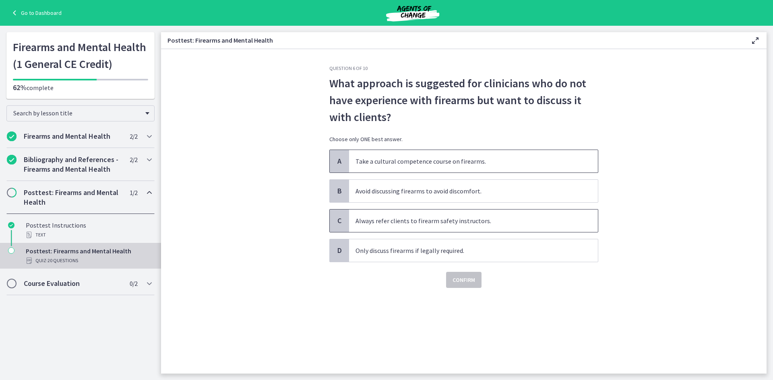
drag, startPoint x: 412, startPoint y: 164, endPoint x: 460, endPoint y: 220, distance: 73.7
click at [413, 163] on span "Take a cultural competence course on firearms." at bounding box center [473, 161] width 249 height 23
click at [475, 281] on button "Confirm" at bounding box center [463, 280] width 35 height 16
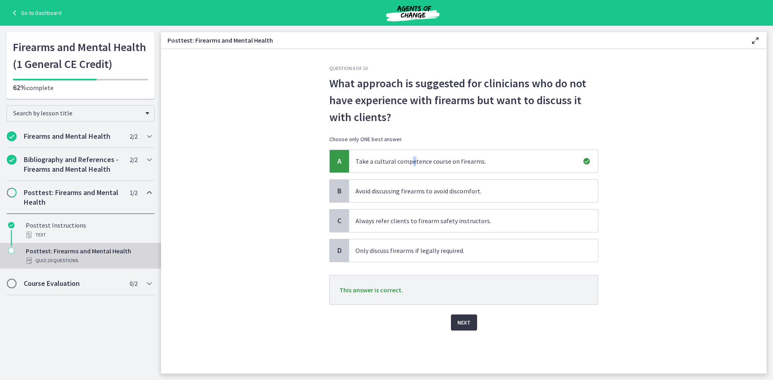
click at [475, 326] on button "Next" at bounding box center [464, 323] width 26 height 16
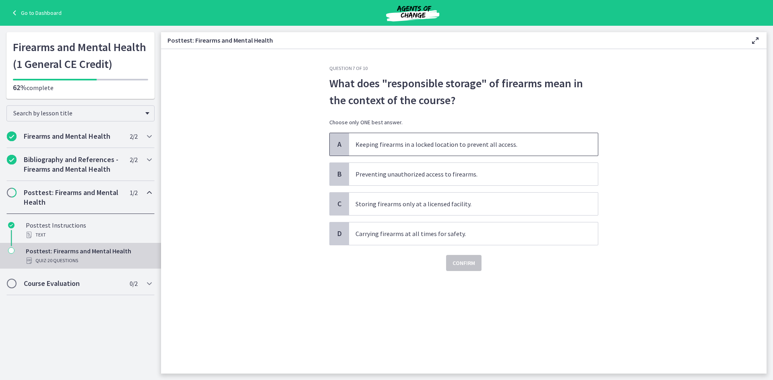
click at [390, 142] on span "Keeping firearms in a locked location to prevent all access." at bounding box center [473, 144] width 249 height 23
click at [469, 262] on span "Confirm" at bounding box center [463, 263] width 23 height 10
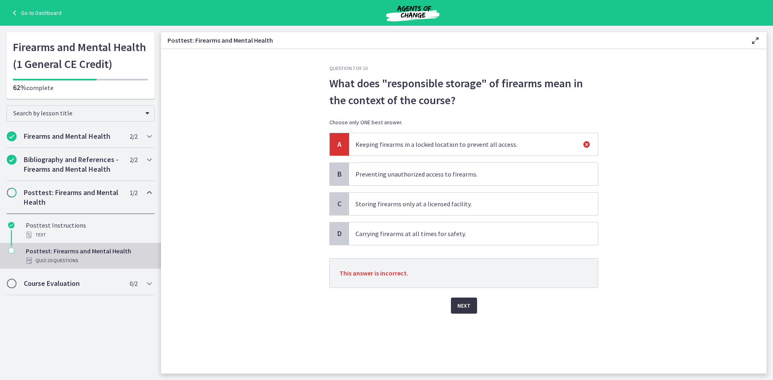
click at [461, 308] on span "Next" at bounding box center [463, 306] width 13 height 10
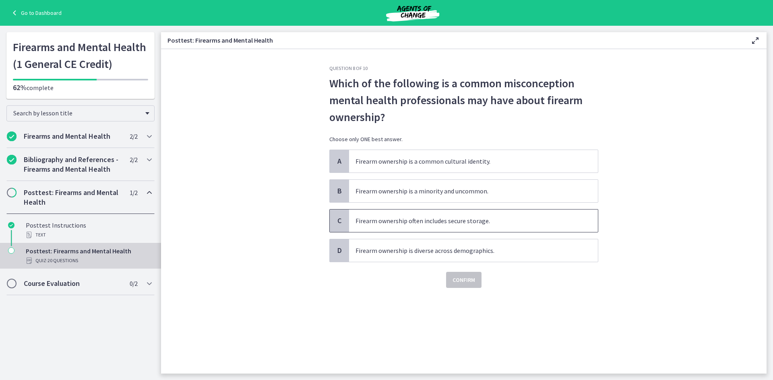
click at [437, 216] on span "Firearm ownership often includes secure storage." at bounding box center [473, 221] width 249 height 23
click at [469, 280] on span "Confirm" at bounding box center [463, 280] width 23 height 10
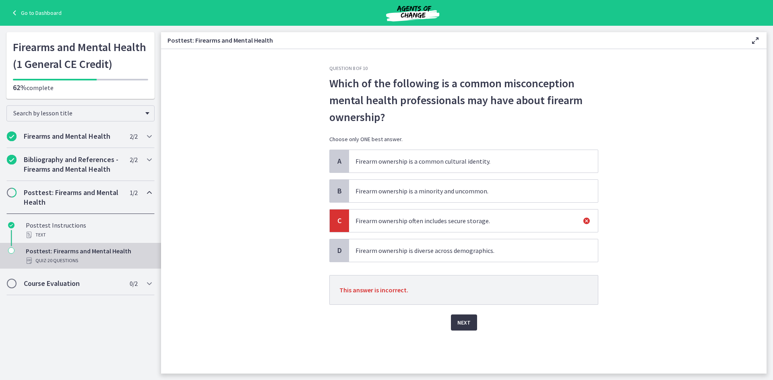
click at [473, 322] on button "Next" at bounding box center [464, 323] width 26 height 16
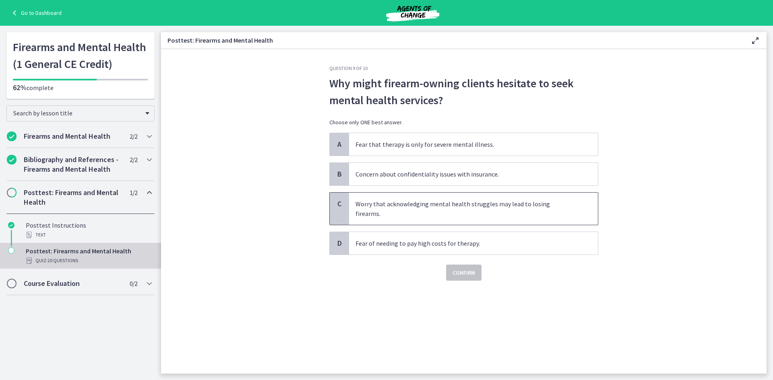
click at [420, 211] on span "Worry that acknowledging mental health struggles may lead to losing firearms." at bounding box center [473, 209] width 249 height 32
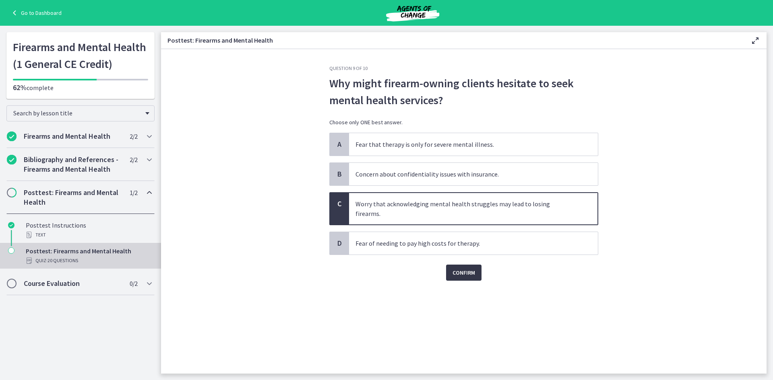
click at [457, 268] on span "Confirm" at bounding box center [463, 273] width 23 height 10
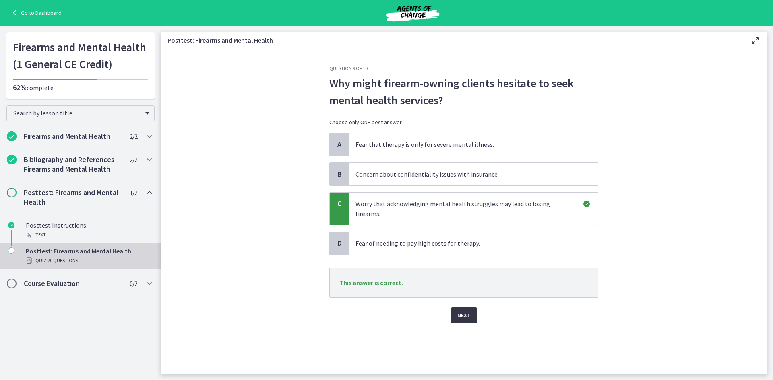
click at [474, 310] on button "Next" at bounding box center [464, 316] width 26 height 16
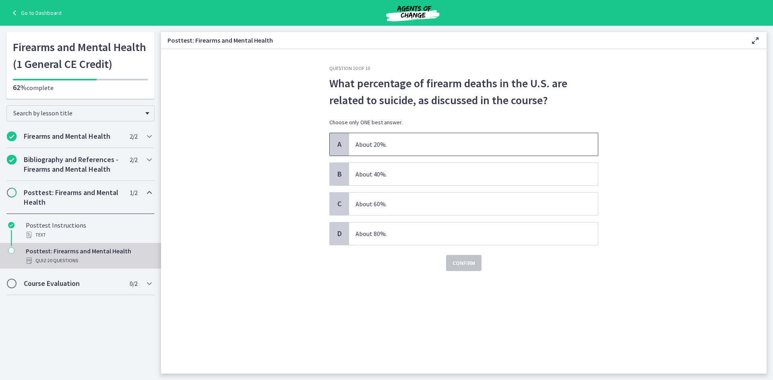
click at [400, 136] on span "About 20%." at bounding box center [473, 144] width 249 height 23
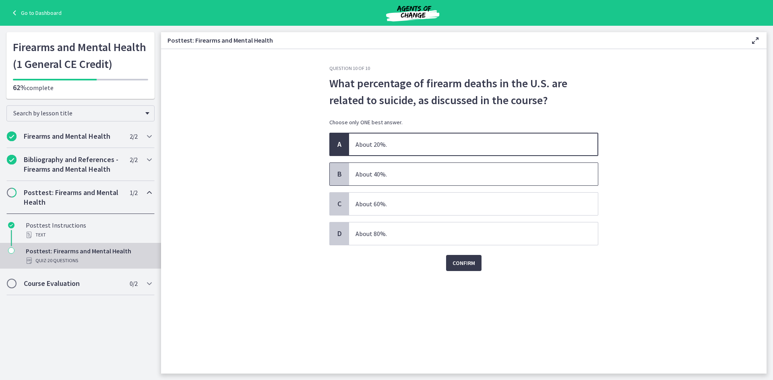
click at [426, 175] on span "About 40%." at bounding box center [473, 174] width 249 height 23
click at [451, 260] on button "Confirm" at bounding box center [463, 263] width 35 height 16
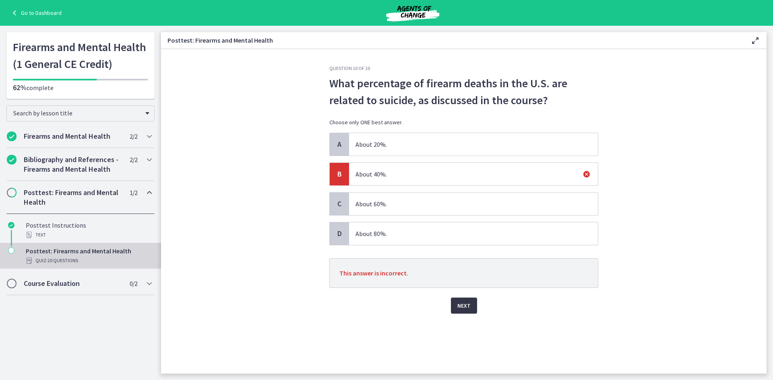
click at [464, 304] on span "Next" at bounding box center [463, 306] width 13 height 10
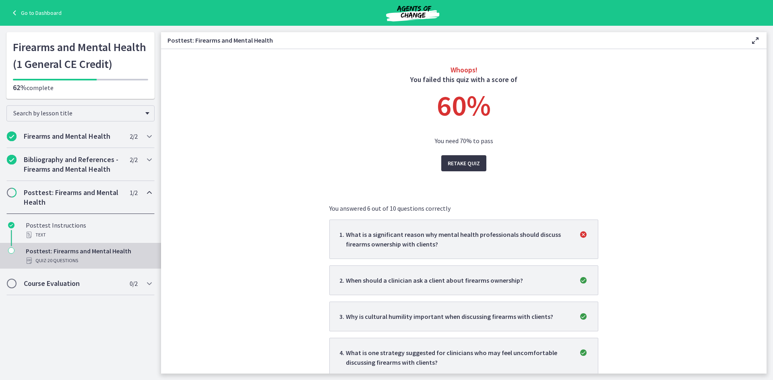
click at [463, 163] on span "Retake Quiz" at bounding box center [464, 164] width 32 height 10
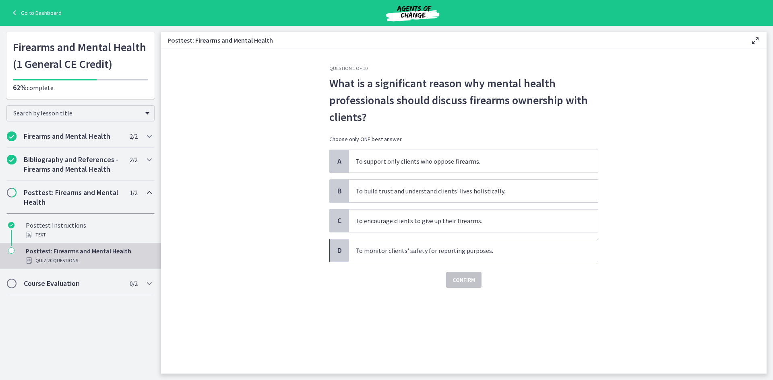
click at [406, 258] on span "To monitor clients' safety for reporting purposes." at bounding box center [473, 251] width 249 height 23
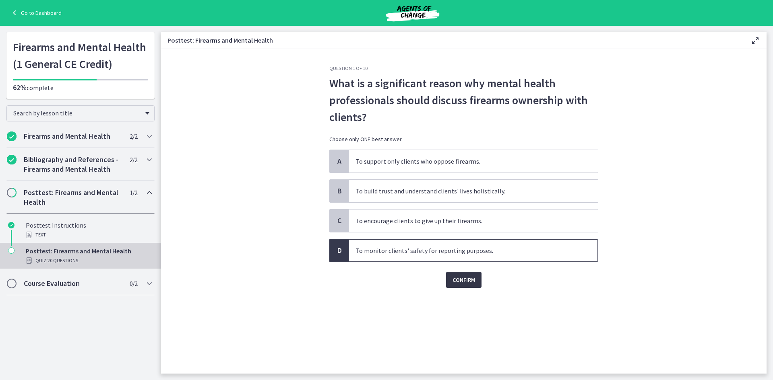
click at [470, 281] on span "Confirm" at bounding box center [463, 280] width 23 height 10
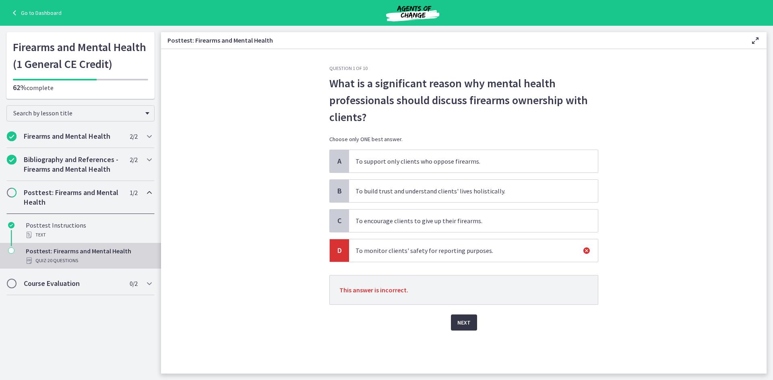
click at [463, 326] on span "Next" at bounding box center [463, 323] width 13 height 10
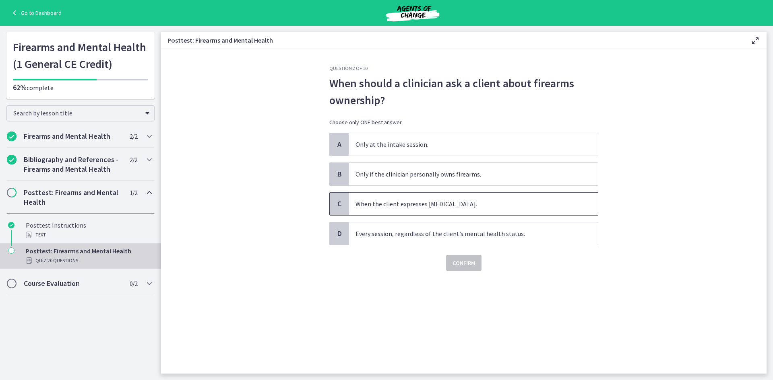
click at [386, 206] on span "When the client expresses [MEDICAL_DATA]." at bounding box center [473, 204] width 249 height 23
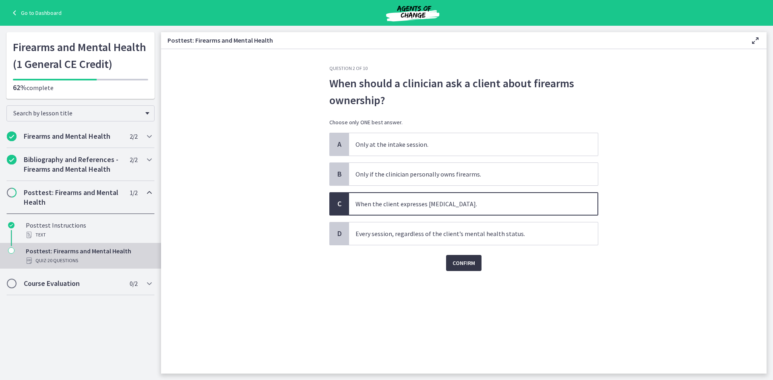
click at [456, 259] on span "Confirm" at bounding box center [463, 263] width 23 height 10
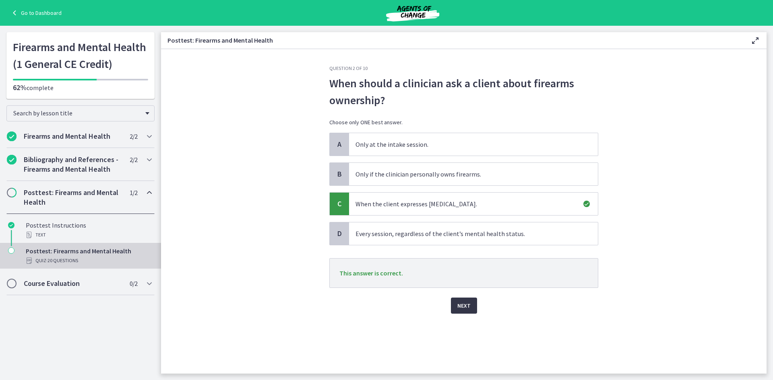
click at [465, 304] on span "Next" at bounding box center [463, 306] width 13 height 10
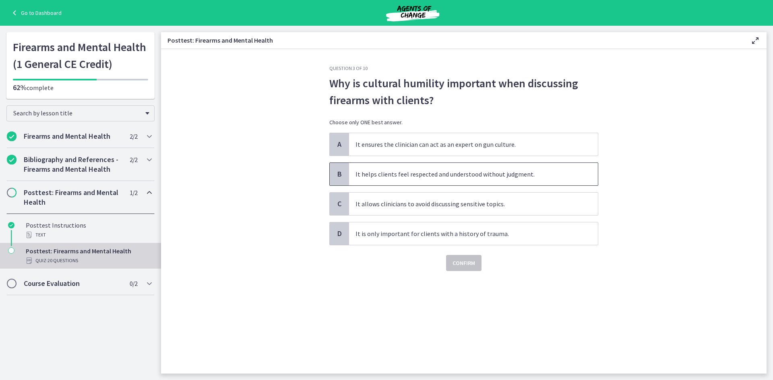
click at [428, 171] on span "It helps clients feel respected and understood without judgment." at bounding box center [473, 174] width 249 height 23
click at [457, 264] on span "Confirm" at bounding box center [463, 263] width 23 height 10
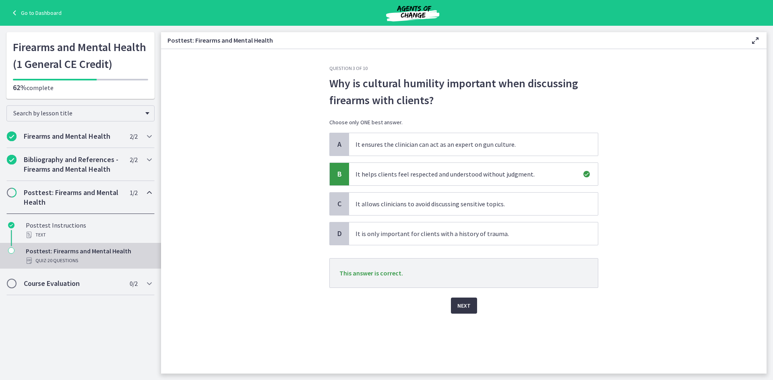
click at [467, 304] on span "Next" at bounding box center [463, 306] width 13 height 10
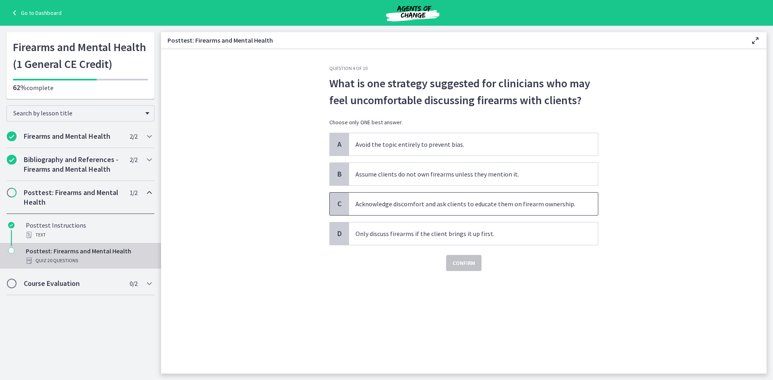
click at [405, 204] on span "Acknowledge discomfort and ask clients to educate them on firearm ownership." at bounding box center [473, 204] width 249 height 23
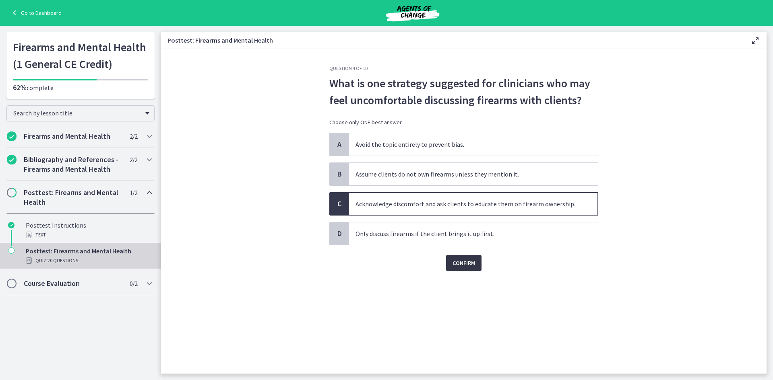
click at [465, 264] on span "Confirm" at bounding box center [463, 263] width 23 height 10
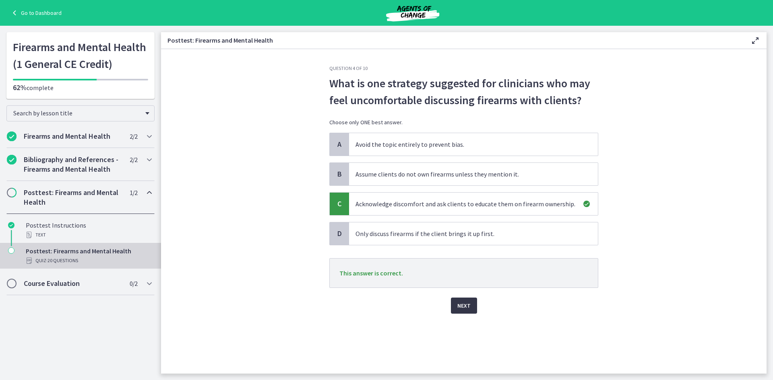
click at [463, 306] on span "Next" at bounding box center [463, 306] width 13 height 10
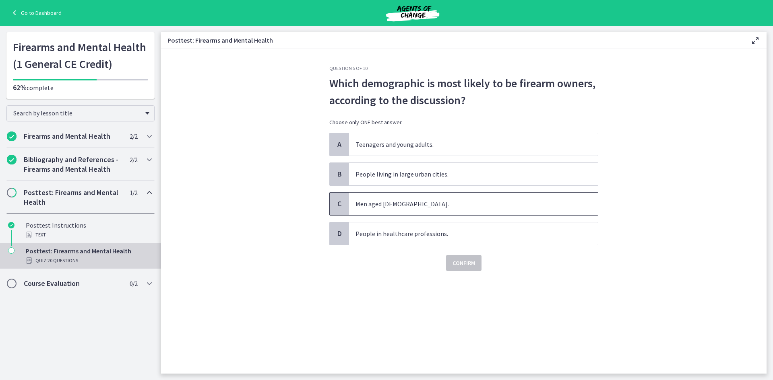
click at [446, 204] on span "Men aged [DEMOGRAPHIC_DATA]." at bounding box center [473, 204] width 249 height 23
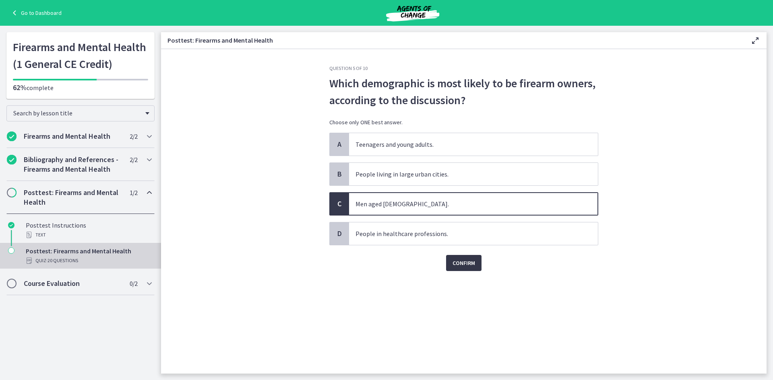
click at [458, 262] on span "Confirm" at bounding box center [463, 263] width 23 height 10
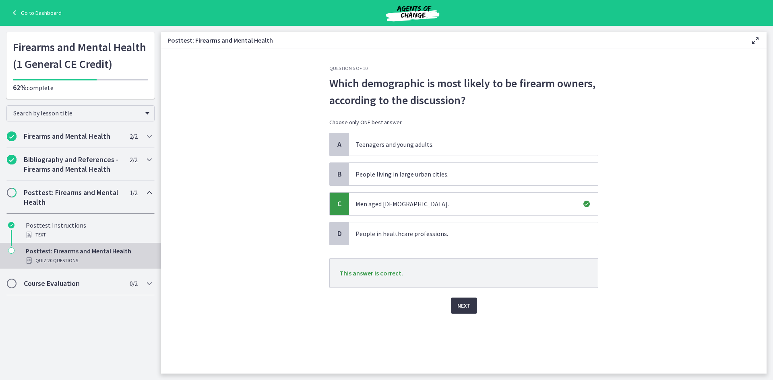
click at [458, 306] on span "Next" at bounding box center [463, 306] width 13 height 10
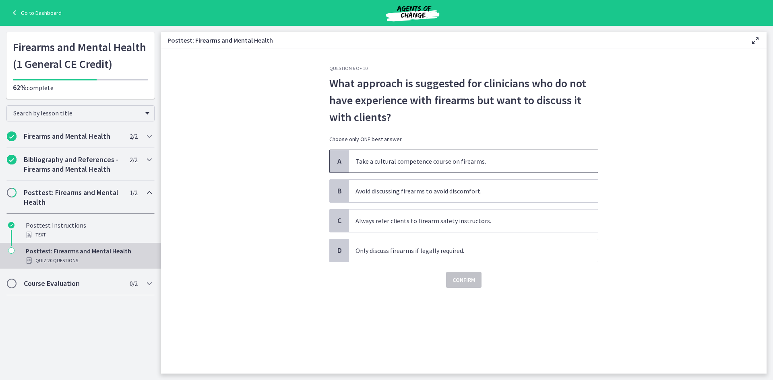
click at [434, 164] on span "Take a cultural competence course on firearms." at bounding box center [473, 161] width 249 height 23
click at [460, 275] on button "Confirm" at bounding box center [463, 280] width 35 height 16
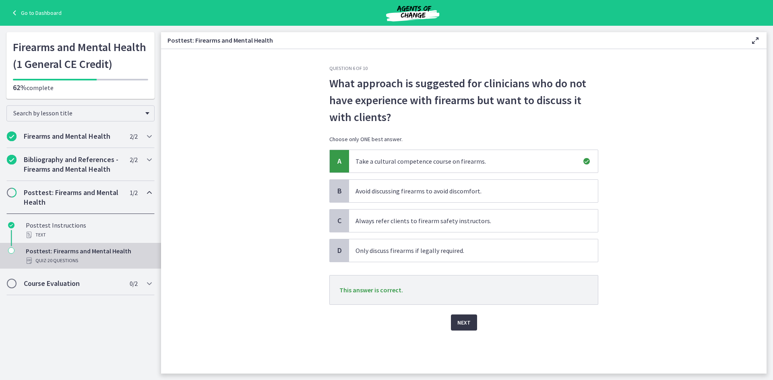
click at [463, 326] on span "Next" at bounding box center [463, 323] width 13 height 10
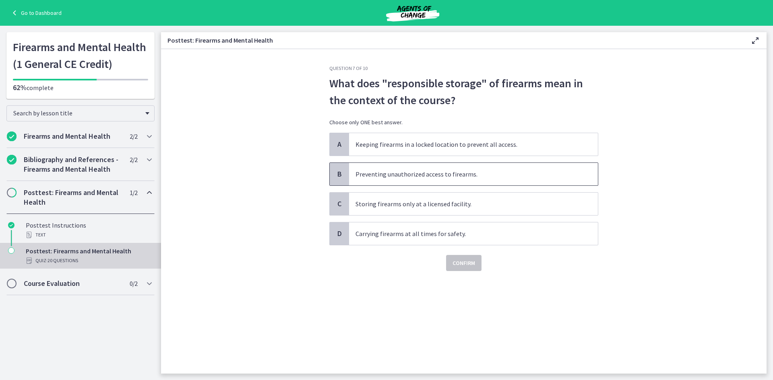
click at [500, 175] on span "Preventing unauthorized access to firearms." at bounding box center [473, 174] width 249 height 23
click at [462, 268] on span "Confirm" at bounding box center [463, 263] width 23 height 10
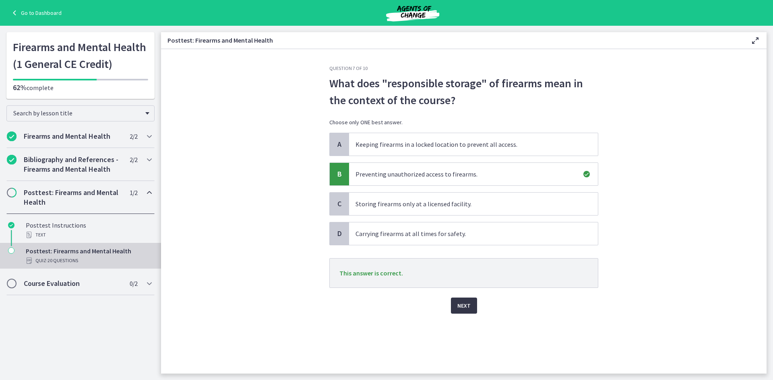
click at [470, 306] on span "Next" at bounding box center [463, 306] width 13 height 10
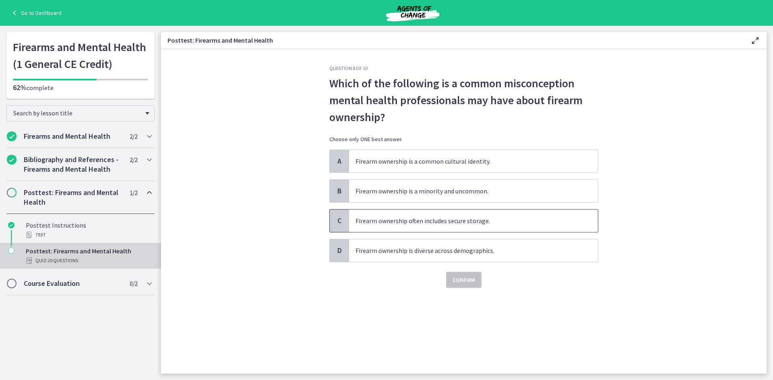
click at [491, 221] on span "Firearm ownership often includes secure storage." at bounding box center [473, 221] width 249 height 23
click at [467, 283] on span "Confirm" at bounding box center [463, 280] width 23 height 10
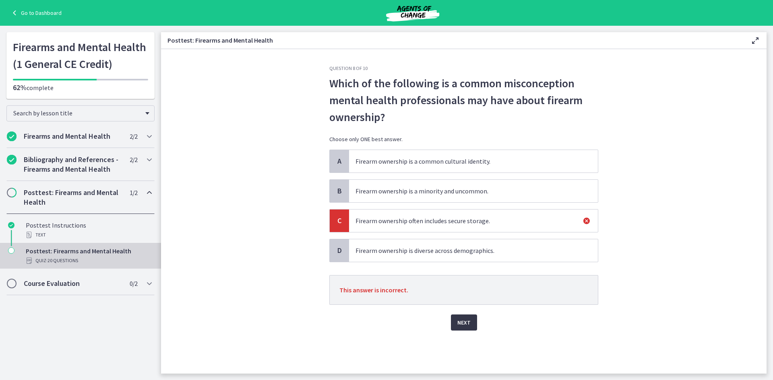
click at [469, 326] on span "Next" at bounding box center [463, 323] width 13 height 10
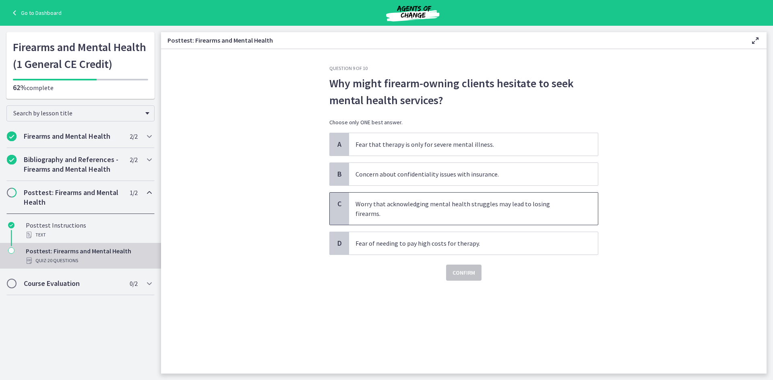
click at [474, 203] on span "Worry that acknowledging mental health struggles may lead to losing firearms." at bounding box center [473, 209] width 249 height 32
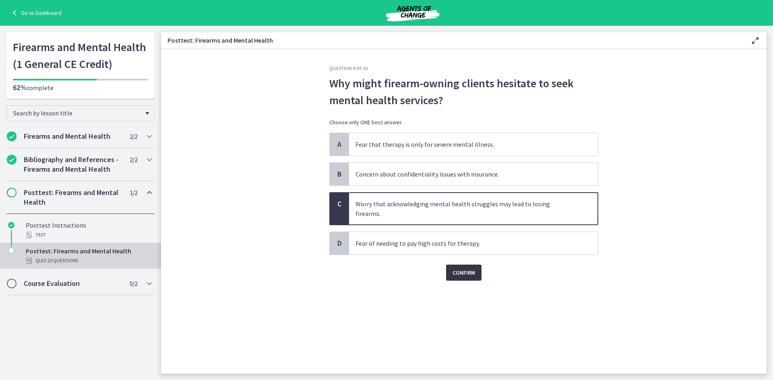
click at [459, 268] on span "Confirm" at bounding box center [463, 273] width 23 height 10
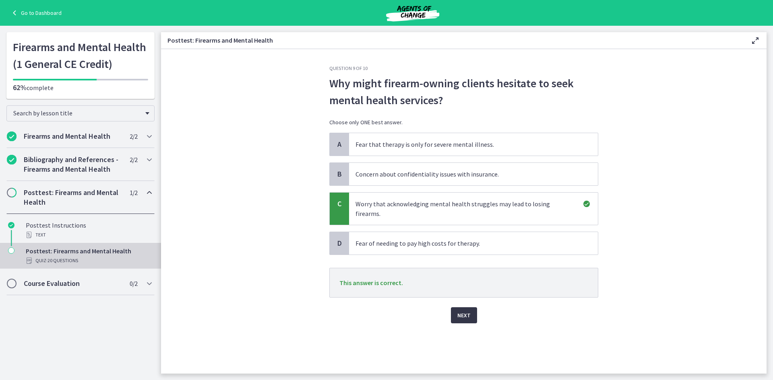
click at [461, 311] on span "Next" at bounding box center [463, 316] width 13 height 10
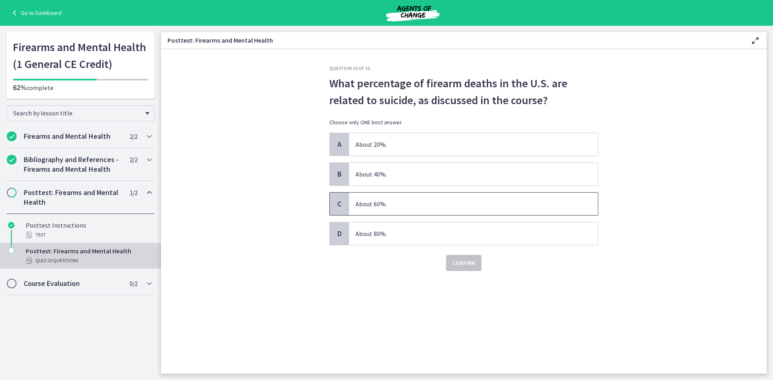
click at [405, 203] on span "About 60%." at bounding box center [473, 204] width 249 height 23
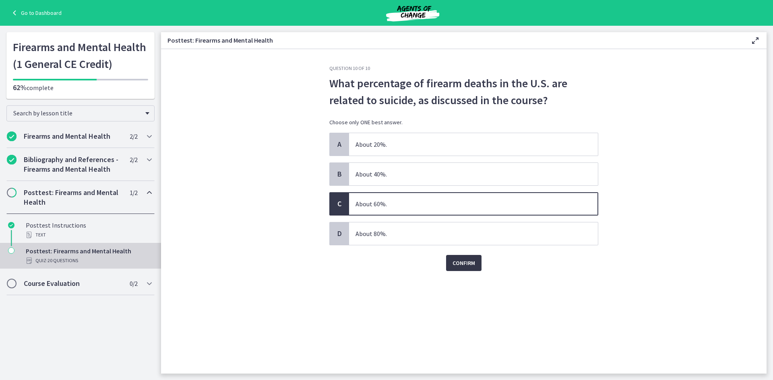
click at [465, 271] on button "Confirm" at bounding box center [463, 263] width 35 height 16
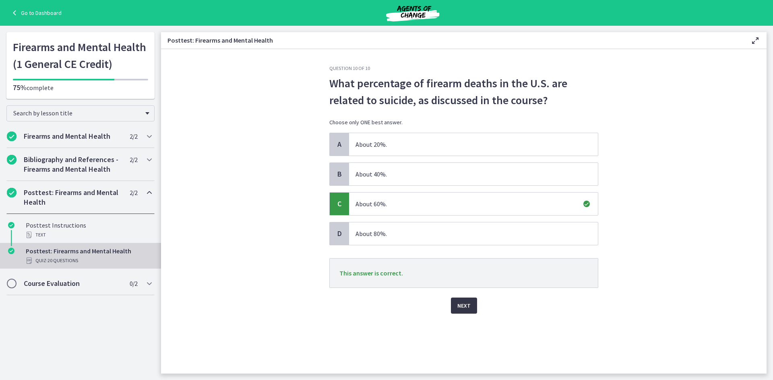
click at [467, 306] on span "Next" at bounding box center [463, 306] width 13 height 10
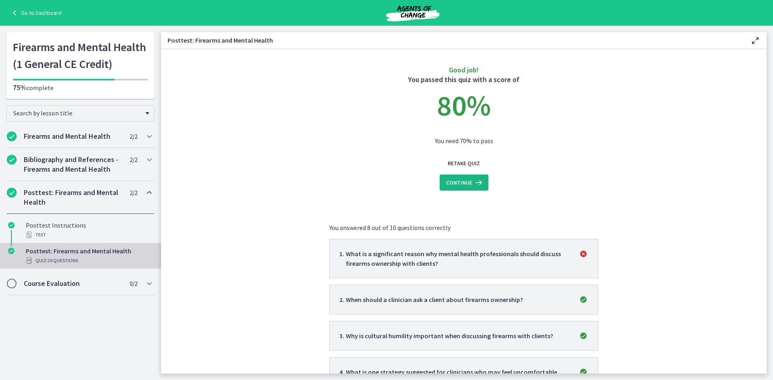
click at [472, 183] on icon at bounding box center [477, 183] width 11 height 10
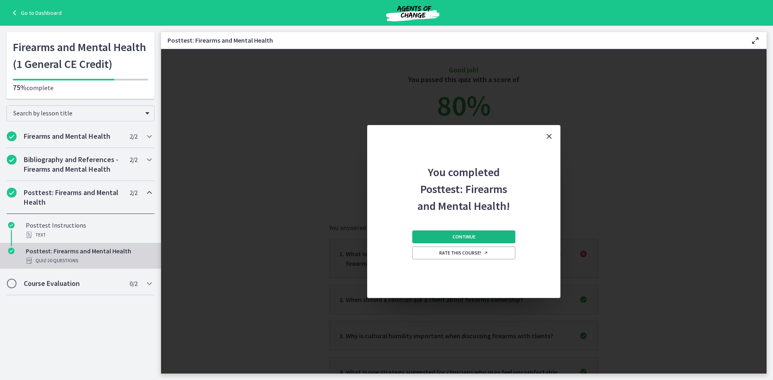
click at [475, 231] on button "Continue" at bounding box center [463, 237] width 103 height 13
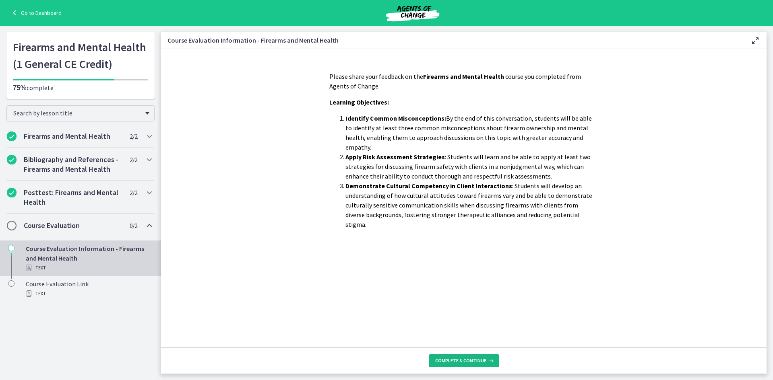
click at [475, 359] on span "Complete & continue" at bounding box center [460, 361] width 51 height 6
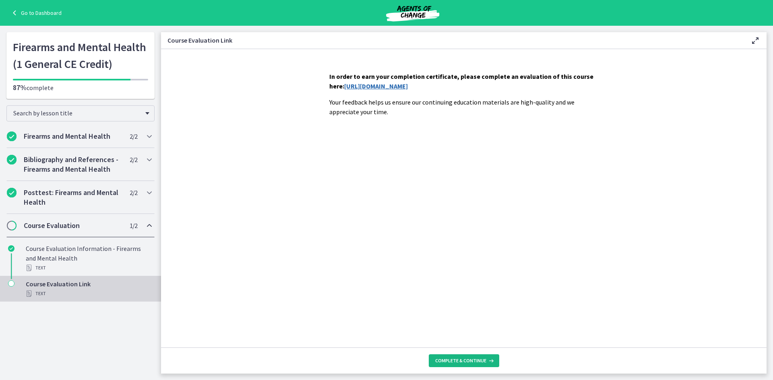
click at [469, 357] on button "Complete & continue" at bounding box center [464, 361] width 70 height 13
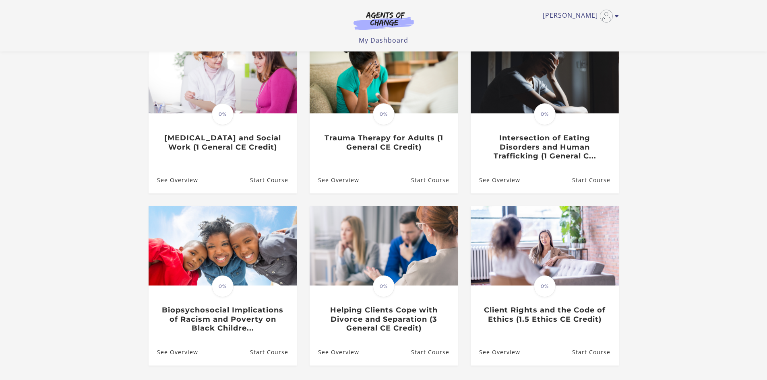
scroll to position [161, 0]
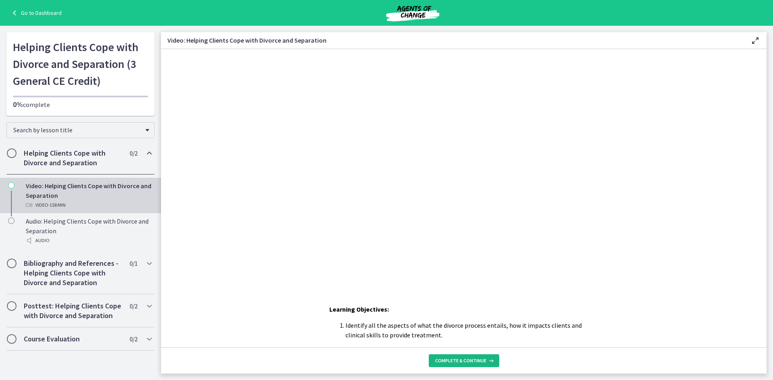
click at [446, 364] on button "Complete & continue" at bounding box center [464, 361] width 70 height 13
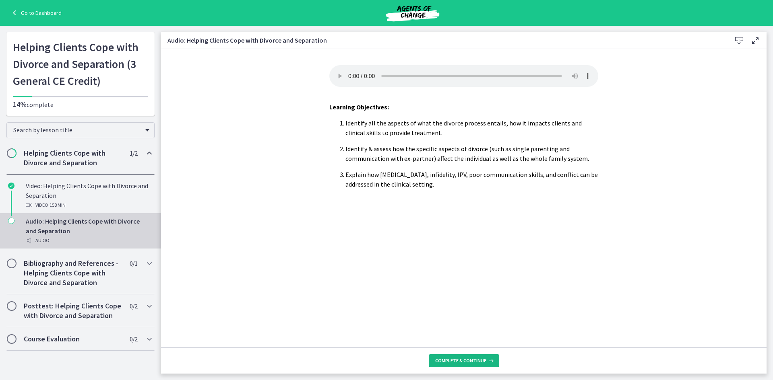
click at [478, 361] on span "Complete & continue" at bounding box center [460, 361] width 51 height 6
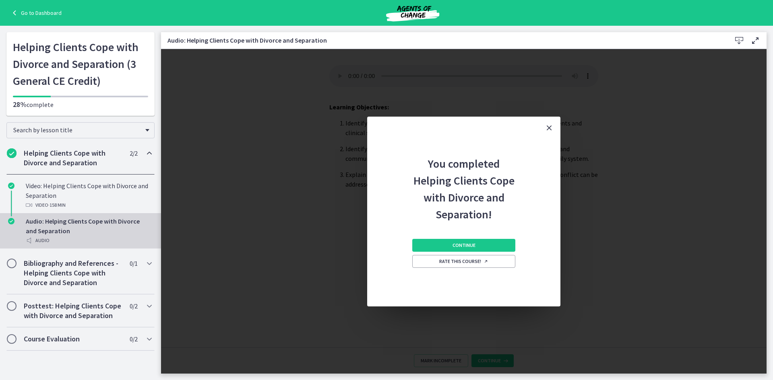
click at [465, 238] on div "Continue Rate this course!" at bounding box center [463, 265] width 103 height 84
click at [468, 246] on span "Continue" at bounding box center [463, 245] width 23 height 6
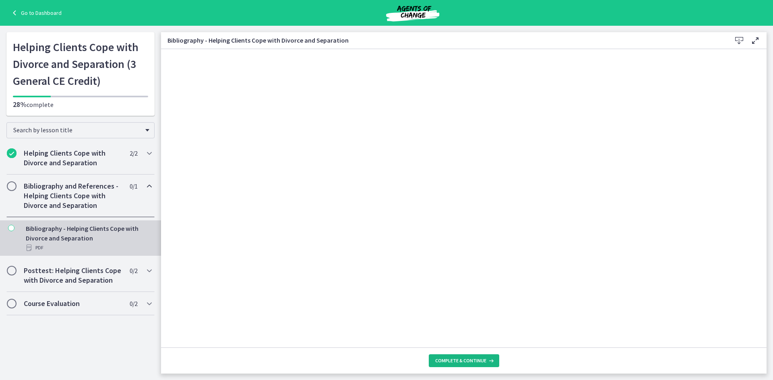
click at [467, 363] on span "Complete & continue" at bounding box center [460, 361] width 51 height 6
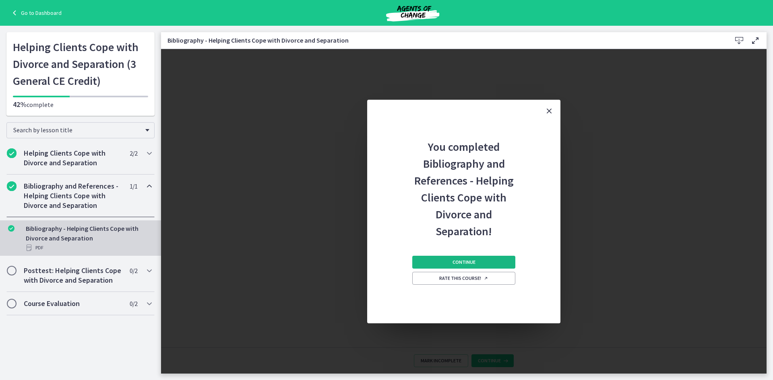
click at [469, 258] on button "Continue" at bounding box center [463, 262] width 103 height 13
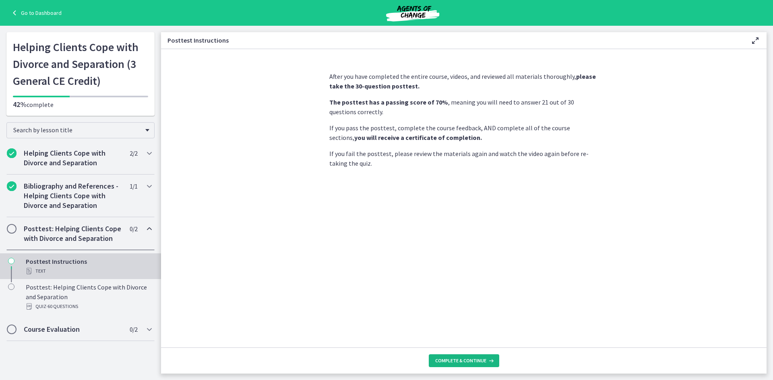
click at [457, 366] on button "Complete & continue" at bounding box center [464, 361] width 70 height 13
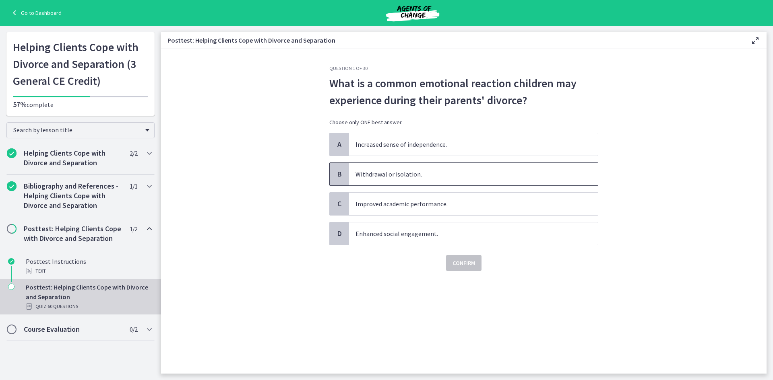
click at [455, 172] on span "Withdrawal or isolation." at bounding box center [473, 174] width 249 height 23
click at [470, 260] on span "Confirm" at bounding box center [463, 263] width 23 height 10
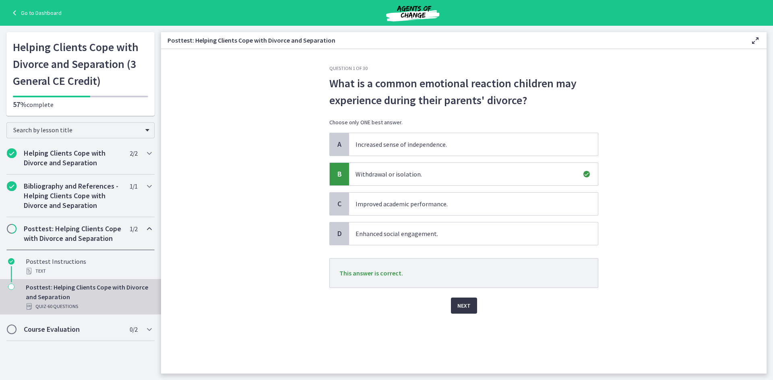
click at [468, 306] on span "Next" at bounding box center [463, 306] width 13 height 10
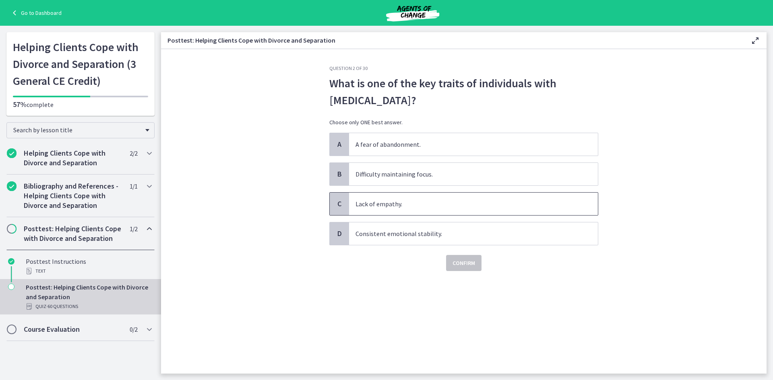
click at [446, 204] on span "Lack of empathy." at bounding box center [473, 204] width 249 height 23
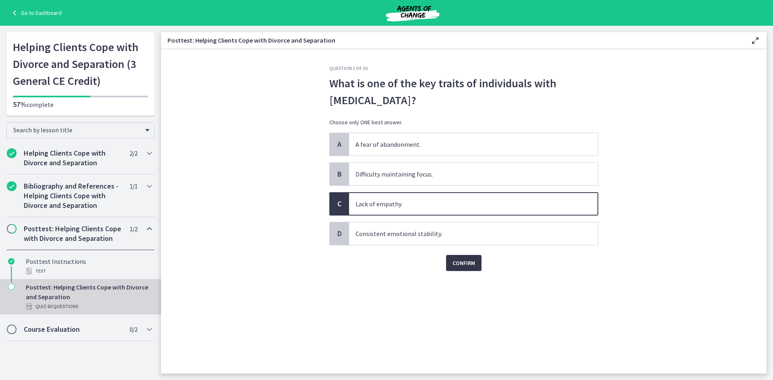
click at [463, 265] on span "Confirm" at bounding box center [463, 263] width 23 height 10
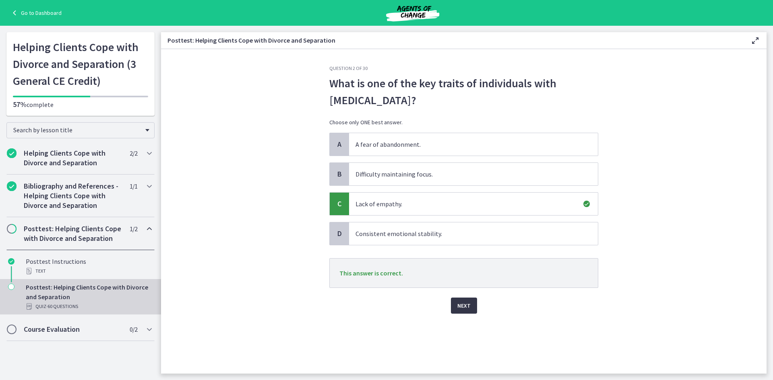
click at [463, 310] on span "Next" at bounding box center [463, 306] width 13 height 10
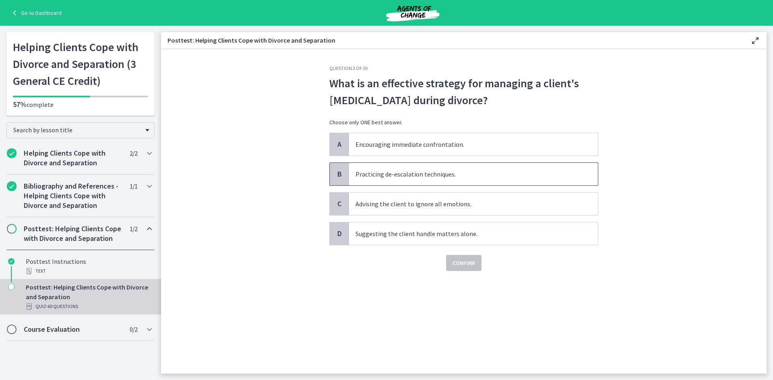
click at [423, 174] on span "Practicing de-escalation techniques." at bounding box center [473, 174] width 249 height 23
click at [463, 271] on div "Question 3 of 30 What is an effective strategy for managing a client's [MEDICAL…" at bounding box center [464, 219] width 282 height 309
click at [461, 262] on span "Confirm" at bounding box center [463, 263] width 23 height 10
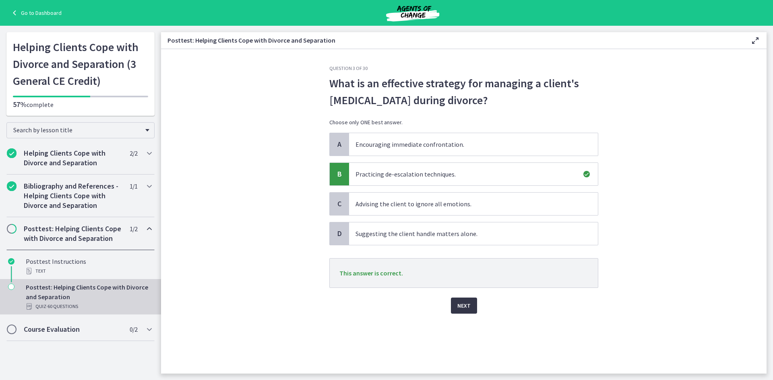
click at [468, 304] on span "Next" at bounding box center [463, 306] width 13 height 10
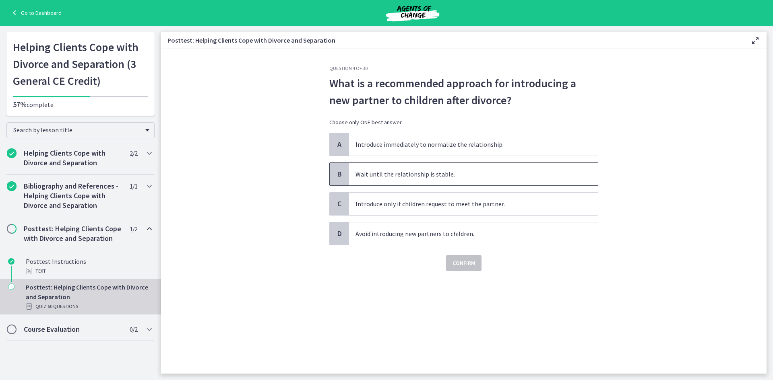
click at [451, 176] on span "Wait until the relationship is stable." at bounding box center [473, 174] width 249 height 23
click at [470, 267] on span "Confirm" at bounding box center [463, 263] width 23 height 10
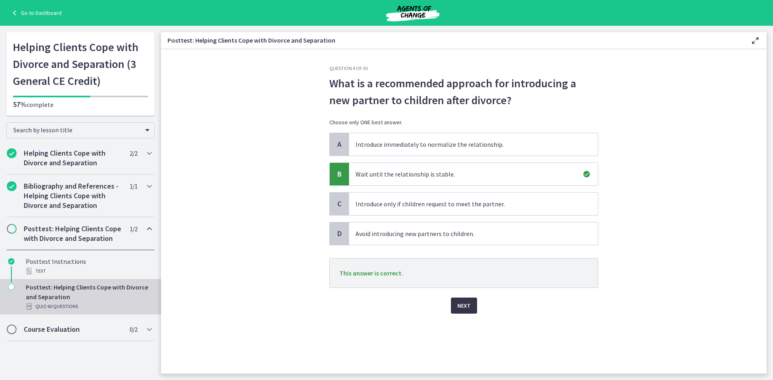
click at [460, 309] on span "Next" at bounding box center [463, 306] width 13 height 10
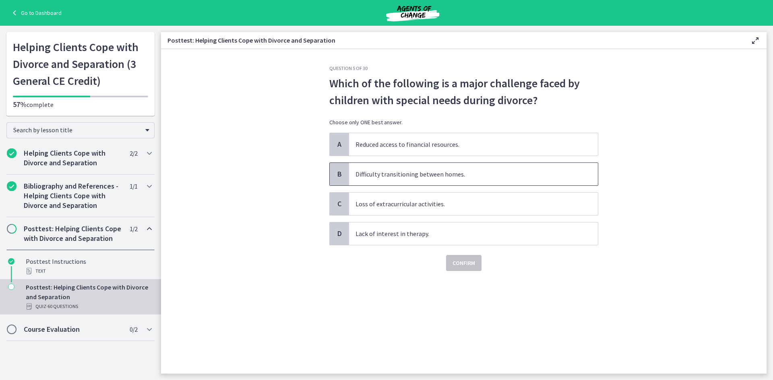
click at [399, 176] on span "Difficulty transitioning between homes." at bounding box center [473, 174] width 249 height 23
click at [463, 260] on span "Confirm" at bounding box center [463, 263] width 23 height 10
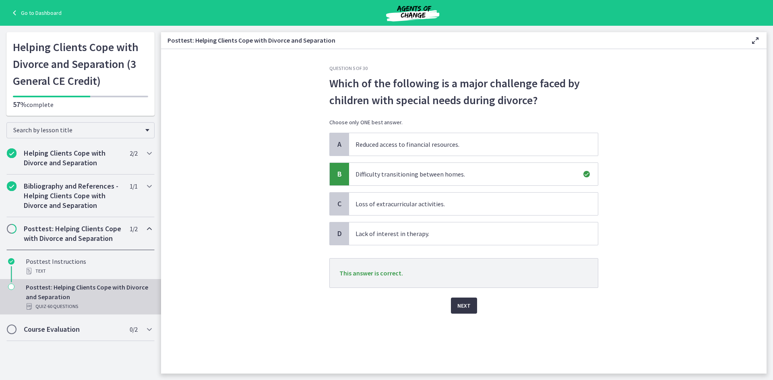
click at [470, 307] on button "Next" at bounding box center [464, 306] width 26 height 16
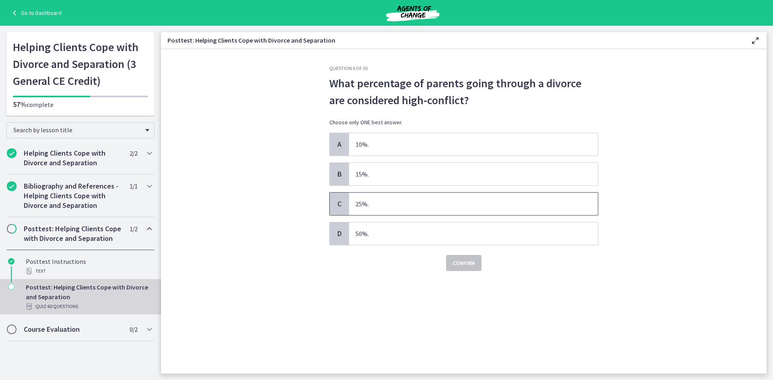
click at [374, 205] on span "25%." at bounding box center [473, 204] width 249 height 23
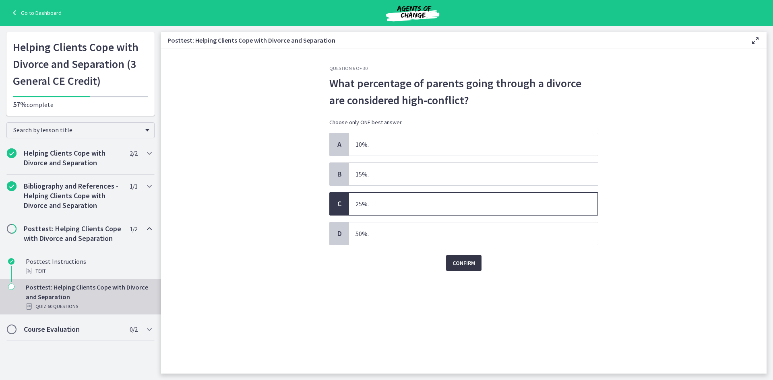
click at [463, 262] on span "Confirm" at bounding box center [463, 263] width 23 height 10
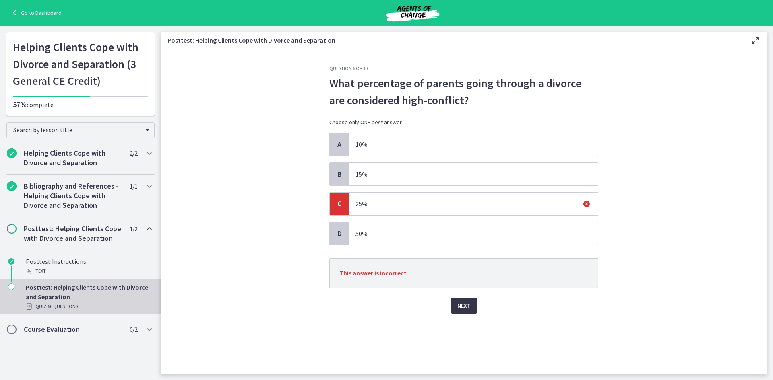
click at [473, 313] on button "Next" at bounding box center [464, 306] width 26 height 16
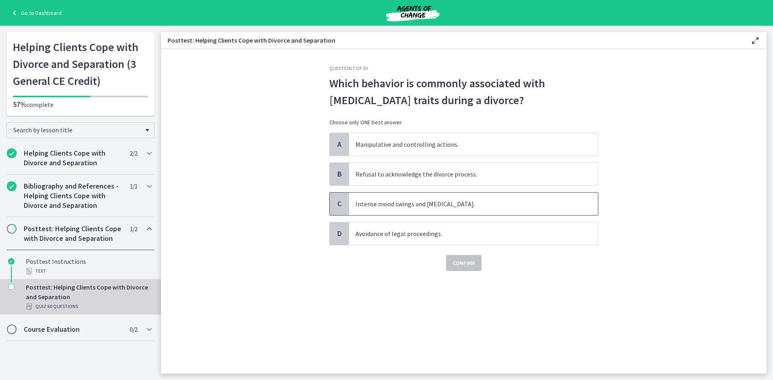
click at [467, 206] on span "Intense mood swings and [MEDICAL_DATA]." at bounding box center [473, 204] width 249 height 23
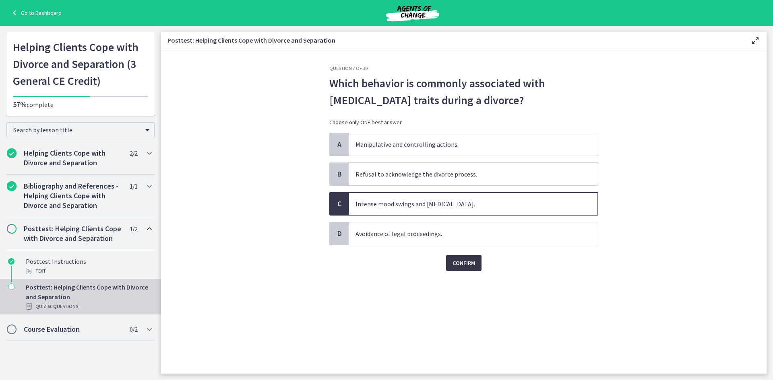
click at [469, 267] on span "Confirm" at bounding box center [463, 263] width 23 height 10
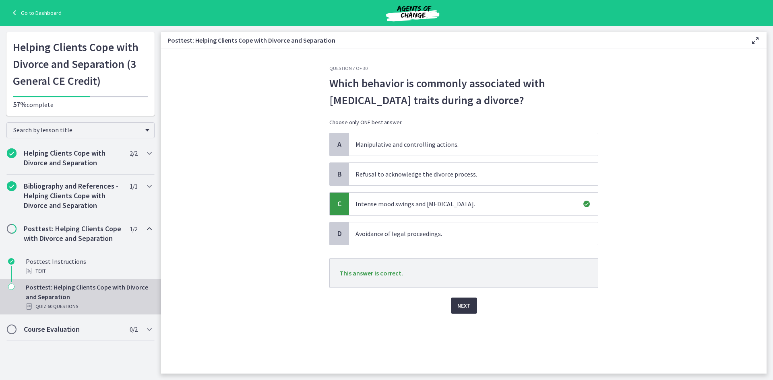
click at [472, 305] on button "Next" at bounding box center [464, 306] width 26 height 16
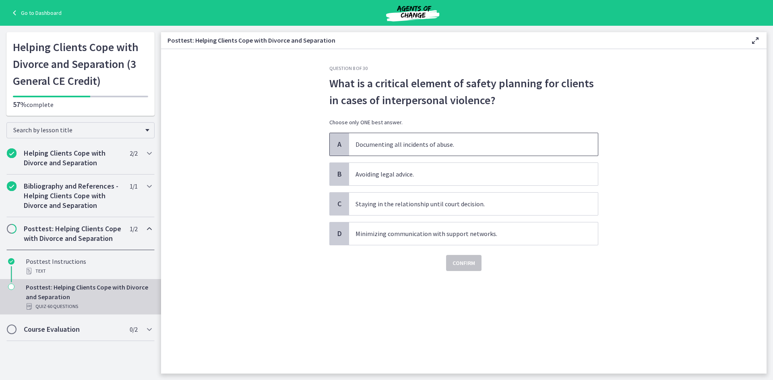
click at [395, 147] on span "Documenting all incidents of abuse." at bounding box center [473, 144] width 249 height 23
click at [460, 264] on span "Confirm" at bounding box center [463, 263] width 23 height 10
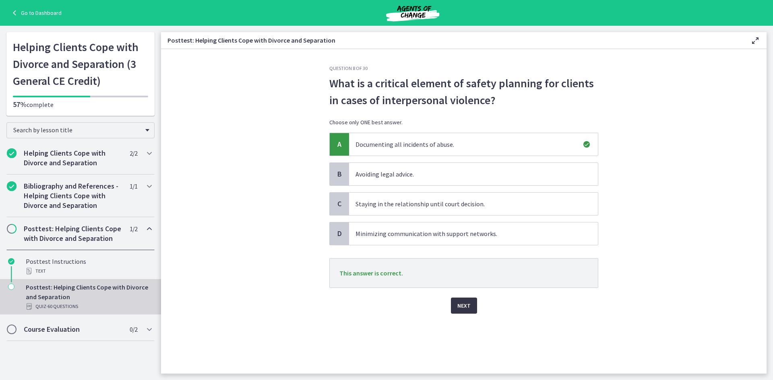
click at [462, 306] on span "Next" at bounding box center [463, 306] width 13 height 10
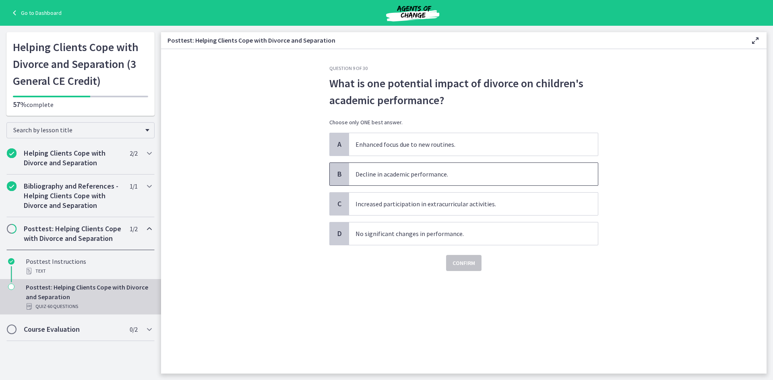
click at [449, 173] on span "Decline in academic performance." at bounding box center [473, 174] width 249 height 23
click at [470, 266] on span "Confirm" at bounding box center [463, 263] width 23 height 10
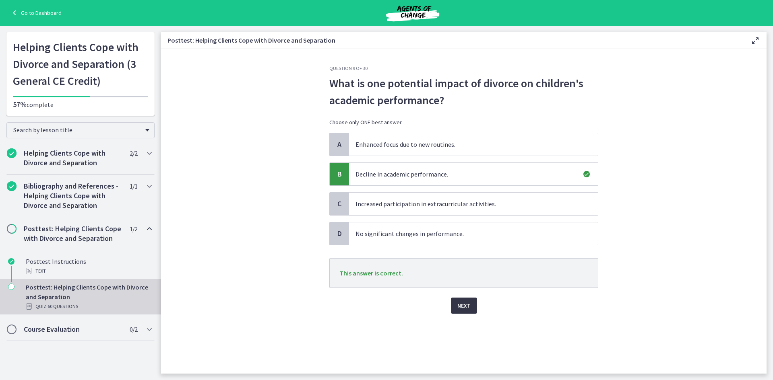
click at [462, 304] on span "Next" at bounding box center [463, 306] width 13 height 10
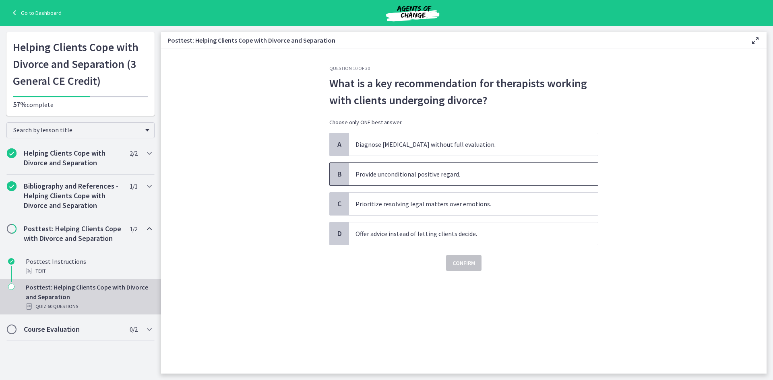
click at [407, 181] on span "Provide unconditional positive regard." at bounding box center [473, 174] width 249 height 23
click at [465, 264] on span "Confirm" at bounding box center [463, 263] width 23 height 10
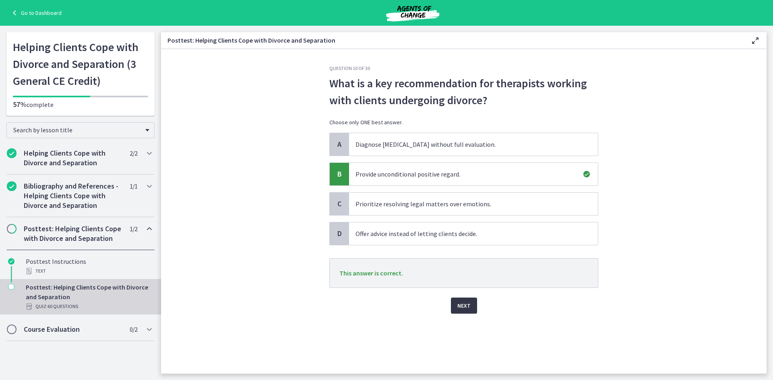
click at [464, 308] on span "Next" at bounding box center [463, 306] width 13 height 10
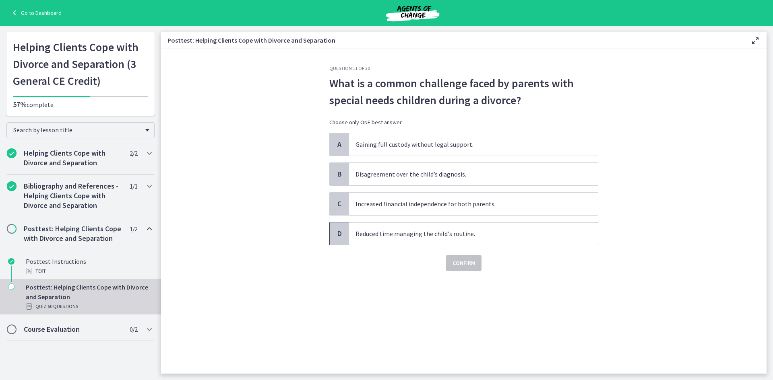
click at [381, 237] on span "Reduced time managing the child's routine." at bounding box center [473, 234] width 249 height 23
click at [450, 257] on button "Confirm" at bounding box center [463, 263] width 35 height 16
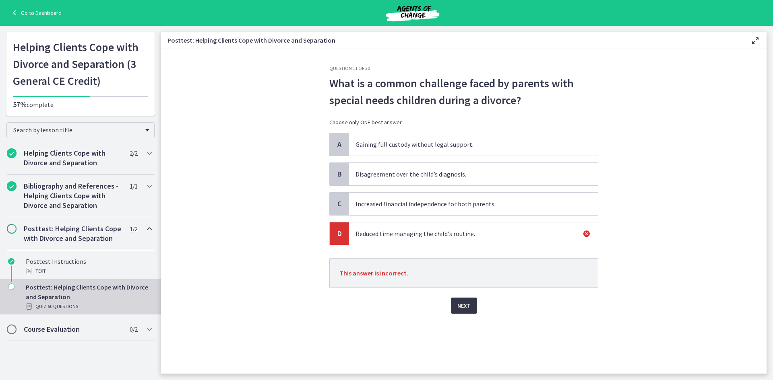
click at [464, 298] on button "Next" at bounding box center [464, 306] width 26 height 16
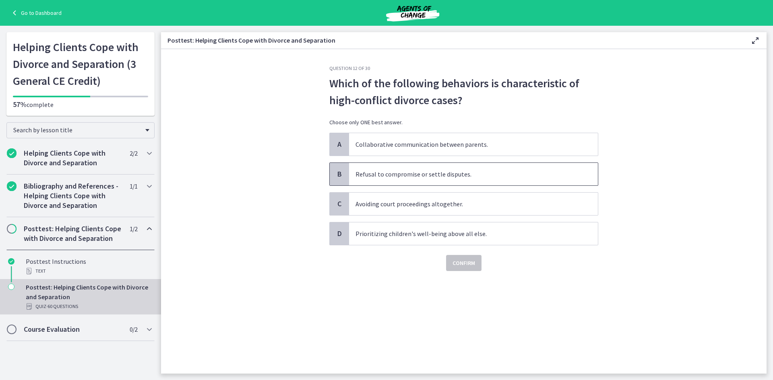
click at [479, 180] on span "Refusal to compromise or settle disputes." at bounding box center [473, 174] width 249 height 23
click at [477, 258] on button "Confirm" at bounding box center [463, 263] width 35 height 16
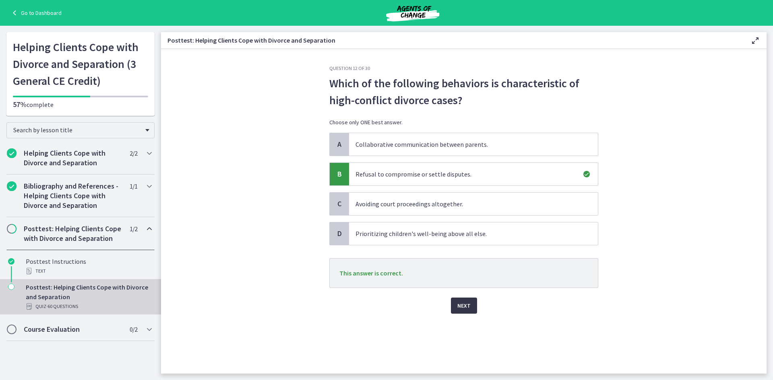
click at [468, 307] on span "Next" at bounding box center [463, 306] width 13 height 10
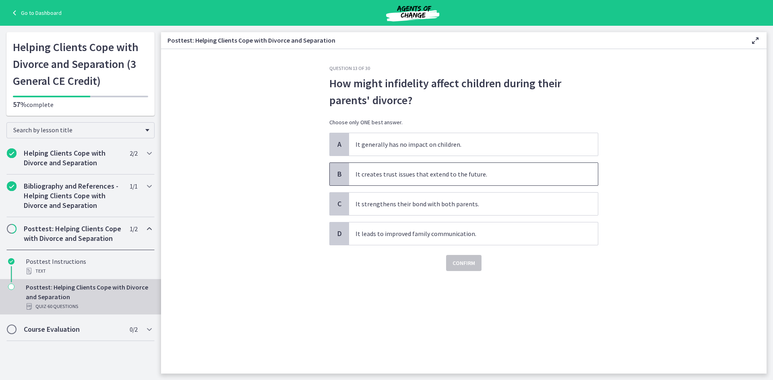
click at [448, 180] on span "It creates trust issues that extend to the future." at bounding box center [473, 174] width 249 height 23
click at [459, 259] on span "Confirm" at bounding box center [463, 263] width 23 height 10
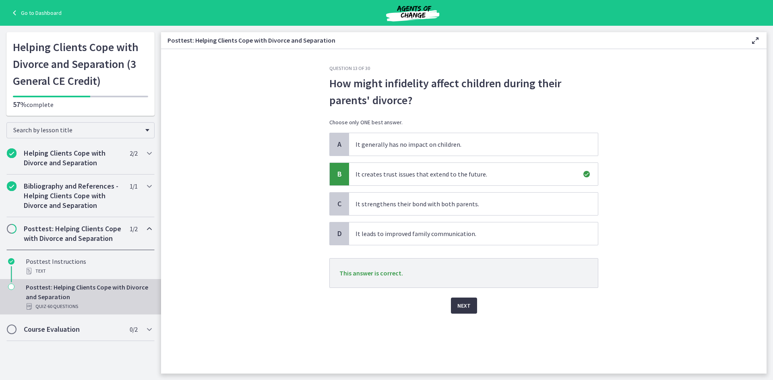
click at [466, 309] on span "Next" at bounding box center [463, 306] width 13 height 10
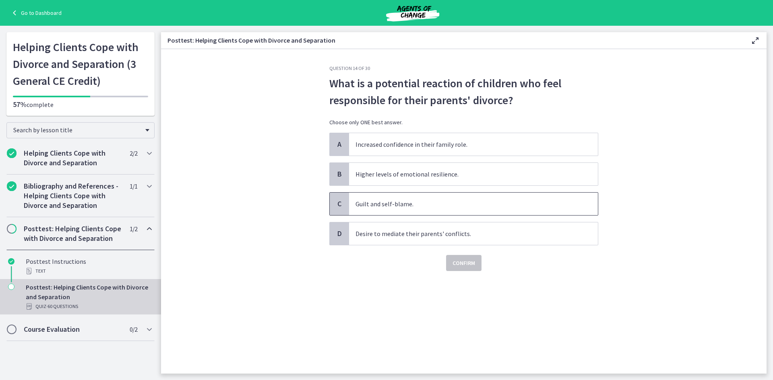
click at [452, 204] on span "Guilt and self-blame." at bounding box center [473, 204] width 249 height 23
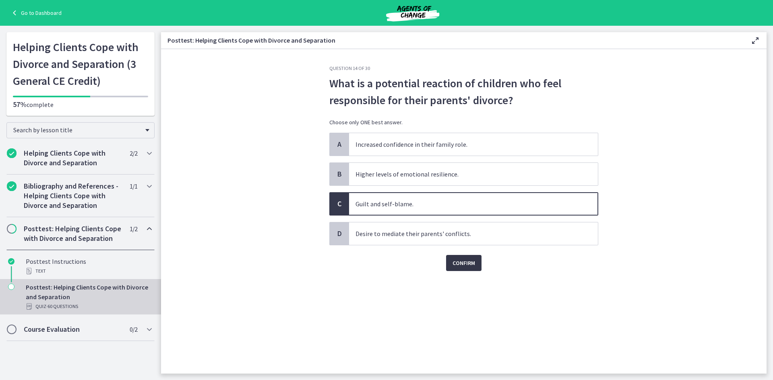
click at [464, 257] on button "Confirm" at bounding box center [463, 263] width 35 height 16
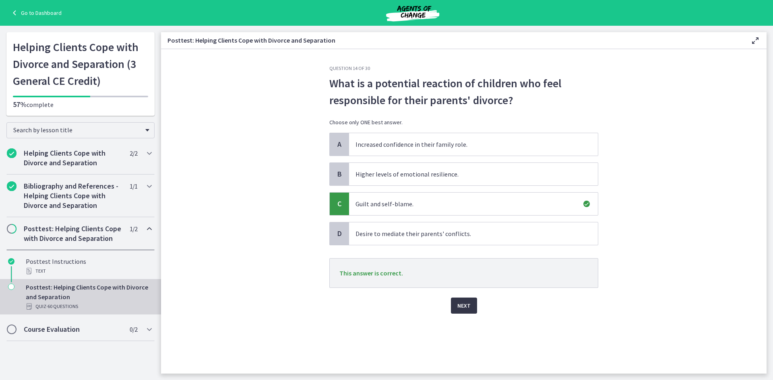
click at [467, 304] on span "Next" at bounding box center [463, 306] width 13 height 10
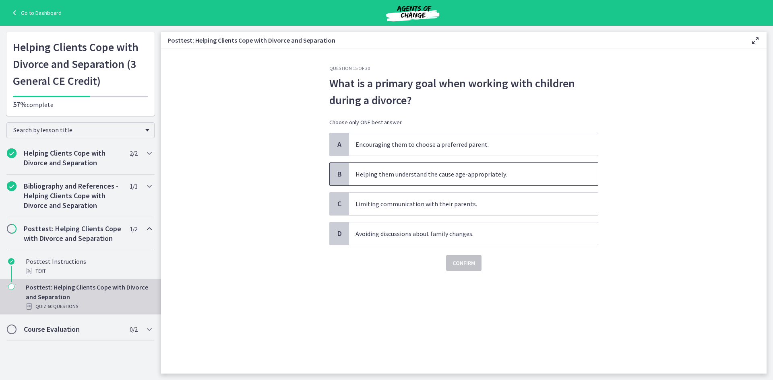
click at [468, 173] on span "Helping them understand the cause age-appropriately." at bounding box center [473, 174] width 249 height 23
click at [468, 260] on span "Confirm" at bounding box center [463, 263] width 23 height 10
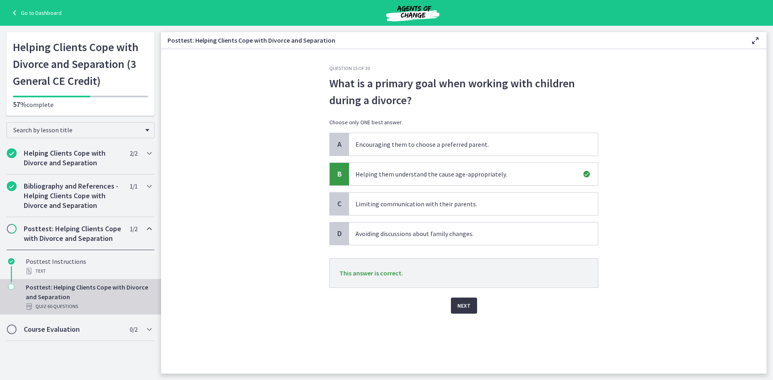
click at [468, 311] on button "Next" at bounding box center [464, 306] width 26 height 16
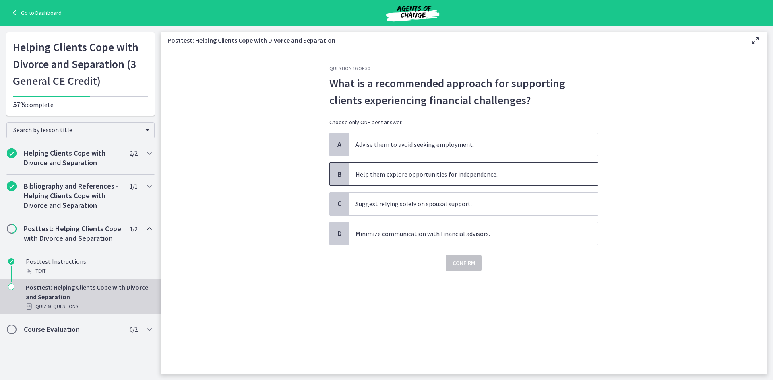
click at [469, 180] on span "Help them explore opportunities for independence." at bounding box center [473, 174] width 249 height 23
click at [464, 261] on span "Confirm" at bounding box center [463, 263] width 23 height 10
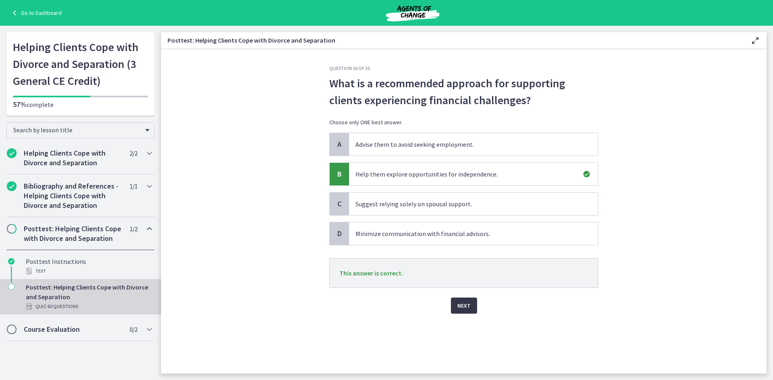
click at [464, 304] on span "Next" at bounding box center [463, 306] width 13 height 10
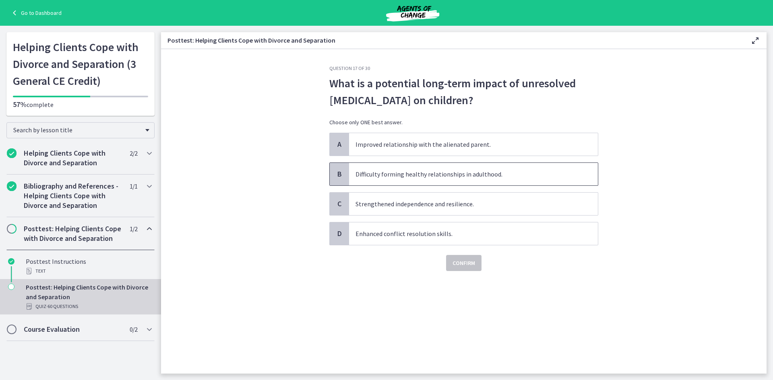
click at [471, 177] on span "Difficulty forming healthy relationships in adulthood." at bounding box center [473, 174] width 249 height 23
click at [468, 265] on span "Confirm" at bounding box center [463, 263] width 23 height 10
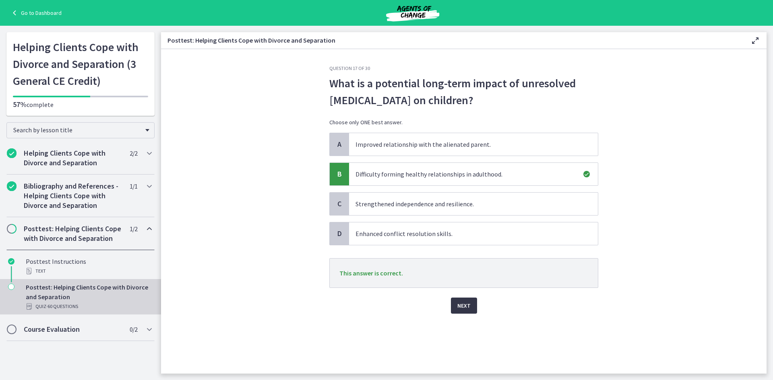
click at [464, 311] on button "Next" at bounding box center [464, 306] width 26 height 16
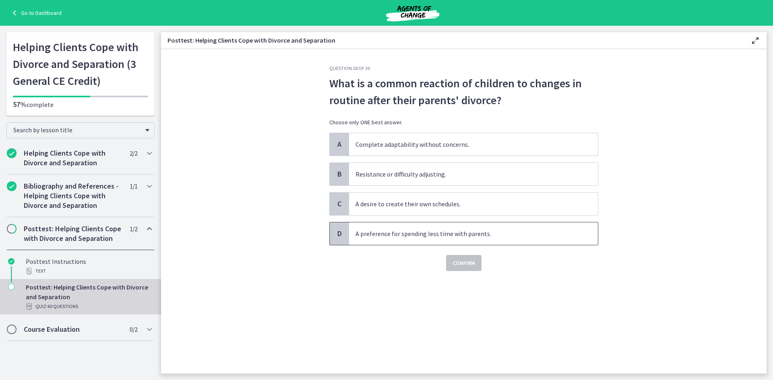
click at [475, 235] on span "A preference for spending less time with parents." at bounding box center [473, 234] width 249 height 23
click at [473, 264] on span "Confirm" at bounding box center [463, 263] width 23 height 10
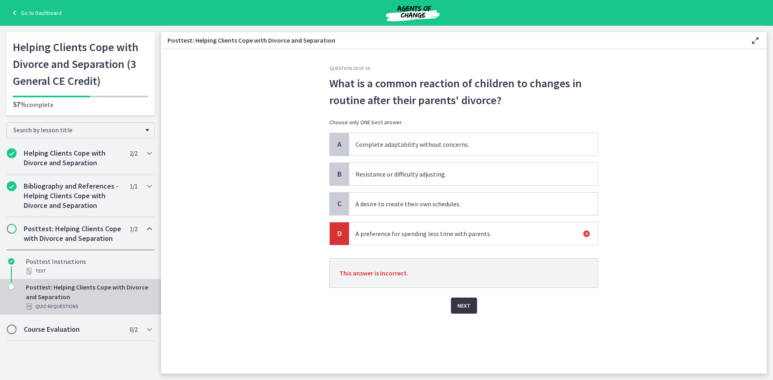
click at [464, 304] on span "Next" at bounding box center [463, 306] width 13 height 10
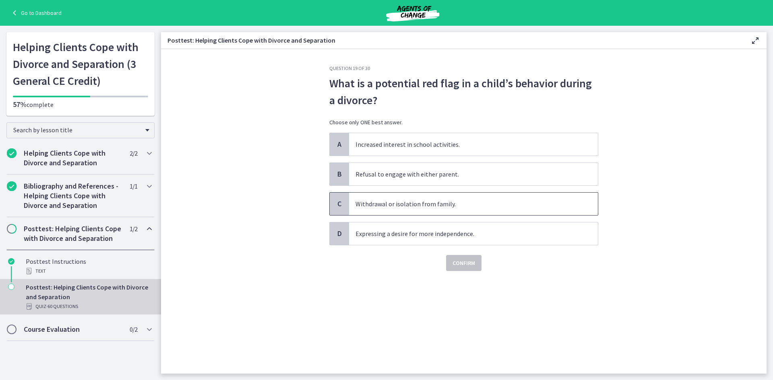
click at [466, 210] on span "Withdrawal or isolation from family." at bounding box center [473, 204] width 249 height 23
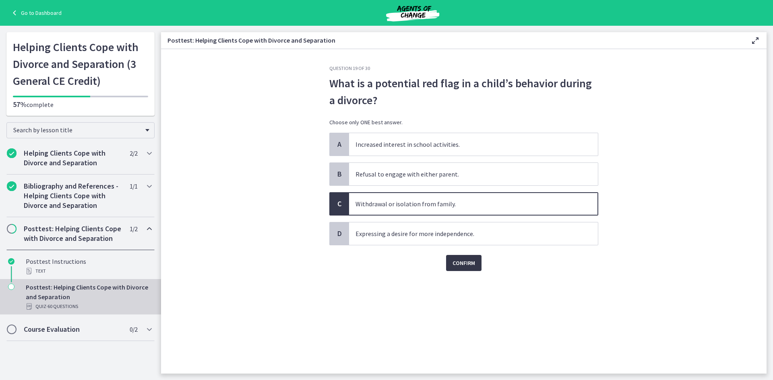
click at [471, 264] on span "Confirm" at bounding box center [463, 263] width 23 height 10
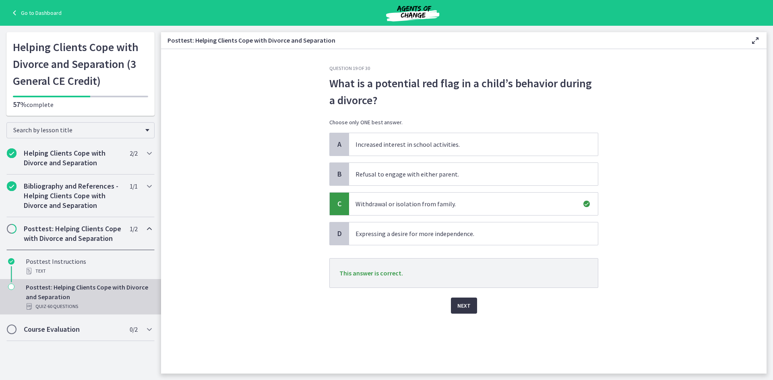
click at [461, 304] on span "Next" at bounding box center [463, 306] width 13 height 10
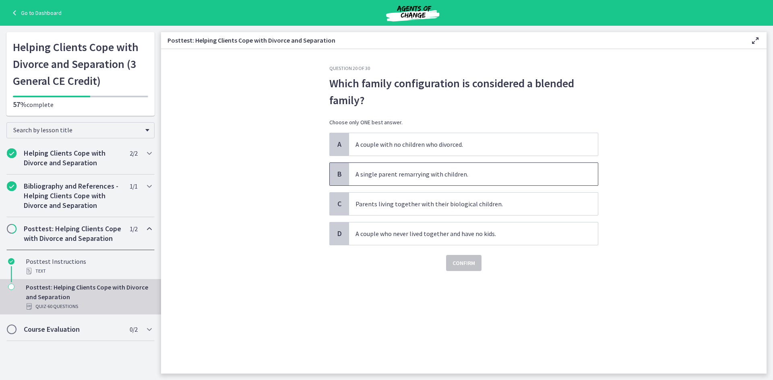
drag, startPoint x: 429, startPoint y: 173, endPoint x: 431, endPoint y: 191, distance: 17.5
click at [429, 174] on span "A single parent remarrying with children." at bounding box center [473, 174] width 249 height 23
click at [470, 269] on button "Confirm" at bounding box center [463, 263] width 35 height 16
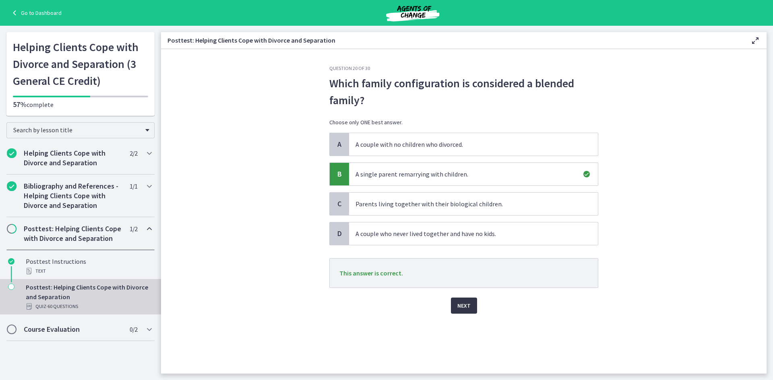
click at [466, 308] on span "Next" at bounding box center [463, 306] width 13 height 10
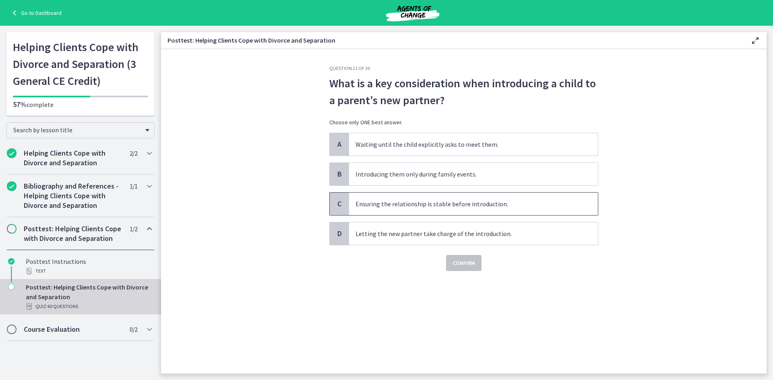
click at [409, 212] on span "Ensuring the relationship is stable before introduction." at bounding box center [473, 204] width 249 height 23
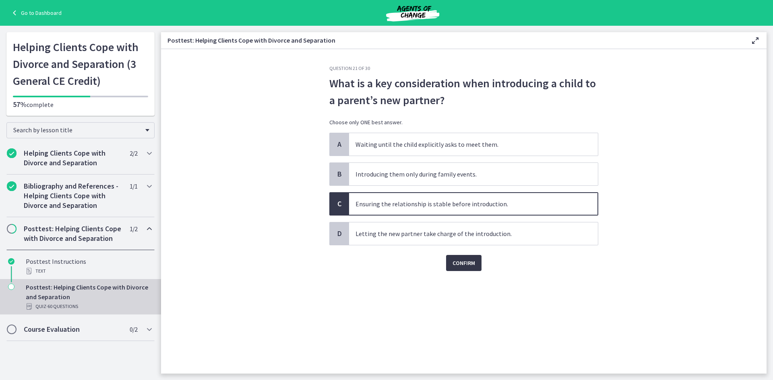
click at [470, 268] on span "Confirm" at bounding box center [463, 263] width 23 height 10
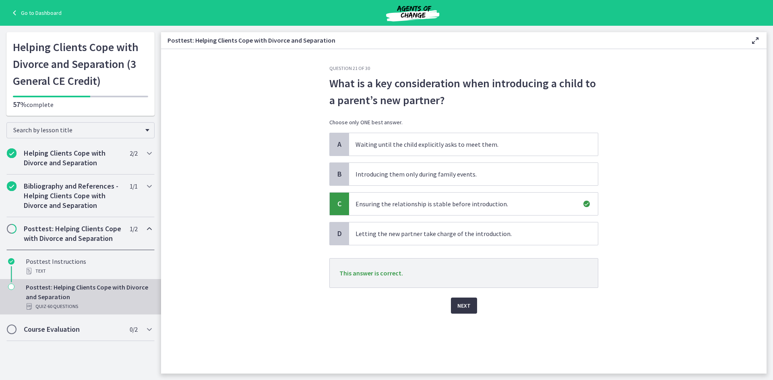
click at [461, 305] on span "Next" at bounding box center [463, 306] width 13 height 10
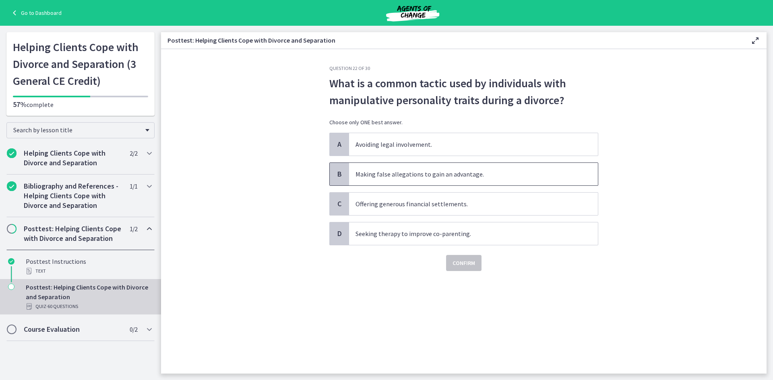
click at [438, 178] on span "Making false allegations to gain an advantage." at bounding box center [473, 174] width 249 height 23
click at [465, 261] on span "Confirm" at bounding box center [463, 263] width 23 height 10
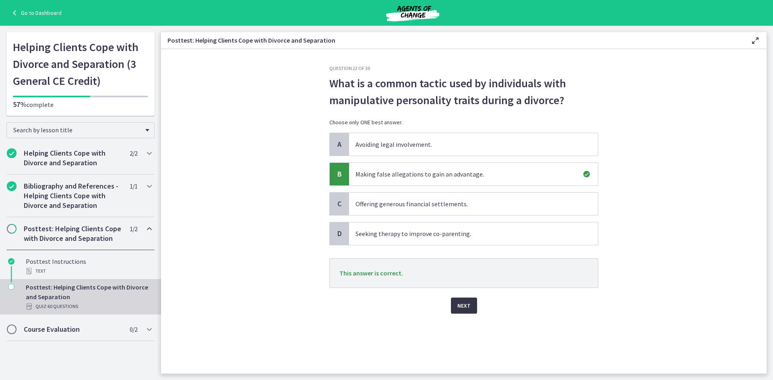
click at [459, 307] on span "Next" at bounding box center [463, 306] width 13 height 10
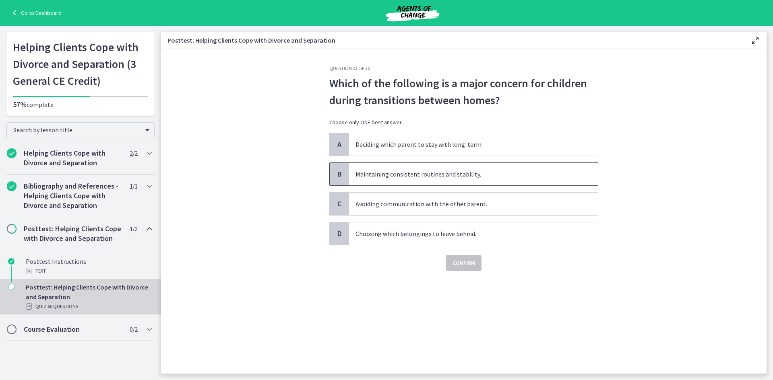
click at [419, 177] on span "Maintaining consistent routines and stability." at bounding box center [473, 174] width 249 height 23
click at [454, 260] on span "Confirm" at bounding box center [463, 263] width 23 height 10
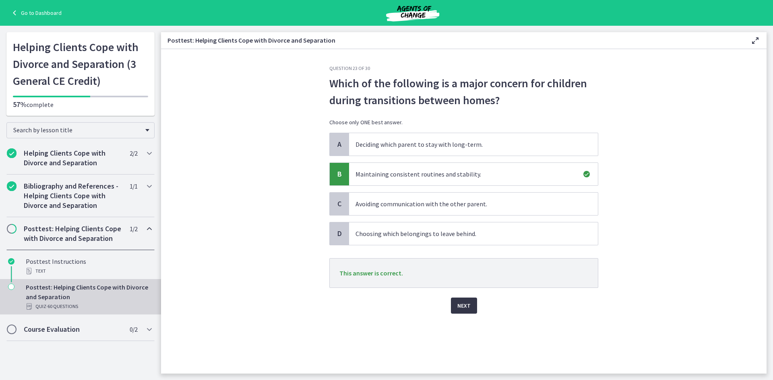
click at [461, 305] on span "Next" at bounding box center [463, 306] width 13 height 10
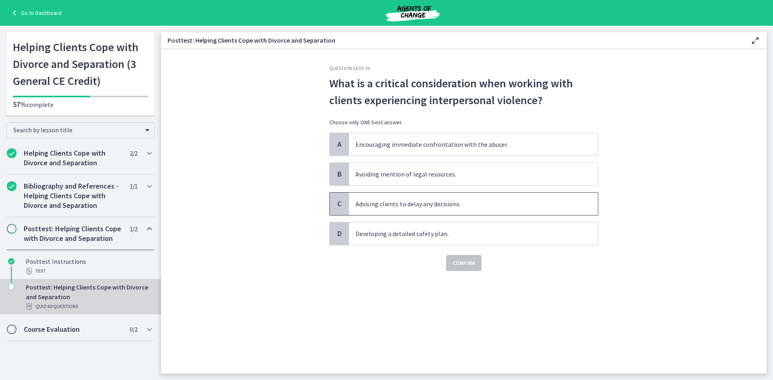
click at [406, 206] on span "Advising clients to delay any decisions." at bounding box center [473, 204] width 249 height 23
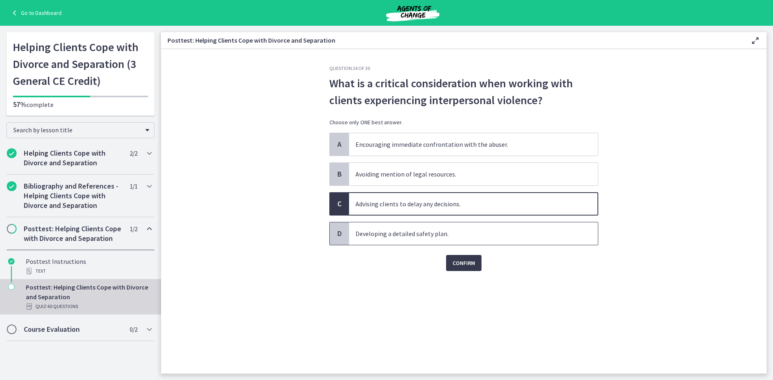
click at [409, 233] on span "Developing a detailed safety plan." at bounding box center [473, 234] width 249 height 23
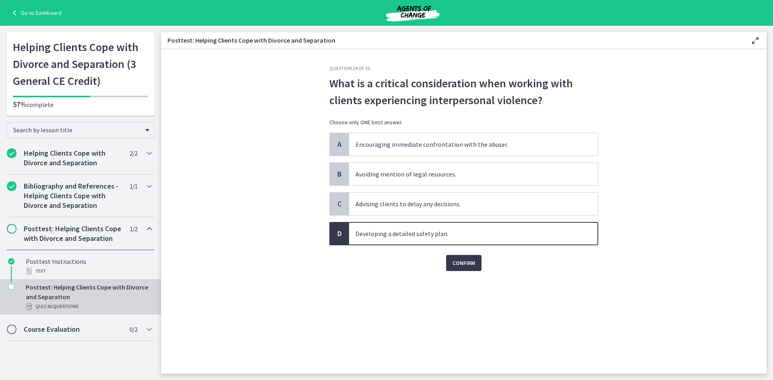
click at [465, 272] on div "Question 24 of 30 What is a critical consideration when working with clients ex…" at bounding box center [464, 219] width 282 height 309
click at [464, 267] on span "Confirm" at bounding box center [463, 263] width 23 height 10
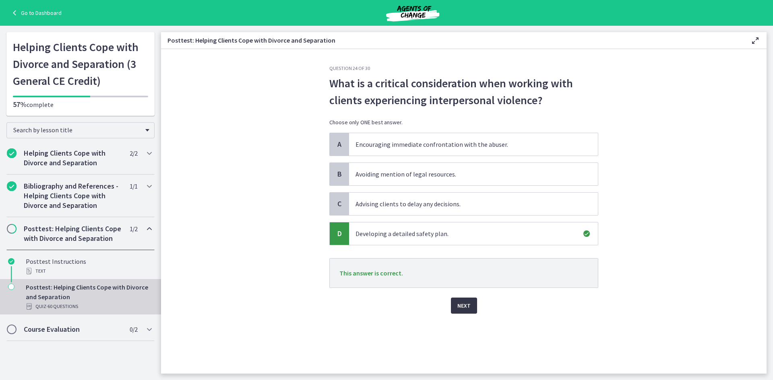
click at [463, 307] on span "Next" at bounding box center [463, 306] width 13 height 10
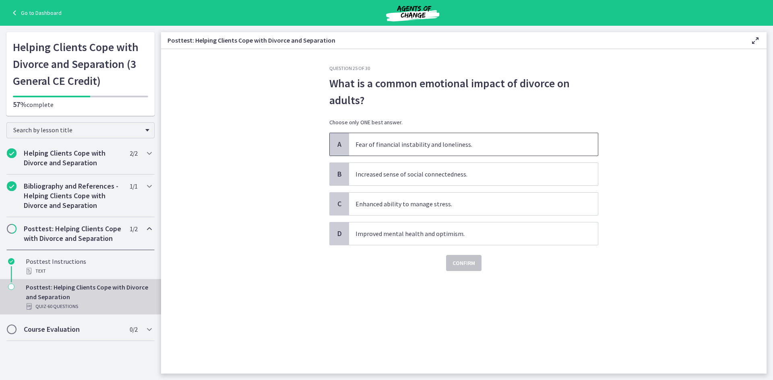
click at [422, 142] on span "Fear of financial instability and loneliness." at bounding box center [473, 144] width 249 height 23
click at [461, 261] on span "Confirm" at bounding box center [463, 263] width 23 height 10
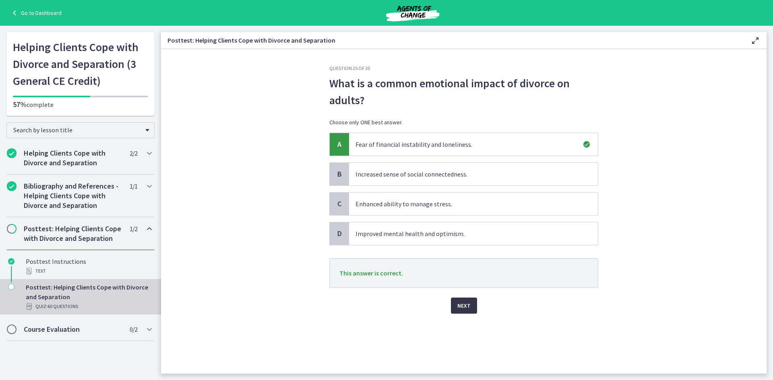
click at [455, 302] on button "Next" at bounding box center [464, 306] width 26 height 16
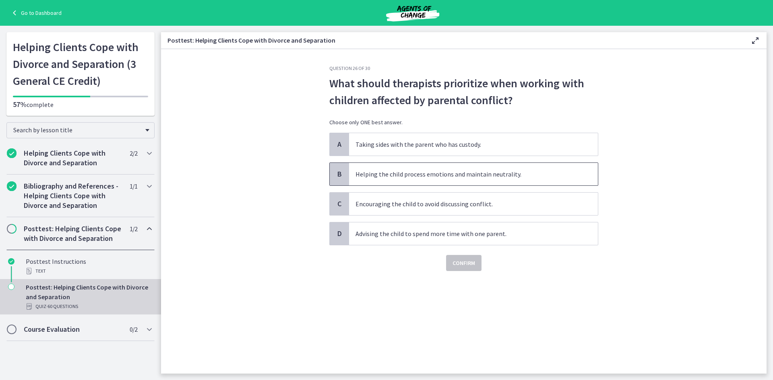
click at [434, 180] on span "Helping the child process emotions and maintain neutrality." at bounding box center [473, 174] width 249 height 23
click at [461, 266] on span "Confirm" at bounding box center [463, 263] width 23 height 10
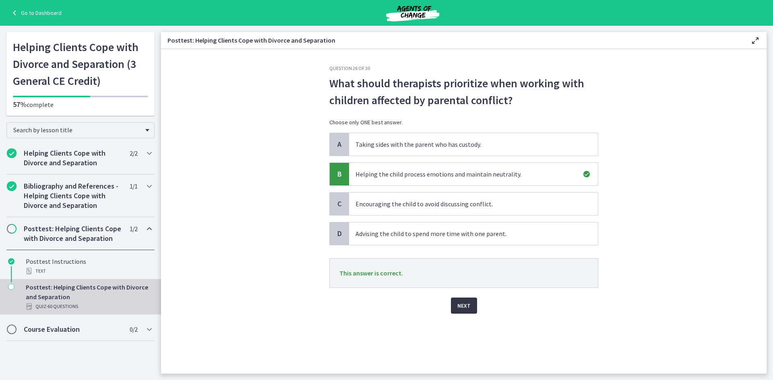
click at [458, 305] on span "Next" at bounding box center [463, 306] width 13 height 10
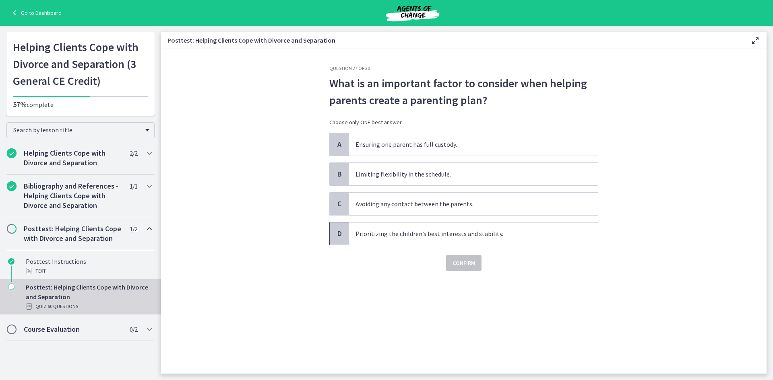
click at [421, 237] on span "Prioritizing the children’s best interests and stability." at bounding box center [473, 234] width 249 height 23
click at [459, 265] on span "Confirm" at bounding box center [463, 263] width 23 height 10
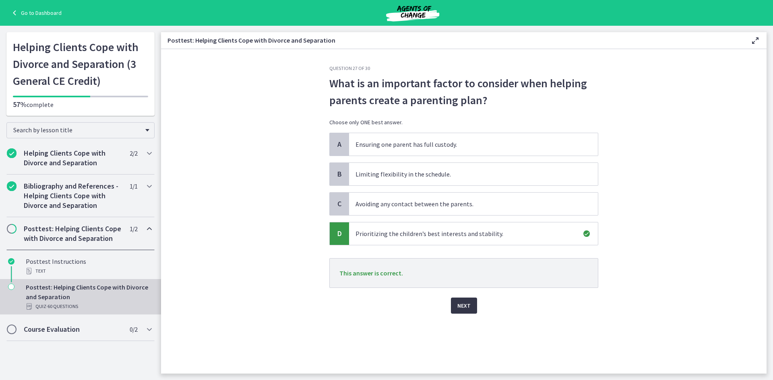
click at [467, 308] on span "Next" at bounding box center [463, 306] width 13 height 10
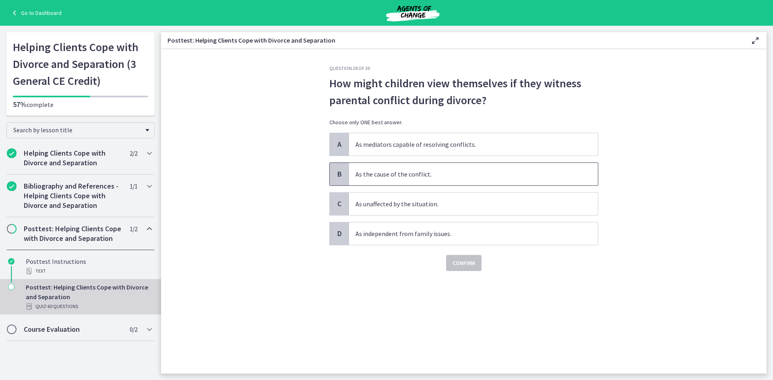
click at [413, 173] on span "As the cause of the conflict." at bounding box center [473, 174] width 249 height 23
click at [463, 256] on button "Confirm" at bounding box center [463, 263] width 35 height 16
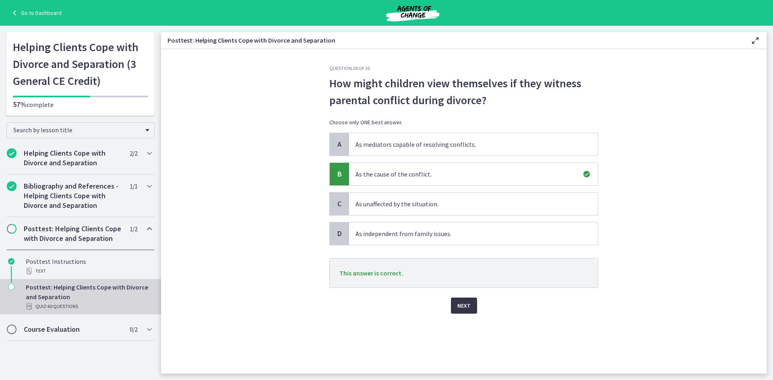
click at [461, 299] on button "Next" at bounding box center [464, 306] width 26 height 16
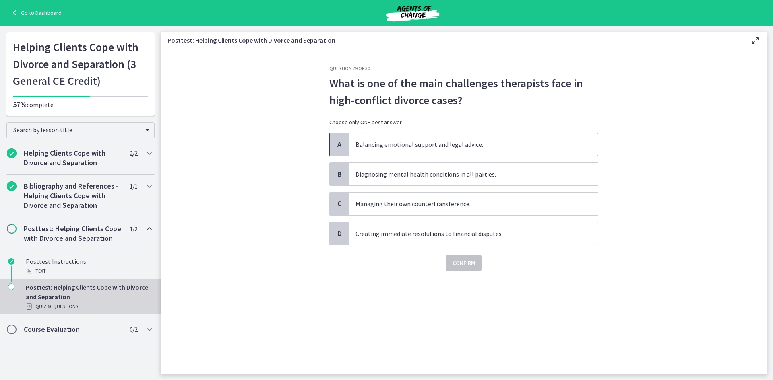
click at [392, 136] on span "Balancing emotional support and legal advice." at bounding box center [473, 144] width 249 height 23
click at [468, 271] on button "Confirm" at bounding box center [463, 263] width 35 height 16
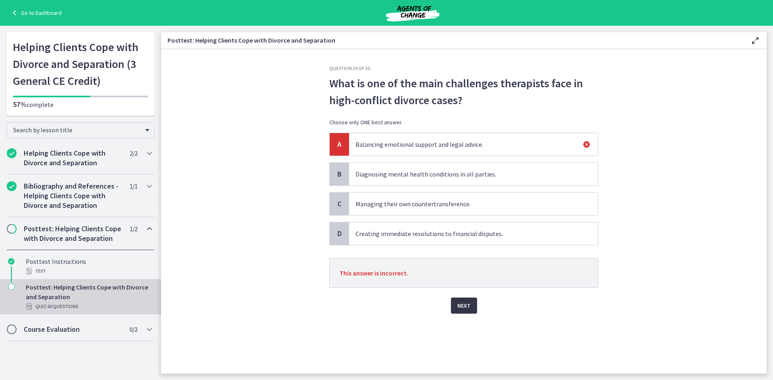
click at [463, 307] on span "Next" at bounding box center [463, 306] width 13 height 10
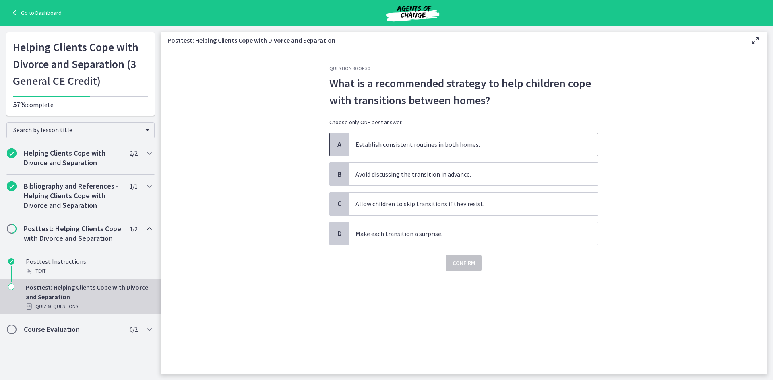
click at [481, 142] on span "Establish consistent routines in both homes." at bounding box center [473, 144] width 249 height 23
click at [465, 266] on span "Confirm" at bounding box center [463, 263] width 23 height 10
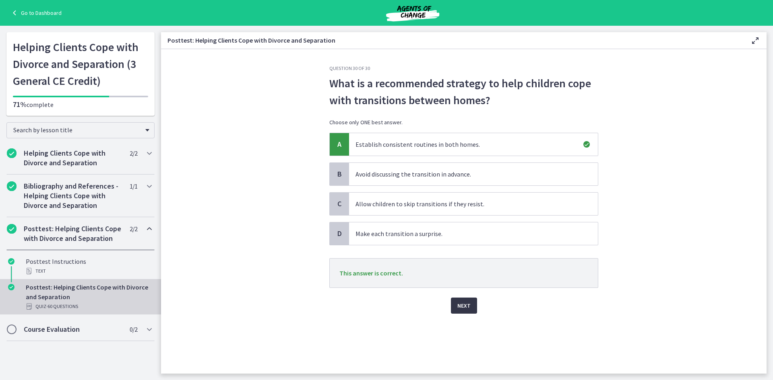
click at [465, 307] on span "Next" at bounding box center [463, 306] width 13 height 10
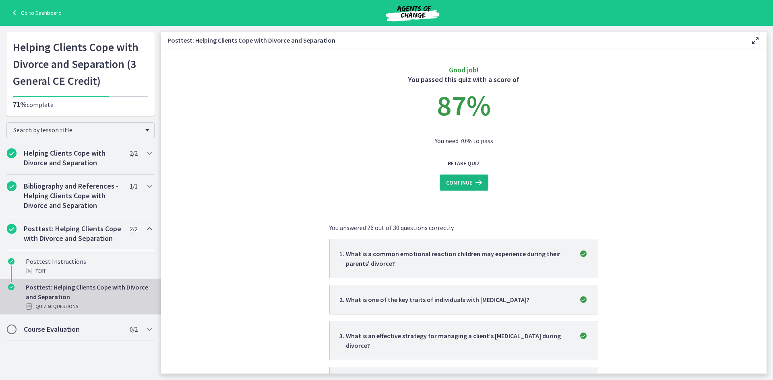
click at [464, 178] on span "Continue" at bounding box center [459, 183] width 26 height 10
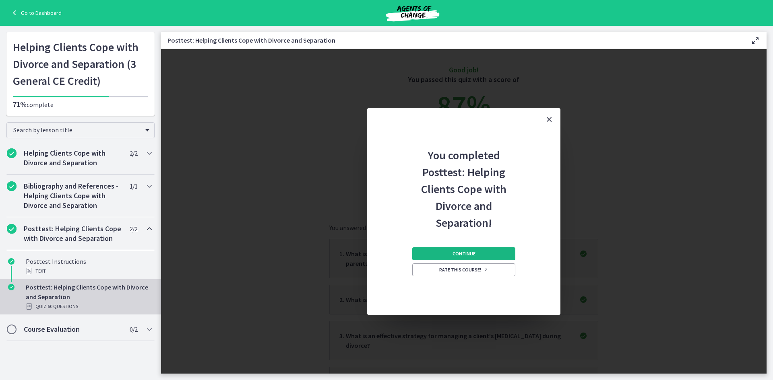
click at [483, 254] on button "Continue" at bounding box center [463, 254] width 103 height 13
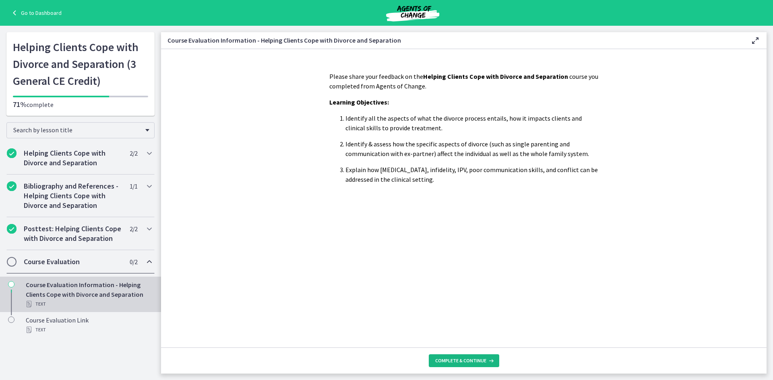
click at [473, 361] on span "Complete & continue" at bounding box center [460, 361] width 51 height 6
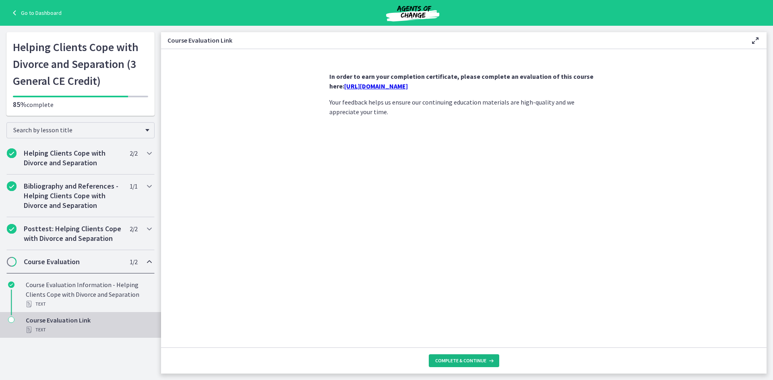
click at [466, 360] on span "Complete & continue" at bounding box center [460, 361] width 51 height 6
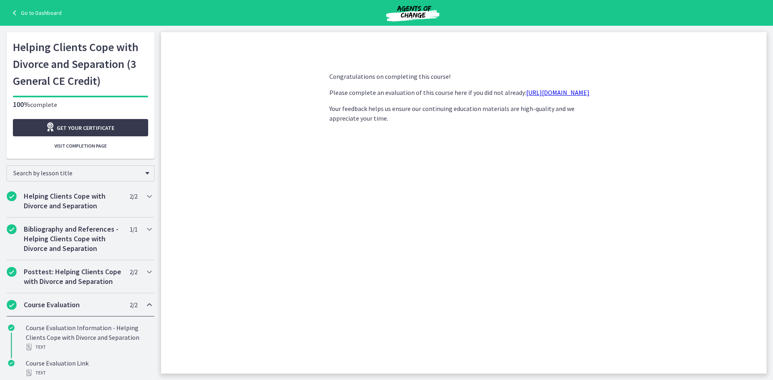
click at [46, 9] on link "Go to Dashboard" at bounding box center [36, 13] width 52 height 10
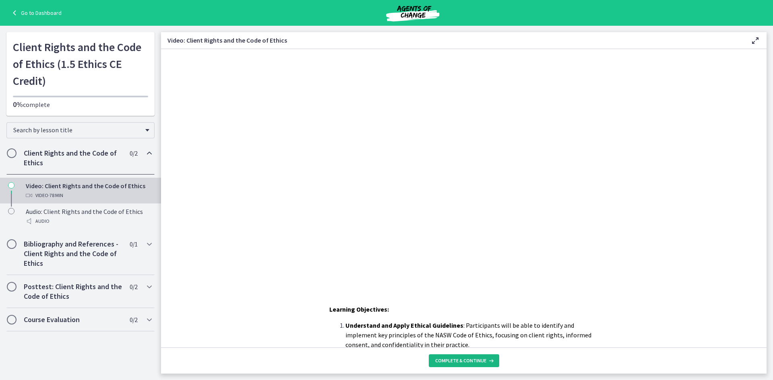
click at [463, 361] on span "Complete & continue" at bounding box center [460, 361] width 51 height 6
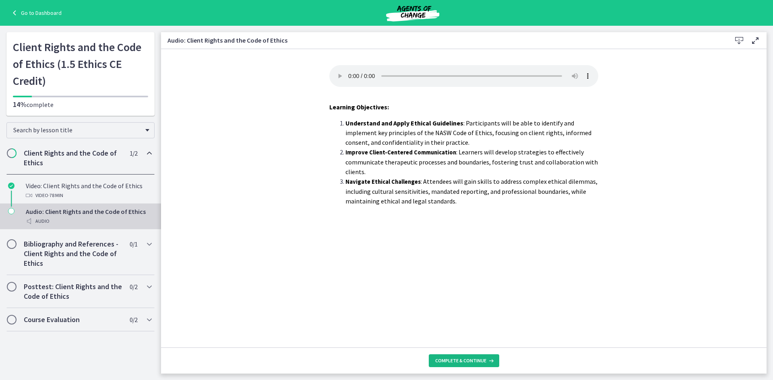
click at [463, 361] on span "Complete & continue" at bounding box center [460, 361] width 51 height 6
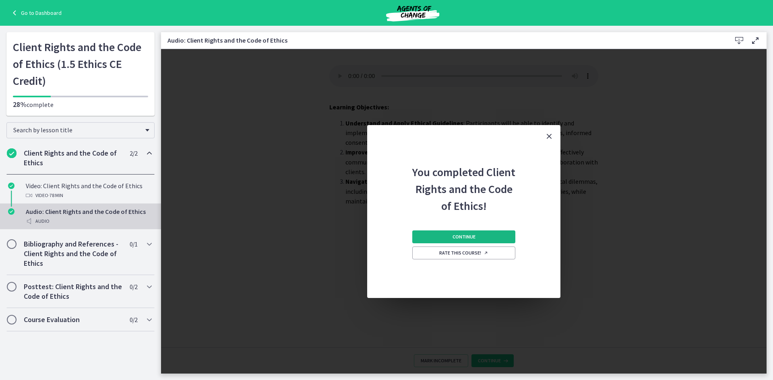
click at [471, 235] on span "Continue" at bounding box center [463, 237] width 23 height 6
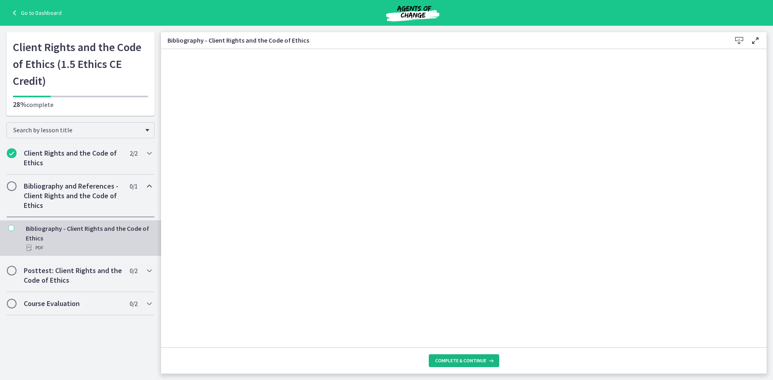
click at [479, 364] on span "Complete & continue" at bounding box center [460, 361] width 51 height 6
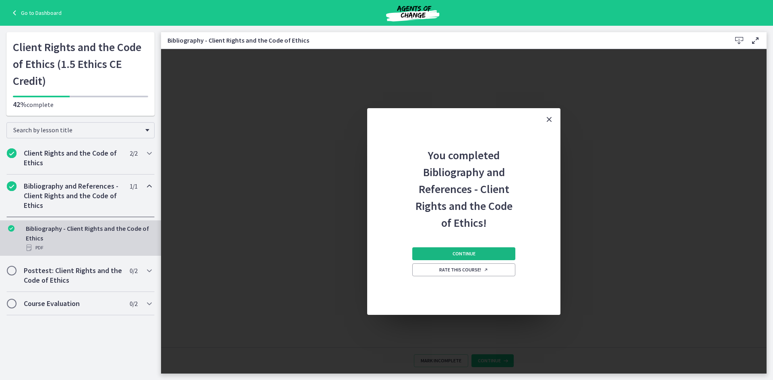
click at [454, 254] on span "Continue" at bounding box center [463, 254] width 23 height 6
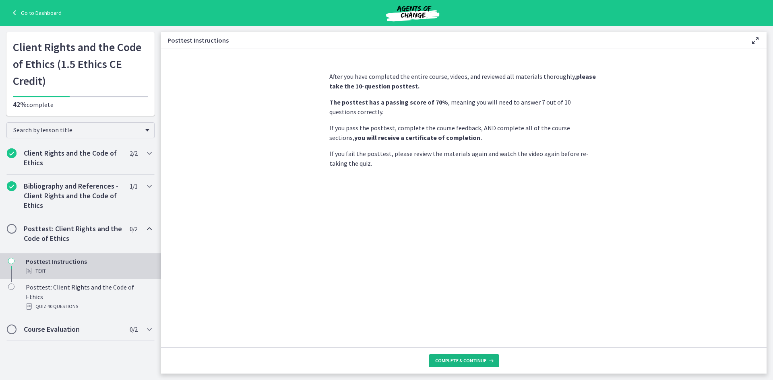
click at [469, 360] on span "Complete & continue" at bounding box center [460, 361] width 51 height 6
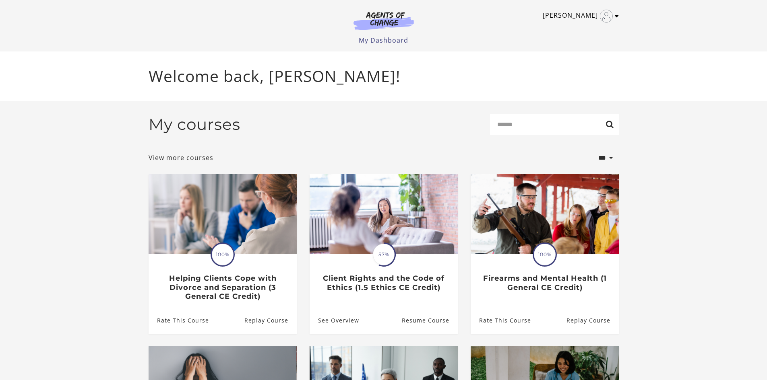
click at [618, 19] on icon "Toggle menu" at bounding box center [617, 16] width 4 height 6
click at [583, 31] on link "My Account" at bounding box center [585, 30] width 71 height 14
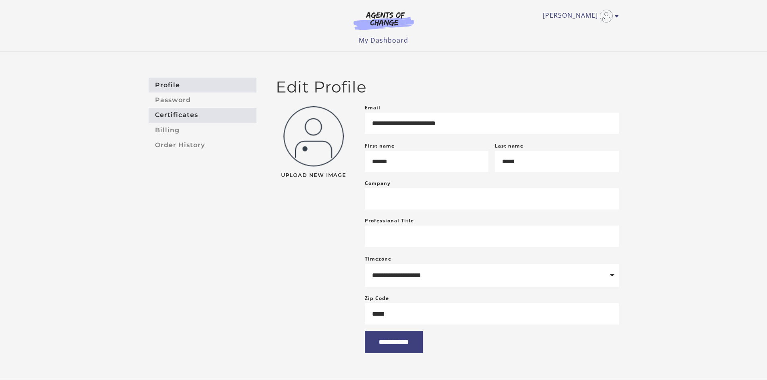
click at [182, 112] on link "Certificates" at bounding box center [203, 115] width 108 height 15
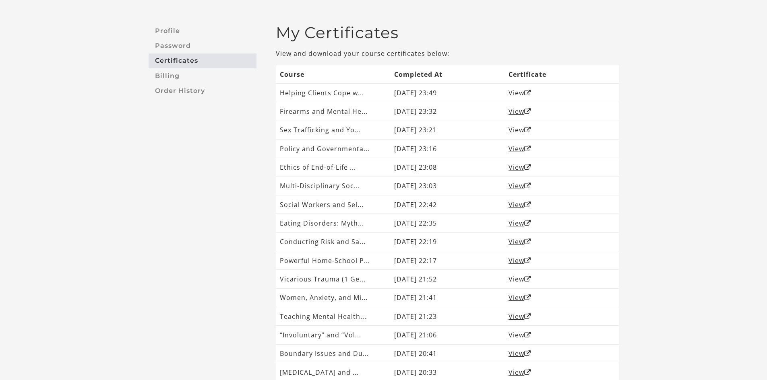
scroll to position [40, 0]
